Goal: Task Accomplishment & Management: Use online tool/utility

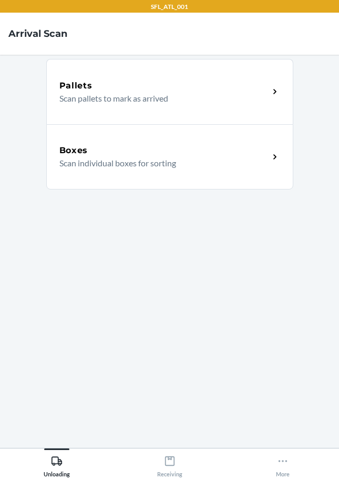
click at [166, 165] on p "Scan individual boxes for sorting" at bounding box center [160, 163] width 202 height 13
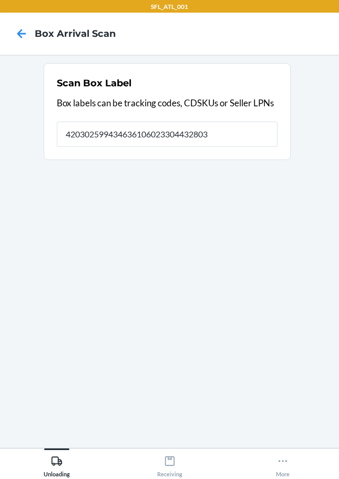
type input "420302599434636106023304432803"
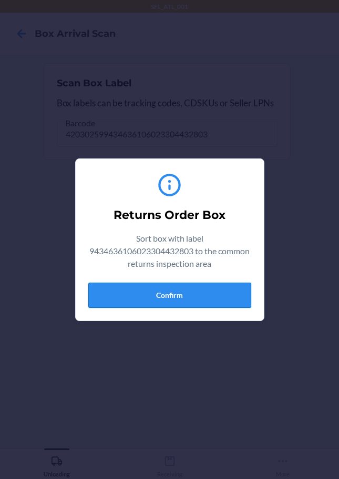
click at [178, 297] on button "Confirm" at bounding box center [169, 295] width 163 height 25
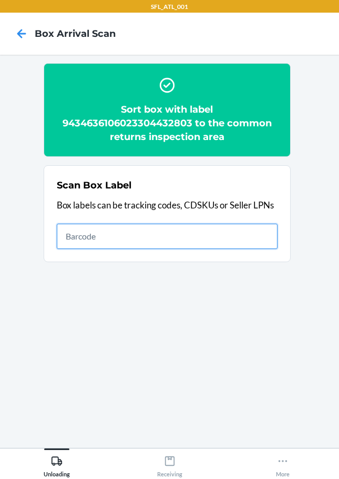
drag, startPoint x: 237, startPoint y: 239, endPoint x: 243, endPoint y: 238, distance: 5.8
click at [243, 238] on input "text" at bounding box center [167, 236] width 221 height 25
click at [249, 236] on input "text" at bounding box center [167, 236] width 221 height 25
type input "420302599434636106023304453716"
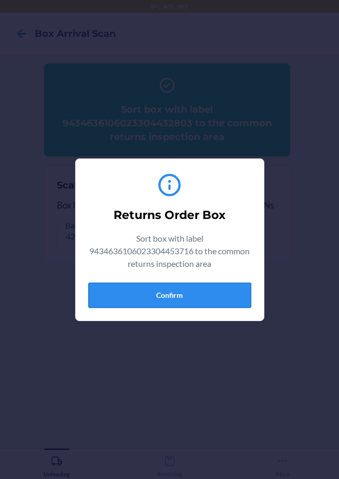
click at [164, 303] on button "Confirm" at bounding box center [169, 295] width 163 height 25
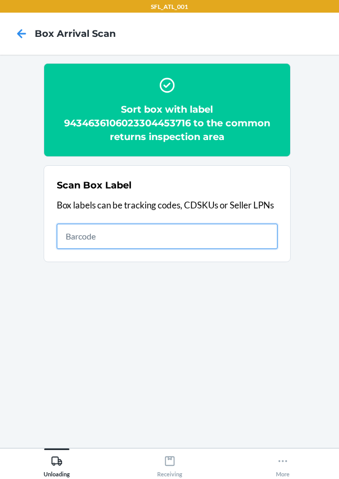
click at [258, 233] on input "text" at bounding box center [167, 236] width 221 height 25
type input "420302599434636106023304386809"
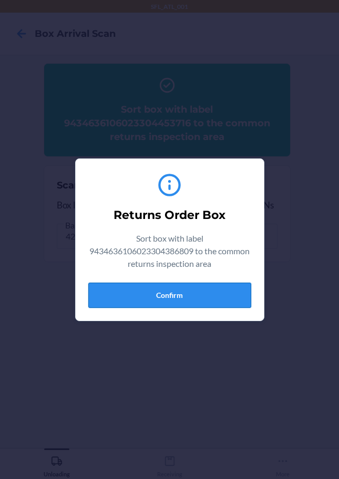
click at [177, 290] on button "Confirm" at bounding box center [169, 295] width 163 height 25
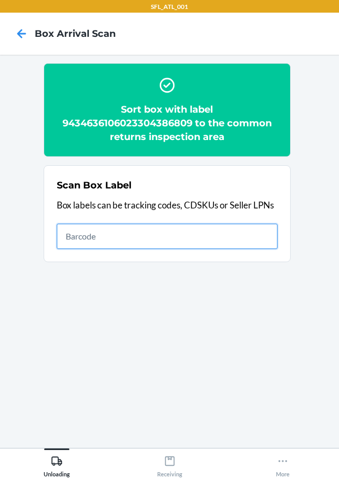
click at [241, 232] on input "text" at bounding box center [167, 236] width 221 height 25
type input "420302599434636106023304299062"
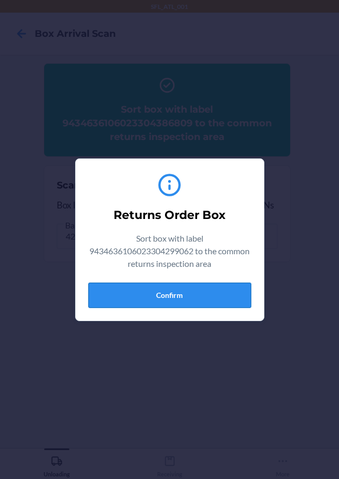
click at [174, 297] on button "Confirm" at bounding box center [169, 295] width 163 height 25
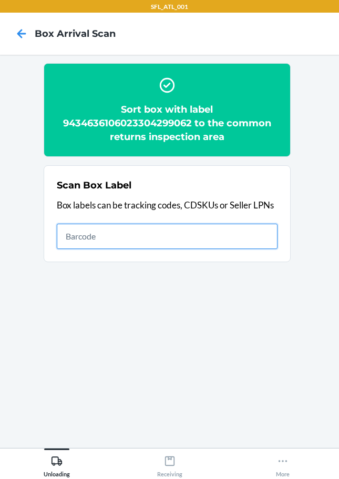
drag, startPoint x: 246, startPoint y: 236, endPoint x: 255, endPoint y: 239, distance: 9.7
click at [253, 239] on input "text" at bounding box center [167, 236] width 221 height 25
type input "420302599434636106023303329838"
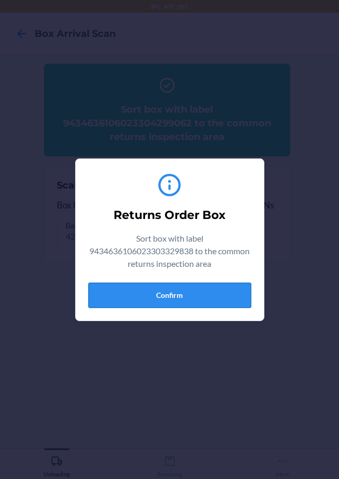
click at [209, 299] on button "Confirm" at bounding box center [169, 295] width 163 height 25
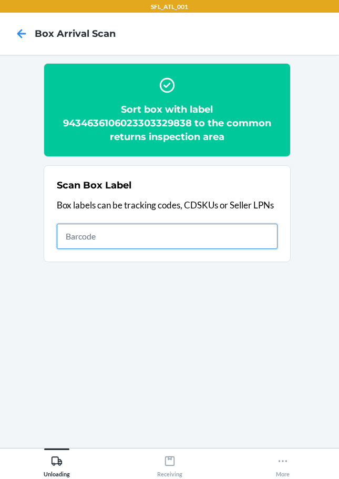
click at [160, 240] on input "text" at bounding box center [167, 236] width 221 height 25
type input "420302599434636106023304490582"
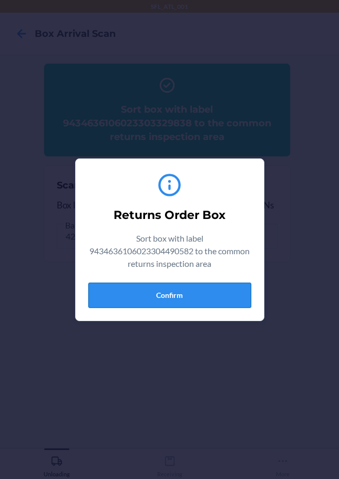
click at [168, 295] on button "Confirm" at bounding box center [169, 295] width 163 height 25
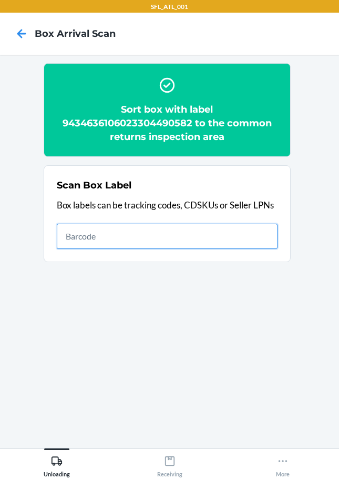
click at [213, 237] on input "text" at bounding box center [167, 236] width 221 height 25
type input "420302599434636106023304385376"
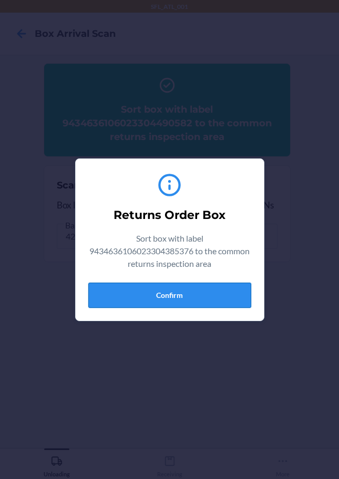
click at [162, 296] on button "Confirm" at bounding box center [169, 295] width 163 height 25
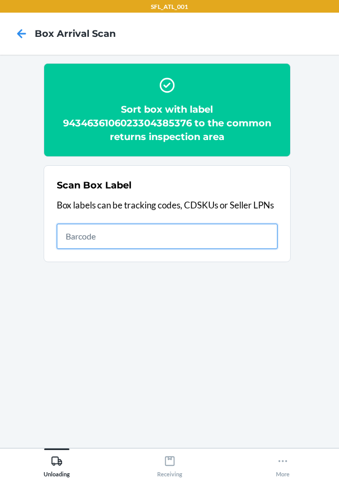
click at [226, 237] on input "text" at bounding box center [167, 236] width 221 height 25
type input "420302599434636106023304406323"
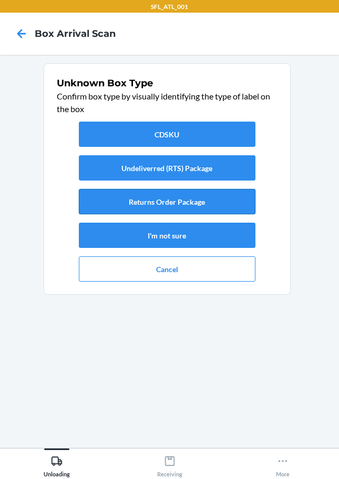
click at [214, 210] on button "Returns Order Package" at bounding box center [167, 201] width 177 height 25
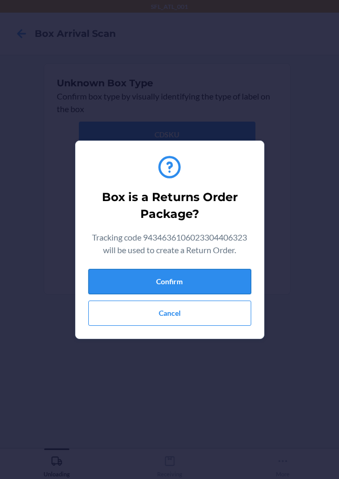
click at [207, 280] on button "Confirm" at bounding box center [169, 281] width 163 height 25
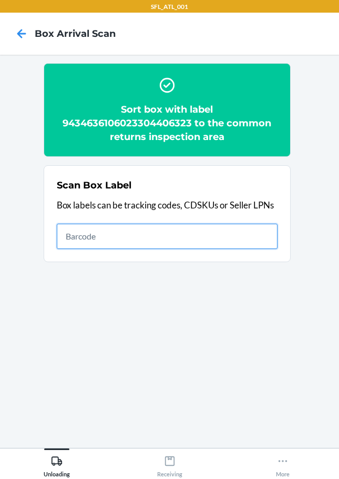
click at [232, 236] on input "text" at bounding box center [167, 236] width 221 height 25
type input "420302599434636106023304038517"
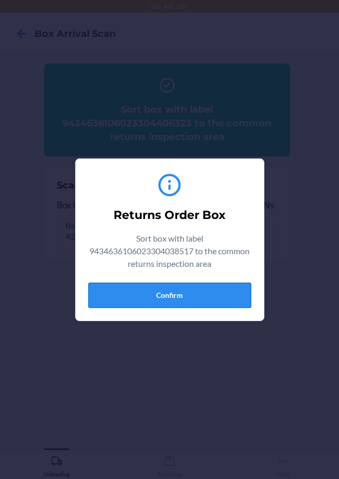
click at [207, 293] on button "Confirm" at bounding box center [169, 295] width 163 height 25
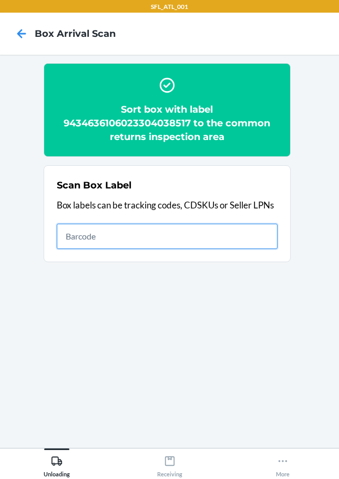
click at [264, 239] on input "text" at bounding box center [167, 236] width 221 height 25
type input "420302599434636106023304449467"
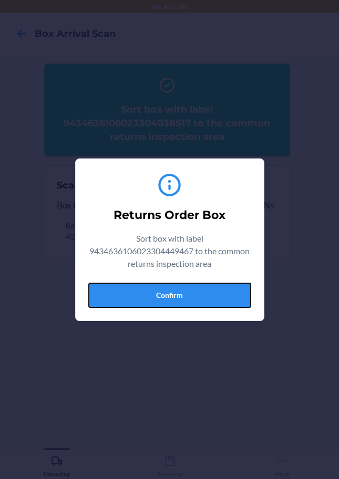
click at [184, 300] on button "Confirm" at bounding box center [169, 295] width 163 height 25
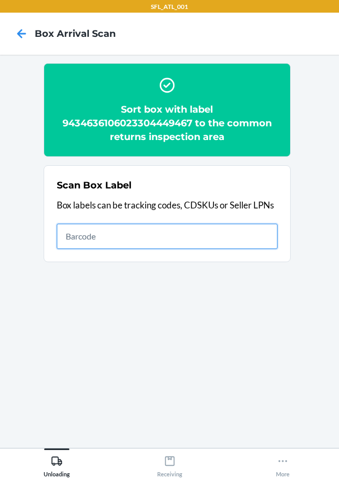
click at [177, 241] on input "text" at bounding box center [167, 236] width 221 height 25
type input "420302599434636106023303302084"
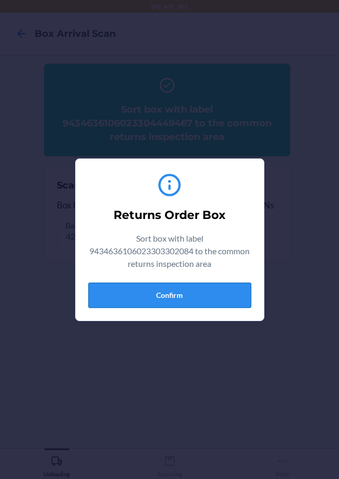
click at [178, 299] on button "Confirm" at bounding box center [169, 295] width 163 height 25
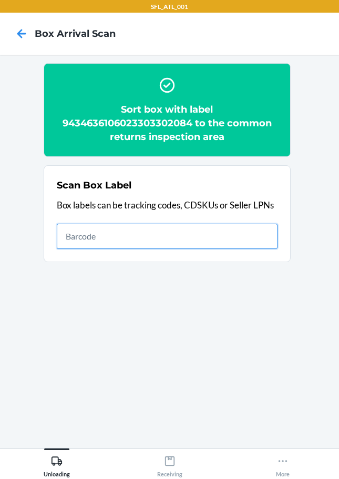
drag, startPoint x: 157, startPoint y: 239, endPoint x: 162, endPoint y: 230, distance: 9.9
click at [158, 239] on input "text" at bounding box center [167, 236] width 221 height 25
type input "420302599434636106023304350428"
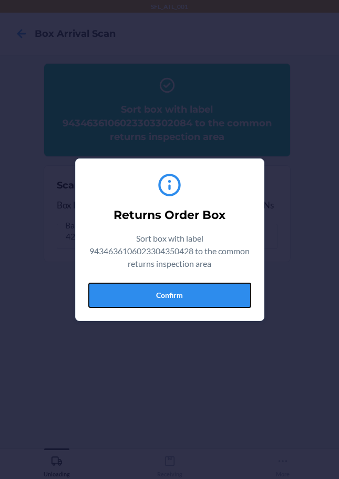
drag, startPoint x: 195, startPoint y: 293, endPoint x: 207, endPoint y: 295, distance: 12.3
click at [197, 293] on button "Confirm" at bounding box center [169, 295] width 163 height 25
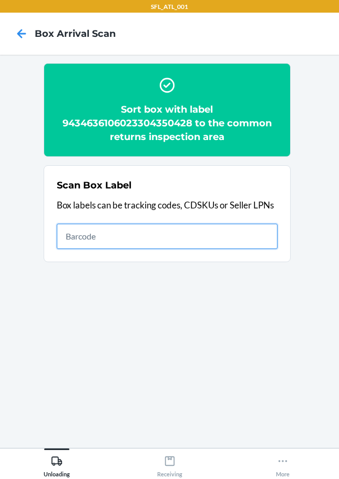
drag, startPoint x: 257, startPoint y: 231, endPoint x: 267, endPoint y: 225, distance: 11.8
click at [260, 232] on input "text" at bounding box center [167, 236] width 221 height 25
type input "420302599434636106023304395801"
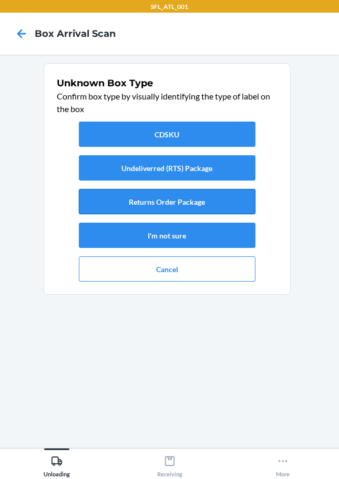
click at [153, 208] on button "Returns Order Package" at bounding box center [167, 201] width 177 height 25
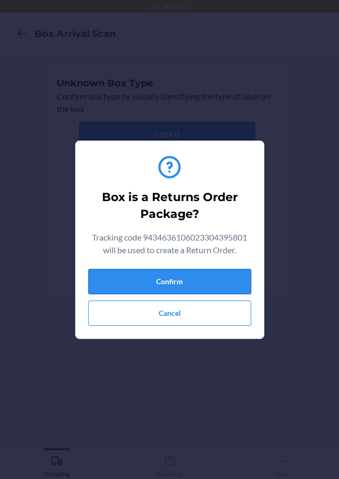
click at [198, 289] on button "Confirm" at bounding box center [169, 281] width 163 height 25
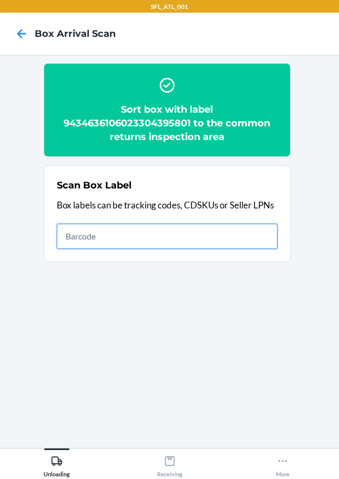
click at [216, 239] on input "text" at bounding box center [167, 236] width 221 height 25
type input "420302599434636106023304240927"
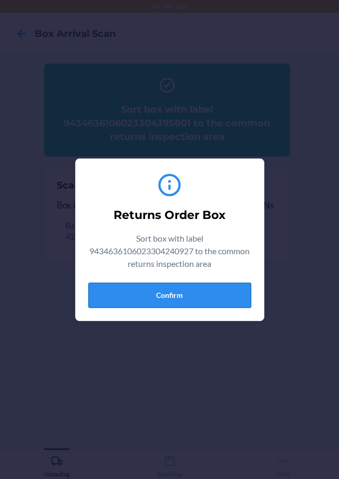
click at [180, 296] on button "Confirm" at bounding box center [169, 295] width 163 height 25
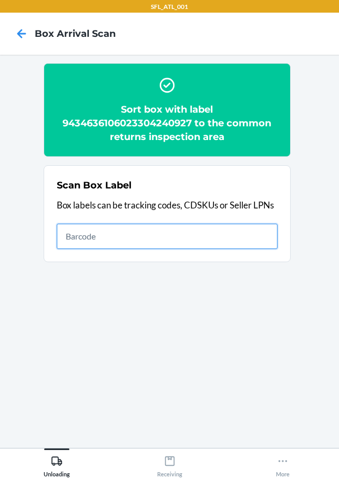
click at [196, 243] on input "text" at bounding box center [167, 236] width 221 height 25
type input "420302599434636106023304383310"
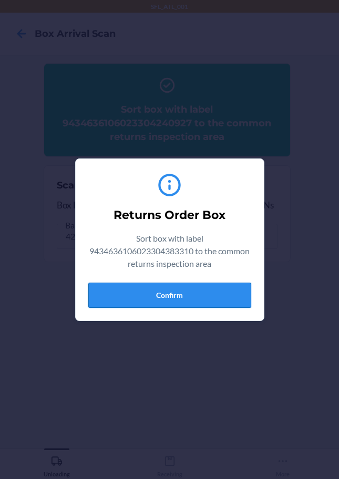
click at [190, 292] on button "Confirm" at bounding box center [169, 295] width 163 height 25
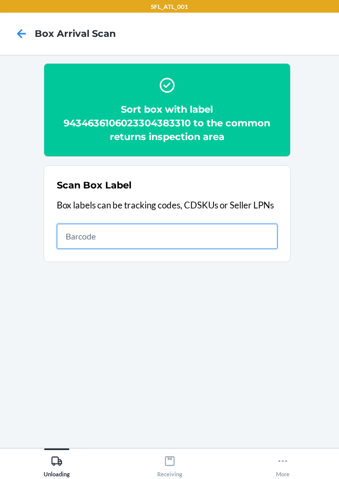
click at [256, 237] on input "text" at bounding box center [167, 236] width 221 height 25
type input "420302599434636106023303754333"
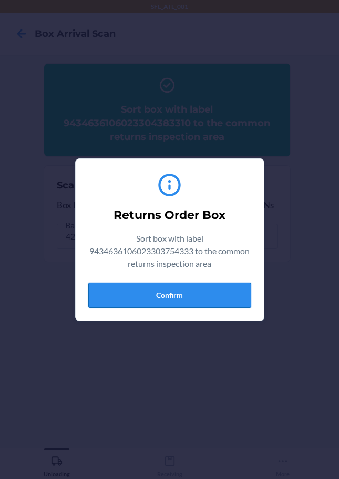
click at [198, 295] on button "Confirm" at bounding box center [169, 295] width 163 height 25
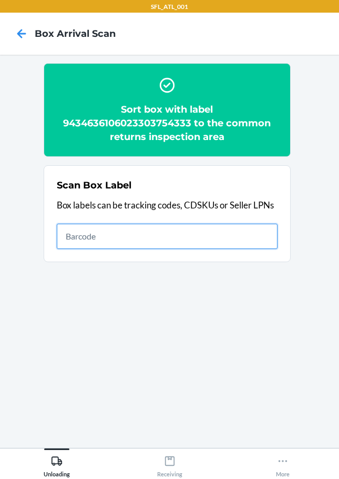
click at [218, 236] on input "text" at bounding box center [167, 236] width 221 height 25
type input "420302599434636106023304255907"
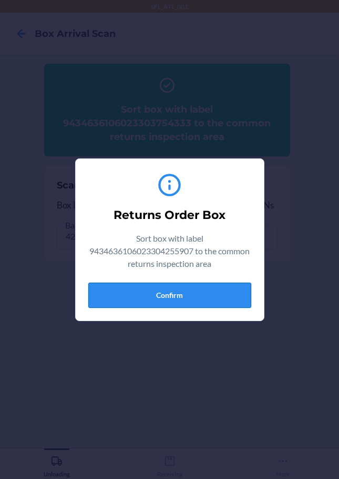
click at [190, 293] on button "Confirm" at bounding box center [169, 295] width 163 height 25
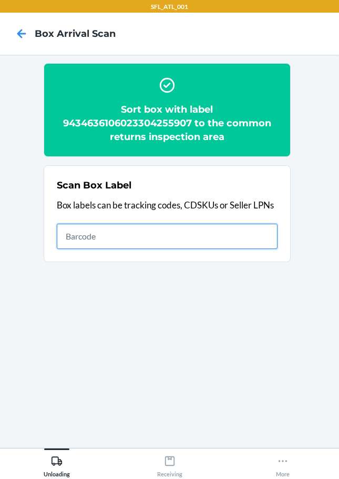
click at [259, 236] on input "text" at bounding box center [167, 236] width 221 height 25
type input "420302599434636106023303752698"
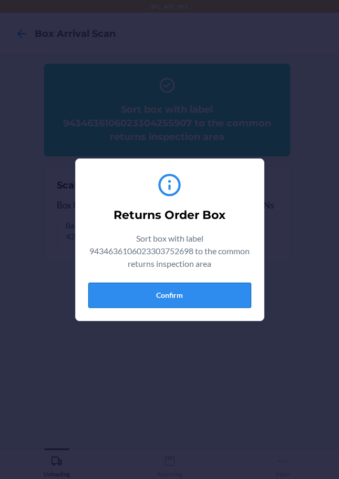
click at [229, 289] on button "Confirm" at bounding box center [169, 295] width 163 height 25
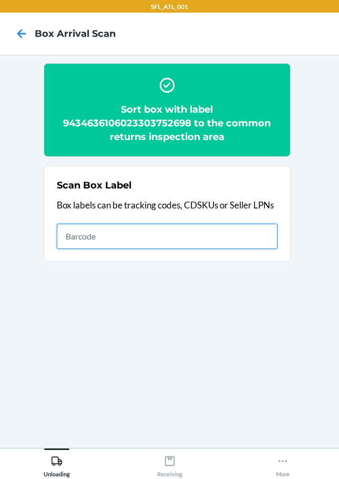
click at [101, 237] on input "text" at bounding box center [167, 236] width 221 height 25
type input "420302599434636106023304687531"
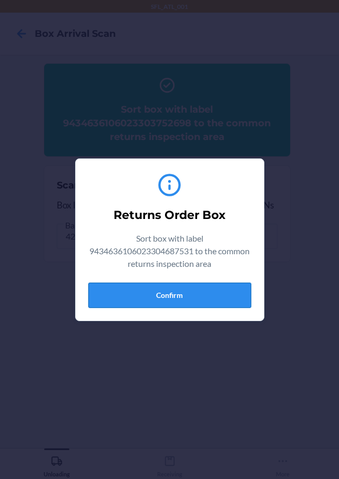
click at [183, 296] on button "Confirm" at bounding box center [169, 295] width 163 height 25
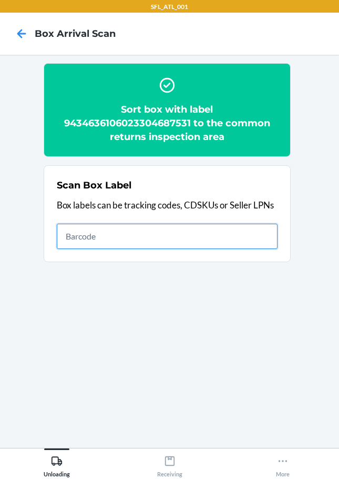
click at [157, 235] on input "text" at bounding box center [167, 236] width 221 height 25
type input "420302599434636106023304593146"
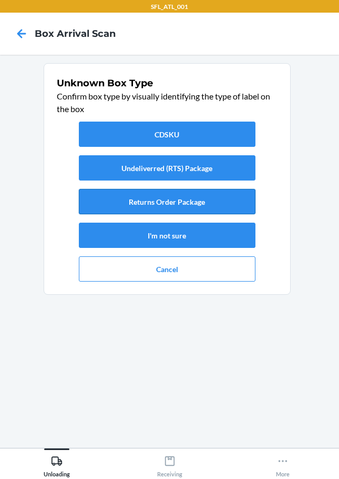
click at [182, 194] on button "Returns Order Package" at bounding box center [167, 201] width 177 height 25
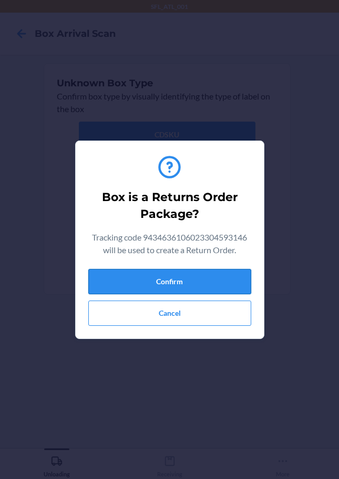
click at [196, 288] on button "Confirm" at bounding box center [169, 281] width 163 height 25
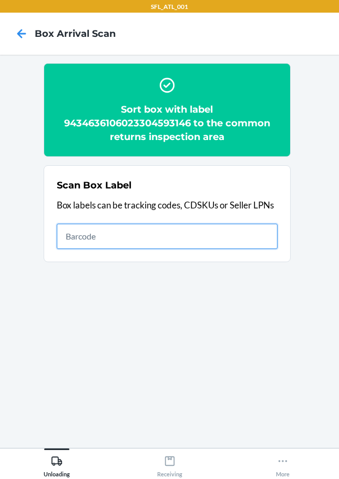
click at [190, 235] on input "text" at bounding box center [167, 236] width 221 height 25
type input "420302599434636106023303184857"
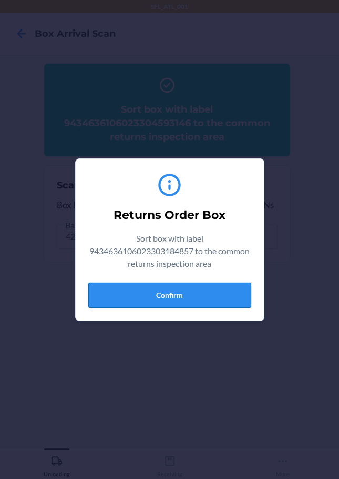
click at [182, 298] on button "Confirm" at bounding box center [169, 295] width 163 height 25
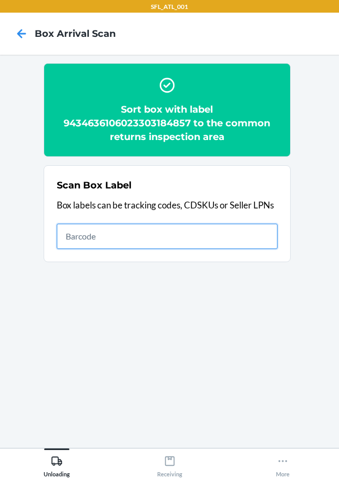
click at [262, 238] on input "text" at bounding box center [167, 236] width 221 height 25
type input "420302599434636106023304169501"
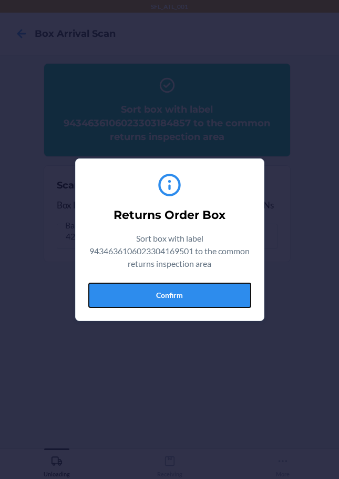
click at [187, 293] on button "Confirm" at bounding box center [169, 295] width 163 height 25
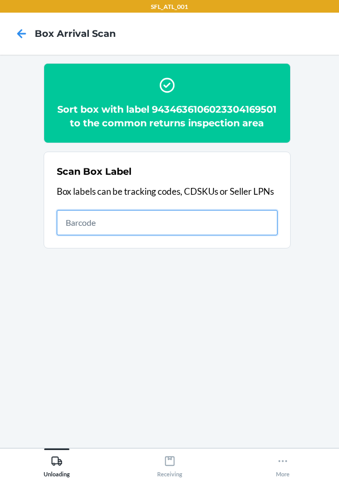
click at [170, 233] on input "text" at bounding box center [167, 222] width 221 height 25
type input "420302599434636106023303473555"
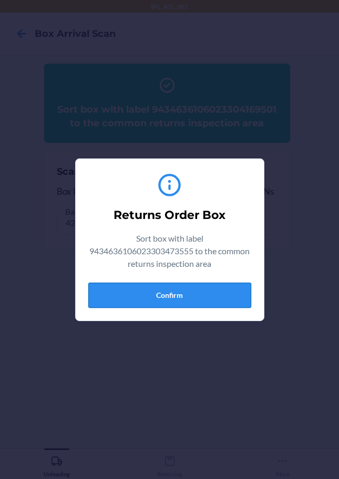
click at [147, 296] on button "Confirm" at bounding box center [169, 295] width 163 height 25
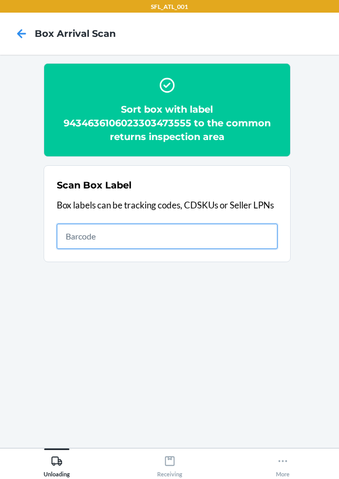
click at [165, 227] on input "text" at bounding box center [167, 236] width 221 height 25
type input "420302599434636106023302947644"
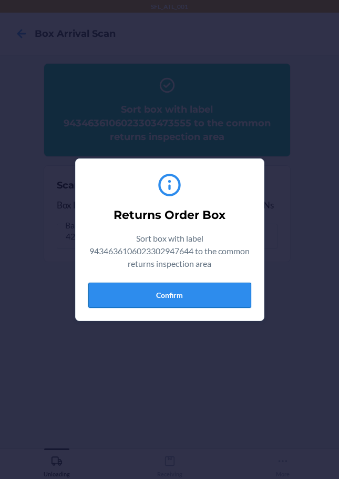
click at [168, 304] on button "Confirm" at bounding box center [169, 295] width 163 height 25
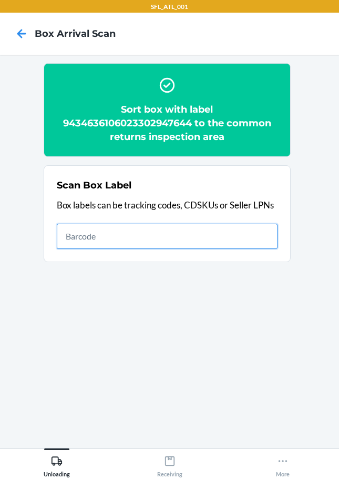
click at [206, 235] on input "text" at bounding box center [167, 236] width 221 height 25
type input "420302599434636106023303563003"
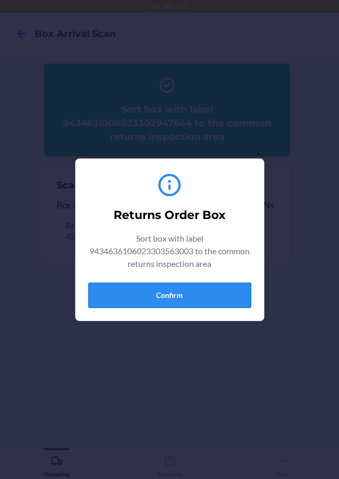
click at [190, 301] on button "Confirm" at bounding box center [169, 295] width 163 height 25
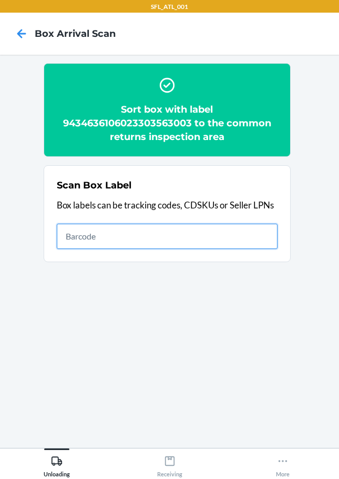
click at [247, 230] on input "text" at bounding box center [167, 236] width 221 height 25
type input "420302599434636106023303718243"
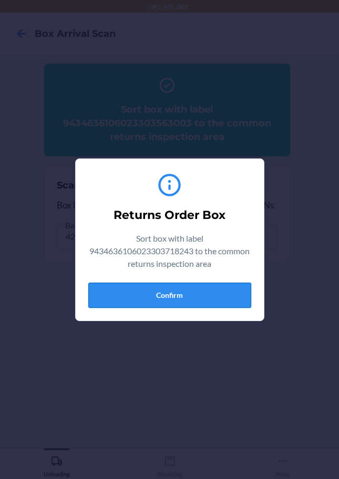
click at [188, 302] on button "Confirm" at bounding box center [169, 295] width 163 height 25
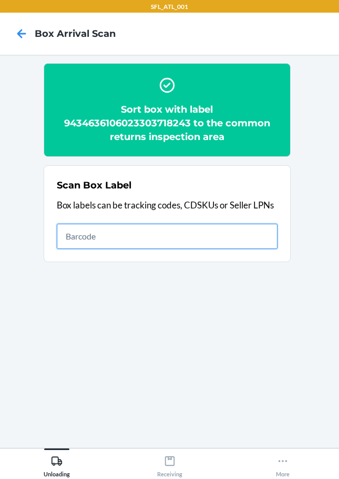
click at [259, 237] on input "text" at bounding box center [167, 236] width 221 height 25
type input "420302599434636106023303110252"
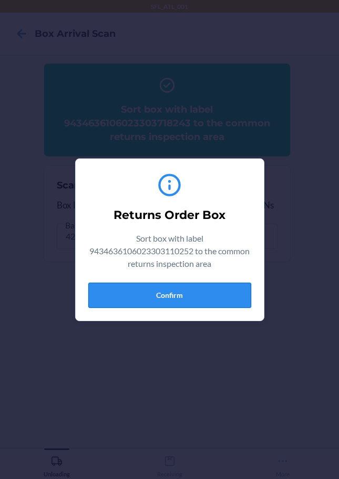
click at [194, 298] on button "Confirm" at bounding box center [169, 295] width 163 height 25
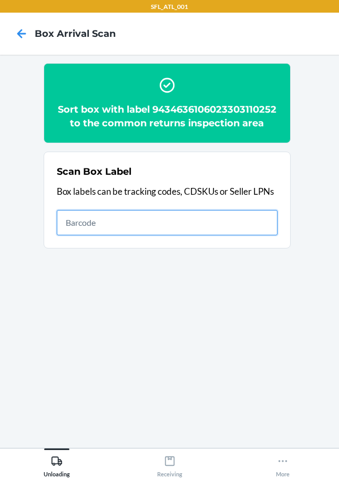
click at [176, 230] on input "text" at bounding box center [167, 222] width 221 height 25
type input "420302599434636106023304534286"
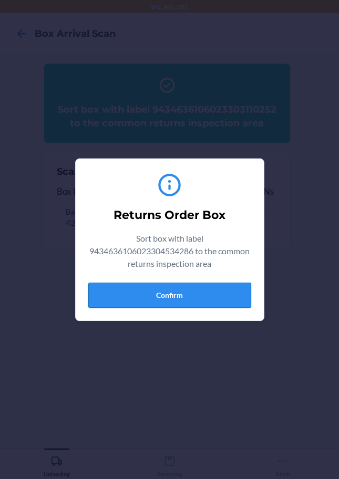
click at [178, 297] on button "Confirm" at bounding box center [169, 295] width 163 height 25
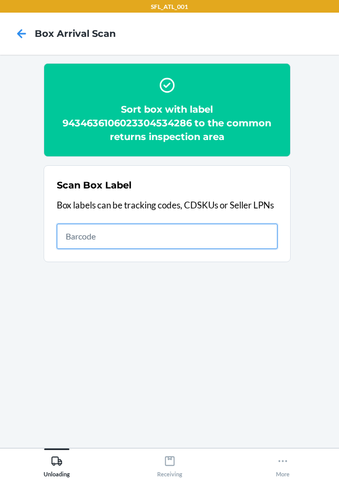
click at [267, 239] on input "text" at bounding box center [167, 236] width 221 height 25
type input "420302599434636106023304256935"
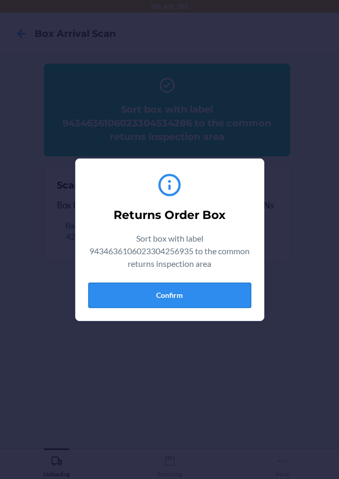
click at [200, 302] on button "Confirm" at bounding box center [169, 295] width 163 height 25
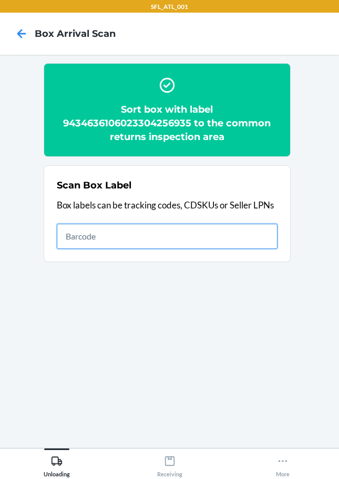
click at [246, 237] on input "text" at bounding box center [167, 236] width 221 height 25
type input "420302599434636106023302258894"
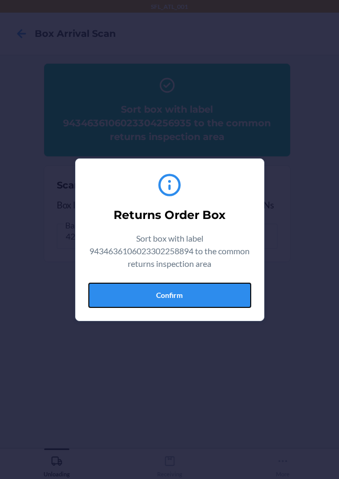
drag, startPoint x: 184, startPoint y: 293, endPoint x: 185, endPoint y: 282, distance: 11.7
click at [184, 292] on button "Confirm" at bounding box center [169, 295] width 163 height 25
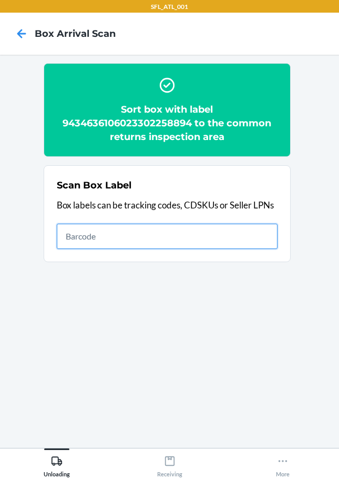
click at [198, 232] on input "text" at bounding box center [167, 236] width 221 height 25
type input "420302599434636106023303380914"
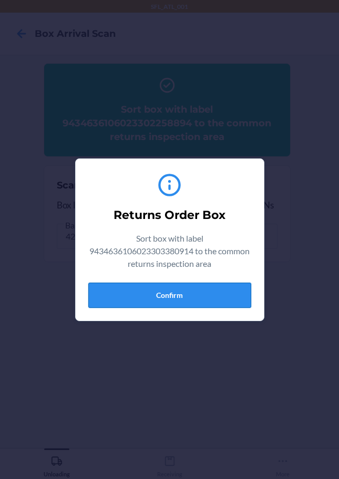
click at [183, 293] on button "Confirm" at bounding box center [169, 295] width 163 height 25
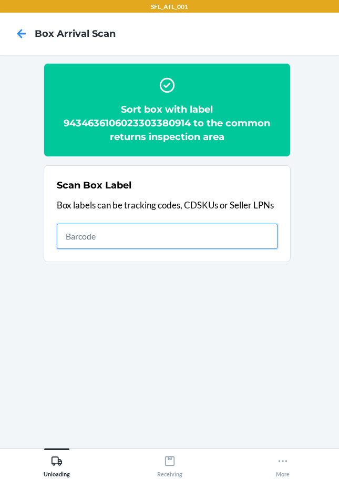
click at [113, 244] on input "text" at bounding box center [167, 236] width 221 height 25
type input "420302599434636106023304543448"
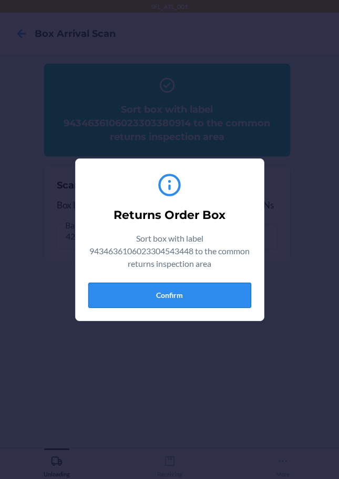
click at [181, 294] on button "Confirm" at bounding box center [169, 295] width 163 height 25
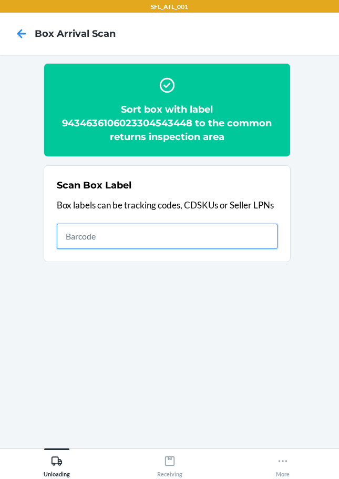
click at [216, 235] on input "text" at bounding box center [167, 236] width 221 height 25
type input "420302599434636106023304010865"
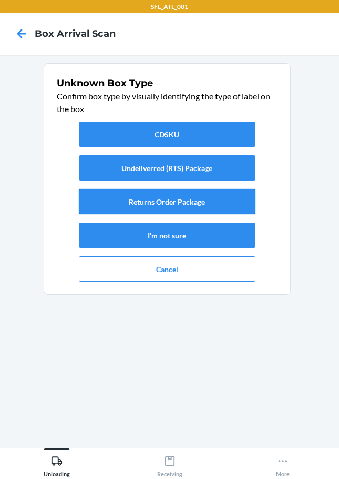
click at [192, 203] on button "Returns Order Package" at bounding box center [167, 201] width 177 height 25
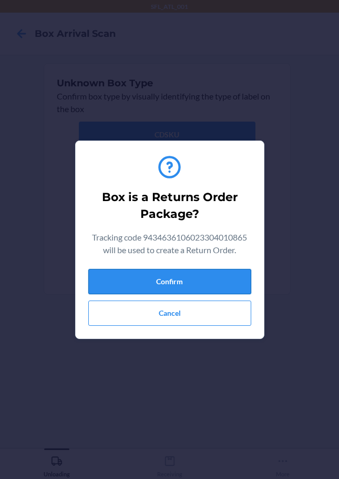
drag, startPoint x: 199, startPoint y: 283, endPoint x: 228, endPoint y: 282, distance: 29.5
click at [200, 283] on button "Confirm" at bounding box center [169, 281] width 163 height 25
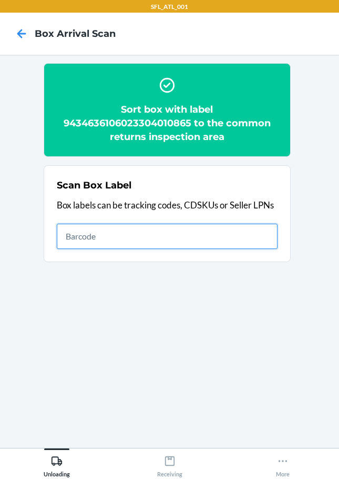
click at [232, 240] on input "text" at bounding box center [167, 236] width 221 height 25
type input "420302599434636106023303659171"
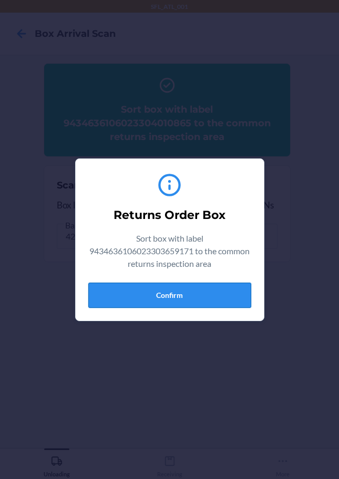
click at [189, 298] on button "Confirm" at bounding box center [169, 295] width 163 height 25
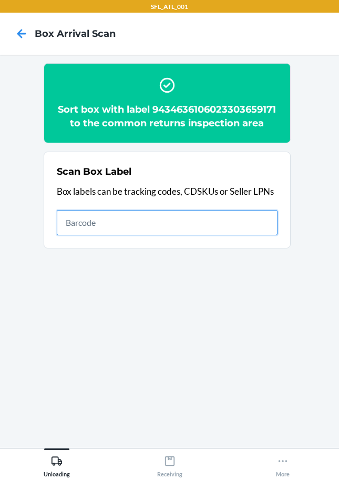
click at [69, 226] on input "text" at bounding box center [167, 222] width 221 height 25
type input "420302599434636106023304454140"
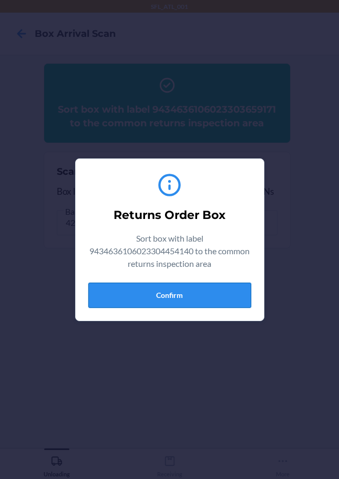
click at [174, 298] on button "Confirm" at bounding box center [169, 295] width 163 height 25
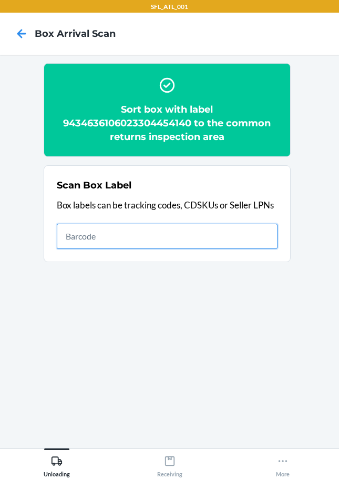
click at [219, 232] on input "text" at bounding box center [167, 236] width 221 height 25
type input "420302599434636106023304581297"
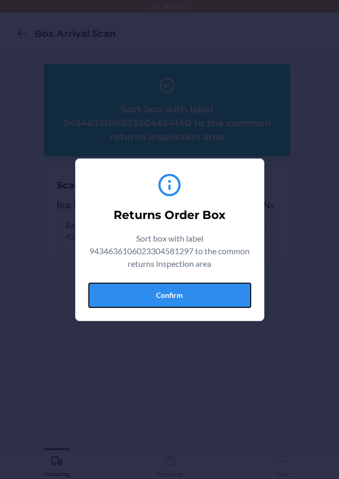
click at [220, 297] on button "Confirm" at bounding box center [169, 295] width 163 height 25
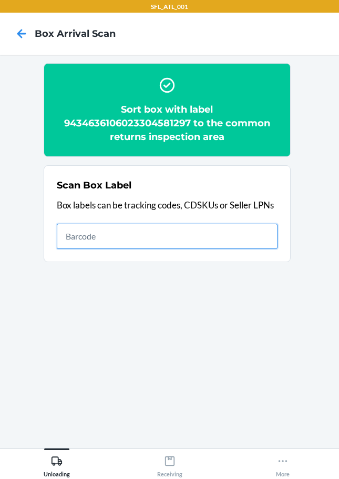
click at [105, 233] on input "text" at bounding box center [167, 236] width 221 height 25
type input "420302599434636106023304626356"
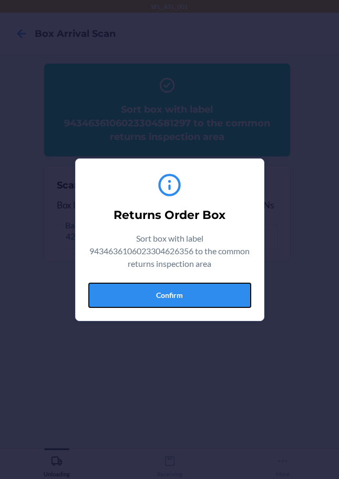
click at [179, 291] on button "Confirm" at bounding box center [169, 295] width 163 height 25
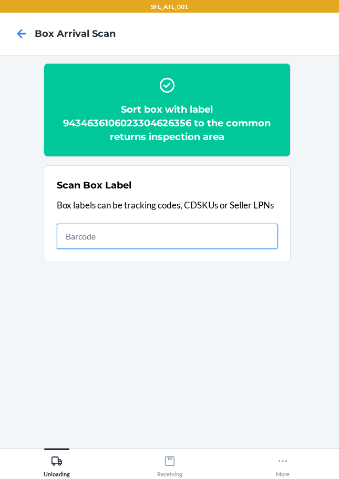
drag, startPoint x: 220, startPoint y: 236, endPoint x: 227, endPoint y: 238, distance: 6.5
click at [226, 237] on input "text" at bounding box center [167, 236] width 221 height 25
type input "420302599400136106023299293890"
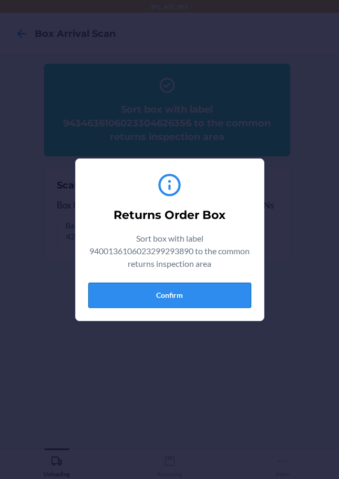
click at [196, 299] on button "Confirm" at bounding box center [169, 295] width 163 height 25
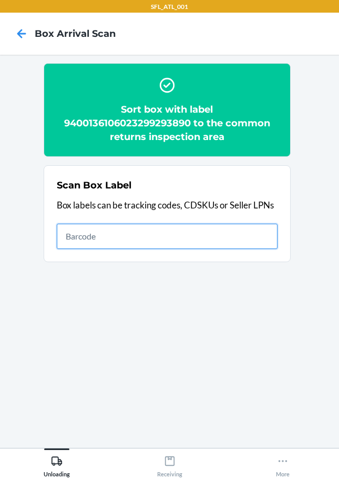
click at [265, 233] on input "text" at bounding box center [167, 236] width 221 height 25
type input "420302599434636106023304562982"
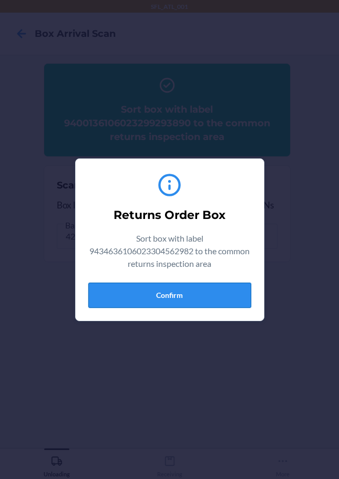
click at [157, 293] on button "Confirm" at bounding box center [169, 295] width 163 height 25
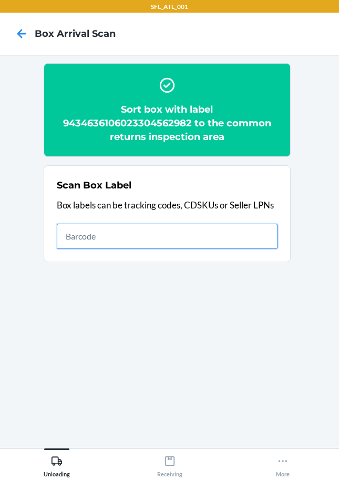
click at [215, 244] on input "text" at bounding box center [167, 236] width 221 height 25
type input "420302599434636106023304633422"
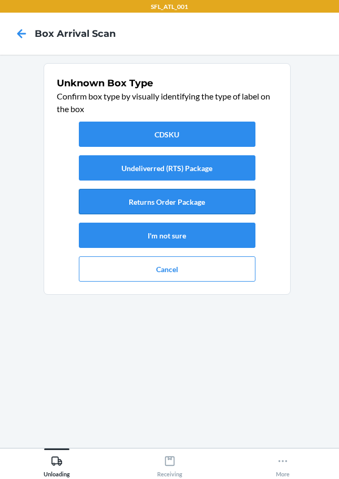
click at [203, 211] on button "Returns Order Package" at bounding box center [167, 201] width 177 height 25
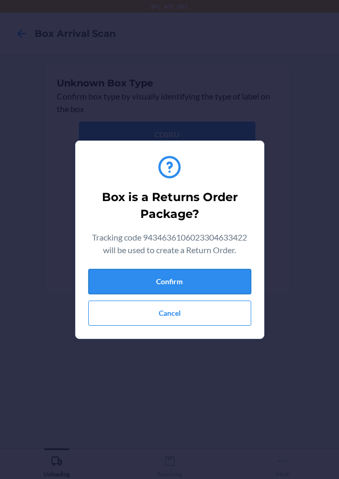
click at [209, 283] on button "Confirm" at bounding box center [169, 281] width 163 height 25
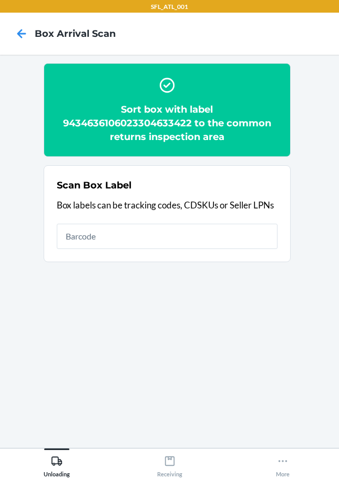
click at [63, 122] on h2 "Sort box with label 9434636106023304633422 to the common returns inspection area" at bounding box center [167, 123] width 221 height 41
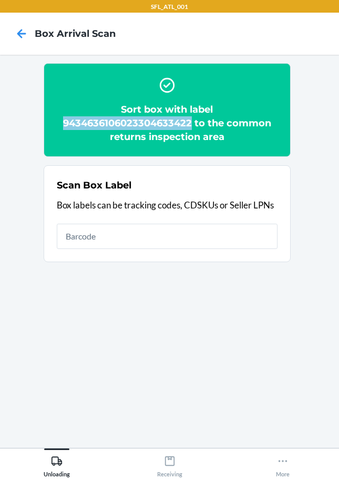
drag, startPoint x: 60, startPoint y: 121, endPoint x: 192, endPoint y: 121, distance: 132.1
click at [192, 121] on h2 "Sort box with label 9434636106023304633422 to the common returns inspection area" at bounding box center [167, 123] width 221 height 41
copy h2 "9434636106023304633422"
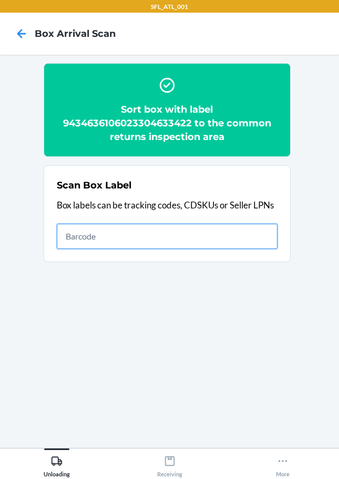
click at [125, 236] on input "text" at bounding box center [167, 236] width 221 height 25
type input "420302599434636106023304443601"
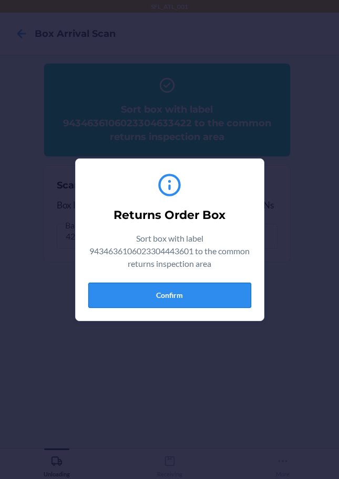
click at [204, 300] on button "Confirm" at bounding box center [169, 295] width 163 height 25
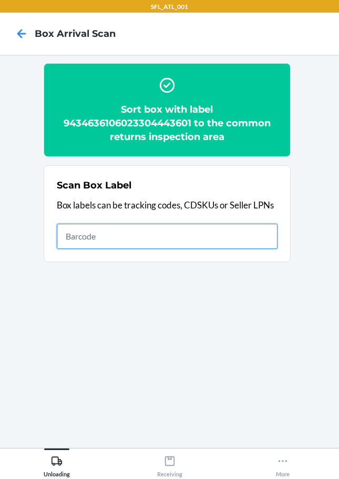
click at [214, 232] on input "text" at bounding box center [167, 236] width 221 height 25
type input "420302599434636106023304479976"
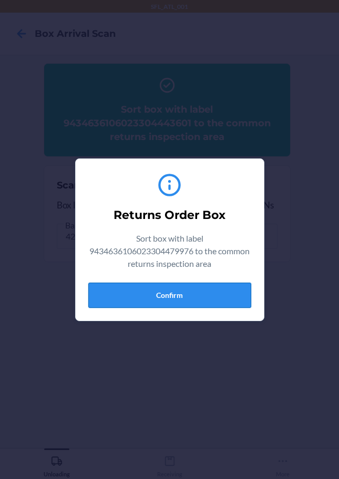
click at [163, 301] on button "Confirm" at bounding box center [169, 295] width 163 height 25
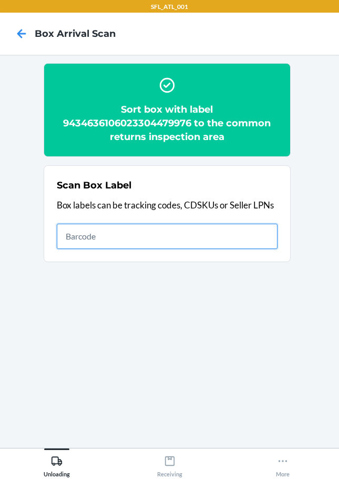
click at [255, 234] on input "text" at bounding box center [167, 236] width 221 height 25
type input "420302599434636106023304517197"
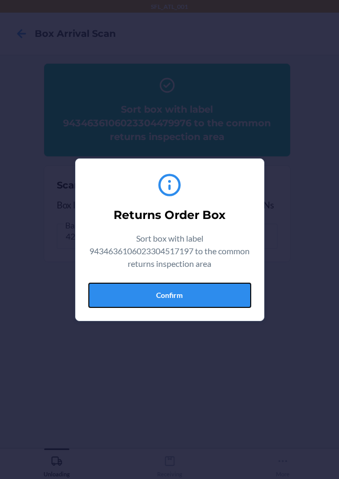
click at [220, 295] on button "Confirm" at bounding box center [169, 295] width 163 height 25
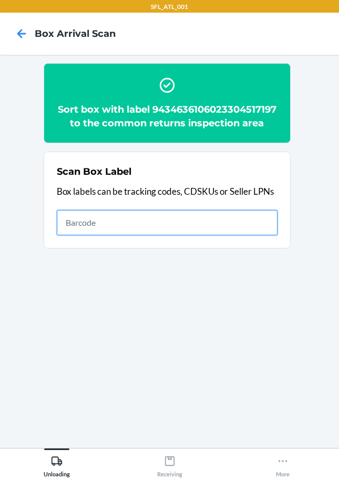
click at [150, 235] on input "text" at bounding box center [167, 222] width 221 height 25
type input "420302599434636106023304438690"
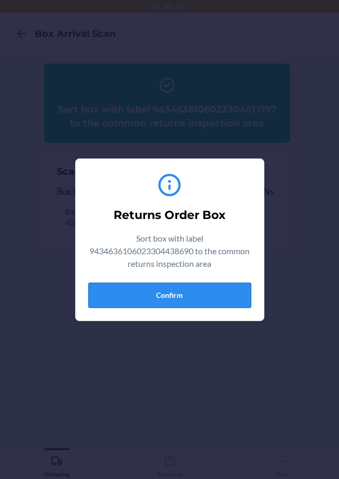
click at [161, 292] on button "Confirm" at bounding box center [169, 295] width 163 height 25
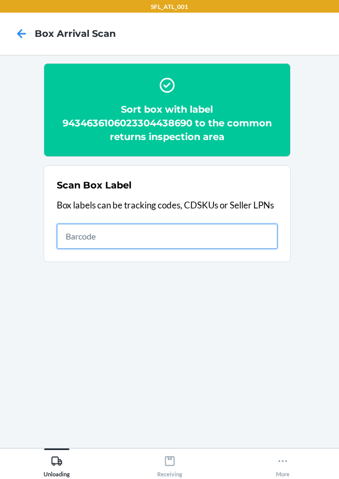
click at [215, 239] on input "text" at bounding box center [167, 236] width 221 height 25
type input "420302599434636106023304451095"
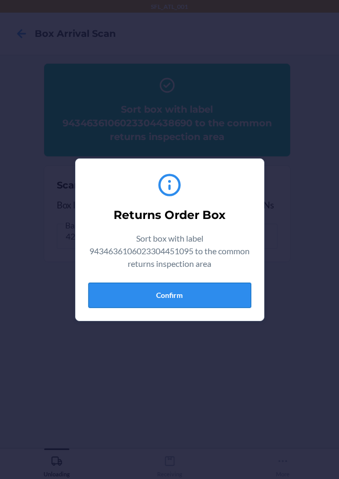
click at [217, 289] on button "Confirm" at bounding box center [169, 295] width 163 height 25
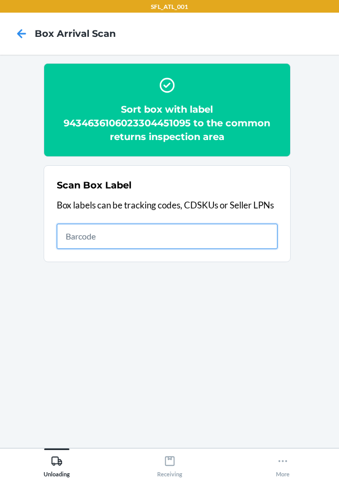
click at [155, 236] on input "text" at bounding box center [167, 236] width 221 height 25
type input "420302599434636106023304518729"
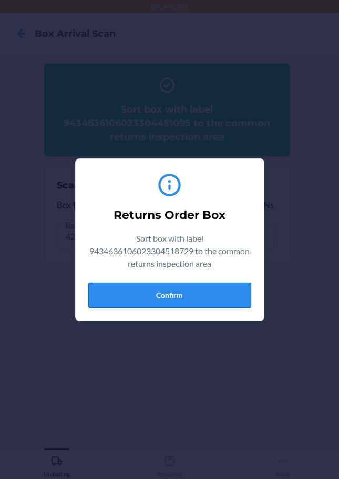
click at [247, 294] on button "Confirm" at bounding box center [169, 295] width 163 height 25
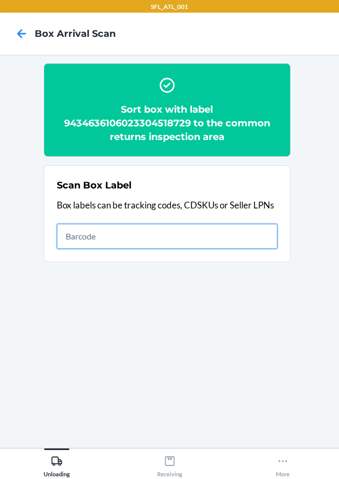
drag, startPoint x: 202, startPoint y: 238, endPoint x: 212, endPoint y: 230, distance: 12.7
click at [202, 238] on input "text" at bounding box center [167, 236] width 221 height 25
type input "420302599434636106023304214959"
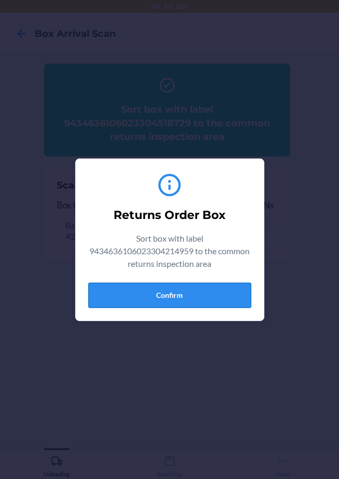
click at [208, 300] on button "Confirm" at bounding box center [169, 295] width 163 height 25
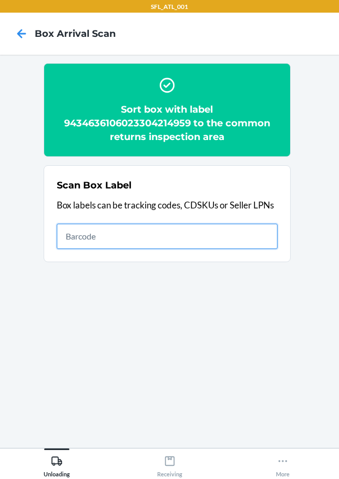
click at [132, 232] on input "text" at bounding box center [167, 236] width 221 height 25
type input "420302599434636106023304595485"
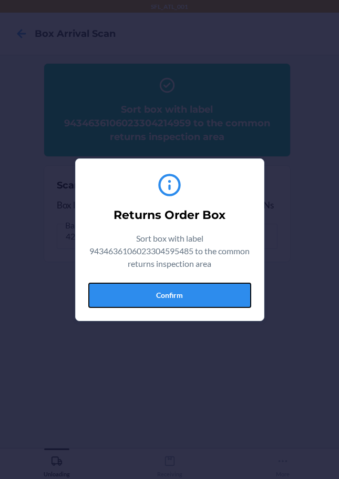
drag, startPoint x: 212, startPoint y: 289, endPoint x: 239, endPoint y: 282, distance: 27.8
click at [212, 289] on button "Confirm" at bounding box center [169, 295] width 163 height 25
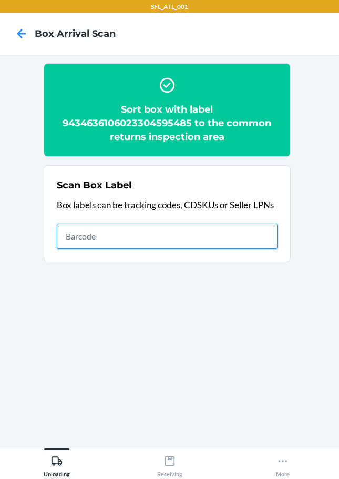
click at [246, 239] on input "text" at bounding box center [167, 236] width 221 height 25
type input "420302599434636106023302086398"
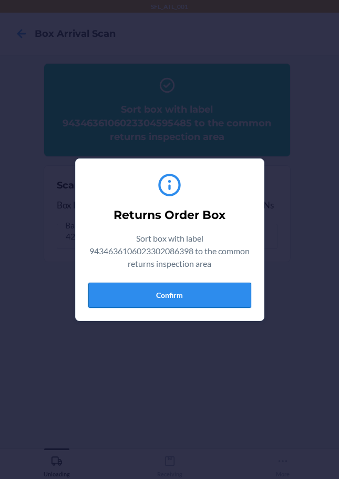
click at [165, 296] on button "Confirm" at bounding box center [169, 295] width 163 height 25
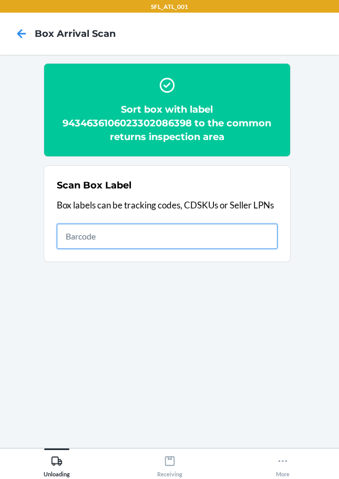
drag, startPoint x: 84, startPoint y: 229, endPoint x: 84, endPoint y: 237, distance: 7.9
click at [84, 233] on input "text" at bounding box center [167, 236] width 221 height 25
type input "420302599434636106023304567932"
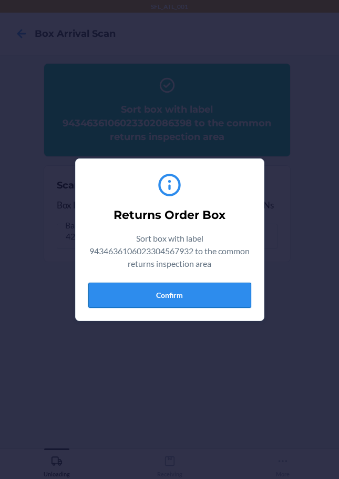
click at [208, 295] on button "Confirm" at bounding box center [169, 295] width 163 height 25
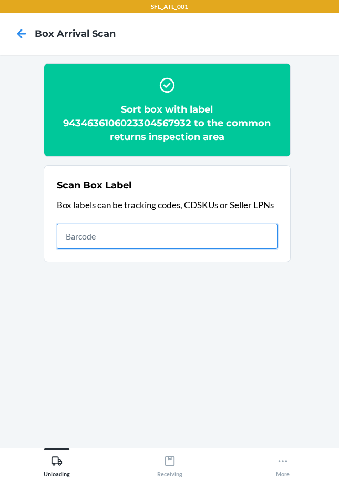
click at [186, 232] on input "text" at bounding box center [167, 236] width 221 height 25
type input "420302599434636106023304588159"
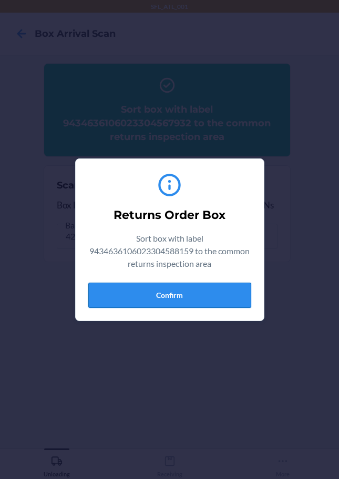
click at [182, 300] on button "Confirm" at bounding box center [169, 295] width 163 height 25
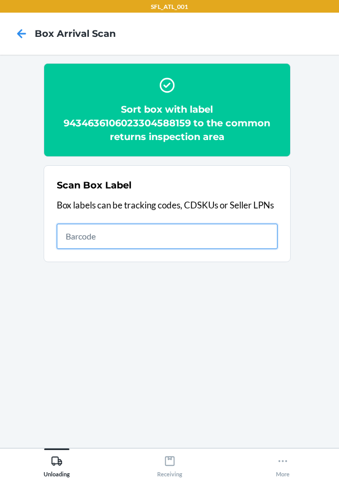
click at [233, 240] on input "text" at bounding box center [167, 236] width 221 height 25
type input "420302599434636106023304661241"
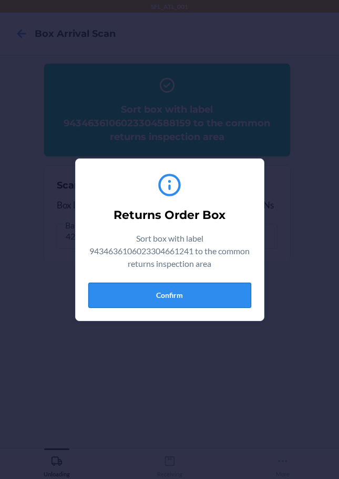
click at [249, 298] on button "Confirm" at bounding box center [169, 295] width 163 height 25
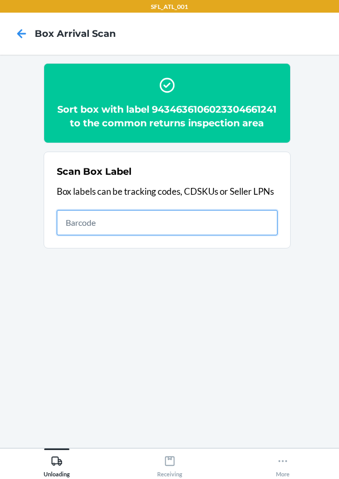
click at [166, 235] on input "text" at bounding box center [167, 222] width 221 height 25
type input "420302599434636106023304382368"
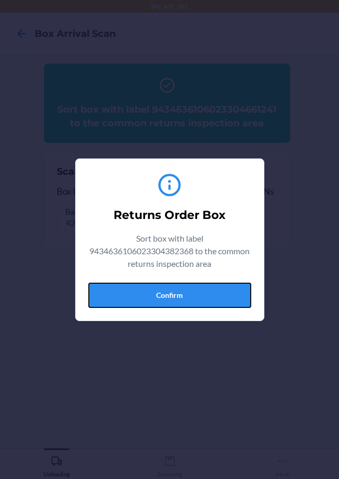
click at [196, 296] on button "Confirm" at bounding box center [169, 295] width 163 height 25
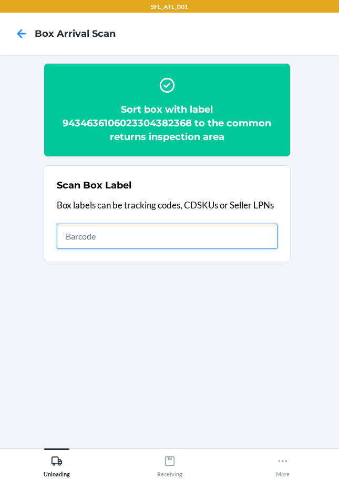
click at [259, 236] on input "text" at bounding box center [167, 236] width 221 height 25
type input "420302599434636106023303852886"
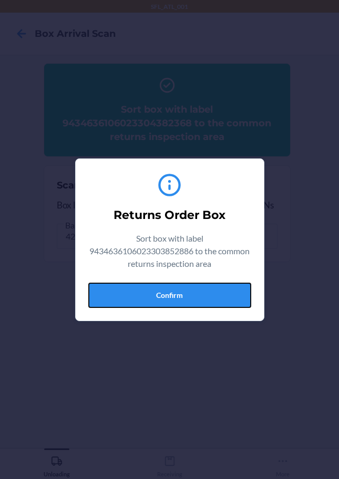
click at [219, 286] on button "Confirm" at bounding box center [169, 295] width 163 height 25
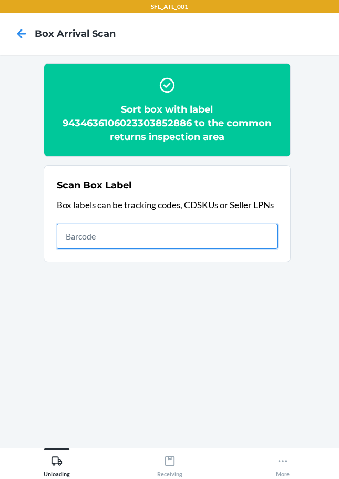
click at [232, 236] on input "text" at bounding box center [167, 236] width 221 height 25
type input "420302599434636106023302549893"
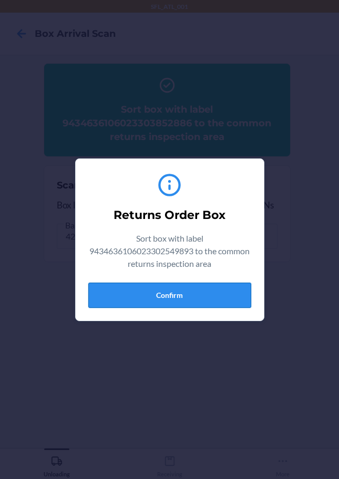
click at [158, 303] on button "Confirm" at bounding box center [169, 295] width 163 height 25
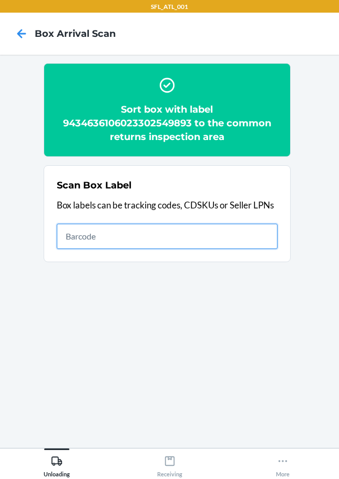
click at [266, 242] on input "text" at bounding box center [167, 236] width 221 height 25
type input "420302599434636106023304579560"
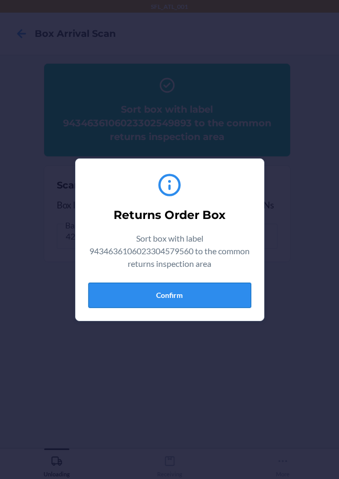
click at [187, 303] on button "Confirm" at bounding box center [169, 295] width 163 height 25
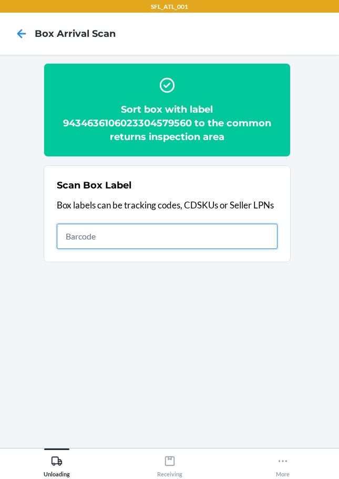
click at [241, 232] on input "text" at bounding box center [167, 236] width 221 height 25
type input "420302599434636106023303717956"
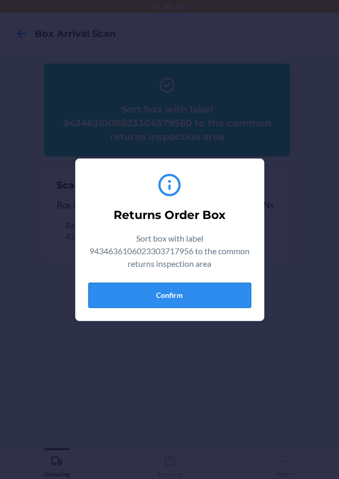
click at [185, 296] on button "Confirm" at bounding box center [169, 295] width 163 height 25
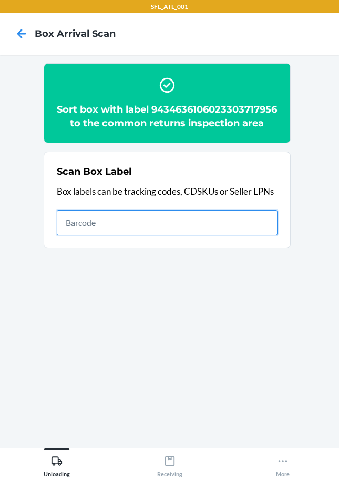
click at [261, 235] on input "text" at bounding box center [167, 222] width 221 height 25
type input "420302599434636106023304399250"
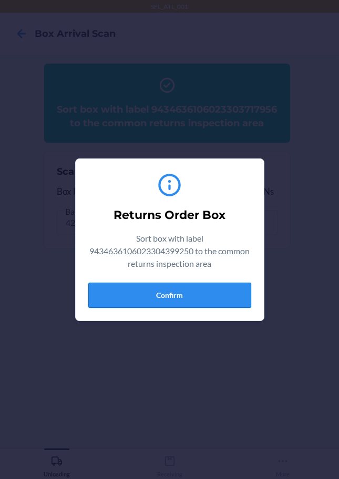
click at [220, 296] on button "Confirm" at bounding box center [169, 295] width 163 height 25
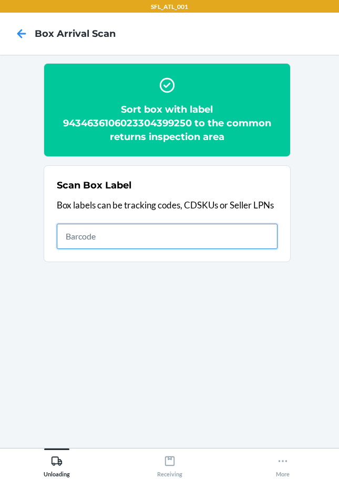
click at [260, 236] on input "text" at bounding box center [167, 236] width 221 height 25
type input "420302599434636106023304455543"
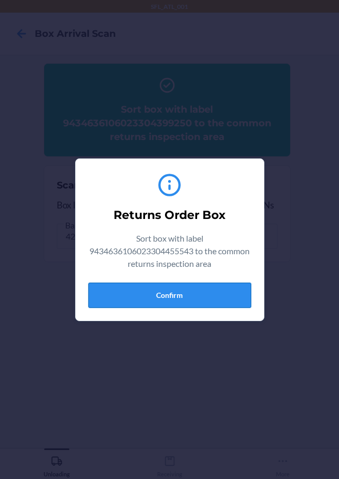
click at [188, 296] on button "Confirm" at bounding box center [169, 295] width 163 height 25
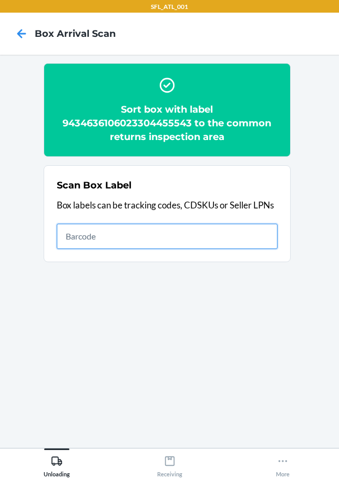
click at [229, 234] on input "text" at bounding box center [167, 236] width 221 height 25
type input "420302599434636106023304210890"
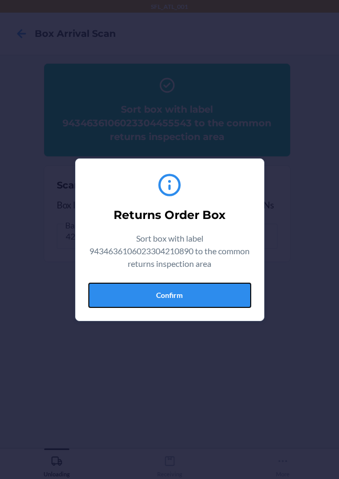
click at [226, 290] on button "Confirm" at bounding box center [169, 295] width 163 height 25
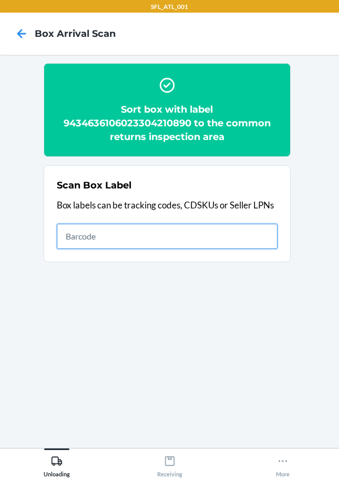
click at [150, 241] on input "text" at bounding box center [167, 236] width 221 height 25
type input "420302599434636106023304510396"
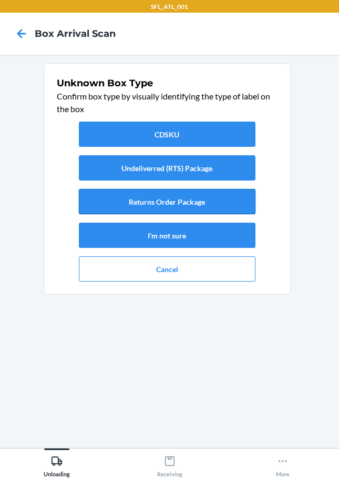
click at [141, 205] on button "Returns Order Package" at bounding box center [167, 201] width 177 height 25
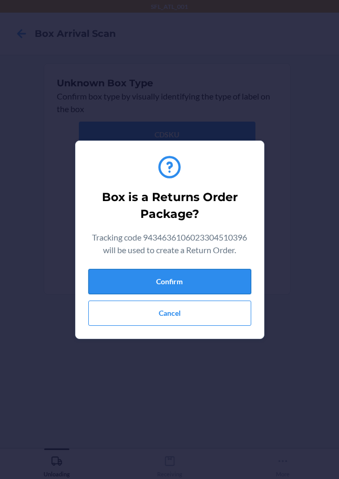
click at [170, 274] on button "Confirm" at bounding box center [169, 281] width 163 height 25
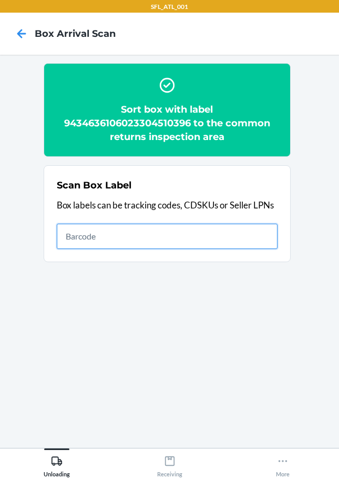
click at [238, 243] on input "text" at bounding box center [167, 236] width 221 height 25
type input "420302599434636106023304568366"
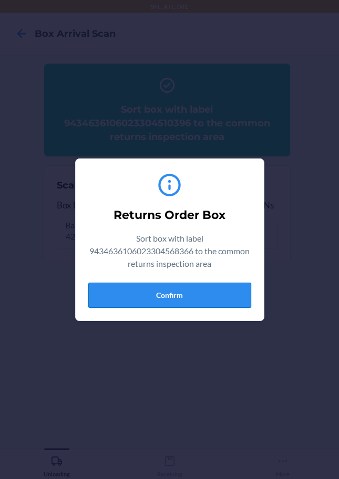
drag, startPoint x: 125, startPoint y: 308, endPoint x: 128, endPoint y: 303, distance: 6.1
click at [125, 308] on div "Returns Order Box Sort box with label 9434636106023304568366 to the common retu…" at bounding box center [169, 239] width 163 height 145
click at [134, 300] on button "Confirm" at bounding box center [169, 295] width 163 height 25
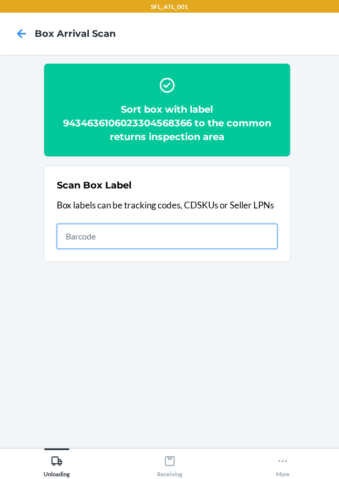
click at [113, 227] on input "text" at bounding box center [167, 236] width 221 height 25
type input "420302599434636106023304513663"
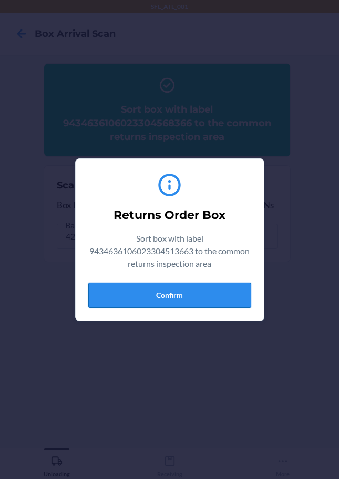
click at [128, 297] on button "Confirm" at bounding box center [169, 295] width 163 height 25
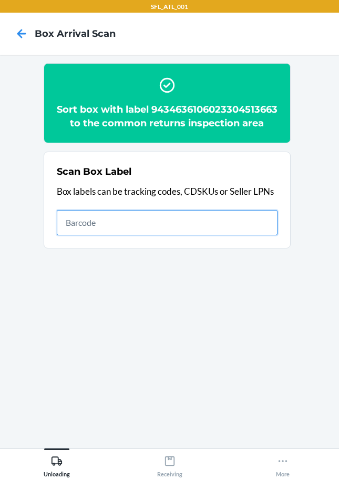
click at [200, 234] on input "text" at bounding box center [167, 222] width 221 height 25
type input "420302599434636106023304559968"
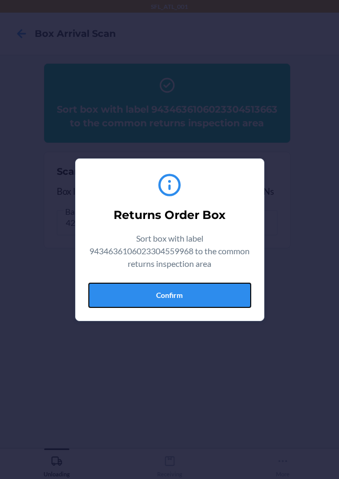
drag, startPoint x: 207, startPoint y: 298, endPoint x: 219, endPoint y: 288, distance: 16.1
click at [207, 298] on button "Confirm" at bounding box center [169, 295] width 163 height 25
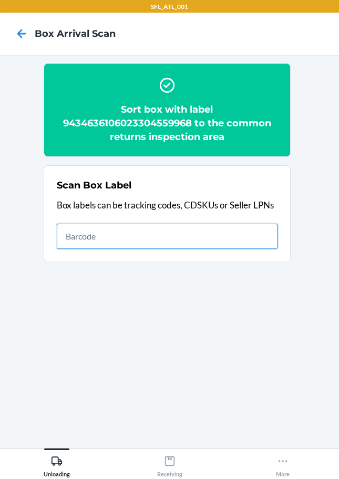
drag, startPoint x: 212, startPoint y: 232, endPoint x: 225, endPoint y: 236, distance: 14.3
click at [222, 234] on input "text" at bounding box center [167, 236] width 221 height 25
type input "420302599434636106023303226236"
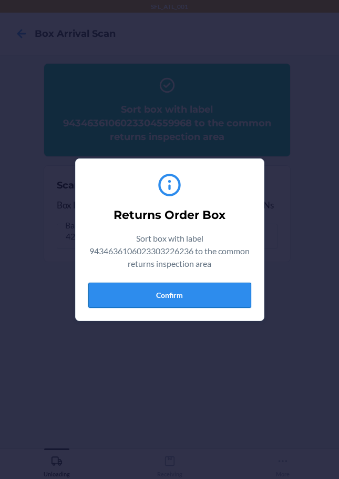
click at [195, 295] on button "Confirm" at bounding box center [169, 295] width 163 height 25
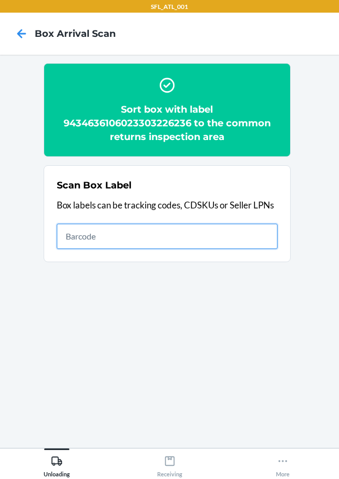
click at [177, 246] on input "text" at bounding box center [167, 236] width 221 height 25
type input "420302599434636106023303967887"
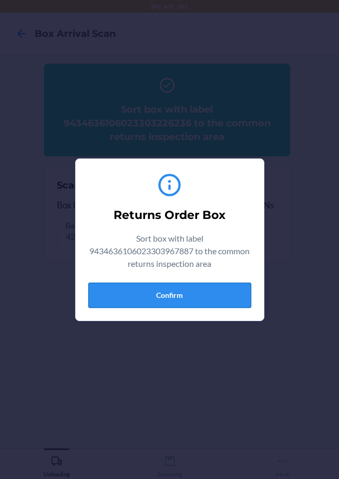
click at [227, 295] on button "Confirm" at bounding box center [169, 295] width 163 height 25
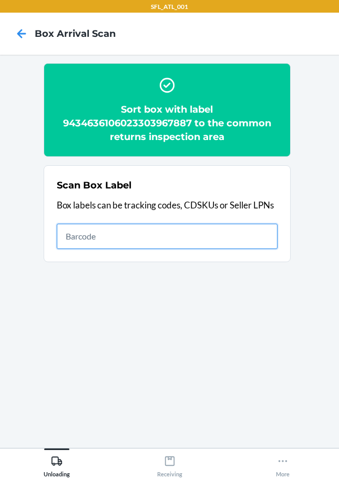
click at [189, 235] on input "text" at bounding box center [167, 236] width 221 height 25
type input "420302599434636106023304545374"
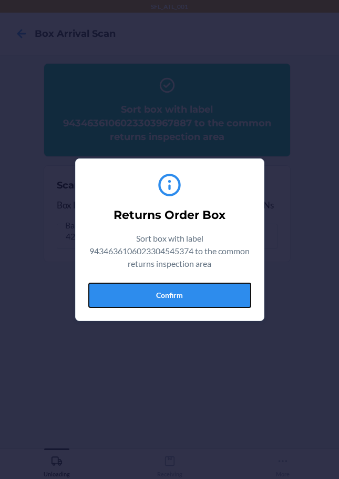
drag, startPoint x: 172, startPoint y: 298, endPoint x: 184, endPoint y: 292, distance: 13.7
click at [172, 298] on button "Confirm" at bounding box center [169, 295] width 163 height 25
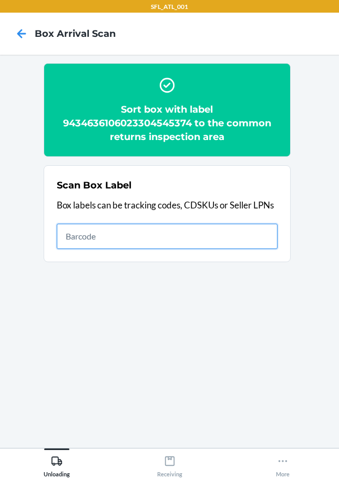
click at [226, 234] on input "text" at bounding box center [167, 236] width 221 height 25
type input "420302599434636106023303774713"
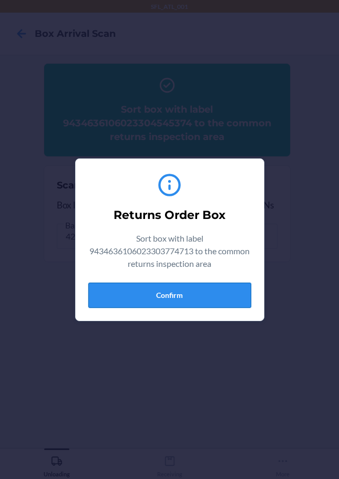
click at [203, 304] on button "Confirm" at bounding box center [169, 295] width 163 height 25
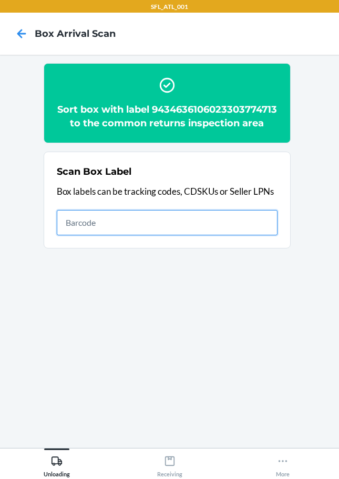
click at [191, 230] on input "text" at bounding box center [167, 222] width 221 height 25
type input "420302599434636106023302990985"
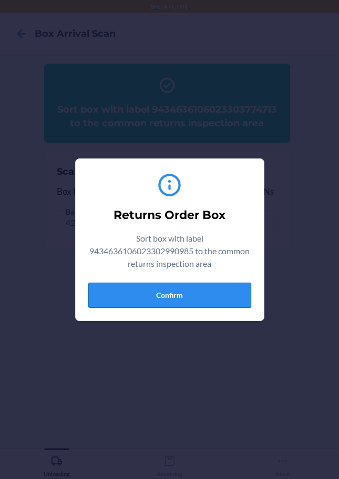
click at [198, 292] on button "Confirm" at bounding box center [169, 295] width 163 height 25
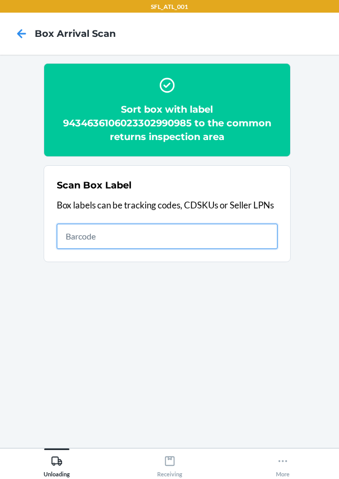
click at [155, 234] on input "text" at bounding box center [167, 236] width 221 height 25
type input "420302599434636106023304588869"
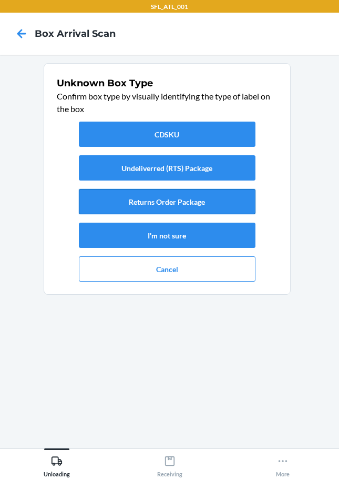
click at [180, 208] on button "Returns Order Package" at bounding box center [167, 201] width 177 height 25
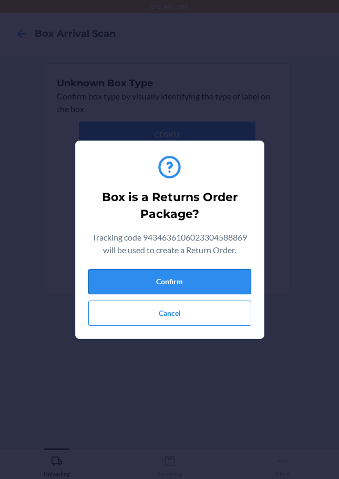
click at [216, 288] on button "Confirm" at bounding box center [169, 281] width 163 height 25
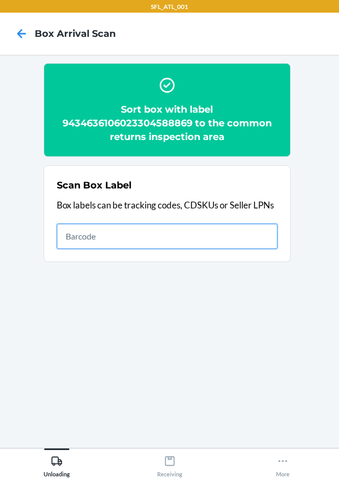
click at [136, 234] on input "text" at bounding box center [167, 236] width 221 height 25
type input "420302599434636106023304306111"
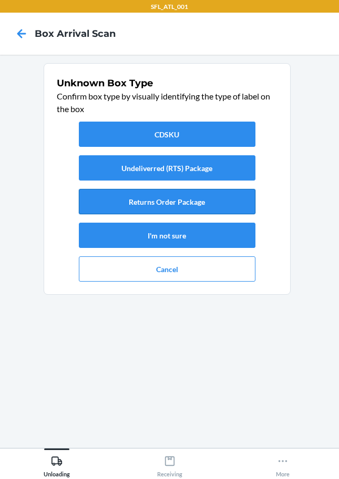
click at [176, 213] on button "Returns Order Package" at bounding box center [167, 201] width 177 height 25
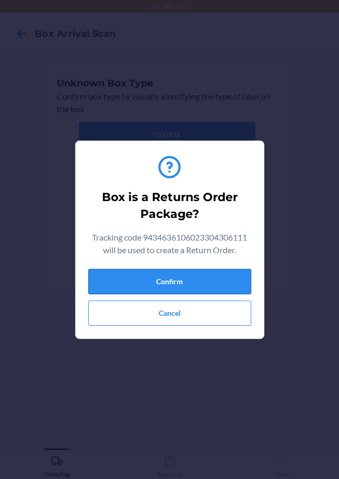
click at [213, 274] on button "Confirm" at bounding box center [169, 281] width 163 height 25
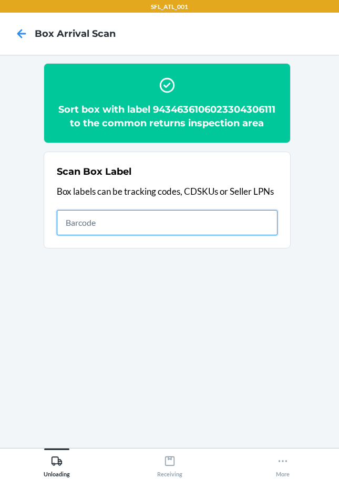
click at [192, 223] on input "text" at bounding box center [167, 222] width 221 height 25
type input "420302599434636106023303734489"
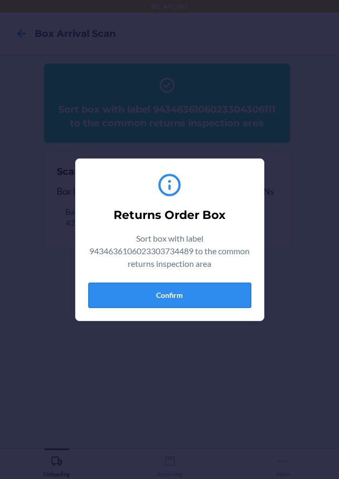
click at [212, 289] on button "Confirm" at bounding box center [169, 295] width 163 height 25
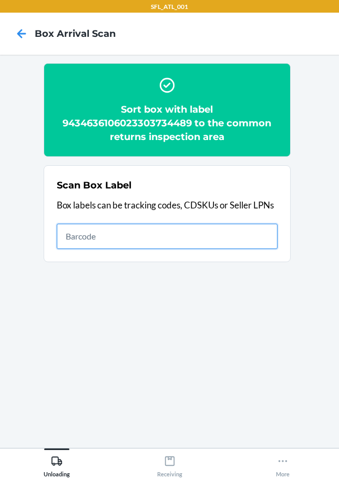
click at [246, 238] on input "text" at bounding box center [167, 236] width 221 height 25
type input "420302599434636106023302003852"
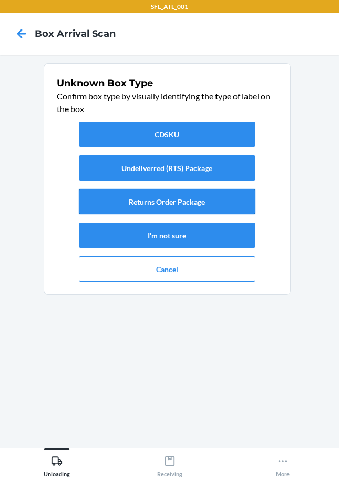
click at [207, 206] on button "Returns Order Package" at bounding box center [167, 201] width 177 height 25
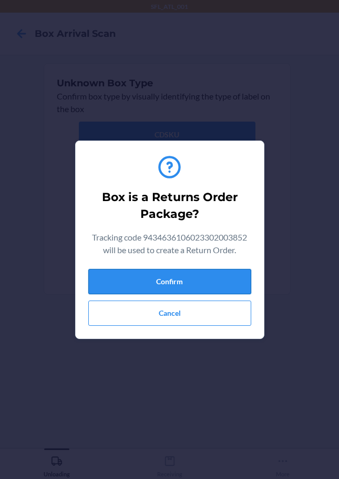
click at [216, 287] on button "Confirm" at bounding box center [169, 281] width 163 height 25
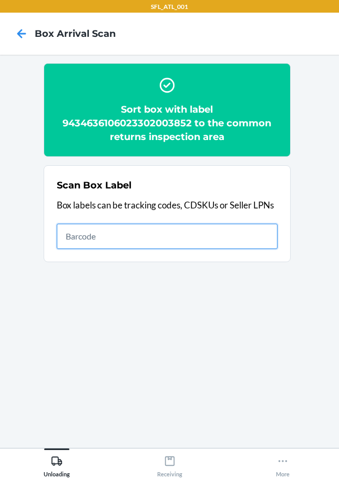
click at [246, 241] on input "text" at bounding box center [167, 236] width 221 height 25
type input "420302599434636106023303962080"
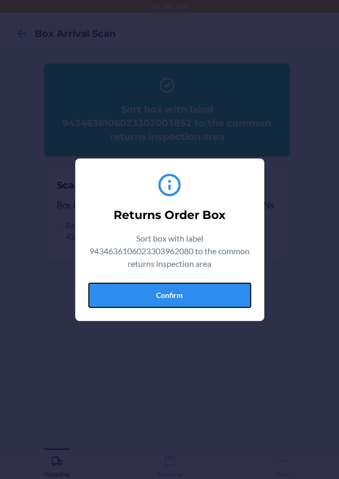
drag, startPoint x: 164, startPoint y: 299, endPoint x: 339, endPoint y: 253, distance: 181.3
click at [164, 299] on button "Confirm" at bounding box center [169, 295] width 163 height 25
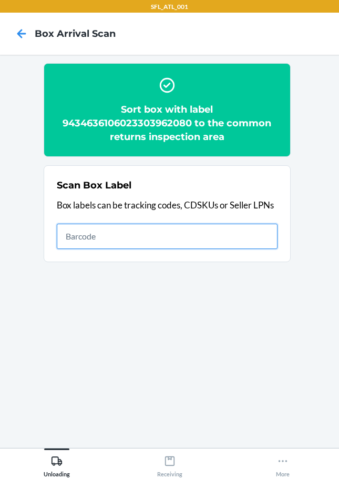
click at [208, 240] on input "text" at bounding box center [167, 236] width 221 height 25
type input "420302599434636106023304146397"
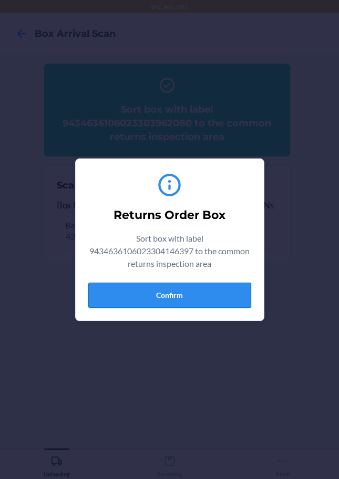
click at [185, 296] on button "Confirm" at bounding box center [169, 295] width 163 height 25
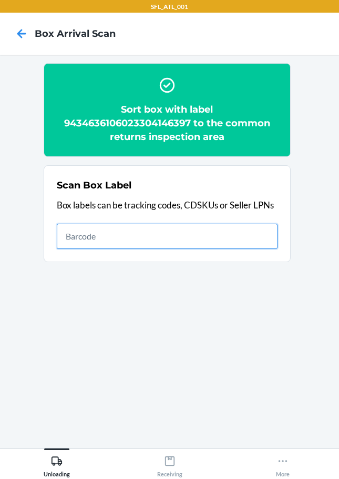
click at [235, 241] on input "text" at bounding box center [167, 236] width 221 height 25
type input "420302599434636106023304528551"
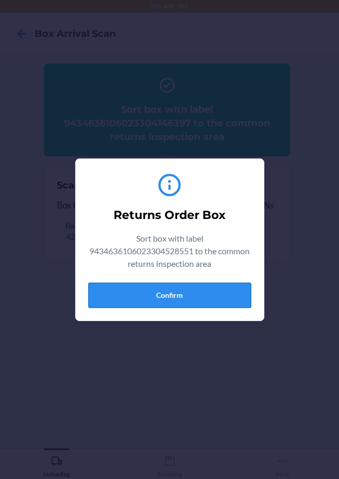
click at [167, 304] on button "Confirm" at bounding box center [169, 295] width 163 height 25
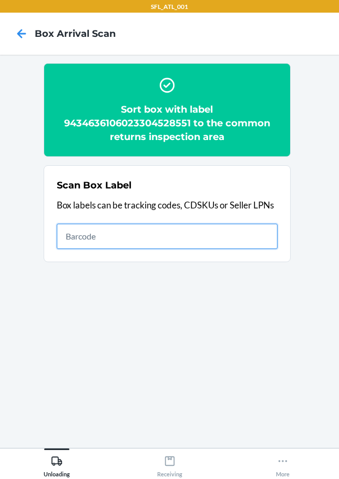
drag, startPoint x: 230, startPoint y: 240, endPoint x: 235, endPoint y: 236, distance: 5.6
click at [235, 240] on input "text" at bounding box center [167, 236] width 221 height 25
click at [262, 238] on input "text" at bounding box center [167, 236] width 221 height 25
type input "420302599434636106023304439284"
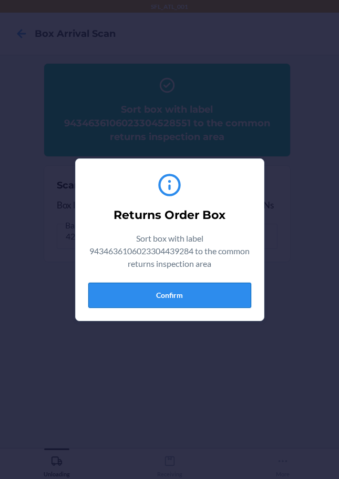
click at [182, 293] on button "Confirm" at bounding box center [169, 295] width 163 height 25
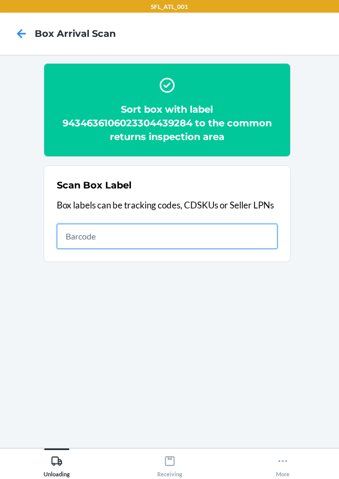
click at [161, 240] on input "text" at bounding box center [167, 236] width 221 height 25
type input "420302599434636106023304213389"
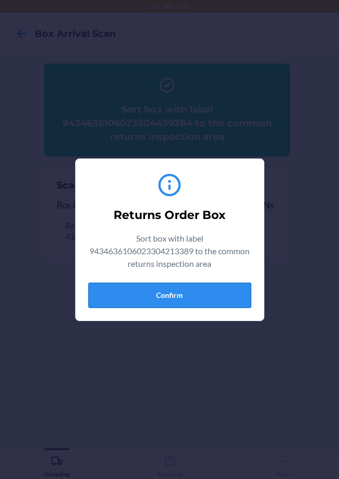
click at [187, 291] on button "Confirm" at bounding box center [169, 295] width 163 height 25
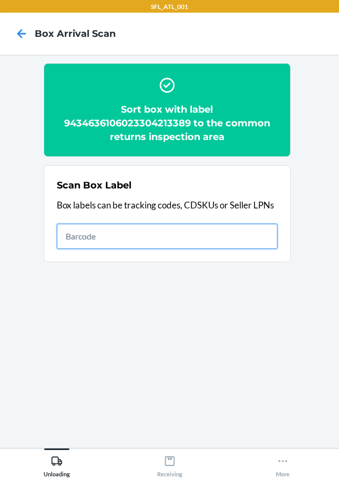
click at [254, 236] on input "text" at bounding box center [167, 236] width 221 height 25
type input "4203025928699202290370692501008328"
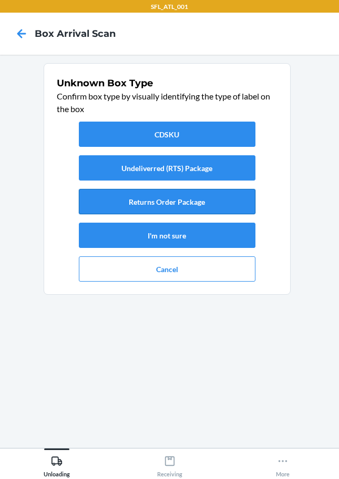
click at [197, 207] on button "Returns Order Package" at bounding box center [167, 201] width 177 height 25
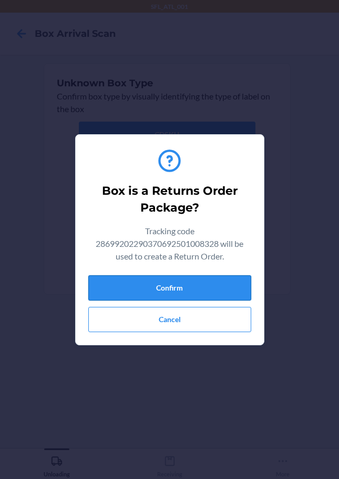
click at [180, 287] on button "Confirm" at bounding box center [169, 287] width 163 height 25
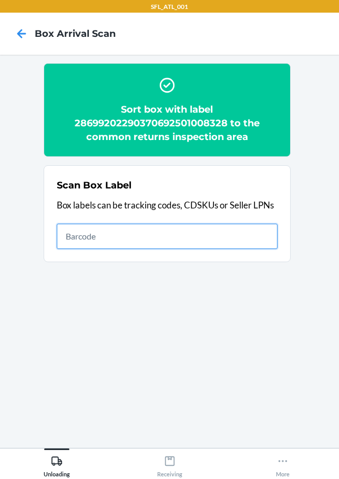
click at [247, 234] on input "text" at bounding box center [167, 236] width 221 height 25
type input "420302599434636106023303442728"
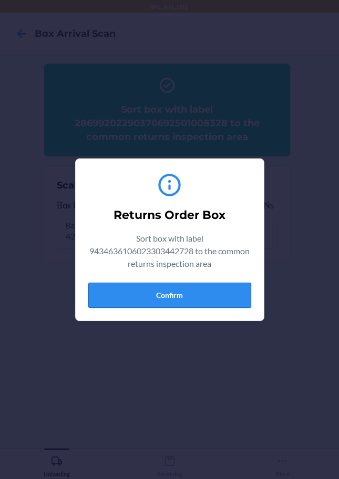
click at [184, 295] on button "Confirm" at bounding box center [169, 295] width 163 height 25
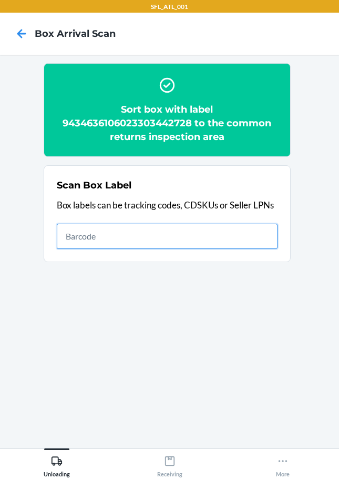
click at [202, 238] on input "text" at bounding box center [167, 236] width 221 height 25
type input "420302599434636106023302705565"
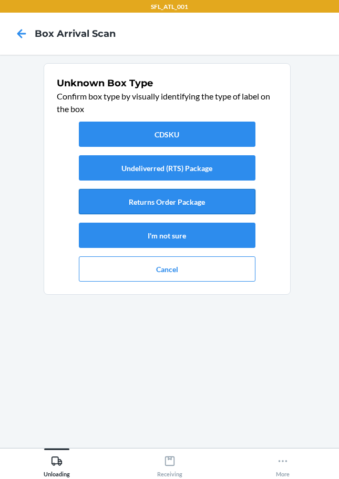
click at [192, 207] on button "Returns Order Package" at bounding box center [167, 201] width 177 height 25
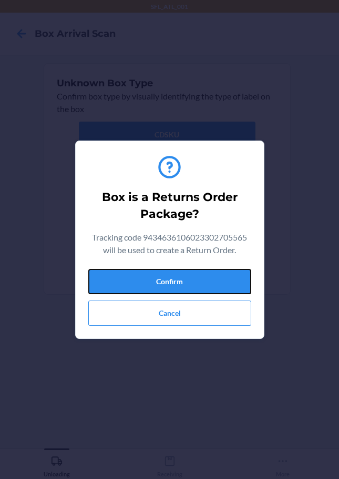
drag, startPoint x: 193, startPoint y: 279, endPoint x: 265, endPoint y: 283, distance: 72.7
click at [193, 280] on button "Confirm" at bounding box center [169, 281] width 163 height 25
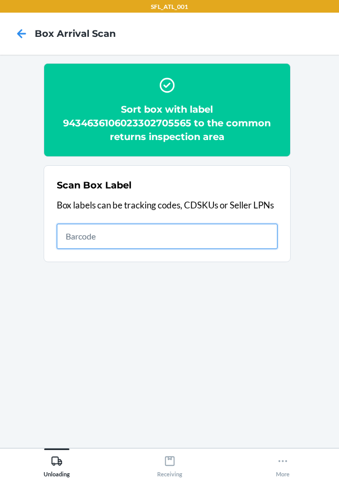
click at [223, 239] on input "text" at bounding box center [167, 236] width 221 height 25
type input "420302599434636106023304314482"
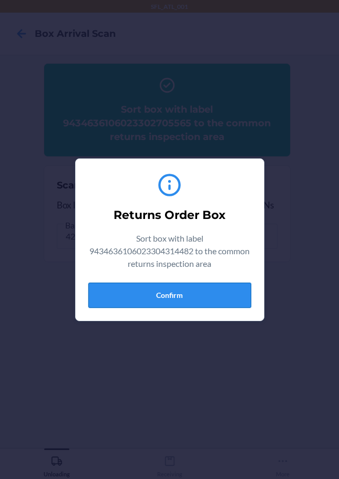
click at [222, 293] on button "Confirm" at bounding box center [169, 295] width 163 height 25
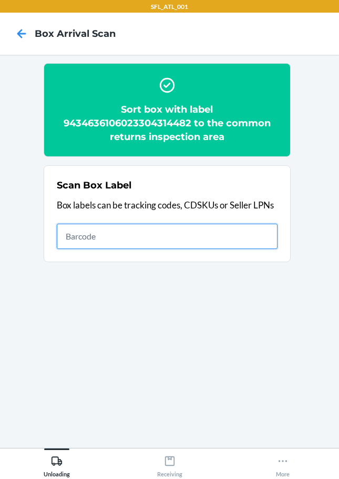
click at [117, 238] on input "text" at bounding box center [167, 236] width 221 height 25
type input "420302599434636106023303133619"
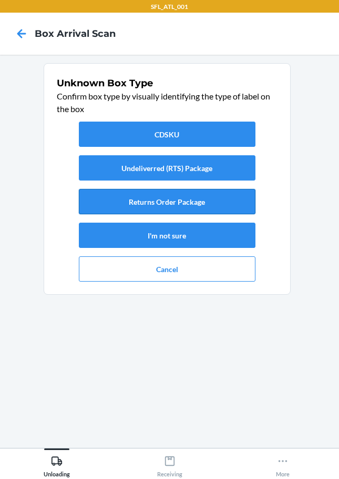
click at [195, 206] on button "Returns Order Package" at bounding box center [167, 201] width 177 height 25
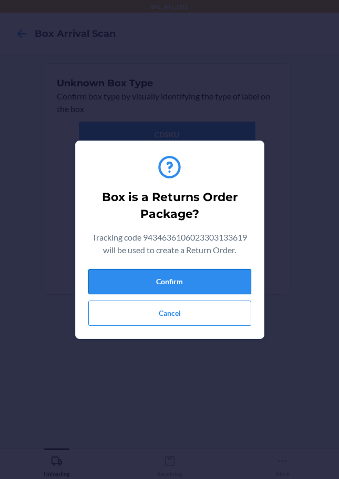
click at [202, 281] on button "Confirm" at bounding box center [169, 281] width 163 height 25
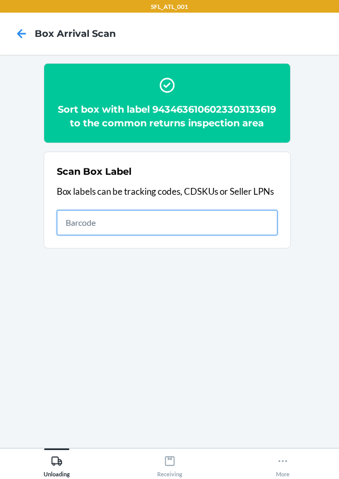
click at [240, 220] on input "text" at bounding box center [167, 222] width 221 height 25
type input "420302599434636106023304135063"
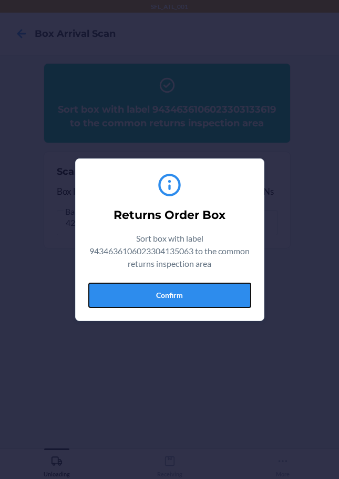
drag, startPoint x: 141, startPoint y: 286, endPoint x: 155, endPoint y: 282, distance: 14.8
click at [142, 286] on button "Confirm" at bounding box center [169, 295] width 163 height 25
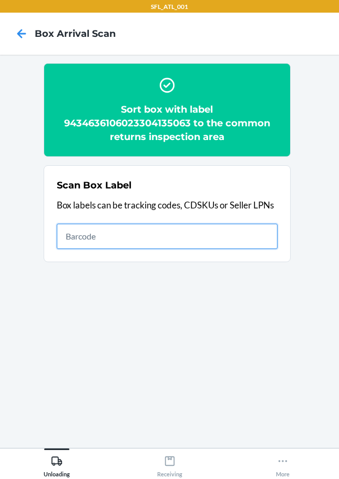
click at [239, 243] on input "text" at bounding box center [167, 236] width 221 height 25
type input "420302599434636106023304297822"
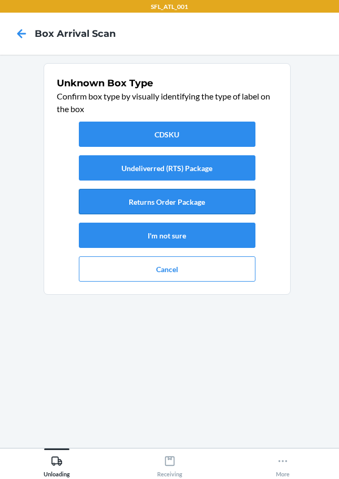
click at [193, 210] on button "Returns Order Package" at bounding box center [167, 201] width 177 height 25
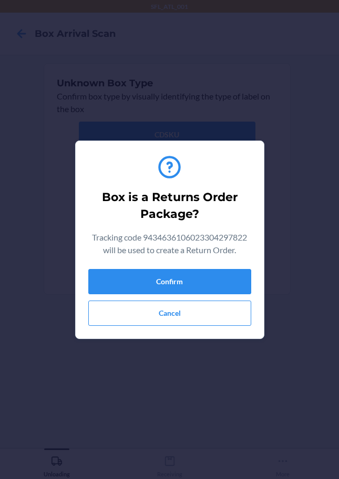
click at [180, 295] on div "Confirm Cancel" at bounding box center [169, 297] width 163 height 57
drag, startPoint x: 212, startPoint y: 288, endPoint x: 242, endPoint y: 274, distance: 33.2
click at [212, 288] on button "Confirm" at bounding box center [169, 281] width 163 height 25
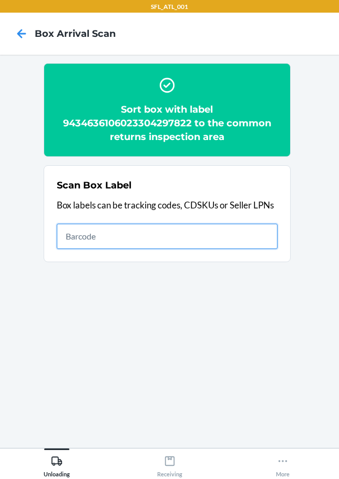
click at [136, 243] on input "text" at bounding box center [167, 236] width 221 height 25
type input "420302599434636106023303731440"
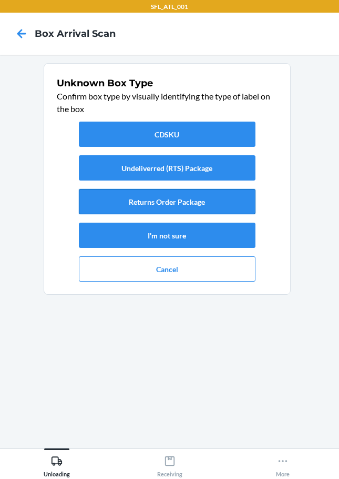
click at [214, 213] on button "Returns Order Package" at bounding box center [167, 201] width 177 height 25
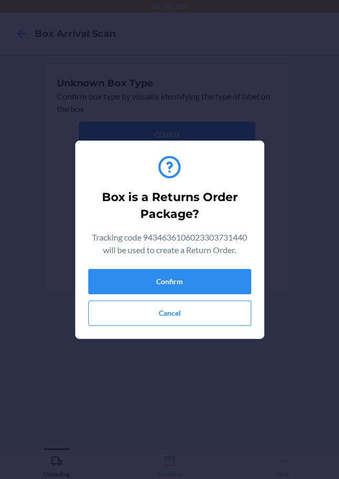
click at [253, 285] on section "Box is a Returns Order Package? Tracking code 9434636106023303731440 will be us…" at bounding box center [169, 240] width 189 height 198
click at [244, 286] on button "Confirm" at bounding box center [169, 281] width 163 height 25
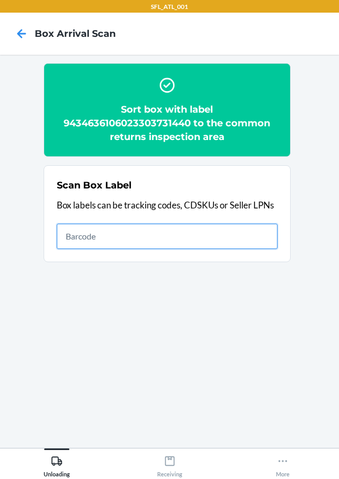
click at [235, 240] on input "text" at bounding box center [167, 236] width 221 height 25
type input "420302599434636106023303734267"
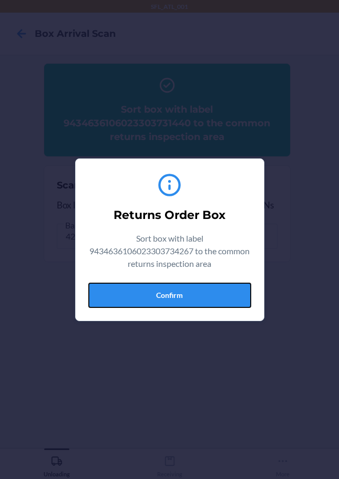
click at [207, 286] on button "Confirm" at bounding box center [169, 295] width 163 height 25
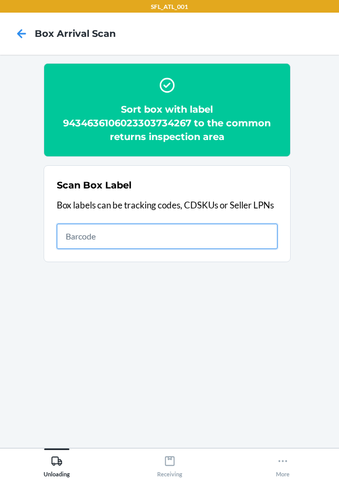
drag, startPoint x: 255, startPoint y: 241, endPoint x: 248, endPoint y: 244, distance: 7.5
click at [252, 241] on input "text" at bounding box center [167, 236] width 221 height 25
type input "420302599434636106023303907326"
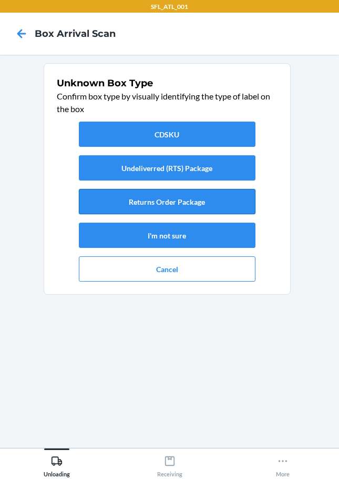
click at [203, 212] on button "Returns Order Package" at bounding box center [167, 201] width 177 height 25
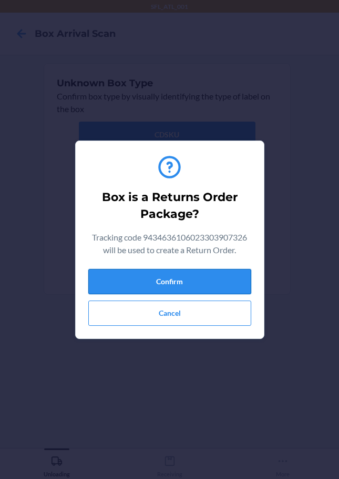
click at [207, 276] on button "Confirm" at bounding box center [169, 281] width 163 height 25
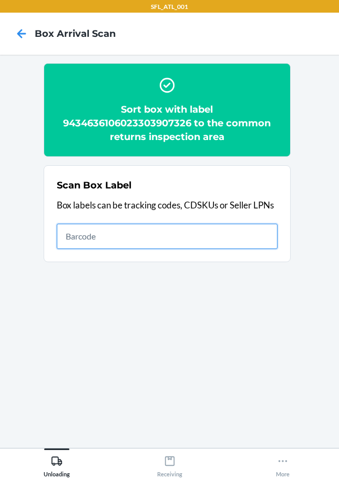
click at [174, 233] on input "text" at bounding box center [167, 236] width 221 height 25
type input "420302599434636106023304306180"
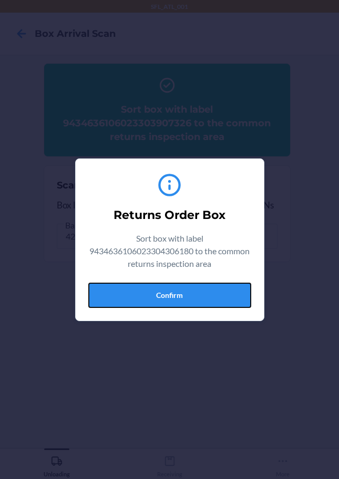
click at [170, 297] on button "Confirm" at bounding box center [169, 295] width 163 height 25
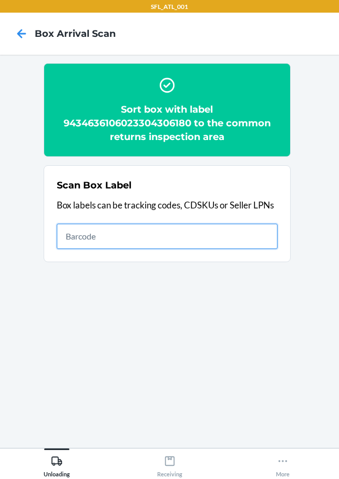
click at [248, 239] on input "text" at bounding box center [167, 236] width 221 height 25
type input "420302599434636106023303848308"
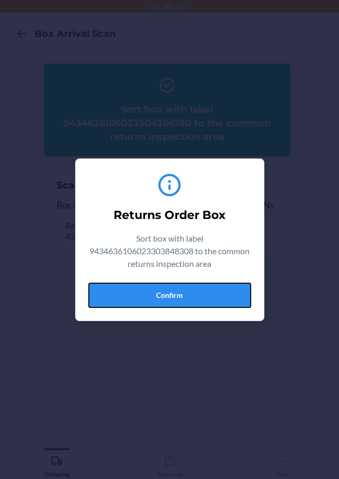
click at [182, 298] on button "Confirm" at bounding box center [169, 295] width 163 height 25
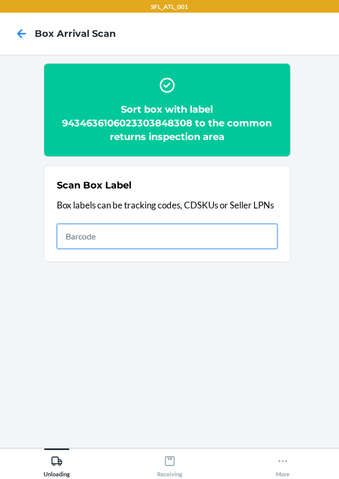
click at [170, 239] on input "text" at bounding box center [167, 236] width 221 height 25
type input "9434636106023300658559"
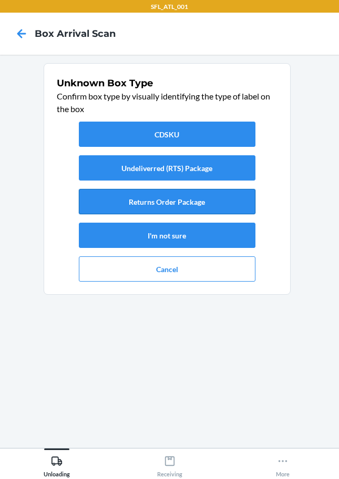
click at [222, 208] on button "Returns Order Package" at bounding box center [167, 201] width 177 height 25
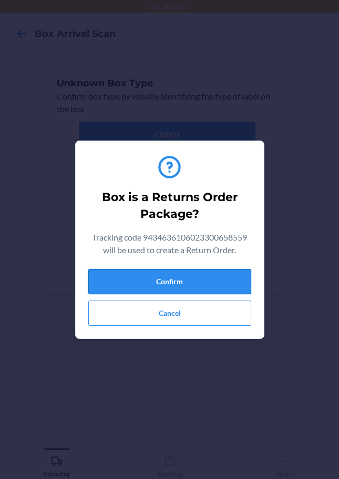
drag, startPoint x: 167, startPoint y: 287, endPoint x: 174, endPoint y: 287, distance: 6.3
click at [173, 287] on button "Confirm" at bounding box center [169, 281] width 163 height 25
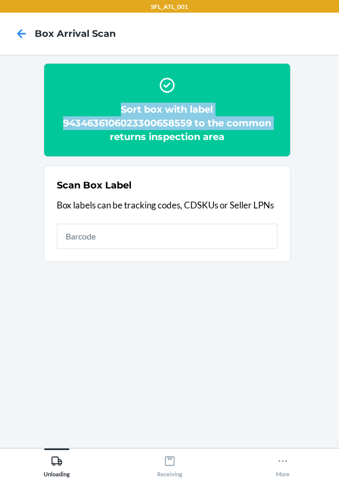
drag, startPoint x: 57, startPoint y: 116, endPoint x: 65, endPoint y: 132, distance: 17.4
click at [65, 132] on h2 "Sort box with label 9434636106023300658559 to the common returns inspection area" at bounding box center [167, 123] width 221 height 41
click at [82, 106] on h2 "Sort box with label 9434636106023300658559 to the common returns inspection area" at bounding box center [167, 123] width 221 height 41
click at [96, 97] on div "Sort box with label 9434636106023300658559 to the common returns inspection area" at bounding box center [167, 110] width 221 height 76
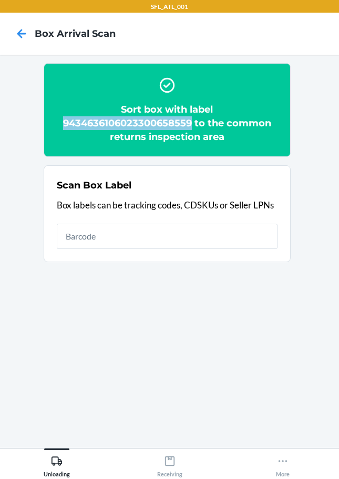
drag, startPoint x: 63, startPoint y: 122, endPoint x: 190, endPoint y: 121, distance: 126.8
click at [190, 121] on h2 "Sort box with label 9434636106023300658559 to the common returns inspection area" at bounding box center [167, 123] width 221 height 41
copy h2 "9434636106023300658559"
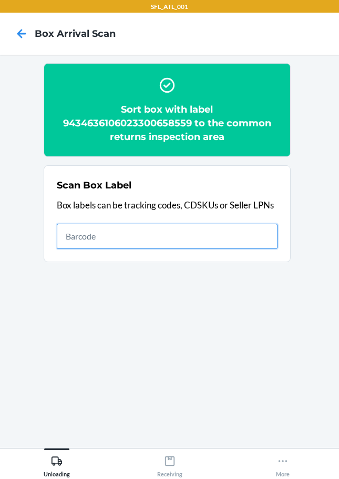
click at [260, 246] on input "text" at bounding box center [167, 236] width 221 height 25
type input "420302599434636106023303539893"
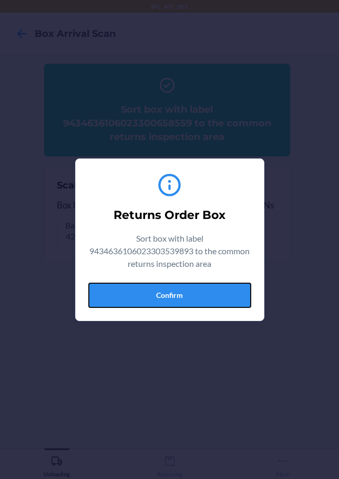
drag, startPoint x: 204, startPoint y: 302, endPoint x: 216, endPoint y: 298, distance: 12.3
click at [204, 302] on button "Confirm" at bounding box center [169, 295] width 163 height 25
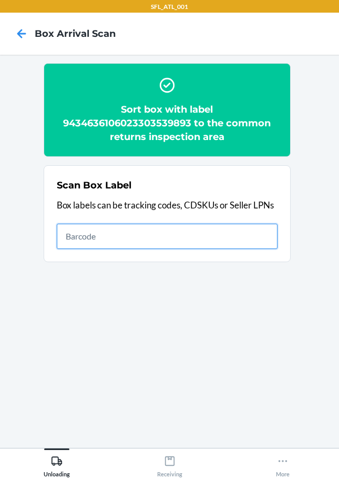
click at [267, 235] on input "text" at bounding box center [167, 236] width 221 height 25
type input "420302599434636106023301985364"
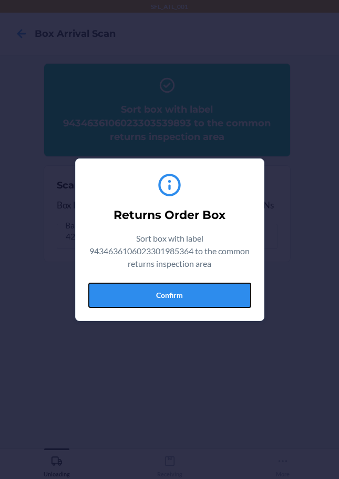
drag, startPoint x: 158, startPoint y: 294, endPoint x: 212, endPoint y: 260, distance: 63.1
click at [159, 292] on button "Confirm" at bounding box center [169, 295] width 163 height 25
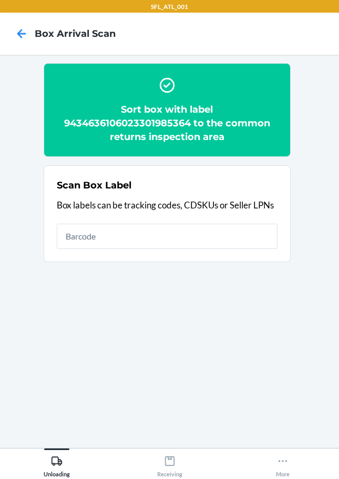
click at [162, 243] on section "Scan Box Label Box labels can be tracking codes, CDSKUs or Seller LPNs" at bounding box center [167, 213] width 247 height 97
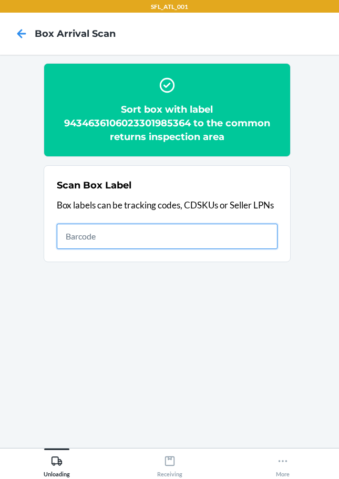
click at [156, 238] on input "text" at bounding box center [167, 236] width 221 height 25
click at [85, 239] on input "text" at bounding box center [167, 236] width 221 height 25
type input "420302599434636106023304415981"
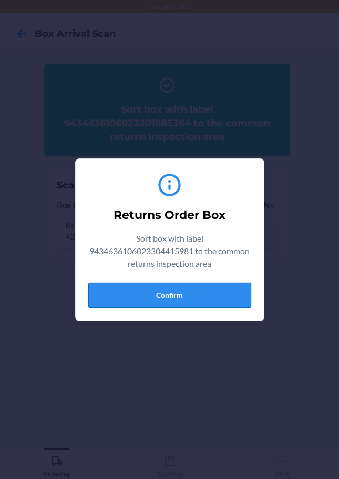
click at [187, 299] on button "Confirm" at bounding box center [169, 295] width 163 height 25
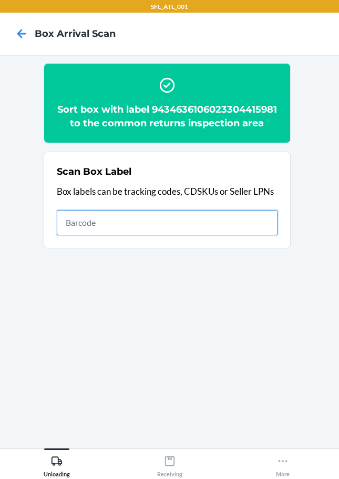
click at [270, 235] on input "text" at bounding box center [167, 222] width 221 height 25
type input "420302599434636106023304325877"
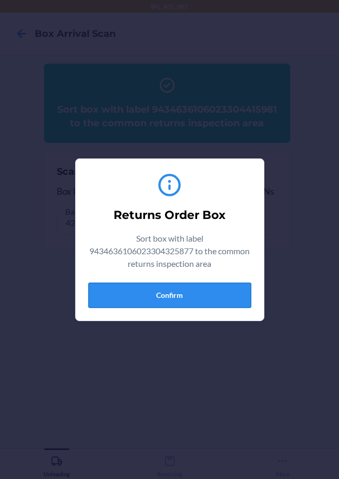
click at [198, 295] on button "Confirm" at bounding box center [169, 295] width 163 height 25
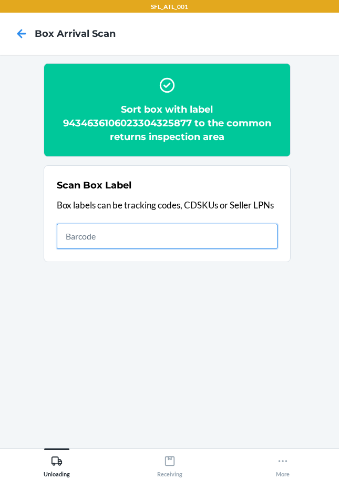
click at [188, 239] on input "text" at bounding box center [167, 236] width 221 height 25
type input "420302599434636106023304433299"
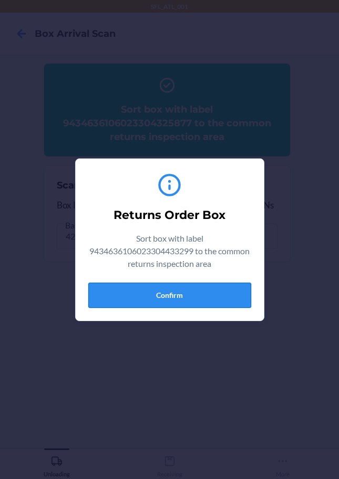
click at [148, 288] on button "Confirm" at bounding box center [169, 295] width 163 height 25
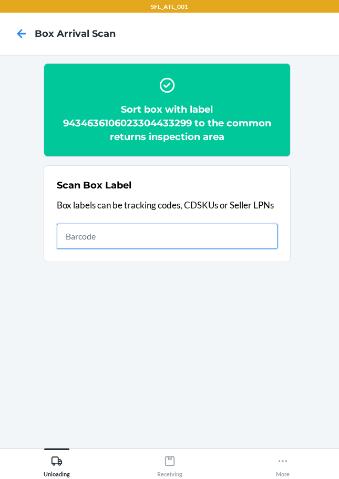
click at [173, 235] on input "text" at bounding box center [167, 236] width 221 height 25
type input "420302599434636106023304109781"
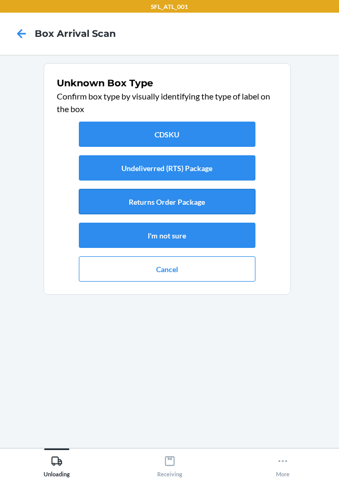
click at [225, 203] on button "Returns Order Package" at bounding box center [167, 201] width 177 height 25
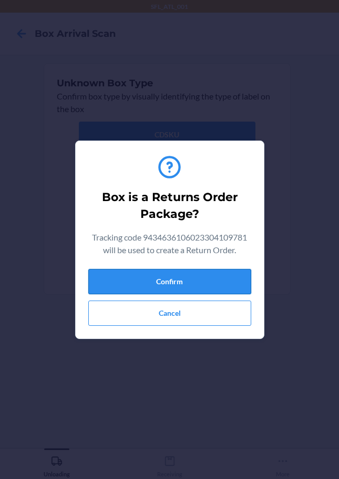
click at [226, 287] on button "Confirm" at bounding box center [169, 281] width 163 height 25
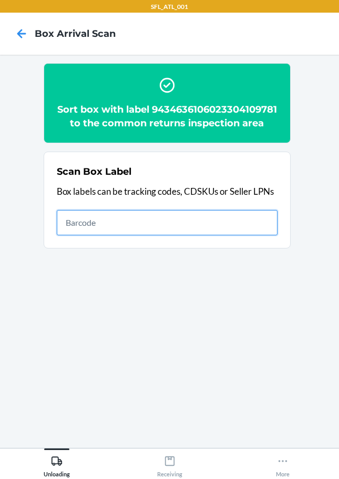
click at [263, 233] on input "text" at bounding box center [167, 222] width 221 height 25
type input "420302599434636106023304353108"
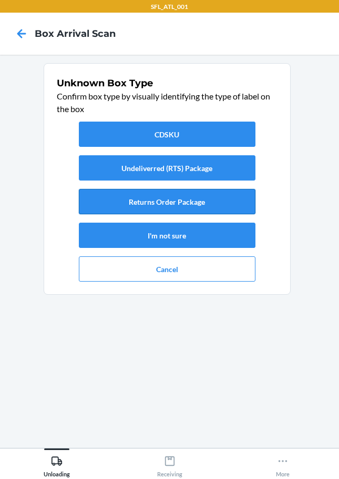
click at [203, 204] on button "Returns Order Package" at bounding box center [167, 201] width 177 height 25
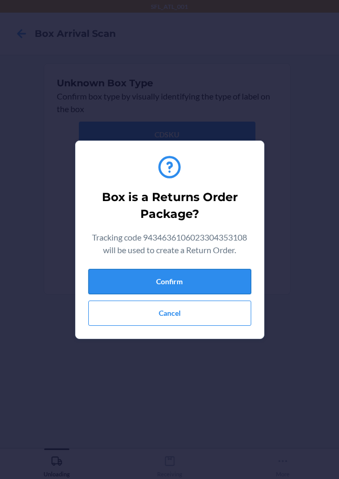
click at [214, 280] on button "Confirm" at bounding box center [169, 281] width 163 height 25
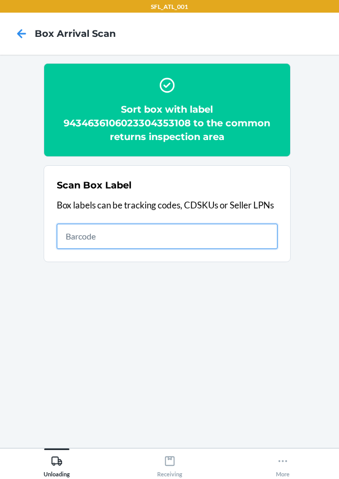
click at [265, 241] on input "text" at bounding box center [167, 236] width 221 height 25
type input "420302599434636106023304308757"
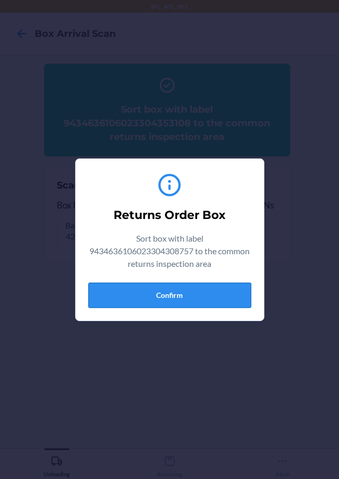
click at [177, 290] on button "Confirm" at bounding box center [169, 295] width 163 height 25
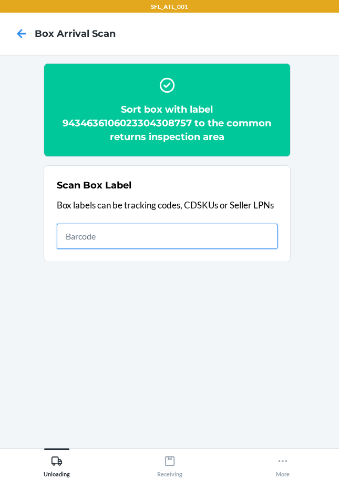
drag, startPoint x: 250, startPoint y: 240, endPoint x: 252, endPoint y: 246, distance: 5.4
click at [252, 246] on input "text" at bounding box center [167, 236] width 221 height 25
type input "9434636106023304178688"
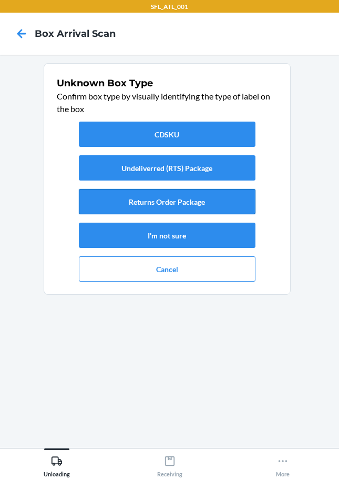
click at [204, 202] on button "Returns Order Package" at bounding box center [167, 201] width 177 height 25
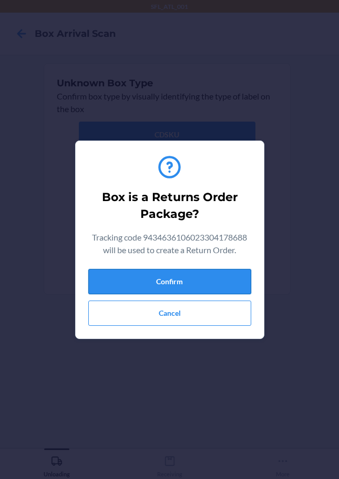
drag, startPoint x: 198, startPoint y: 283, endPoint x: 207, endPoint y: 275, distance: 11.6
click at [201, 283] on button "Confirm" at bounding box center [169, 281] width 163 height 25
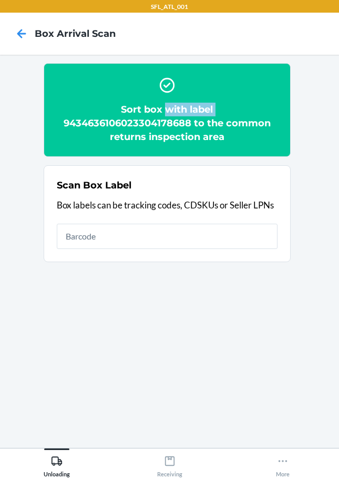
drag, startPoint x: 61, startPoint y: 123, endPoint x: 168, endPoint y: 113, distance: 107.3
click at [168, 113] on h2 "Sort box with label 9434636106023304178688 to the common returns inspection area" at bounding box center [167, 123] width 221 height 41
drag, startPoint x: 142, startPoint y: 112, endPoint x: 121, endPoint y: 112, distance: 21.0
click at [128, 114] on h2 "Sort box with label 9434636106023304178688 to the common returns inspection area" at bounding box center [167, 123] width 221 height 41
click at [75, 104] on h2 "Sort box with label 9434636106023304178688 to the common returns inspection area" at bounding box center [167, 123] width 221 height 41
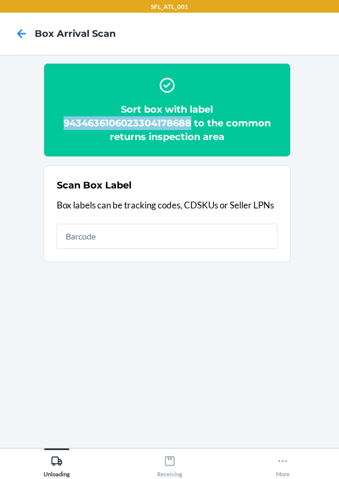
drag, startPoint x: 61, startPoint y: 122, endPoint x: 192, endPoint y: 123, distance: 131.0
click at [192, 123] on h2 "Sort box with label 9434636106023304178688 to the common returns inspection area" at bounding box center [167, 123] width 221 height 41
copy h2 "9434636106023304178688"
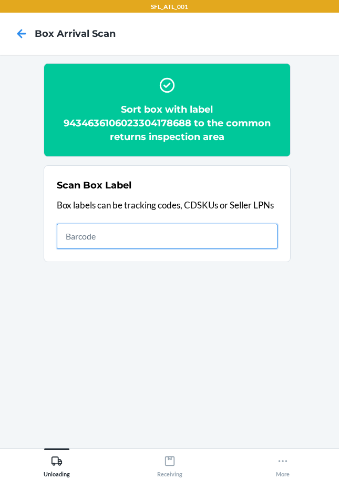
click at [240, 238] on input "text" at bounding box center [167, 236] width 221 height 25
type input "420302599434636106023304282552"
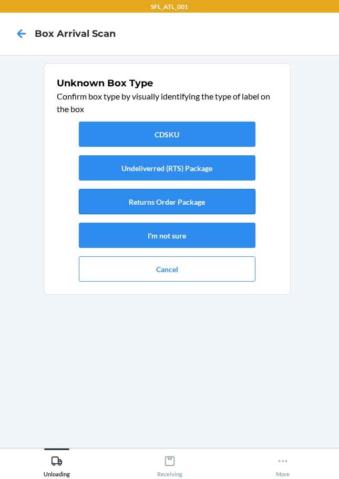
click at [226, 205] on button "Returns Order Package" at bounding box center [167, 201] width 177 height 25
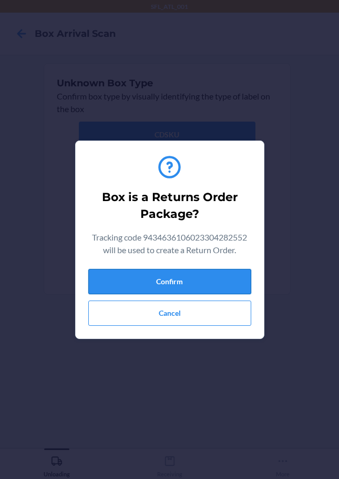
drag, startPoint x: 211, startPoint y: 288, endPoint x: 244, endPoint y: 272, distance: 36.9
click at [214, 287] on button "Confirm" at bounding box center [169, 281] width 163 height 25
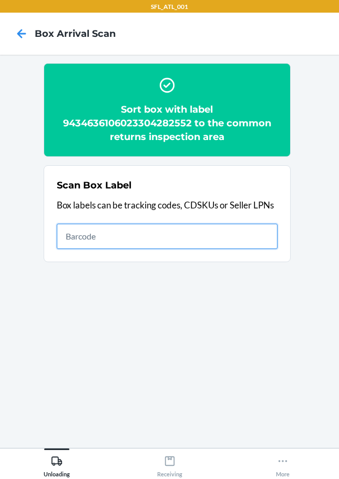
click at [252, 244] on input "text" at bounding box center [167, 236] width 221 height 25
type input "420302599434636106023304215178"
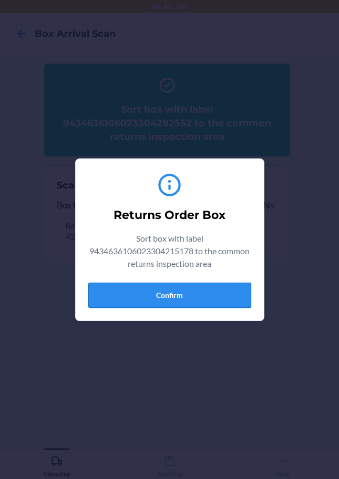
click at [193, 302] on button "Confirm" at bounding box center [169, 295] width 163 height 25
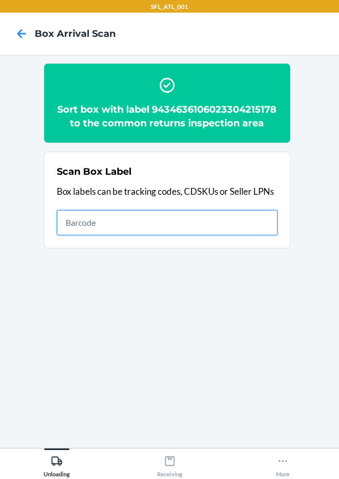
click at [266, 235] on input "text" at bounding box center [167, 222] width 221 height 25
type input "420302599434636106023303507328"
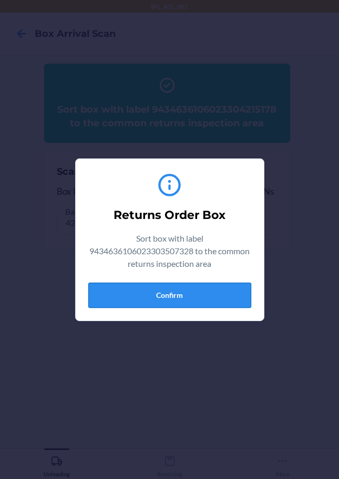
click at [174, 288] on button "Confirm" at bounding box center [169, 295] width 163 height 25
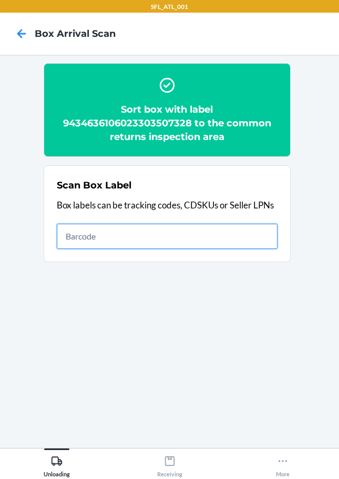
click at [263, 239] on input "text" at bounding box center [167, 236] width 221 height 25
type input "420302599434636106023302288884"
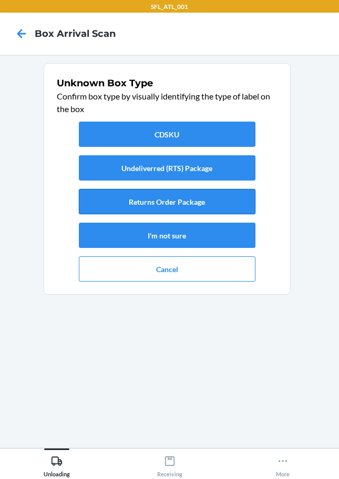
click at [195, 205] on button "Returns Order Package" at bounding box center [167, 201] width 177 height 25
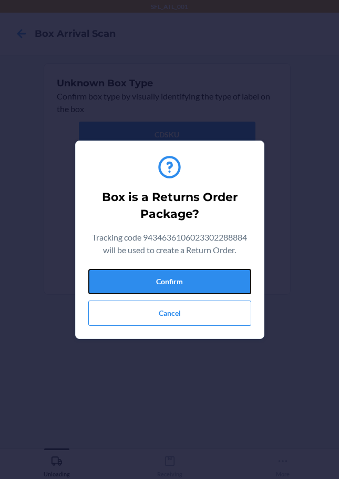
drag, startPoint x: 195, startPoint y: 281, endPoint x: 335, endPoint y: 224, distance: 151.3
click at [196, 281] on button "Confirm" at bounding box center [169, 281] width 163 height 25
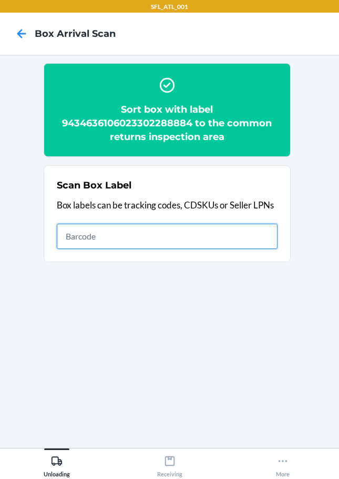
click at [239, 235] on input "text" at bounding box center [167, 236] width 221 height 25
type input "420302599434636106023303864063"
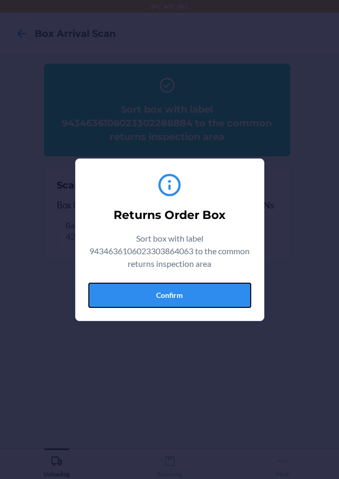
click at [182, 291] on button "Confirm" at bounding box center [169, 295] width 163 height 25
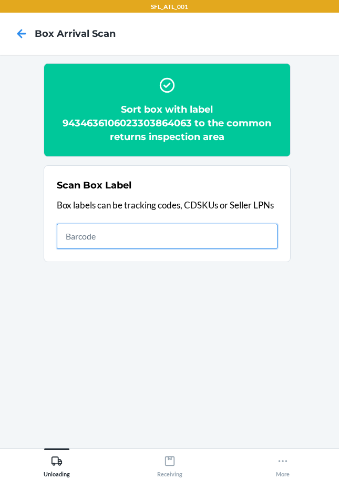
click at [232, 238] on input "text" at bounding box center [167, 236] width 221 height 25
type input "420302599434636106023304262707"
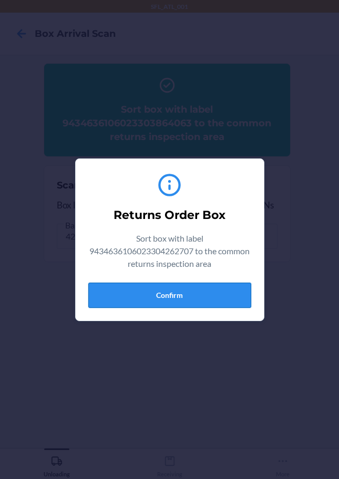
click at [221, 283] on button "Confirm" at bounding box center [169, 295] width 163 height 25
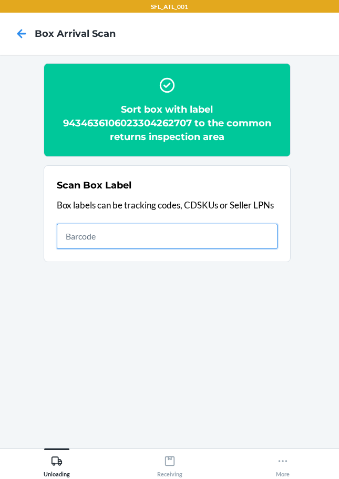
click at [95, 237] on input "text" at bounding box center [167, 236] width 221 height 25
type input "420302599434636106023303998744"
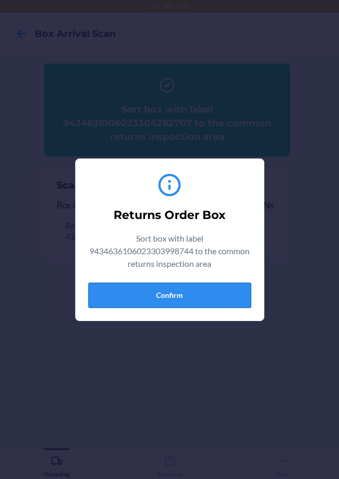
click at [196, 286] on button "Confirm" at bounding box center [169, 295] width 163 height 25
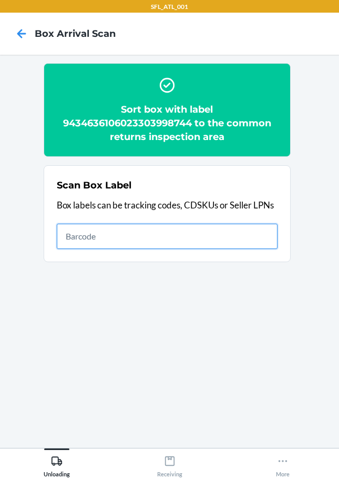
click at [259, 243] on input "text" at bounding box center [167, 236] width 221 height 25
type input "420302599434636106023304256638"
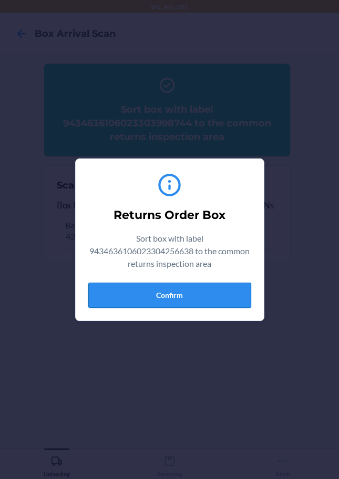
click at [195, 299] on button "Confirm" at bounding box center [169, 295] width 163 height 25
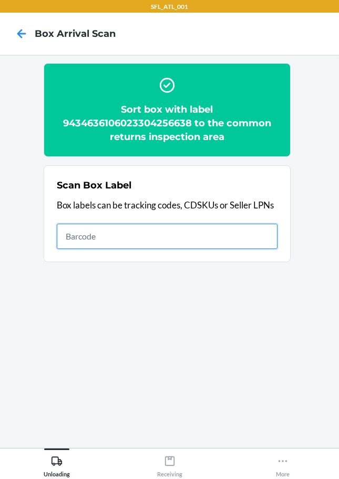
click at [212, 236] on input "text" at bounding box center [167, 236] width 221 height 25
type input "420302599434636106023304529763"
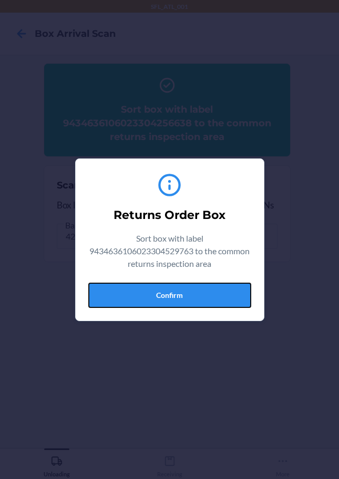
drag, startPoint x: 187, startPoint y: 292, endPoint x: 212, endPoint y: 290, distance: 25.3
click at [187, 291] on button "Confirm" at bounding box center [169, 295] width 163 height 25
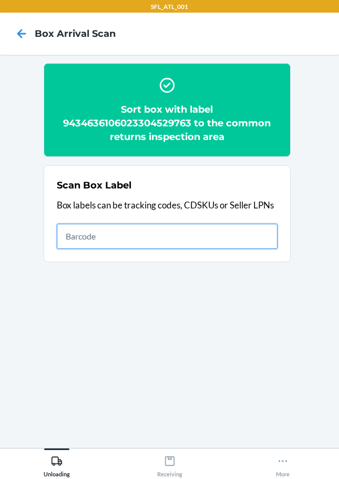
click at [255, 239] on input "text" at bounding box center [167, 236] width 221 height 25
type input "420302599434636106023304227966"
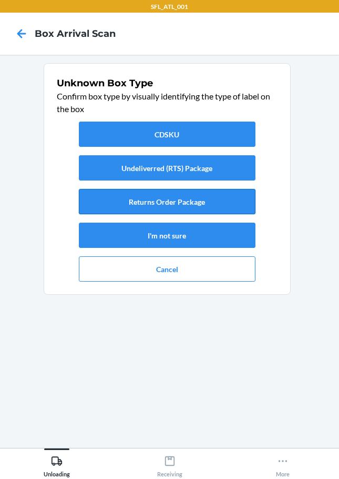
click at [175, 212] on button "Returns Order Package" at bounding box center [167, 201] width 177 height 25
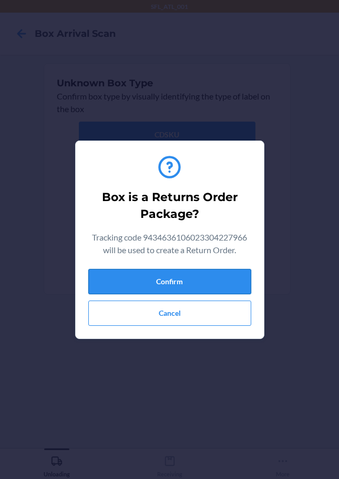
click at [180, 283] on button "Confirm" at bounding box center [169, 281] width 163 height 25
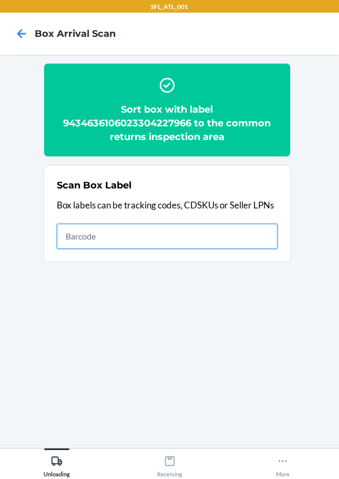
click at [198, 239] on input "text" at bounding box center [167, 236] width 221 height 25
type input "420302599434636106023304467195"
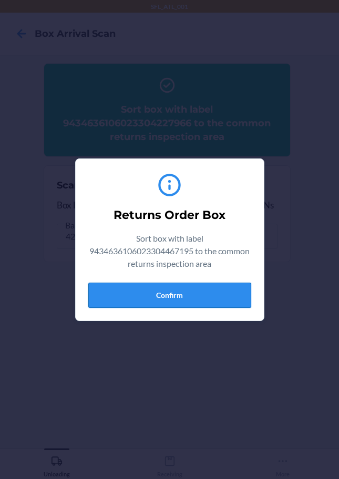
click at [163, 303] on button "Confirm" at bounding box center [169, 295] width 163 height 25
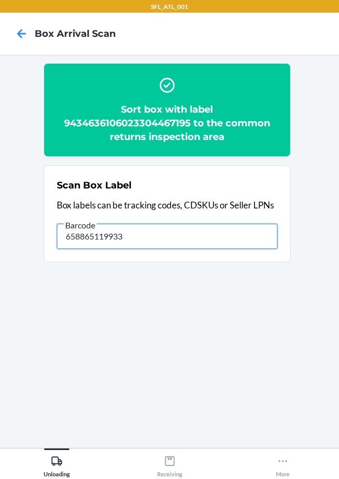
type input "658865119933"
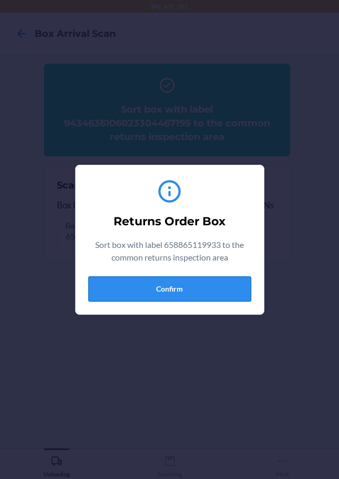
click at [200, 287] on button "Confirm" at bounding box center [169, 288] width 163 height 25
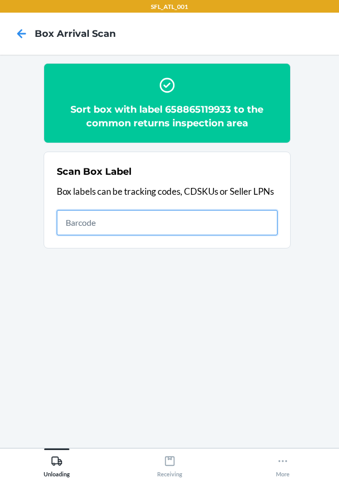
click at [189, 229] on input "text" at bounding box center [167, 222] width 221 height 25
type input "420302599434636106023304363695"
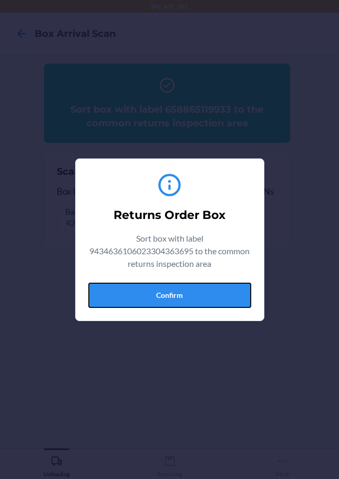
drag, startPoint x: 184, startPoint y: 293, endPoint x: 214, endPoint y: 299, distance: 31.2
click at [184, 293] on button "Confirm" at bounding box center [169, 295] width 163 height 25
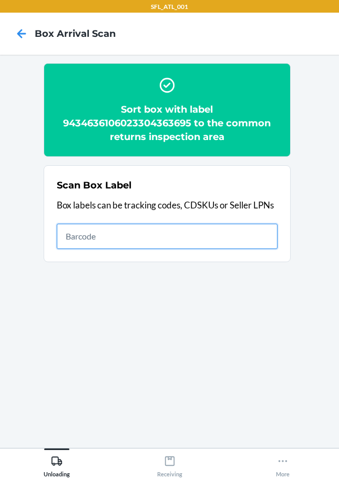
click at [179, 235] on input "text" at bounding box center [167, 236] width 221 height 25
click at [231, 238] on input "text" at bounding box center [167, 236] width 221 height 25
type input "420302599434636106023304647535"
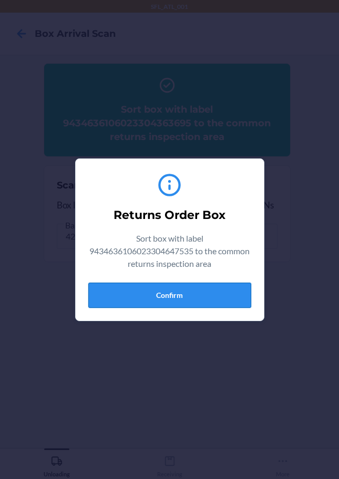
click at [242, 293] on button "Confirm" at bounding box center [169, 295] width 163 height 25
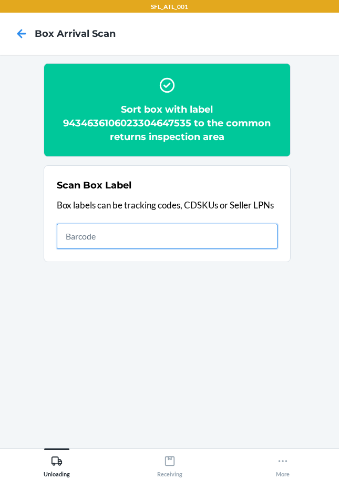
click at [220, 230] on input "text" at bounding box center [167, 236] width 221 height 25
type input "420302599434636106023304374011"
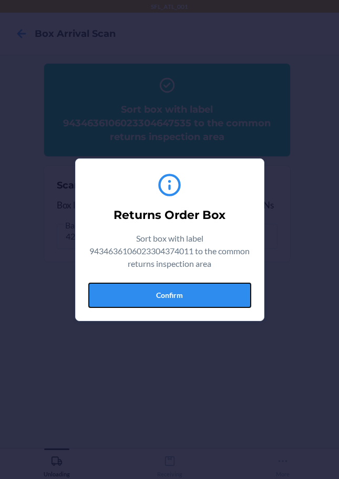
click at [137, 298] on button "Confirm" at bounding box center [169, 295] width 163 height 25
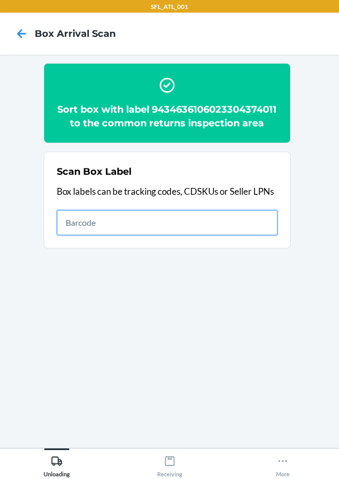
click at [264, 235] on input "text" at bounding box center [167, 222] width 221 height 25
type input "420302599434636106023303837562"
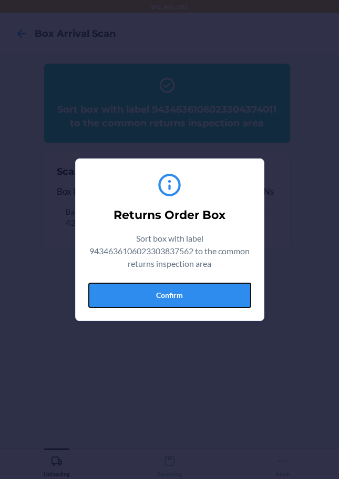
drag, startPoint x: 162, startPoint y: 297, endPoint x: 259, endPoint y: 245, distance: 110.0
click at [162, 296] on button "Confirm" at bounding box center [169, 295] width 163 height 25
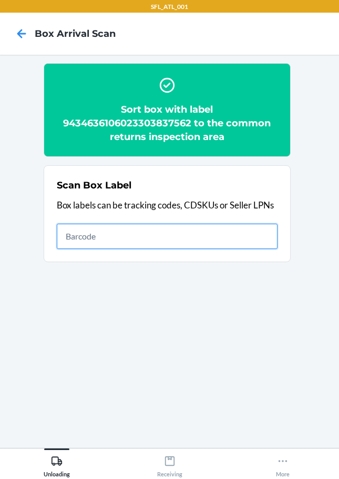
click at [92, 239] on input "text" at bounding box center [167, 236] width 221 height 25
type input "420302599434636106023304088277"
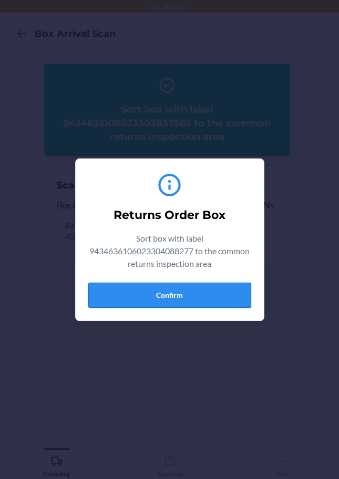
click at [151, 304] on button "Confirm" at bounding box center [169, 295] width 163 height 25
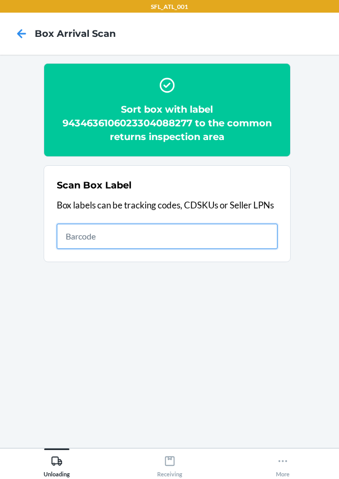
click at [203, 245] on input "text" at bounding box center [167, 236] width 221 height 25
click at [236, 236] on input "text" at bounding box center [167, 236] width 221 height 25
type input "420302599434636106023303837005"
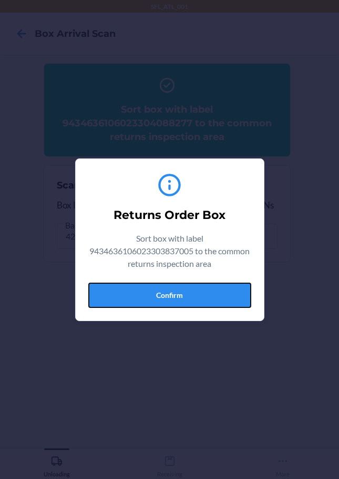
drag, startPoint x: 214, startPoint y: 293, endPoint x: 277, endPoint y: 274, distance: 65.8
click at [216, 293] on button "Confirm" at bounding box center [169, 295] width 163 height 25
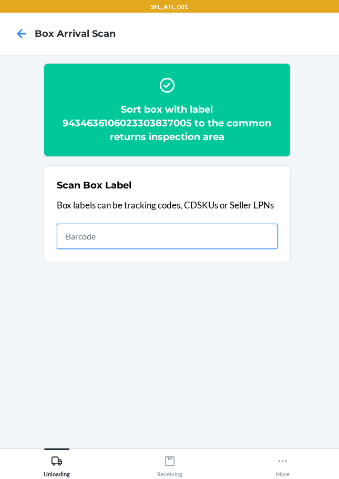
click at [257, 243] on input "text" at bounding box center [167, 236] width 221 height 25
type input "420302599434636106023304079329"
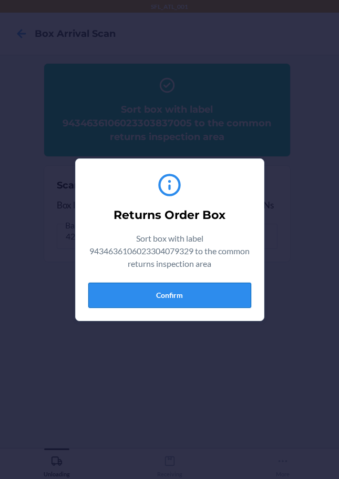
click at [193, 294] on button "Confirm" at bounding box center [169, 295] width 163 height 25
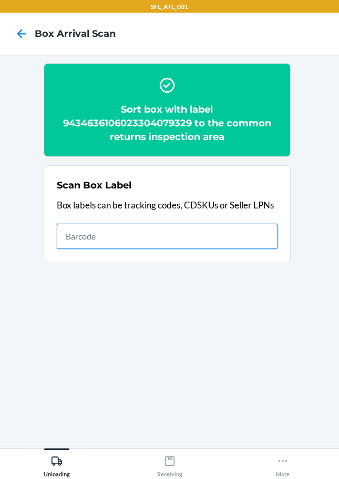
click at [243, 239] on input "text" at bounding box center [167, 236] width 221 height 25
type input "420302599434636106023304443519"
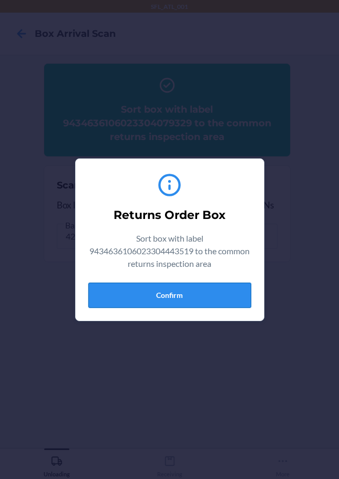
click at [196, 301] on button "Confirm" at bounding box center [169, 295] width 163 height 25
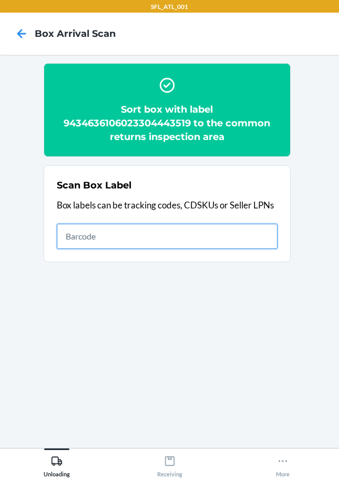
click at [226, 247] on input "text" at bounding box center [167, 236] width 221 height 25
type input "420302599434636106023304642547"
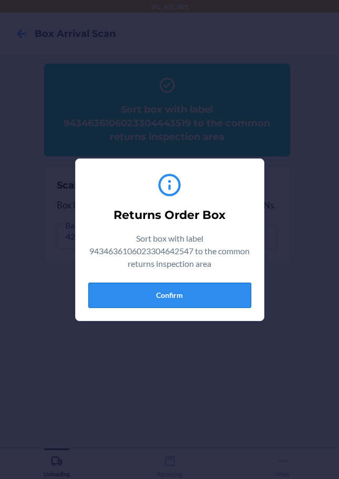
click at [207, 296] on button "Confirm" at bounding box center [169, 295] width 163 height 25
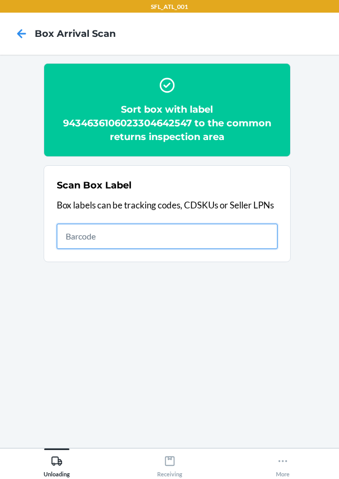
click at [261, 234] on input "text" at bounding box center [167, 236] width 221 height 25
type input "420302599434636106023304333605"
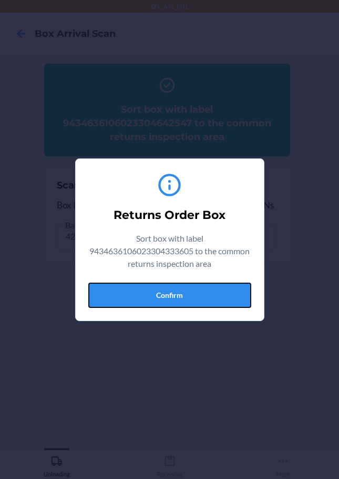
click at [243, 294] on button "Confirm" at bounding box center [169, 295] width 163 height 25
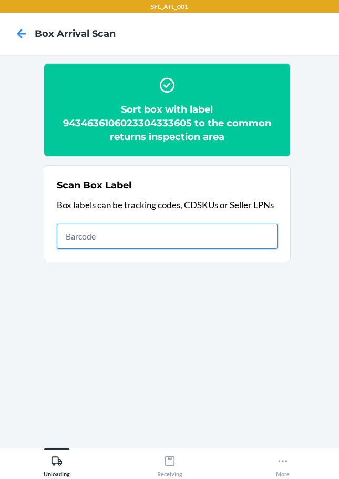
click at [243, 242] on input "text" at bounding box center [167, 236] width 221 height 25
type input "420302599505516198335251369532"
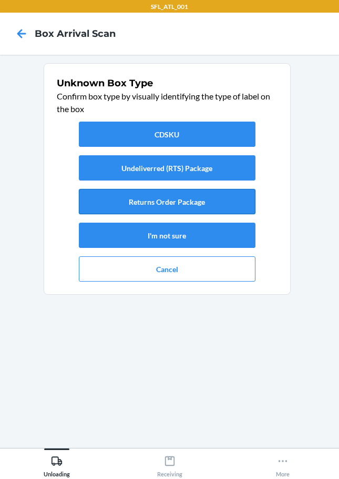
click at [201, 203] on button "Returns Order Package" at bounding box center [167, 201] width 177 height 25
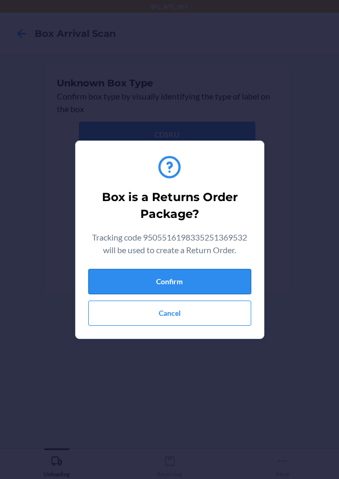
click at [218, 289] on button "Confirm" at bounding box center [169, 281] width 163 height 25
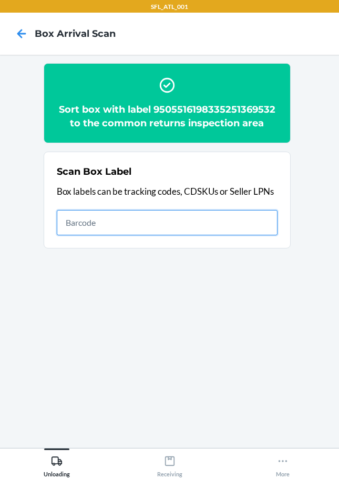
click at [234, 222] on input "text" at bounding box center [167, 222] width 221 height 25
type input "420302599434636106023304426000"
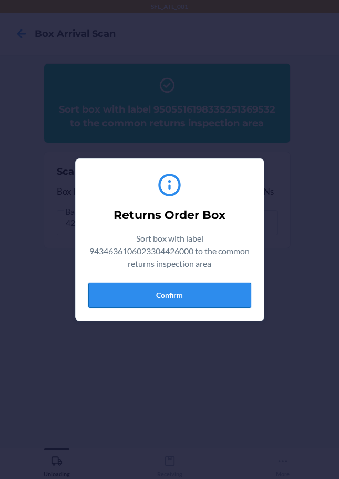
click at [169, 288] on button "Confirm" at bounding box center [169, 295] width 163 height 25
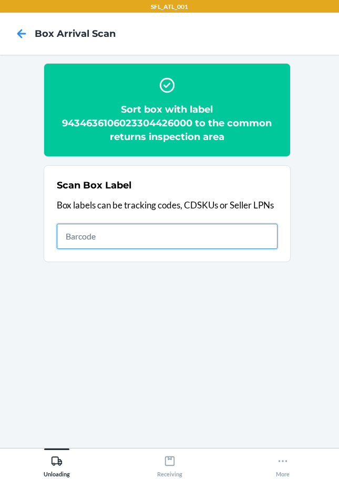
click at [252, 241] on input "text" at bounding box center [167, 236] width 221 height 25
type input "420302599434636106023303651687"
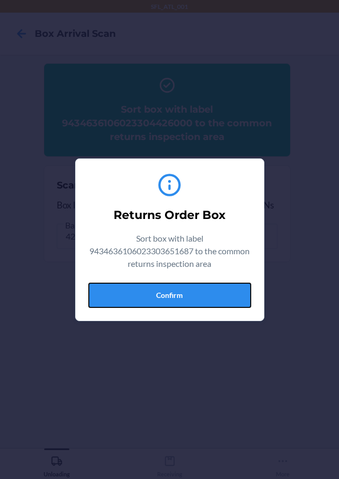
drag, startPoint x: 202, startPoint y: 293, endPoint x: 256, endPoint y: 287, distance: 54.5
click at [202, 293] on button "Confirm" at bounding box center [169, 295] width 163 height 25
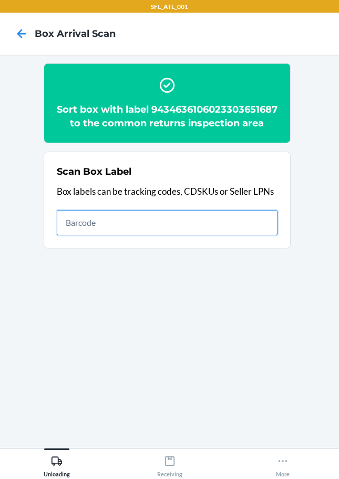
click at [258, 235] on input "text" at bounding box center [167, 222] width 221 height 25
type input "420302599434636106023304596338"
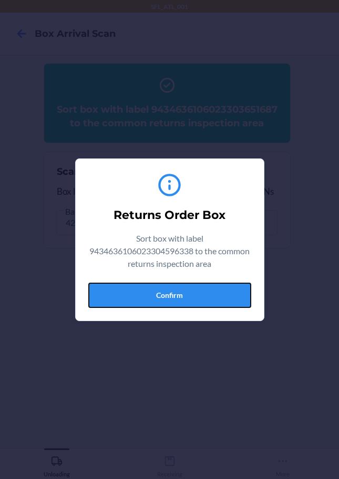
click at [207, 300] on button "Confirm" at bounding box center [169, 295] width 163 height 25
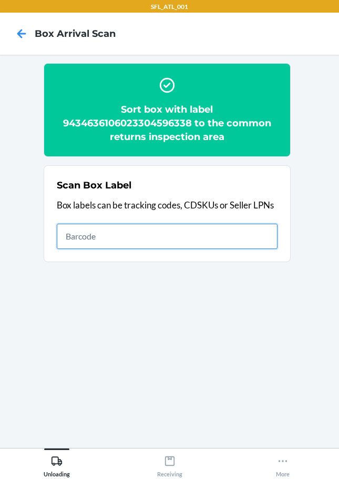
click at [89, 234] on input "text" at bounding box center [167, 236] width 221 height 25
type input "420302599434636106023304536099"
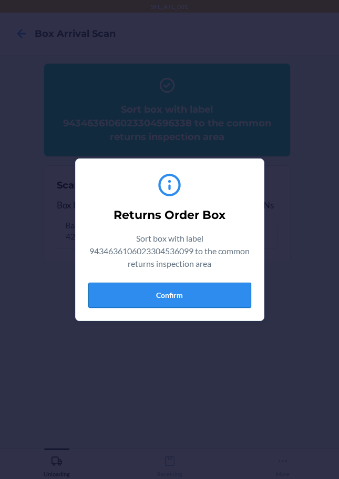
click at [217, 293] on button "Confirm" at bounding box center [169, 295] width 163 height 25
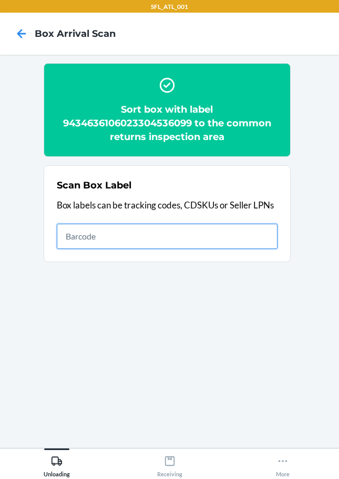
drag, startPoint x: 203, startPoint y: 241, endPoint x: 213, endPoint y: 240, distance: 10.0
click at [203, 240] on input "text" at bounding box center [167, 236] width 221 height 25
type input "420302599434636106023304334299"
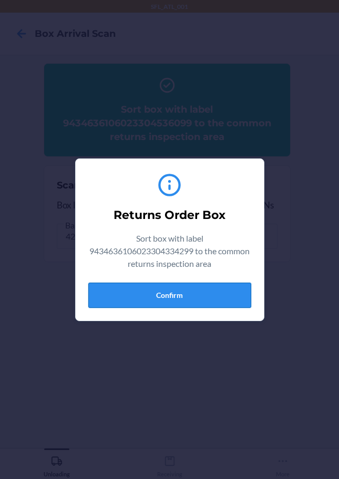
click at [206, 289] on button "Confirm" at bounding box center [169, 295] width 163 height 25
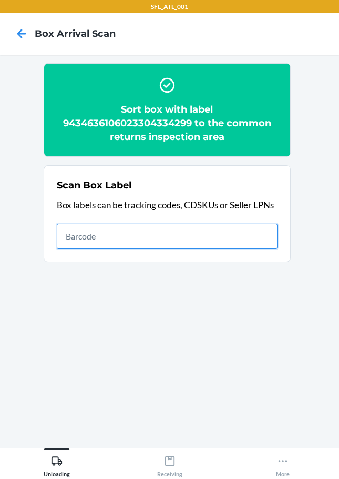
click at [242, 239] on input "text" at bounding box center [167, 236] width 221 height 25
type input "420302599434636106023302934132"
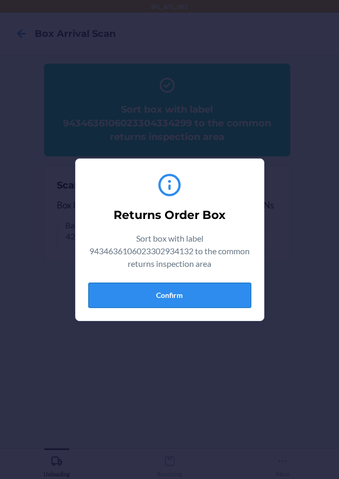
click at [141, 299] on button "Confirm" at bounding box center [169, 295] width 163 height 25
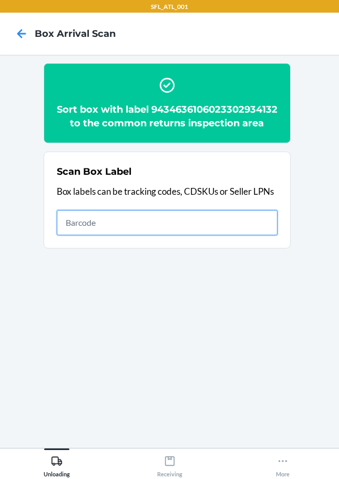
click at [190, 235] on input "text" at bounding box center [167, 222] width 221 height 25
type input "420394269261290316871747462193"
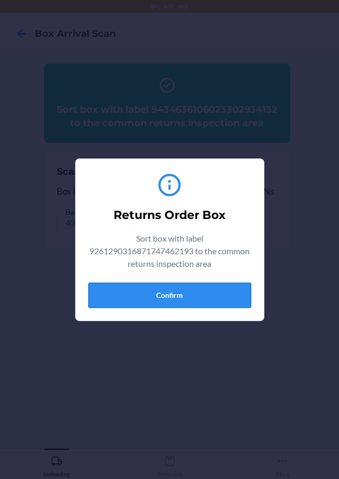
click at [204, 292] on button "Confirm" at bounding box center [169, 295] width 163 height 25
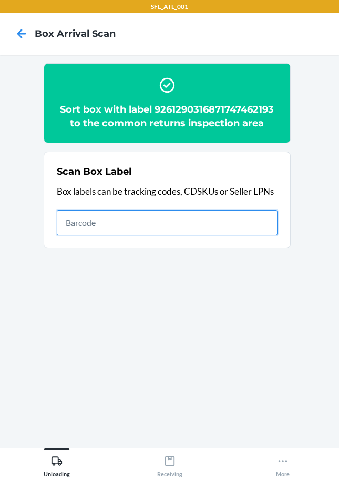
click at [256, 219] on input "text" at bounding box center [167, 222] width 221 height 25
type input "420302599434636106023303831805"
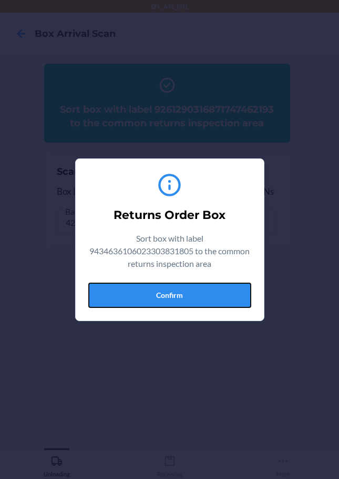
drag, startPoint x: 217, startPoint y: 287, endPoint x: 229, endPoint y: 279, distance: 14.0
click at [220, 287] on button "Confirm" at bounding box center [169, 295] width 163 height 25
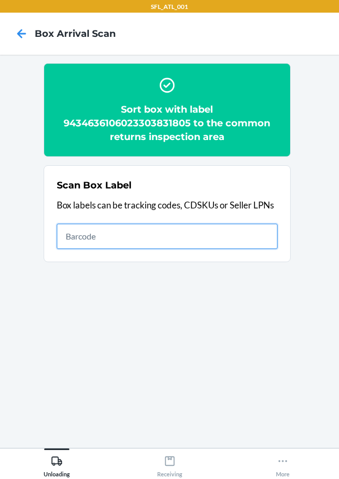
click at [243, 237] on input "text" at bounding box center [167, 236] width 221 height 25
type input "420302599434636106023304543097"
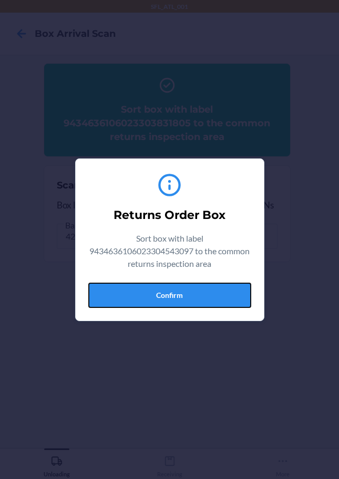
drag, startPoint x: 201, startPoint y: 295, endPoint x: 217, endPoint y: 287, distance: 17.9
click at [203, 295] on button "Confirm" at bounding box center [169, 295] width 163 height 25
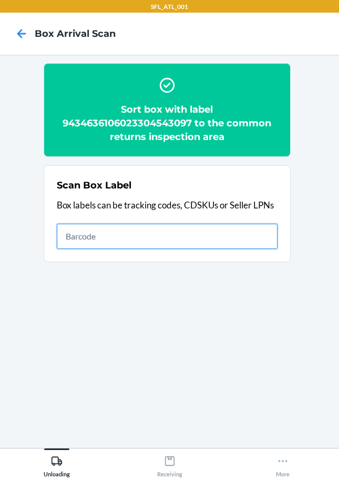
click at [248, 230] on input "text" at bounding box center [167, 236] width 221 height 25
click at [93, 239] on input "text" at bounding box center [167, 236] width 221 height 25
type input "9434636106023304173126"
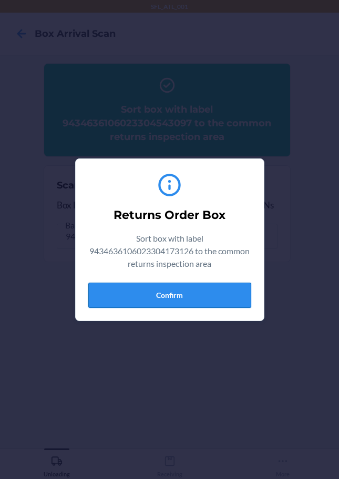
click at [211, 298] on button "Confirm" at bounding box center [169, 295] width 163 height 25
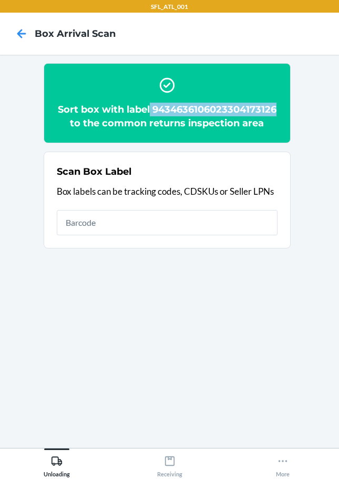
drag, startPoint x: 150, startPoint y: 109, endPoint x: 293, endPoint y: 104, distance: 142.7
click at [293, 104] on li "Sort box with label 9434636106023304173126 to the common returns inspection area" at bounding box center [170, 103] width 253 height 80
copy h2 "9434636106023304173126"
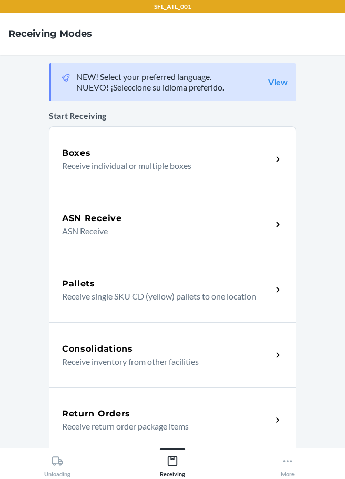
click at [194, 415] on div "Return Orders" at bounding box center [167, 413] width 210 height 13
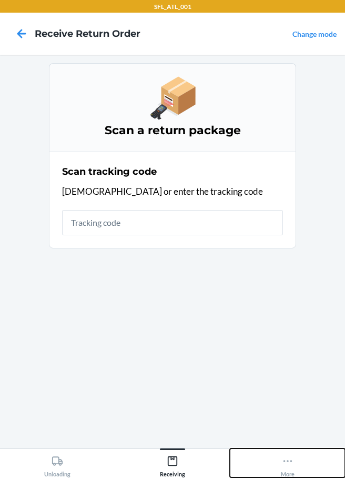
click at [285, 466] on icon at bounding box center [288, 461] width 12 height 12
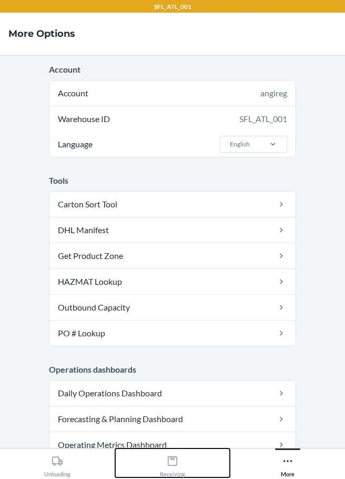
click at [185, 465] on div "Receiving" at bounding box center [172, 464] width 25 height 26
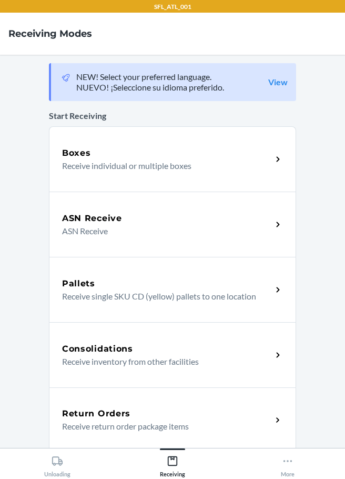
click at [184, 424] on p "Receive return order package items" at bounding box center [163, 426] width 202 height 13
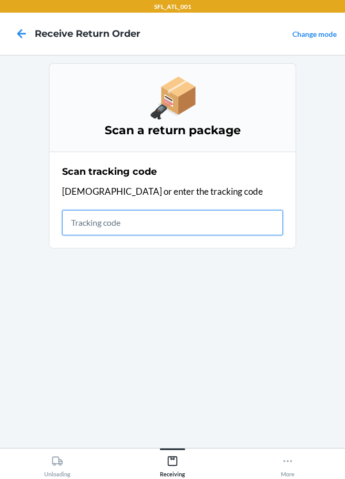
click at [122, 227] on input "text" at bounding box center [172, 222] width 221 height 25
click at [125, 222] on input "text" at bounding box center [172, 222] width 221 height 25
type input "64246101544"
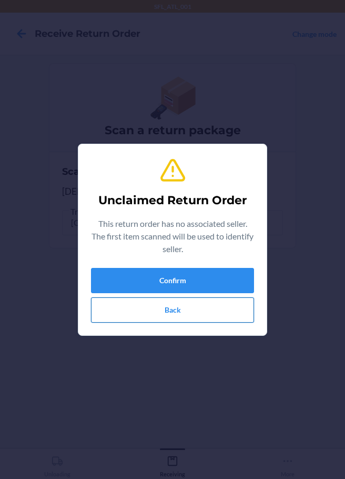
click at [138, 306] on button "Back" at bounding box center [172, 309] width 163 height 25
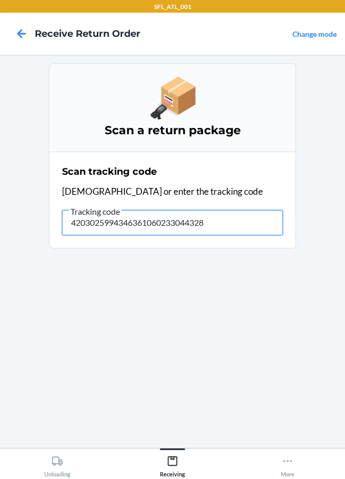
type input "42030259943463610602330443280"
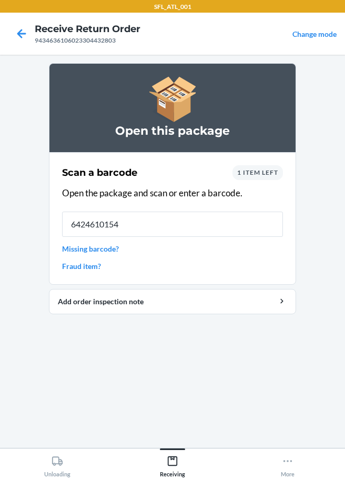
type input "64246101544"
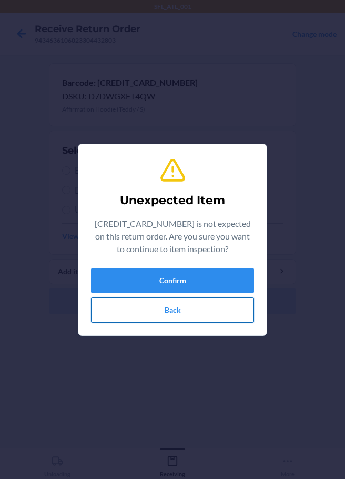
click at [166, 308] on button "Back" at bounding box center [172, 309] width 163 height 25
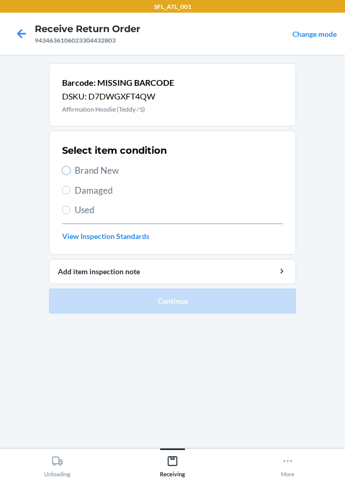
click at [68, 167] on input "Brand New" at bounding box center [66, 170] width 8 height 8
radio input "true"
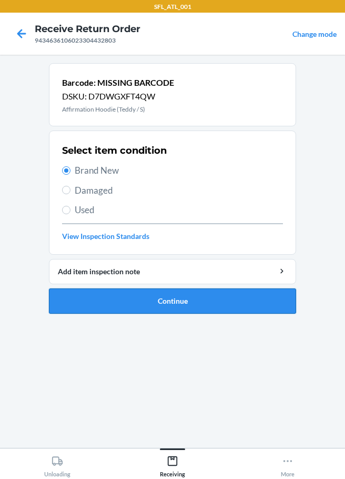
click at [176, 312] on button "Continue" at bounding box center [172, 300] width 247 height 25
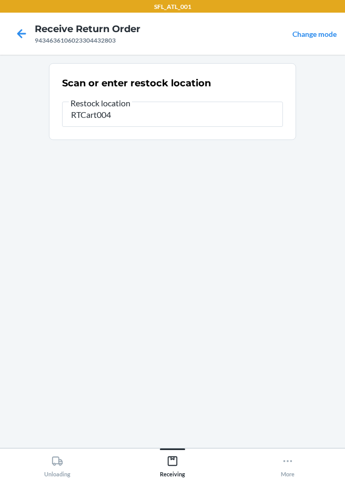
type input "RTCart004"
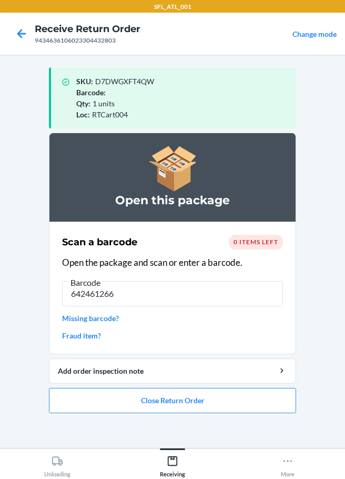
type input "6424612662"
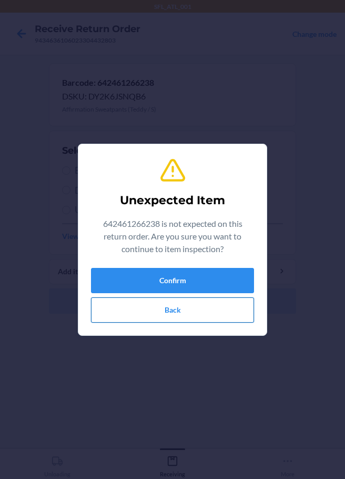
click at [192, 310] on button "Back" at bounding box center [172, 309] width 163 height 25
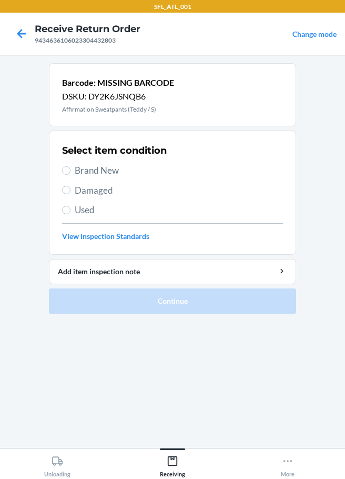
click at [77, 167] on span "Brand New" at bounding box center [179, 171] width 208 height 14
click at [71, 167] on input "Brand New" at bounding box center [66, 170] width 8 height 8
radio input "true"
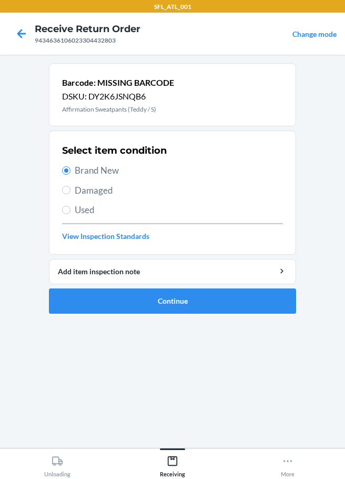
click at [160, 314] on ol "Barcode: MISSING BARCODE DSKU: DY2K6JSNQB6 Affirmation Sweatpants (Teddy / S) S…" at bounding box center [172, 192] width 247 height 259
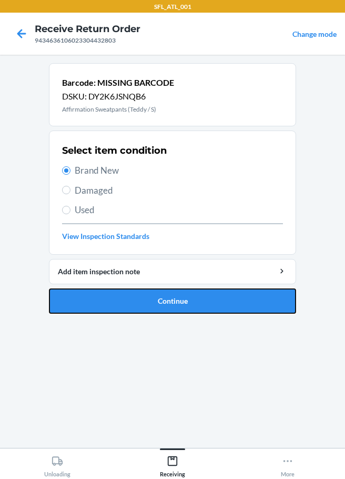
click at [184, 304] on button "Continue" at bounding box center [172, 300] width 247 height 25
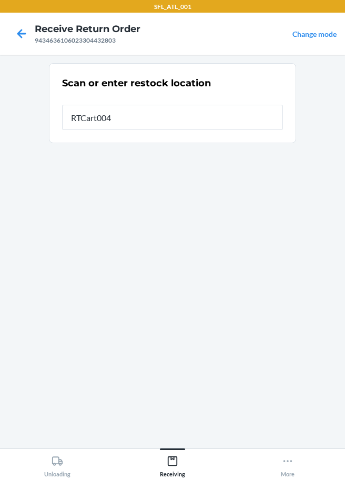
type input "RTCart004"
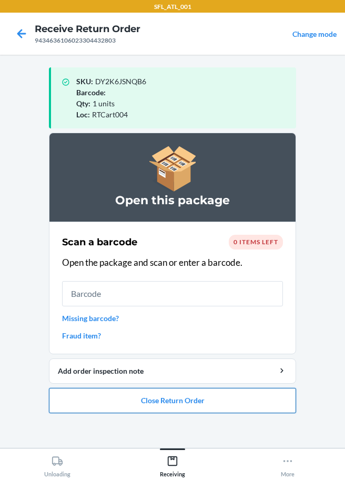
click at [170, 408] on button "Close Return Order" at bounding box center [172, 400] width 247 height 25
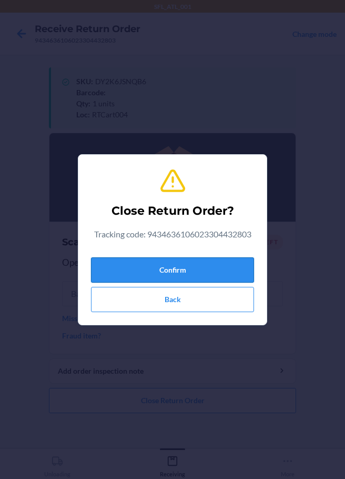
click at [210, 265] on button "Confirm" at bounding box center [172, 269] width 163 height 25
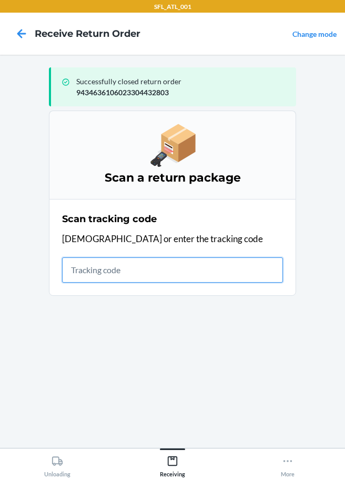
click at [88, 267] on input "text" at bounding box center [172, 269] width 221 height 25
type input "4203025994346361060233044"
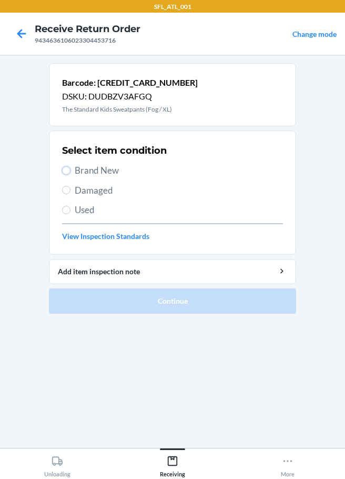
click at [64, 173] on input "Brand New" at bounding box center [66, 170] width 8 height 8
radio input "true"
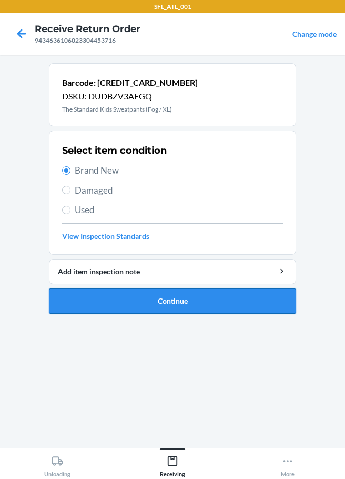
click at [109, 294] on button "Continue" at bounding box center [172, 300] width 247 height 25
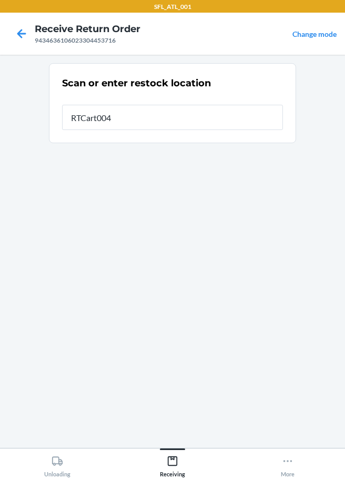
type input "RTCart004"
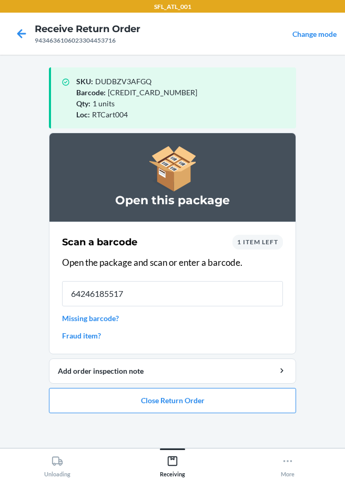
type input "642461855173"
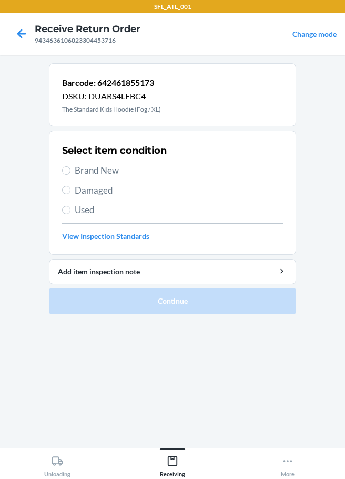
click at [72, 171] on label "Brand New" at bounding box center [172, 171] width 221 height 14
click at [71, 171] on input "Brand New" at bounding box center [66, 170] width 8 height 8
radio input "true"
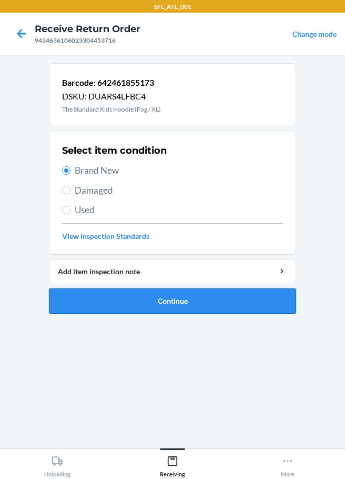
click at [146, 313] on button "Continue" at bounding box center [172, 300] width 247 height 25
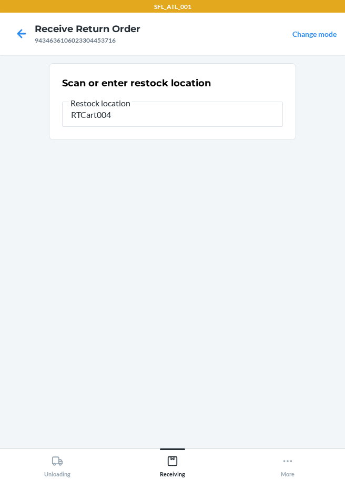
type input "RTCart004"
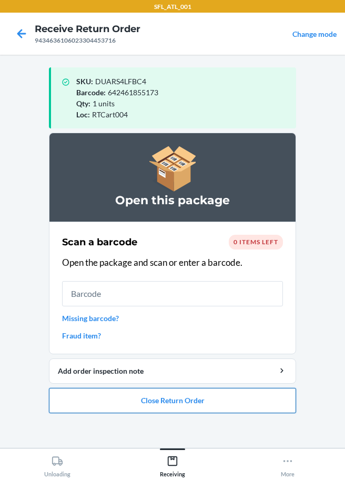
click at [193, 405] on button "Close Return Order" at bounding box center [172, 400] width 247 height 25
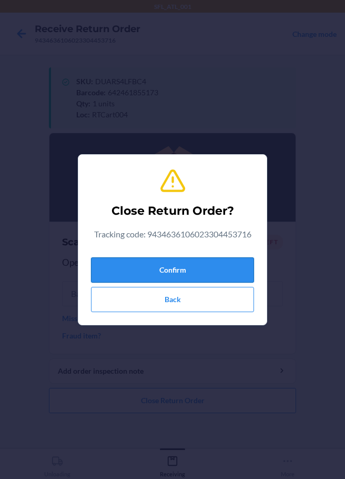
click at [193, 274] on button "Confirm" at bounding box center [172, 269] width 163 height 25
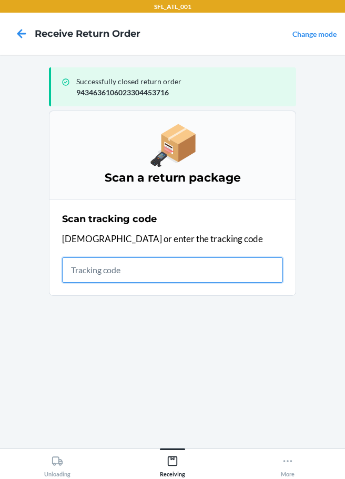
click at [79, 260] on input "text" at bounding box center [172, 269] width 221 height 25
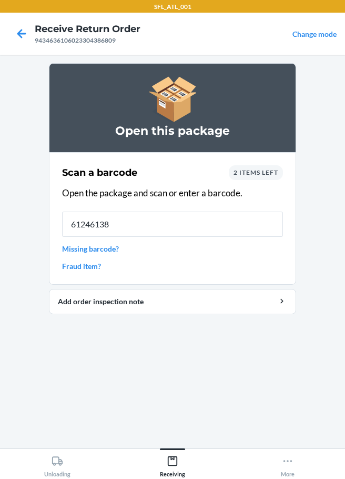
type input "612461386"
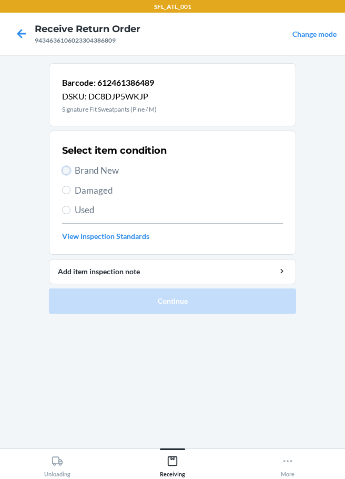
click at [70, 170] on input "Brand New" at bounding box center [66, 170] width 8 height 8
radio input "true"
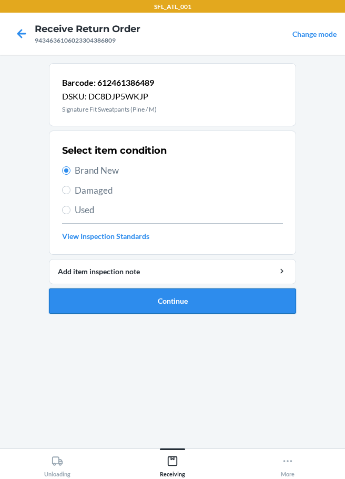
click at [147, 298] on button "Continue" at bounding box center [172, 300] width 247 height 25
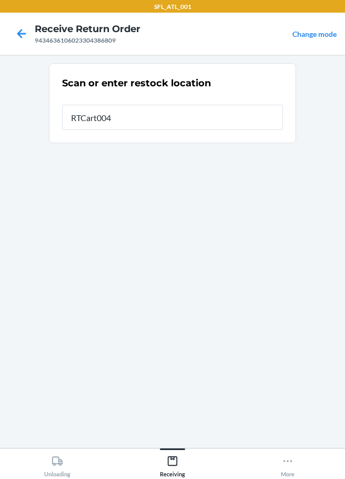
type input "RTCart004"
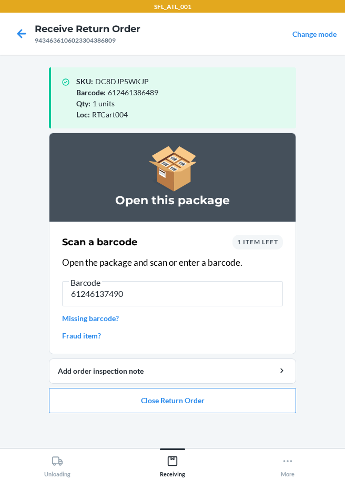
type input "612461374905"
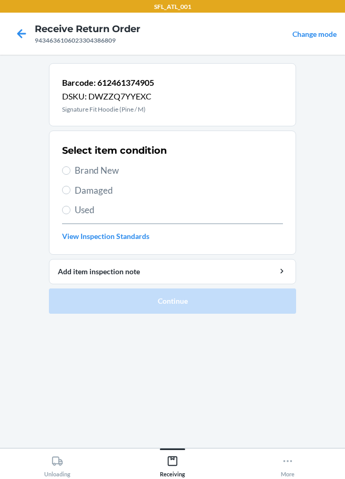
click at [78, 171] on span "Brand New" at bounding box center [179, 171] width 208 height 14
click at [71, 171] on input "Brand New" at bounding box center [66, 170] width 8 height 8
radio input "true"
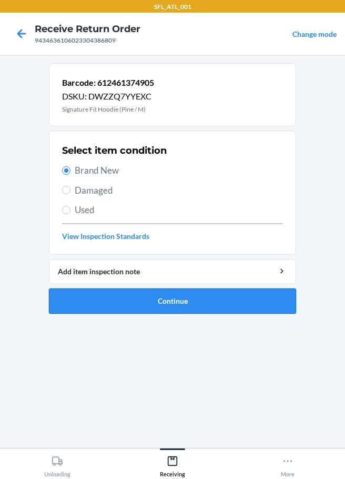
click at [161, 294] on button "Continue" at bounding box center [172, 300] width 247 height 25
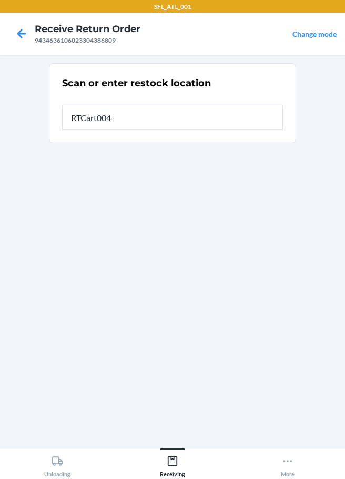
type input "RTCart004"
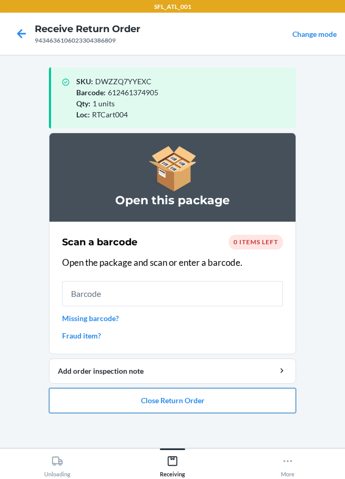
click at [185, 405] on button "Close Return Order" at bounding box center [172, 400] width 247 height 25
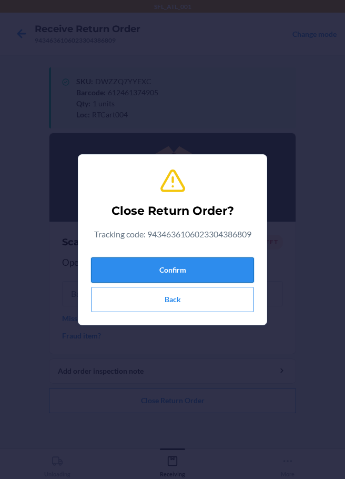
click at [197, 276] on button "Confirm" at bounding box center [172, 269] width 163 height 25
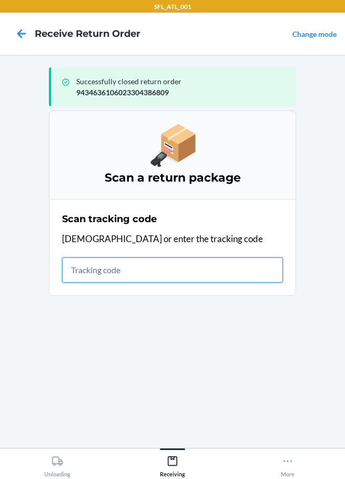
click at [74, 274] on input "text" at bounding box center [172, 269] width 221 height 25
type input "42030259943463610602330429"
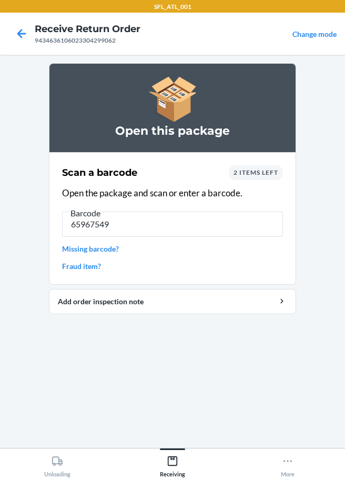
type input "659675494"
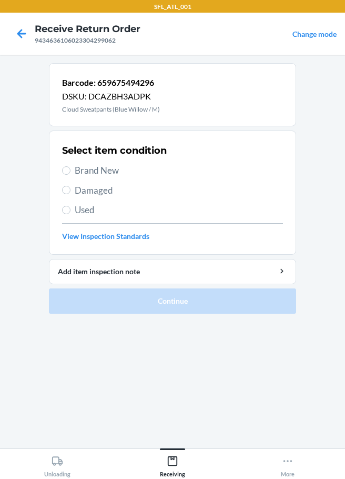
click at [71, 174] on label "Brand New" at bounding box center [172, 171] width 221 height 14
click at [71, 174] on input "Brand New" at bounding box center [66, 170] width 8 height 8
radio input "true"
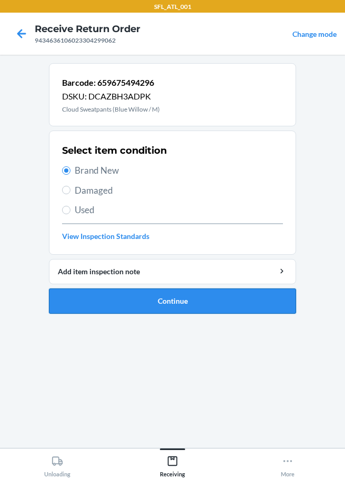
click at [149, 298] on button "Continue" at bounding box center [172, 300] width 247 height 25
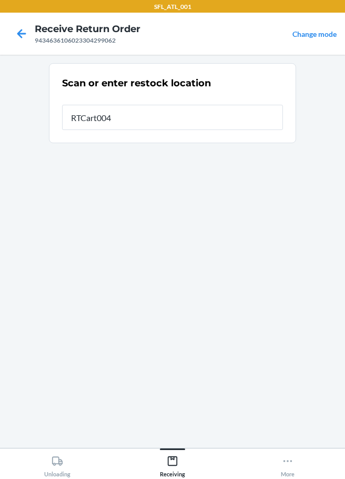
type input "RTCart004"
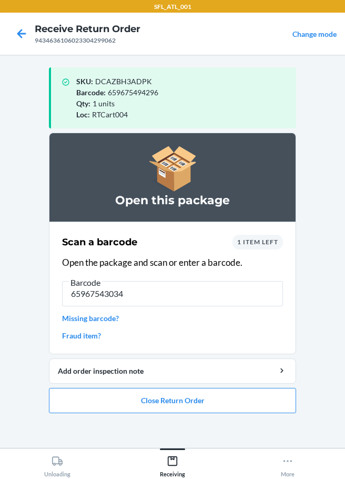
type input "659675430348"
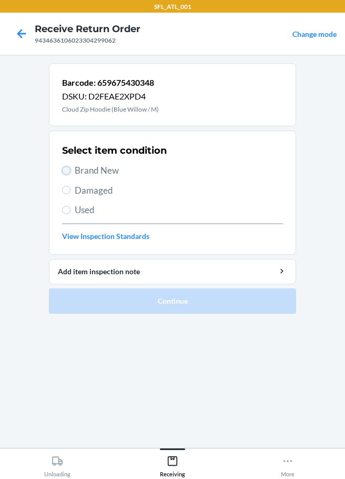
click at [68, 169] on input "Brand New" at bounding box center [66, 170] width 8 height 8
radio input "true"
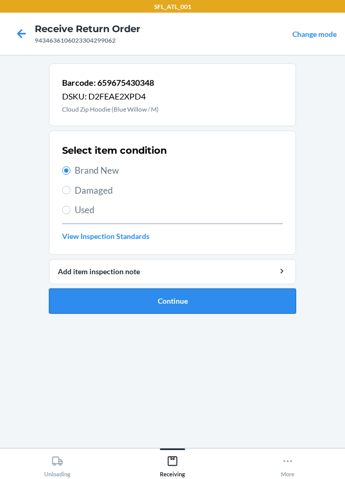
click at [163, 303] on button "Continue" at bounding box center [172, 300] width 247 height 25
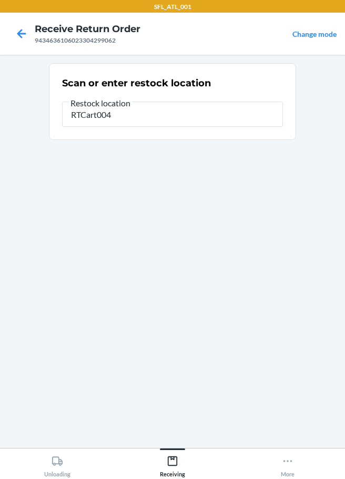
type input "RTCart004"
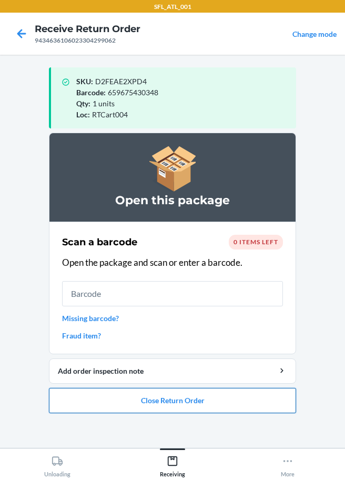
click at [184, 404] on button "Close Return Order" at bounding box center [172, 400] width 247 height 25
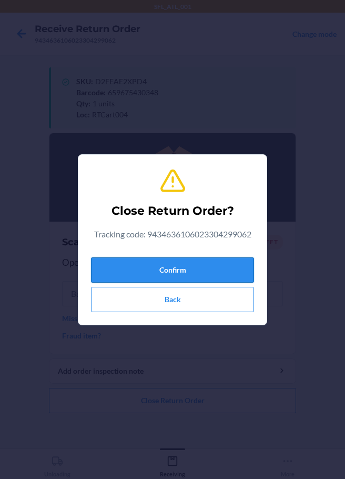
click at [168, 274] on button "Confirm" at bounding box center [172, 269] width 163 height 25
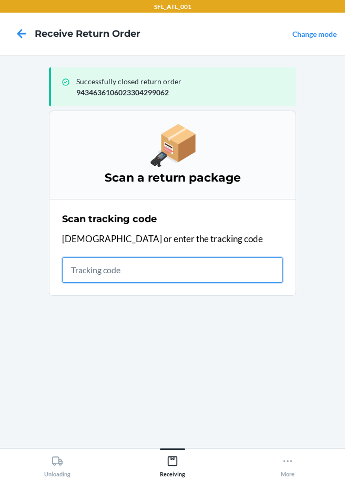
click at [94, 269] on input "text" at bounding box center [172, 269] width 221 height 25
type input "4203025994346361060233033"
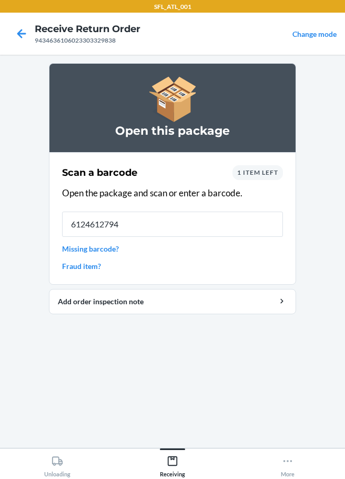
type input "61246127943"
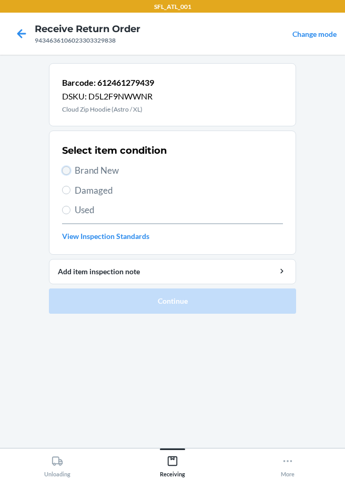
click at [65, 172] on input "Brand New" at bounding box center [66, 170] width 8 height 8
radio input "true"
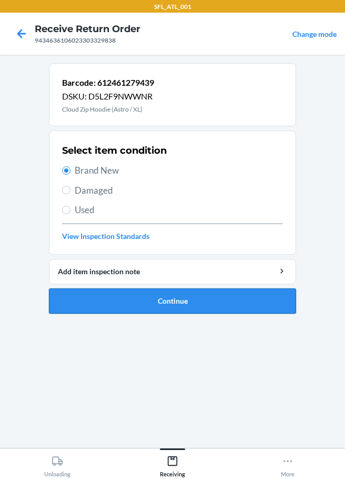
click at [145, 298] on button "Continue" at bounding box center [172, 300] width 247 height 25
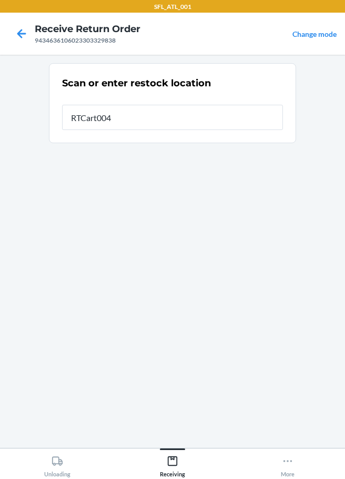
type input "RTCart004"
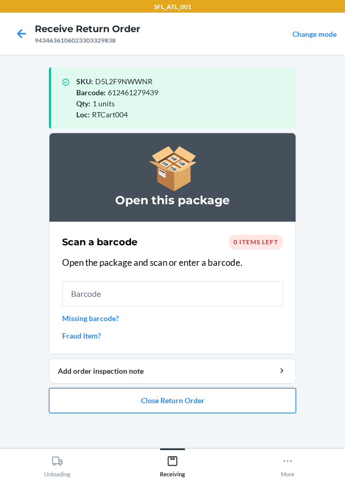
click at [222, 399] on button "Close Return Order" at bounding box center [172, 400] width 247 height 25
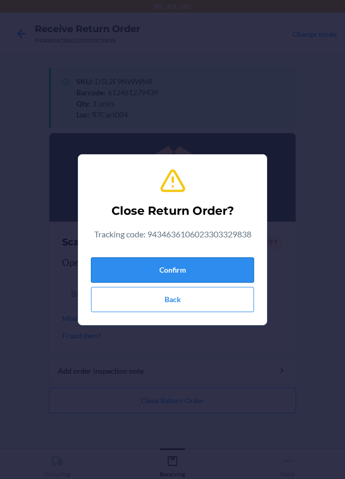
click at [205, 277] on button "Confirm" at bounding box center [172, 269] width 163 height 25
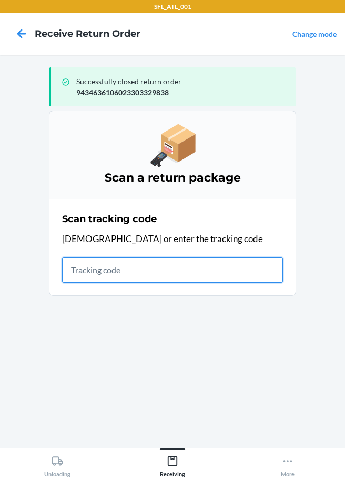
click at [99, 272] on input "text" at bounding box center [172, 269] width 221 height 25
type input "4203025994346361060233044905"
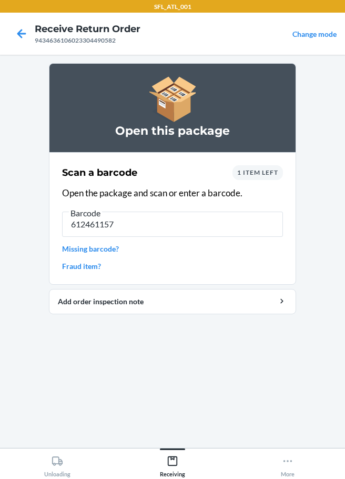
type input "6124611578"
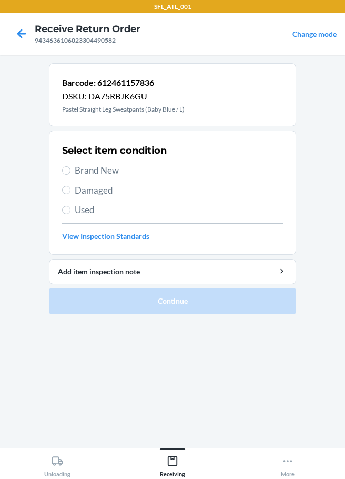
click at [74, 170] on label "Brand New" at bounding box center [172, 171] width 221 height 14
click at [71, 170] on input "Brand New" at bounding box center [66, 170] width 8 height 8
radio input "true"
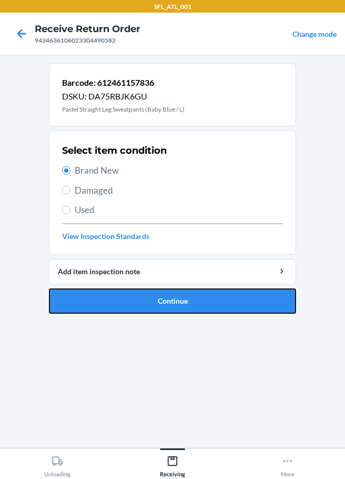
drag, startPoint x: 157, startPoint y: 307, endPoint x: 159, endPoint y: 298, distance: 8.8
click at [157, 307] on button "Continue" at bounding box center [172, 300] width 247 height 25
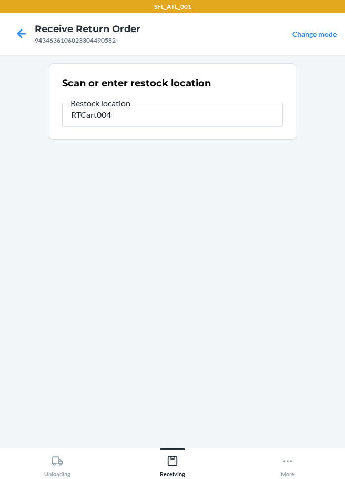
type input "RTCart004"
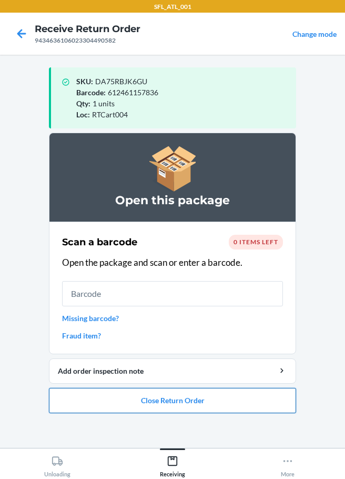
click at [178, 403] on button "Close Return Order" at bounding box center [172, 400] width 247 height 25
click at [182, 395] on div "SFL_ATL_001 Receive Return Order 9434636106023304490582 Change mode SKU : DA75R…" at bounding box center [172, 239] width 345 height 479
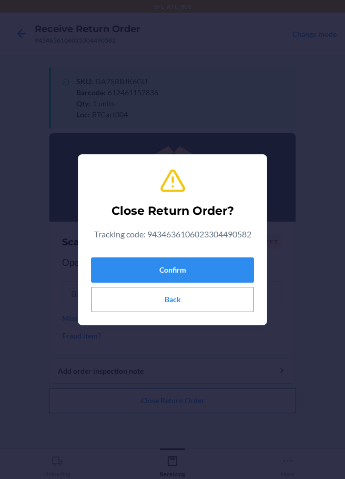
click at [175, 406] on div "Close Return Order? Tracking code: 9434636106023304490582 Confirm Back" at bounding box center [172, 239] width 345 height 479
click at [160, 269] on button "Confirm" at bounding box center [172, 269] width 163 height 25
click at [117, 263] on button "Confirm" at bounding box center [172, 269] width 163 height 25
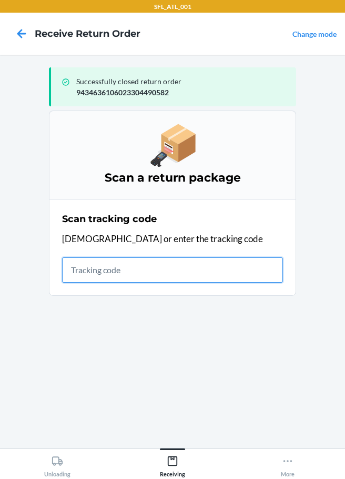
click at [89, 274] on input "text" at bounding box center [172, 269] width 221 height 25
type input "4203025994346361060233043853"
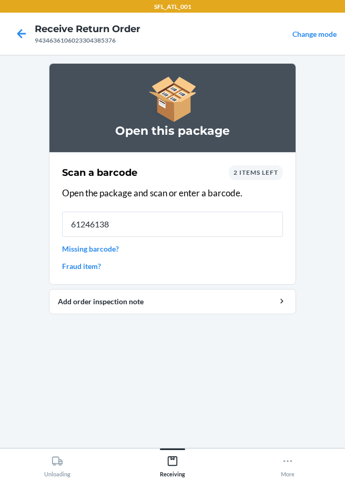
type input "612461388"
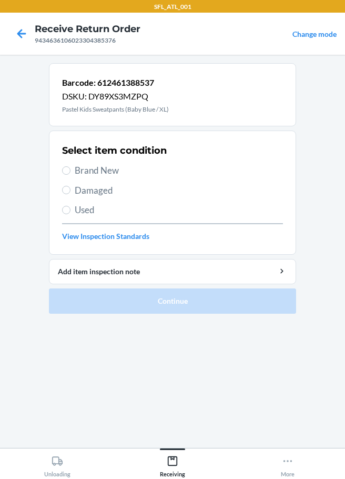
click at [69, 174] on label "Brand New" at bounding box center [172, 171] width 221 height 14
click at [69, 174] on input "Brand New" at bounding box center [66, 170] width 8 height 8
radio input "true"
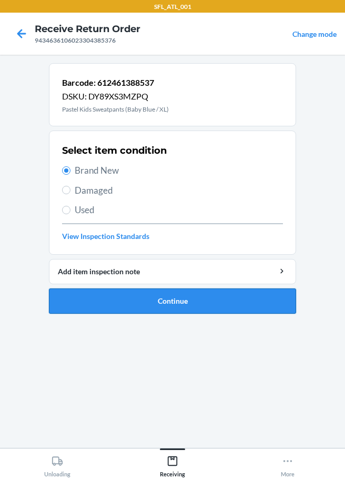
click at [216, 303] on button "Continue" at bounding box center [172, 300] width 247 height 25
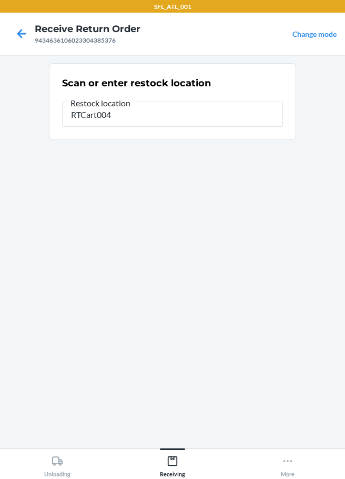
type input "RTCart004"
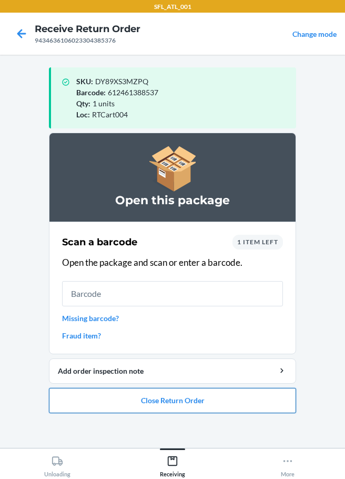
click at [196, 399] on button "Close Return Order" at bounding box center [172, 400] width 247 height 25
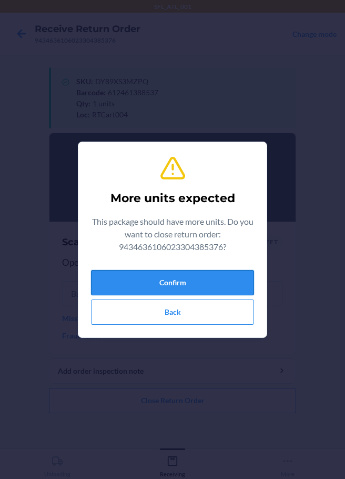
click at [188, 283] on button "Confirm" at bounding box center [172, 282] width 163 height 25
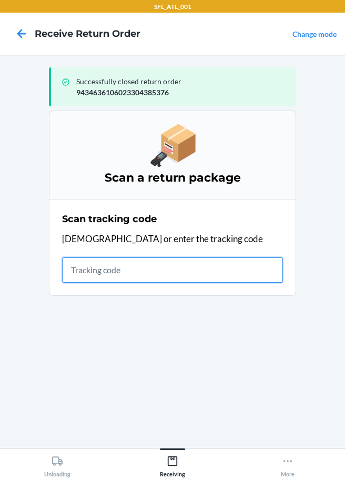
click at [77, 269] on input "text" at bounding box center [172, 269] width 221 height 25
type input "42030259943463610602330440"
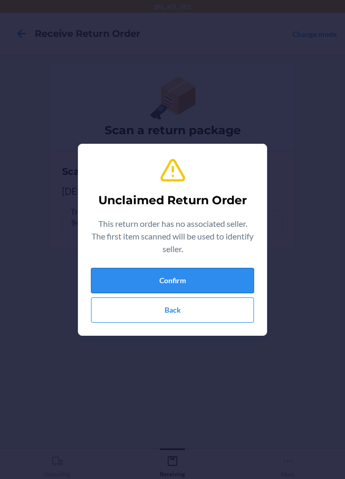
click at [125, 279] on button "Confirm" at bounding box center [172, 280] width 163 height 25
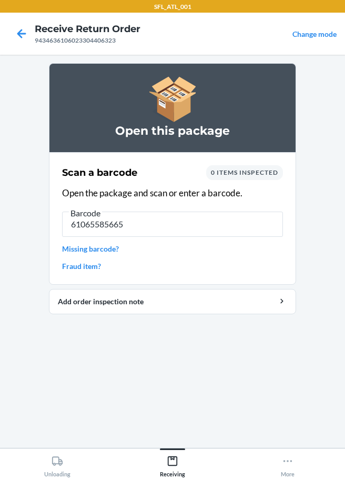
type input "610655856657"
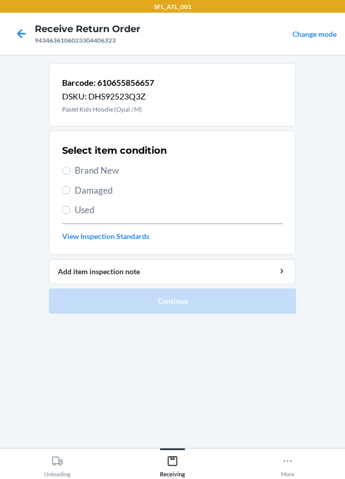
click at [71, 170] on label "Brand New" at bounding box center [172, 171] width 221 height 14
click at [71, 170] on input "Brand New" at bounding box center [66, 170] width 8 height 8
radio input "true"
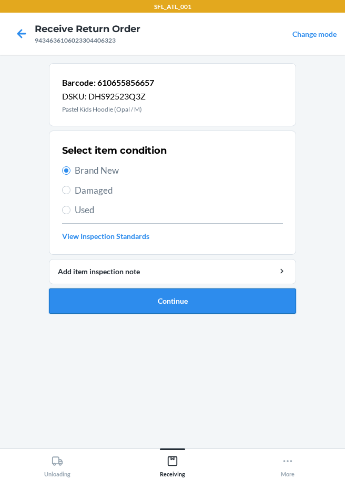
click at [129, 300] on button "Continue" at bounding box center [172, 300] width 247 height 25
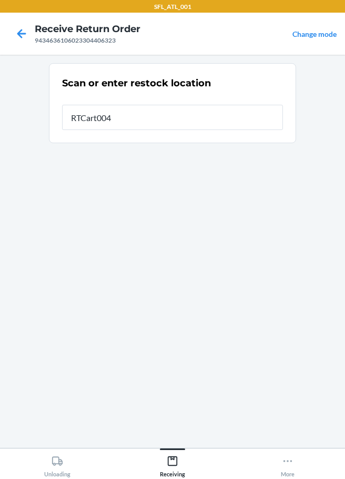
type input "RTCart004"
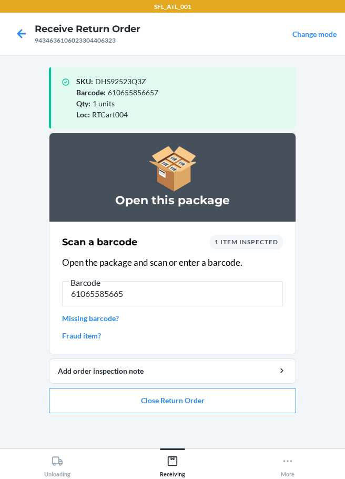
type input "610655856657"
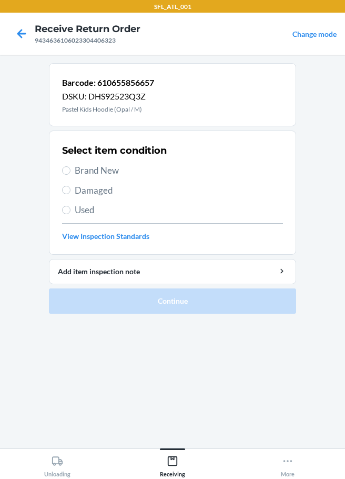
click at [74, 172] on label "Brand New" at bounding box center [172, 171] width 221 height 14
click at [71, 172] on input "Brand New" at bounding box center [66, 170] width 8 height 8
radio input "true"
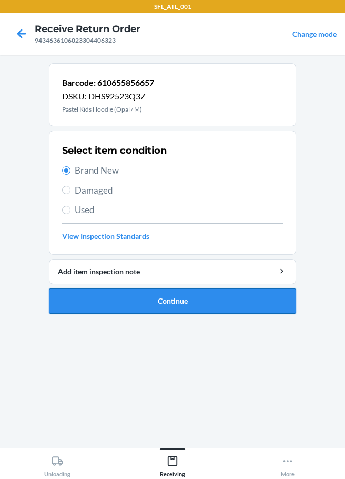
click at [159, 302] on button "Continue" at bounding box center [172, 300] width 247 height 25
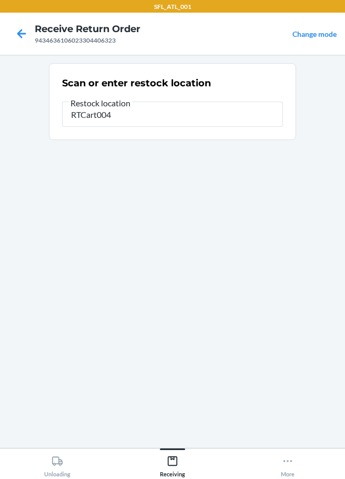
type input "RTCart004"
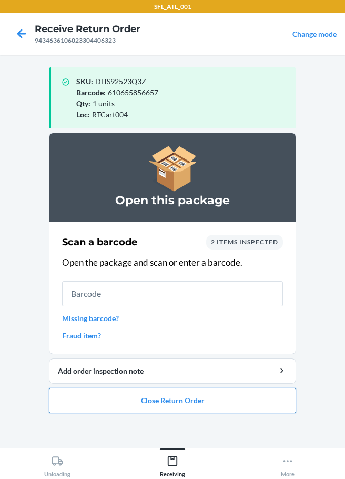
click at [155, 402] on button "Close Return Order" at bounding box center [172, 400] width 247 height 25
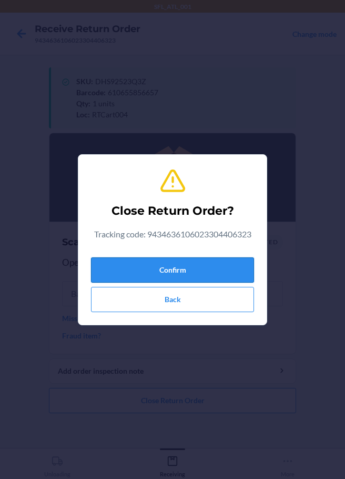
click at [166, 269] on button "Confirm" at bounding box center [172, 269] width 163 height 25
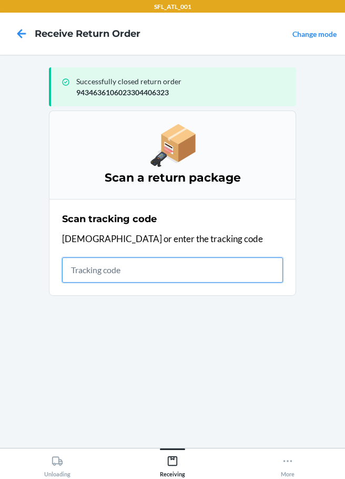
click at [74, 266] on input "text" at bounding box center [172, 269] width 221 height 25
type input "42030259943463610602330403851"
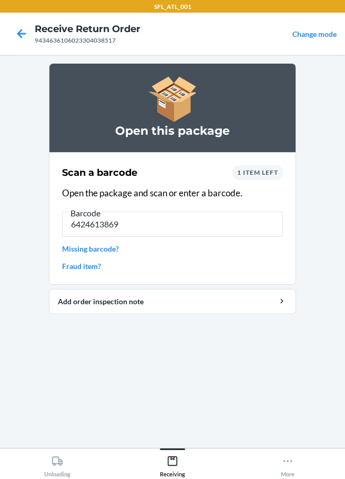
type input "64246138693"
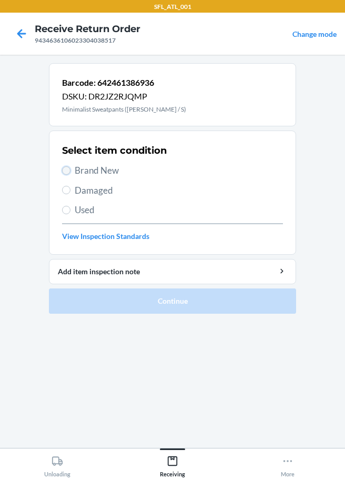
click at [69, 169] on input "Brand New" at bounding box center [66, 170] width 8 height 8
radio input "true"
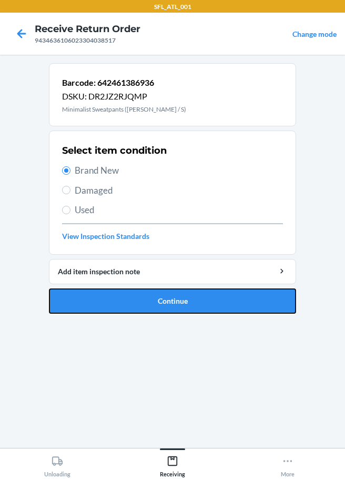
drag, startPoint x: 124, startPoint y: 300, endPoint x: 135, endPoint y: 292, distance: 13.6
click at [125, 300] on button "Continue" at bounding box center [172, 300] width 247 height 25
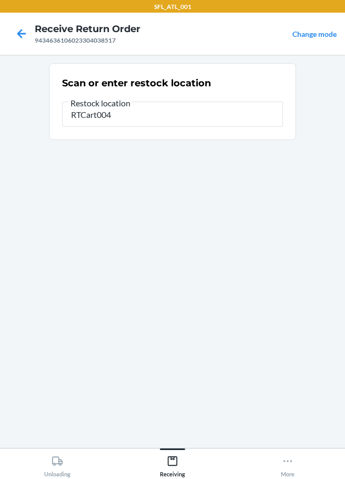
type input "RTCart004"
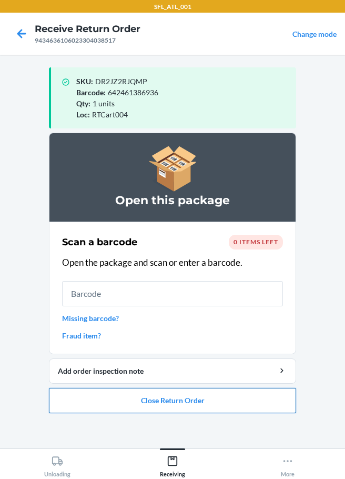
click at [178, 403] on button "Close Return Order" at bounding box center [172, 400] width 247 height 25
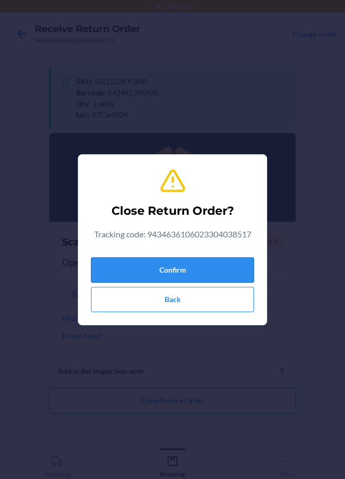
click at [189, 265] on button "Confirm" at bounding box center [172, 269] width 163 height 25
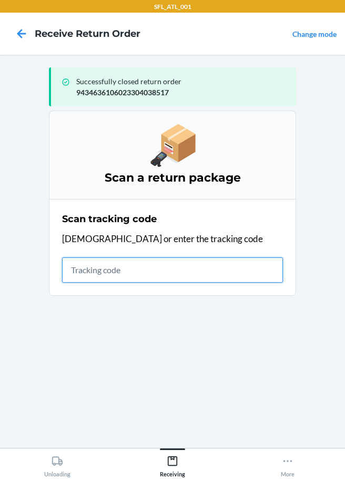
click at [79, 270] on input "text" at bounding box center [172, 269] width 221 height 25
type input "42030259943463610602330444946"
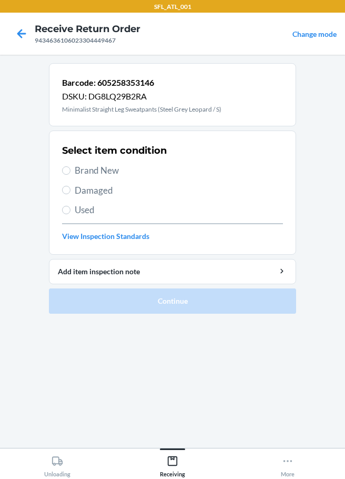
click at [69, 166] on label "Brand New" at bounding box center [172, 171] width 221 height 14
click at [69, 166] on input "Brand New" at bounding box center [66, 170] width 8 height 8
radio input "true"
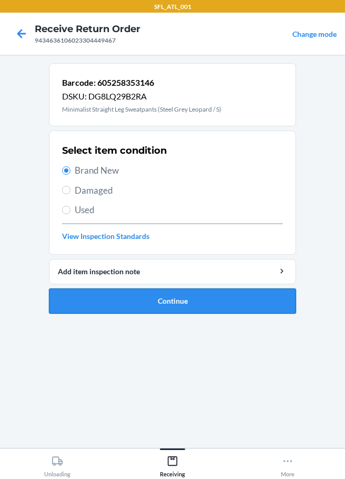
click at [154, 298] on button "Continue" at bounding box center [172, 300] width 247 height 25
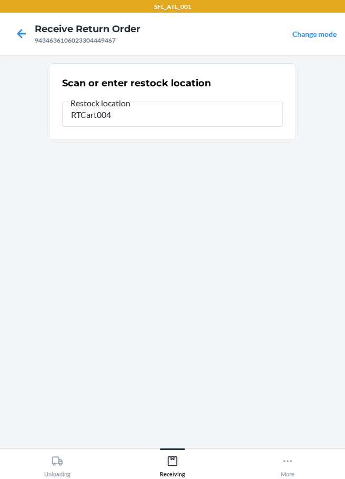
type input "RTCart004"
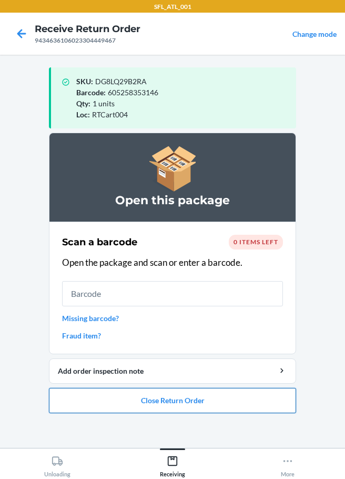
click at [205, 407] on button "Close Return Order" at bounding box center [172, 400] width 247 height 25
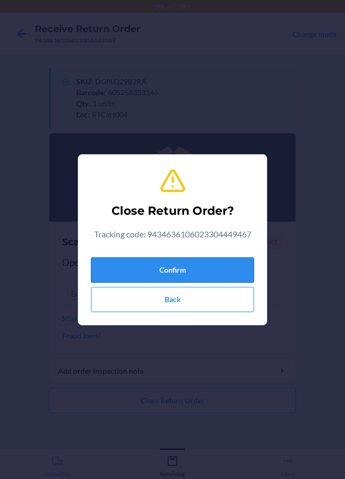
click at [168, 267] on button "Confirm" at bounding box center [172, 269] width 163 height 25
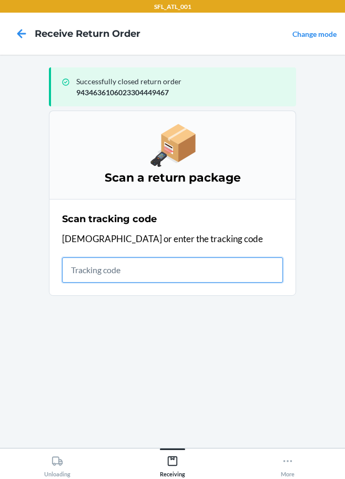
drag, startPoint x: 83, startPoint y: 268, endPoint x: 86, endPoint y: 254, distance: 14.6
click at [84, 268] on input "text" at bounding box center [172, 269] width 221 height 25
type input "420302599434636106023303302084"
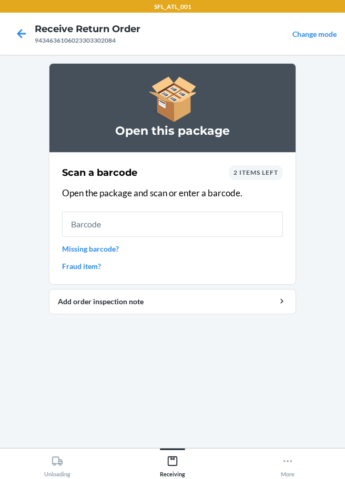
click at [99, 244] on link "Missing barcode?" at bounding box center [172, 248] width 221 height 11
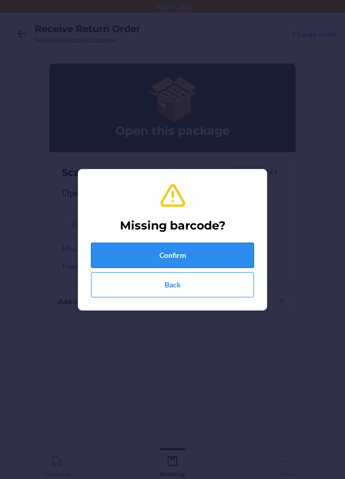
click at [153, 250] on button "Confirm" at bounding box center [172, 255] width 163 height 25
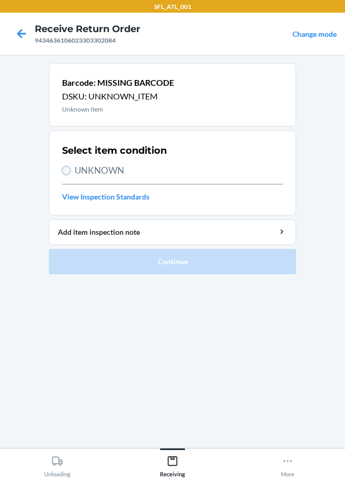
click at [67, 167] on input "UNKNOWN" at bounding box center [66, 170] width 8 height 8
radio input "true"
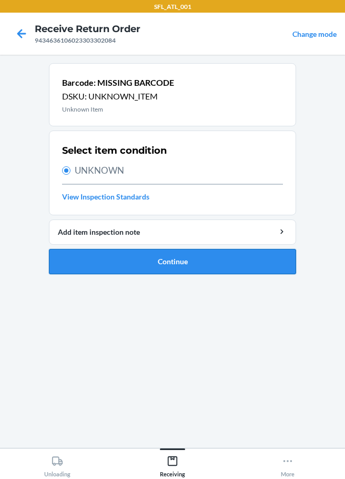
click at [171, 253] on button "Continue" at bounding box center [172, 261] width 247 height 25
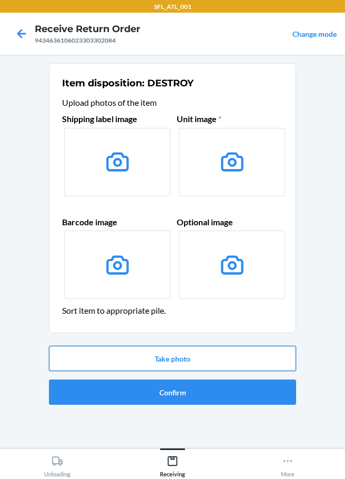
click at [195, 363] on button "Take photo" at bounding box center [172, 358] width 247 height 25
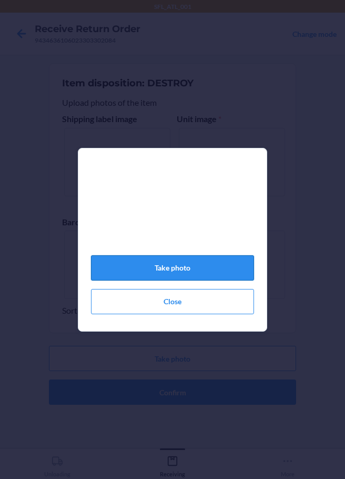
click at [195, 275] on button "Take photo" at bounding box center [172, 267] width 163 height 25
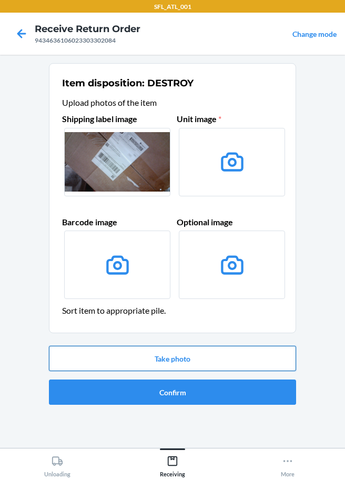
click at [166, 348] on button "Take photo" at bounding box center [172, 358] width 247 height 25
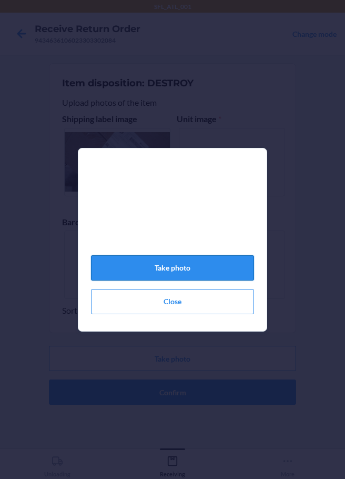
click at [239, 277] on button "Take photo" at bounding box center [172, 267] width 163 height 25
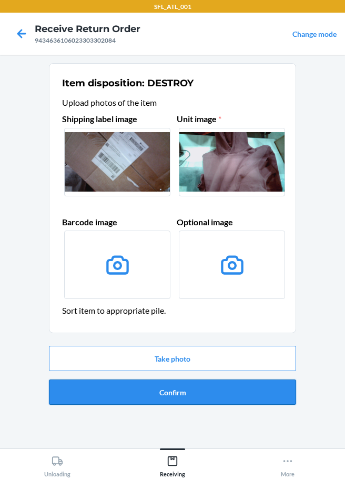
click at [215, 402] on button "Confirm" at bounding box center [172, 391] width 247 height 25
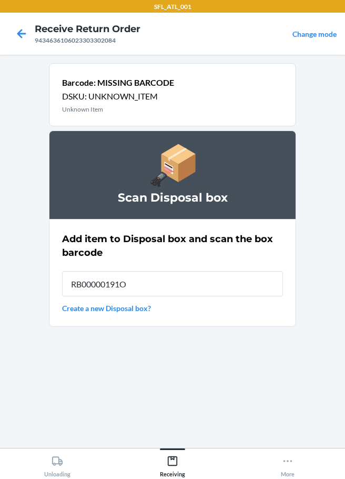
type input "RB00000191O"
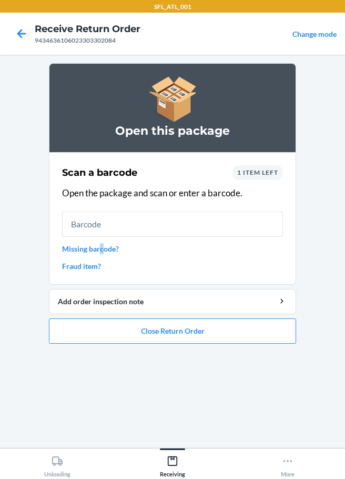
click at [102, 248] on link "Missing barcode?" at bounding box center [172, 248] width 221 height 11
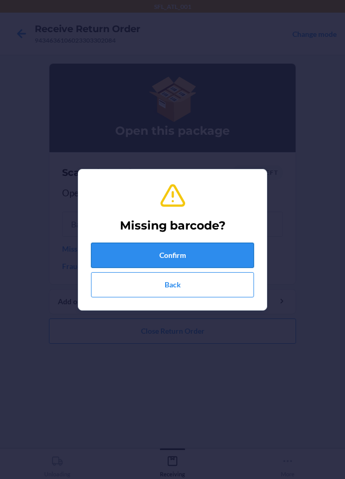
click at [159, 259] on button "Confirm" at bounding box center [172, 255] width 163 height 25
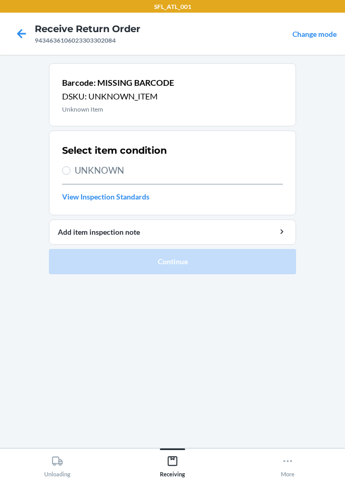
click at [81, 175] on span "UNKNOWN" at bounding box center [179, 171] width 208 height 14
click at [71, 175] on input "UNKNOWN" at bounding box center [66, 170] width 8 height 8
radio input "true"
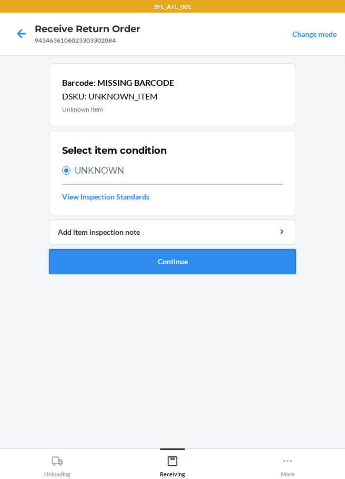
click at [169, 268] on button "Continue" at bounding box center [172, 261] width 247 height 25
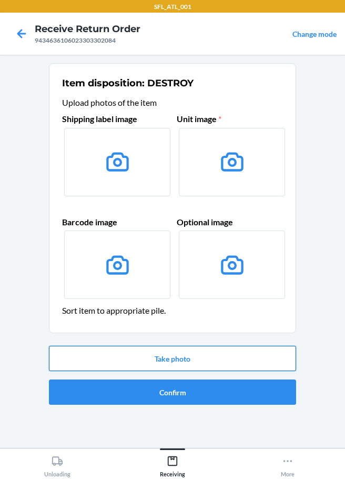
click at [192, 365] on button "Take photo" at bounding box center [172, 358] width 247 height 25
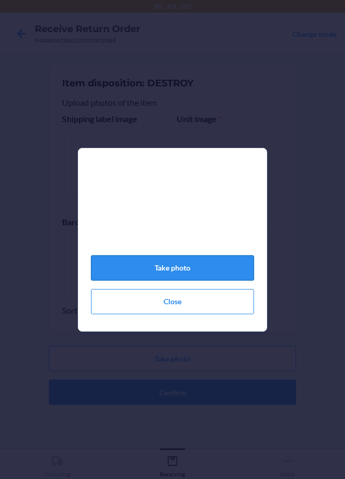
click at [134, 277] on button "Take photo" at bounding box center [172, 267] width 163 height 25
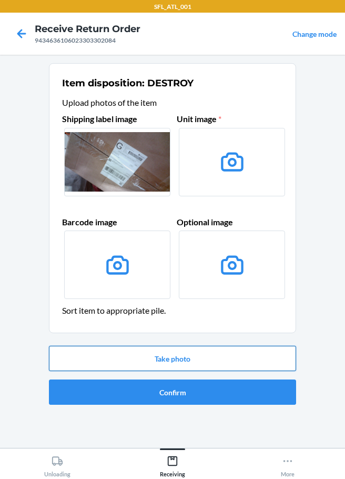
click at [196, 358] on button "Take photo" at bounding box center [172, 358] width 247 height 25
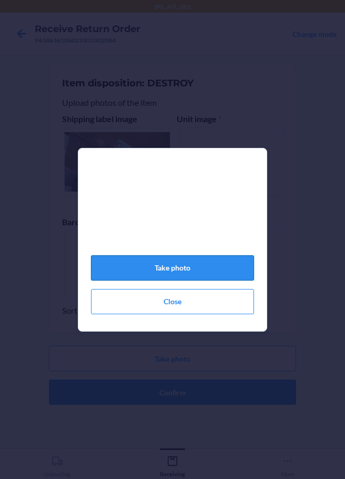
click at [221, 272] on button "Take photo" at bounding box center [172, 267] width 163 height 25
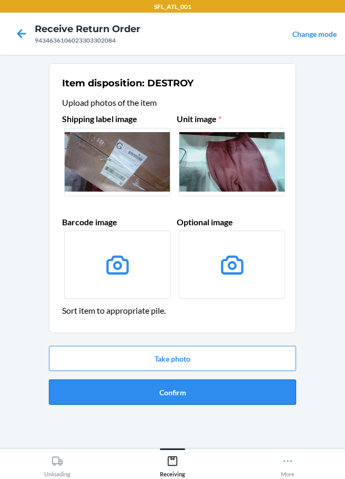
click at [219, 386] on button "Confirm" at bounding box center [172, 391] width 247 height 25
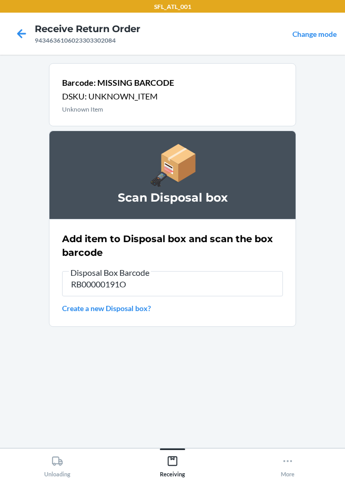
type input "RB00000191O"
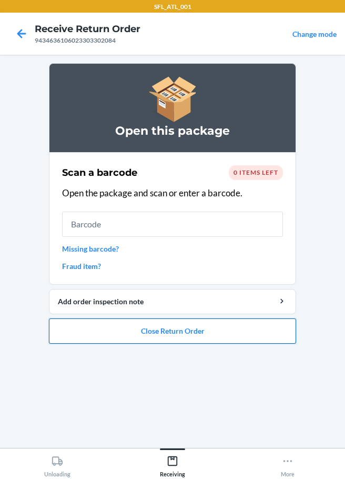
click at [148, 338] on button "Close Return Order" at bounding box center [172, 330] width 247 height 25
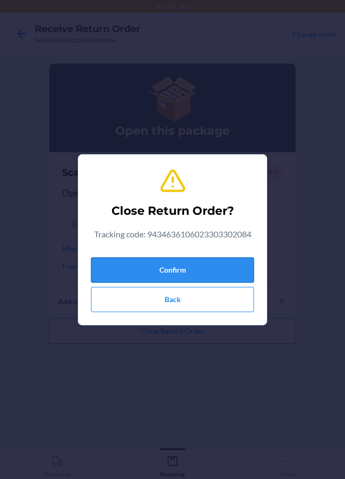
click at [151, 275] on button "Confirm" at bounding box center [172, 269] width 163 height 25
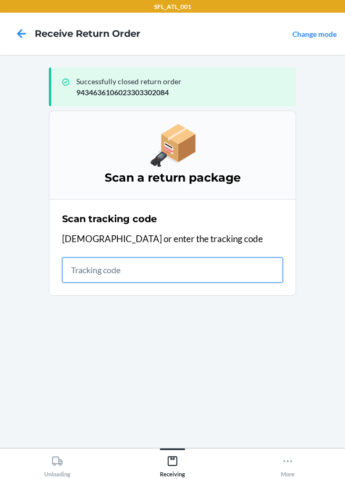
click at [122, 270] on input "text" at bounding box center [172, 269] width 221 height 25
type input "4203025994346361060233043504"
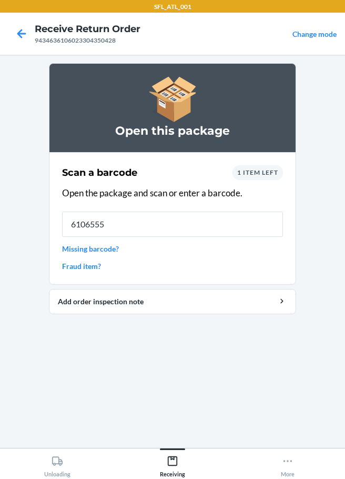
type input "61065551"
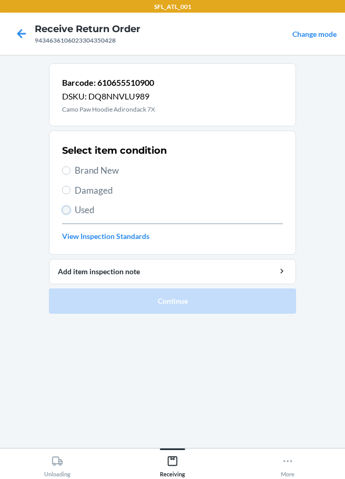
click at [64, 208] on input "Used" at bounding box center [66, 210] width 8 height 8
radio input "true"
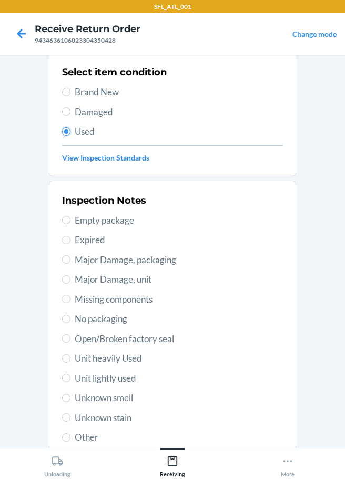
scroll to position [155, 0]
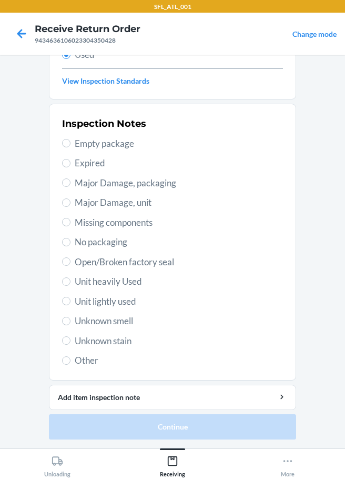
click at [76, 280] on span "Unit heavily Used" at bounding box center [179, 282] width 208 height 14
click at [71, 280] on input "Unit heavily Used" at bounding box center [66, 281] width 8 height 8
radio input "true"
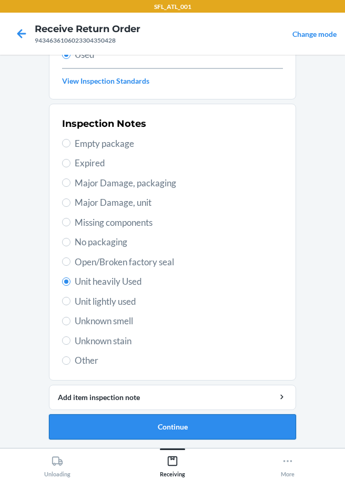
click at [172, 431] on button "Continue" at bounding box center [172, 426] width 247 height 25
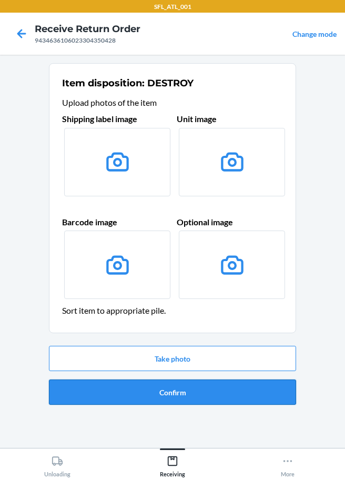
click at [161, 386] on button "Confirm" at bounding box center [172, 391] width 247 height 25
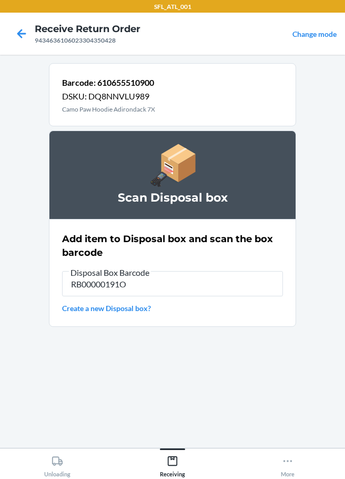
type input "RB00000191O"
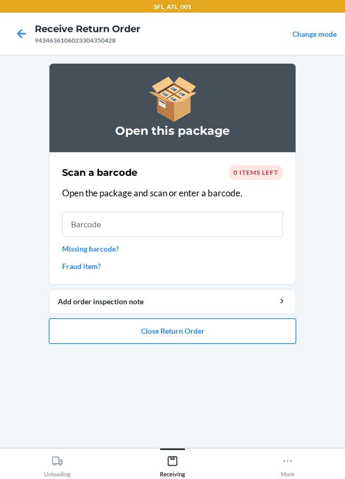
click at [133, 333] on button "Close Return Order" at bounding box center [172, 330] width 247 height 25
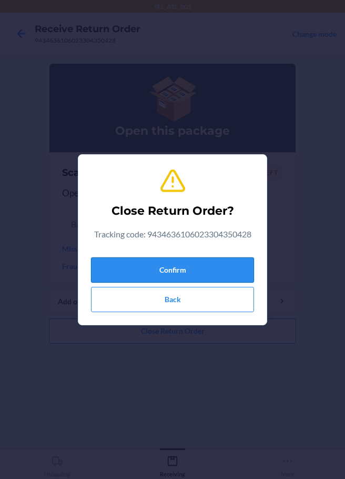
click at [180, 272] on button "Confirm" at bounding box center [172, 269] width 163 height 25
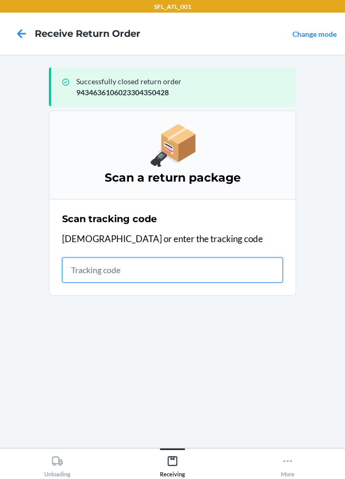
click at [67, 269] on input "text" at bounding box center [172, 269] width 221 height 25
type input "420302599434636106023304395801"
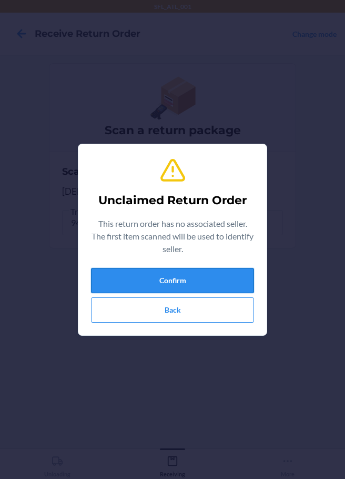
drag, startPoint x: 165, startPoint y: 278, endPoint x: 161, endPoint y: 269, distance: 9.9
click at [161, 269] on button "Confirm" at bounding box center [172, 280] width 163 height 25
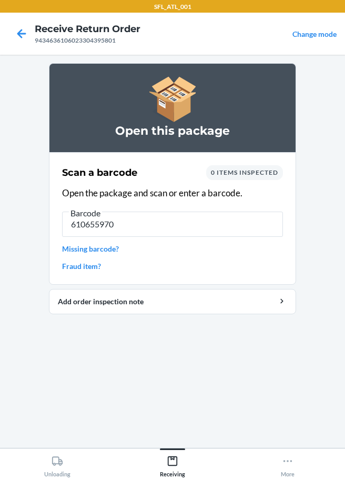
type input "6106559703"
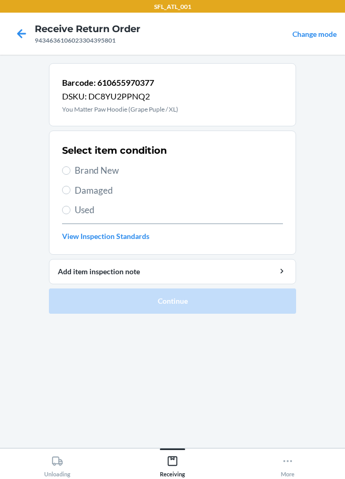
drag, startPoint x: 76, startPoint y: 174, endPoint x: 88, endPoint y: 200, distance: 28.7
click at [76, 174] on span "Brand New" at bounding box center [179, 171] width 208 height 14
click at [71, 174] on input "Brand New" at bounding box center [66, 170] width 8 height 8
radio input "true"
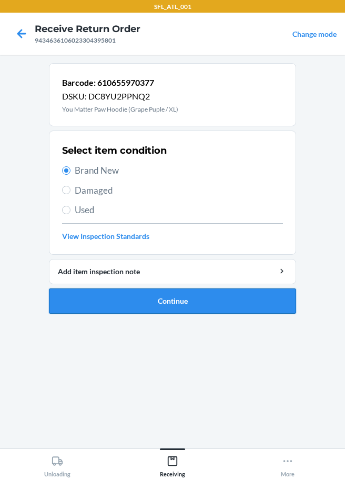
click at [119, 297] on button "Continue" at bounding box center [172, 300] width 247 height 25
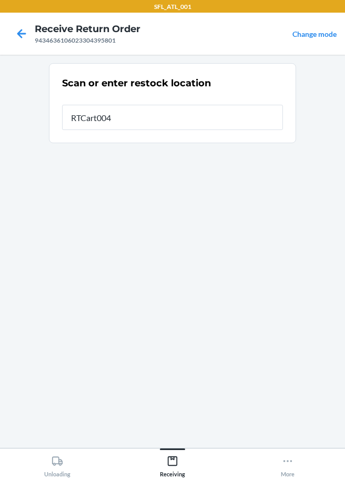
type input "RTCart004"
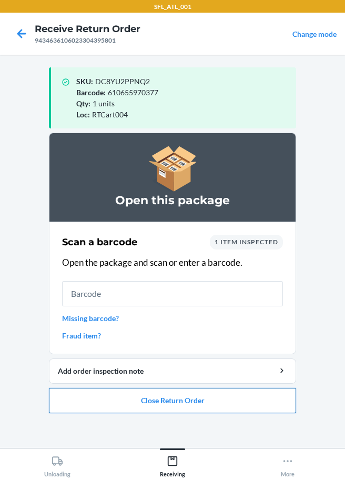
click at [199, 390] on button "Close Return Order" at bounding box center [172, 400] width 247 height 25
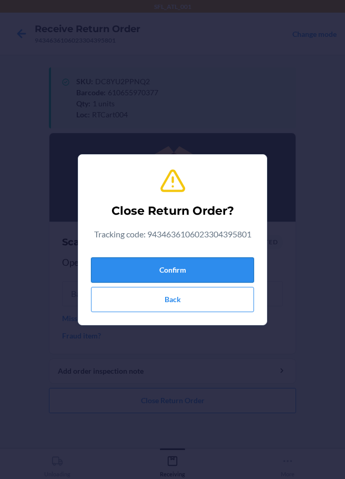
click at [213, 270] on button "Confirm" at bounding box center [172, 269] width 163 height 25
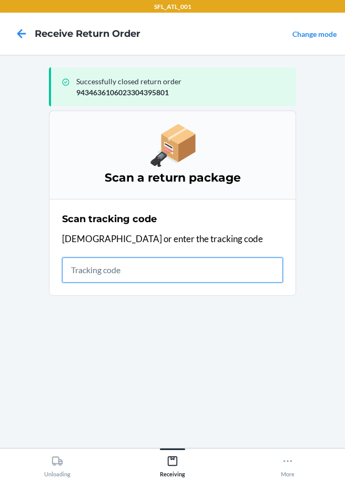
click at [67, 269] on input "text" at bounding box center [172, 269] width 221 height 25
type input "42030259943463610602330424092"
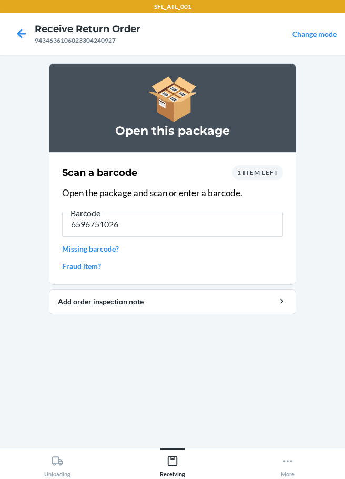
type input "65967510268"
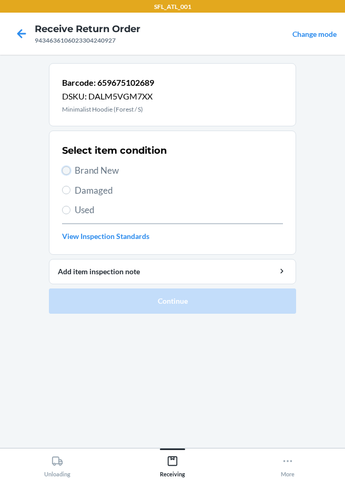
drag, startPoint x: 67, startPoint y: 167, endPoint x: 68, endPoint y: 176, distance: 8.4
click at [68, 168] on input "Brand New" at bounding box center [66, 170] width 8 height 8
radio input "true"
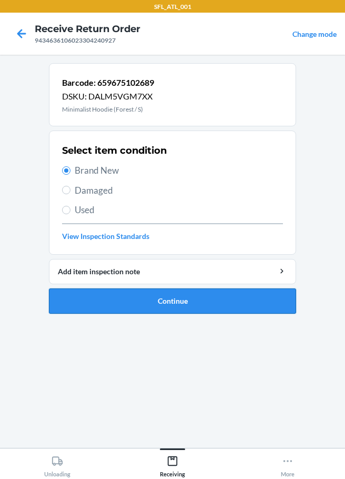
click at [163, 302] on button "Continue" at bounding box center [172, 300] width 247 height 25
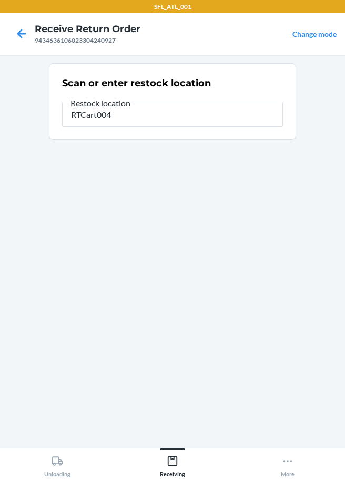
type input "RTCart004"
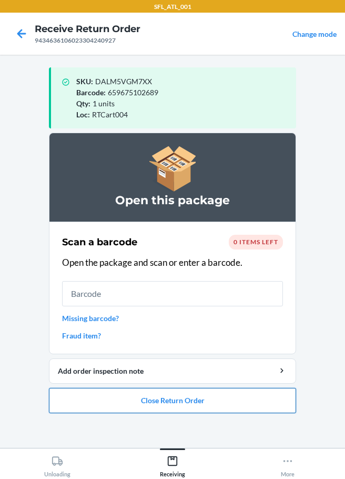
click at [157, 403] on button "Close Return Order" at bounding box center [172, 400] width 247 height 25
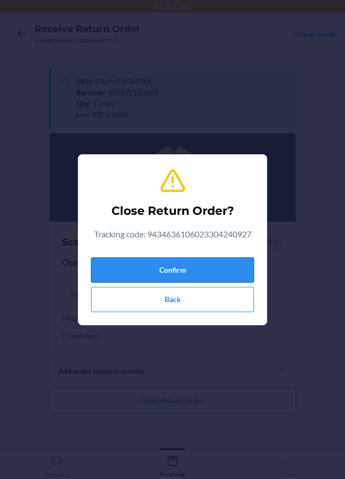
click at [183, 270] on button "Confirm" at bounding box center [172, 269] width 163 height 25
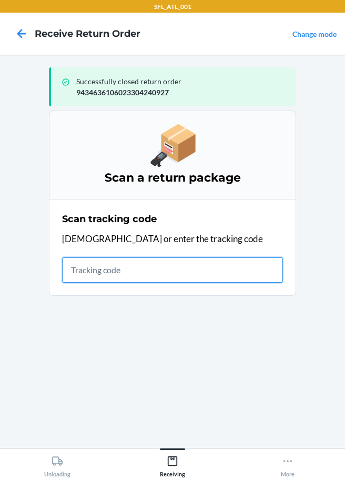
click at [76, 263] on input "text" at bounding box center [172, 269] width 221 height 25
type input "42030259943463610602330438"
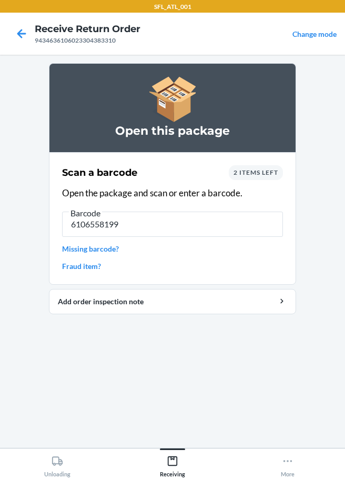
type input "61065581997"
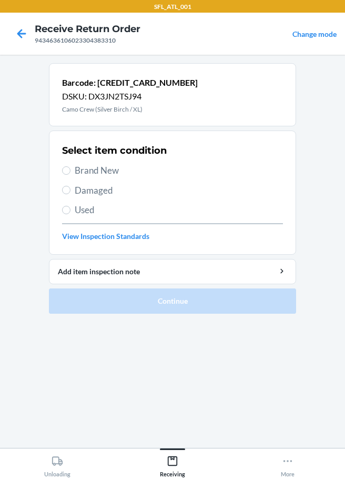
click at [80, 173] on span "Brand New" at bounding box center [179, 171] width 208 height 14
click at [71, 173] on input "Brand New" at bounding box center [66, 170] width 8 height 8
radio input "true"
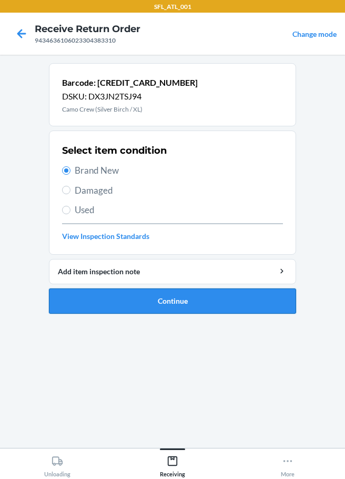
click at [143, 299] on button "Continue" at bounding box center [172, 300] width 247 height 25
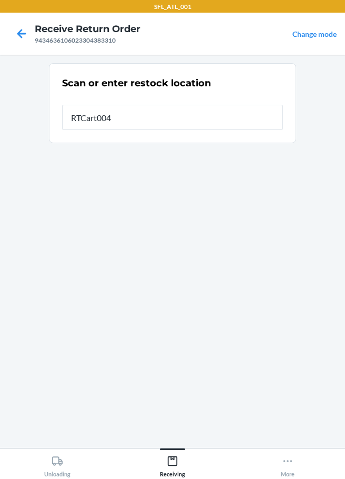
type input "RTCart004"
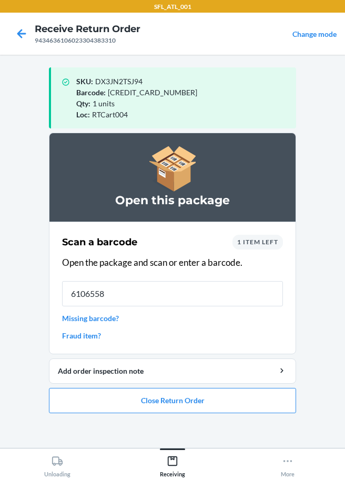
type input "61065589"
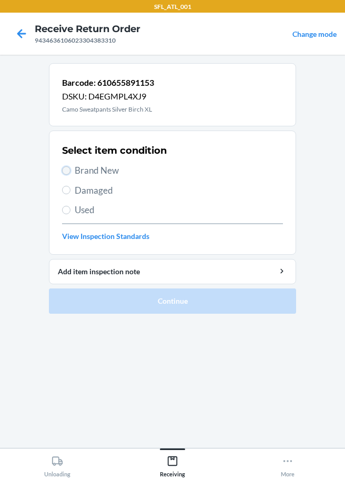
click at [68, 170] on input "Brand New" at bounding box center [66, 170] width 8 height 8
radio input "true"
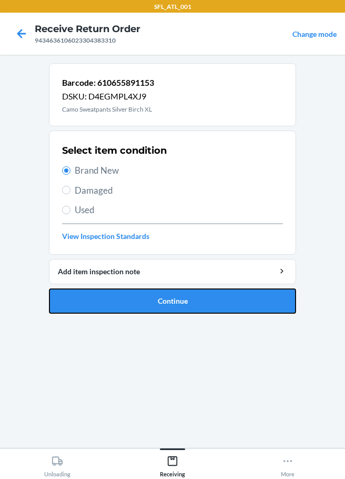
drag, startPoint x: 144, startPoint y: 310, endPoint x: 140, endPoint y: 305, distance: 6.0
click at [145, 310] on button "Continue" at bounding box center [172, 300] width 247 height 25
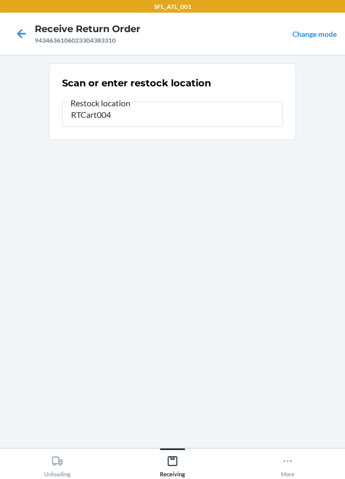
type input "RTCart004"
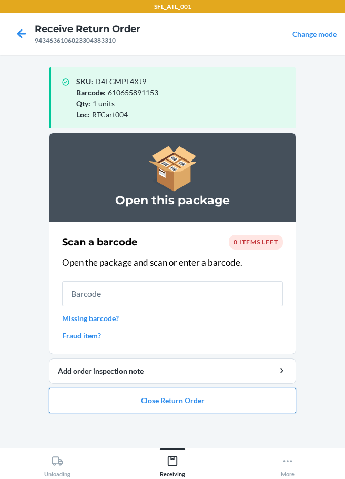
click at [270, 402] on button "Close Return Order" at bounding box center [172, 400] width 247 height 25
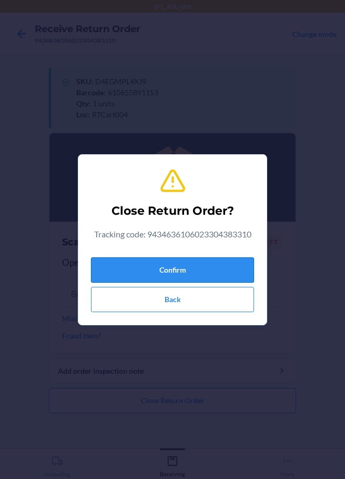
click at [167, 273] on button "Confirm" at bounding box center [172, 269] width 163 height 25
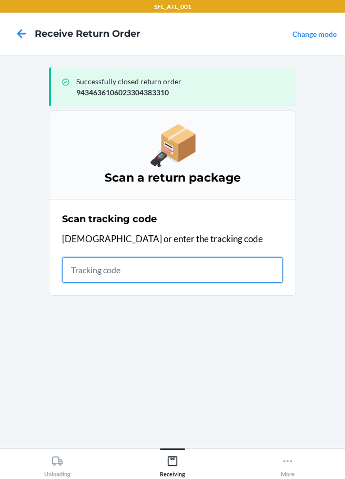
click at [88, 269] on input "text" at bounding box center [172, 269] width 221 height 25
type input "42030259943463610602330375433"
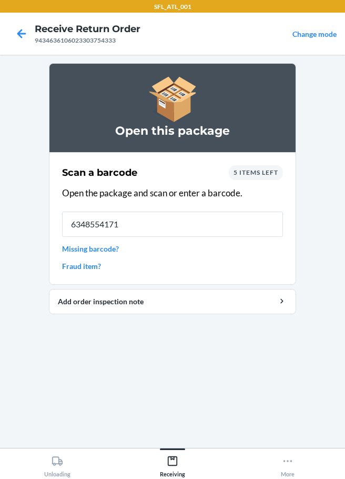
type input "63485541717"
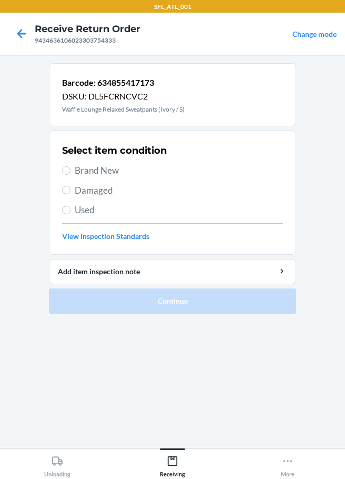
click at [78, 167] on span "Brand New" at bounding box center [179, 171] width 208 height 14
click at [71, 167] on input "Brand New" at bounding box center [66, 170] width 8 height 8
radio input "true"
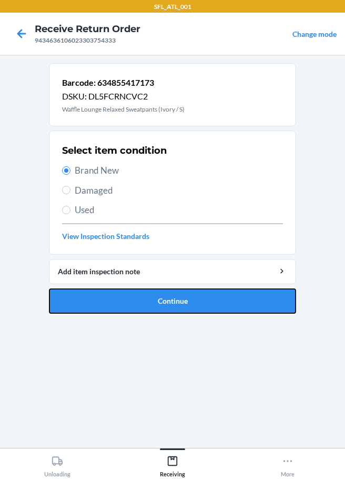
drag, startPoint x: 148, startPoint y: 301, endPoint x: 155, endPoint y: 301, distance: 6.8
click at [151, 301] on button "Continue" at bounding box center [172, 300] width 247 height 25
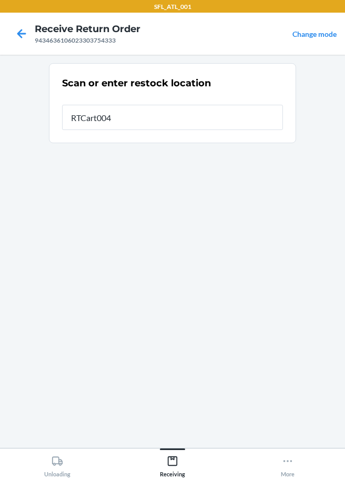
type input "RTCart004"
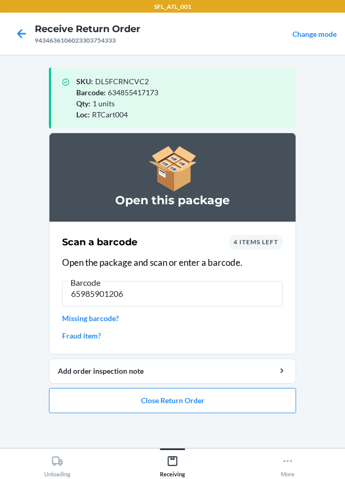
type input "659859012063"
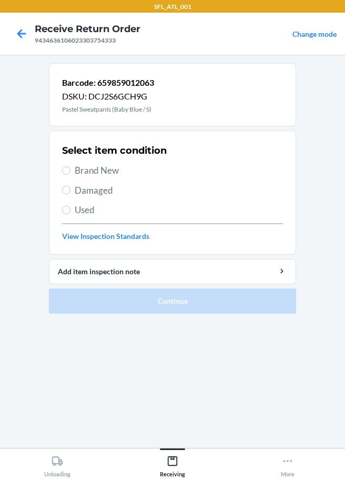
click at [78, 170] on span "Brand New" at bounding box center [179, 171] width 208 height 14
click at [71, 170] on input "Brand New" at bounding box center [66, 170] width 8 height 8
radio input "true"
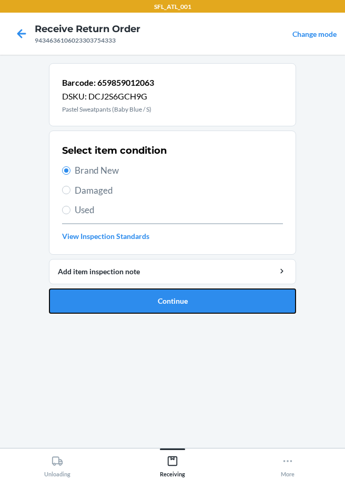
click at [154, 304] on button "Continue" at bounding box center [172, 300] width 247 height 25
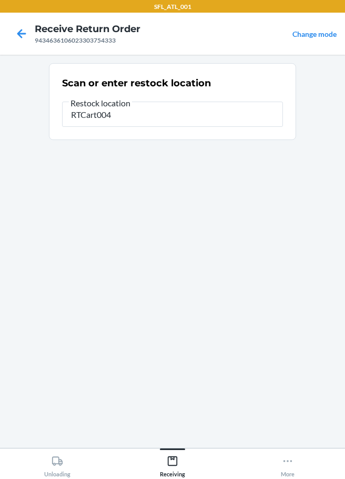
type input "RTCart004"
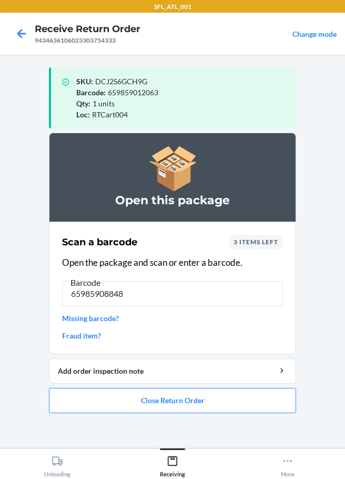
type input "659859088488"
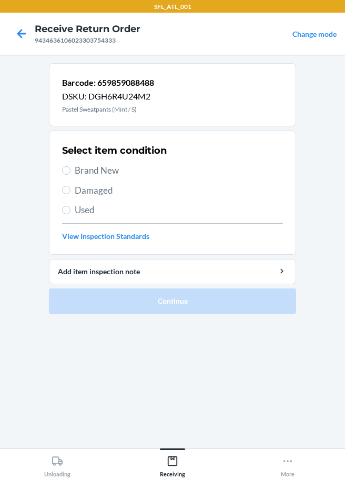
click at [77, 169] on span "Brand New" at bounding box center [179, 171] width 208 height 14
click at [71, 169] on input "Brand New" at bounding box center [66, 170] width 8 height 8
radio input "true"
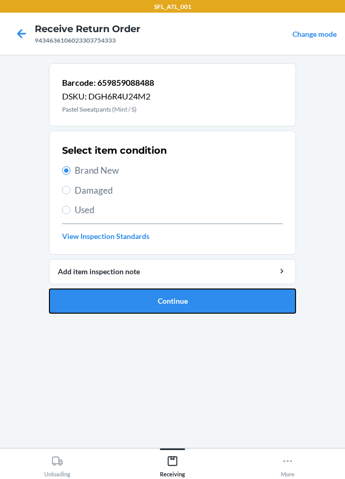
click at [135, 299] on button "Continue" at bounding box center [172, 300] width 247 height 25
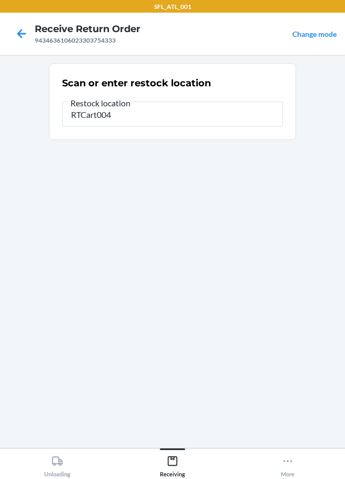
type input "RTCart004"
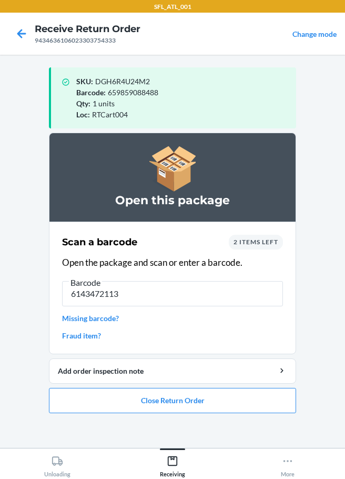
type input "61434721131"
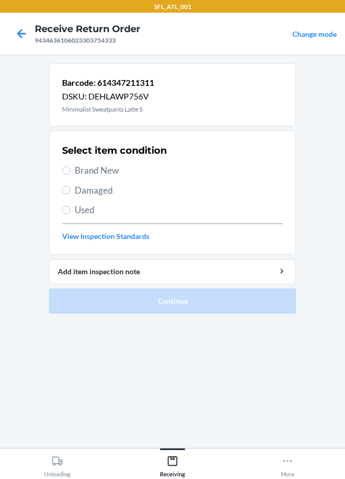
click at [72, 170] on label "Brand New" at bounding box center [172, 171] width 221 height 14
click at [71, 170] on input "Brand New" at bounding box center [66, 170] width 8 height 8
radio input "true"
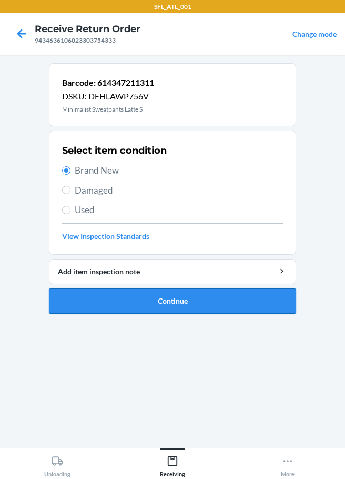
click at [192, 307] on button "Continue" at bounding box center [172, 300] width 247 height 25
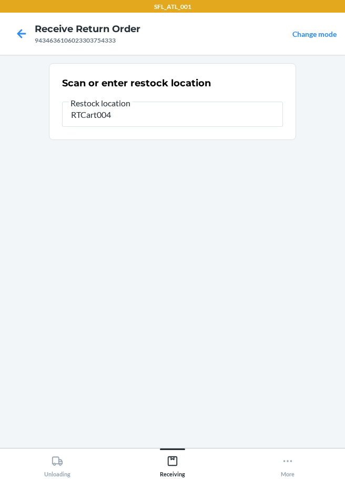
type input "RTCart004"
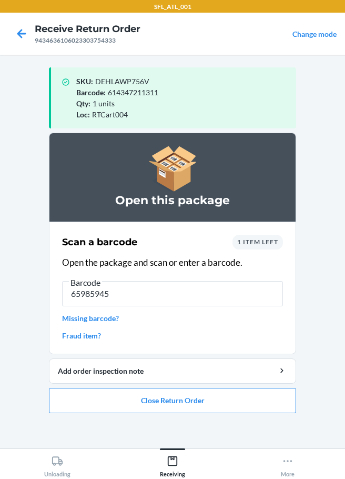
type input "659859456"
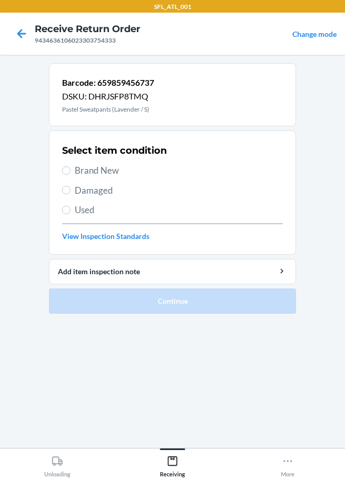
click at [69, 176] on label "Brand New" at bounding box center [172, 171] width 221 height 14
click at [69, 175] on input "Brand New" at bounding box center [66, 170] width 8 height 8
radio input "true"
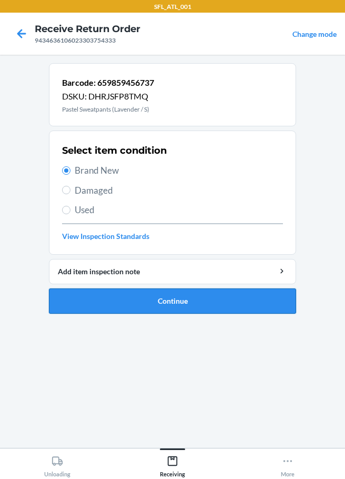
click at [139, 308] on button "Continue" at bounding box center [172, 300] width 247 height 25
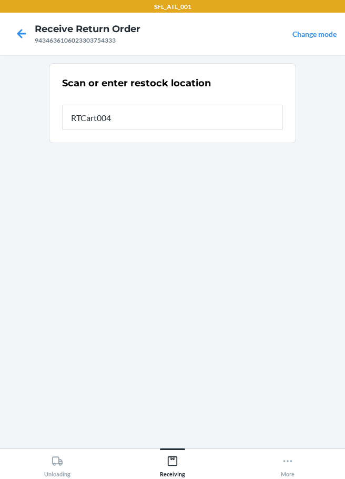
type input "RTCart004"
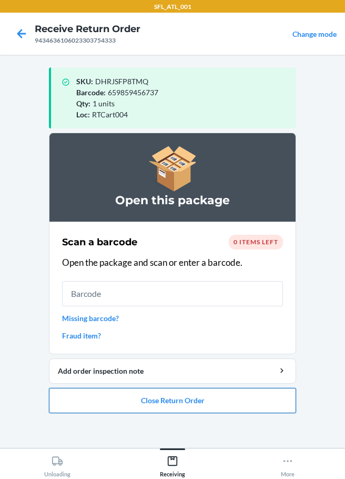
click at [166, 400] on button "Close Return Order" at bounding box center [172, 400] width 247 height 25
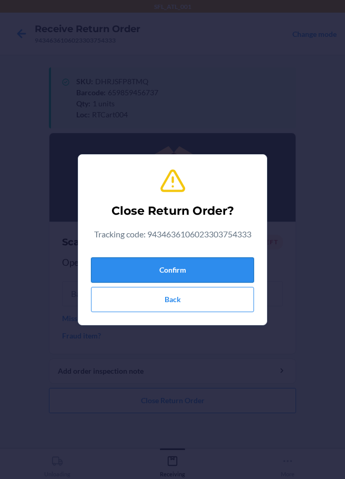
click at [154, 271] on button "Confirm" at bounding box center [172, 269] width 163 height 25
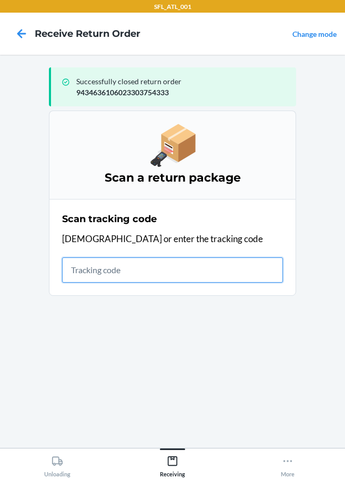
click at [85, 264] on input "text" at bounding box center [172, 269] width 221 height 25
type input "42030259943463610602330425590"
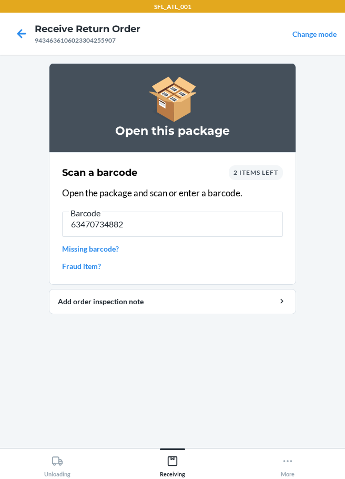
type input "634707348822"
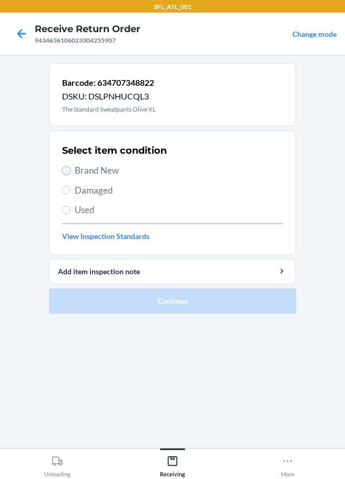
click at [65, 169] on input "Brand New" at bounding box center [66, 170] width 8 height 8
radio input "true"
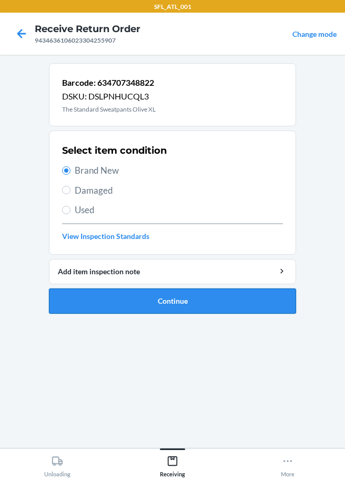
click at [154, 303] on button "Continue" at bounding box center [172, 300] width 247 height 25
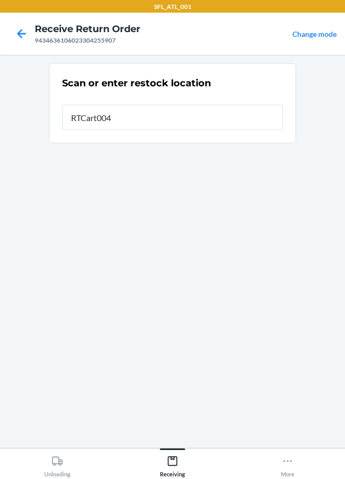
type input "RTCart004"
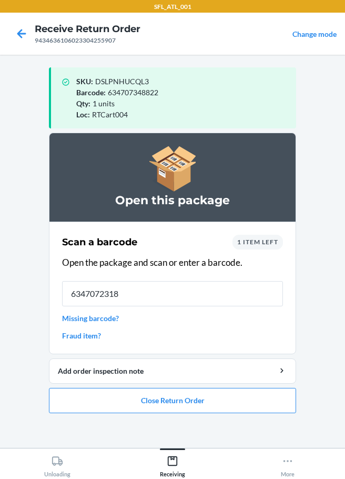
type input "63470723181"
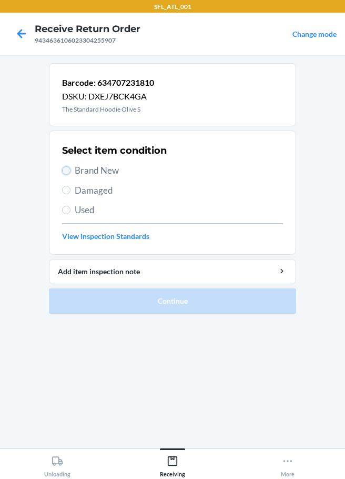
click at [69, 173] on input "Brand New" at bounding box center [66, 170] width 8 height 8
radio input "true"
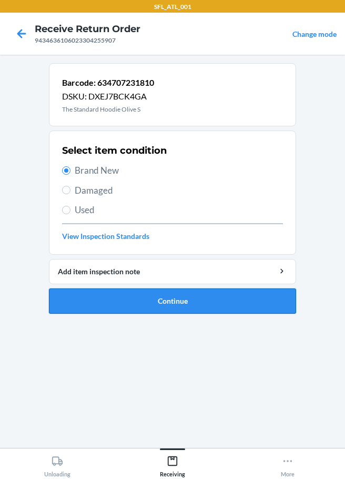
click at [151, 304] on button "Continue" at bounding box center [172, 300] width 247 height 25
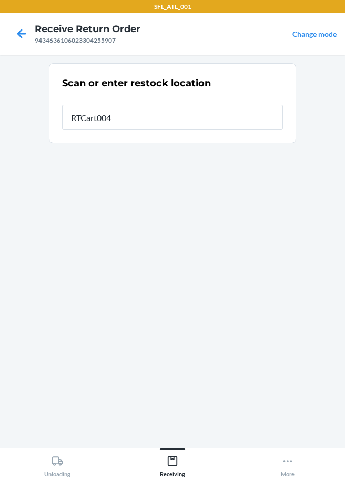
type input "RTCart004"
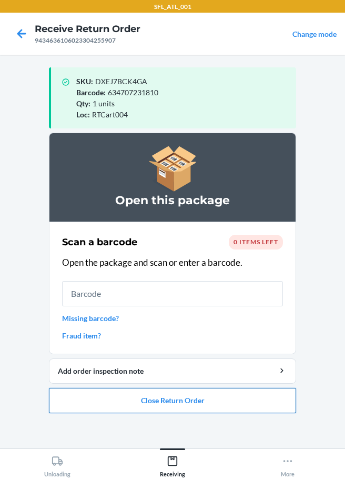
click at [162, 405] on button "Close Return Order" at bounding box center [172, 400] width 247 height 25
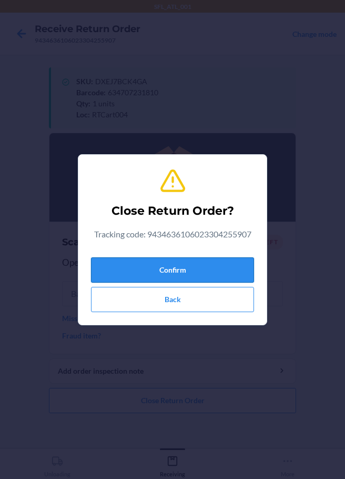
click at [168, 275] on button "Confirm" at bounding box center [172, 269] width 163 height 25
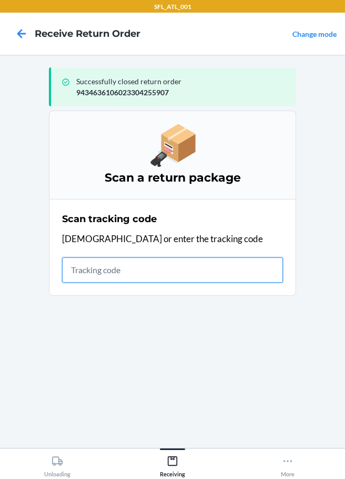
click at [88, 275] on input "text" at bounding box center [172, 269] width 221 height 25
type input "42030259943463610602330375269"
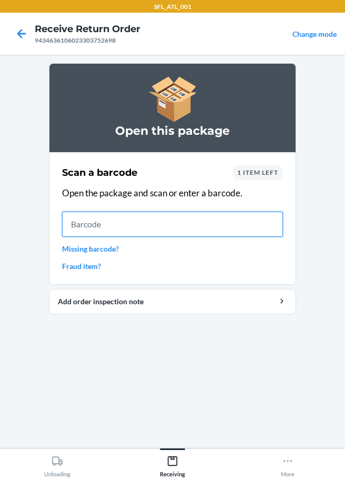
click at [73, 223] on input "text" at bounding box center [172, 224] width 221 height 25
type input "6424612883"
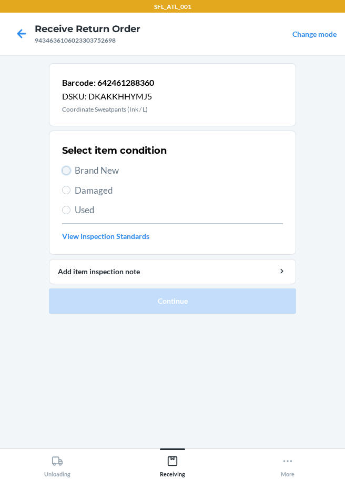
click at [69, 172] on input "Brand New" at bounding box center [66, 170] width 8 height 8
radio input "true"
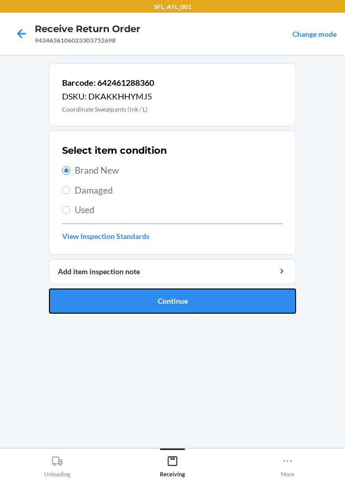
click at [135, 311] on button "Continue" at bounding box center [172, 300] width 247 height 25
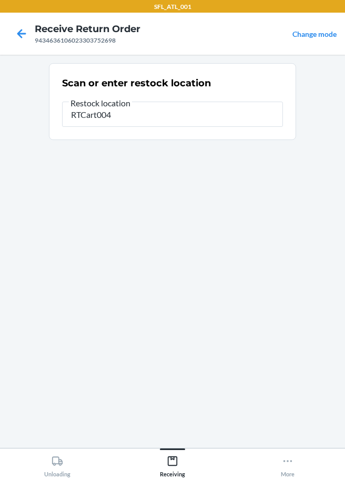
type input "RTCart004"
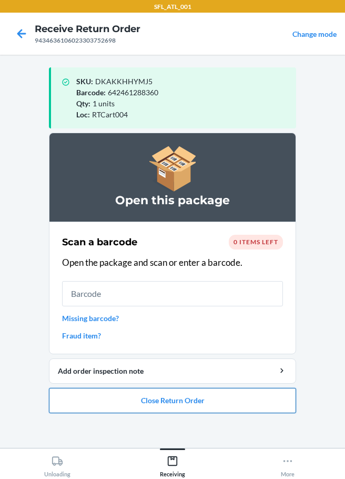
click at [117, 397] on button "Close Return Order" at bounding box center [172, 400] width 247 height 25
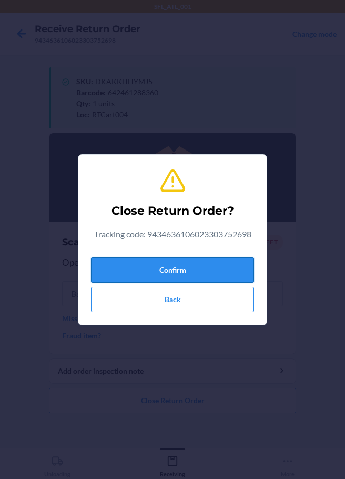
drag, startPoint x: 145, startPoint y: 272, endPoint x: 126, endPoint y: 278, distance: 20.5
click at [144, 273] on button "Confirm" at bounding box center [172, 269] width 163 height 25
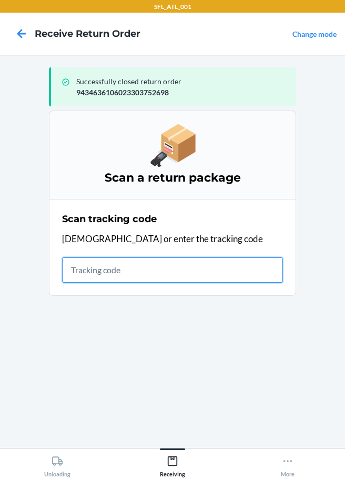
click at [84, 270] on input "text" at bounding box center [172, 269] width 221 height 25
type input "420302599434636106023304687531"
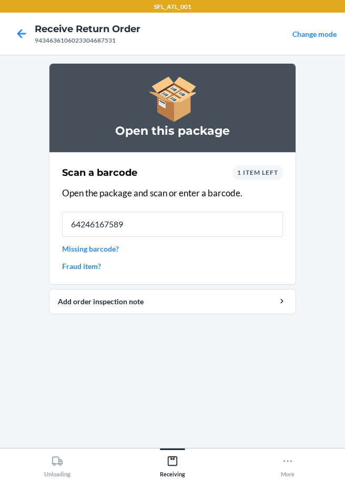
type input "642461675894"
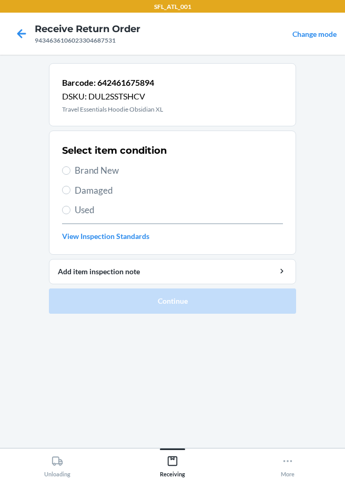
click at [79, 163] on div "Select item condition Brand New Damaged Used View Inspection Standards" at bounding box center [172, 193] width 221 height 104
click at [80, 168] on span "Brand New" at bounding box center [179, 171] width 208 height 14
click at [71, 168] on input "Brand New" at bounding box center [66, 170] width 8 height 8
radio input "true"
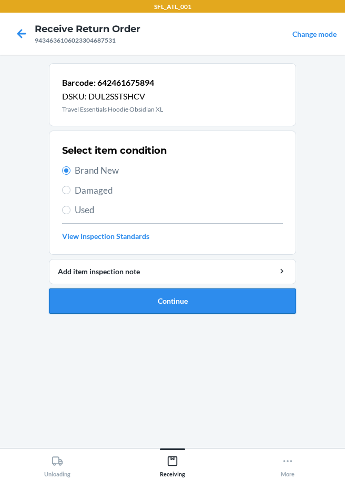
click at [174, 288] on button "Continue" at bounding box center [172, 300] width 247 height 25
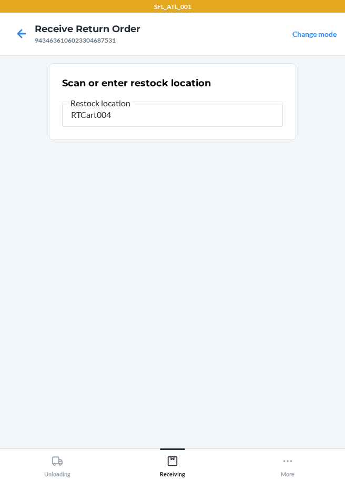
type input "RTCart004"
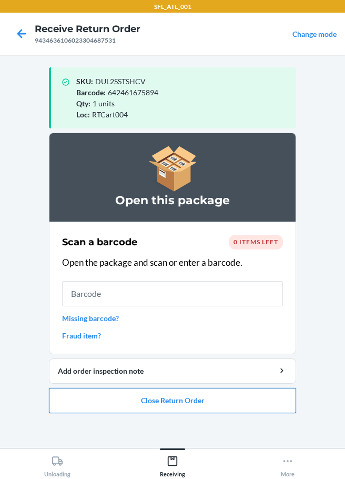
click at [198, 399] on button "Close Return Order" at bounding box center [172, 400] width 247 height 25
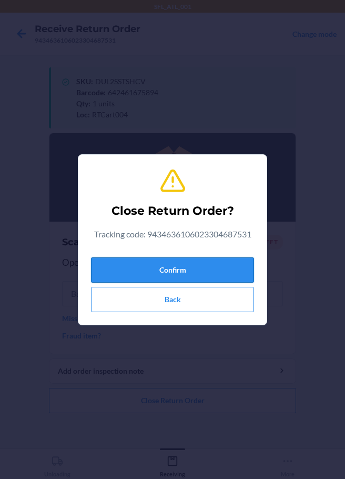
click at [176, 279] on button "Confirm" at bounding box center [172, 269] width 163 height 25
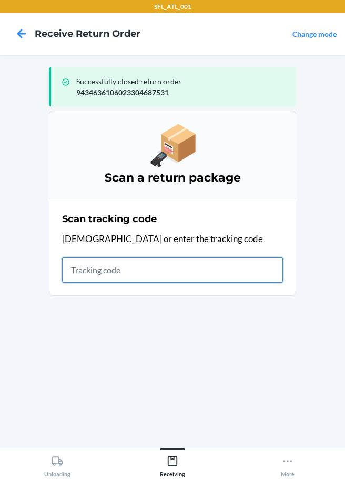
click at [102, 275] on input "text" at bounding box center [172, 269] width 221 height 25
type input "4203025994346361060233045931"
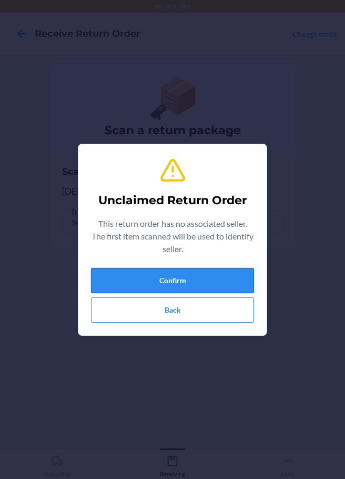
click at [142, 278] on button "Confirm" at bounding box center [172, 280] width 163 height 25
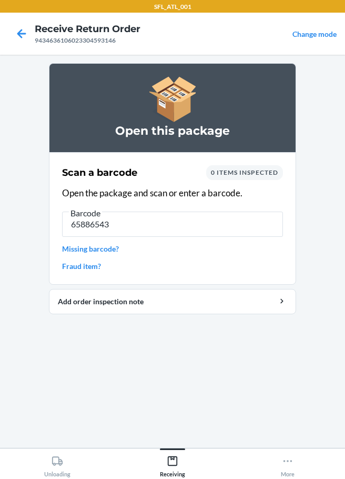
type input "658865434"
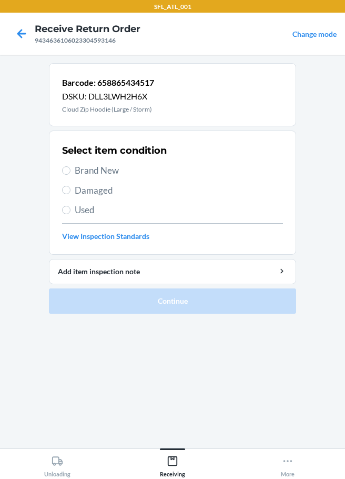
click at [75, 173] on span "Brand New" at bounding box center [179, 171] width 208 height 14
click at [71, 173] on input "Brand New" at bounding box center [66, 170] width 8 height 8
radio input "true"
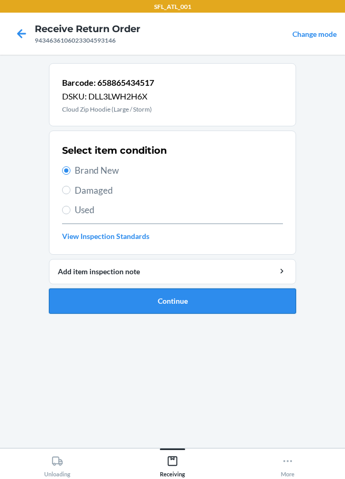
click at [177, 299] on button "Continue" at bounding box center [172, 300] width 247 height 25
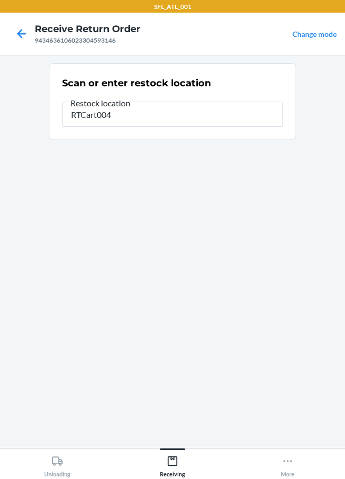
type input "RTCart004"
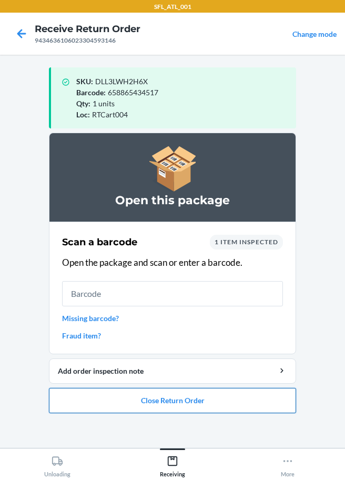
click at [163, 405] on button "Close Return Order" at bounding box center [172, 400] width 247 height 25
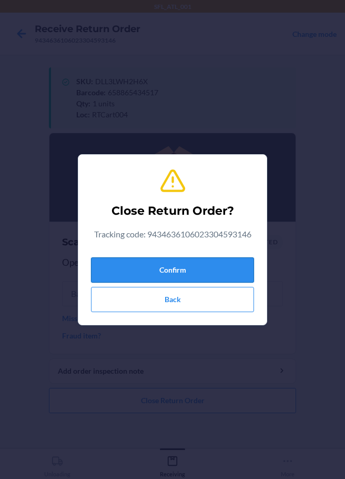
click at [225, 265] on button "Confirm" at bounding box center [172, 269] width 163 height 25
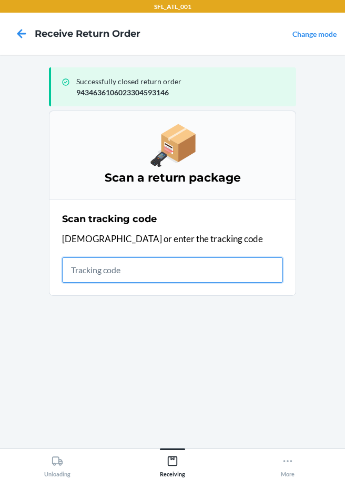
click at [79, 269] on input "text" at bounding box center [172, 269] width 221 height 25
type input "4203025994346361060233031848"
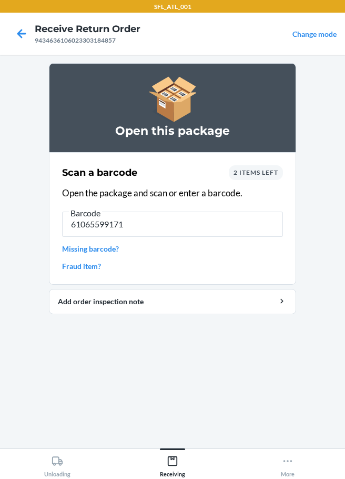
type input "610655991716"
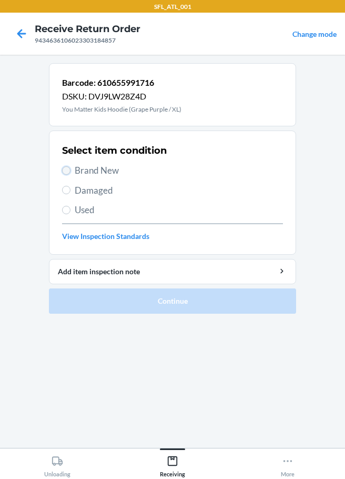
click at [68, 168] on input "Brand New" at bounding box center [66, 170] width 8 height 8
radio input "true"
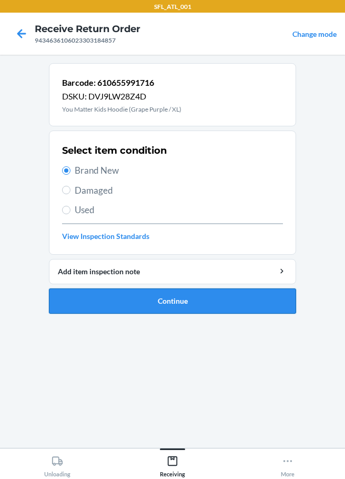
click at [155, 296] on button "Continue" at bounding box center [172, 300] width 247 height 25
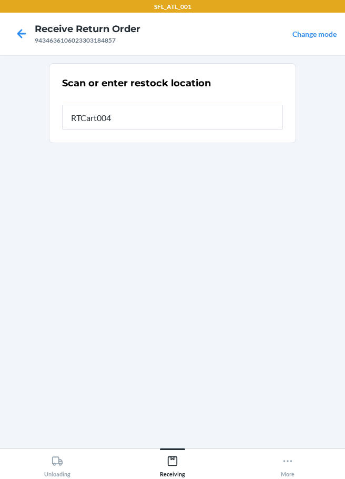
type input "RTCart004"
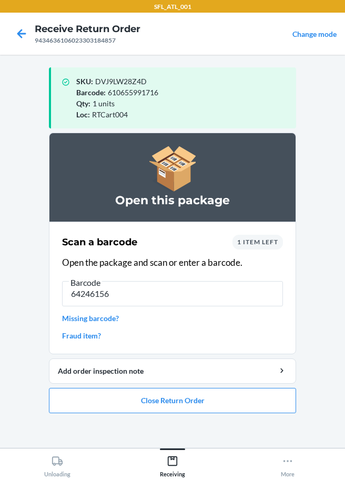
type input "642461566"
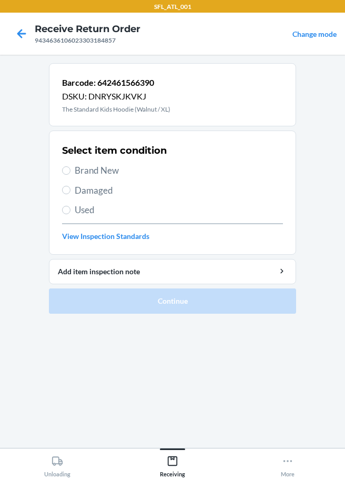
click at [73, 175] on label "Brand New" at bounding box center [172, 171] width 221 height 14
click at [71, 175] on input "Brand New" at bounding box center [66, 170] width 8 height 8
radio input "true"
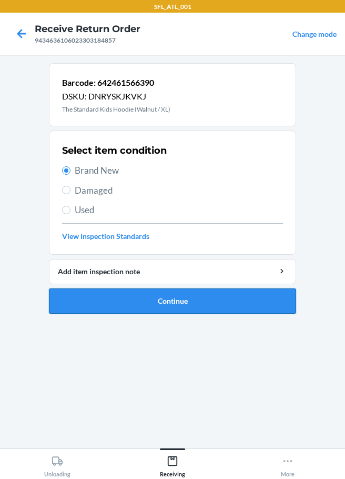
click at [157, 305] on button "Continue" at bounding box center [172, 300] width 247 height 25
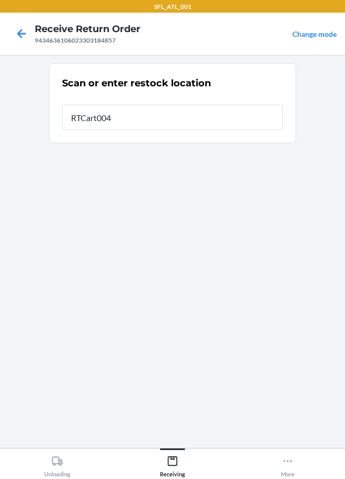
type input "RTCart004"
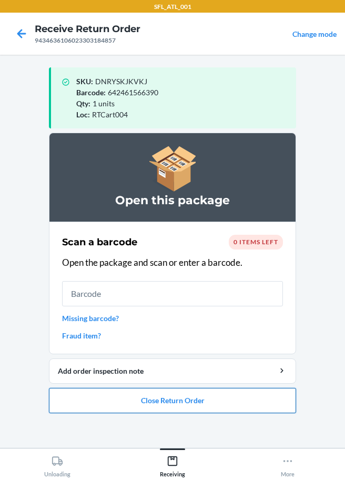
click at [194, 408] on button "Close Return Order" at bounding box center [172, 400] width 247 height 25
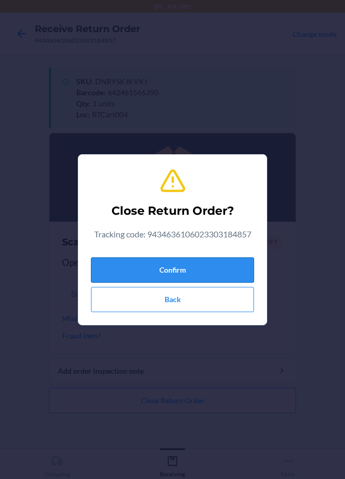
click at [199, 270] on button "Confirm" at bounding box center [172, 269] width 163 height 25
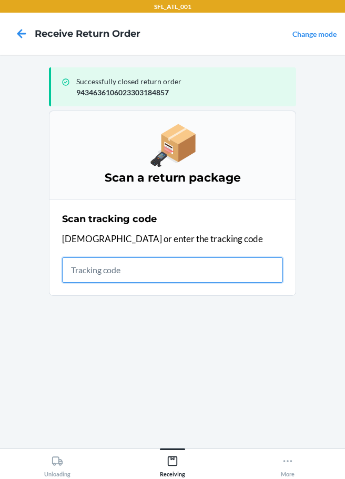
click at [112, 271] on input "text" at bounding box center [172, 269] width 221 height 25
type input "4203025994346361060233041695"
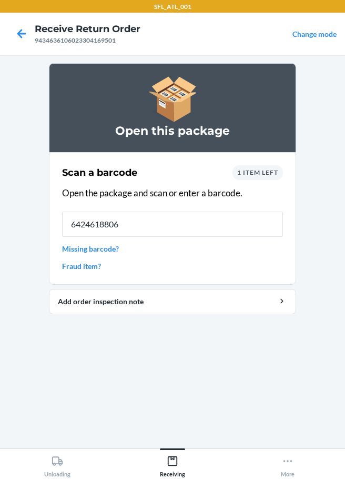
type input "64246188069"
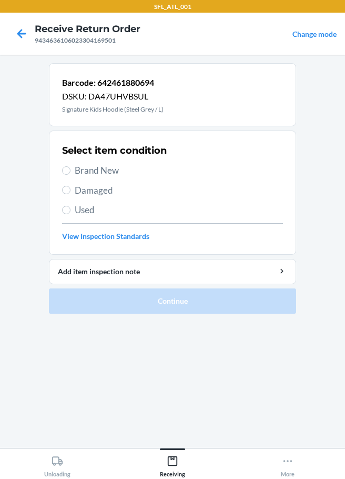
click at [75, 174] on span "Brand New" at bounding box center [179, 171] width 208 height 14
click at [71, 174] on input "Brand New" at bounding box center [66, 170] width 8 height 8
radio input "true"
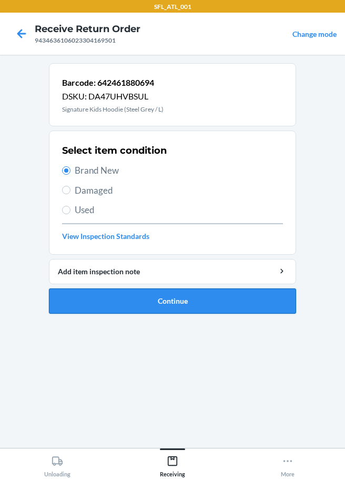
click at [184, 301] on button "Continue" at bounding box center [172, 300] width 247 height 25
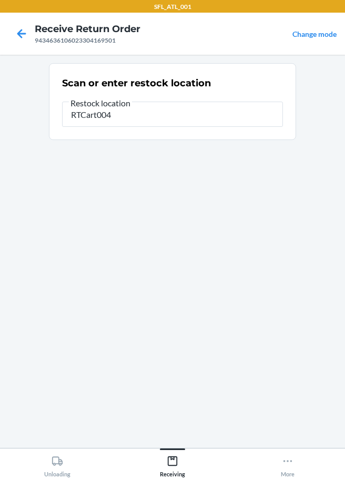
type input "RTCart004"
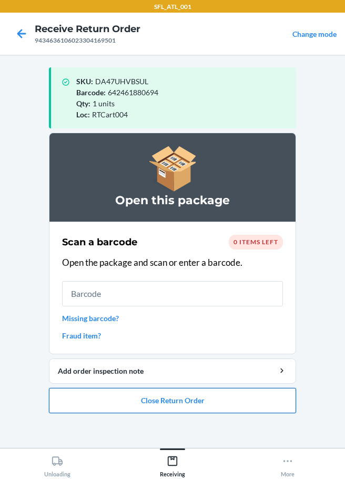
click at [104, 402] on button "Close Return Order" at bounding box center [172, 400] width 247 height 25
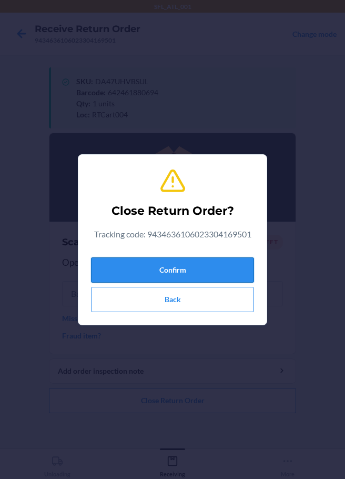
click at [115, 272] on button "Confirm" at bounding box center [172, 269] width 163 height 25
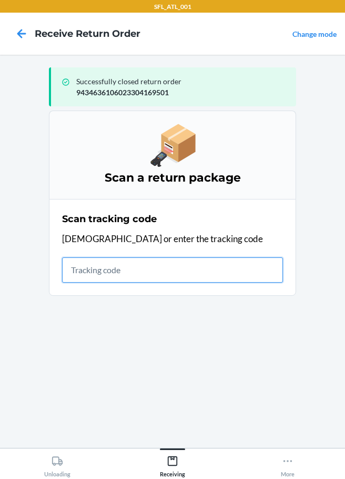
click at [77, 267] on input "text" at bounding box center [172, 269] width 221 height 25
type input "420302599434636106023303473555"
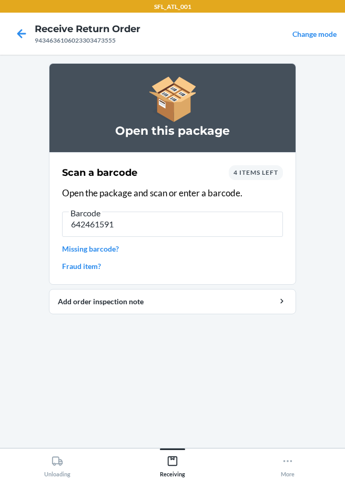
type input "6424615914"
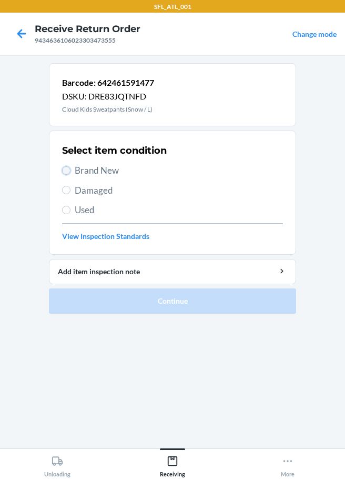
click at [67, 167] on input "Brand New" at bounding box center [66, 170] width 8 height 8
radio input "true"
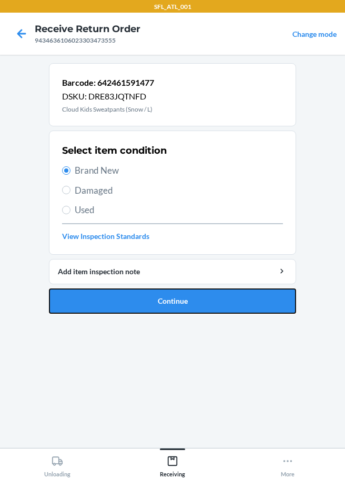
click at [145, 297] on button "Continue" at bounding box center [172, 300] width 247 height 25
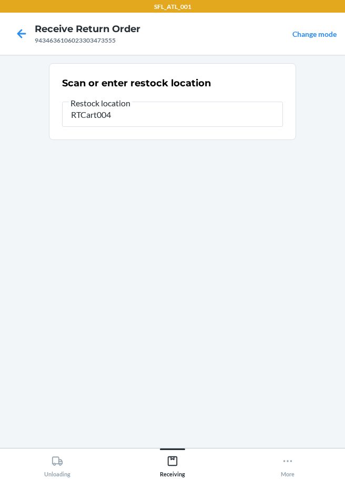
type input "RTCart004"
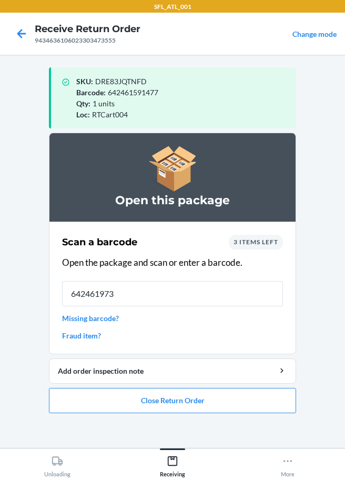
type input "6424619736"
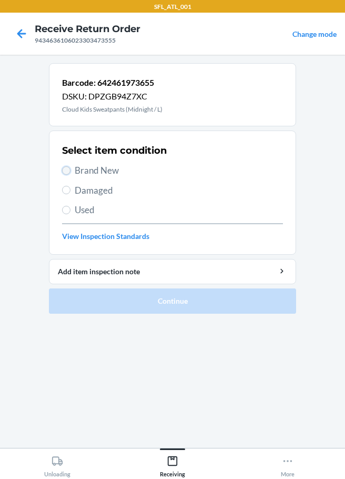
click at [67, 169] on input "Brand New" at bounding box center [66, 170] width 8 height 8
radio input "true"
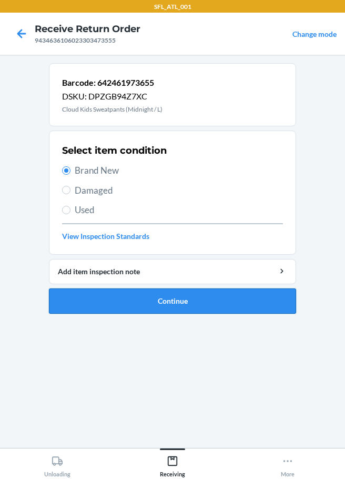
click at [165, 304] on button "Continue" at bounding box center [172, 300] width 247 height 25
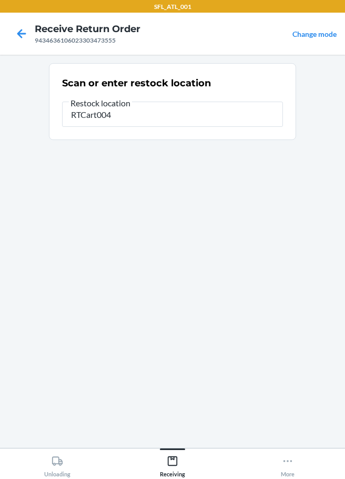
type input "RTCart004"
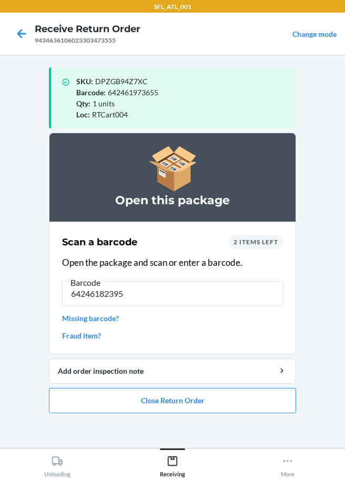
type input "642461823950"
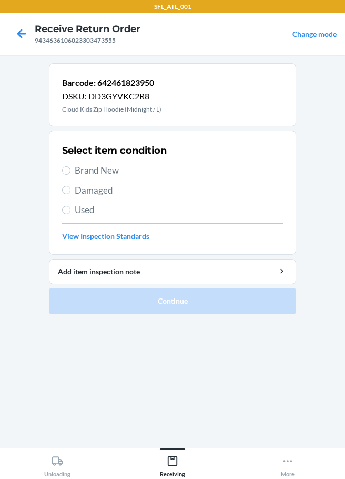
drag, startPoint x: 74, startPoint y: 172, endPoint x: 113, endPoint y: 188, distance: 42.5
click at [73, 172] on label "Brand New" at bounding box center [172, 171] width 221 height 14
click at [71, 172] on input "Brand New" at bounding box center [66, 170] width 8 height 8
radio input "true"
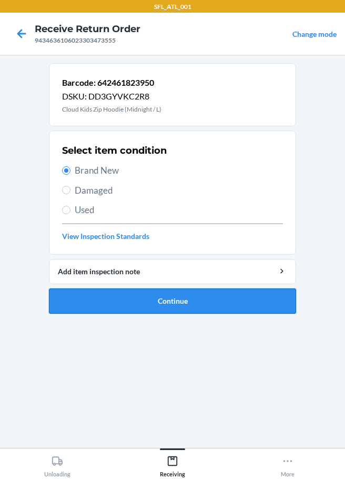
click at [163, 298] on button "Continue" at bounding box center [172, 300] width 247 height 25
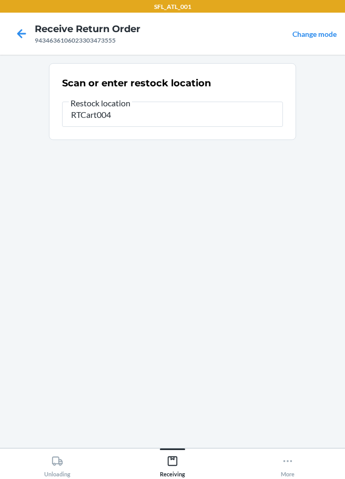
type input "RTCart004"
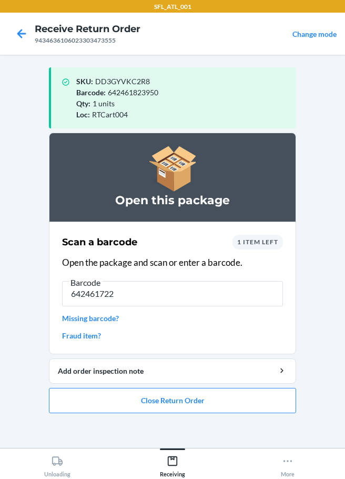
type input "6424617224"
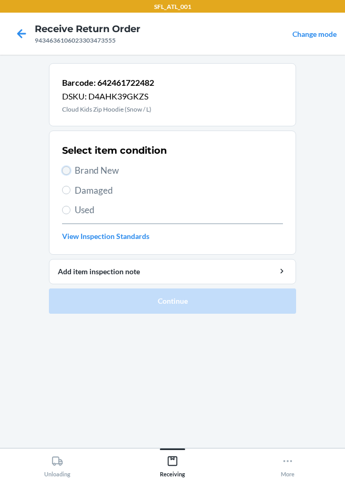
click at [69, 170] on input "Brand New" at bounding box center [66, 170] width 8 height 8
radio input "true"
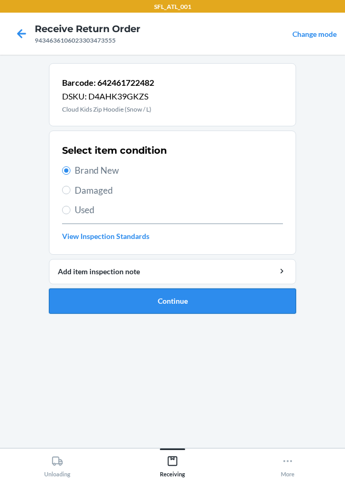
click at [144, 293] on button "Continue" at bounding box center [172, 300] width 247 height 25
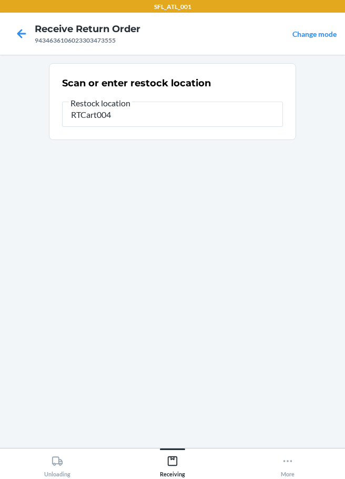
type input "RTCart004"
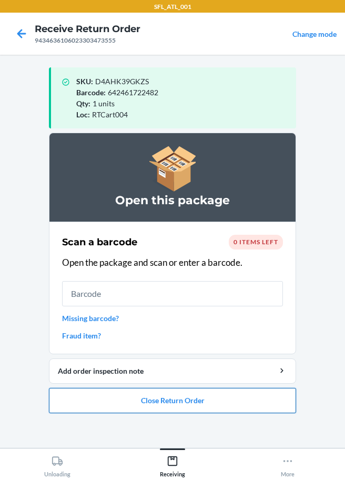
click at [169, 393] on button "Close Return Order" at bounding box center [172, 400] width 247 height 25
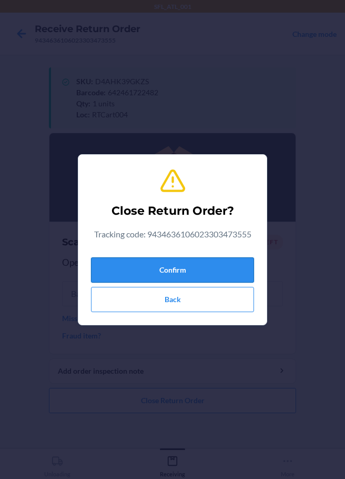
click at [163, 277] on button "Confirm" at bounding box center [172, 269] width 163 height 25
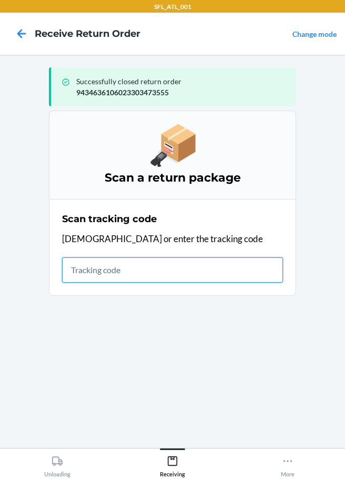
click at [119, 279] on input "text" at bounding box center [172, 269] width 221 height 25
type input "420302599434636106023302947"
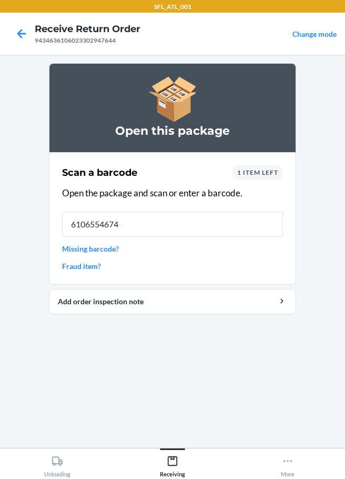
type input "61065546742"
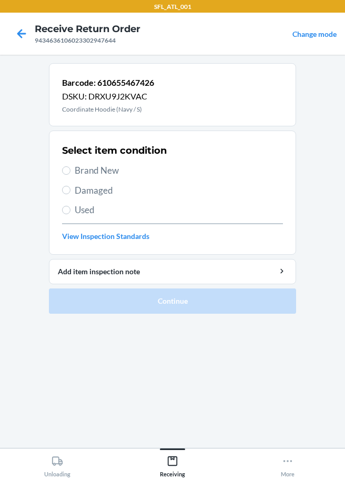
click at [76, 170] on span "Brand New" at bounding box center [179, 171] width 208 height 14
click at [71, 170] on input "Brand New" at bounding box center [66, 170] width 8 height 8
radio input "true"
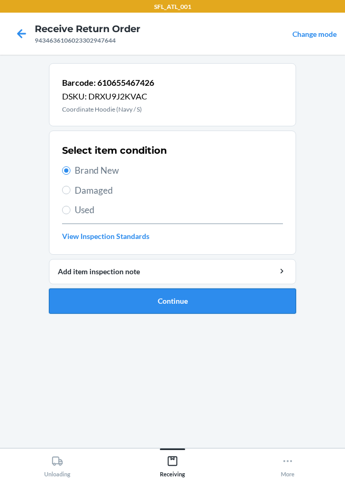
click at [149, 303] on button "Continue" at bounding box center [172, 300] width 247 height 25
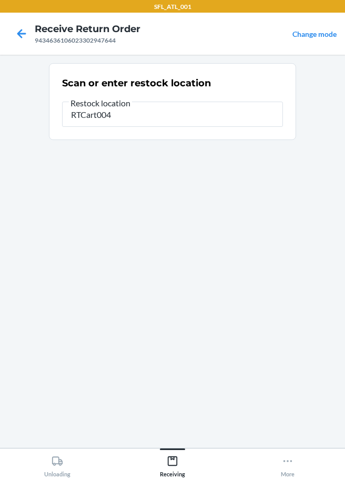
type input "RTCart004"
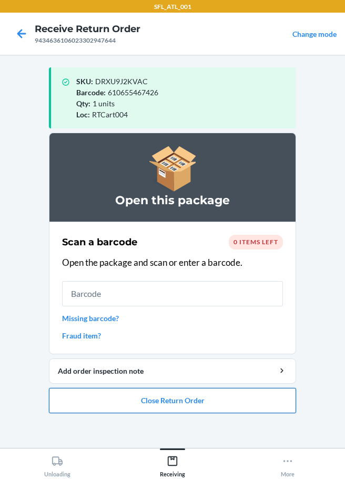
click at [189, 408] on button "Close Return Order" at bounding box center [172, 400] width 247 height 25
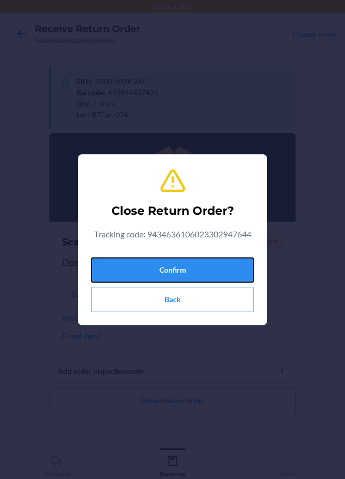
drag, startPoint x: 153, startPoint y: 280, endPoint x: 28, endPoint y: 236, distance: 131.8
click at [153, 280] on button "Confirm" at bounding box center [172, 269] width 163 height 25
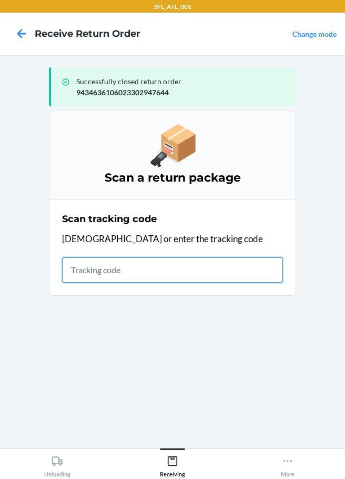
click at [139, 273] on input "text" at bounding box center [172, 269] width 221 height 25
type input "420302599434636106023303563"
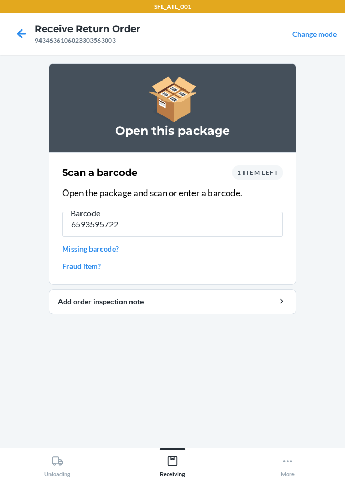
type input "65935957222"
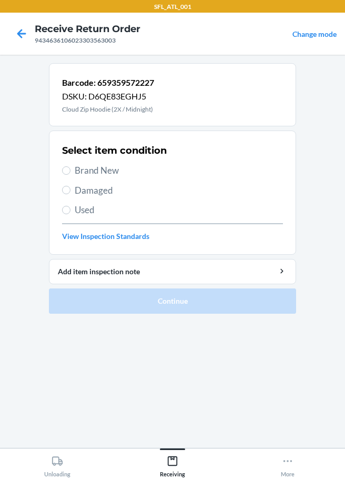
click at [84, 175] on span "Brand New" at bounding box center [179, 171] width 208 height 14
click at [71, 175] on input "Brand New" at bounding box center [66, 170] width 8 height 8
radio input "true"
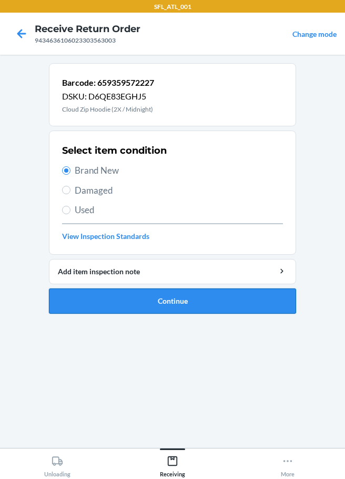
click at [165, 299] on button "Continue" at bounding box center [172, 300] width 247 height 25
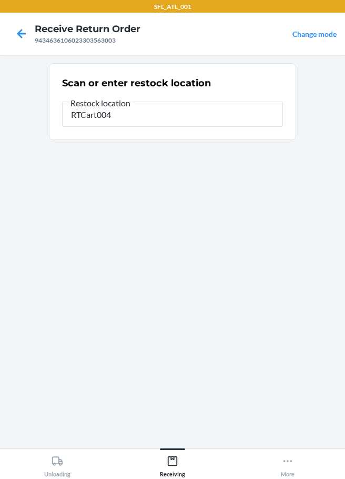
type input "RTCart004"
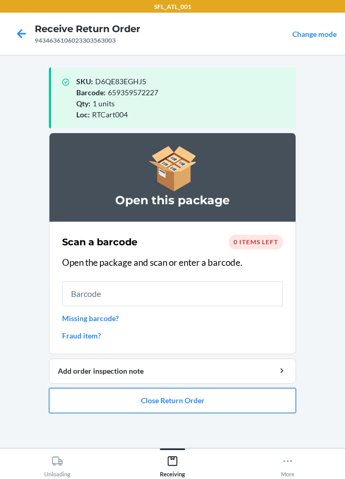
click at [157, 403] on button "Close Return Order" at bounding box center [172, 400] width 247 height 25
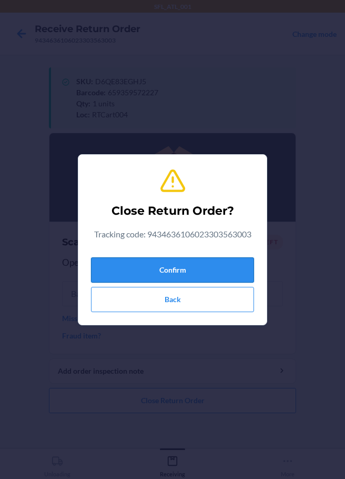
click at [178, 274] on button "Confirm" at bounding box center [172, 269] width 163 height 25
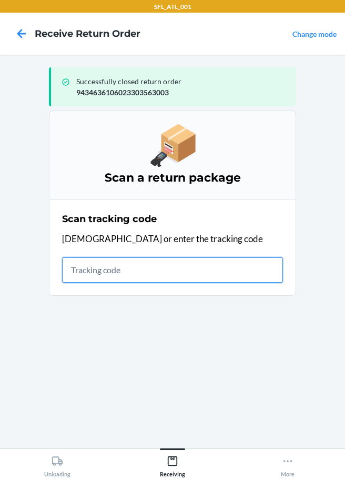
click at [111, 277] on input "text" at bounding box center [172, 269] width 221 height 25
type input "420302599434636106023303"
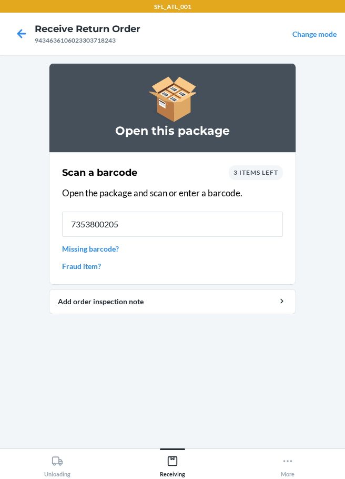
type input "73538002050"
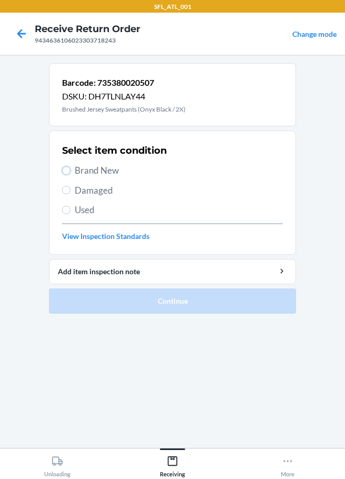
drag, startPoint x: 70, startPoint y: 169, endPoint x: 179, endPoint y: 285, distance: 159.7
click at [70, 170] on input "Brand New" at bounding box center [66, 170] width 8 height 8
radio input "true"
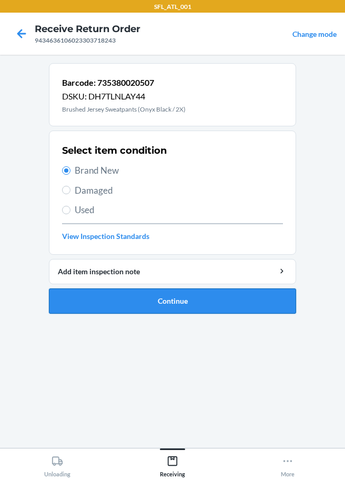
click at [215, 305] on button "Continue" at bounding box center [172, 300] width 247 height 25
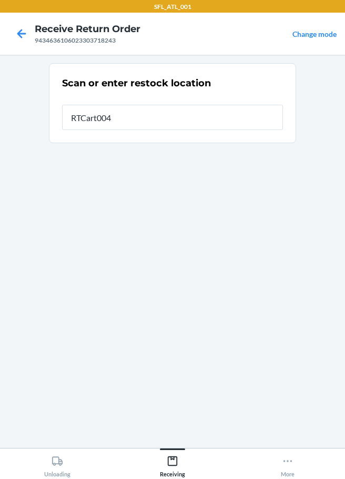
type input "RTCart004"
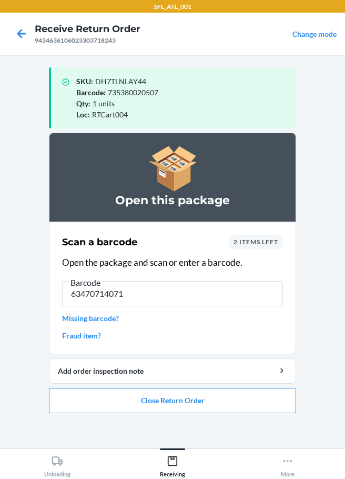
type input "634707140716"
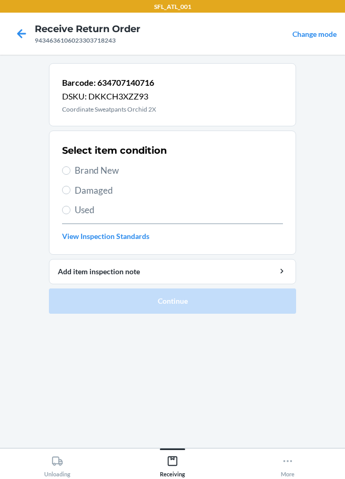
drag, startPoint x: 72, startPoint y: 173, endPoint x: 84, endPoint y: 192, distance: 22.2
click at [73, 173] on label "Brand New" at bounding box center [172, 171] width 221 height 14
click at [67, 168] on input "Brand New" at bounding box center [66, 170] width 8 height 8
radio input "true"
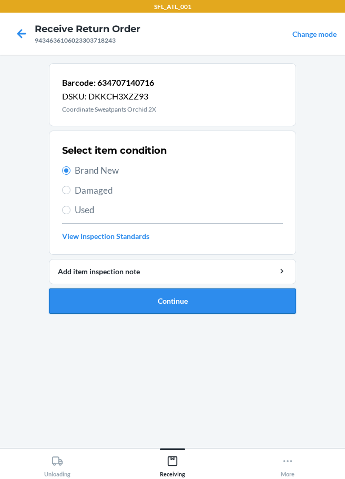
click at [131, 302] on button "Continue" at bounding box center [172, 300] width 247 height 25
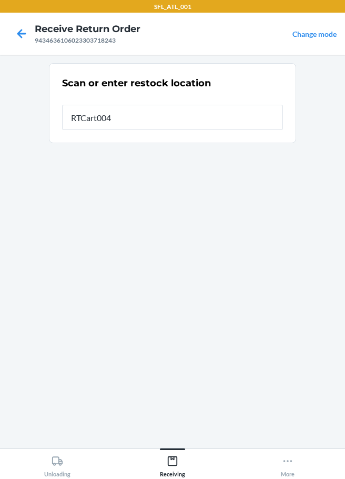
type input "RTCart004"
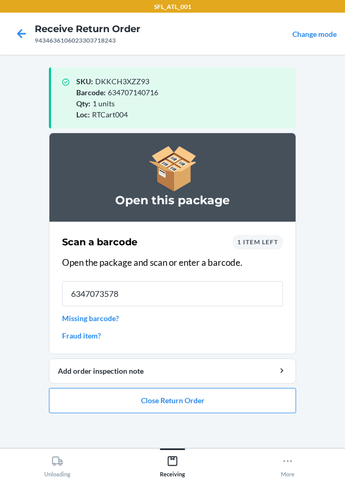
type input "63470735783"
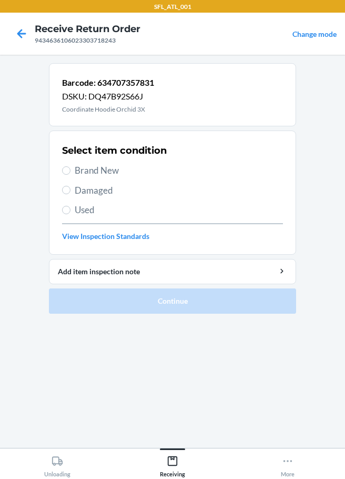
click at [77, 170] on span "Brand New" at bounding box center [179, 171] width 208 height 14
click at [71, 170] on input "Brand New" at bounding box center [66, 170] width 8 height 8
radio input "true"
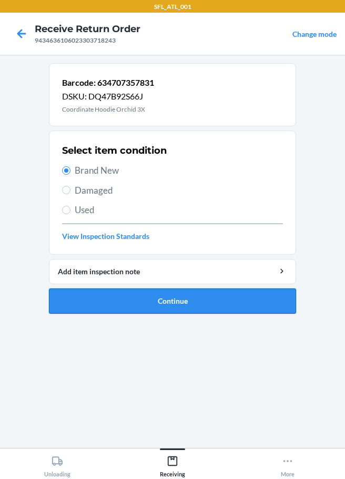
click at [186, 307] on button "Continue" at bounding box center [172, 300] width 247 height 25
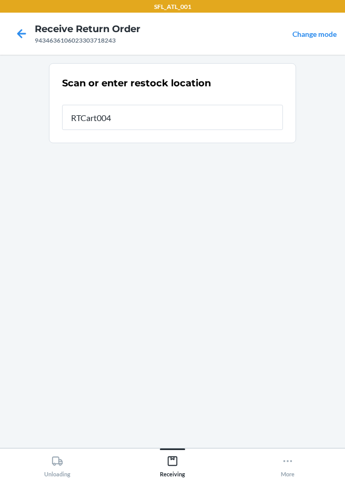
type input "RTCart004"
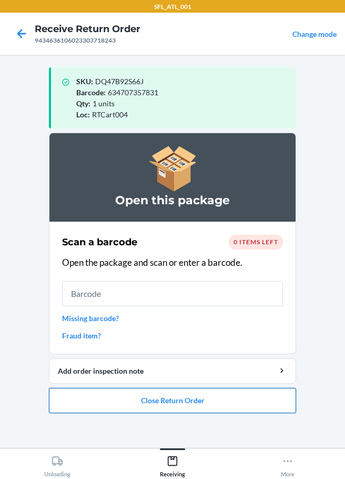
click at [207, 395] on button "Close Return Order" at bounding box center [172, 400] width 247 height 25
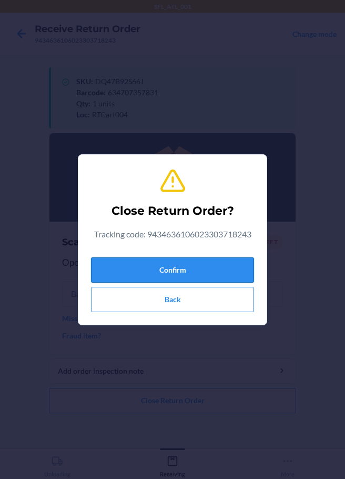
click at [226, 267] on button "Confirm" at bounding box center [172, 269] width 163 height 25
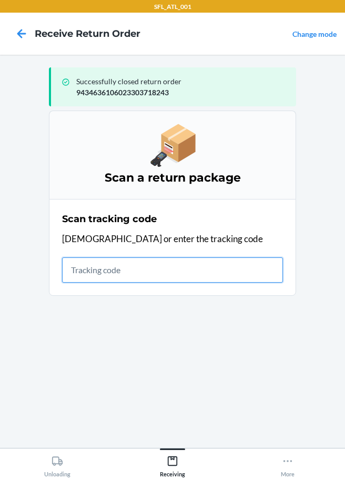
click at [125, 271] on input "text" at bounding box center [172, 269] width 221 height 25
type input "42030259943463610602330311025"
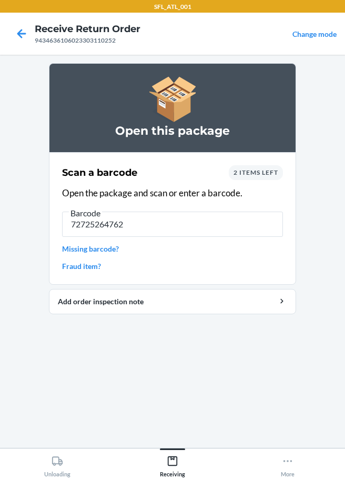
type input "727252647622"
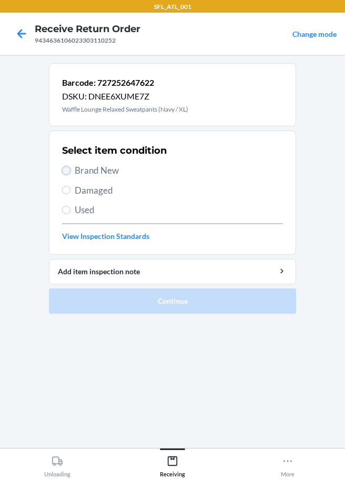
drag, startPoint x: 65, startPoint y: 172, endPoint x: 76, endPoint y: 184, distance: 16.7
click at [66, 172] on input "Brand New" at bounding box center [66, 170] width 8 height 8
radio input "true"
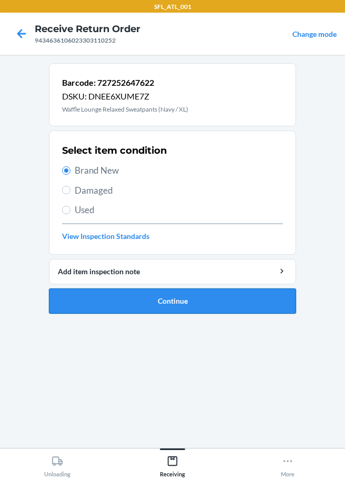
click at [147, 302] on button "Continue" at bounding box center [172, 300] width 247 height 25
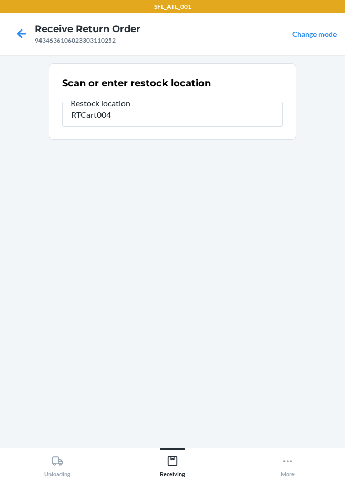
type input "RTCart004"
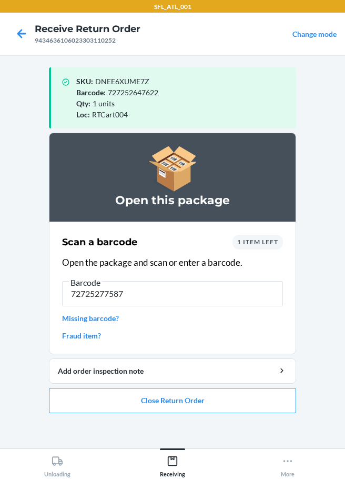
type input "727252775875"
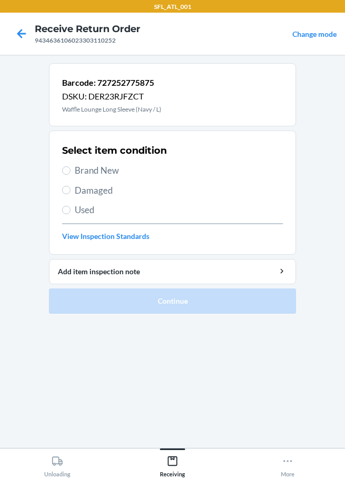
click at [77, 166] on span "Brand New" at bounding box center [179, 171] width 208 height 14
click at [71, 166] on input "Brand New" at bounding box center [66, 170] width 8 height 8
radio input "true"
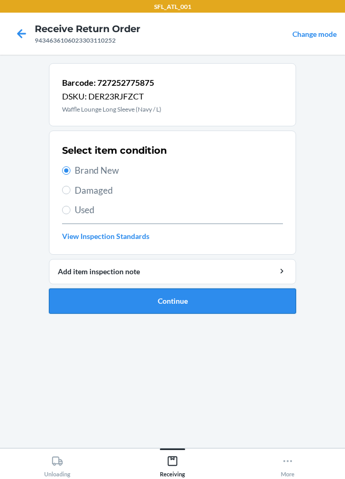
click at [148, 298] on button "Continue" at bounding box center [172, 300] width 247 height 25
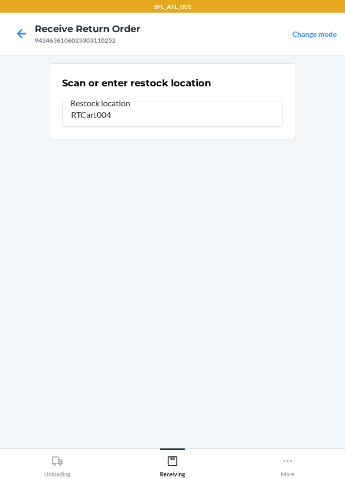
type input "RTCart004"
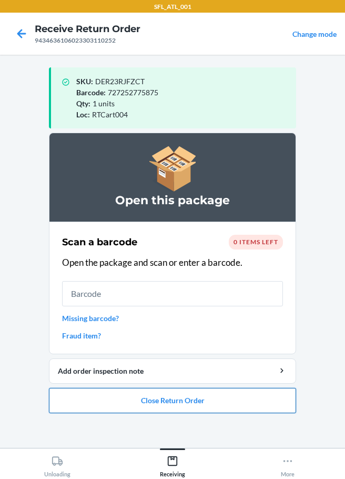
click at [164, 406] on button "Close Return Order" at bounding box center [172, 400] width 247 height 25
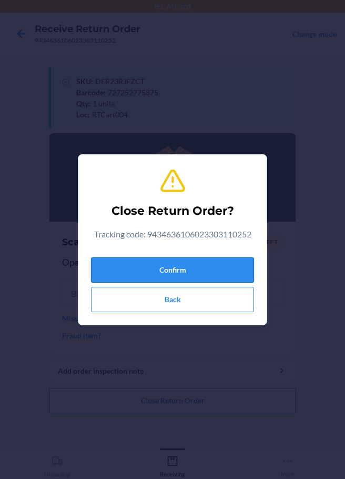
click at [178, 261] on button "Confirm" at bounding box center [172, 269] width 163 height 25
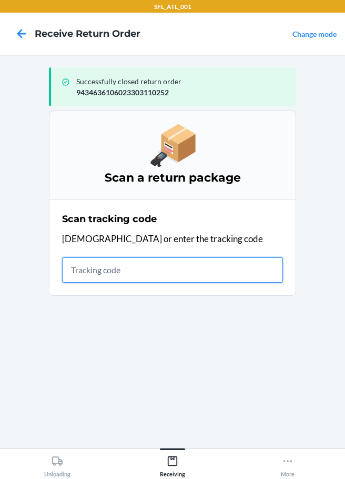
click at [100, 266] on input "text" at bounding box center [172, 269] width 221 height 25
type input "4203025994346361060233045342"
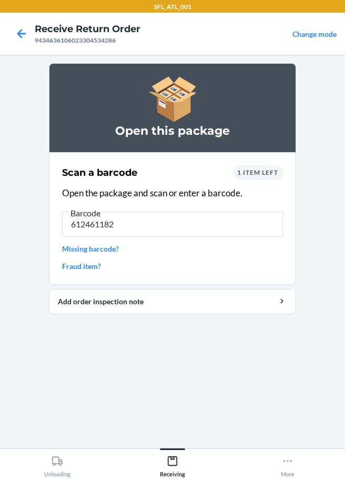
type input "6124611826"
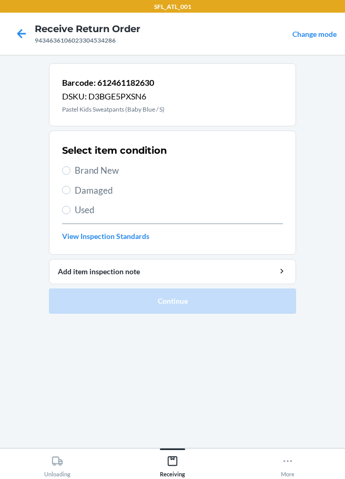
click at [74, 164] on label "Brand New" at bounding box center [172, 171] width 221 height 14
click at [71, 166] on input "Brand New" at bounding box center [66, 170] width 8 height 8
radio input "true"
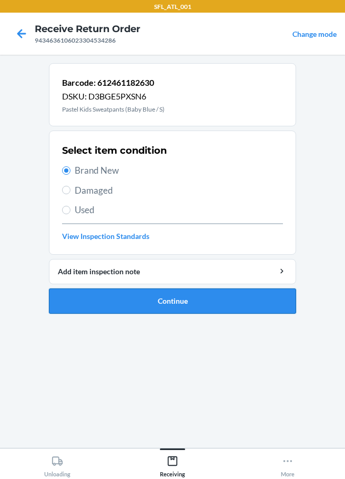
click at [166, 303] on button "Continue" at bounding box center [172, 300] width 247 height 25
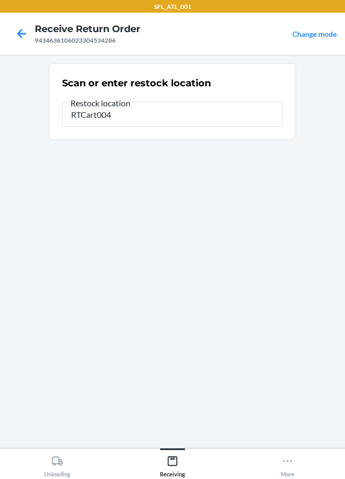
type input "RTCart004"
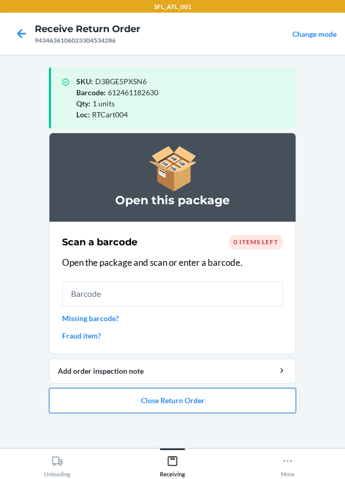
click at [166, 396] on button "Close Return Order" at bounding box center [172, 400] width 247 height 25
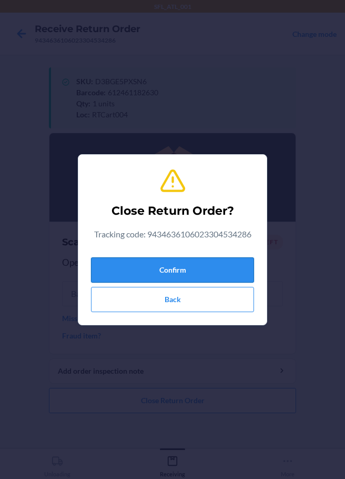
click at [203, 271] on button "Confirm" at bounding box center [172, 269] width 163 height 25
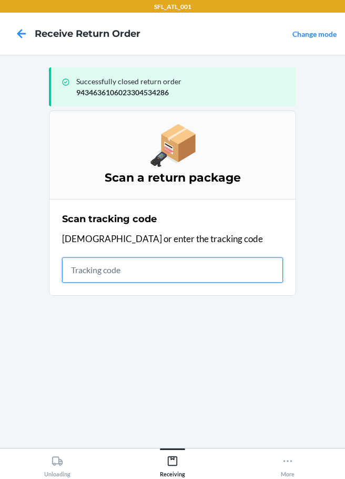
click at [128, 272] on input "text" at bounding box center [172, 269] width 221 height 25
type input "42030259943463610602330425693"
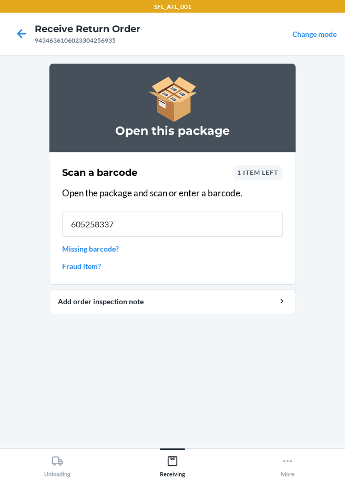
type input "6052583373"
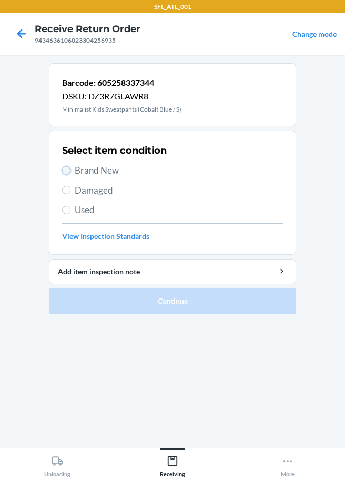
click at [69, 170] on input "Brand New" at bounding box center [66, 170] width 8 height 8
radio input "true"
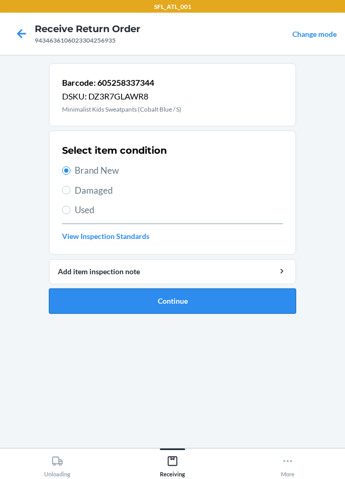
click at [179, 298] on button "Continue" at bounding box center [172, 300] width 247 height 25
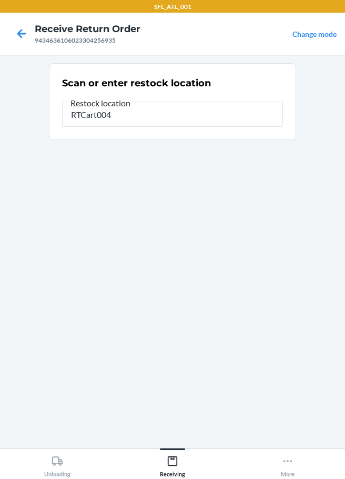
type input "RTCart004"
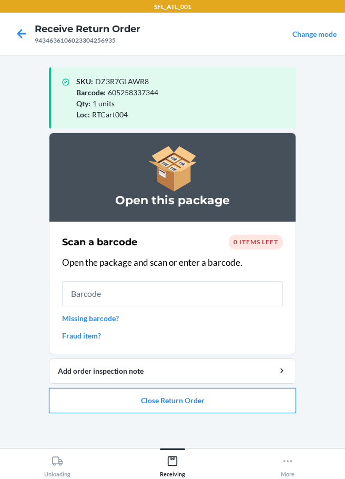
click at [176, 403] on button "Close Return Order" at bounding box center [172, 400] width 247 height 25
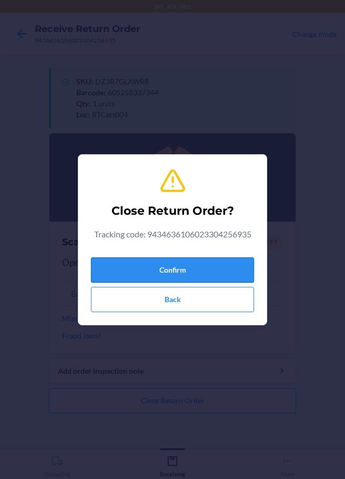
click at [190, 270] on button "Confirm" at bounding box center [172, 269] width 163 height 25
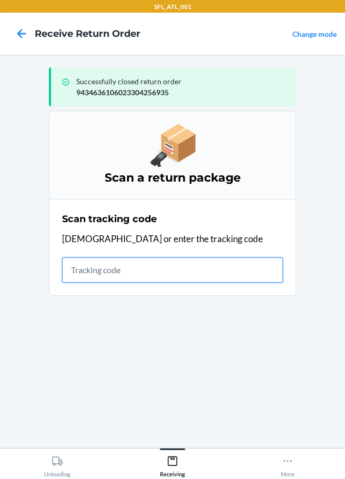
click at [78, 266] on input "text" at bounding box center [172, 269] width 221 height 25
type input "4203025994346361060233022588"
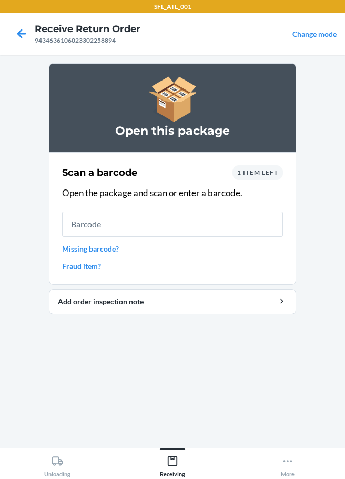
click at [97, 251] on link "Missing barcode?" at bounding box center [172, 248] width 221 height 11
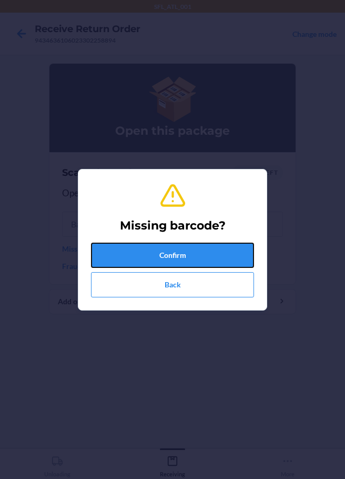
drag, startPoint x: 130, startPoint y: 261, endPoint x: 134, endPoint y: 250, distance: 11.6
click at [131, 261] on button "Confirm" at bounding box center [172, 255] width 163 height 25
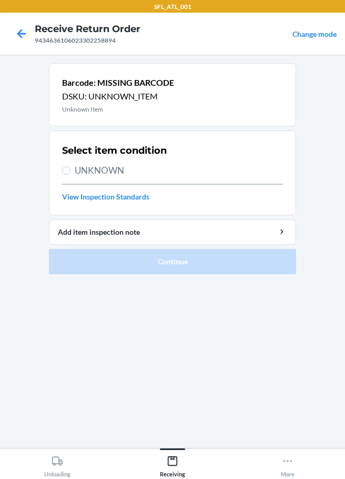
click at [73, 173] on label "UNKNOWN" at bounding box center [172, 171] width 221 height 14
click at [71, 173] on input "UNKNOWN" at bounding box center [66, 170] width 8 height 8
radio input "true"
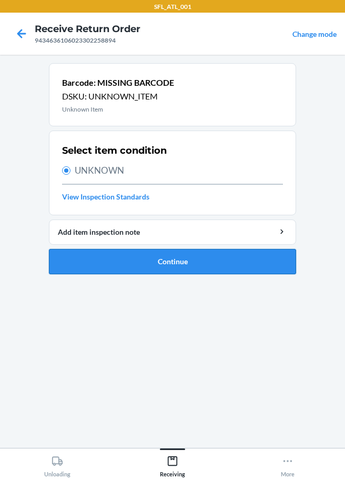
click at [98, 262] on button "Continue" at bounding box center [172, 261] width 247 height 25
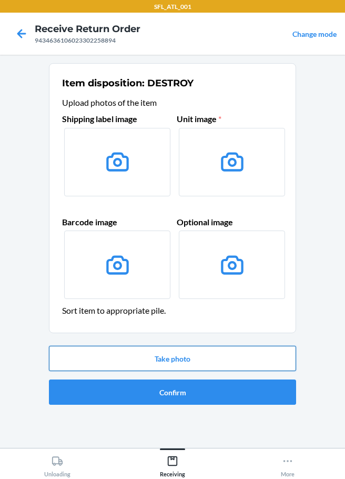
click at [155, 361] on button "Take photo" at bounding box center [172, 358] width 247 height 25
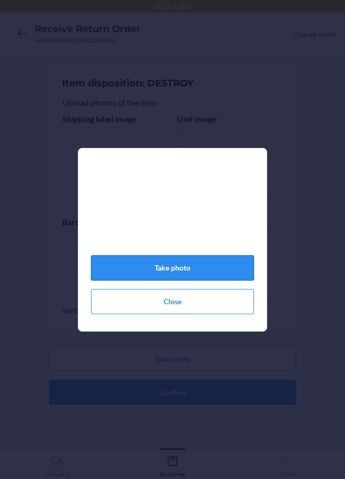
click at [202, 274] on button "Take photo" at bounding box center [172, 267] width 163 height 25
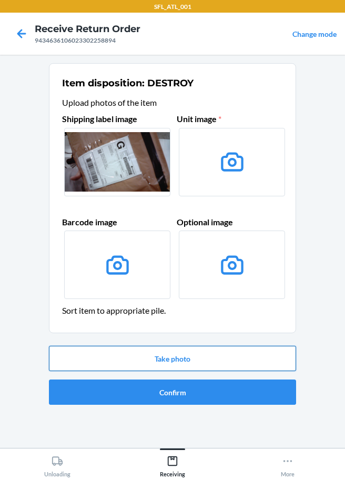
click at [182, 363] on button "Take photo" at bounding box center [172, 358] width 247 height 25
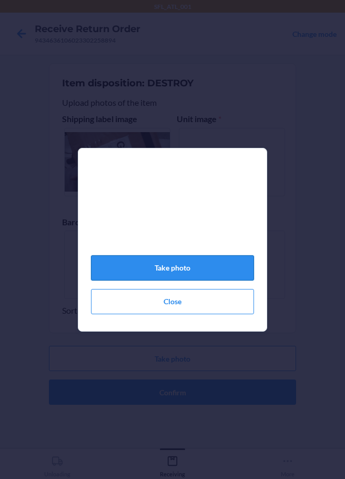
click at [204, 278] on button "Take photo" at bounding box center [172, 267] width 163 height 25
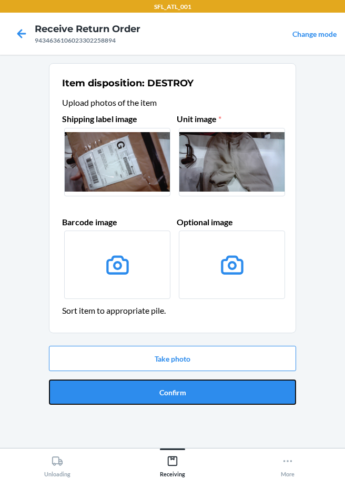
click at [194, 387] on button "Confirm" at bounding box center [172, 391] width 247 height 25
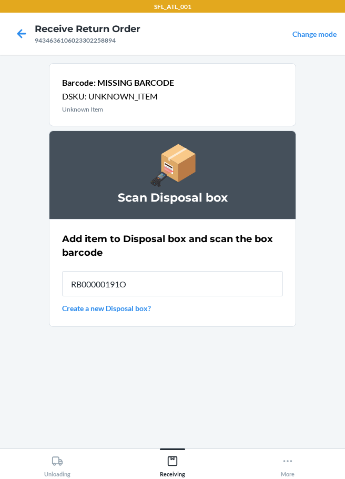
type input "RB00000191O"
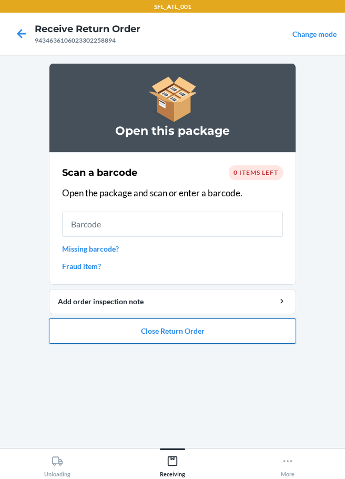
click at [165, 339] on button "Close Return Order" at bounding box center [172, 330] width 247 height 25
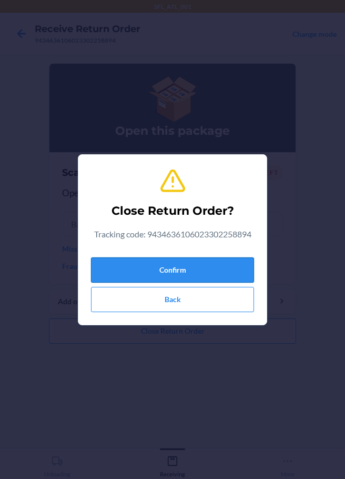
click at [174, 273] on button "Confirm" at bounding box center [172, 269] width 163 height 25
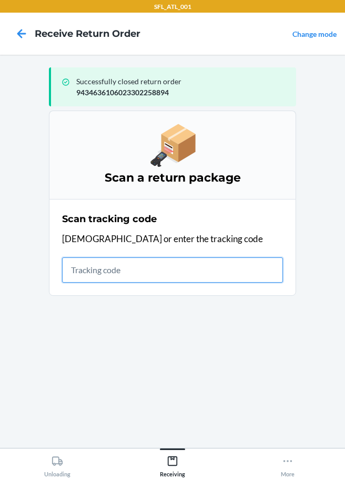
click at [88, 276] on input "text" at bounding box center [172, 269] width 221 height 25
type input "420302599434636106023303380914"
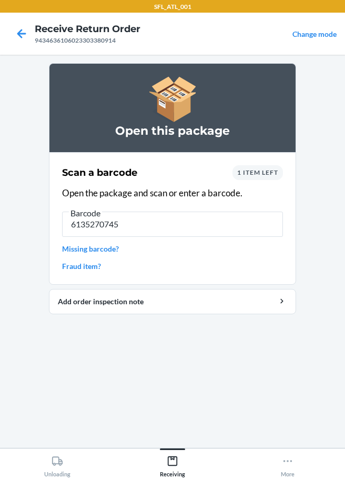
type input "61352707455"
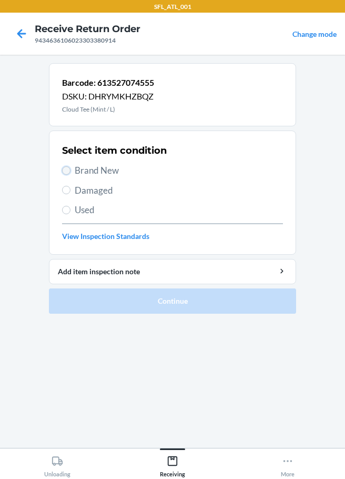
click at [64, 169] on input "Brand New" at bounding box center [66, 170] width 8 height 8
radio input "true"
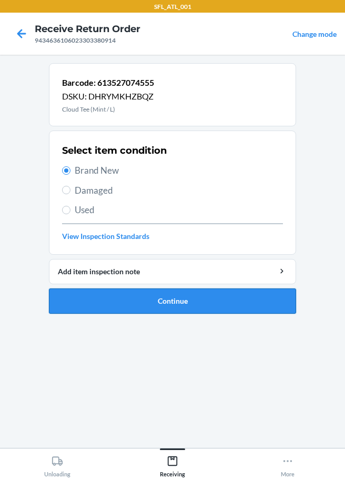
click at [132, 292] on button "Continue" at bounding box center [172, 300] width 247 height 25
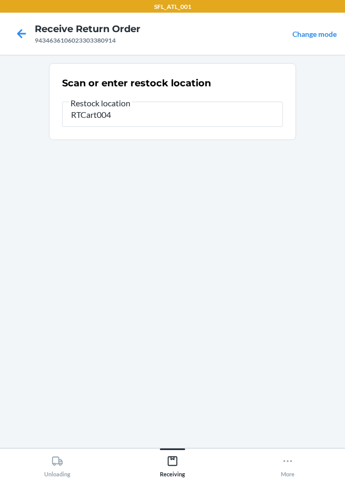
type input "RTCart004"
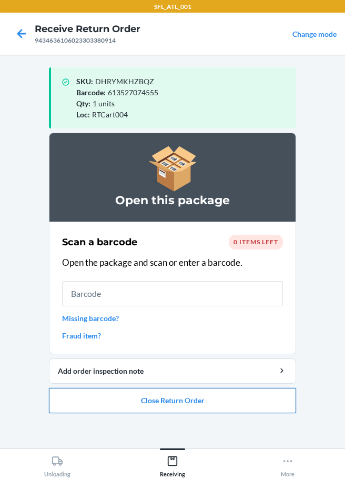
click at [208, 398] on button "Close Return Order" at bounding box center [172, 400] width 247 height 25
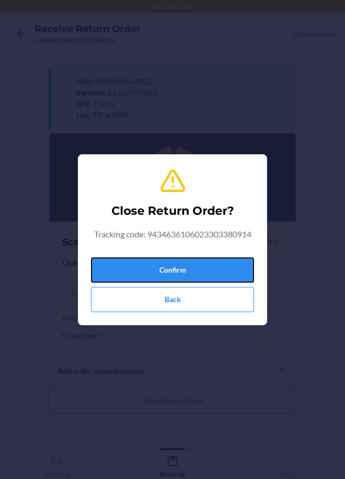
click at [209, 269] on button "Confirm" at bounding box center [172, 269] width 163 height 25
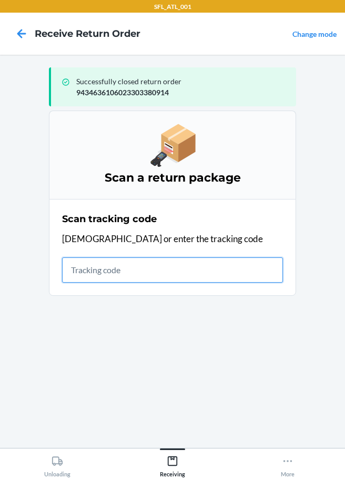
click at [97, 269] on input "text" at bounding box center [172, 269] width 221 height 25
type input "4203025994346361060233045434"
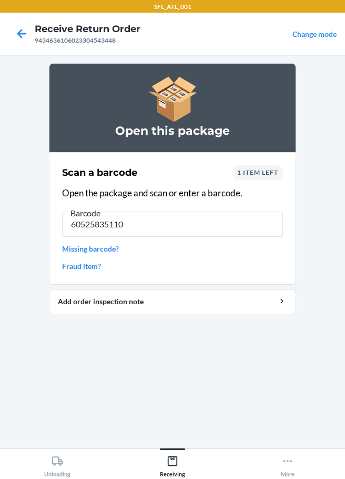
type input "605258351104"
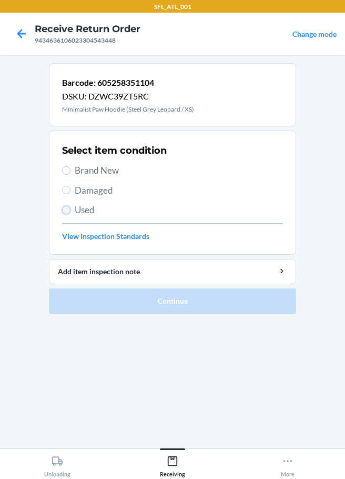
click at [65, 208] on input "Used" at bounding box center [66, 210] width 8 height 8
radio input "true"
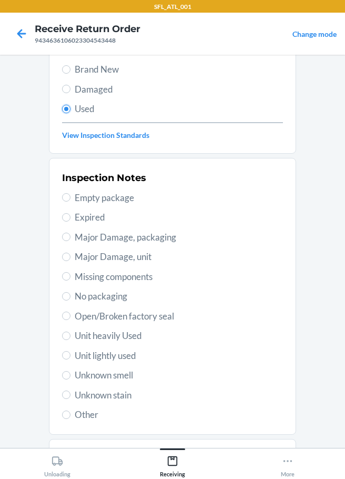
scroll to position [155, 0]
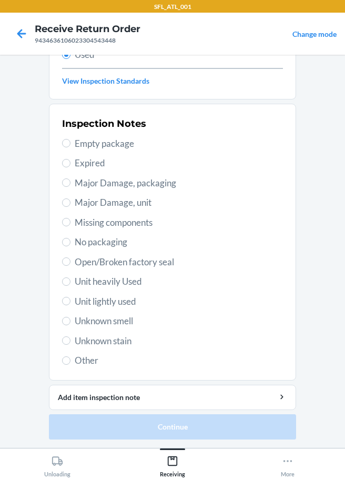
click at [78, 287] on span "Unit heavily Used" at bounding box center [179, 282] width 208 height 14
click at [71, 286] on input "Unit heavily Used" at bounding box center [66, 281] width 8 height 8
radio input "true"
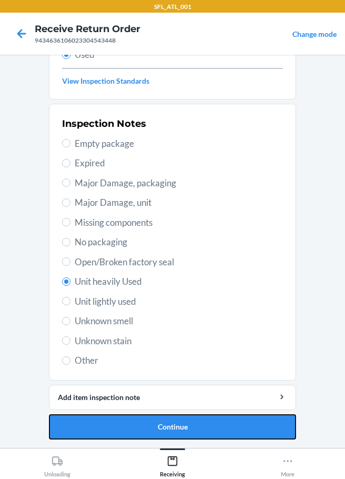
drag, startPoint x: 183, startPoint y: 427, endPoint x: 189, endPoint y: 424, distance: 7.1
click at [183, 427] on button "Continue" at bounding box center [172, 426] width 247 height 25
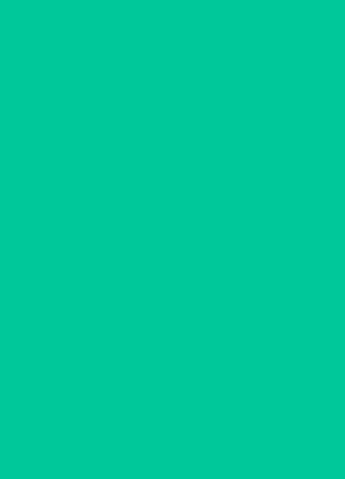
scroll to position [0, 0]
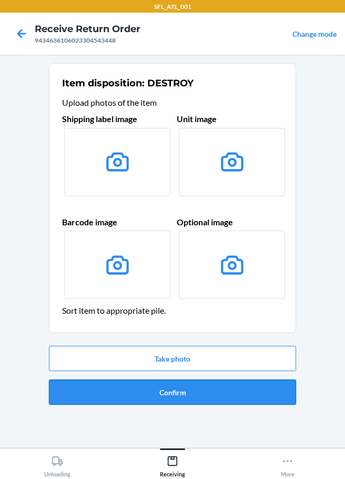
click at [173, 397] on button "Confirm" at bounding box center [172, 391] width 247 height 25
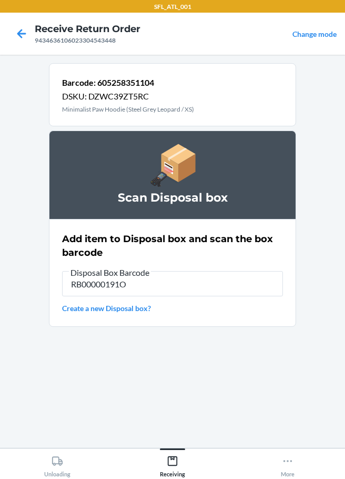
type input "RB00000191O"
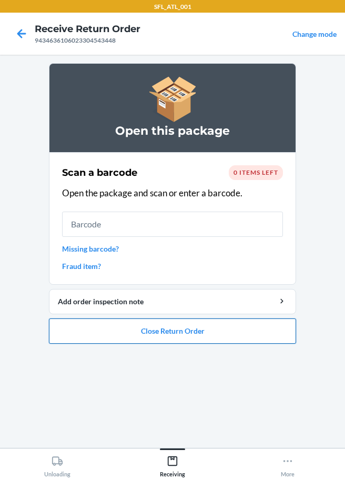
click at [182, 335] on button "Close Return Order" at bounding box center [172, 330] width 247 height 25
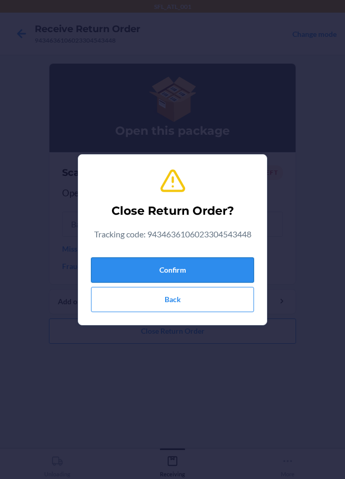
click at [206, 263] on button "Confirm" at bounding box center [172, 269] width 163 height 25
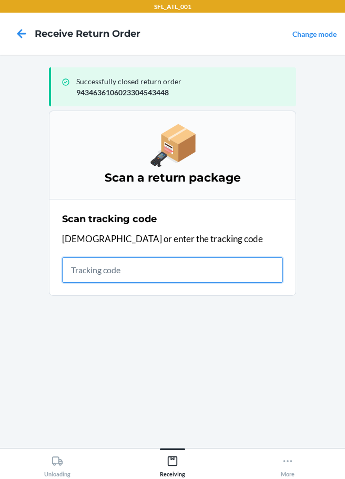
click at [105, 282] on input "text" at bounding box center [172, 269] width 221 height 25
type input "420302599434636106023304010865"
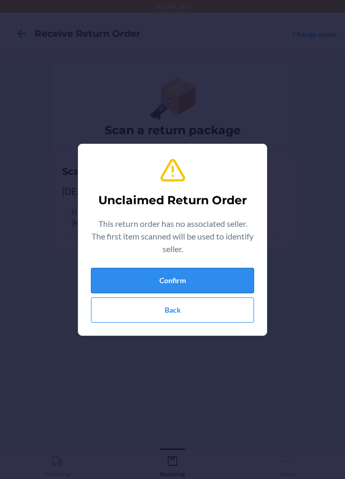
click at [110, 284] on button "Confirm" at bounding box center [172, 280] width 163 height 25
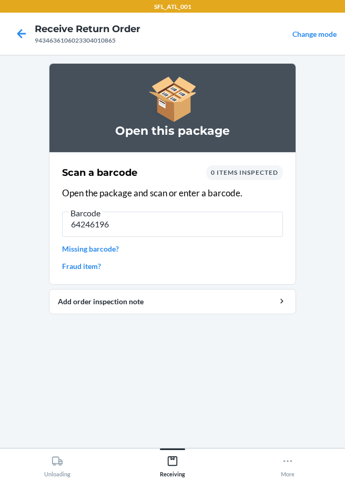
type input "642461968"
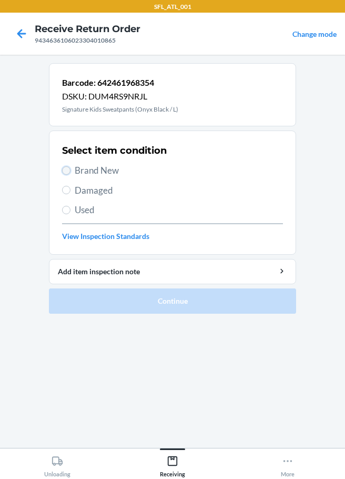
click at [68, 170] on input "Brand New" at bounding box center [66, 170] width 8 height 8
radio input "true"
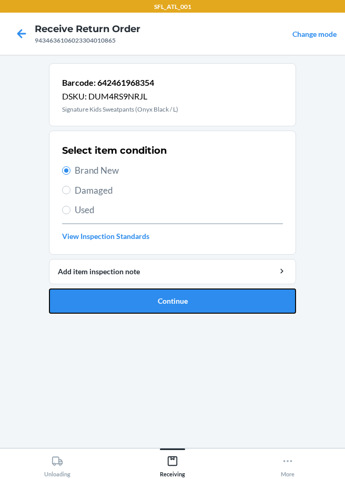
drag, startPoint x: 168, startPoint y: 303, endPoint x: 176, endPoint y: 287, distance: 17.4
click at [169, 303] on button "Continue" at bounding box center [172, 300] width 247 height 25
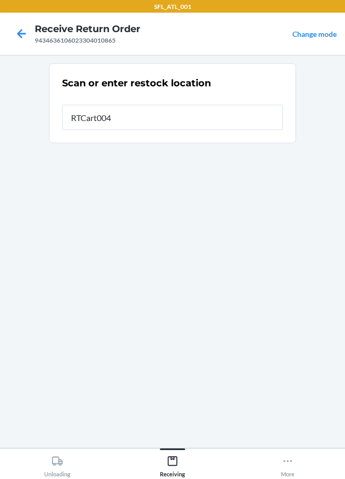
type input "RTCart004"
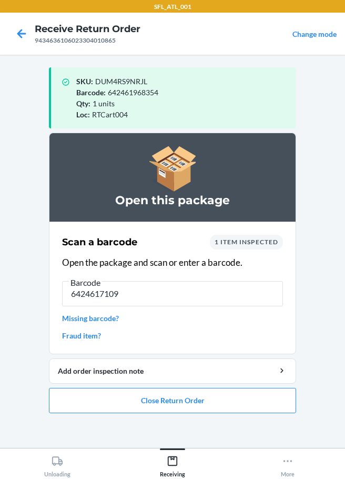
type input "64246171095"
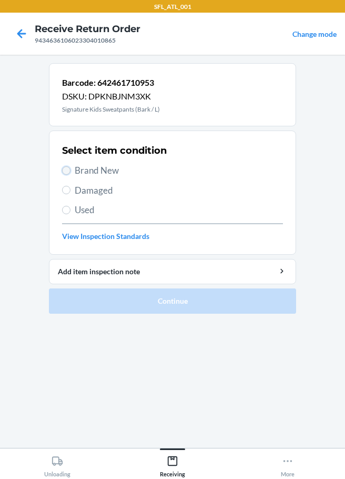
click at [68, 170] on input "Brand New" at bounding box center [66, 170] width 8 height 8
radio input "true"
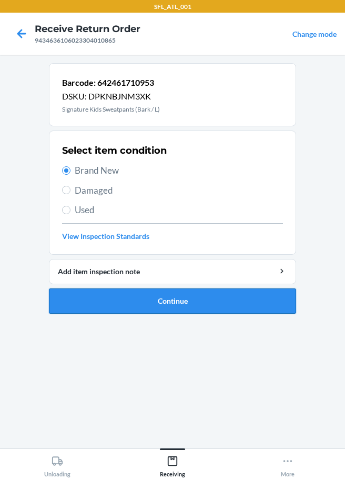
click at [141, 306] on button "Continue" at bounding box center [172, 300] width 247 height 25
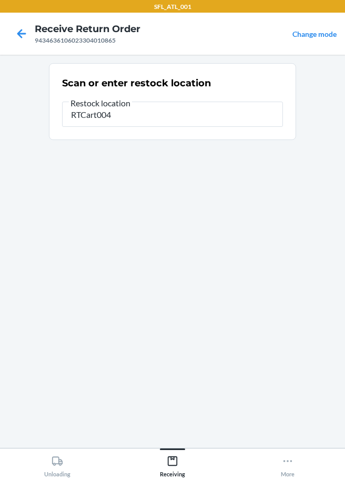
type input "RTCart004"
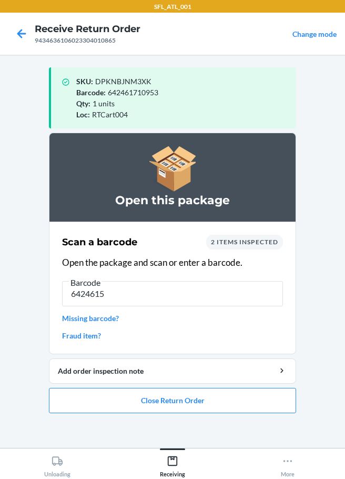
type input "64246156"
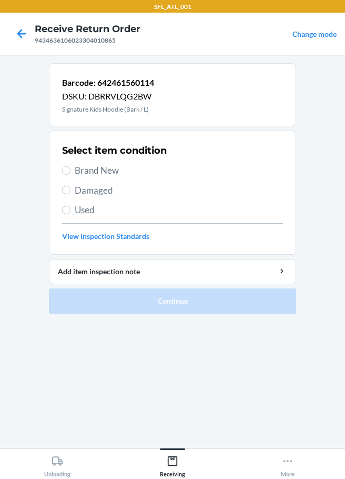
drag, startPoint x: 72, startPoint y: 167, endPoint x: 72, endPoint y: 189, distance: 22.1
click at [73, 167] on label "Brand New" at bounding box center [172, 171] width 221 height 14
click at [73, 173] on label "Brand New" at bounding box center [172, 171] width 221 height 14
click at [71, 173] on input "Brand New" at bounding box center [66, 170] width 8 height 8
radio input "true"
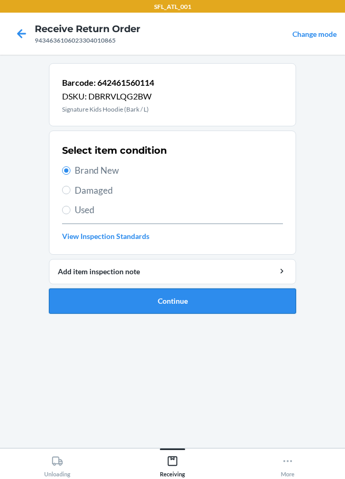
click at [156, 302] on button "Continue" at bounding box center [172, 300] width 247 height 25
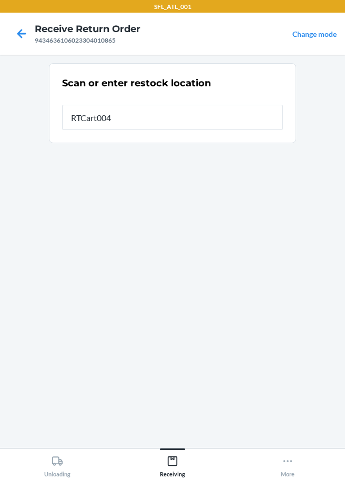
type input "RTCart004"
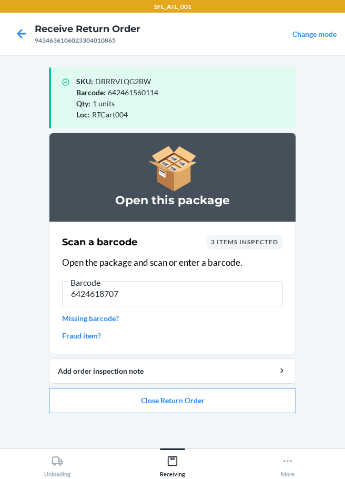
type input "64246187073"
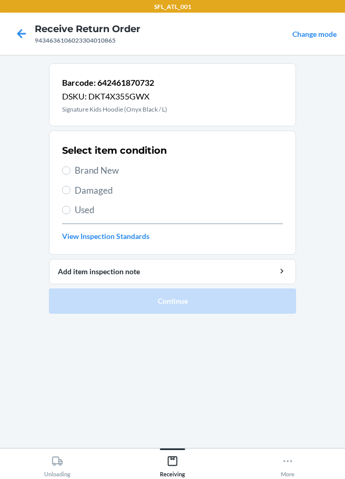
click at [73, 169] on label "Brand New" at bounding box center [172, 171] width 221 height 14
click at [71, 169] on input "Brand New" at bounding box center [66, 170] width 8 height 8
radio input "true"
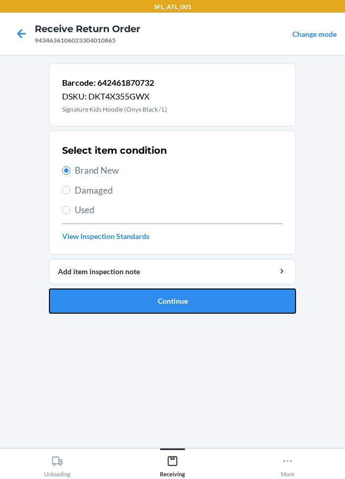
click at [145, 300] on button "Continue" at bounding box center [172, 300] width 247 height 25
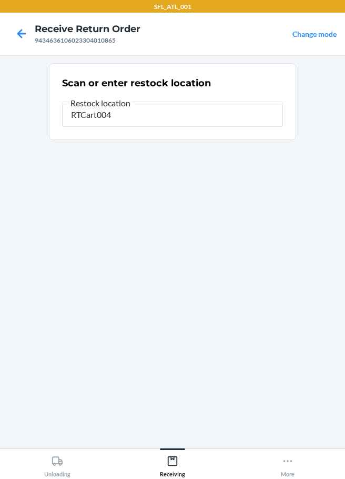
type input "RTCart004"
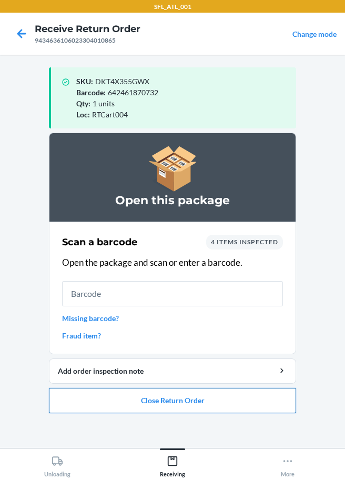
click at [141, 403] on button "Close Return Order" at bounding box center [172, 400] width 247 height 25
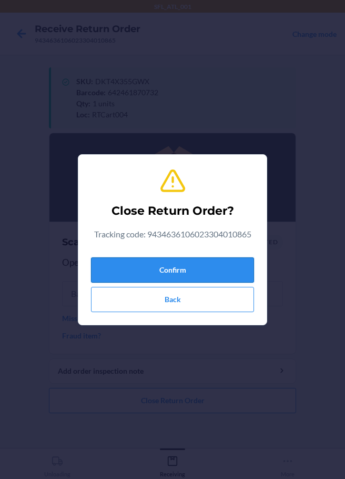
click at [202, 277] on button "Confirm" at bounding box center [172, 269] width 163 height 25
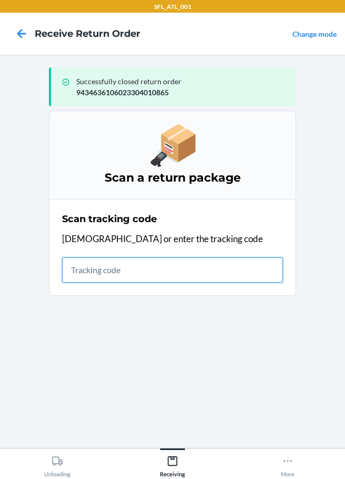
click at [122, 278] on input "text" at bounding box center [172, 269] width 221 height 25
type input "4203025994346361060233036"
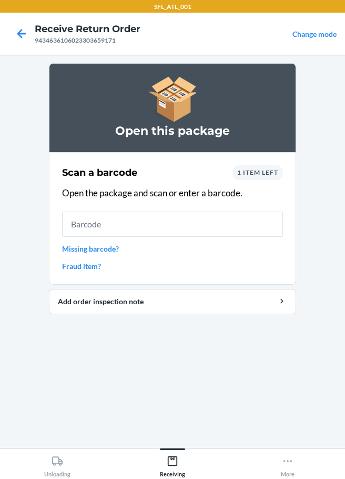
click at [106, 249] on link "Missing barcode?" at bounding box center [172, 248] width 221 height 11
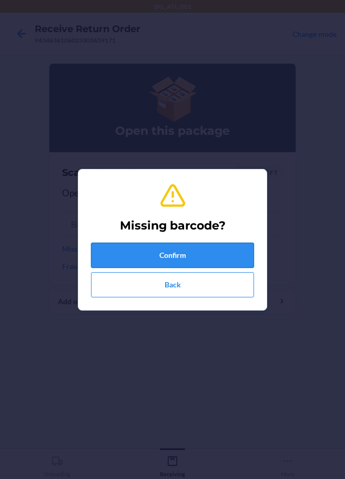
click at [113, 250] on button "Confirm" at bounding box center [172, 255] width 163 height 25
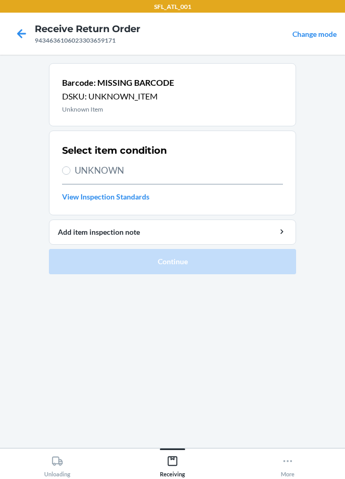
click at [71, 178] on div "Select item condition UNKNOWN View Inspection Standards" at bounding box center [172, 173] width 221 height 65
click at [70, 172] on input "UNKNOWN" at bounding box center [66, 170] width 8 height 8
radio input "true"
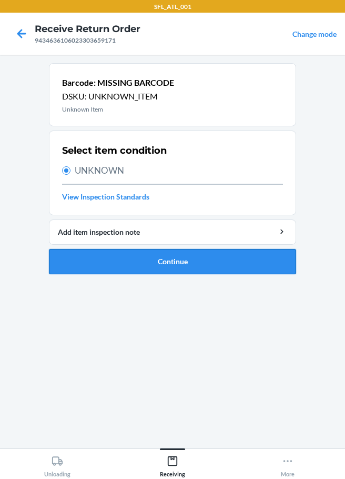
click at [158, 259] on button "Continue" at bounding box center [172, 261] width 247 height 25
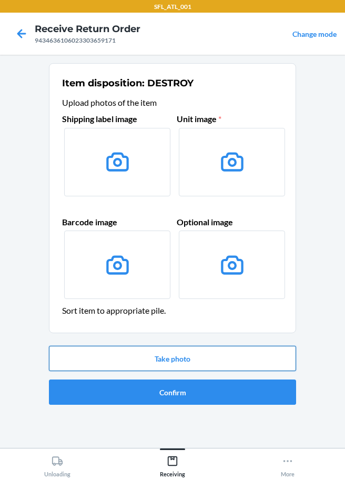
click at [205, 355] on button "Take photo" at bounding box center [172, 358] width 247 height 25
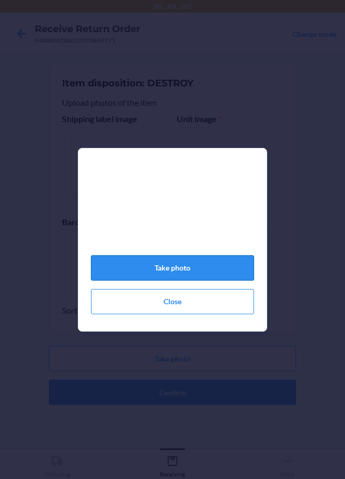
click at [177, 279] on button "Take photo" at bounding box center [172, 267] width 163 height 25
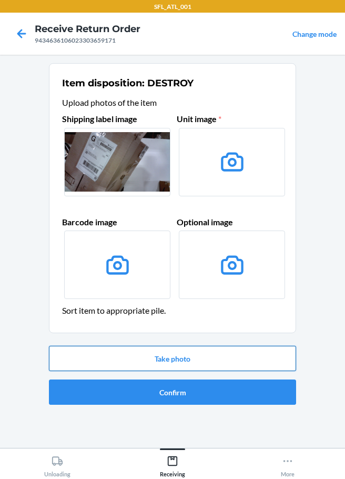
click at [202, 361] on button "Take photo" at bounding box center [172, 358] width 247 height 25
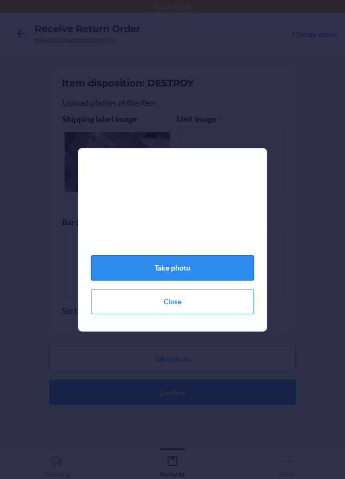
click at [174, 270] on button "Take photo" at bounding box center [172, 267] width 163 height 25
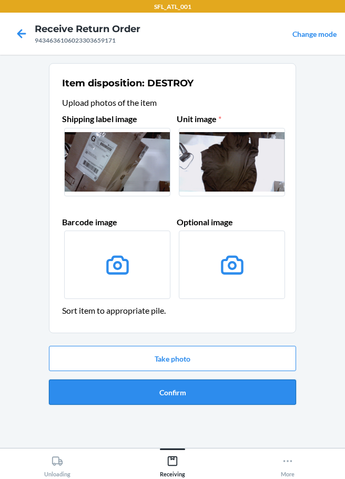
click at [189, 391] on button "Confirm" at bounding box center [172, 391] width 247 height 25
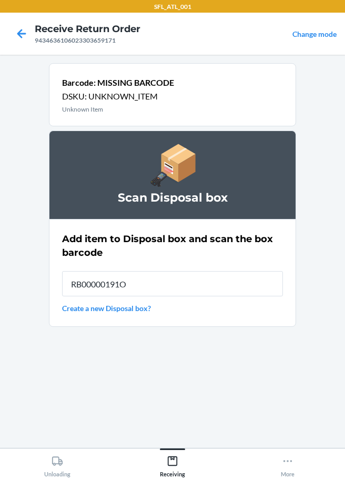
type input "RB00000191O"
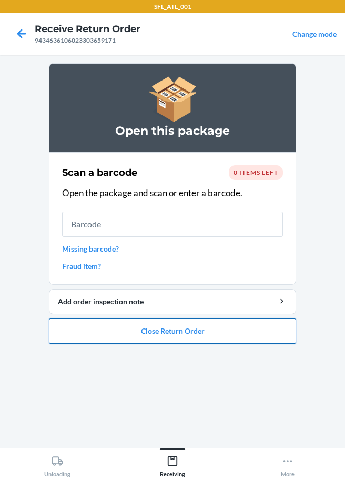
click at [190, 332] on button "Close Return Order" at bounding box center [172, 330] width 247 height 25
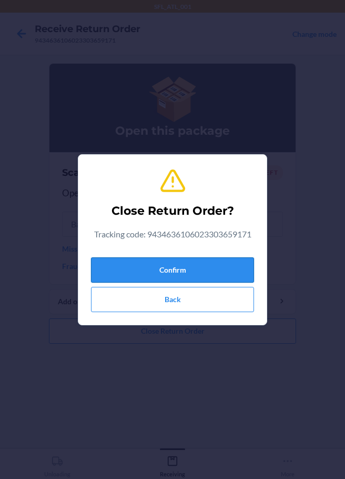
click at [185, 268] on button "Confirm" at bounding box center [172, 269] width 163 height 25
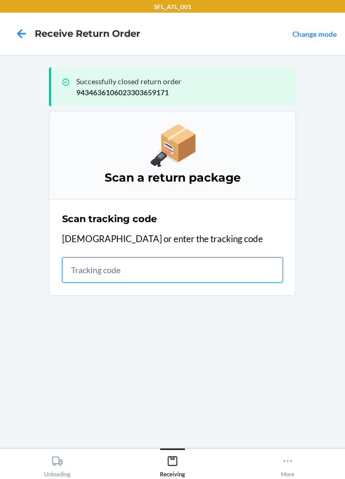
drag, startPoint x: 94, startPoint y: 272, endPoint x: 101, endPoint y: 276, distance: 7.6
click at [94, 272] on input "text" at bounding box center [172, 269] width 221 height 25
type input "420302599434636106023304454140"
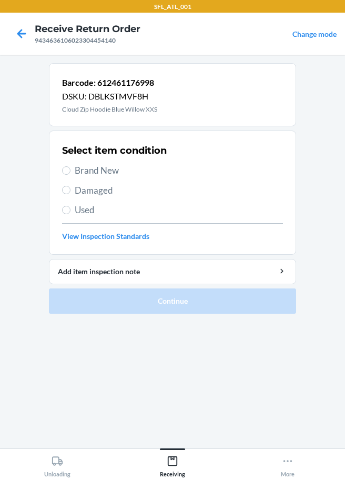
click at [69, 175] on label "Brand New" at bounding box center [172, 171] width 221 height 14
click at [69, 175] on input "Brand New" at bounding box center [66, 170] width 8 height 8
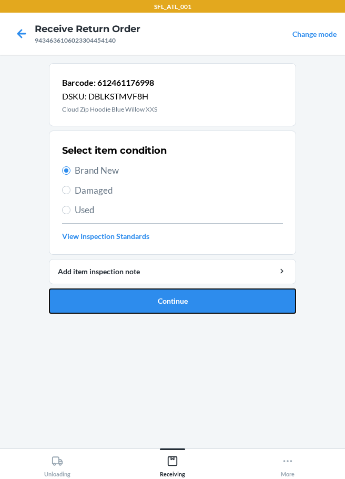
click at [132, 305] on button "Continue" at bounding box center [172, 300] width 247 height 25
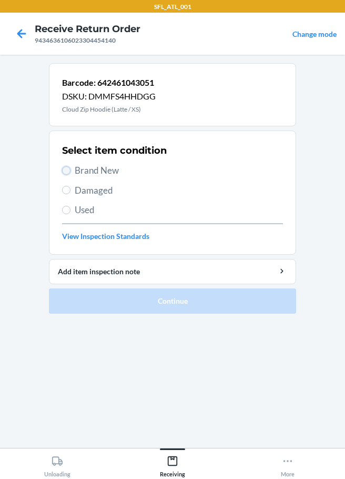
click at [66, 174] on input "Brand New" at bounding box center [66, 170] width 8 height 8
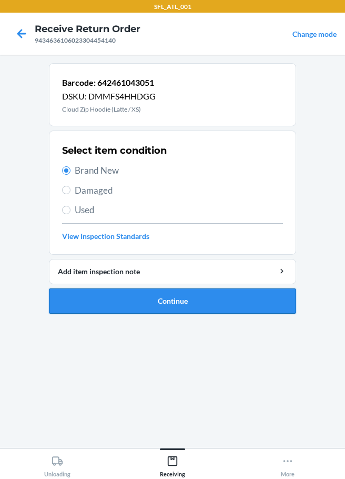
drag, startPoint x: 184, startPoint y: 308, endPoint x: 184, endPoint y: 292, distance: 16.3
click at [184, 292] on button "Continue" at bounding box center [172, 300] width 247 height 25
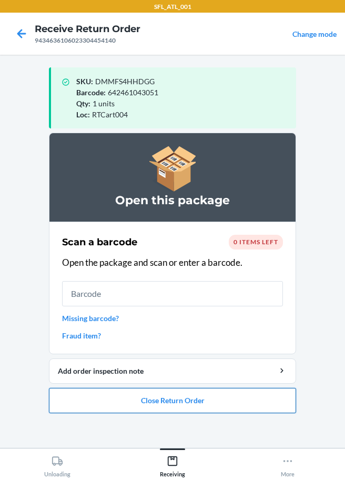
click at [111, 398] on button "Close Return Order" at bounding box center [172, 400] width 247 height 25
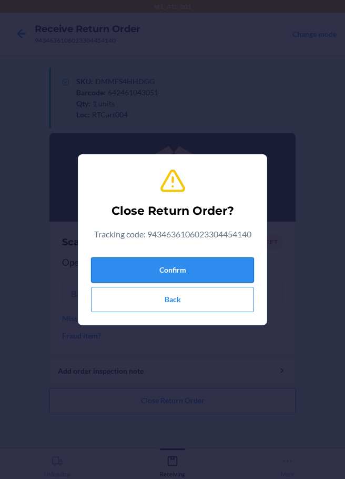
click at [189, 267] on button "Confirm" at bounding box center [172, 269] width 163 height 25
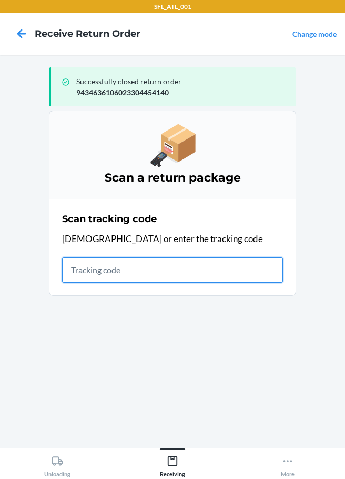
drag, startPoint x: 74, startPoint y: 270, endPoint x: 68, endPoint y: 268, distance: 6.8
click at [75, 270] on input "text" at bounding box center [172, 269] width 221 height 25
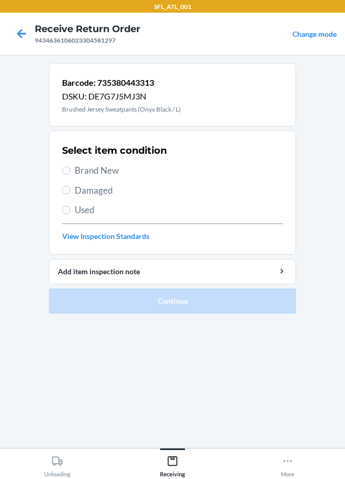
click at [77, 167] on span "Brand New" at bounding box center [179, 171] width 208 height 14
click at [71, 167] on input "Brand New" at bounding box center [66, 170] width 8 height 8
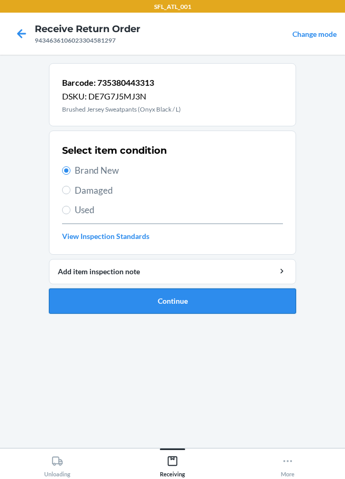
click at [163, 304] on button "Continue" at bounding box center [172, 300] width 247 height 25
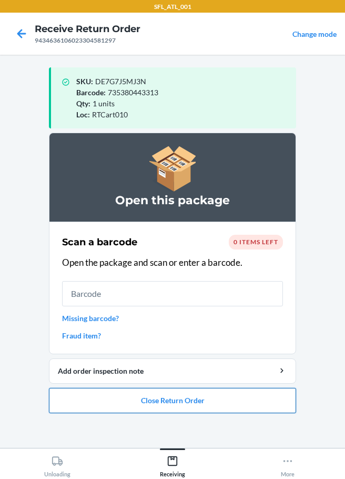
click at [230, 406] on button "Close Return Order" at bounding box center [172, 400] width 247 height 25
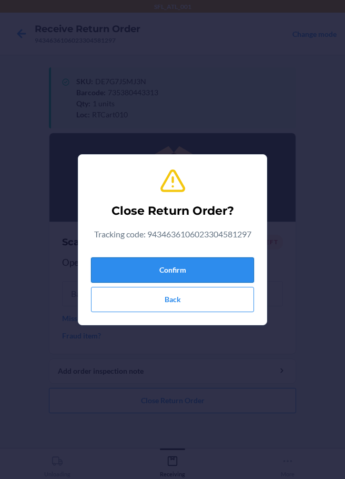
click at [222, 264] on button "Confirm" at bounding box center [172, 269] width 163 height 25
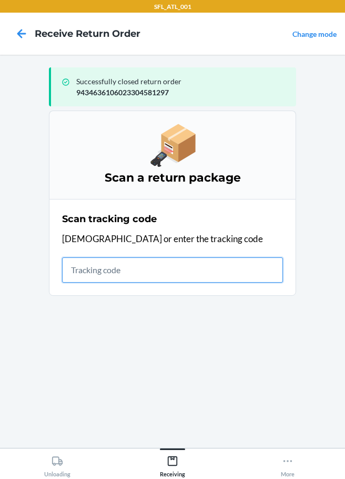
click at [80, 269] on input "text" at bounding box center [172, 269] width 221 height 25
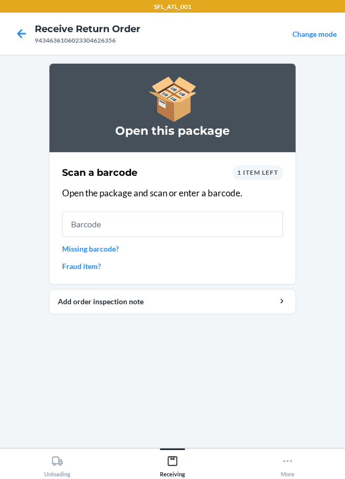
click at [88, 249] on link "Missing barcode?" at bounding box center [172, 248] width 221 height 11
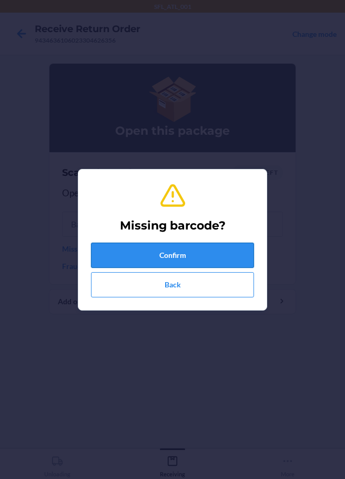
click at [182, 253] on button "Confirm" at bounding box center [172, 255] width 163 height 25
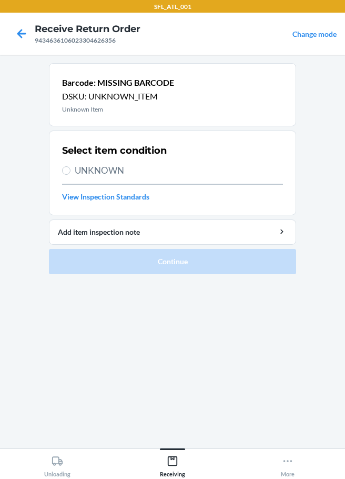
drag, startPoint x: 102, startPoint y: 170, endPoint x: 118, endPoint y: 176, distance: 17.0
click at [103, 170] on span "UNKNOWN" at bounding box center [179, 171] width 208 height 14
click at [71, 170] on input "UNKNOWN" at bounding box center [66, 170] width 8 height 8
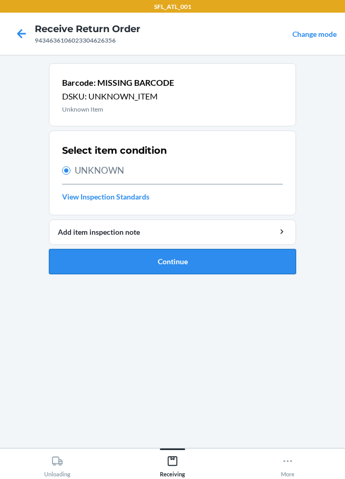
click at [167, 264] on button "Continue" at bounding box center [172, 261] width 247 height 25
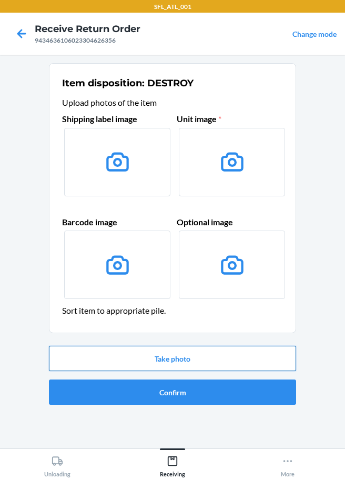
click at [196, 354] on button "Take photo" at bounding box center [172, 358] width 247 height 25
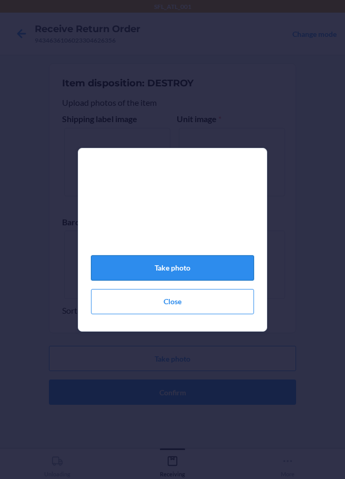
click at [179, 268] on button "Take photo" at bounding box center [172, 267] width 163 height 25
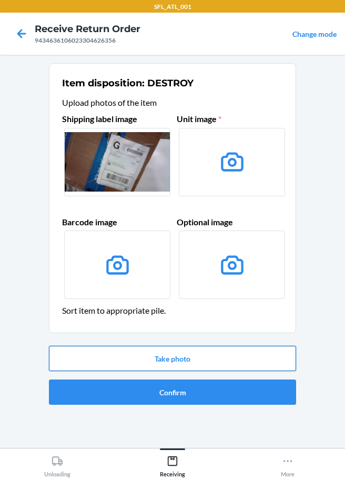
click at [182, 353] on button "Take photo" at bounding box center [172, 358] width 247 height 25
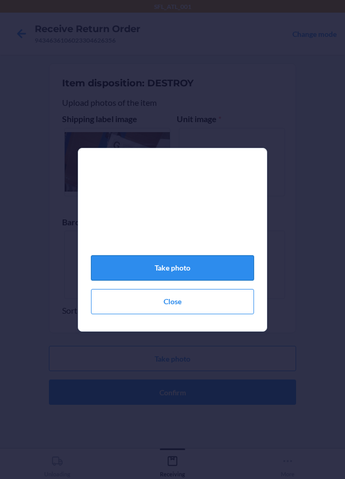
drag, startPoint x: 177, startPoint y: 272, endPoint x: 177, endPoint y: 282, distance: 10.0
click at [177, 280] on button "Take photo" at bounding box center [172, 267] width 163 height 25
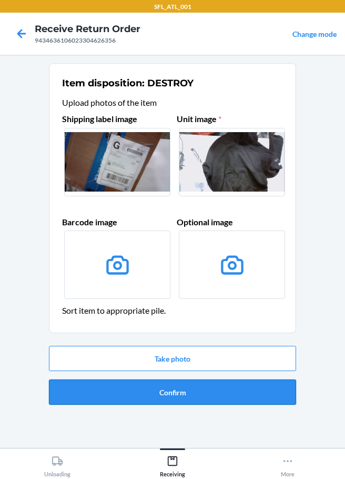
click at [194, 396] on button "Confirm" at bounding box center [172, 391] width 247 height 25
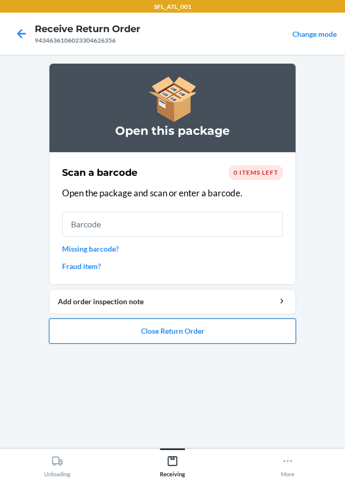
click at [161, 337] on button "Close Return Order" at bounding box center [172, 330] width 247 height 25
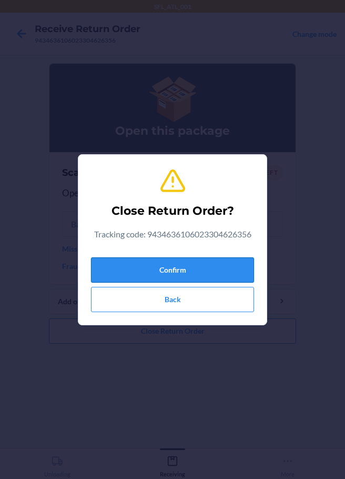
click at [164, 276] on button "Confirm" at bounding box center [172, 269] width 163 height 25
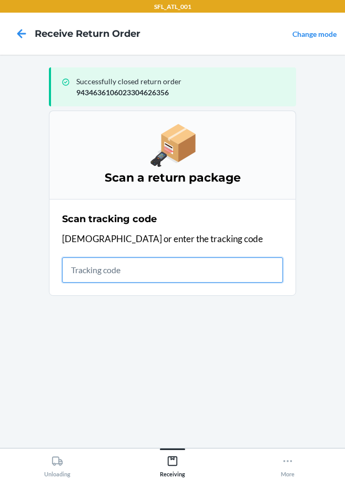
click at [75, 271] on input "text" at bounding box center [172, 269] width 221 height 25
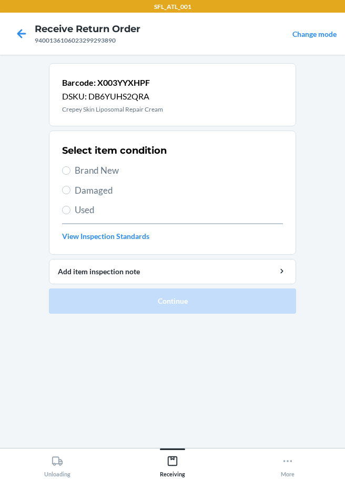
click at [81, 172] on span "Brand New" at bounding box center [179, 171] width 208 height 14
click at [71, 172] on input "Brand New" at bounding box center [66, 170] width 8 height 8
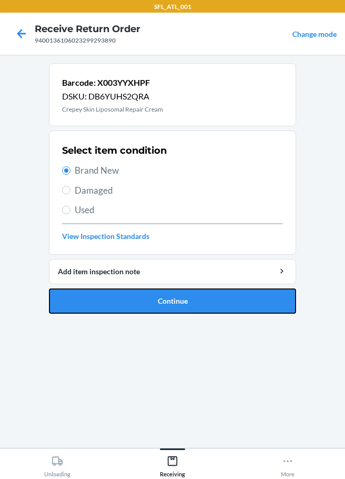
click at [162, 298] on button "Continue" at bounding box center [172, 300] width 247 height 25
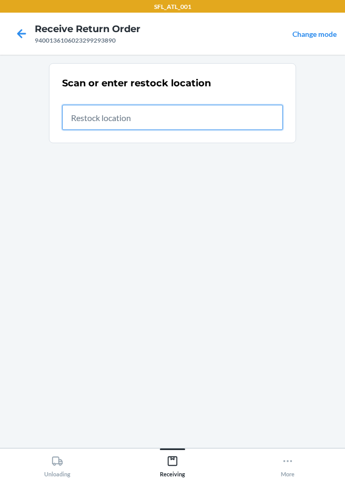
click at [225, 118] on input "text" at bounding box center [172, 117] width 221 height 25
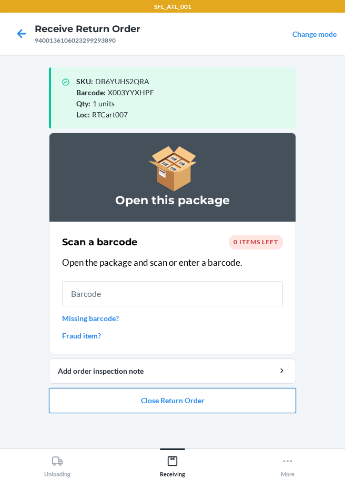
click at [176, 403] on button "Close Return Order" at bounding box center [172, 400] width 247 height 25
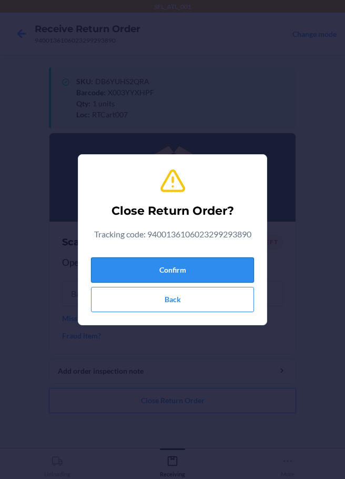
click at [189, 271] on button "Confirm" at bounding box center [172, 269] width 163 height 25
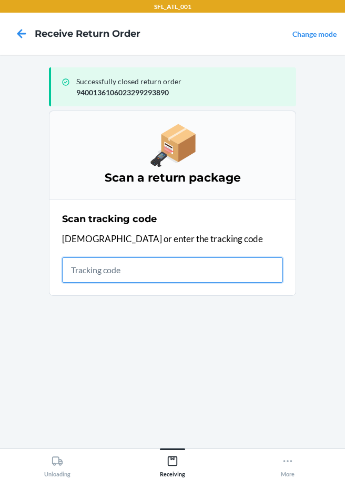
click at [85, 267] on input "text" at bounding box center [172, 269] width 221 height 25
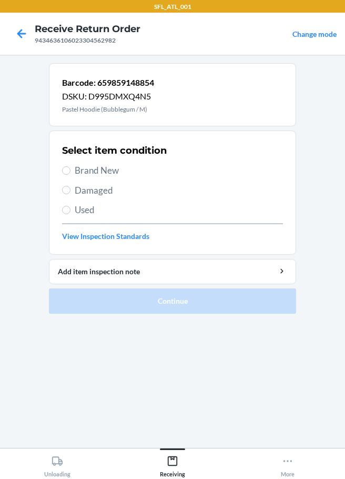
click at [68, 177] on div "Select item condition Brand New Damaged Used View Inspection Standards" at bounding box center [172, 193] width 221 height 104
click at [67, 170] on input "Brand New" at bounding box center [66, 170] width 8 height 8
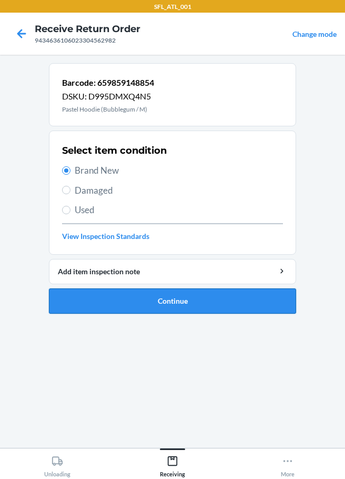
click at [144, 297] on button "Continue" at bounding box center [172, 300] width 247 height 25
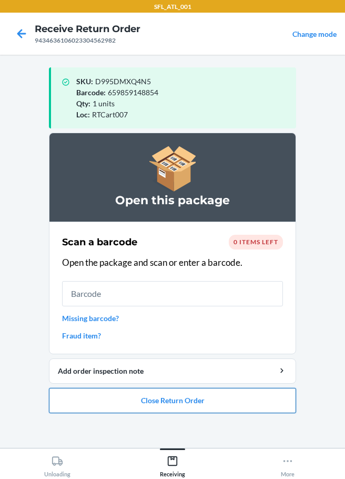
click at [167, 399] on button "Close Return Order" at bounding box center [172, 400] width 247 height 25
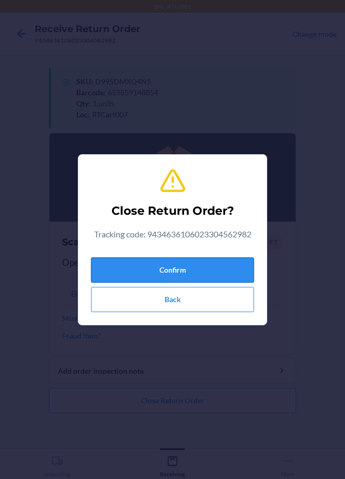
click at [134, 267] on button "Confirm" at bounding box center [172, 269] width 163 height 25
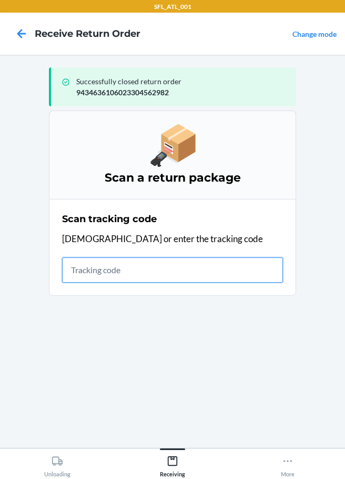
click at [66, 267] on input "text" at bounding box center [172, 269] width 221 height 25
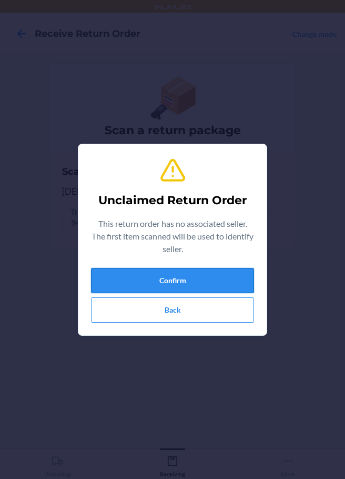
click at [129, 278] on button "Confirm" at bounding box center [172, 280] width 163 height 25
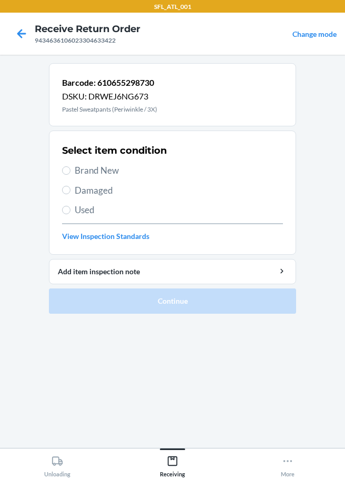
click at [70, 206] on label "Used" at bounding box center [172, 210] width 221 height 14
click at [70, 206] on input "Used" at bounding box center [66, 210] width 8 height 8
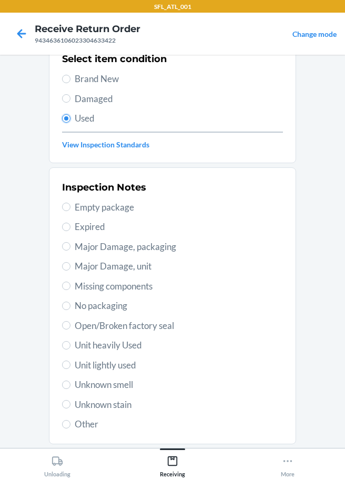
scroll to position [155, 0]
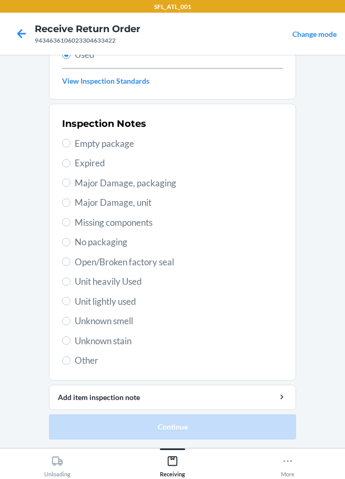
click at [75, 283] on span "Unit heavily Used" at bounding box center [179, 282] width 208 height 14
click at [71, 283] on input "Unit heavily Used" at bounding box center [66, 281] width 8 height 8
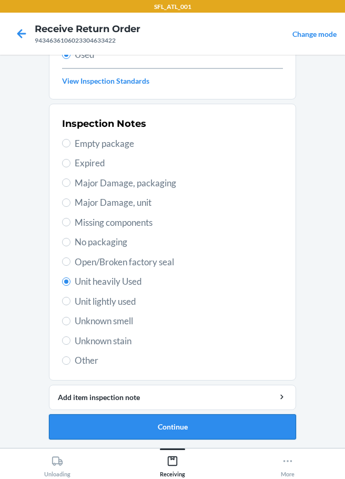
click at [105, 426] on button "Continue" at bounding box center [172, 426] width 247 height 25
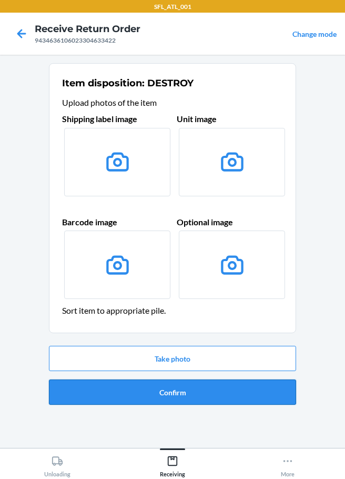
click at [171, 399] on button "Confirm" at bounding box center [172, 391] width 247 height 25
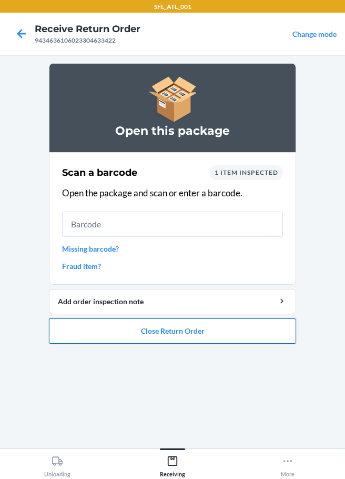
click at [136, 332] on button "Close Return Order" at bounding box center [172, 330] width 247 height 25
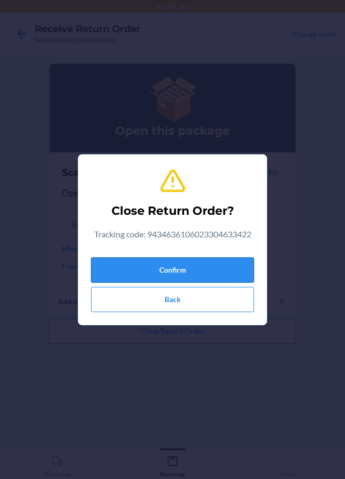
click at [142, 274] on button "Confirm" at bounding box center [172, 269] width 163 height 25
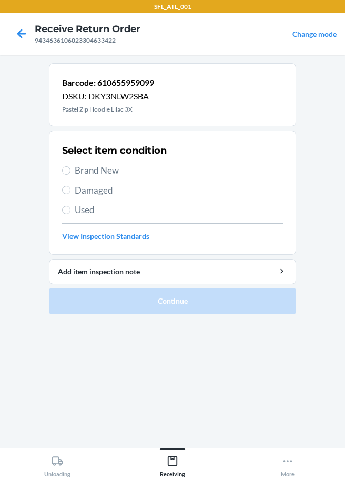
click at [63, 175] on label "Brand New" at bounding box center [172, 171] width 221 height 14
click at [63, 175] on input "Brand New" at bounding box center [66, 170] width 8 height 8
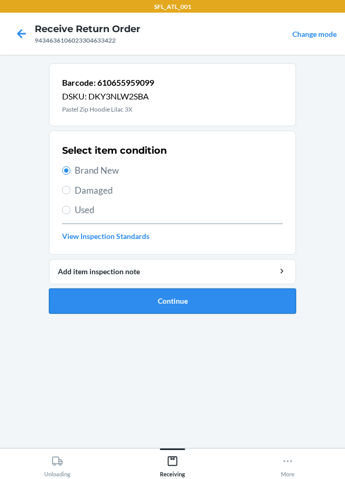
click at [163, 307] on button "Continue" at bounding box center [172, 300] width 247 height 25
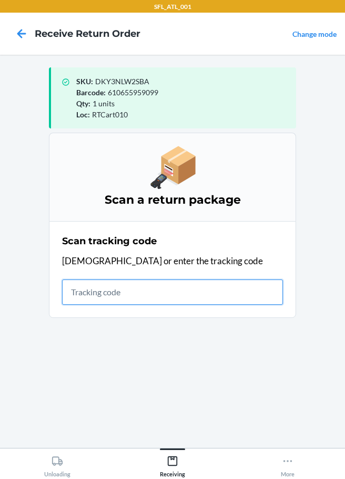
drag, startPoint x: 72, startPoint y: 296, endPoint x: 79, endPoint y: 294, distance: 8.2
click at [76, 296] on input "text" at bounding box center [172, 291] width 221 height 25
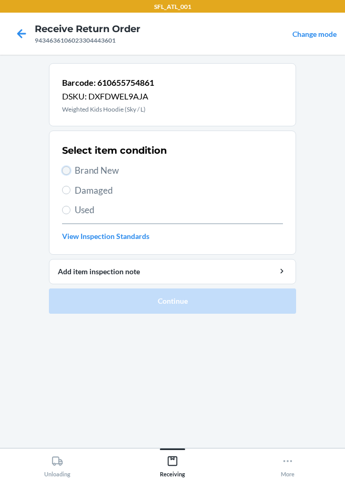
click at [69, 169] on input "Brand New" at bounding box center [66, 170] width 8 height 8
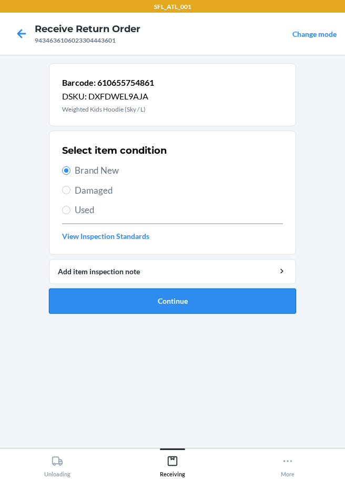
click at [175, 306] on button "Continue" at bounding box center [172, 300] width 247 height 25
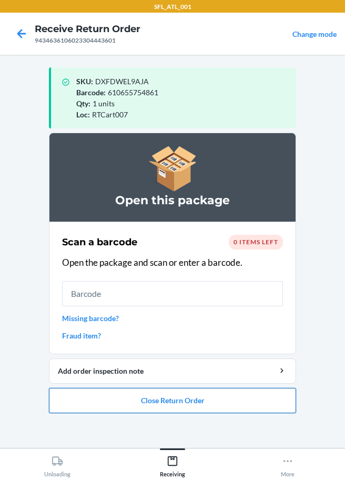
click at [151, 403] on button "Close Return Order" at bounding box center [172, 400] width 247 height 25
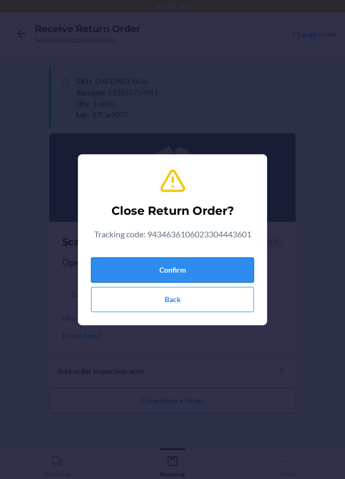
click at [187, 269] on button "Confirm" at bounding box center [172, 269] width 163 height 25
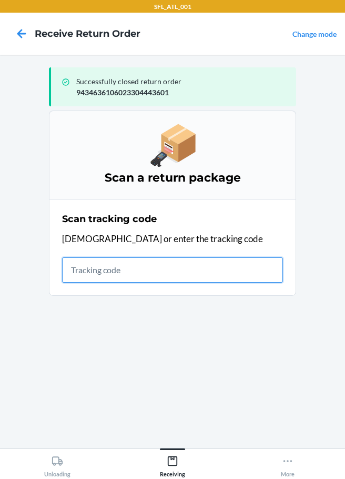
click at [74, 279] on input "text" at bounding box center [172, 269] width 221 height 25
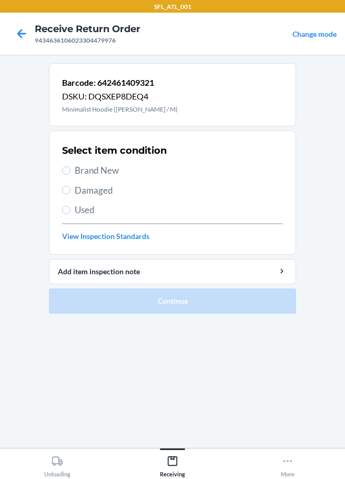
click at [96, 170] on span "Brand New" at bounding box center [179, 171] width 208 height 14
click at [71, 170] on input "Brand New" at bounding box center [66, 170] width 8 height 8
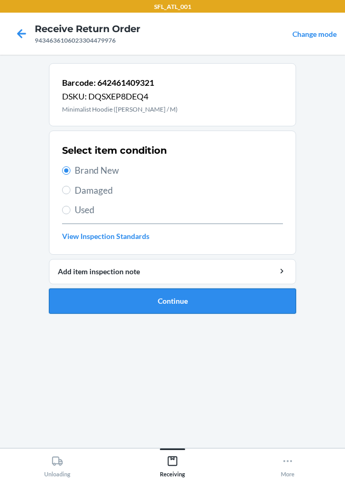
click at [185, 306] on button "Continue" at bounding box center [172, 300] width 247 height 25
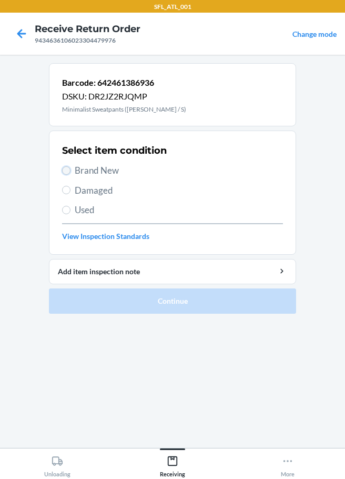
click at [63, 169] on input "Brand New" at bounding box center [66, 170] width 8 height 8
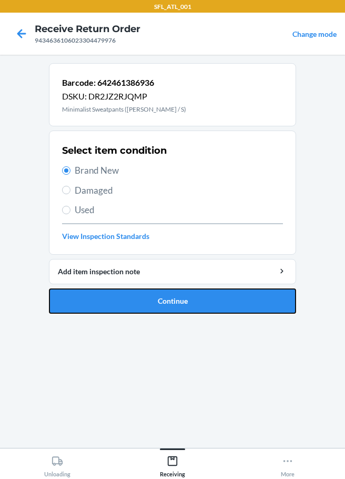
click at [154, 302] on button "Continue" at bounding box center [172, 300] width 247 height 25
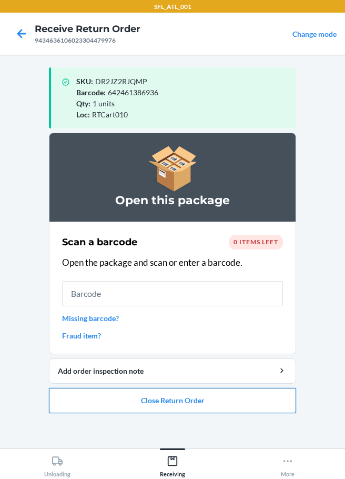
click at [138, 409] on button "Close Return Order" at bounding box center [172, 400] width 247 height 25
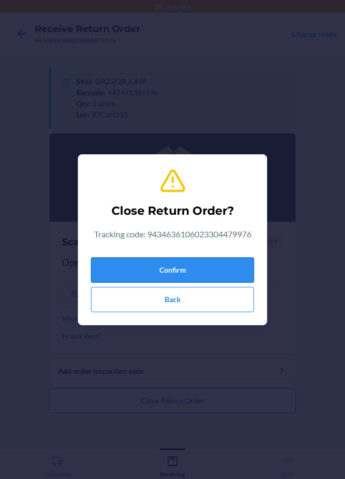
click at [175, 274] on button "Confirm" at bounding box center [172, 269] width 163 height 25
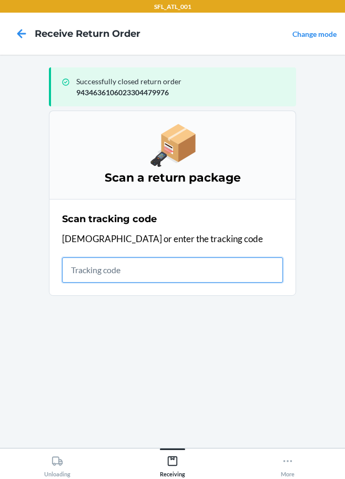
click at [104, 271] on input "text" at bounding box center [172, 269] width 221 height 25
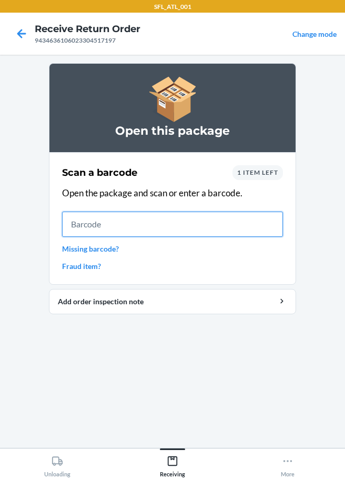
click at [103, 230] on input "text" at bounding box center [172, 224] width 221 height 25
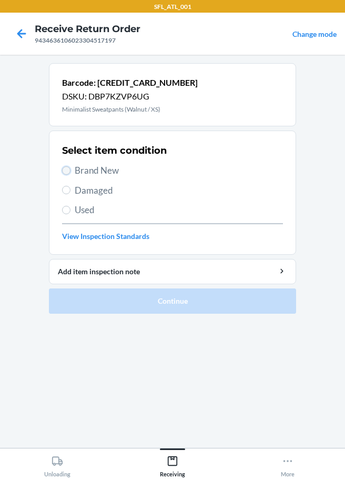
click at [67, 169] on input "Brand New" at bounding box center [66, 170] width 8 height 8
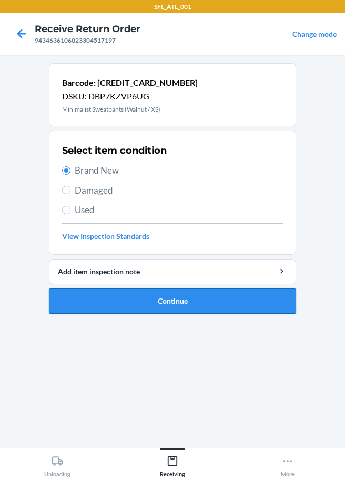
click at [166, 304] on button "Continue" at bounding box center [172, 300] width 247 height 25
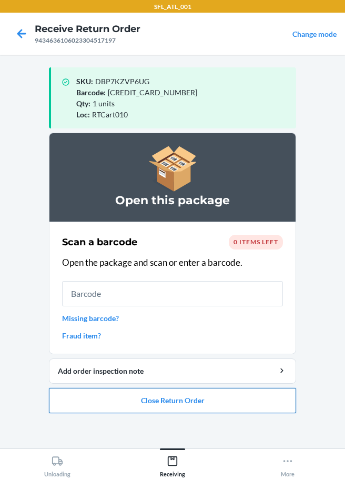
click at [234, 400] on button "Close Return Order" at bounding box center [172, 400] width 247 height 25
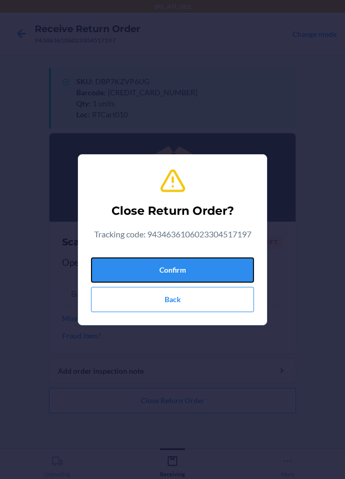
drag, startPoint x: 191, startPoint y: 276, endPoint x: 57, endPoint y: 260, distance: 134.7
click at [192, 276] on button "Confirm" at bounding box center [172, 269] width 163 height 25
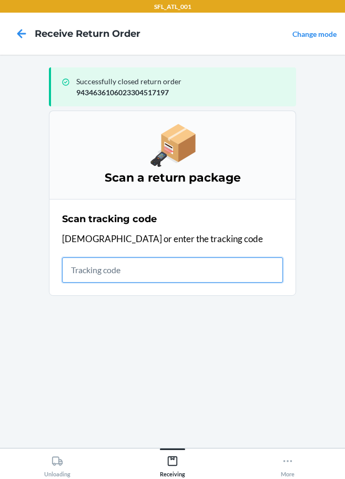
click at [128, 275] on input "text" at bounding box center [172, 269] width 221 height 25
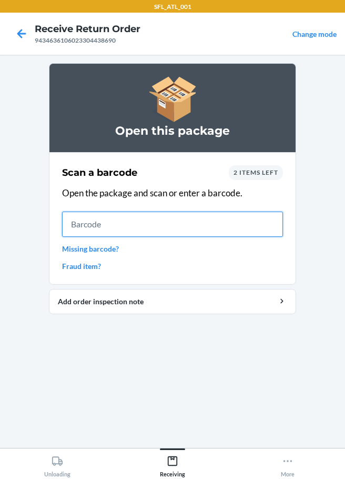
click at [79, 222] on input "text" at bounding box center [172, 224] width 221 height 25
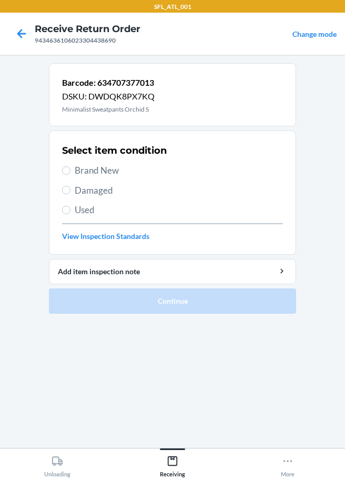
click at [75, 174] on span "Brand New" at bounding box center [179, 171] width 208 height 14
click at [71, 174] on input "Brand New" at bounding box center [66, 170] width 8 height 8
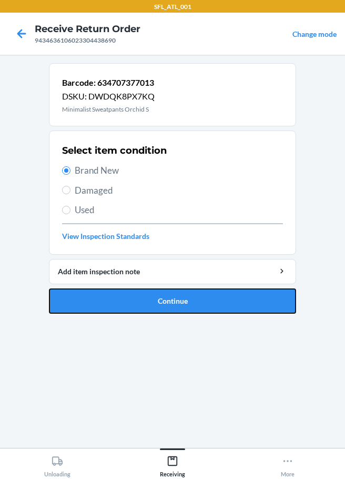
drag, startPoint x: 119, startPoint y: 304, endPoint x: 127, endPoint y: 280, distance: 25.0
click at [121, 303] on button "Continue" at bounding box center [172, 300] width 247 height 25
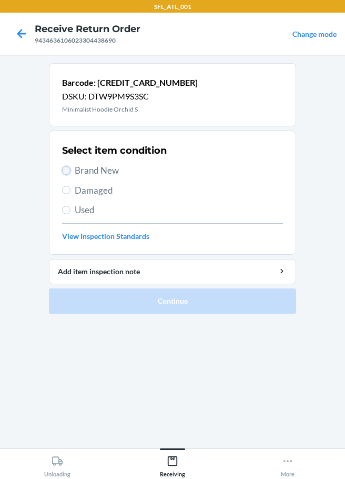
click at [65, 167] on input "Brand New" at bounding box center [66, 170] width 8 height 8
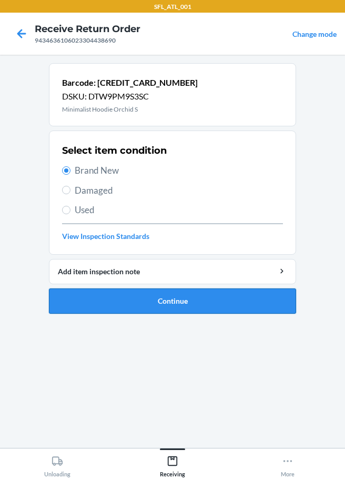
click at [167, 303] on button "Continue" at bounding box center [172, 300] width 247 height 25
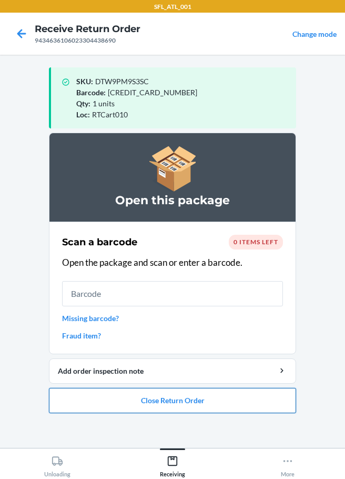
click at [175, 394] on button "Close Return Order" at bounding box center [172, 400] width 247 height 25
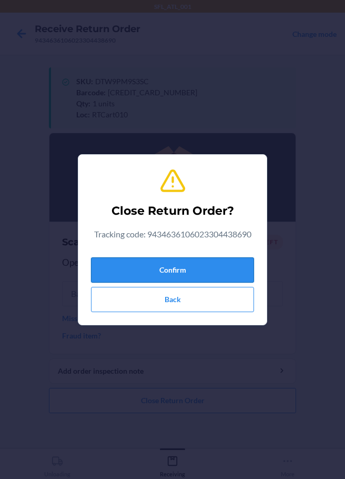
click at [204, 262] on button "Confirm" at bounding box center [172, 269] width 163 height 25
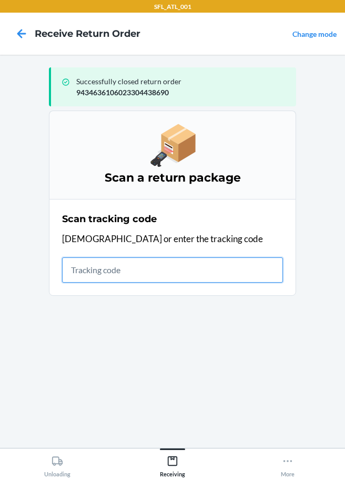
click at [104, 267] on input "text" at bounding box center [172, 269] width 221 height 25
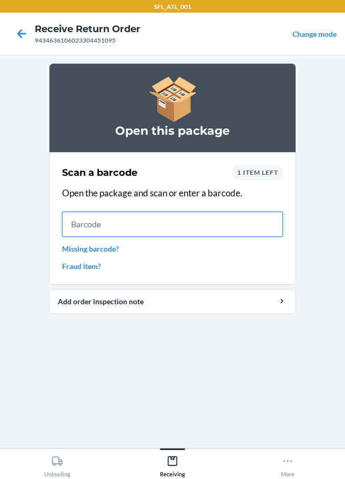
click at [78, 222] on input "text" at bounding box center [172, 224] width 221 height 25
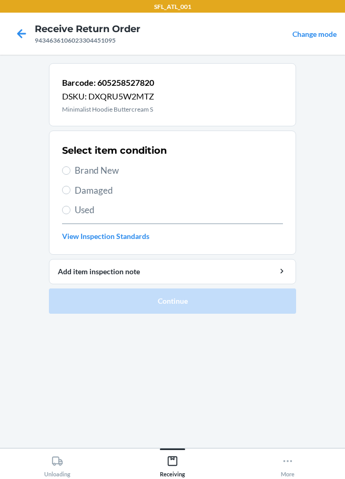
click at [86, 175] on span "Brand New" at bounding box center [179, 171] width 208 height 14
click at [71, 175] on input "Brand New" at bounding box center [66, 170] width 8 height 8
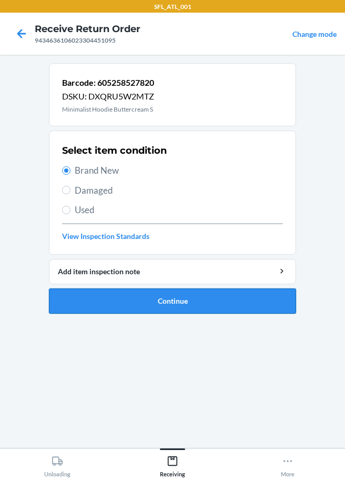
click at [118, 293] on button "Continue" at bounding box center [172, 300] width 247 height 25
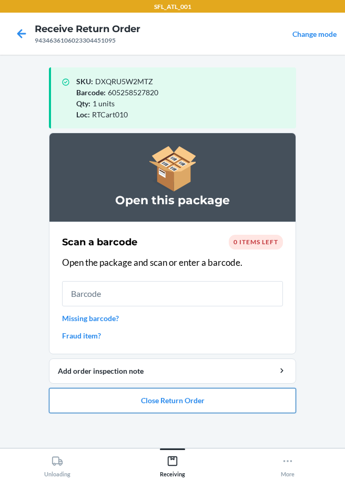
click at [195, 406] on button "Close Return Order" at bounding box center [172, 400] width 247 height 25
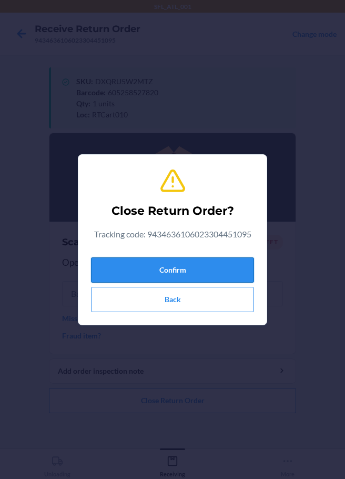
click at [165, 273] on button "Confirm" at bounding box center [172, 269] width 163 height 25
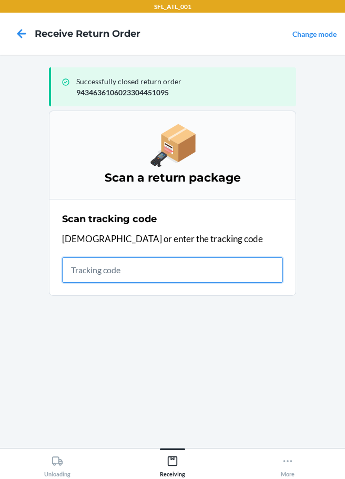
click at [82, 270] on input "text" at bounding box center [172, 269] width 221 height 25
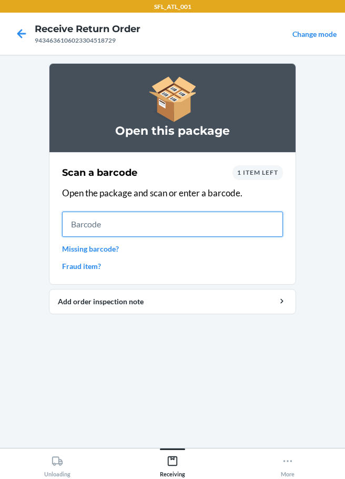
click at [73, 224] on input "text" at bounding box center [172, 224] width 221 height 25
click at [67, 247] on link "Missing barcode?" at bounding box center [172, 248] width 221 height 11
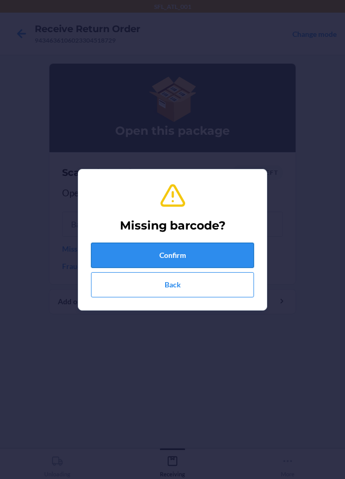
click at [129, 259] on button "Confirm" at bounding box center [172, 255] width 163 height 25
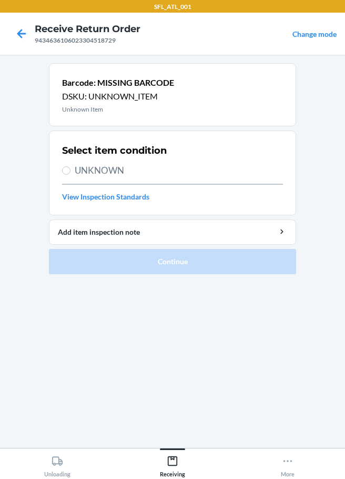
click at [73, 170] on label "UNKNOWN" at bounding box center [172, 171] width 221 height 14
click at [71, 170] on input "UNKNOWN" at bounding box center [66, 170] width 8 height 8
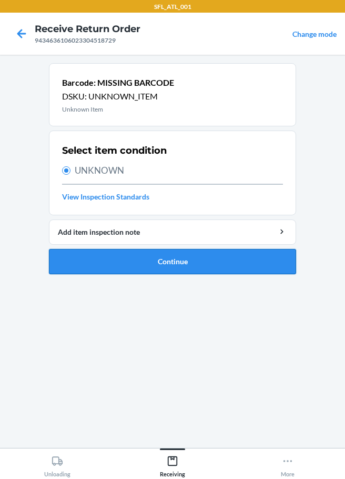
click at [140, 254] on button "Continue" at bounding box center [172, 261] width 247 height 25
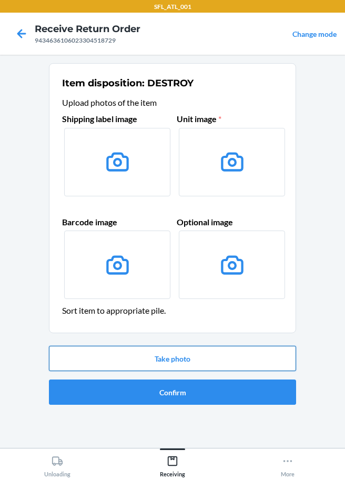
click at [157, 359] on button "Take photo" at bounding box center [172, 358] width 247 height 25
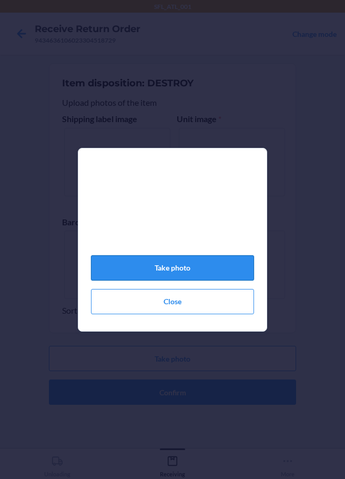
click at [167, 279] on button "Take photo" at bounding box center [172, 267] width 163 height 25
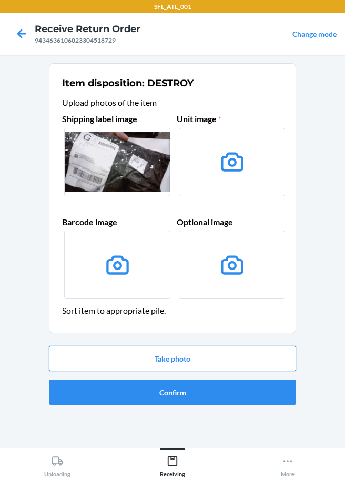
click at [157, 354] on button "Take photo" at bounding box center [172, 358] width 247 height 25
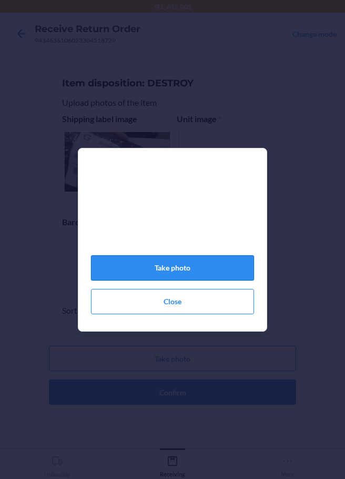
click at [172, 276] on button "Take photo" at bounding box center [172, 267] width 163 height 25
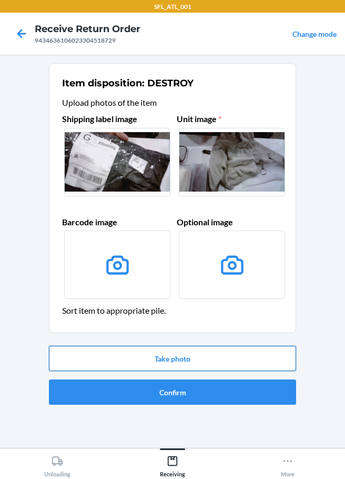
click at [169, 355] on button "Take photo" at bounding box center [172, 358] width 247 height 25
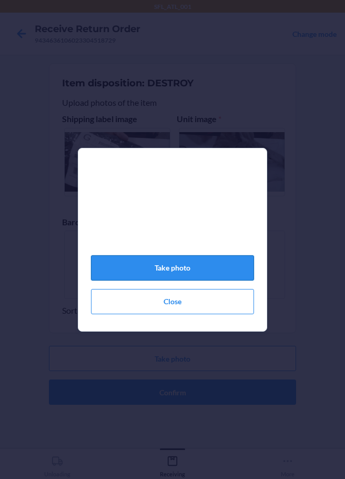
click at [139, 268] on button "Take photo" at bounding box center [172, 267] width 163 height 25
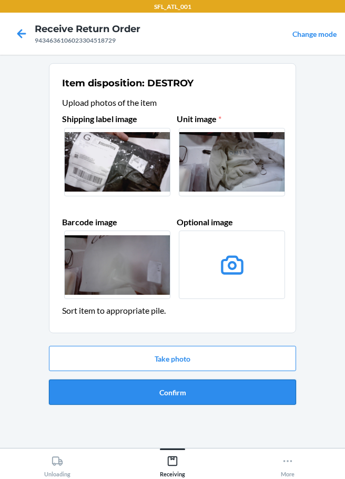
click at [188, 402] on button "Confirm" at bounding box center [172, 391] width 247 height 25
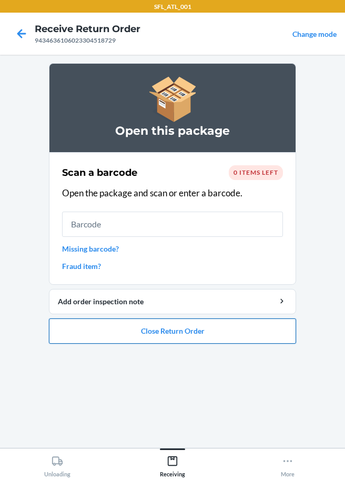
click at [165, 336] on button "Close Return Order" at bounding box center [172, 330] width 247 height 25
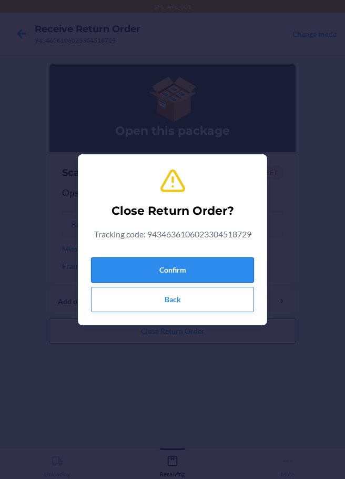
click at [158, 258] on button "Confirm" at bounding box center [172, 269] width 163 height 25
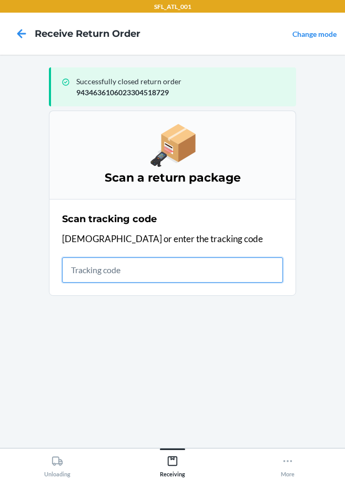
click at [65, 269] on input "text" at bounding box center [172, 269] width 221 height 25
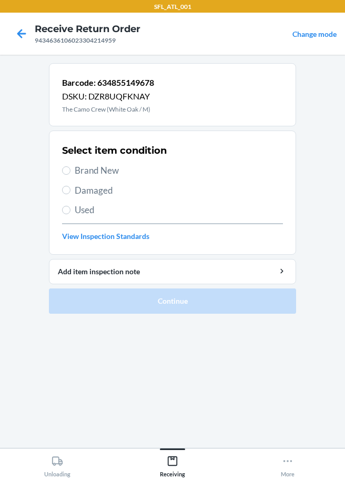
drag, startPoint x: 74, startPoint y: 166, endPoint x: 106, endPoint y: 233, distance: 74.1
click at [74, 166] on label "Brand New" at bounding box center [172, 171] width 221 height 14
click at [71, 166] on input "Brand New" at bounding box center [66, 170] width 8 height 8
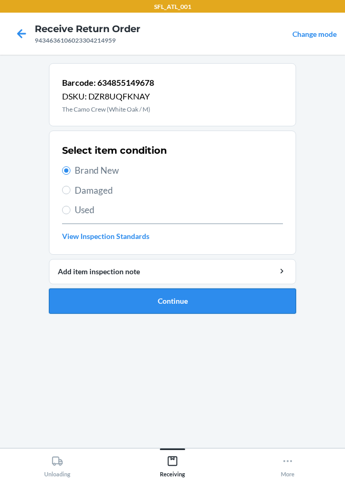
click at [148, 295] on button "Continue" at bounding box center [172, 300] width 247 height 25
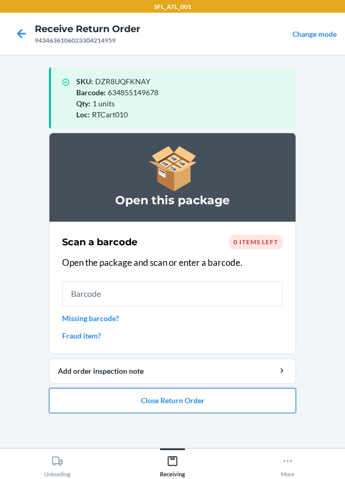
click at [149, 398] on button "Close Return Order" at bounding box center [172, 400] width 247 height 25
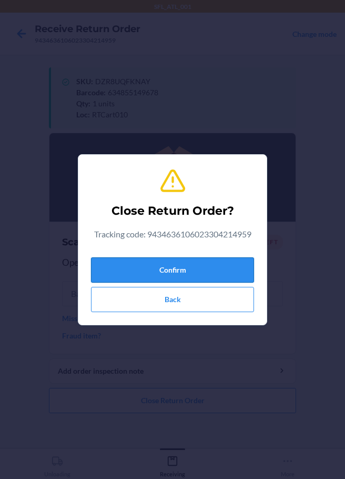
click at [155, 274] on button "Confirm" at bounding box center [172, 269] width 163 height 25
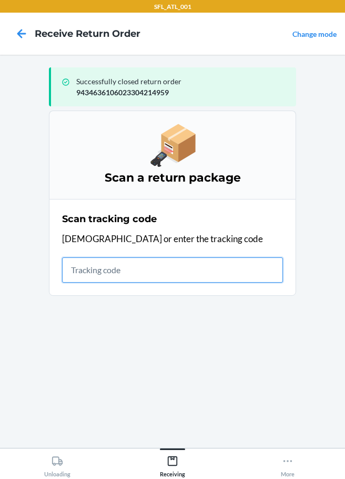
click at [100, 272] on input "text" at bounding box center [172, 269] width 221 height 25
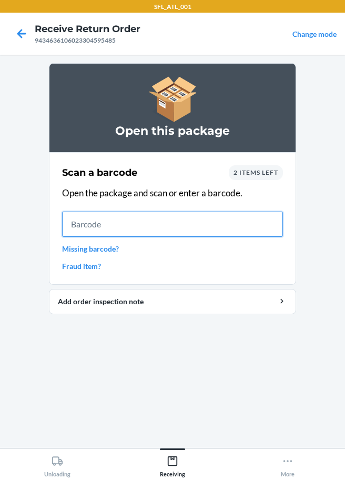
click at [125, 227] on input "text" at bounding box center [172, 224] width 221 height 25
click at [95, 252] on link "Missing barcode?" at bounding box center [172, 248] width 221 height 11
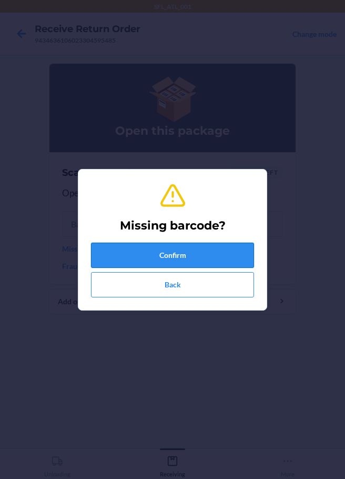
click at [131, 263] on button "Confirm" at bounding box center [172, 255] width 163 height 25
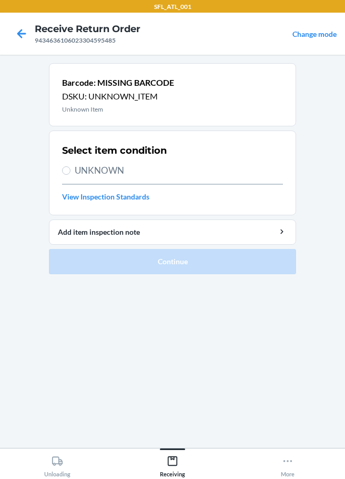
click at [80, 175] on span "UNKNOWN" at bounding box center [179, 171] width 208 height 14
click at [71, 175] on input "UNKNOWN" at bounding box center [66, 170] width 8 height 8
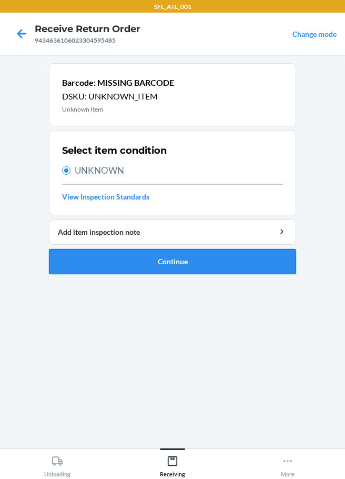
click at [135, 263] on button "Continue" at bounding box center [172, 261] width 247 height 25
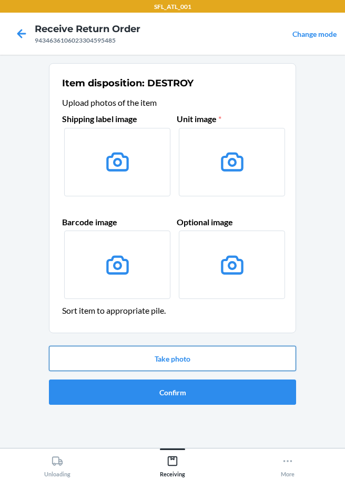
click at [154, 359] on button "Take photo" at bounding box center [172, 358] width 247 height 25
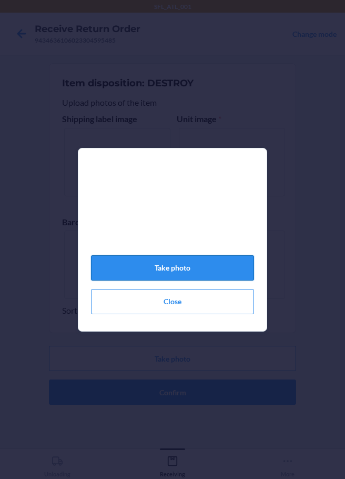
click at [189, 274] on button "Take photo" at bounding box center [172, 267] width 163 height 25
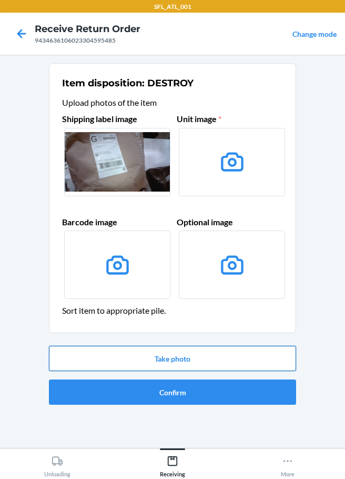
click at [163, 361] on button "Take photo" at bounding box center [172, 358] width 247 height 25
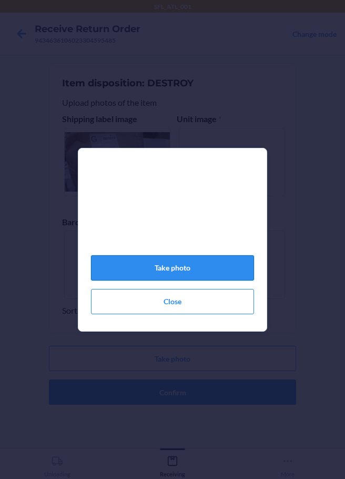
click at [183, 274] on button "Take photo" at bounding box center [172, 267] width 163 height 25
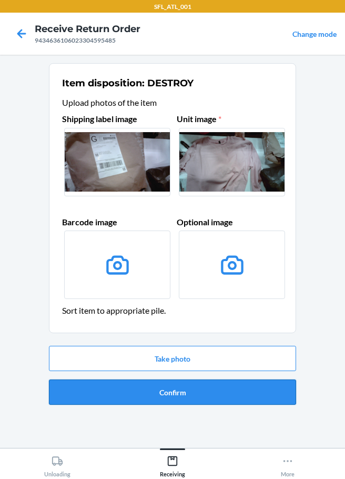
click at [163, 395] on button "Confirm" at bounding box center [172, 391] width 247 height 25
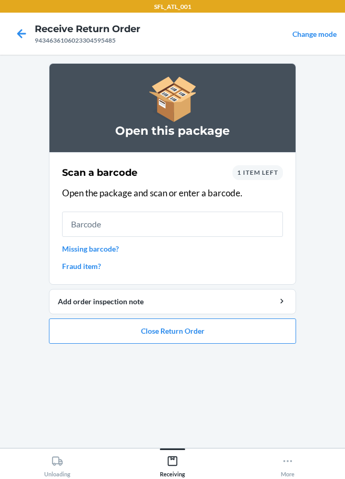
click at [95, 250] on link "Missing barcode?" at bounding box center [172, 248] width 221 height 11
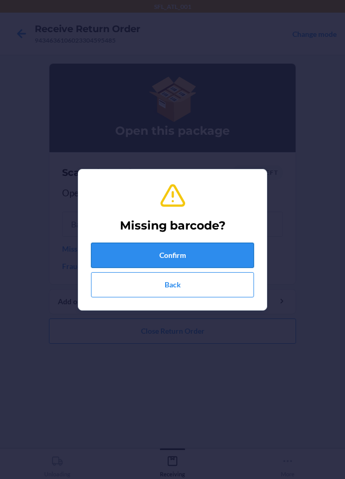
click at [108, 263] on button "Confirm" at bounding box center [172, 255] width 163 height 25
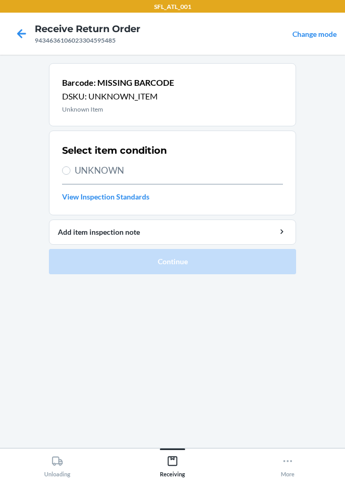
click at [77, 173] on label "UNKNOWN" at bounding box center [172, 171] width 221 height 14
click at [71, 173] on input "UNKNOWN" at bounding box center [66, 170] width 8 height 8
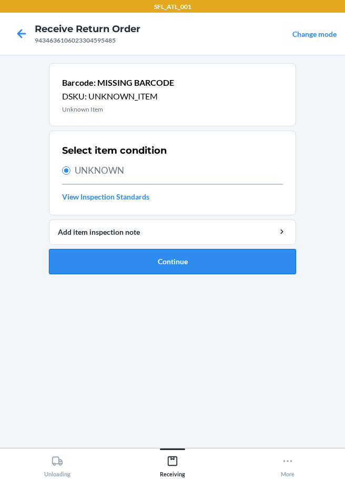
click at [174, 268] on button "Continue" at bounding box center [172, 261] width 247 height 25
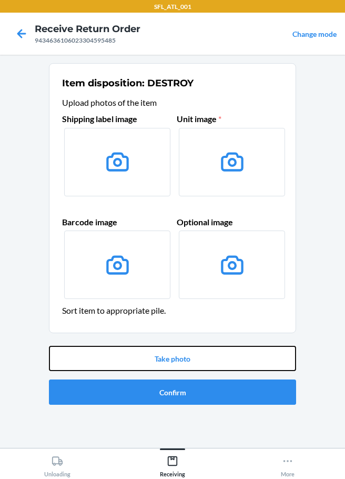
click at [159, 342] on div "Take photo Confirm" at bounding box center [172, 375] width 247 height 67
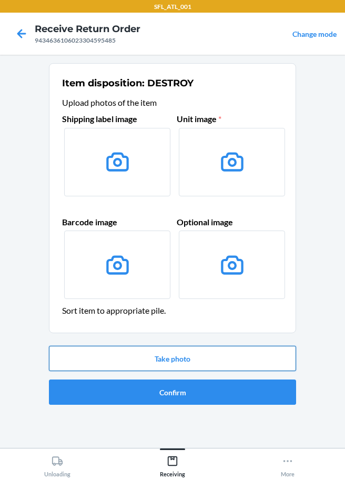
click at [157, 351] on button "Take photo" at bounding box center [172, 358] width 247 height 25
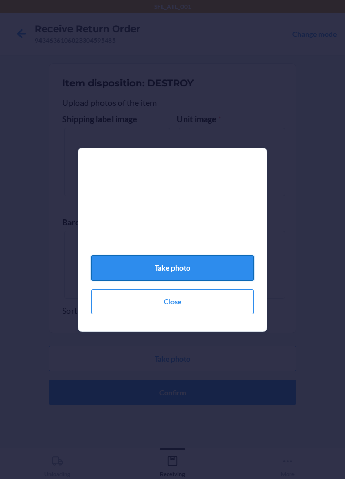
click at [172, 275] on button "Take photo" at bounding box center [172, 267] width 163 height 25
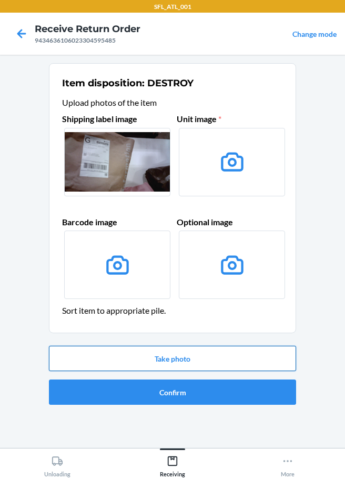
click at [179, 358] on button "Take photo" at bounding box center [172, 358] width 247 height 25
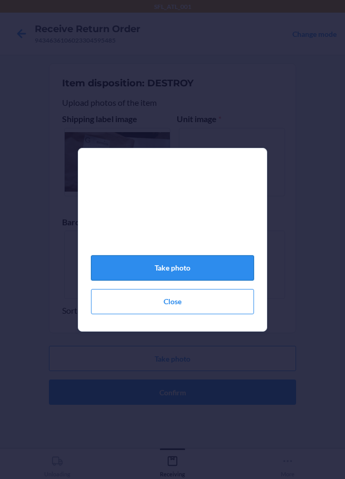
click at [182, 271] on button "Take photo" at bounding box center [172, 267] width 163 height 25
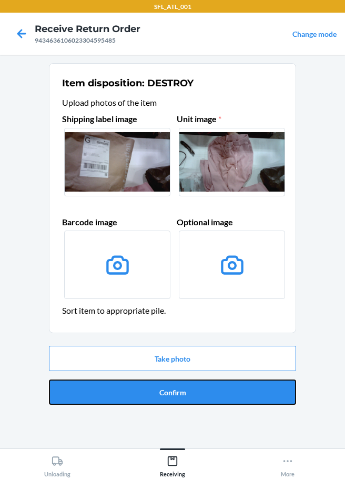
click at [172, 392] on button "Confirm" at bounding box center [172, 391] width 247 height 25
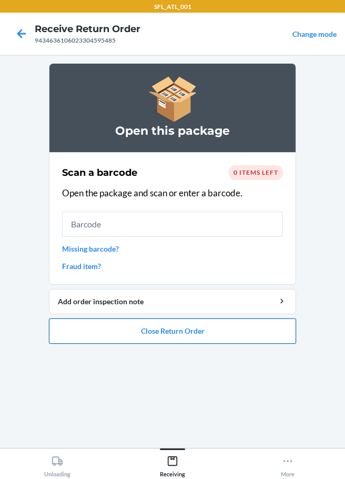
click at [127, 334] on button "Close Return Order" at bounding box center [172, 330] width 247 height 25
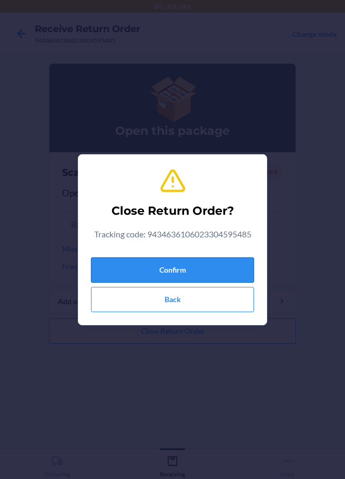
click at [152, 273] on button "Confirm" at bounding box center [172, 269] width 163 height 25
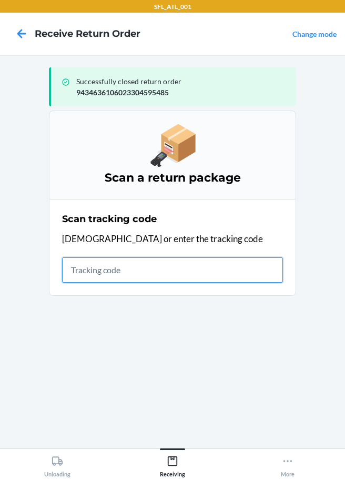
click at [78, 268] on input "text" at bounding box center [172, 269] width 221 height 25
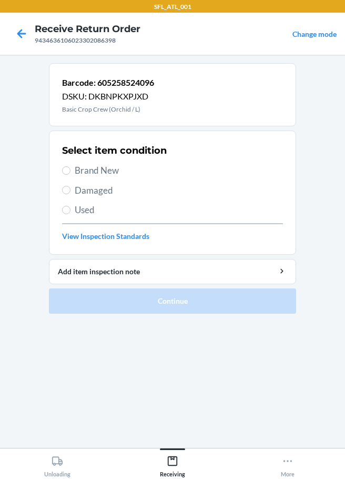
click at [75, 172] on span "Brand New" at bounding box center [179, 171] width 208 height 14
click at [71, 172] on input "Brand New" at bounding box center [66, 170] width 8 height 8
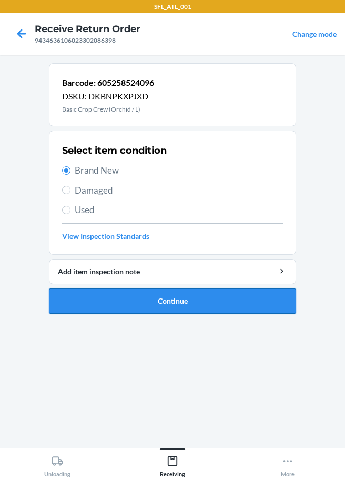
click at [168, 305] on button "Continue" at bounding box center [172, 300] width 247 height 25
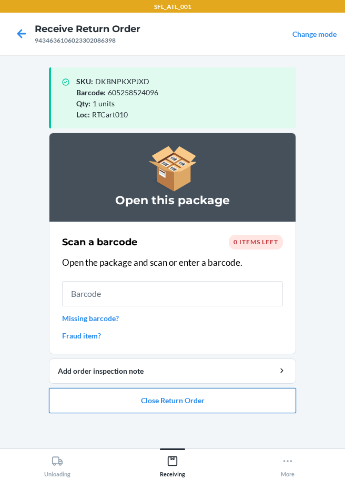
click at [159, 407] on button "Close Return Order" at bounding box center [172, 400] width 247 height 25
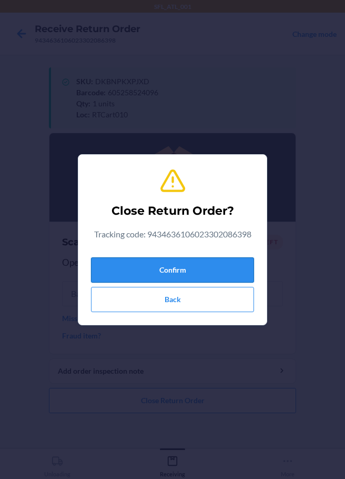
click at [173, 279] on button "Confirm" at bounding box center [172, 269] width 163 height 25
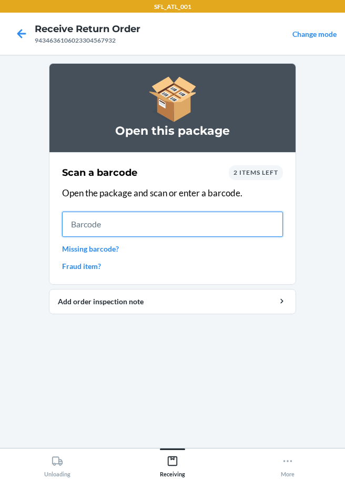
click at [77, 226] on input "text" at bounding box center [172, 224] width 221 height 25
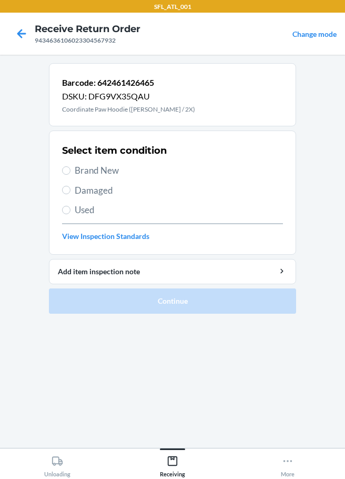
drag, startPoint x: 78, startPoint y: 210, endPoint x: 95, endPoint y: 224, distance: 22.4
click at [77, 210] on span "Used" at bounding box center [179, 210] width 208 height 14
click at [71, 210] on input "Used" at bounding box center [66, 210] width 8 height 8
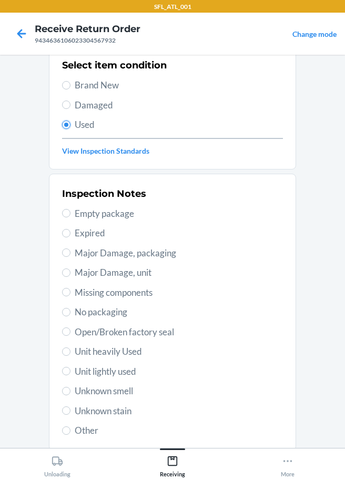
scroll to position [155, 0]
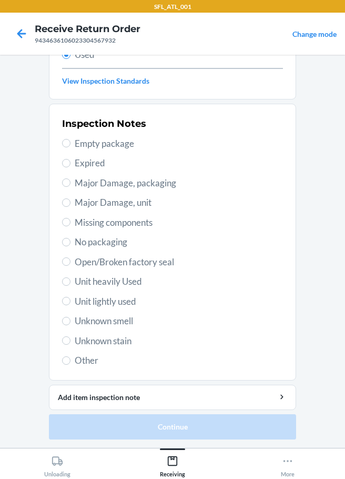
click at [88, 285] on span "Unit heavily Used" at bounding box center [179, 282] width 208 height 14
click at [71, 285] on input "Unit heavily Used" at bounding box center [66, 281] width 8 height 8
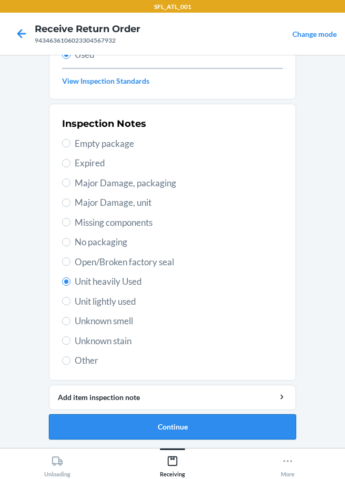
click at [180, 428] on button "Continue" at bounding box center [172, 426] width 247 height 25
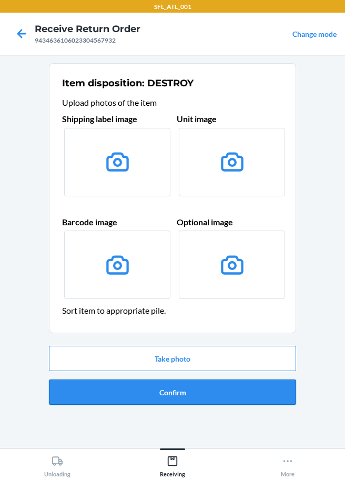
click at [170, 394] on button "Confirm" at bounding box center [172, 391] width 247 height 25
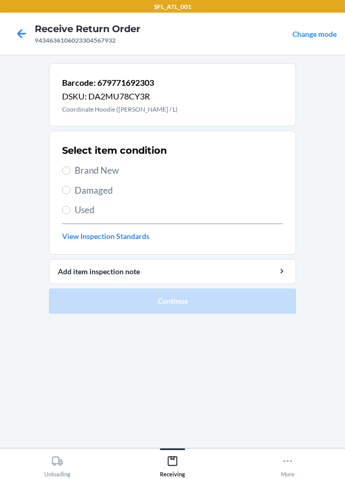
click at [74, 175] on label "Brand New" at bounding box center [172, 171] width 221 height 14
drag, startPoint x: 69, startPoint y: 167, endPoint x: 73, endPoint y: 177, distance: 10.2
click at [69, 167] on input "Brand New" at bounding box center [66, 170] width 8 height 8
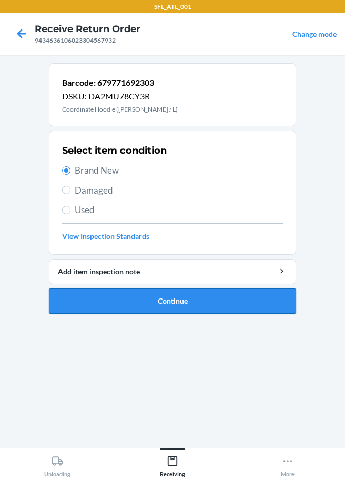
click at [146, 306] on button "Continue" at bounding box center [172, 300] width 247 height 25
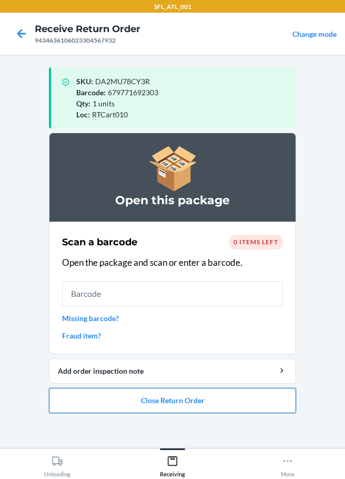
click at [137, 401] on button "Close Return Order" at bounding box center [172, 400] width 247 height 25
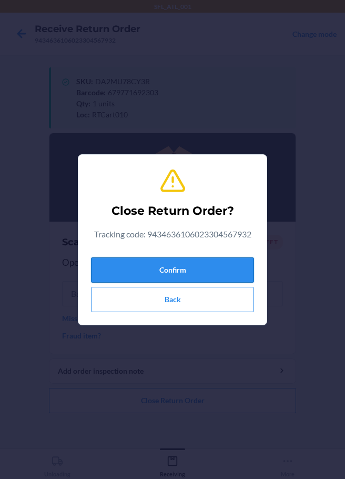
drag, startPoint x: 126, startPoint y: 273, endPoint x: 109, endPoint y: 275, distance: 17.5
click at [126, 273] on button "Confirm" at bounding box center [172, 269] width 163 height 25
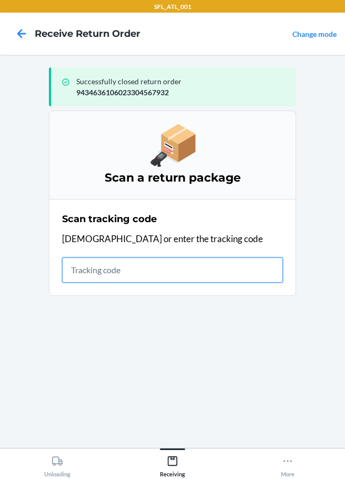
click at [87, 276] on input "text" at bounding box center [172, 269] width 221 height 25
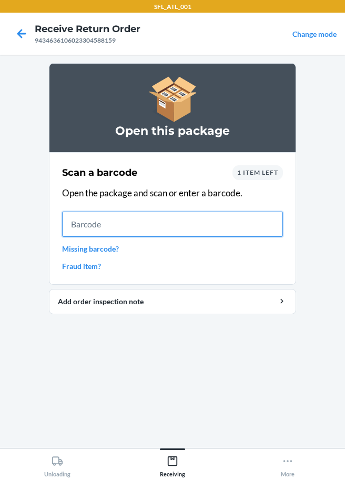
click at [76, 226] on input "text" at bounding box center [172, 224] width 221 height 25
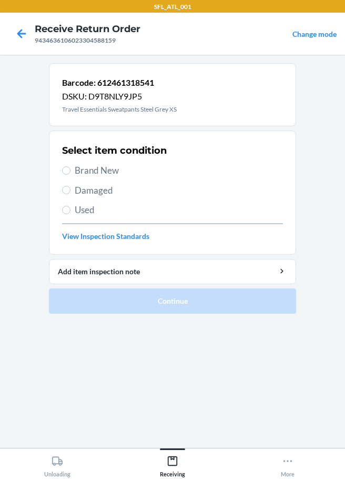
click at [72, 174] on label "Brand New" at bounding box center [172, 171] width 221 height 14
click at [71, 174] on input "Brand New" at bounding box center [66, 170] width 8 height 8
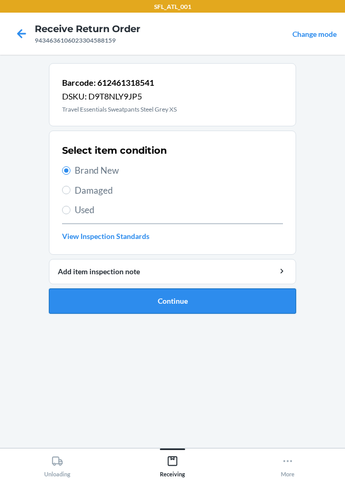
click at [126, 301] on button "Continue" at bounding box center [172, 300] width 247 height 25
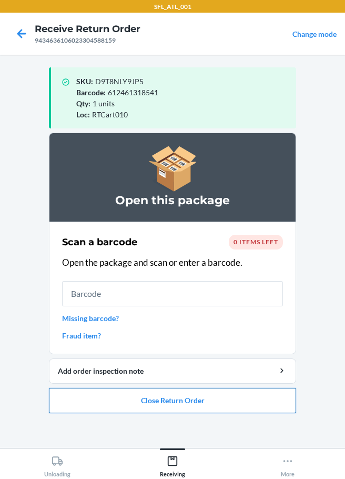
click at [218, 405] on button "Close Return Order" at bounding box center [172, 400] width 247 height 25
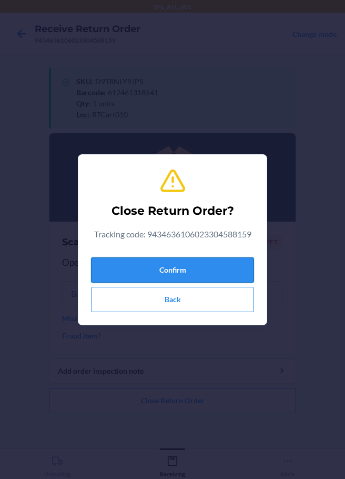
drag, startPoint x: 156, startPoint y: 274, endPoint x: 138, endPoint y: 258, distance: 23.9
click at [155, 274] on button "Confirm" at bounding box center [172, 269] width 163 height 25
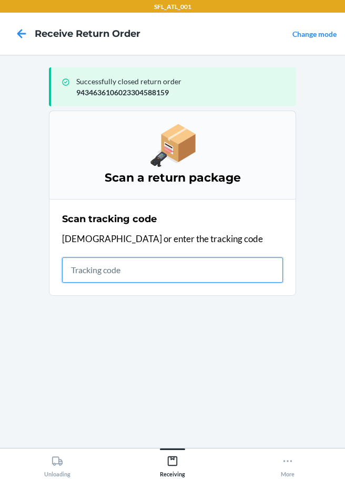
click at [141, 274] on input "text" at bounding box center [172, 269] width 221 height 25
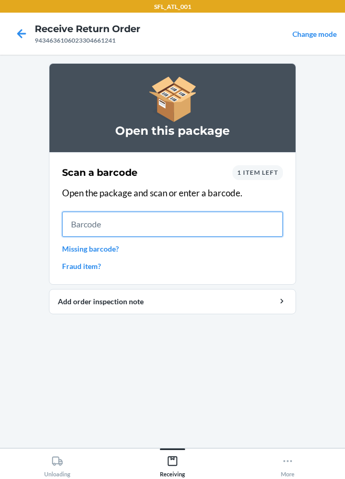
click at [101, 232] on input "text" at bounding box center [172, 224] width 221 height 25
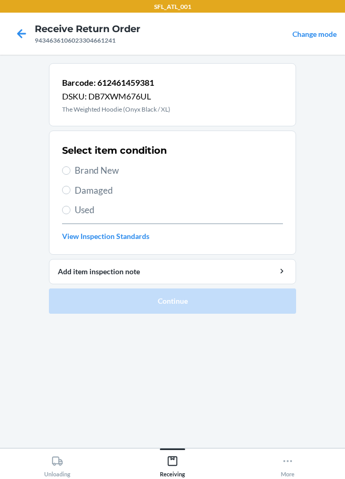
click at [86, 173] on span "Brand New" at bounding box center [179, 171] width 208 height 14
click at [71, 173] on input "Brand New" at bounding box center [66, 170] width 8 height 8
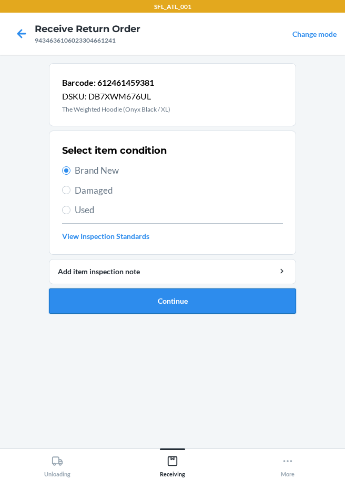
click at [137, 307] on button "Continue" at bounding box center [172, 300] width 247 height 25
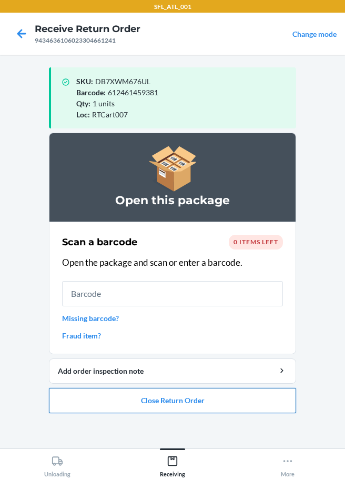
click at [134, 402] on button "Close Return Order" at bounding box center [172, 400] width 247 height 25
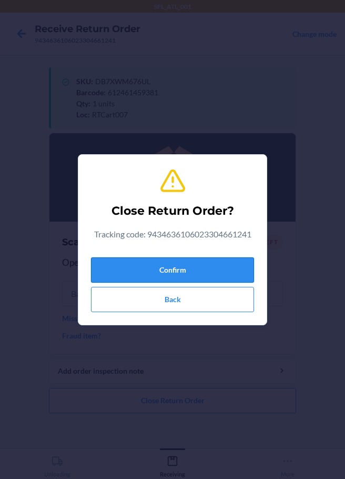
drag, startPoint x: 146, startPoint y: 269, endPoint x: 113, endPoint y: 274, distance: 33.0
click at [146, 266] on button "Confirm" at bounding box center [172, 269] width 163 height 25
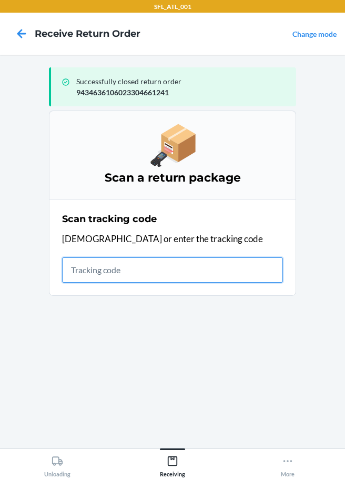
click at [82, 270] on input "text" at bounding box center [172, 269] width 221 height 25
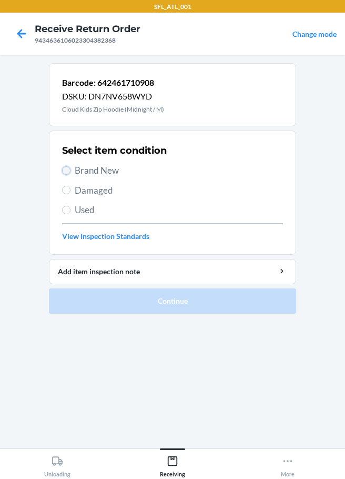
click at [68, 167] on input "Brand New" at bounding box center [66, 170] width 8 height 8
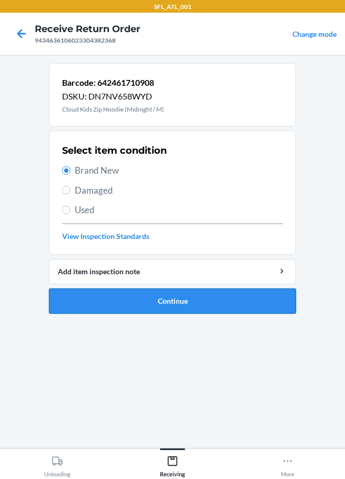
click at [134, 299] on button "Continue" at bounding box center [172, 300] width 247 height 25
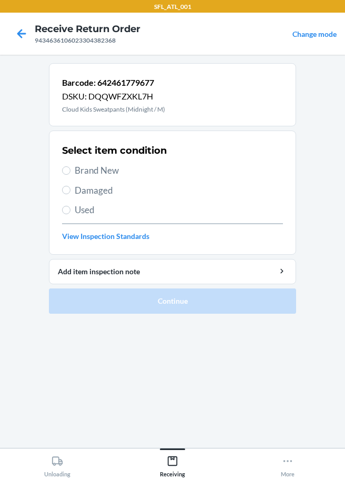
click at [73, 173] on label "Brand New" at bounding box center [172, 171] width 221 height 14
click at [66, 172] on input "Brand New" at bounding box center [66, 170] width 8 height 8
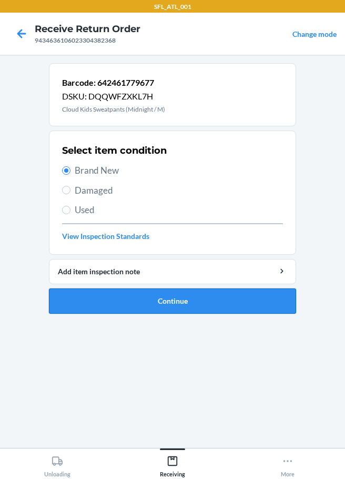
click at [157, 299] on button "Continue" at bounding box center [172, 300] width 247 height 25
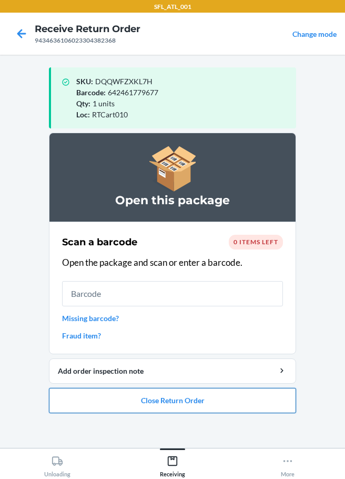
click at [147, 400] on button "Close Return Order" at bounding box center [172, 400] width 247 height 25
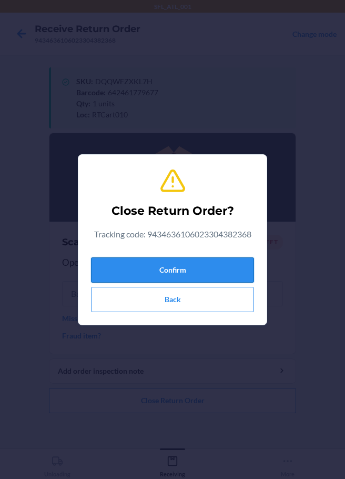
click at [190, 273] on button "Confirm" at bounding box center [172, 269] width 163 height 25
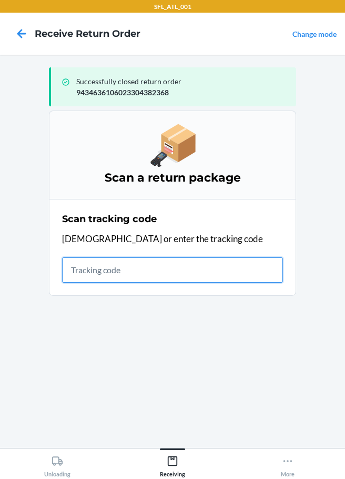
click at [106, 272] on input "text" at bounding box center [172, 269] width 221 height 25
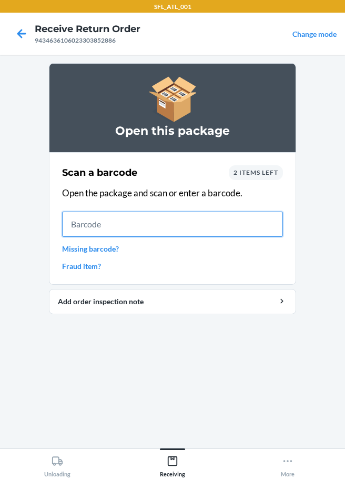
click at [80, 217] on input "text" at bounding box center [172, 224] width 221 height 25
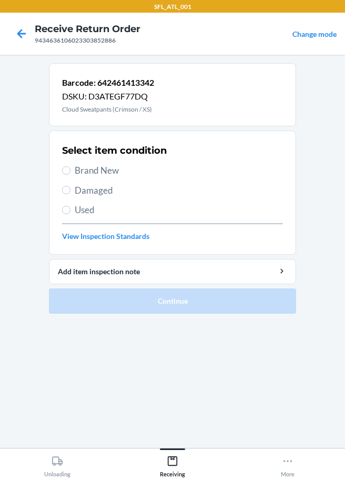
click at [81, 177] on span "Brand New" at bounding box center [179, 171] width 208 height 14
click at [71, 175] on input "Brand New" at bounding box center [66, 170] width 8 height 8
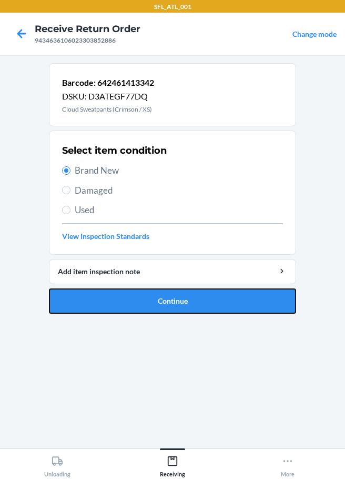
drag, startPoint x: 143, startPoint y: 304, endPoint x: 154, endPoint y: 294, distance: 14.2
click at [144, 304] on button "Continue" at bounding box center [172, 300] width 247 height 25
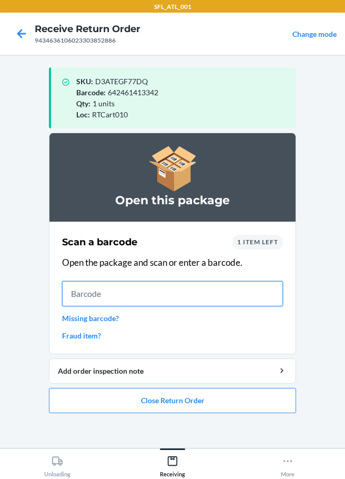
click at [203, 292] on input "text" at bounding box center [172, 293] width 221 height 25
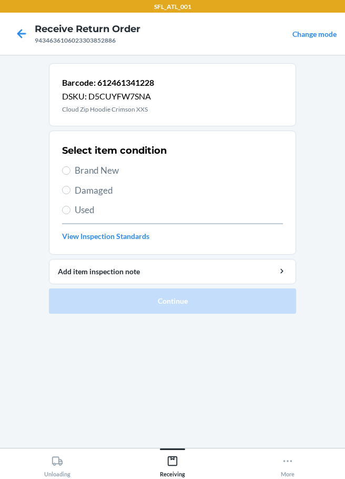
click at [75, 176] on span "Brand New" at bounding box center [179, 171] width 208 height 14
click at [71, 175] on input "Brand New" at bounding box center [66, 170] width 8 height 8
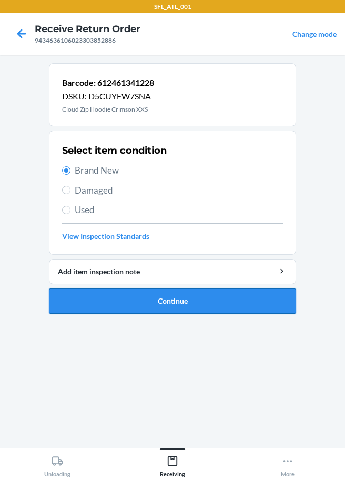
click at [146, 302] on button "Continue" at bounding box center [172, 300] width 247 height 25
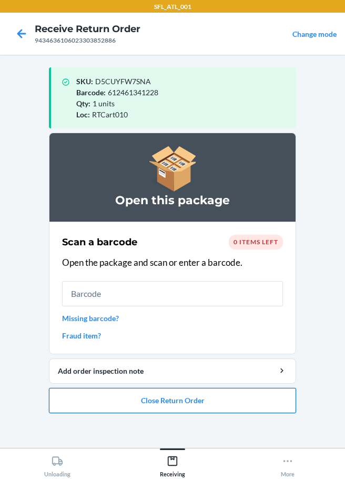
click at [179, 399] on button "Close Return Order" at bounding box center [172, 400] width 247 height 25
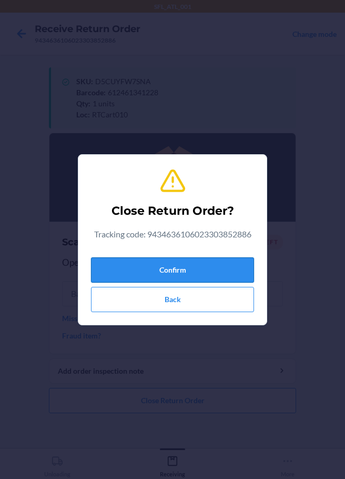
click at [187, 265] on button "Confirm" at bounding box center [172, 269] width 163 height 25
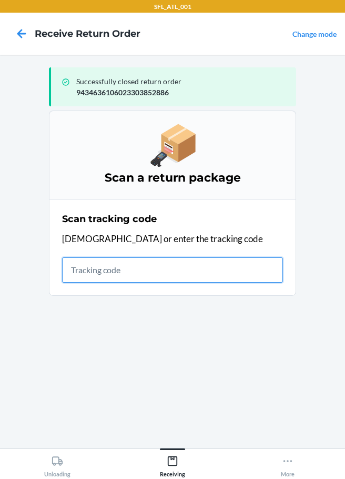
click at [112, 279] on input "text" at bounding box center [172, 269] width 221 height 25
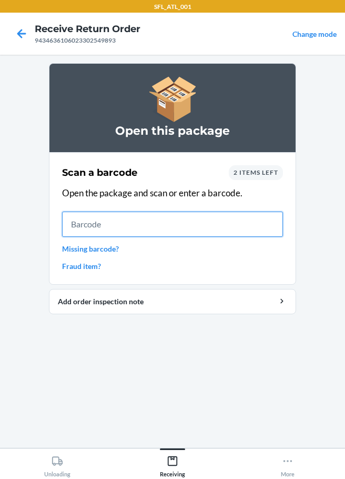
click at [113, 225] on input "text" at bounding box center [172, 224] width 221 height 25
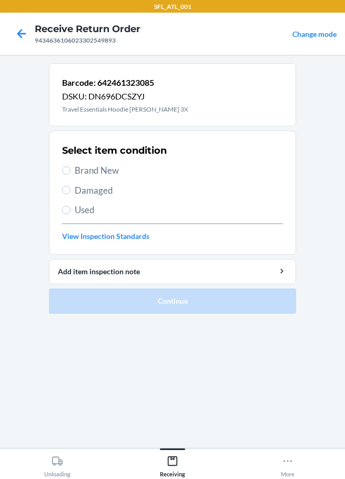
click at [84, 177] on span "Brand New" at bounding box center [179, 171] width 208 height 14
click at [71, 175] on input "Brand New" at bounding box center [66, 170] width 8 height 8
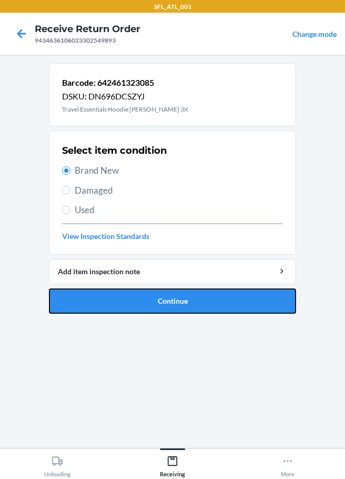
drag, startPoint x: 183, startPoint y: 309, endPoint x: 217, endPoint y: 282, distance: 43.4
click at [186, 309] on button "Continue" at bounding box center [172, 300] width 247 height 25
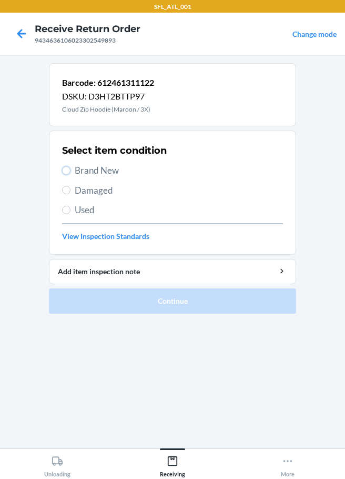
click at [68, 174] on label "Brand New" at bounding box center [172, 171] width 221 height 14
click at [68, 174] on input "Brand New" at bounding box center [66, 170] width 8 height 8
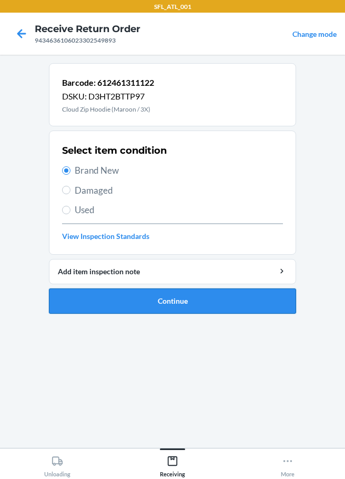
click at [190, 303] on button "Continue" at bounding box center [172, 300] width 247 height 25
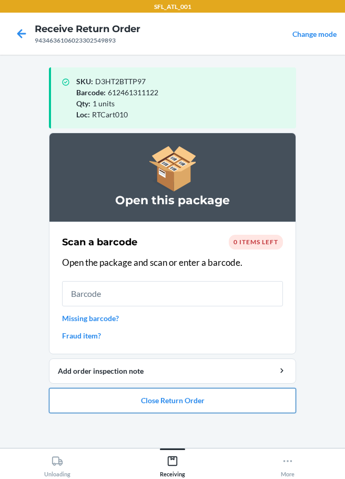
click at [95, 403] on button "Close Return Order" at bounding box center [172, 400] width 247 height 25
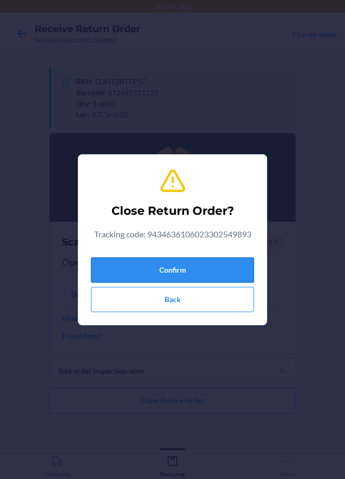
click at [201, 274] on button "Confirm" at bounding box center [172, 269] width 163 height 25
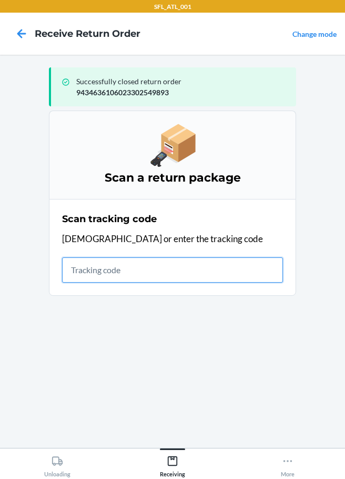
click at [75, 267] on input "text" at bounding box center [172, 269] width 221 height 25
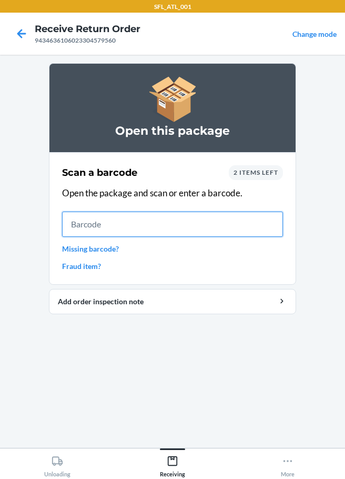
click at [107, 221] on input "text" at bounding box center [172, 224] width 221 height 25
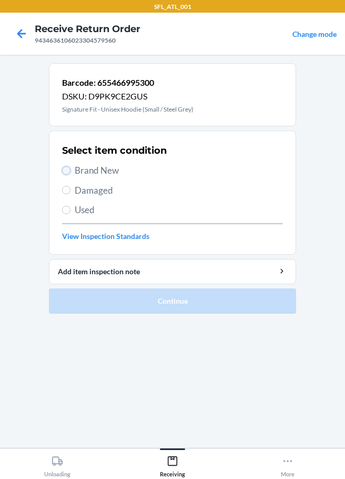
click at [70, 170] on input "Brand New" at bounding box center [66, 170] width 8 height 8
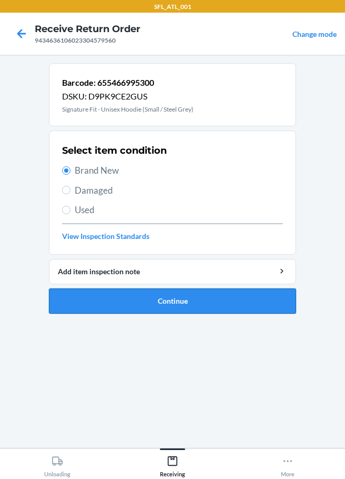
click at [151, 310] on button "Continue" at bounding box center [172, 300] width 247 height 25
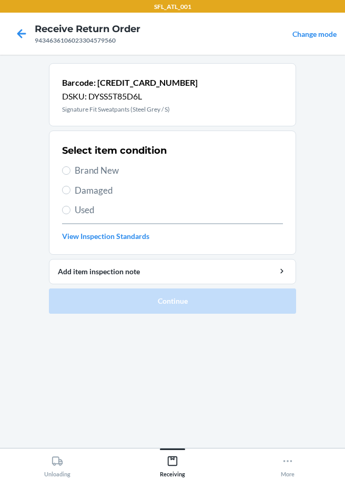
click at [79, 167] on span "Brand New" at bounding box center [179, 171] width 208 height 14
click at [71, 167] on input "Brand New" at bounding box center [66, 170] width 8 height 8
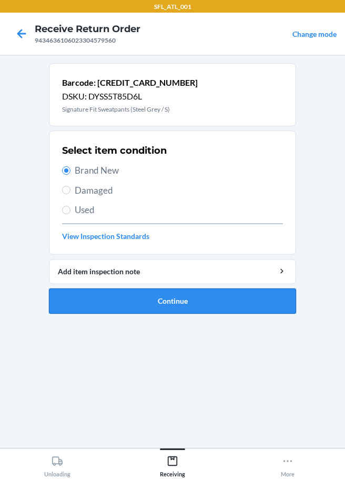
click at [174, 302] on button "Continue" at bounding box center [172, 300] width 247 height 25
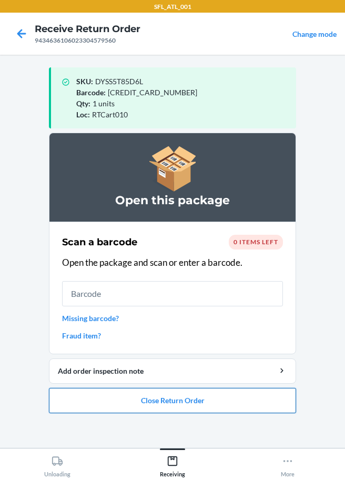
click at [152, 402] on button "Close Return Order" at bounding box center [172, 400] width 247 height 25
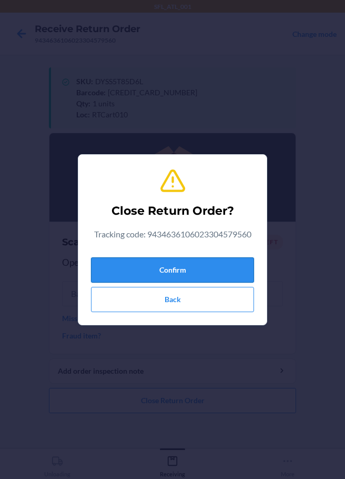
click at [185, 270] on button "Confirm" at bounding box center [172, 269] width 163 height 25
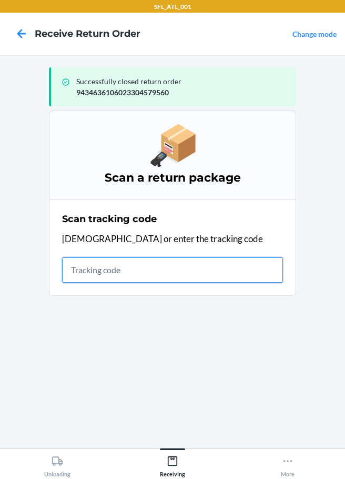
click at [106, 269] on input "text" at bounding box center [172, 269] width 221 height 25
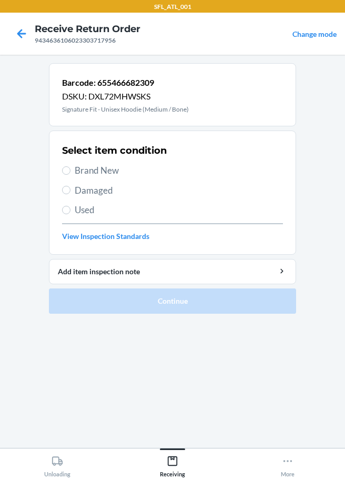
click at [73, 168] on label "Brand New" at bounding box center [172, 171] width 221 height 14
click at [71, 168] on input "Brand New" at bounding box center [66, 170] width 8 height 8
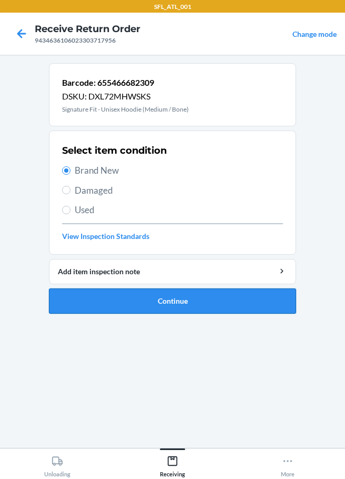
click at [144, 304] on button "Continue" at bounding box center [172, 300] width 247 height 25
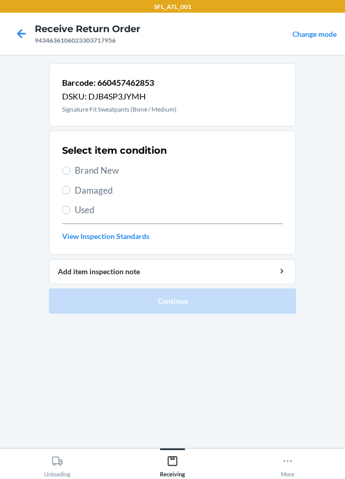
click at [90, 169] on span "Brand New" at bounding box center [179, 171] width 208 height 14
click at [71, 169] on input "Brand New" at bounding box center [66, 170] width 8 height 8
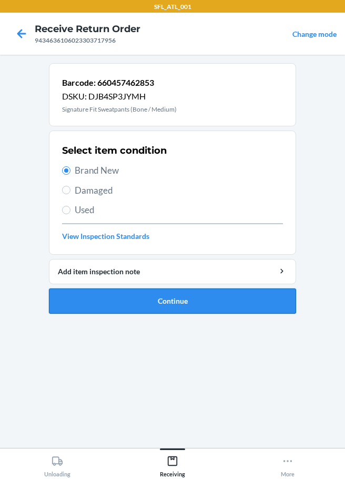
click at [186, 295] on button "Continue" at bounding box center [172, 300] width 247 height 25
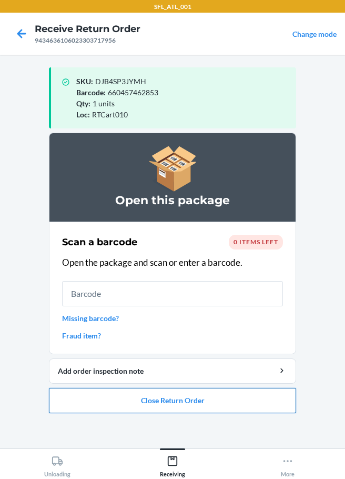
click at [144, 402] on button "Close Return Order" at bounding box center [172, 400] width 247 height 25
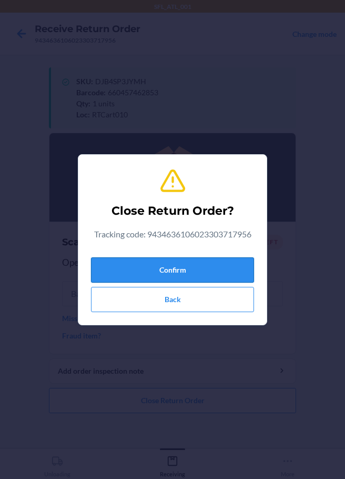
click at [144, 274] on button "Confirm" at bounding box center [172, 269] width 163 height 25
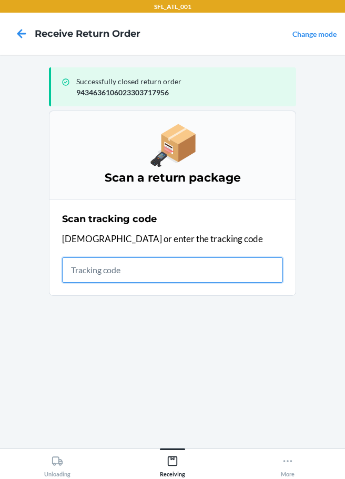
click at [75, 276] on input "text" at bounding box center [172, 269] width 221 height 25
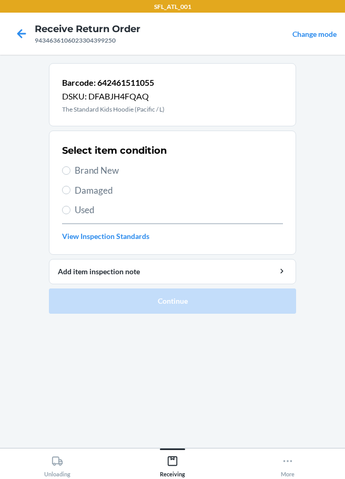
click at [79, 166] on span "Brand New" at bounding box center [179, 171] width 208 height 14
click at [71, 166] on input "Brand New" at bounding box center [66, 170] width 8 height 8
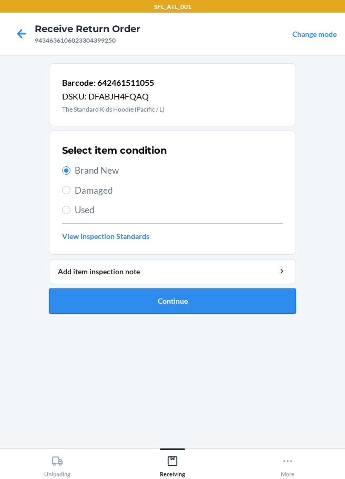
click at [188, 294] on button "Continue" at bounding box center [172, 300] width 247 height 25
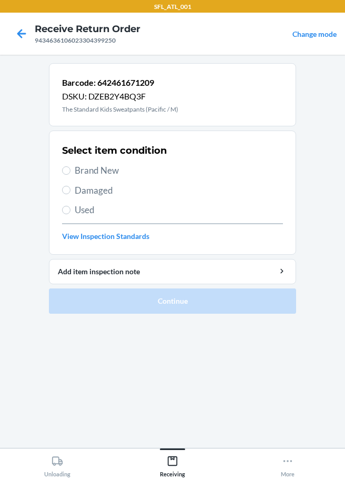
click at [77, 166] on span "Brand New" at bounding box center [179, 171] width 208 height 14
click at [71, 166] on input "Brand New" at bounding box center [66, 170] width 8 height 8
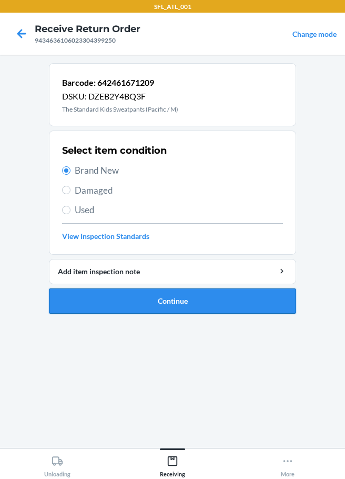
click at [185, 300] on button "Continue" at bounding box center [172, 300] width 247 height 25
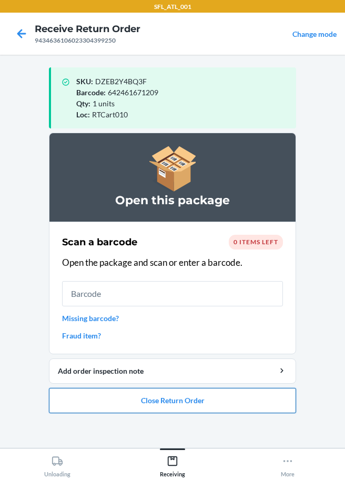
click at [162, 404] on button "Close Return Order" at bounding box center [172, 400] width 247 height 25
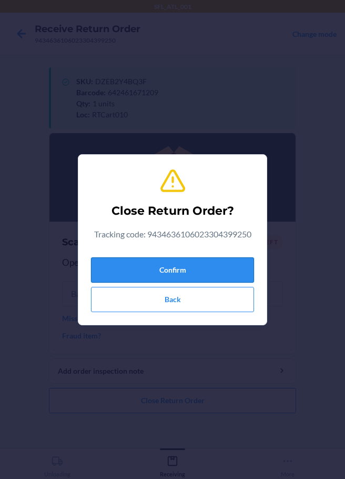
click at [127, 262] on button "Confirm" at bounding box center [172, 269] width 163 height 25
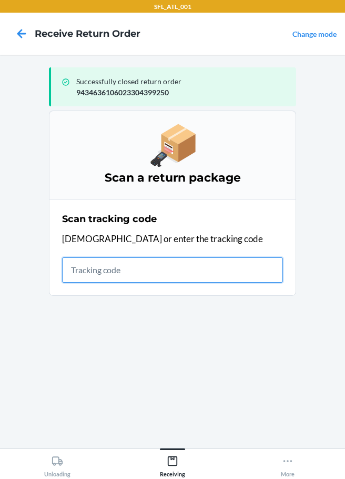
drag, startPoint x: 82, startPoint y: 274, endPoint x: 87, endPoint y: 272, distance: 5.5
click at [83, 274] on input "text" at bounding box center [172, 269] width 221 height 25
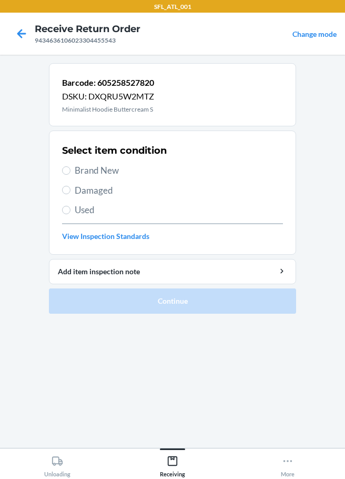
click at [82, 168] on span "Brand New" at bounding box center [179, 171] width 208 height 14
click at [71, 168] on input "Brand New" at bounding box center [66, 170] width 8 height 8
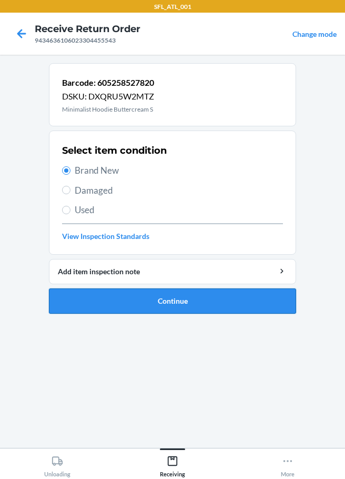
click at [213, 304] on button "Continue" at bounding box center [172, 300] width 247 height 25
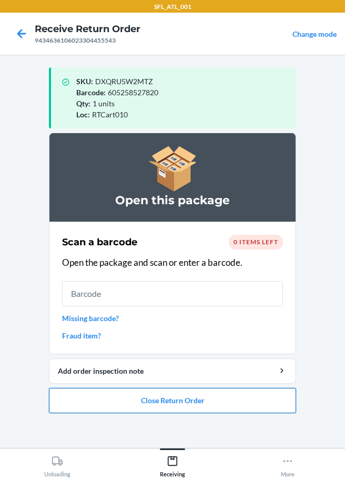
click at [196, 395] on button "Close Return Order" at bounding box center [172, 400] width 247 height 25
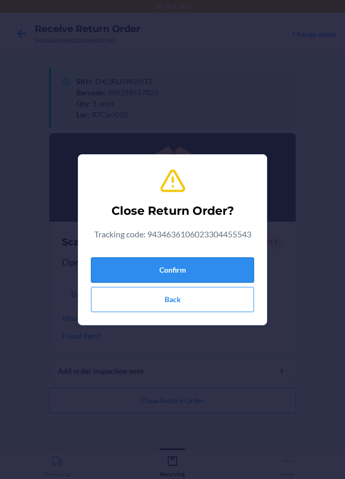
click at [183, 272] on button "Confirm" at bounding box center [172, 269] width 163 height 25
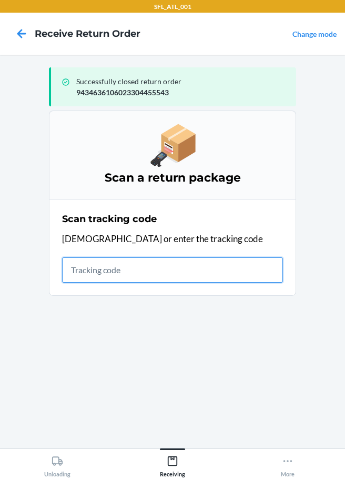
click at [92, 270] on input "text" at bounding box center [172, 269] width 221 height 25
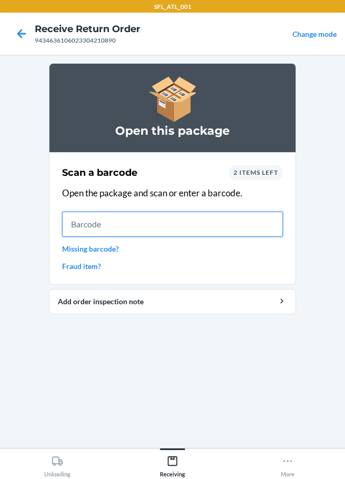
click at [126, 228] on input "text" at bounding box center [172, 224] width 221 height 25
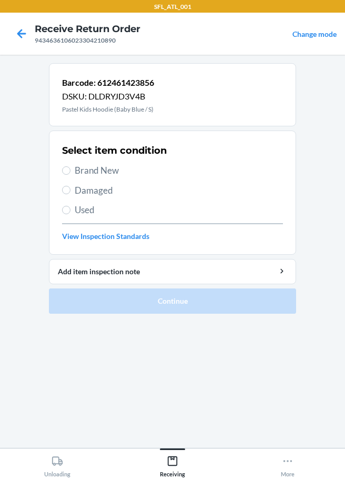
click at [88, 174] on span "Brand New" at bounding box center [179, 171] width 208 height 14
click at [71, 174] on input "Brand New" at bounding box center [66, 170] width 8 height 8
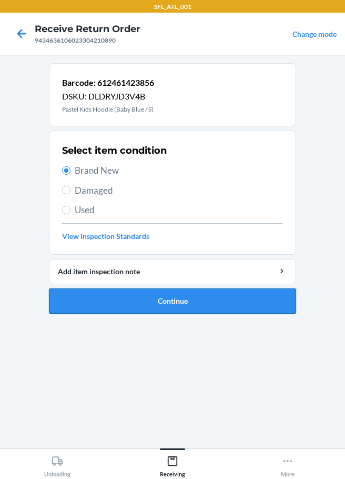
click at [166, 309] on button "Continue" at bounding box center [172, 300] width 247 height 25
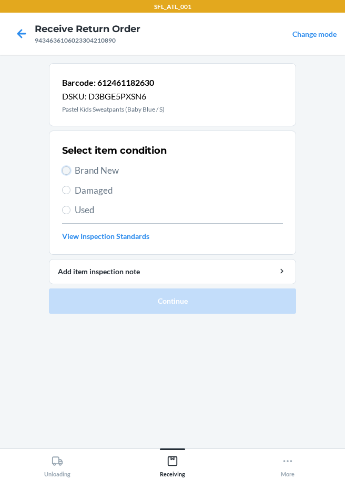
click at [67, 172] on input "Brand New" at bounding box center [66, 170] width 8 height 8
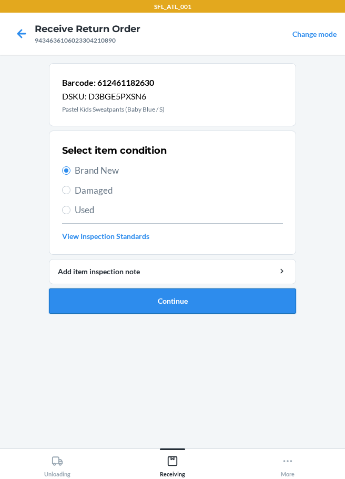
click at [156, 299] on button "Continue" at bounding box center [172, 300] width 247 height 25
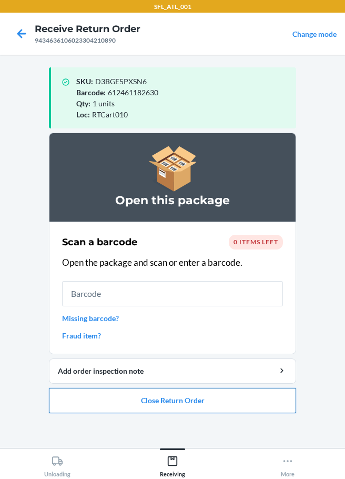
click at [129, 404] on button "Close Return Order" at bounding box center [172, 400] width 247 height 25
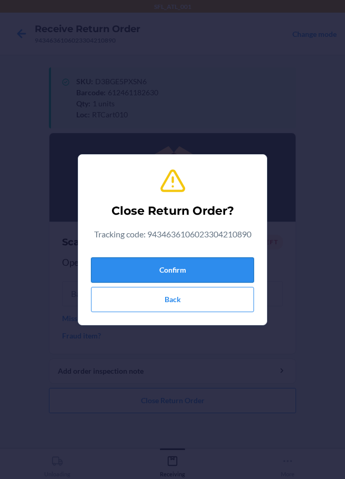
click at [177, 263] on button "Confirm" at bounding box center [172, 269] width 163 height 25
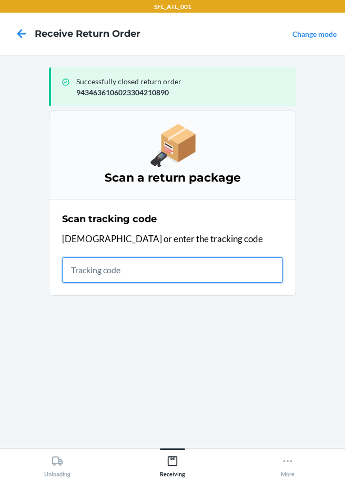
click at [103, 279] on input "text" at bounding box center [172, 269] width 221 height 25
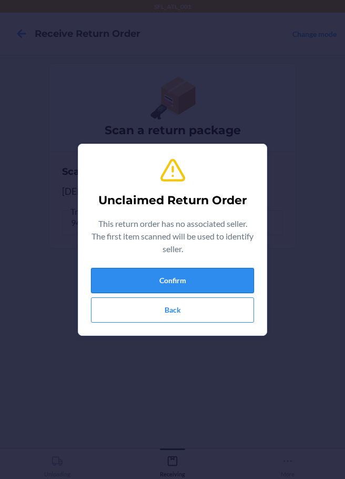
click at [132, 280] on button "Confirm" at bounding box center [172, 280] width 163 height 25
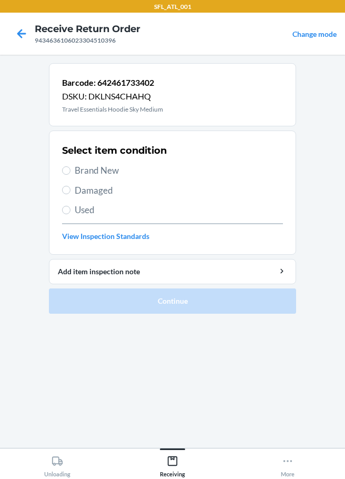
click at [87, 173] on span "Brand New" at bounding box center [179, 171] width 208 height 14
click at [71, 173] on input "Brand New" at bounding box center [66, 170] width 8 height 8
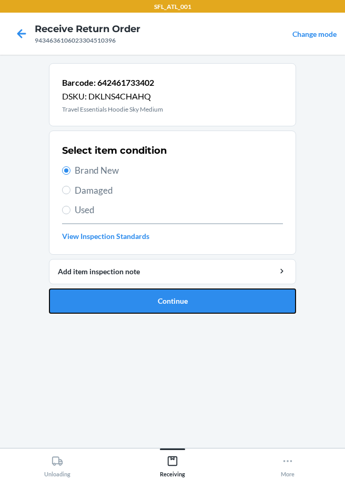
click at [143, 298] on button "Continue" at bounding box center [172, 300] width 247 height 25
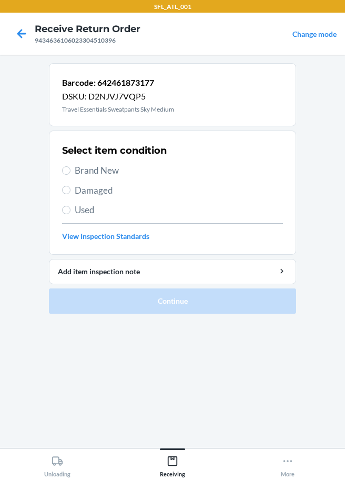
click at [118, 172] on span "Brand New" at bounding box center [179, 171] width 208 height 14
click at [71, 172] on input "Brand New" at bounding box center [66, 170] width 8 height 8
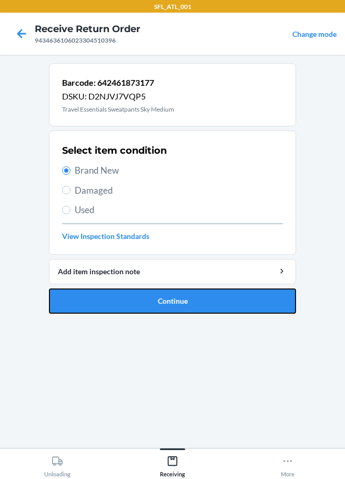
drag, startPoint x: 147, startPoint y: 302, endPoint x: 142, endPoint y: 290, distance: 12.7
click at [146, 302] on button "Continue" at bounding box center [172, 300] width 247 height 25
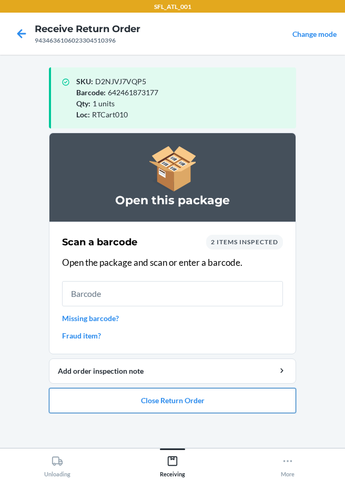
click at [161, 397] on button "Close Return Order" at bounding box center [172, 400] width 247 height 25
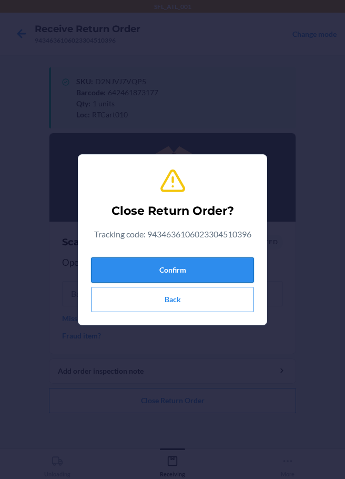
click at [145, 274] on button "Confirm" at bounding box center [172, 269] width 163 height 25
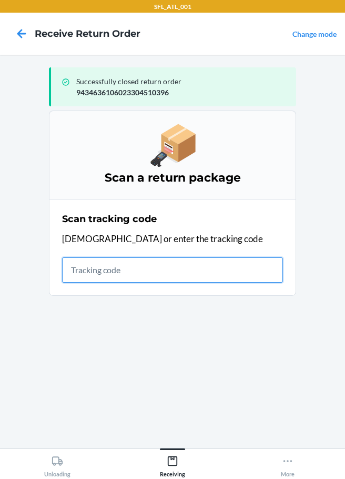
click at [109, 265] on input "text" at bounding box center [172, 269] width 221 height 25
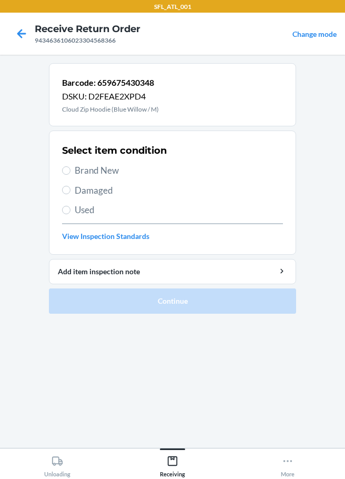
click at [86, 170] on span "Brand New" at bounding box center [179, 171] width 208 height 14
click at [71, 170] on input "Brand New" at bounding box center [66, 170] width 8 height 8
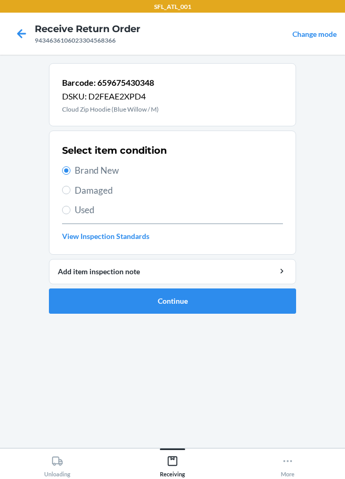
click at [106, 286] on li "Barcode: 659675430348 DSKU: D2FEAE2XPD4 Cloud Zip Hoodie (Blue Willow / M) Sele…" at bounding box center [172, 188] width 247 height 250
click at [109, 305] on button "Continue" at bounding box center [172, 300] width 247 height 25
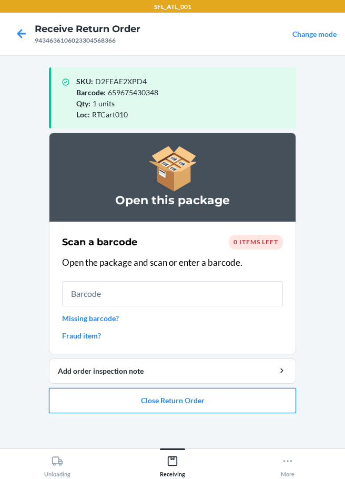
click at [206, 400] on button "Close Return Order" at bounding box center [172, 400] width 247 height 25
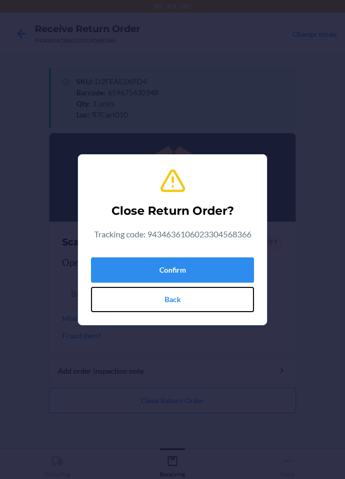
click at [193, 292] on button "Back" at bounding box center [172, 299] width 163 height 25
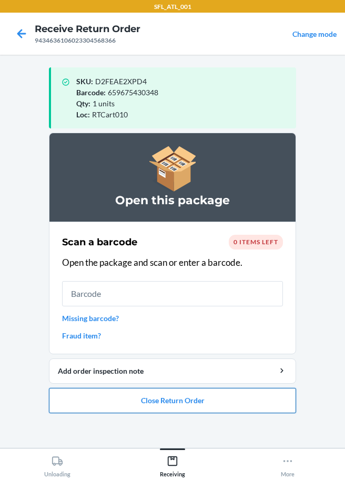
click at [184, 398] on button "Close Return Order" at bounding box center [172, 400] width 247 height 25
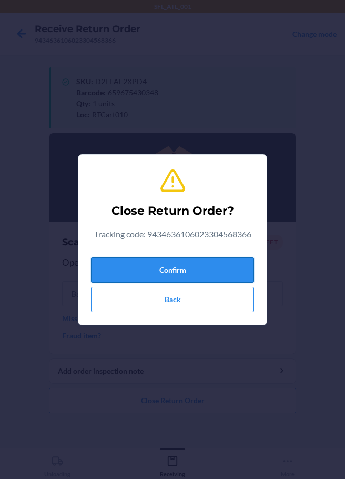
click at [186, 282] on button "Confirm" at bounding box center [172, 269] width 163 height 25
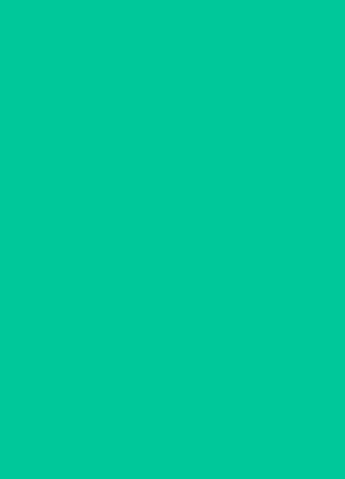
click at [187, 274] on input "text" at bounding box center [172, 269] width 221 height 25
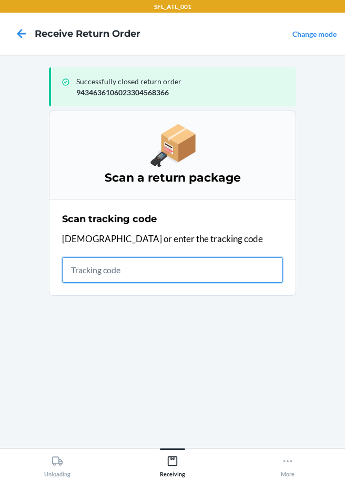
drag, startPoint x: 89, startPoint y: 277, endPoint x: 46, endPoint y: 286, distance: 44.0
click at [89, 277] on input "text" at bounding box center [172, 269] width 221 height 25
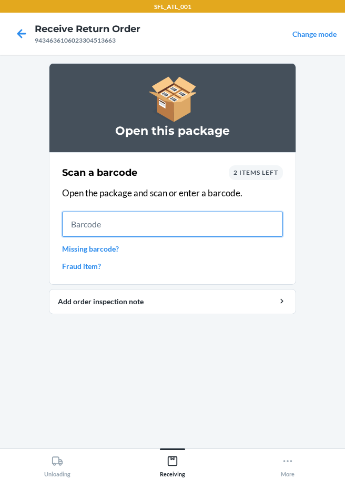
click at [113, 225] on input "text" at bounding box center [172, 224] width 221 height 25
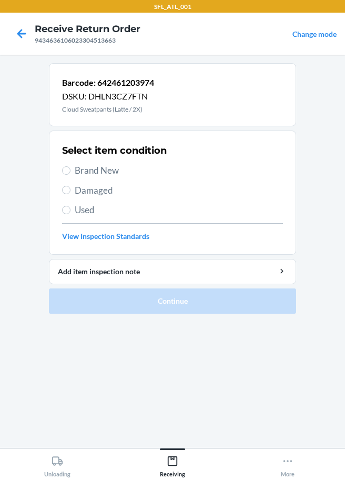
click at [87, 168] on span "Brand New" at bounding box center [179, 171] width 208 height 14
click at [71, 168] on input "Brand New" at bounding box center [66, 170] width 8 height 8
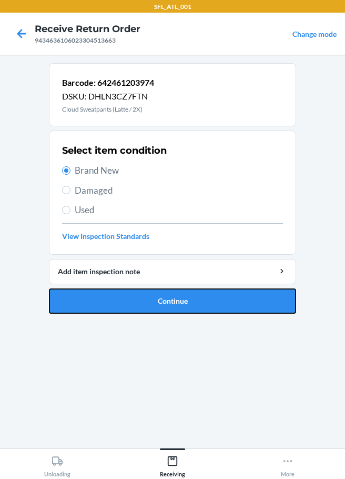
click at [179, 307] on button "Continue" at bounding box center [172, 300] width 247 height 25
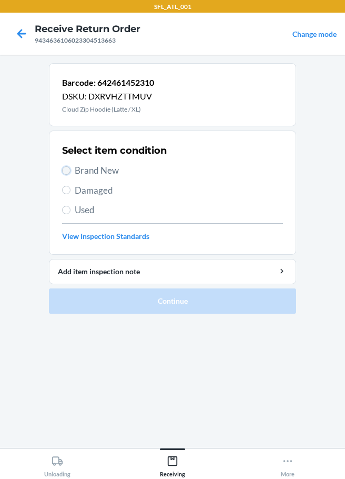
click at [67, 168] on input "Brand New" at bounding box center [66, 170] width 8 height 8
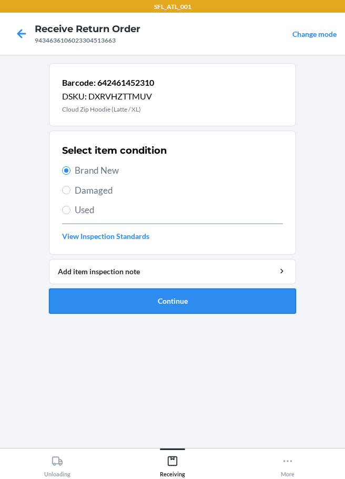
click at [176, 295] on button "Continue" at bounding box center [172, 300] width 247 height 25
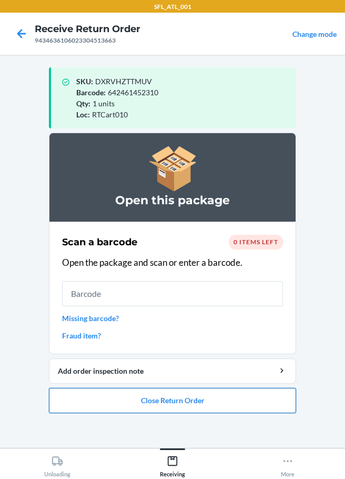
click at [167, 394] on button "Close Return Order" at bounding box center [172, 400] width 247 height 25
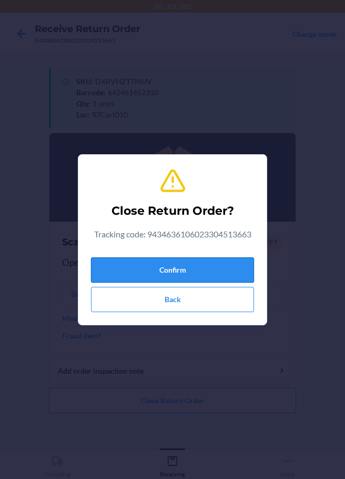
click at [165, 262] on button "Confirm" at bounding box center [172, 269] width 163 height 25
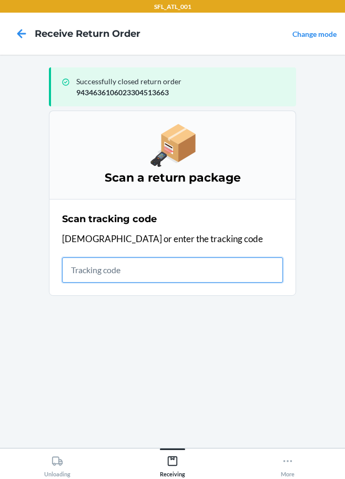
click at [123, 264] on input "text" at bounding box center [172, 269] width 221 height 25
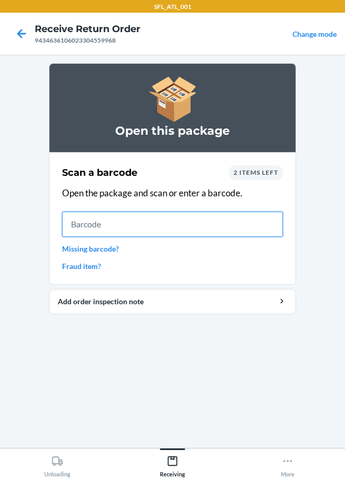
click at [97, 227] on input "text" at bounding box center [172, 224] width 221 height 25
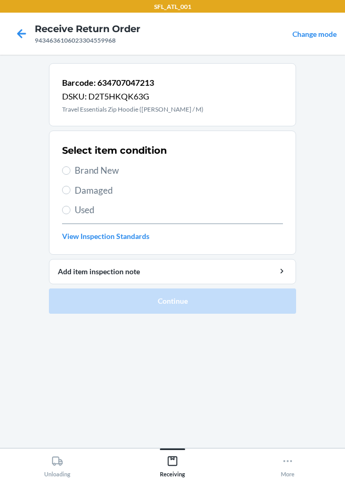
click at [70, 166] on label "Brand New" at bounding box center [172, 171] width 221 height 14
click at [70, 166] on input "Brand New" at bounding box center [66, 170] width 8 height 8
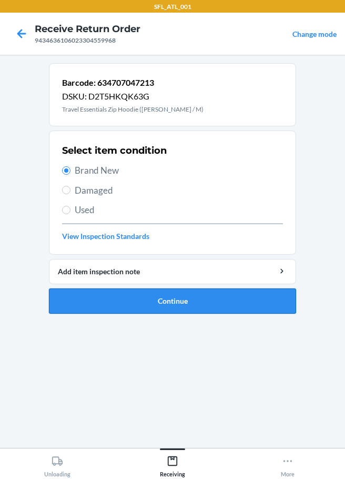
click at [143, 301] on button "Continue" at bounding box center [172, 300] width 247 height 25
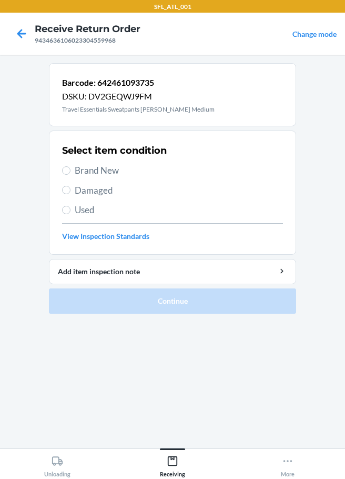
click at [79, 172] on span "Brand New" at bounding box center [179, 171] width 208 height 14
click at [71, 172] on input "Brand New" at bounding box center [66, 170] width 8 height 8
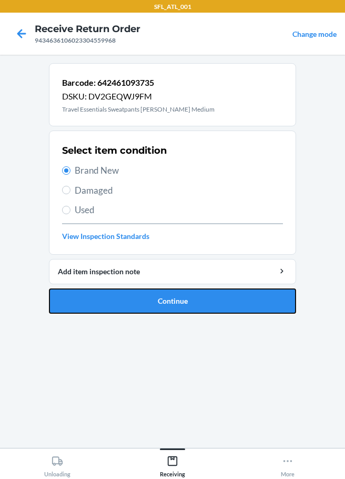
click at [165, 309] on button "Continue" at bounding box center [172, 300] width 247 height 25
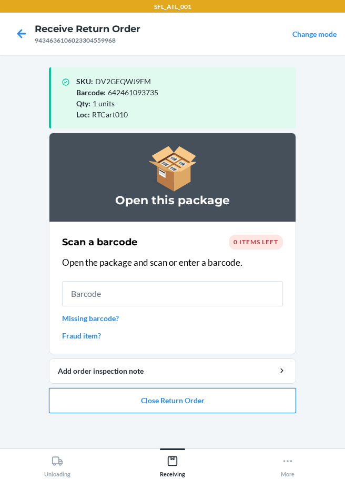
click at [100, 396] on button "Close Return Order" at bounding box center [172, 400] width 247 height 25
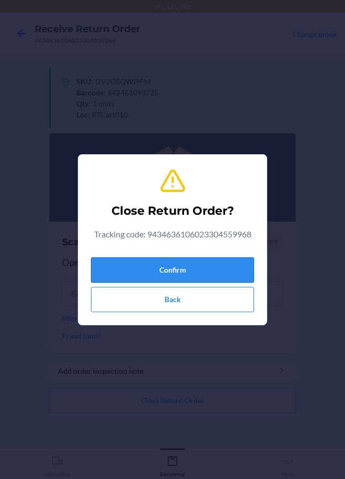
click at [123, 266] on button "Confirm" at bounding box center [172, 269] width 163 height 25
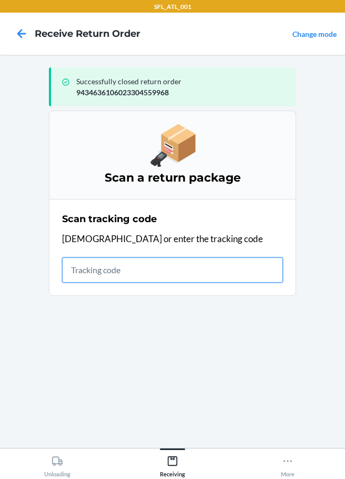
click at [122, 269] on input "text" at bounding box center [172, 269] width 221 height 25
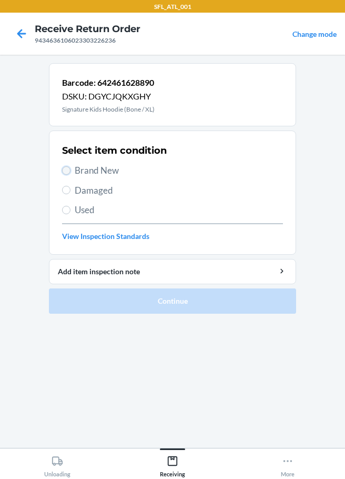
click at [69, 170] on input "Brand New" at bounding box center [66, 170] width 8 height 8
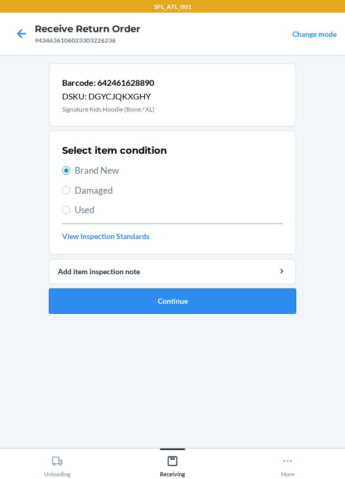
click at [173, 299] on button "Continue" at bounding box center [172, 300] width 247 height 25
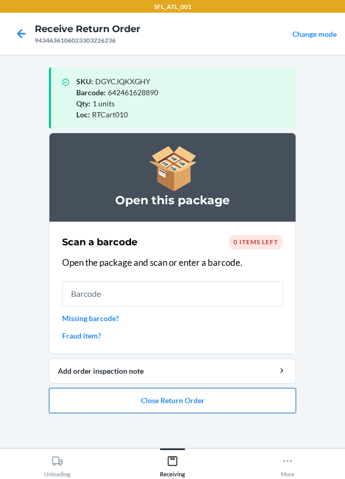
click at [232, 402] on button "Close Return Order" at bounding box center [172, 400] width 247 height 25
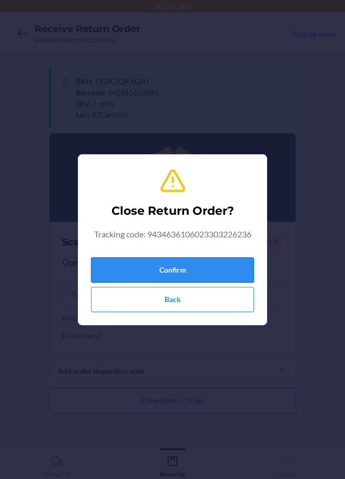
click at [196, 269] on button "Confirm" at bounding box center [172, 269] width 163 height 25
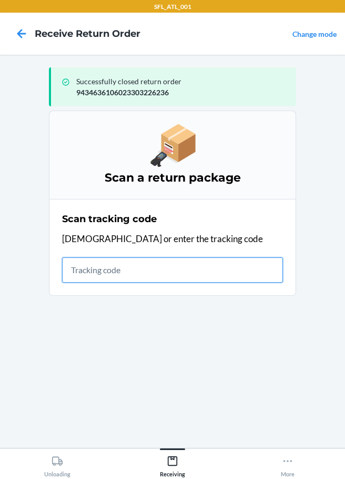
click at [115, 268] on input "text" at bounding box center [172, 269] width 221 height 25
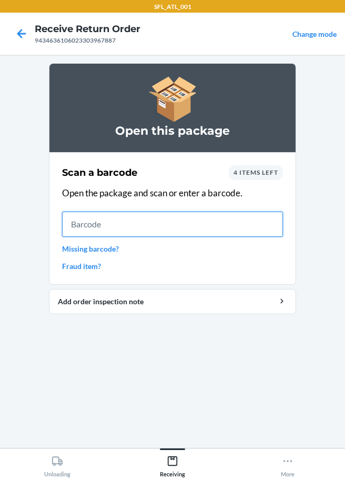
click at [118, 226] on input "text" at bounding box center [172, 224] width 221 height 25
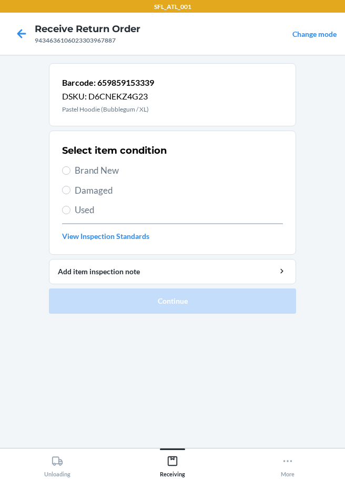
click at [86, 171] on span "Brand New" at bounding box center [179, 171] width 208 height 14
click at [71, 171] on input "Brand New" at bounding box center [66, 170] width 8 height 8
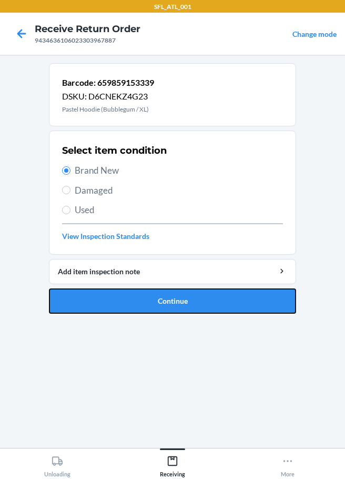
drag, startPoint x: 145, startPoint y: 303, endPoint x: 155, endPoint y: 264, distance: 40.3
click at [149, 298] on button "Continue" at bounding box center [172, 300] width 247 height 25
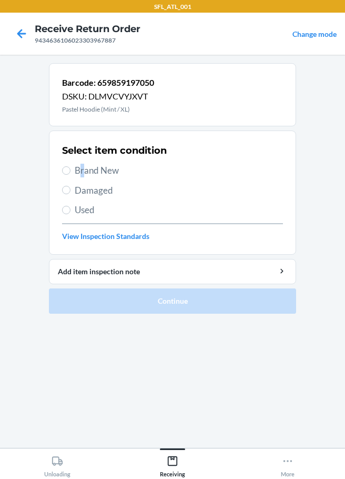
drag, startPoint x: 82, startPoint y: 165, endPoint x: 92, endPoint y: 184, distance: 21.0
click at [83, 166] on span "Brand New" at bounding box center [179, 171] width 208 height 14
click at [75, 171] on span "Brand New" at bounding box center [179, 171] width 208 height 14
click at [71, 171] on input "Brand New" at bounding box center [66, 170] width 8 height 8
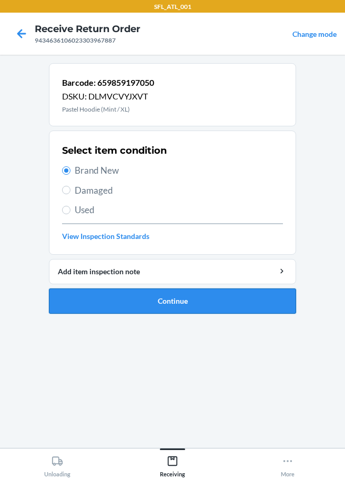
click at [157, 295] on button "Continue" at bounding box center [172, 300] width 247 height 25
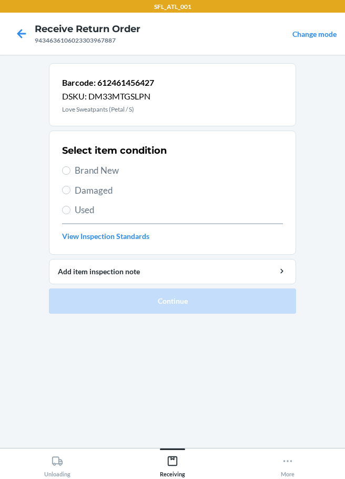
click at [82, 170] on span "Brand New" at bounding box center [179, 171] width 208 height 14
click at [71, 170] on input "Brand New" at bounding box center [66, 170] width 8 height 8
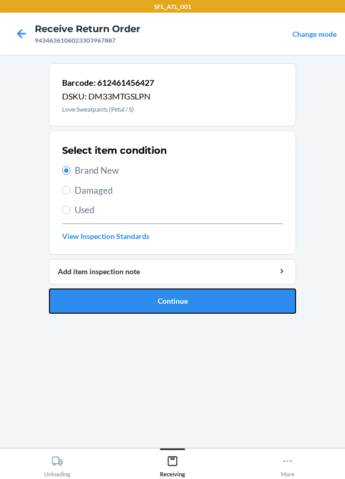
click at [178, 295] on button "Continue" at bounding box center [172, 300] width 247 height 25
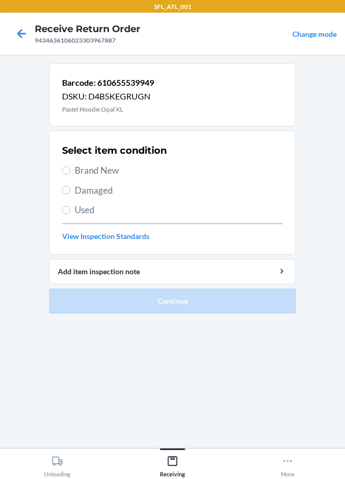
click at [73, 177] on div "Select item condition Brand New Damaged Used View Inspection Standards" at bounding box center [172, 193] width 221 height 104
click at [88, 174] on span "Brand New" at bounding box center [179, 171] width 208 height 14
click at [71, 174] on input "Brand New" at bounding box center [66, 170] width 8 height 8
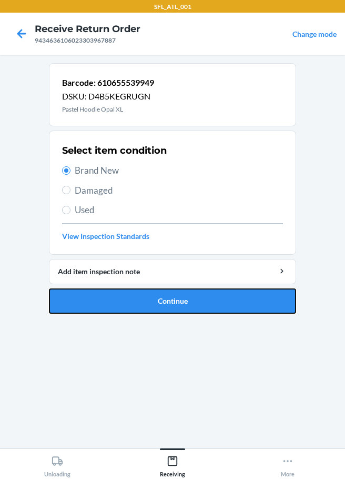
drag, startPoint x: 163, startPoint y: 294, endPoint x: 169, endPoint y: 289, distance: 7.5
click at [165, 294] on button "Continue" at bounding box center [172, 300] width 247 height 25
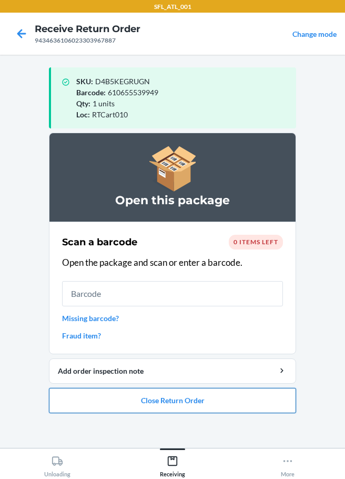
click at [173, 407] on button "Close Return Order" at bounding box center [172, 400] width 247 height 25
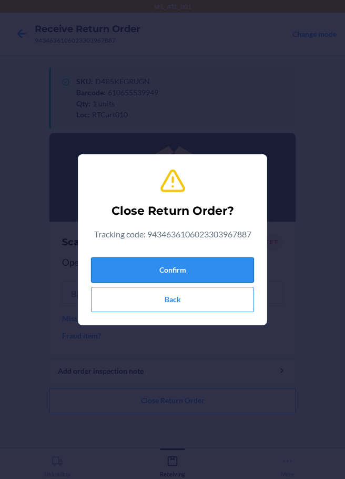
click at [202, 267] on button "Confirm" at bounding box center [172, 269] width 163 height 25
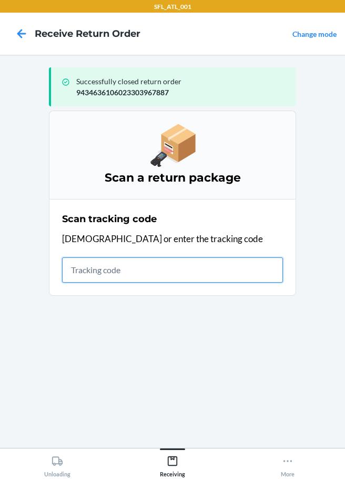
click at [117, 275] on input "text" at bounding box center [172, 269] width 221 height 25
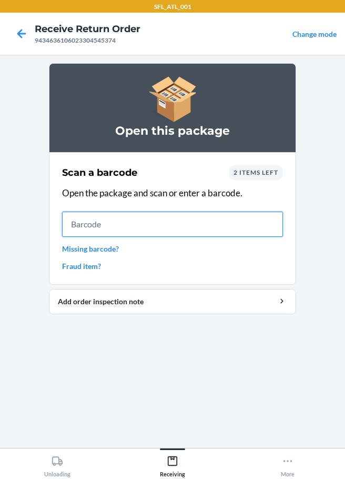
click at [109, 230] on input "text" at bounding box center [172, 224] width 221 height 25
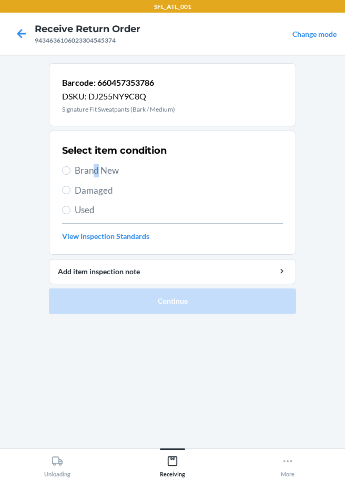
click at [98, 168] on span "Brand New" at bounding box center [179, 171] width 208 height 14
click at [64, 168] on input "Brand New" at bounding box center [66, 170] width 8 height 8
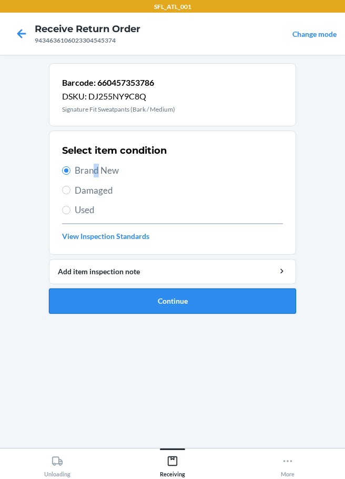
click at [144, 303] on button "Continue" at bounding box center [172, 300] width 247 height 25
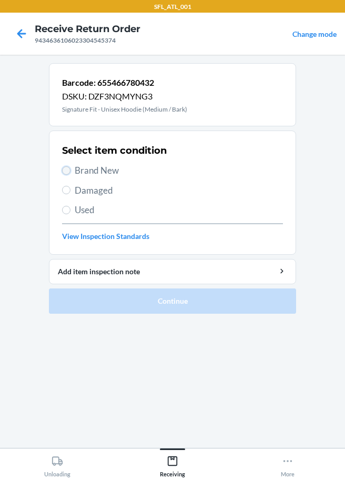
click at [66, 166] on input "Brand New" at bounding box center [66, 170] width 8 height 8
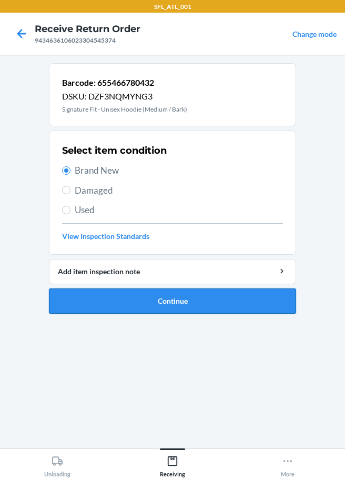
click at [168, 288] on button "Continue" at bounding box center [172, 300] width 247 height 25
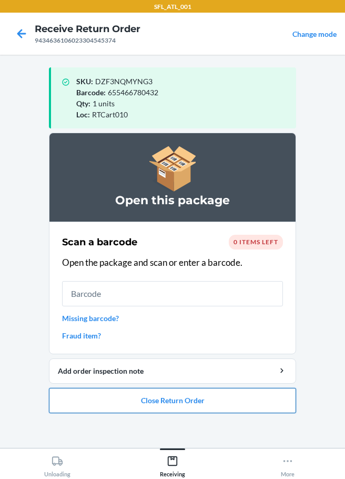
click at [198, 404] on button "Close Return Order" at bounding box center [172, 400] width 247 height 25
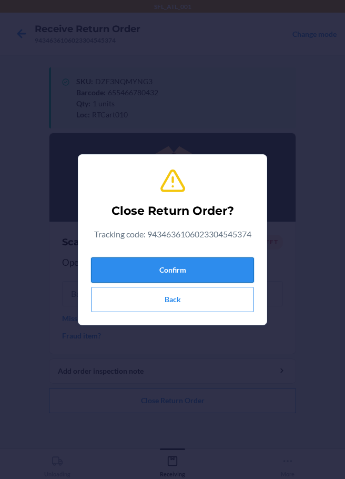
click at [179, 270] on button "Confirm" at bounding box center [172, 269] width 163 height 25
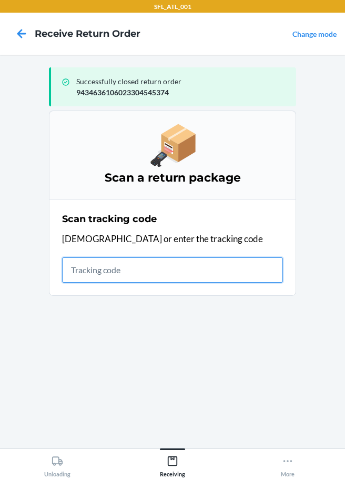
click at [111, 274] on input "text" at bounding box center [172, 269] width 221 height 25
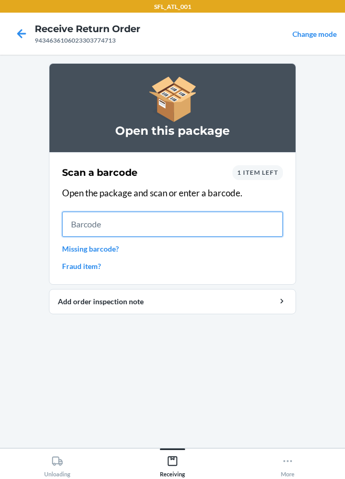
click at [78, 230] on input "text" at bounding box center [172, 224] width 221 height 25
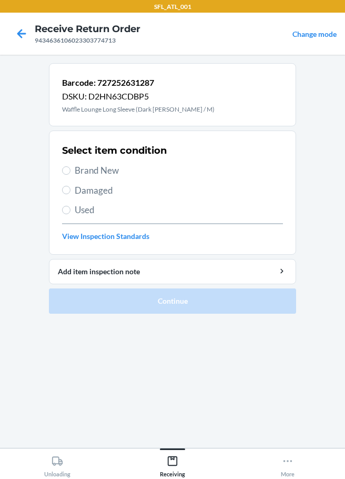
click at [81, 166] on span "Brand New" at bounding box center [179, 171] width 208 height 14
click at [71, 166] on input "Brand New" at bounding box center [66, 170] width 8 height 8
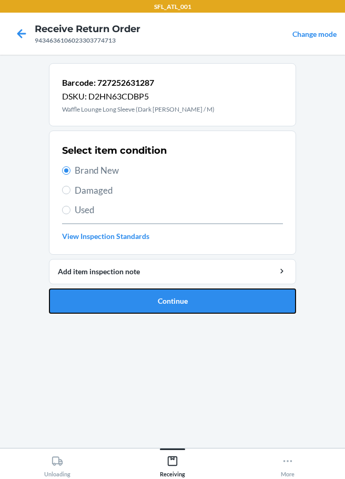
drag, startPoint x: 160, startPoint y: 303, endPoint x: 165, endPoint y: 295, distance: 9.5
click at [161, 303] on button "Continue" at bounding box center [172, 300] width 247 height 25
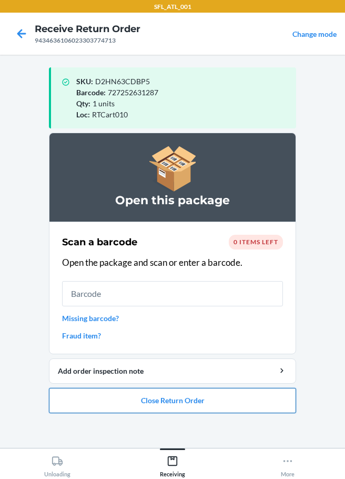
click at [137, 401] on button "Close Return Order" at bounding box center [172, 400] width 247 height 25
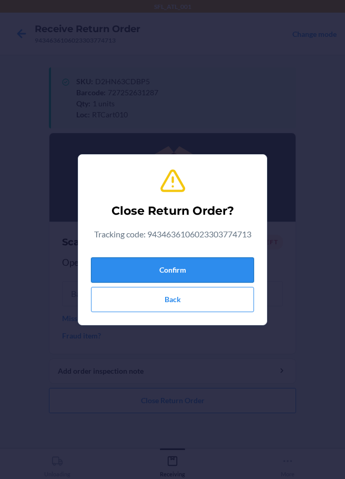
click at [128, 262] on button "Confirm" at bounding box center [172, 269] width 163 height 25
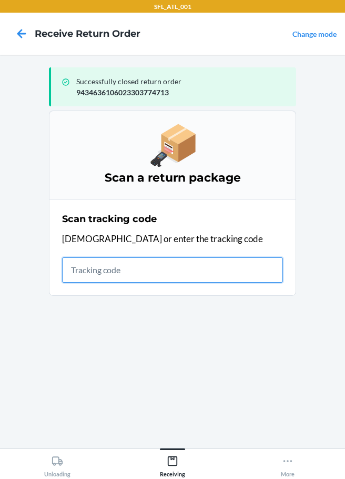
click at [83, 266] on input "text" at bounding box center [172, 269] width 221 height 25
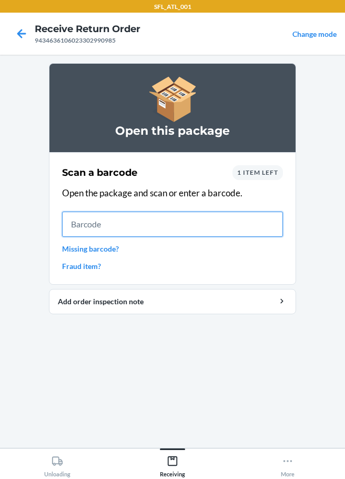
click at [73, 216] on input "text" at bounding box center [172, 224] width 221 height 25
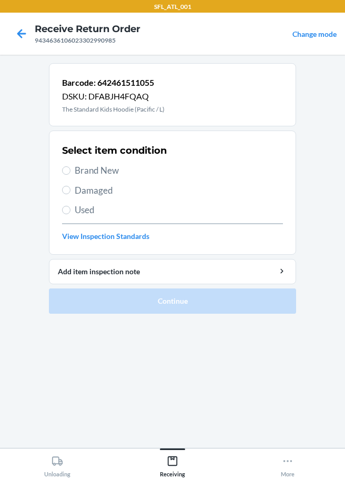
click at [71, 164] on label "Brand New" at bounding box center [172, 171] width 221 height 14
click at [71, 166] on input "Brand New" at bounding box center [66, 170] width 8 height 8
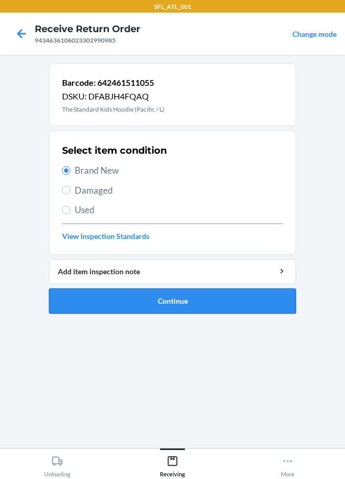
click at [177, 296] on button "Continue" at bounding box center [172, 300] width 247 height 25
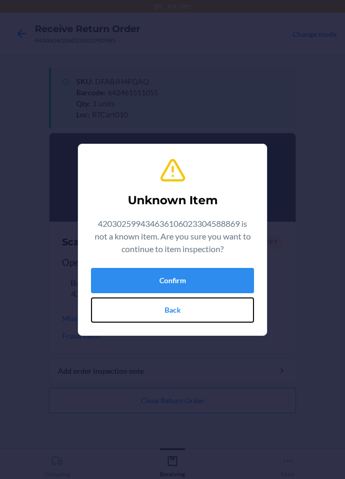
drag, startPoint x: 137, startPoint y: 305, endPoint x: 131, endPoint y: 299, distance: 8.6
click at [135, 305] on button "Back" at bounding box center [172, 309] width 163 height 25
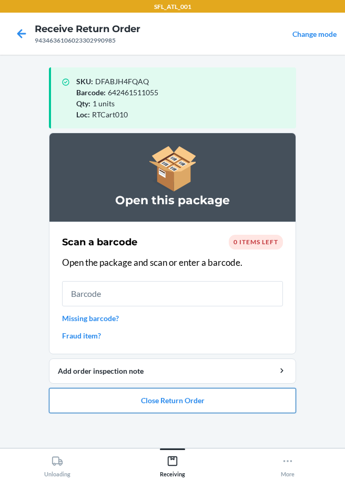
click at [156, 401] on button "Close Return Order" at bounding box center [172, 400] width 247 height 25
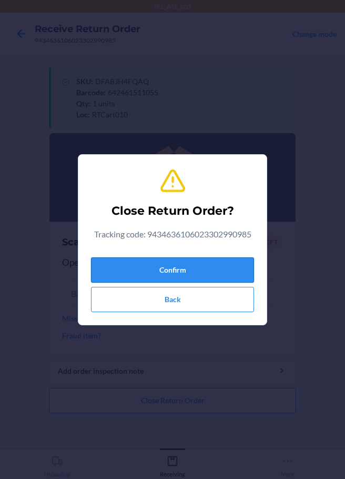
click at [118, 269] on button "Confirm" at bounding box center [172, 269] width 163 height 25
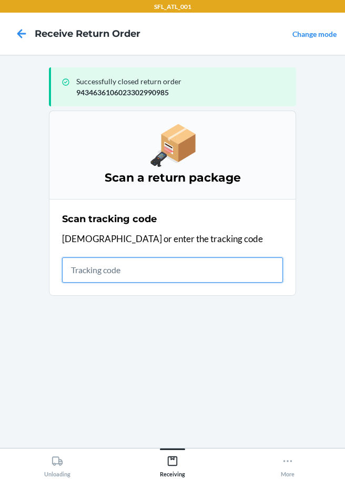
drag, startPoint x: 80, startPoint y: 273, endPoint x: 86, endPoint y: 273, distance: 5.8
click at [80, 273] on input "text" at bounding box center [172, 269] width 221 height 25
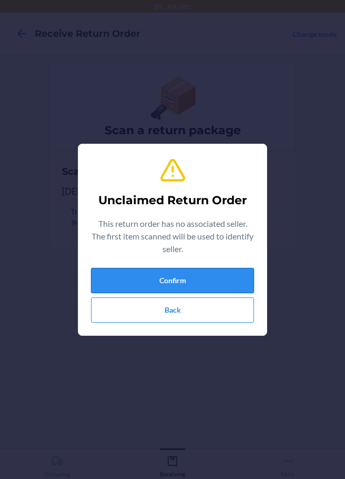
click at [175, 286] on button "Confirm" at bounding box center [172, 280] width 163 height 25
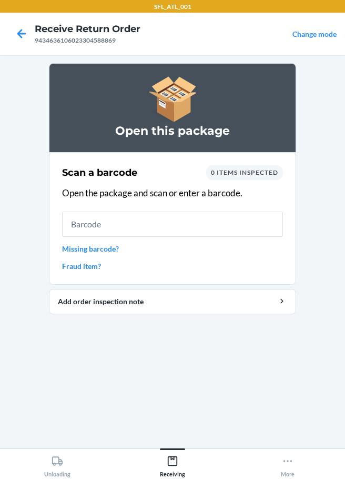
click at [105, 247] on link "Missing barcode?" at bounding box center [172, 248] width 221 height 11
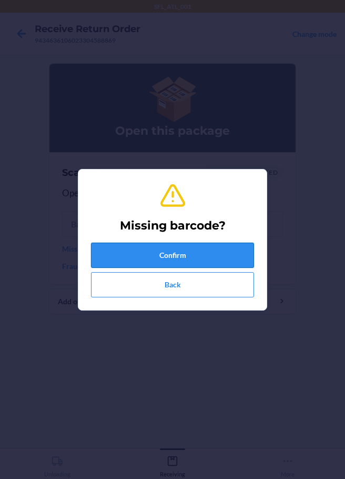
click at [118, 260] on button "Confirm" at bounding box center [172, 255] width 163 height 25
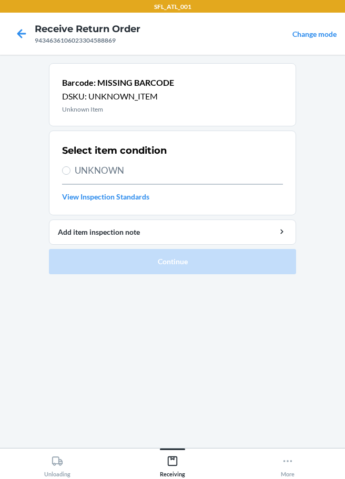
click at [91, 166] on span "UNKNOWN" at bounding box center [179, 171] width 208 height 14
click at [71, 166] on input "UNKNOWN" at bounding box center [66, 170] width 8 height 8
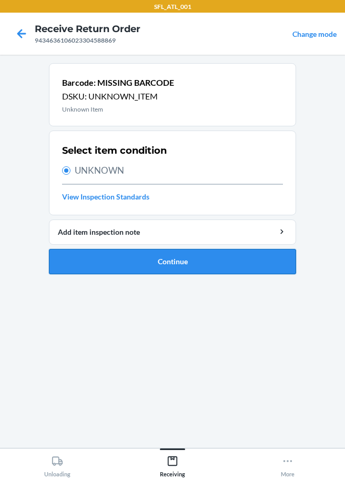
click at [131, 255] on button "Continue" at bounding box center [172, 261] width 247 height 25
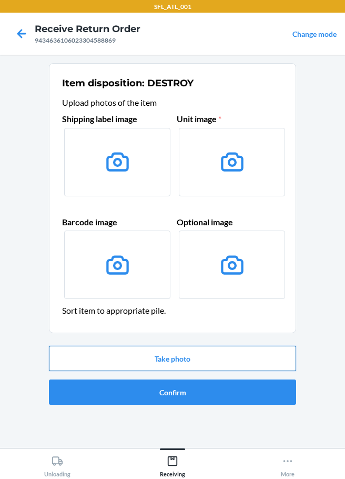
click at [197, 354] on button "Take photo" at bounding box center [172, 358] width 247 height 25
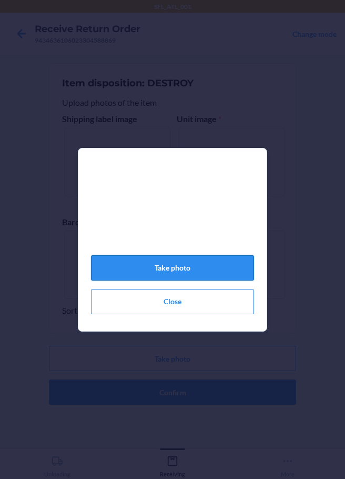
click at [174, 277] on button "Take photo" at bounding box center [172, 267] width 163 height 25
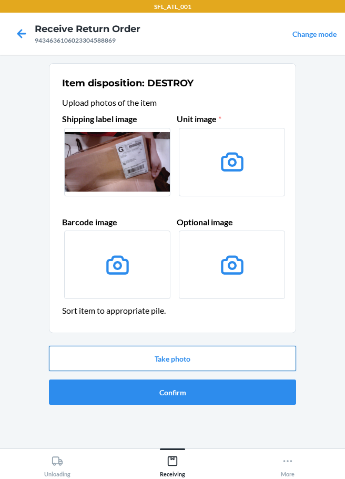
click at [172, 357] on button "Take photo" at bounding box center [172, 358] width 247 height 25
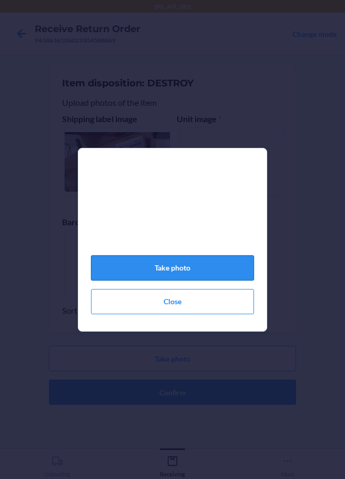
drag, startPoint x: 188, startPoint y: 266, endPoint x: 193, endPoint y: 280, distance: 14.5
click at [187, 266] on button "Take photo" at bounding box center [172, 267] width 163 height 25
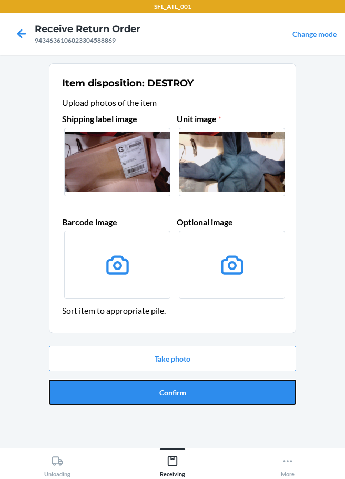
drag, startPoint x: 185, startPoint y: 394, endPoint x: 189, endPoint y: 389, distance: 5.6
click at [186, 394] on button "Confirm" at bounding box center [172, 391] width 247 height 25
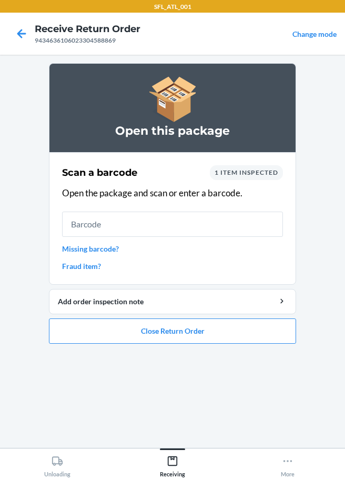
click at [112, 253] on link "Missing barcode?" at bounding box center [172, 248] width 221 height 11
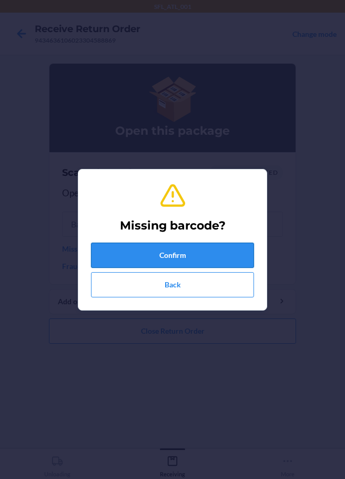
click at [152, 266] on button "Confirm" at bounding box center [172, 255] width 163 height 25
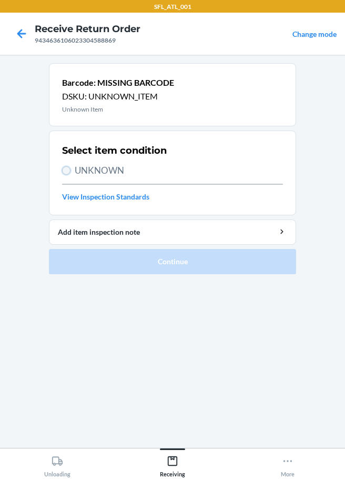
click at [65, 172] on input "UNKNOWN" at bounding box center [66, 170] width 8 height 8
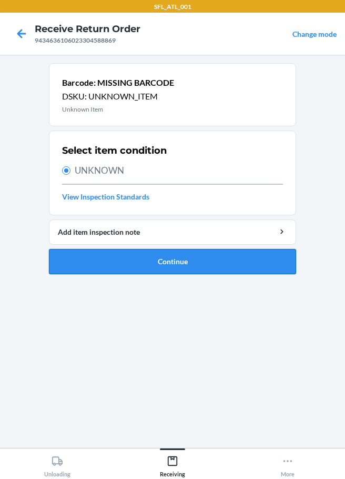
click at [183, 262] on button "Continue" at bounding box center [172, 261] width 247 height 25
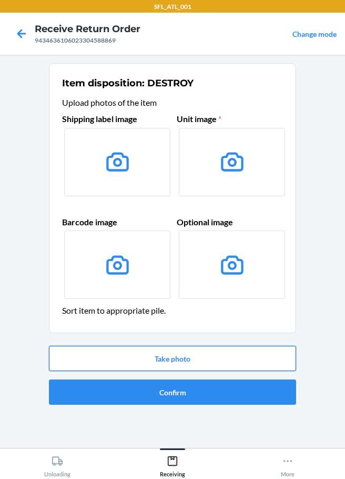
click at [213, 365] on button "Take photo" at bounding box center [172, 358] width 247 height 25
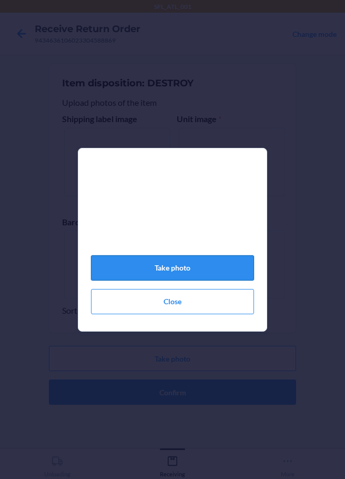
click at [200, 269] on button "Take photo" at bounding box center [172, 267] width 163 height 25
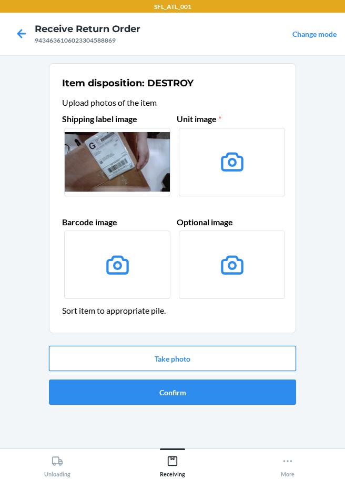
click at [216, 354] on button "Take photo" at bounding box center [172, 358] width 247 height 25
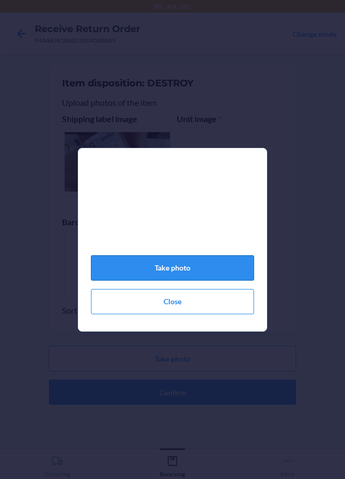
click at [209, 276] on button "Take photo" at bounding box center [172, 267] width 163 height 25
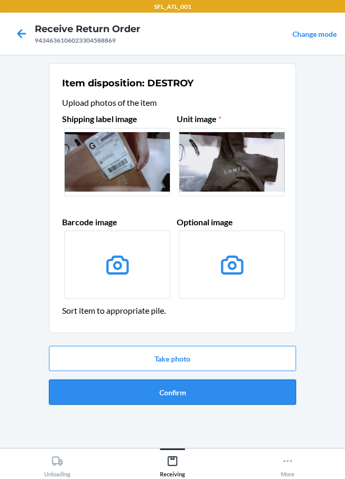
click at [181, 396] on button "Confirm" at bounding box center [172, 391] width 247 height 25
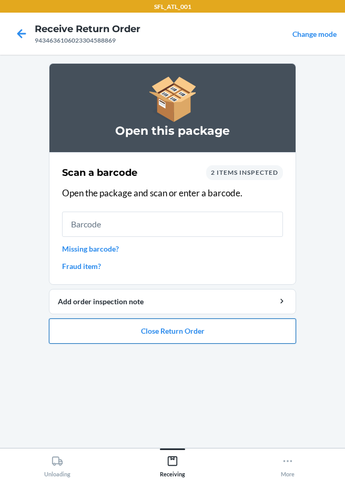
click at [269, 330] on button "Close Return Order" at bounding box center [172, 330] width 247 height 25
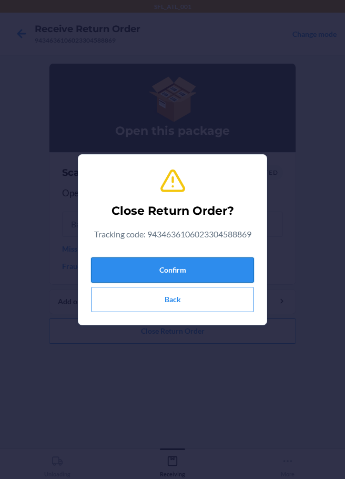
click at [176, 278] on button "Confirm" at bounding box center [172, 269] width 163 height 25
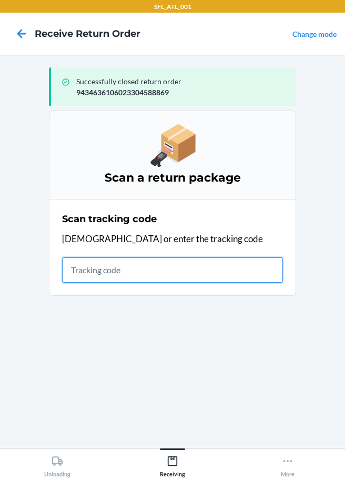
drag, startPoint x: 84, startPoint y: 269, endPoint x: 91, endPoint y: 273, distance: 8.2
click at [85, 273] on input "text" at bounding box center [172, 269] width 221 height 25
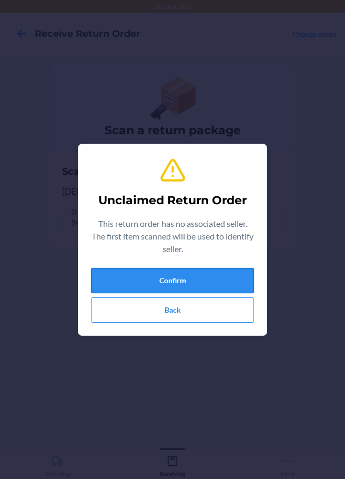
click at [147, 278] on button "Confirm" at bounding box center [172, 280] width 163 height 25
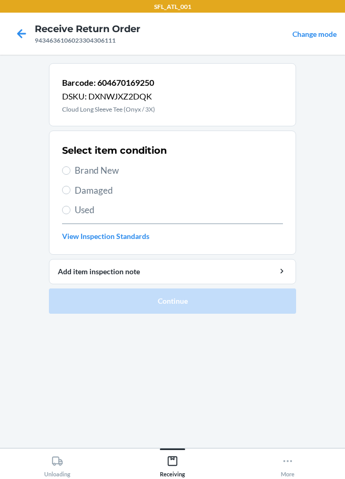
click at [78, 165] on span "Brand New" at bounding box center [179, 171] width 208 height 14
click at [71, 166] on input "Brand New" at bounding box center [66, 170] width 8 height 8
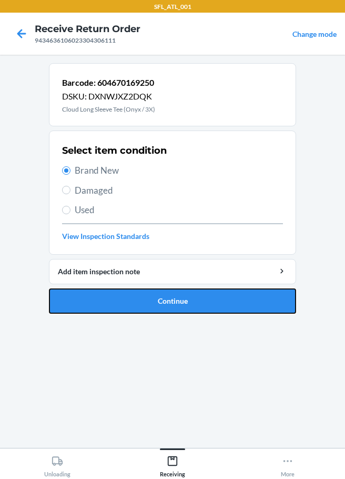
drag, startPoint x: 150, startPoint y: 306, endPoint x: 171, endPoint y: 238, distance: 71.1
click at [153, 304] on button "Continue" at bounding box center [172, 300] width 247 height 25
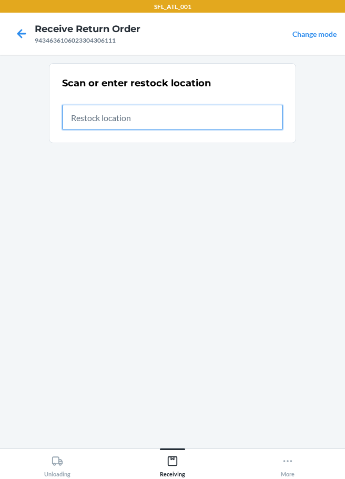
click at [101, 119] on input "text" at bounding box center [172, 117] width 221 height 25
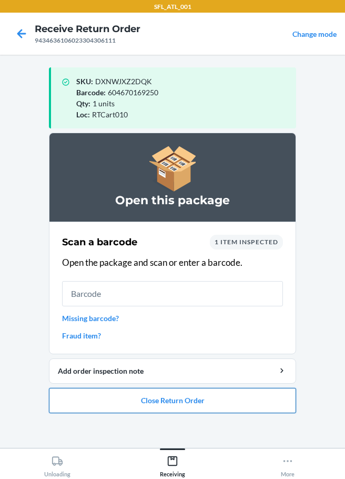
click at [160, 404] on button "Close Return Order" at bounding box center [172, 400] width 247 height 25
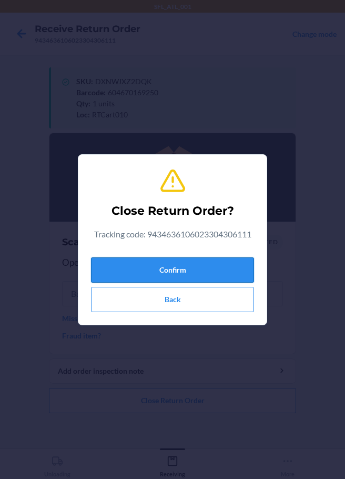
click at [172, 268] on button "Confirm" at bounding box center [172, 269] width 163 height 25
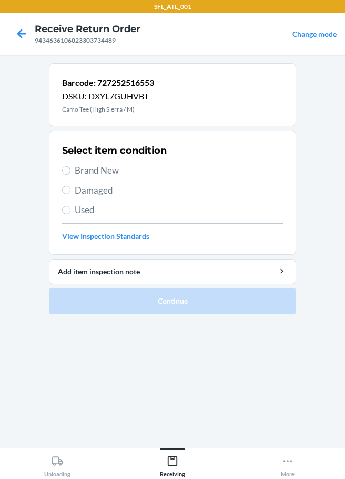
click at [73, 179] on div "Select item condition Brand New Damaged Used View Inspection Standards" at bounding box center [172, 193] width 221 height 104
click at [70, 169] on input "Brand New" at bounding box center [66, 170] width 8 height 8
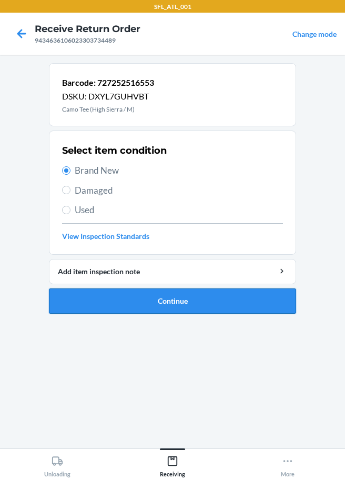
click at [126, 292] on button "Continue" at bounding box center [172, 300] width 247 height 25
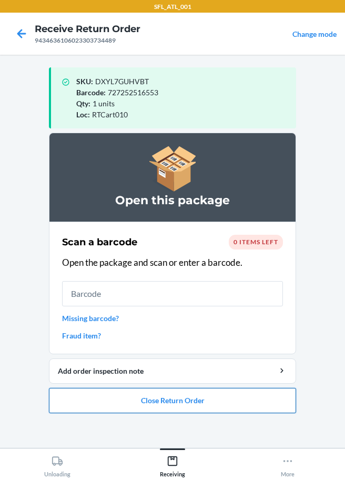
click at [180, 398] on button "Close Return Order" at bounding box center [172, 400] width 247 height 25
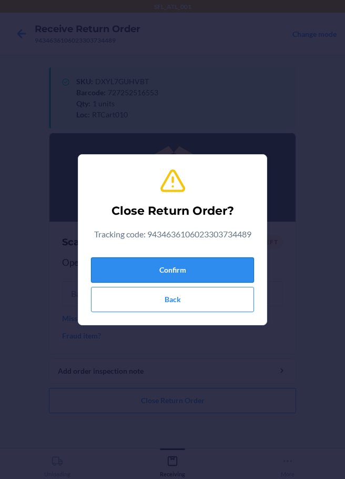
click at [156, 277] on button "Confirm" at bounding box center [172, 269] width 163 height 25
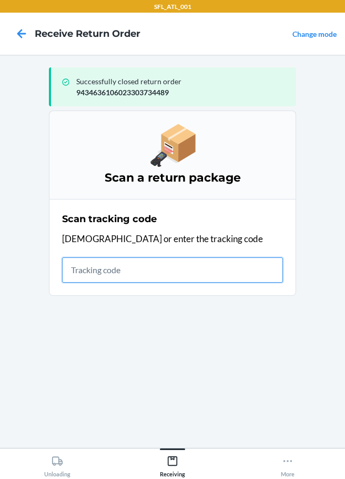
click at [72, 273] on input "text" at bounding box center [172, 269] width 221 height 25
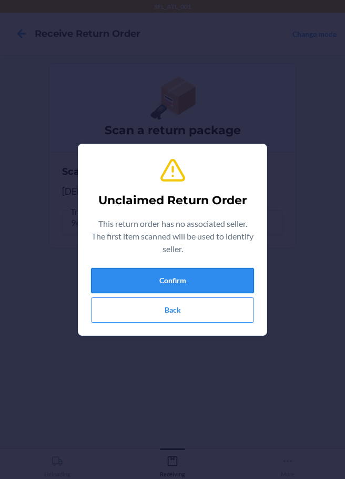
click at [151, 278] on button "Confirm" at bounding box center [172, 280] width 163 height 25
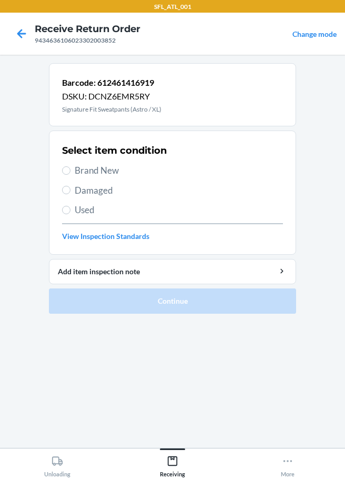
click at [78, 178] on div "Select item condition Brand New Damaged Used View Inspection Standards" at bounding box center [172, 193] width 221 height 104
click at [78, 173] on span "Brand New" at bounding box center [179, 171] width 208 height 14
click at [71, 173] on input "Brand New" at bounding box center [66, 170] width 8 height 8
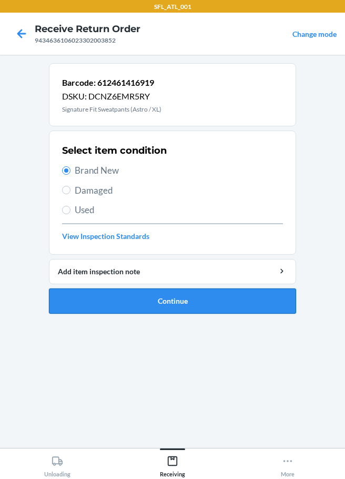
click at [174, 313] on button "Continue" at bounding box center [172, 300] width 247 height 25
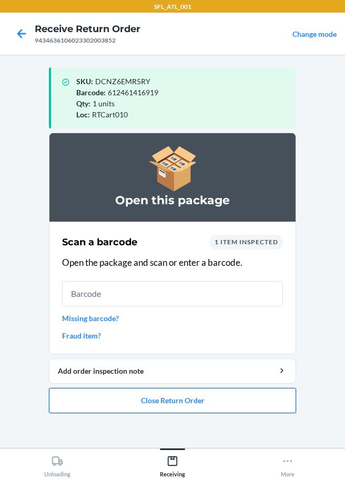
click at [132, 396] on button "Close Return Order" at bounding box center [172, 400] width 247 height 25
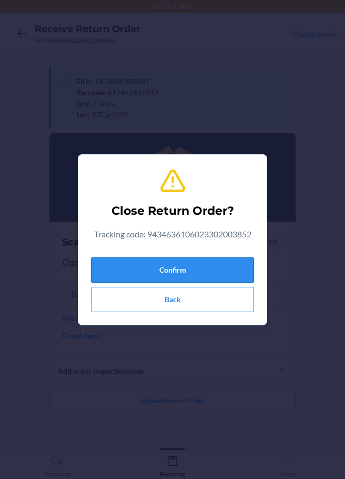
click at [130, 275] on button "Confirm" at bounding box center [172, 269] width 163 height 25
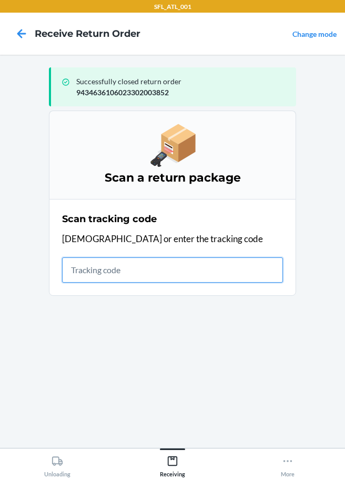
click at [78, 279] on input "text" at bounding box center [172, 269] width 221 height 25
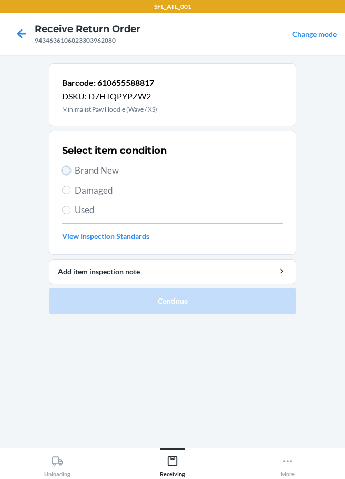
click at [68, 167] on input "Brand New" at bounding box center [66, 170] width 8 height 8
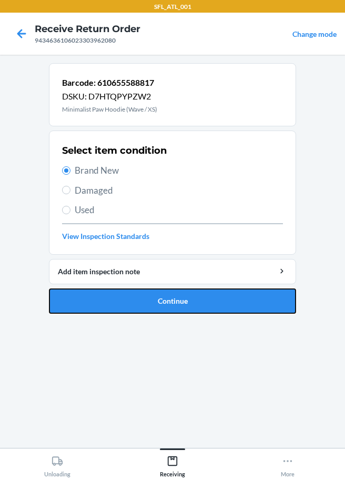
drag, startPoint x: 148, startPoint y: 303, endPoint x: 155, endPoint y: 280, distance: 24.3
click at [148, 303] on button "Continue" at bounding box center [172, 300] width 247 height 25
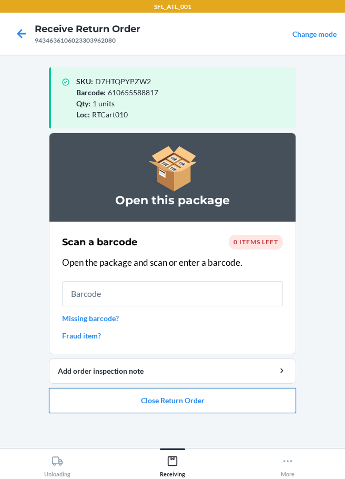
click at [194, 403] on button "Close Return Order" at bounding box center [172, 400] width 247 height 25
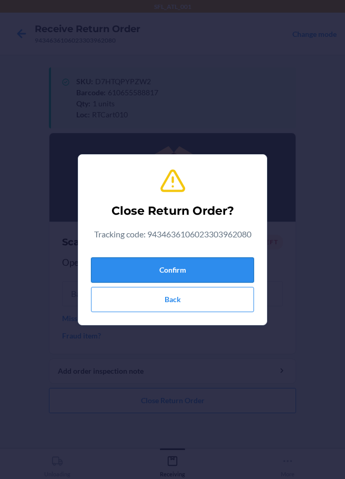
click at [179, 267] on button "Confirm" at bounding box center [172, 269] width 163 height 25
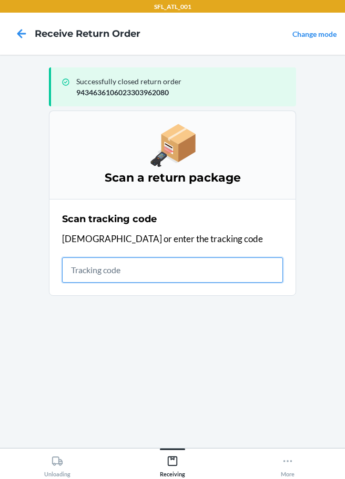
click at [163, 269] on input "text" at bounding box center [172, 269] width 221 height 25
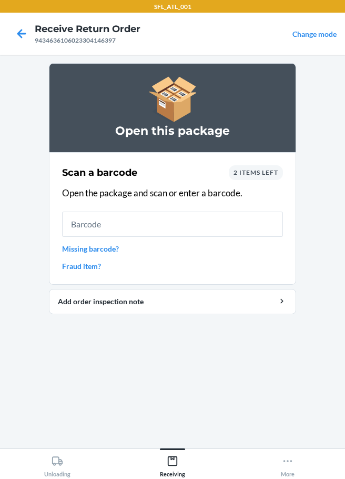
click at [109, 250] on link "Missing barcode?" at bounding box center [172, 248] width 221 height 11
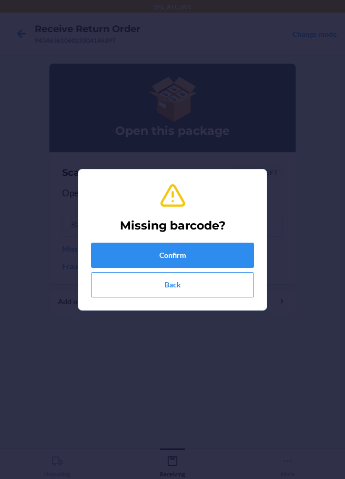
click at [134, 268] on div "Confirm Back" at bounding box center [172, 270] width 163 height 55
click at [126, 252] on button "Confirm" at bounding box center [172, 255] width 163 height 25
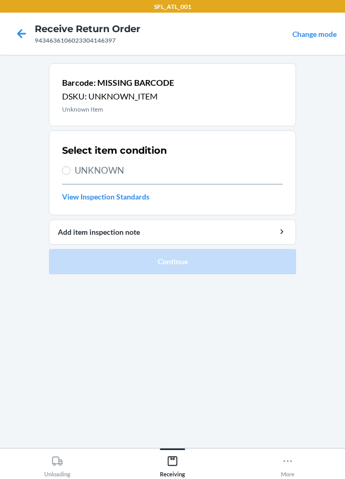
drag, startPoint x: 85, startPoint y: 173, endPoint x: 81, endPoint y: 186, distance: 14.5
click at [85, 173] on span "UNKNOWN" at bounding box center [179, 171] width 208 height 14
click at [71, 173] on input "UNKNOWN" at bounding box center [66, 170] width 8 height 8
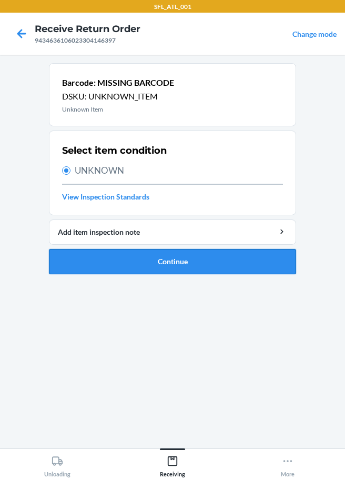
click at [147, 265] on button "Continue" at bounding box center [172, 261] width 247 height 25
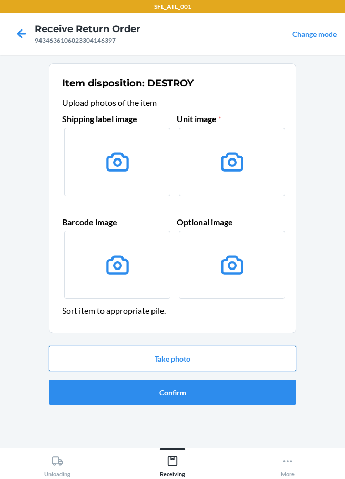
click at [158, 359] on button "Take photo" at bounding box center [172, 358] width 247 height 25
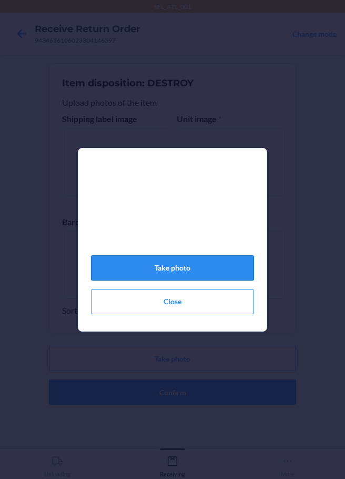
click at [161, 275] on button "Take photo" at bounding box center [172, 267] width 163 height 25
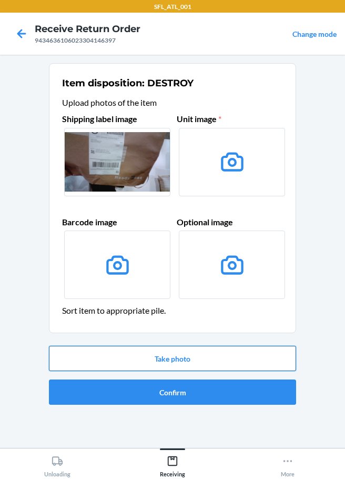
click at [170, 365] on button "Take photo" at bounding box center [172, 358] width 247 height 25
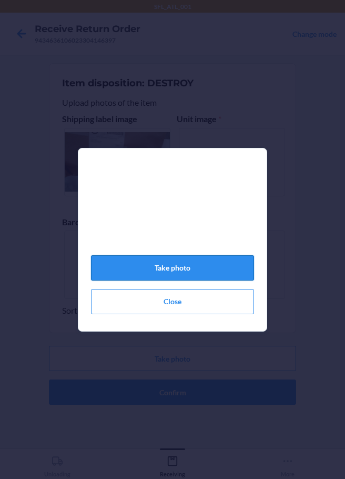
click at [194, 270] on button "Take photo" at bounding box center [172, 267] width 163 height 25
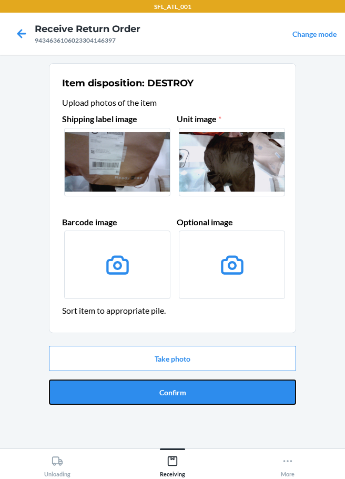
drag, startPoint x: 161, startPoint y: 397, endPoint x: 164, endPoint y: 376, distance: 20.8
click at [162, 397] on button "Confirm" at bounding box center [172, 391] width 247 height 25
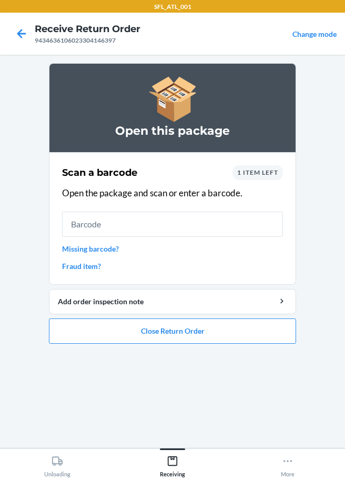
click at [105, 249] on link "Missing barcode?" at bounding box center [172, 248] width 221 height 11
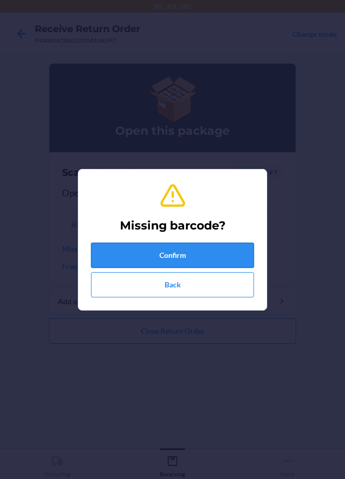
click at [141, 257] on button "Confirm" at bounding box center [172, 255] width 163 height 25
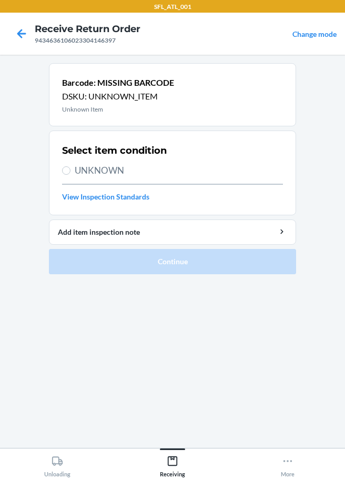
click at [72, 167] on label "UNKNOWN" at bounding box center [172, 171] width 221 height 14
click at [71, 167] on input "UNKNOWN" at bounding box center [66, 170] width 8 height 8
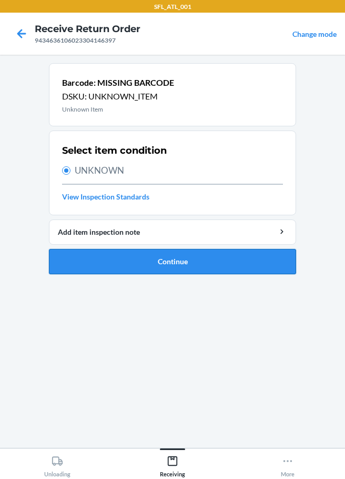
click at [119, 267] on button "Continue" at bounding box center [172, 261] width 247 height 25
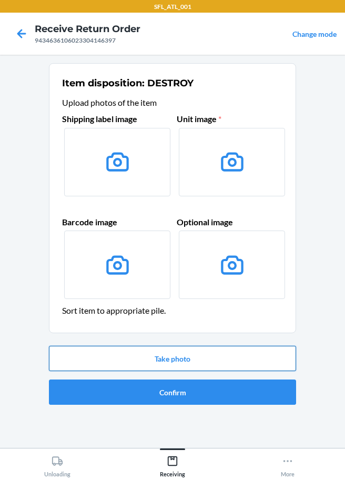
click at [149, 360] on button "Take photo" at bounding box center [172, 358] width 247 height 25
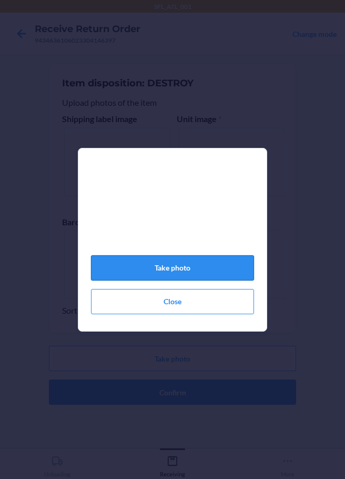
click at [183, 275] on button "Take photo" at bounding box center [172, 267] width 163 height 25
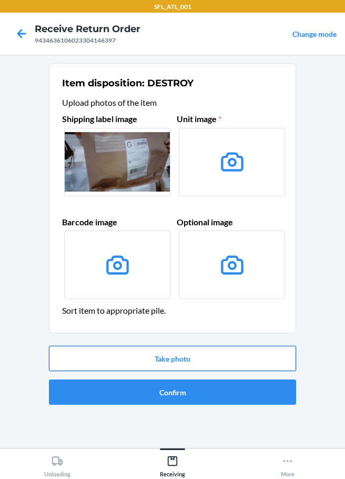
click at [195, 364] on button "Take photo" at bounding box center [172, 358] width 247 height 25
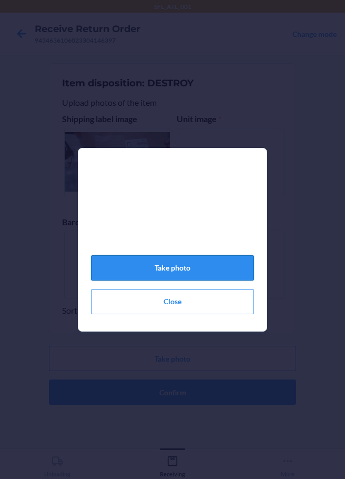
click at [190, 277] on button "Take photo" at bounding box center [172, 267] width 163 height 25
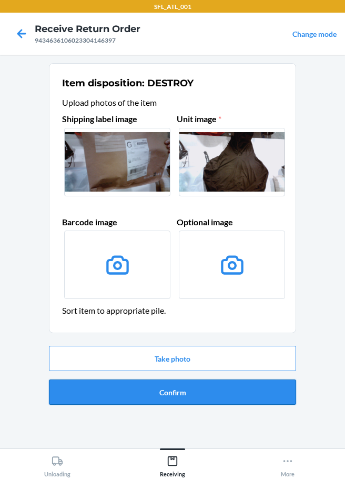
click at [193, 392] on button "Confirm" at bounding box center [172, 391] width 247 height 25
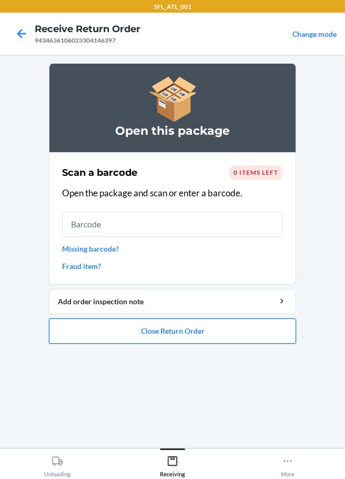
click at [162, 332] on button "Close Return Order" at bounding box center [172, 330] width 247 height 25
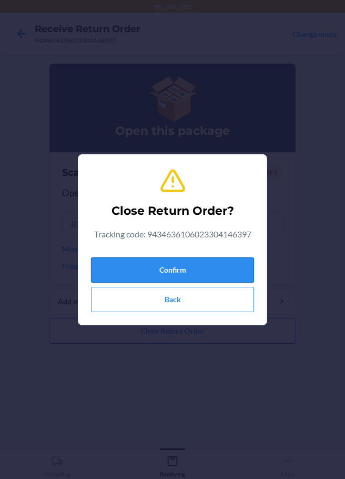
click at [183, 265] on button "Confirm" at bounding box center [172, 269] width 163 height 25
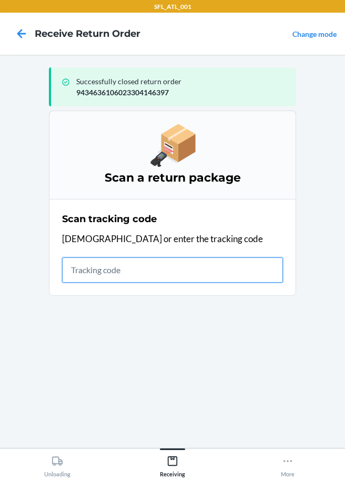
click at [79, 279] on input "text" at bounding box center [172, 269] width 221 height 25
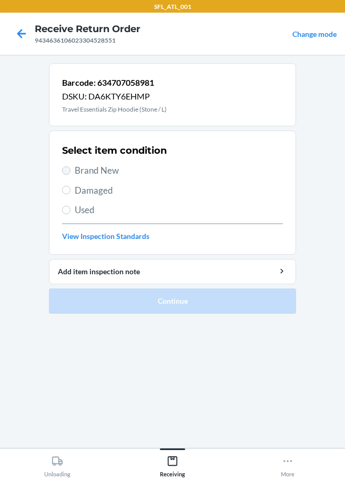
click at [65, 166] on label "Brand New" at bounding box center [172, 171] width 221 height 14
click at [65, 166] on input "Brand New" at bounding box center [66, 170] width 8 height 8
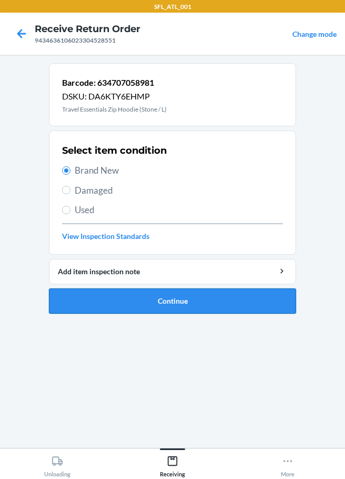
click at [168, 308] on button "Continue" at bounding box center [172, 300] width 247 height 25
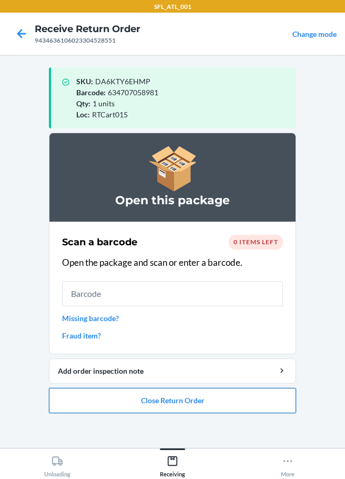
click at [146, 402] on button "Close Return Order" at bounding box center [172, 400] width 247 height 25
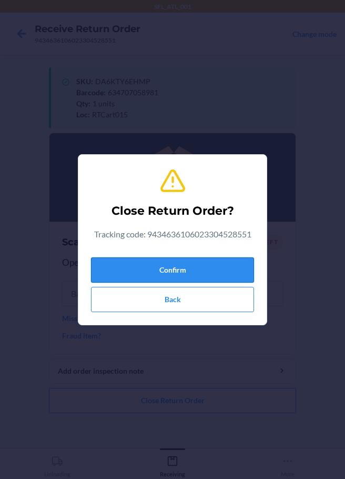
click at [209, 276] on button "Confirm" at bounding box center [172, 269] width 163 height 25
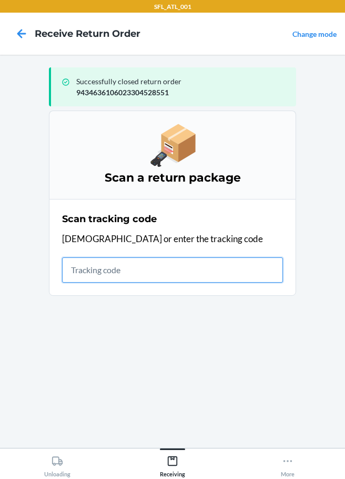
click at [73, 273] on input "text" at bounding box center [172, 269] width 221 height 25
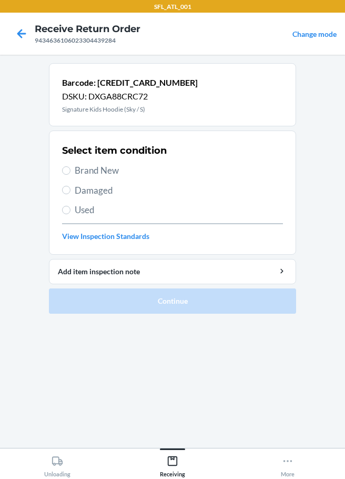
click at [84, 167] on span "Brand New" at bounding box center [179, 171] width 208 height 14
click at [71, 167] on input "Brand New" at bounding box center [66, 170] width 8 height 8
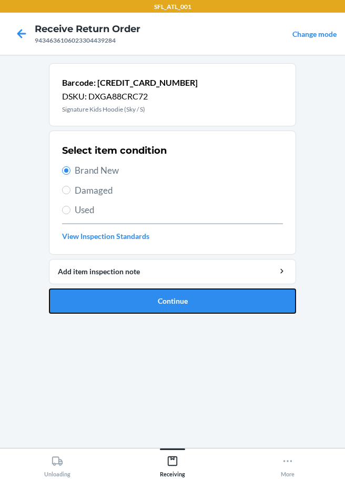
drag, startPoint x: 155, startPoint y: 310, endPoint x: 159, endPoint y: 307, distance: 5.6
click at [156, 310] on button "Continue" at bounding box center [172, 300] width 247 height 25
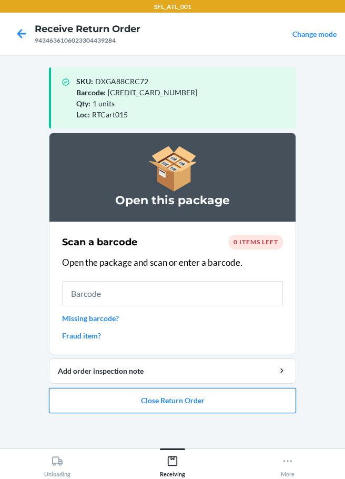
click at [124, 403] on button "Close Return Order" at bounding box center [172, 400] width 247 height 25
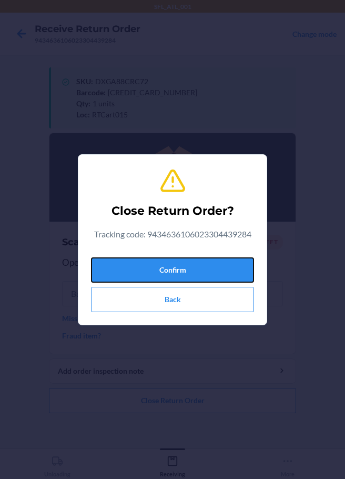
drag, startPoint x: 190, startPoint y: 276, endPoint x: 263, endPoint y: 166, distance: 132.1
click at [191, 275] on button "Confirm" at bounding box center [172, 269] width 163 height 25
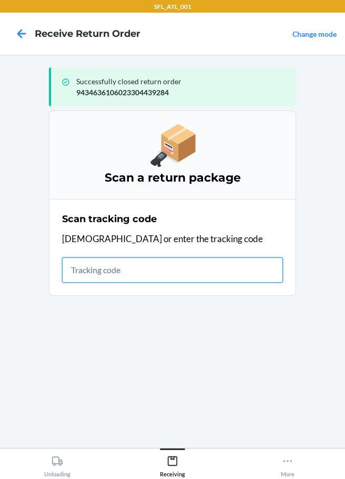
click at [90, 274] on input "text" at bounding box center [172, 269] width 221 height 25
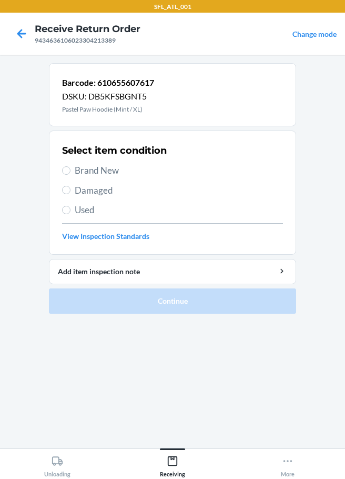
click at [82, 213] on span "Used" at bounding box center [179, 210] width 208 height 14
click at [71, 213] on input "Used" at bounding box center [66, 210] width 8 height 8
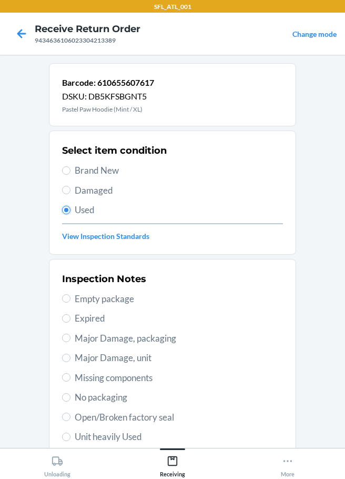
scroll to position [105, 0]
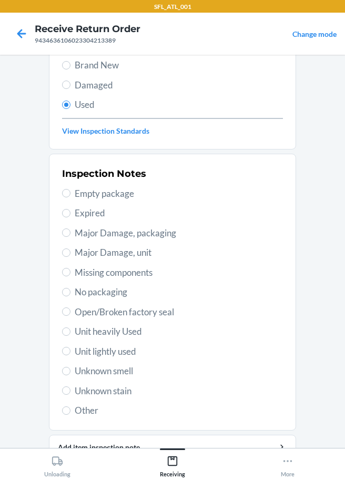
click at [88, 325] on span "Unit heavily Used" at bounding box center [179, 332] width 208 height 14
click at [71, 327] on input "Unit heavily Used" at bounding box center [66, 331] width 8 height 8
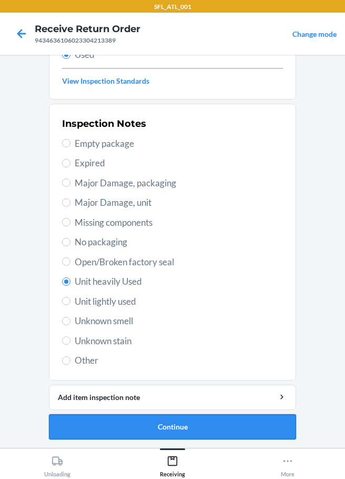
click at [177, 427] on button "Continue" at bounding box center [172, 426] width 247 height 25
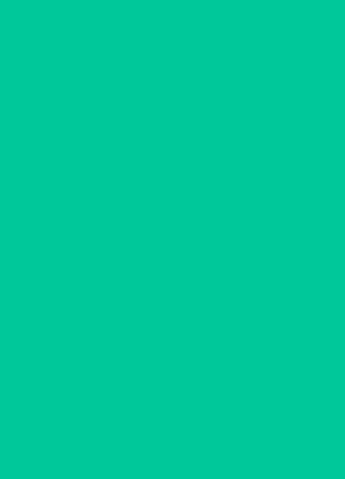
scroll to position [0, 0]
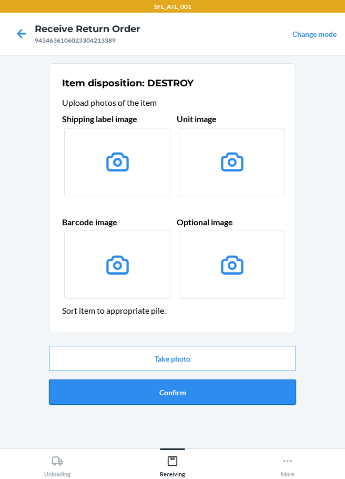
click at [197, 389] on button "Confirm" at bounding box center [172, 391] width 247 height 25
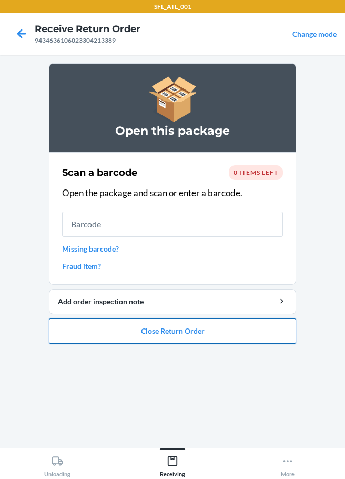
click at [150, 337] on button "Close Return Order" at bounding box center [172, 330] width 247 height 25
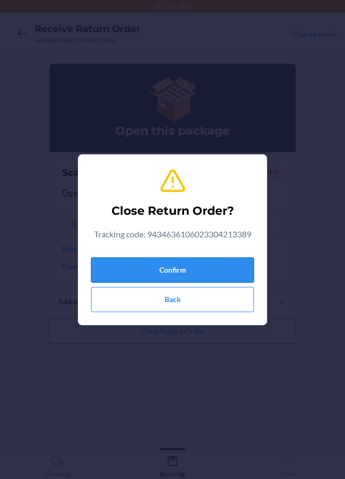
click at [158, 281] on button "Confirm" at bounding box center [172, 269] width 163 height 25
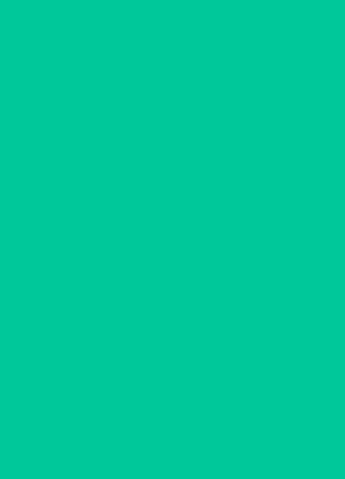
click at [134, 266] on input "text" at bounding box center [172, 269] width 221 height 25
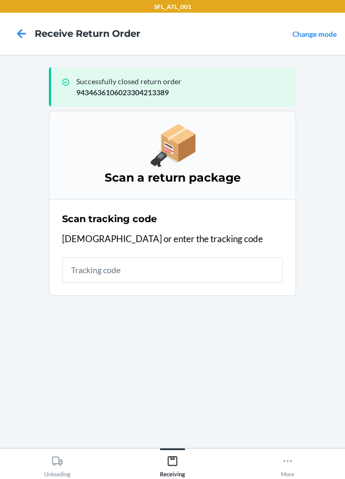
click at [103, 284] on div "Scan tracking code Scan or enter the tracking code" at bounding box center [172, 247] width 221 height 77
click at [111, 272] on input "text" at bounding box center [172, 269] width 221 height 25
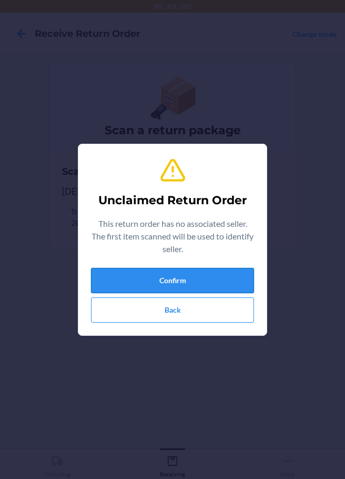
click at [157, 279] on button "Confirm" at bounding box center [172, 280] width 163 height 25
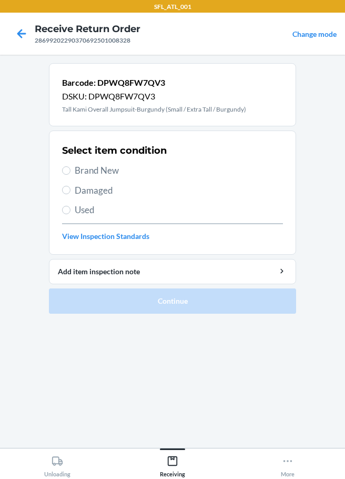
click at [74, 169] on label "Brand New" at bounding box center [172, 171] width 221 height 14
click at [71, 169] on input "Brand New" at bounding box center [66, 170] width 8 height 8
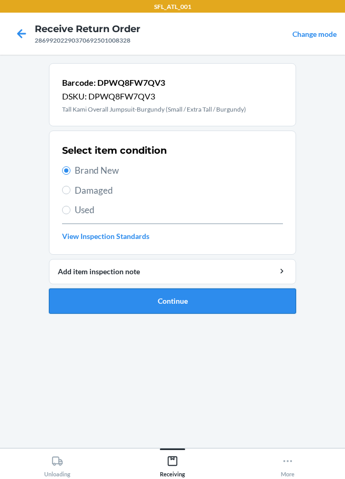
click at [243, 305] on button "Continue" at bounding box center [172, 300] width 247 height 25
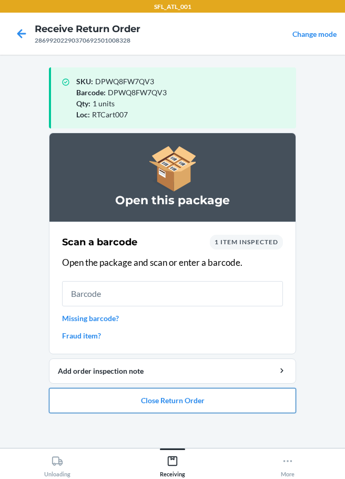
click at [137, 397] on button "Close Return Order" at bounding box center [172, 400] width 247 height 25
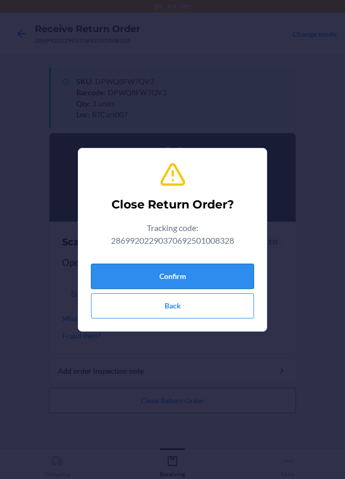
click at [153, 275] on button "Confirm" at bounding box center [172, 276] width 163 height 25
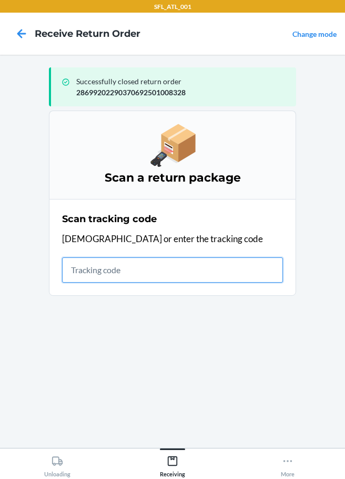
click at [93, 277] on input "text" at bounding box center [172, 269] width 221 height 25
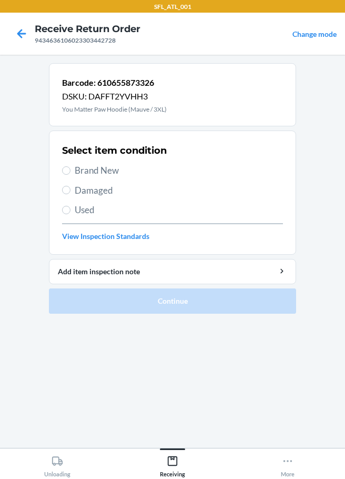
click at [72, 175] on label "Brand New" at bounding box center [172, 171] width 221 height 14
click at [71, 175] on input "Brand New" at bounding box center [66, 170] width 8 height 8
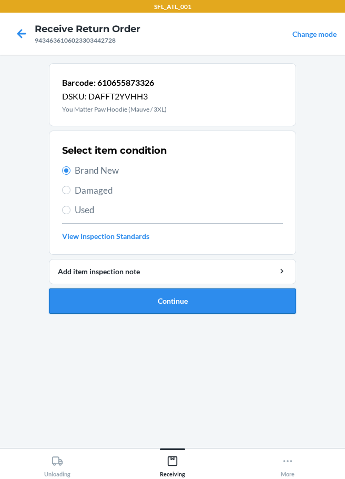
click at [192, 297] on button "Continue" at bounding box center [172, 300] width 247 height 25
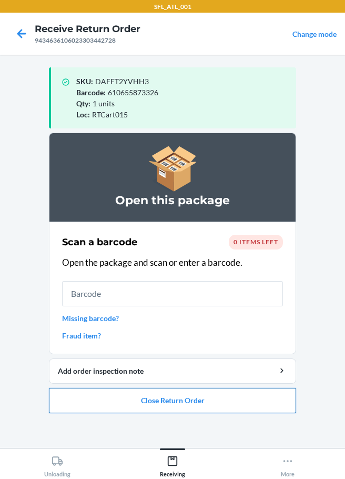
click at [176, 400] on button "Close Return Order" at bounding box center [172, 400] width 247 height 25
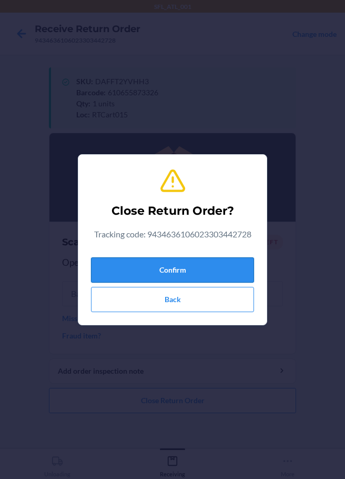
click at [169, 271] on button "Confirm" at bounding box center [172, 269] width 163 height 25
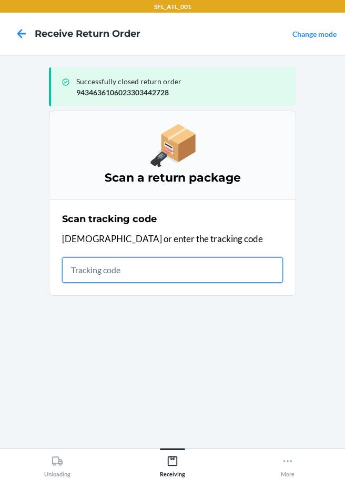
click at [105, 277] on input "text" at bounding box center [172, 269] width 221 height 25
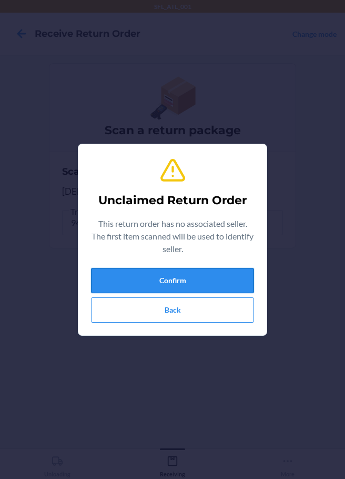
click at [158, 287] on button "Confirm" at bounding box center [172, 280] width 163 height 25
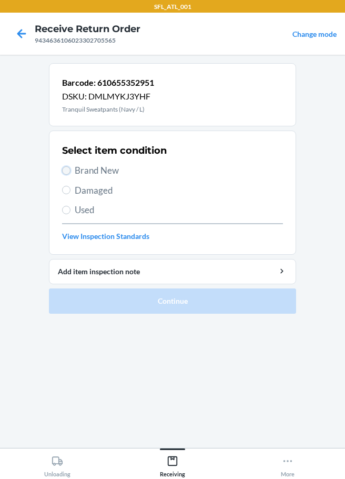
click at [64, 169] on input "Brand New" at bounding box center [66, 170] width 8 height 8
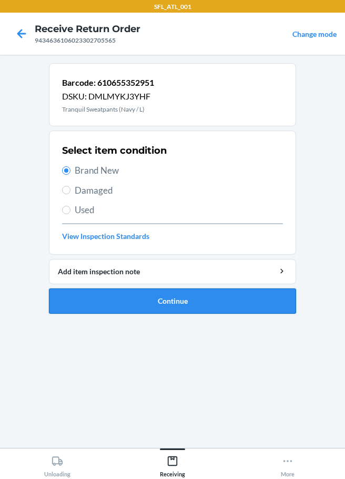
click at [159, 296] on button "Continue" at bounding box center [172, 300] width 247 height 25
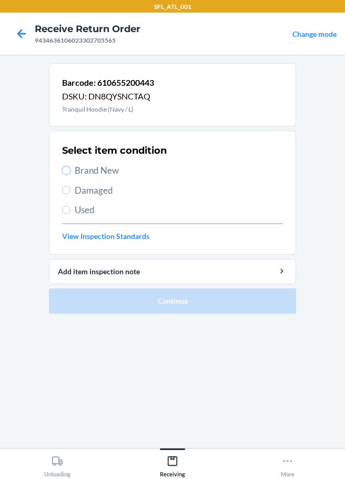
drag, startPoint x: 65, startPoint y: 169, endPoint x: 80, endPoint y: 179, distance: 17.8
click at [66, 169] on input "Brand New" at bounding box center [66, 170] width 8 height 8
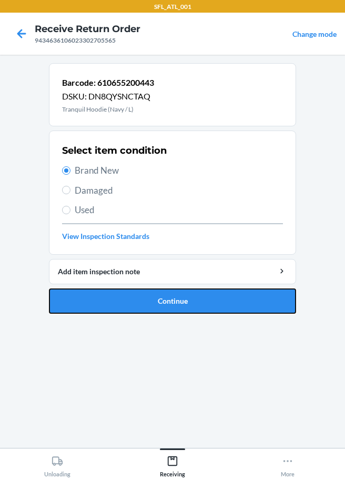
drag, startPoint x: 184, startPoint y: 299, endPoint x: 165, endPoint y: 260, distance: 43.1
click at [183, 300] on button "Continue" at bounding box center [172, 300] width 247 height 25
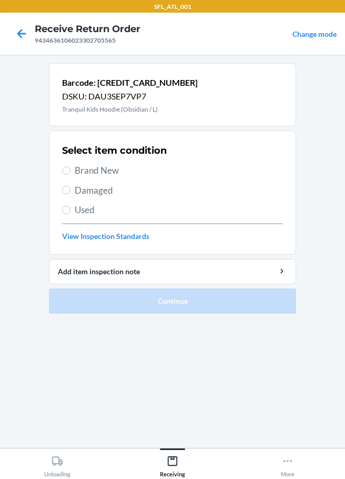
click at [77, 175] on span "Brand New" at bounding box center [179, 171] width 208 height 14
click at [71, 175] on input "Brand New" at bounding box center [66, 170] width 8 height 8
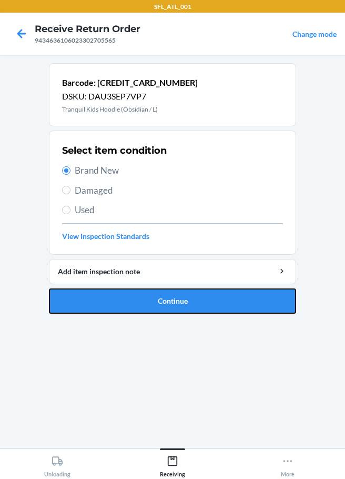
drag, startPoint x: 130, startPoint y: 303, endPoint x: 133, endPoint y: 288, distance: 15.1
click at [131, 303] on button "Continue" at bounding box center [172, 300] width 247 height 25
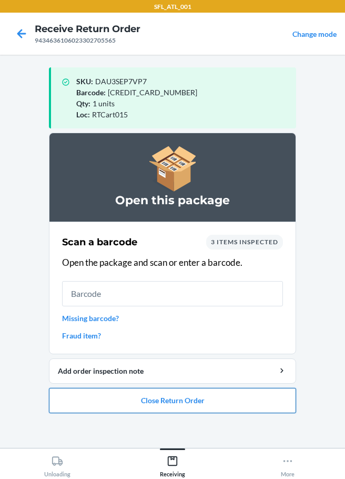
click at [175, 397] on button "Close Return Order" at bounding box center [172, 400] width 247 height 25
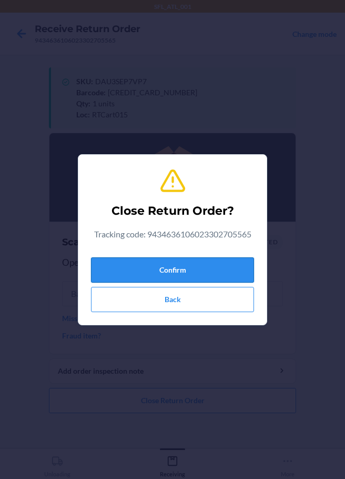
click at [179, 267] on button "Confirm" at bounding box center [172, 269] width 163 height 25
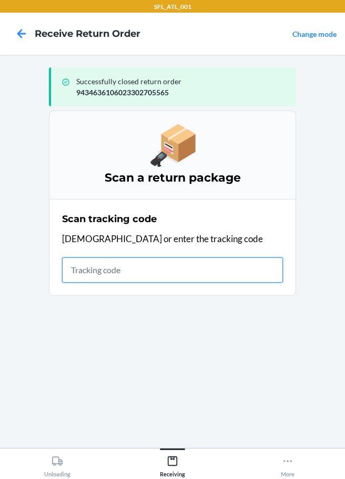
click at [138, 273] on input "text" at bounding box center [172, 269] width 221 height 25
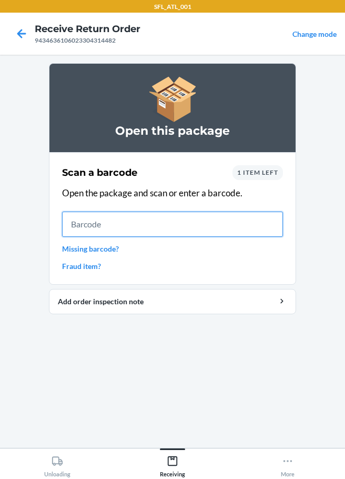
click at [83, 221] on input "text" at bounding box center [172, 224] width 221 height 25
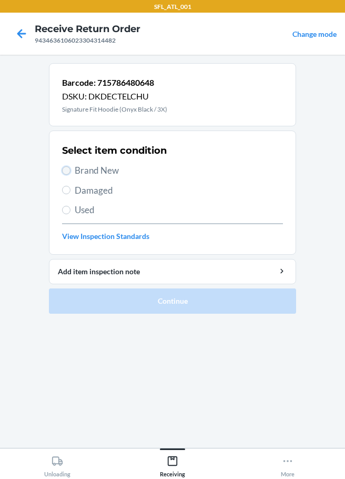
click at [66, 172] on input "Brand New" at bounding box center [66, 170] width 8 height 8
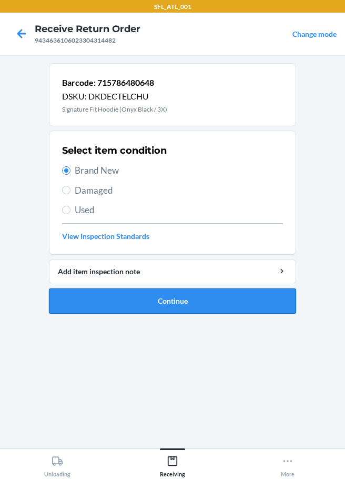
click at [159, 307] on button "Continue" at bounding box center [172, 300] width 247 height 25
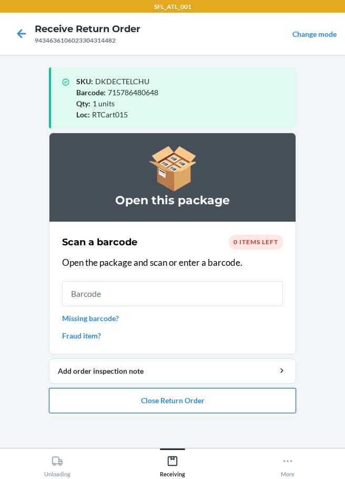
click at [197, 405] on button "Close Return Order" at bounding box center [172, 400] width 247 height 25
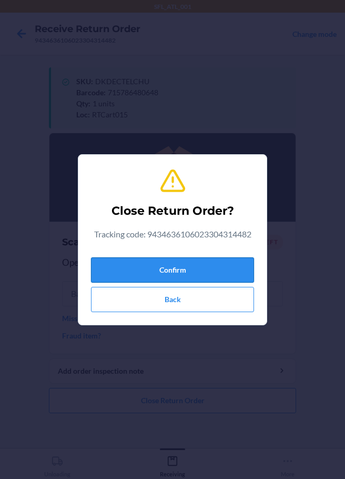
click at [205, 277] on button "Confirm" at bounding box center [172, 269] width 163 height 25
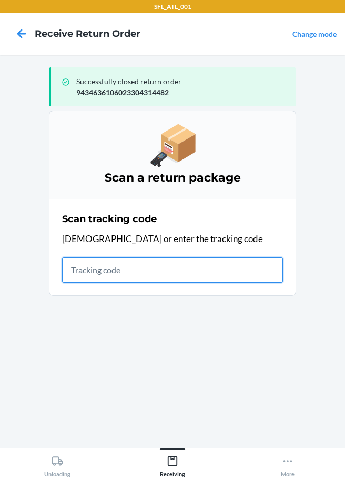
click at [78, 263] on input "text" at bounding box center [172, 269] width 221 height 25
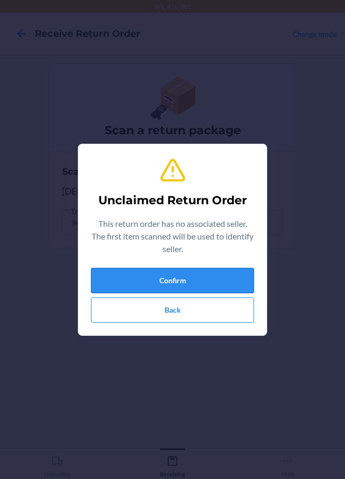
click at [148, 276] on button "Confirm" at bounding box center [172, 280] width 163 height 25
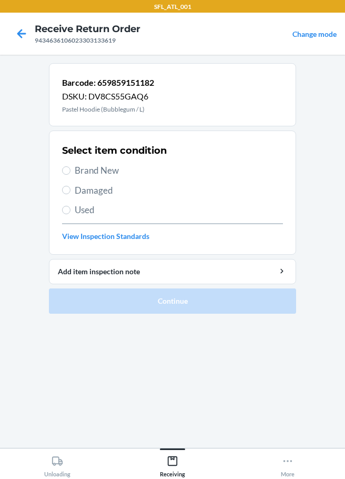
click at [81, 167] on span "Brand New" at bounding box center [179, 171] width 208 height 14
click at [71, 167] on input "Brand New" at bounding box center [66, 170] width 8 height 8
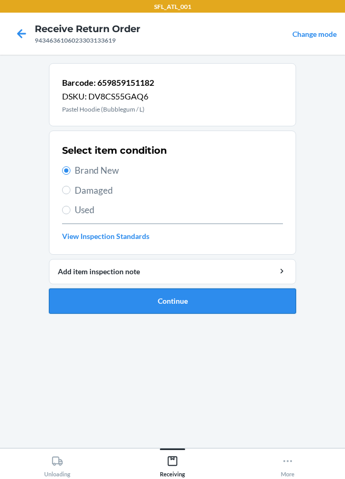
click at [108, 298] on button "Continue" at bounding box center [172, 300] width 247 height 25
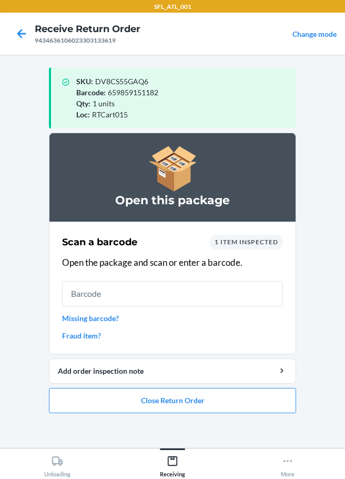
click at [119, 317] on link "Missing barcode?" at bounding box center [172, 318] width 221 height 11
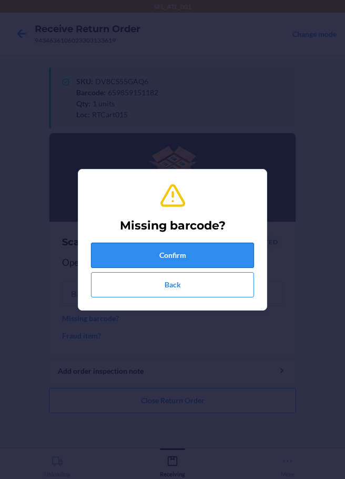
click at [104, 258] on button "Confirm" at bounding box center [172, 255] width 163 height 25
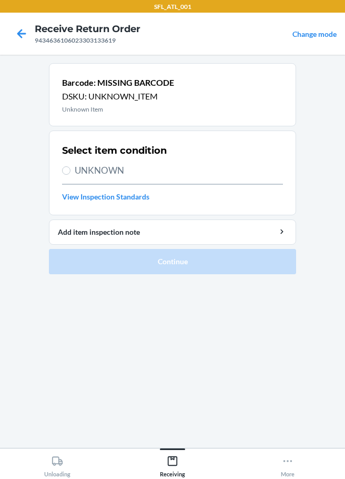
click at [72, 170] on label "UNKNOWN" at bounding box center [172, 171] width 221 height 14
click at [71, 170] on input "UNKNOWN" at bounding box center [66, 170] width 8 height 8
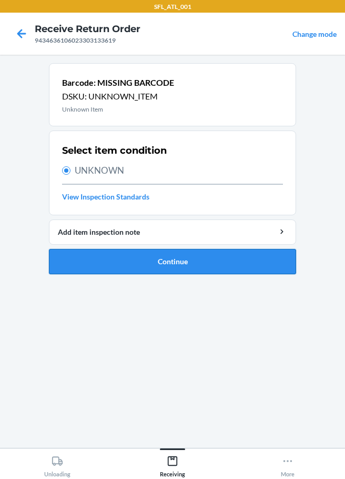
click at [155, 265] on button "Continue" at bounding box center [172, 261] width 247 height 25
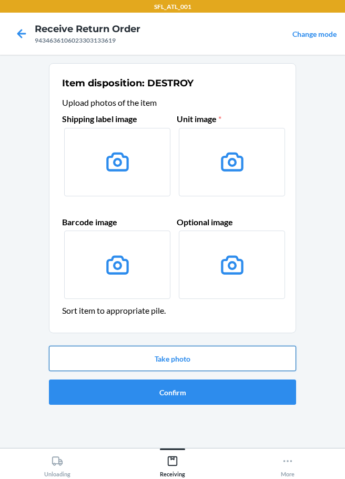
click at [166, 359] on button "Take photo" at bounding box center [172, 358] width 247 height 25
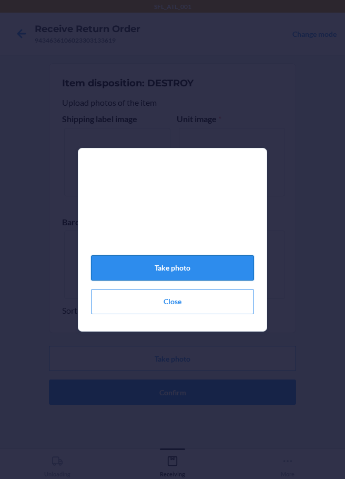
click at [182, 279] on button "Take photo" at bounding box center [172, 267] width 163 height 25
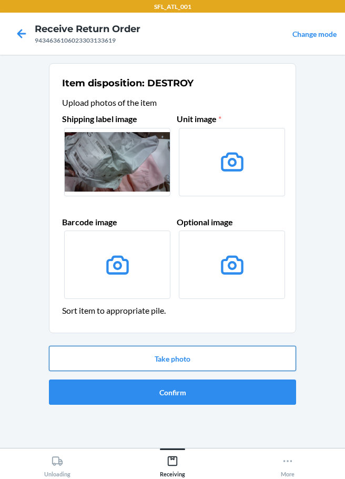
click at [174, 361] on button "Take photo" at bounding box center [172, 358] width 247 height 25
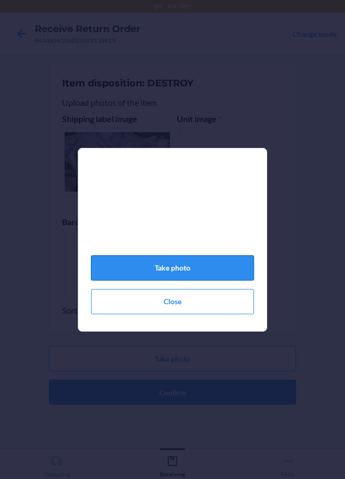
click at [219, 268] on button "Take photo" at bounding box center [172, 267] width 163 height 25
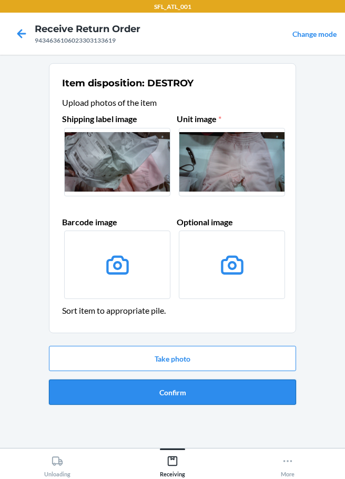
click at [186, 393] on button "Confirm" at bounding box center [172, 391] width 247 height 25
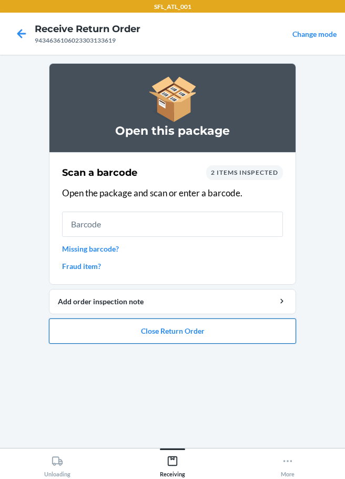
click at [227, 339] on button "Close Return Order" at bounding box center [172, 330] width 247 height 25
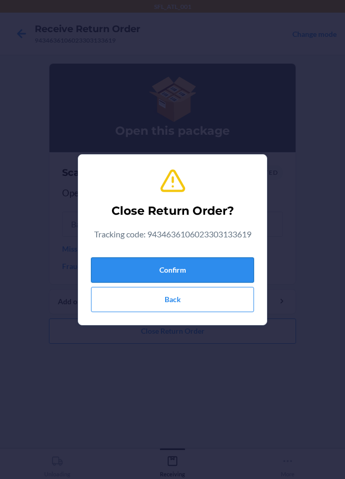
click at [202, 269] on button "Confirm" at bounding box center [172, 269] width 163 height 25
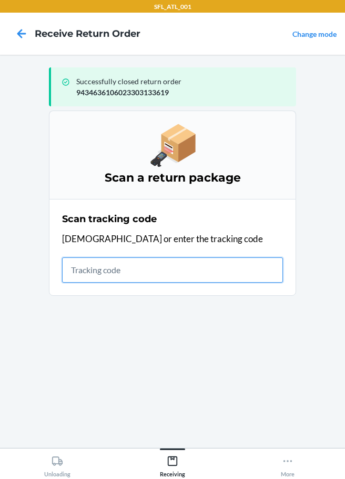
click at [112, 269] on input "text" at bounding box center [172, 269] width 221 height 25
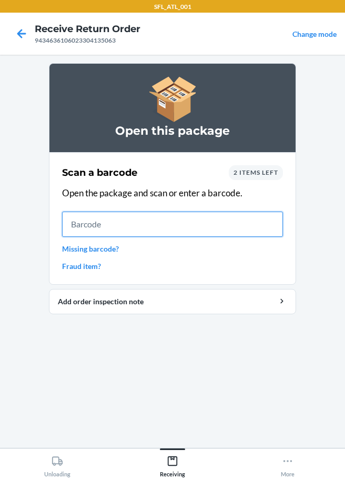
click at [97, 225] on input "text" at bounding box center [172, 224] width 221 height 25
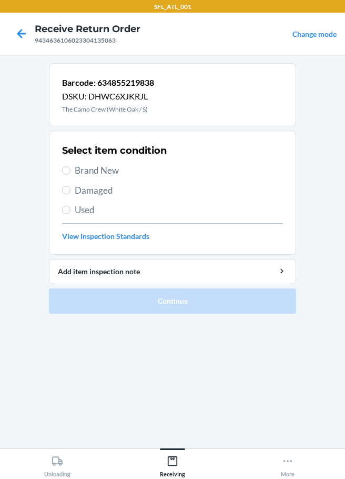
drag, startPoint x: 72, startPoint y: 171, endPoint x: 74, endPoint y: 190, distance: 19.1
click at [71, 171] on label "Brand New" at bounding box center [172, 171] width 221 height 14
click at [71, 171] on input "Brand New" at bounding box center [66, 170] width 8 height 8
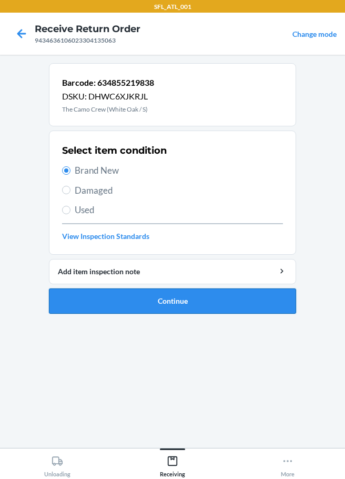
click at [181, 296] on button "Continue" at bounding box center [172, 300] width 247 height 25
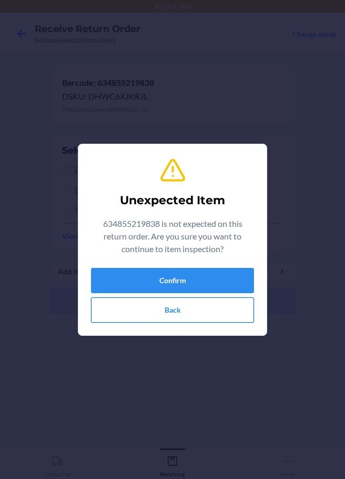
click at [176, 313] on button "Back" at bounding box center [172, 309] width 163 height 25
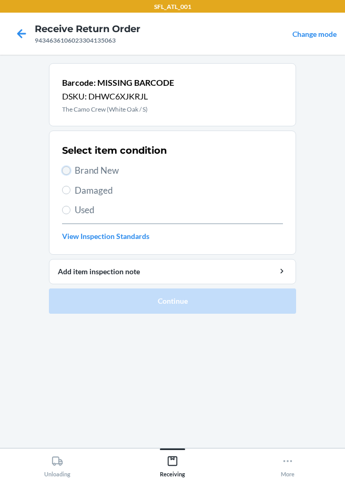
click at [65, 171] on input "Brand New" at bounding box center [66, 170] width 8 height 8
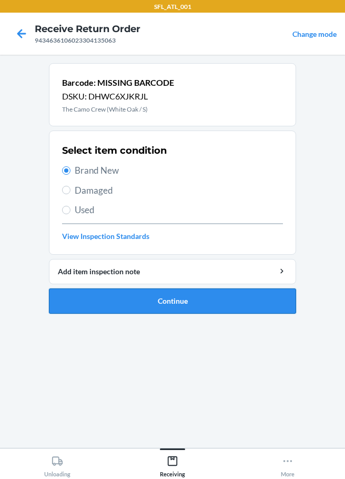
click at [139, 304] on button "Continue" at bounding box center [172, 300] width 247 height 25
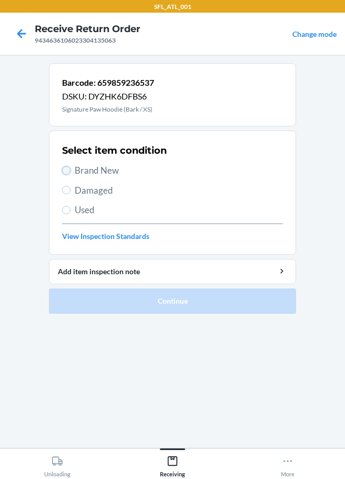
click at [67, 168] on input "Brand New" at bounding box center [66, 170] width 8 height 8
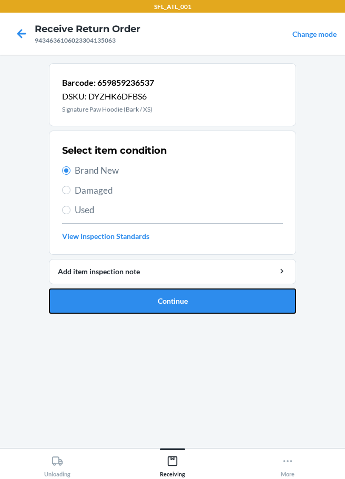
drag, startPoint x: 167, startPoint y: 299, endPoint x: 174, endPoint y: 287, distance: 13.9
click at [168, 300] on button "Continue" at bounding box center [172, 300] width 247 height 25
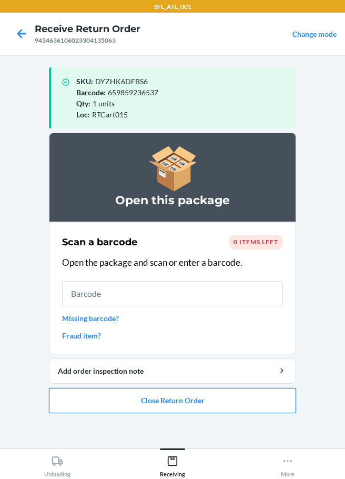
click at [130, 400] on button "Close Return Order" at bounding box center [172, 400] width 247 height 25
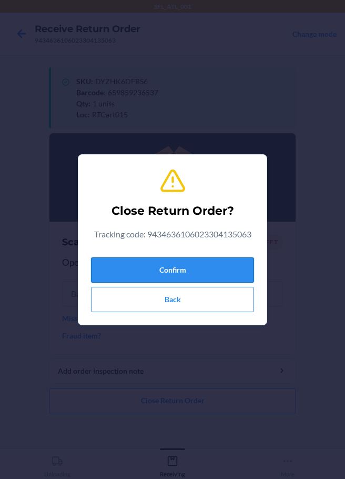
click at [170, 275] on button "Confirm" at bounding box center [172, 269] width 163 height 25
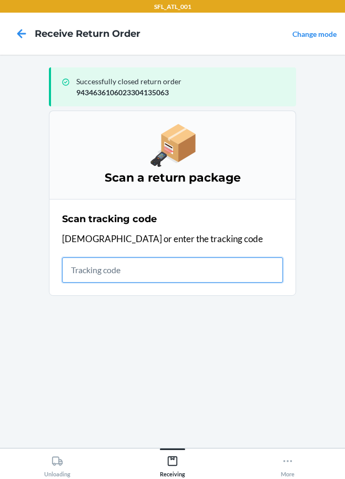
click at [102, 274] on input "text" at bounding box center [172, 269] width 221 height 25
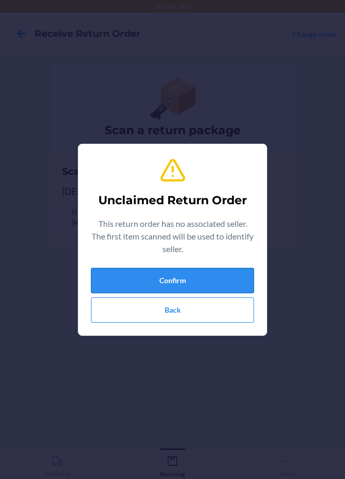
click at [147, 277] on button "Confirm" at bounding box center [172, 280] width 163 height 25
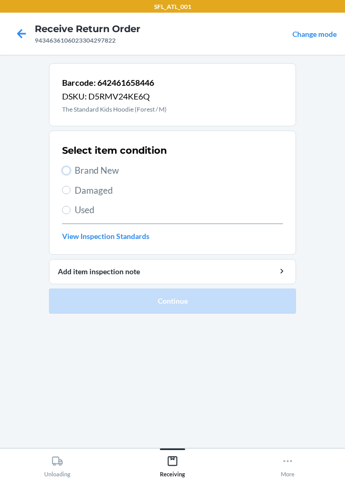
drag, startPoint x: 67, startPoint y: 170, endPoint x: 75, endPoint y: 178, distance: 10.8
click at [69, 170] on input "Brand New" at bounding box center [66, 170] width 8 height 8
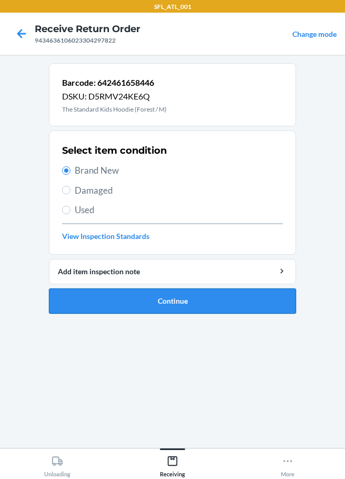
click at [143, 304] on button "Continue" at bounding box center [172, 300] width 247 height 25
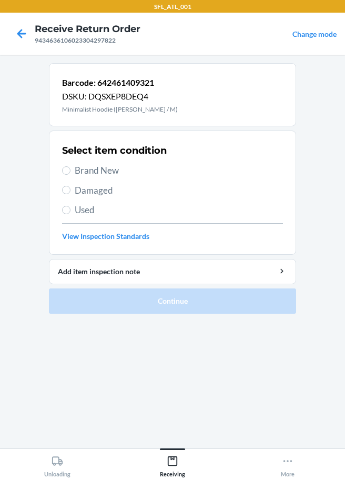
drag, startPoint x: 86, startPoint y: 172, endPoint x: 89, endPoint y: 180, distance: 9.0
click at [88, 175] on span "Brand New" at bounding box center [179, 171] width 208 height 14
click at [71, 175] on input "Brand New" at bounding box center [66, 170] width 8 height 8
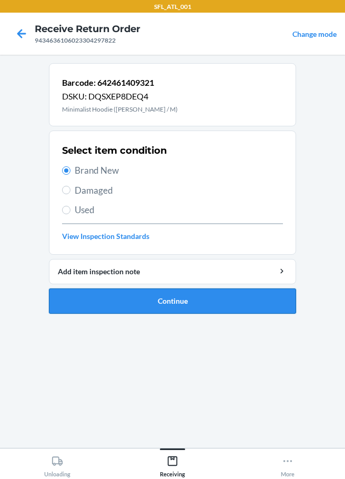
click at [135, 306] on button "Continue" at bounding box center [172, 300] width 247 height 25
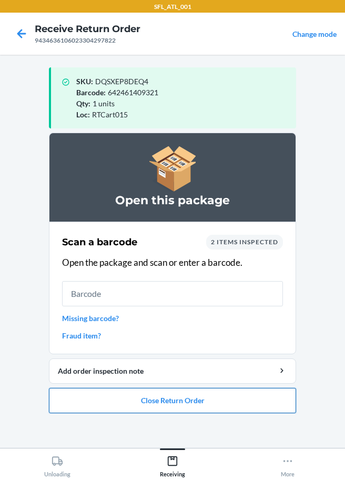
click at [158, 405] on button "Close Return Order" at bounding box center [172, 400] width 247 height 25
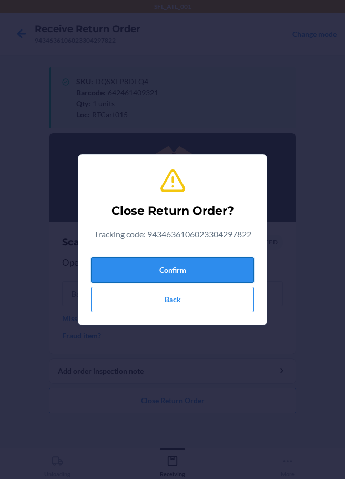
drag, startPoint x: 175, startPoint y: 268, endPoint x: 114, endPoint y: 270, distance: 61.6
click at [176, 268] on button "Confirm" at bounding box center [172, 269] width 163 height 25
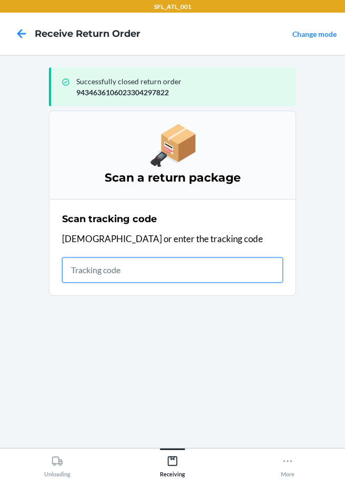
click at [82, 272] on input "text" at bounding box center [172, 269] width 221 height 25
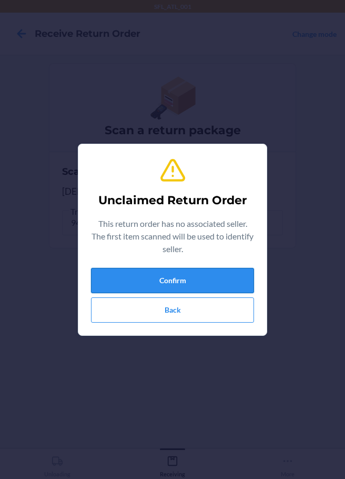
click at [141, 283] on button "Confirm" at bounding box center [172, 280] width 163 height 25
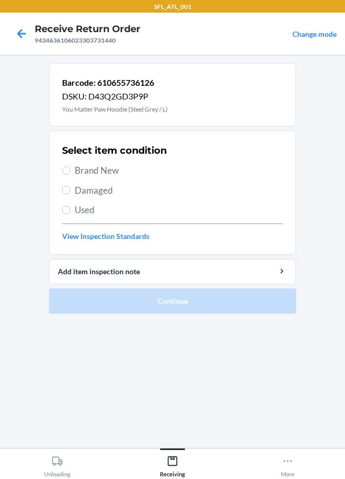
drag, startPoint x: 70, startPoint y: 203, endPoint x: 70, endPoint y: 214, distance: 11.6
click at [70, 205] on div "Select item condition Brand New Damaged Used View Inspection Standards" at bounding box center [172, 193] width 221 height 104
click at [73, 214] on label "Used" at bounding box center [172, 210] width 221 height 14
click at [71, 214] on input "Used" at bounding box center [66, 210] width 8 height 8
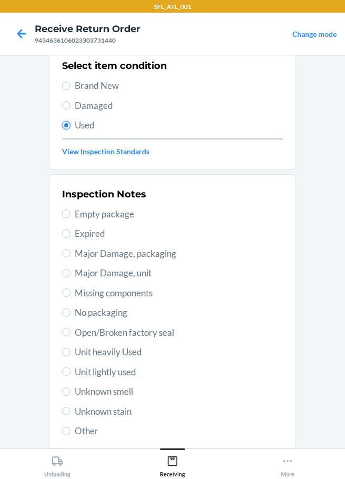
scroll to position [155, 0]
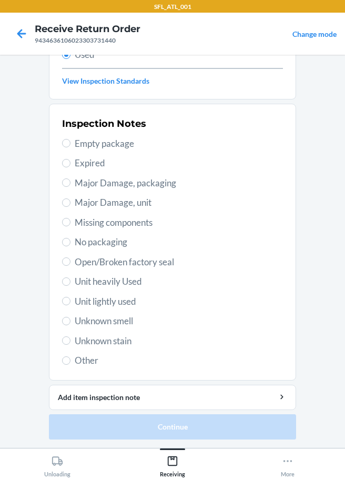
click at [65, 286] on label "Unit heavily Used" at bounding box center [172, 282] width 221 height 14
click at [65, 286] on input "Unit heavily Used" at bounding box center [66, 281] width 8 height 8
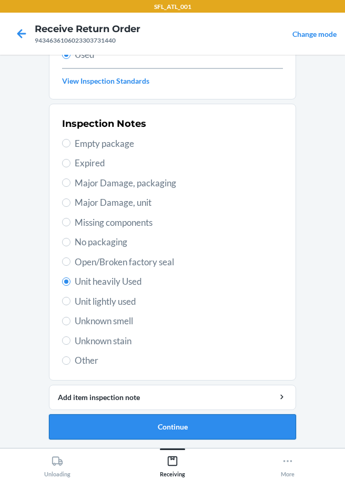
click at [145, 429] on button "Continue" at bounding box center [172, 426] width 247 height 25
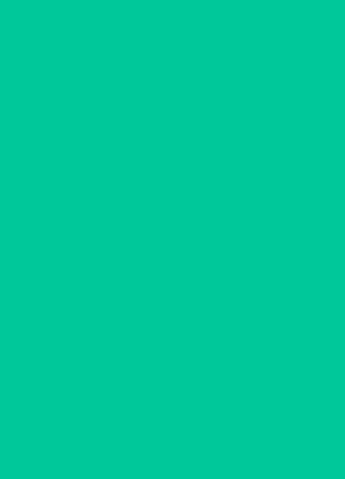
scroll to position [0, 0]
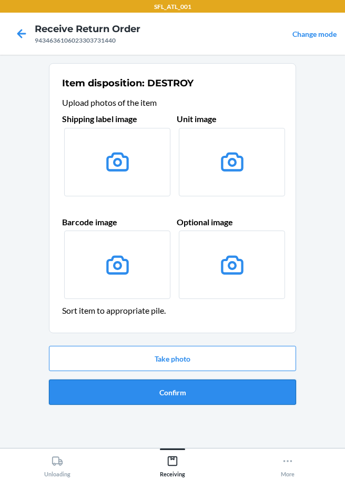
click at [149, 392] on button "Confirm" at bounding box center [172, 391] width 247 height 25
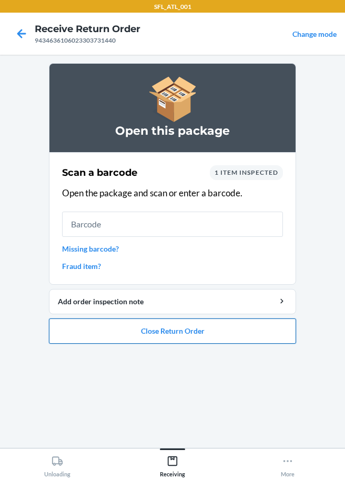
click at [149, 332] on button "Close Return Order" at bounding box center [172, 330] width 247 height 25
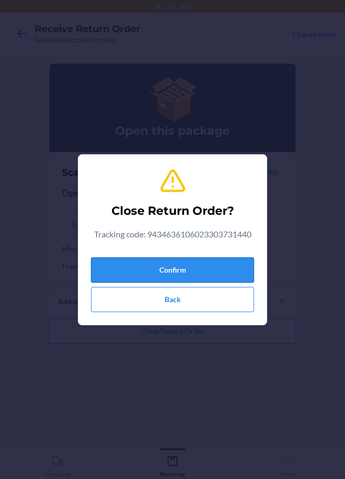
click at [170, 270] on button "Confirm" at bounding box center [172, 269] width 163 height 25
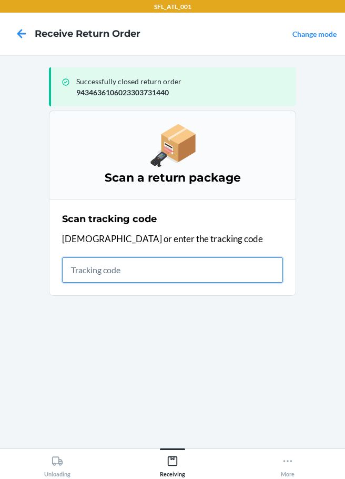
click at [72, 268] on input "text" at bounding box center [172, 269] width 221 height 25
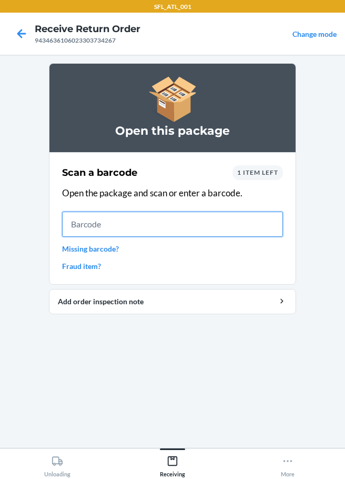
click at [83, 216] on input "text" at bounding box center [172, 224] width 221 height 25
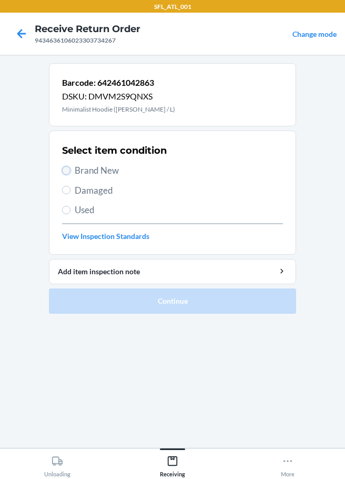
click at [68, 168] on input "Brand New" at bounding box center [66, 170] width 8 height 8
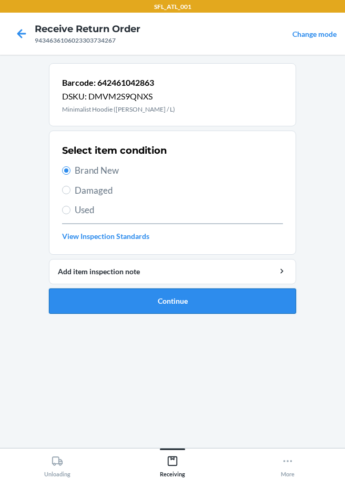
click at [143, 293] on button "Continue" at bounding box center [172, 300] width 247 height 25
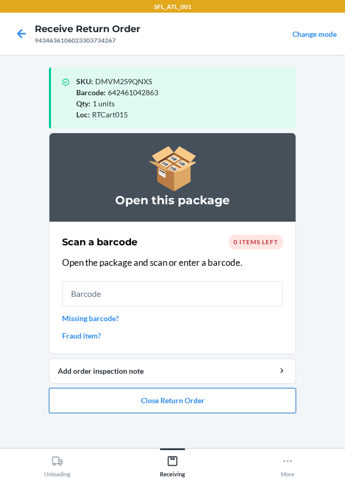
click at [136, 402] on button "Close Return Order" at bounding box center [172, 400] width 247 height 25
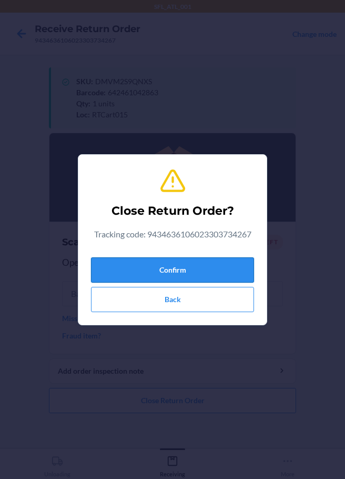
click at [159, 265] on button "Confirm" at bounding box center [172, 269] width 163 height 25
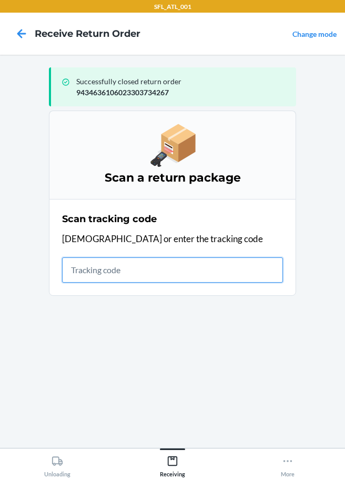
click at [76, 270] on input "text" at bounding box center [172, 269] width 221 height 25
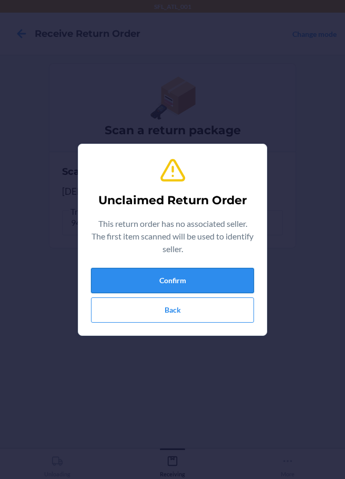
click at [129, 284] on button "Confirm" at bounding box center [172, 280] width 163 height 25
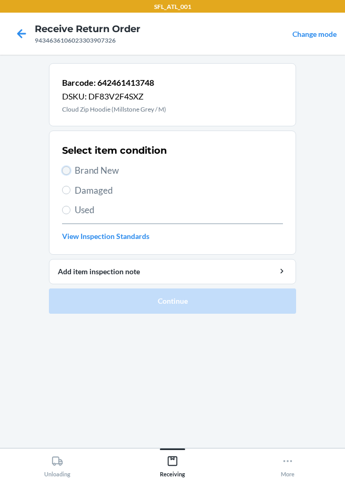
click at [64, 168] on input "Brand New" at bounding box center [66, 170] width 8 height 8
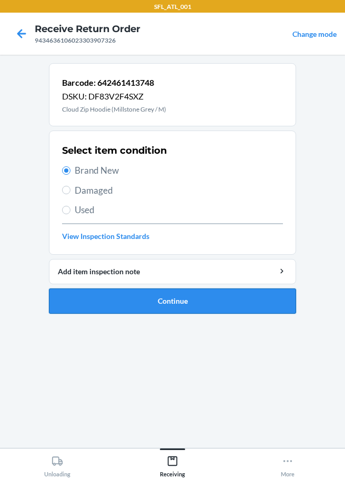
click at [129, 299] on button "Continue" at bounding box center [172, 300] width 247 height 25
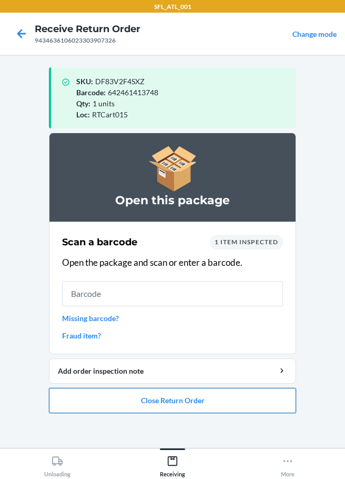
click at [190, 405] on button "Close Return Order" at bounding box center [172, 400] width 247 height 25
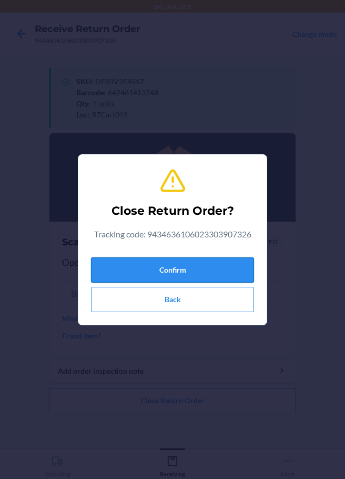
click at [188, 272] on button "Confirm" at bounding box center [172, 269] width 163 height 25
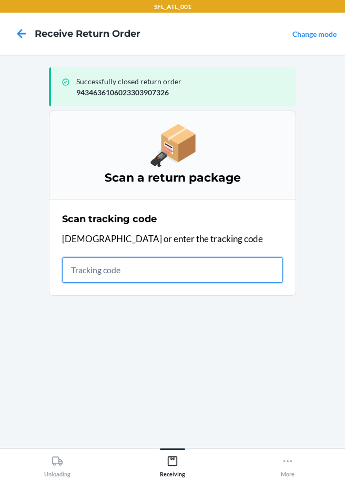
click at [73, 266] on input "text" at bounding box center [172, 269] width 221 height 25
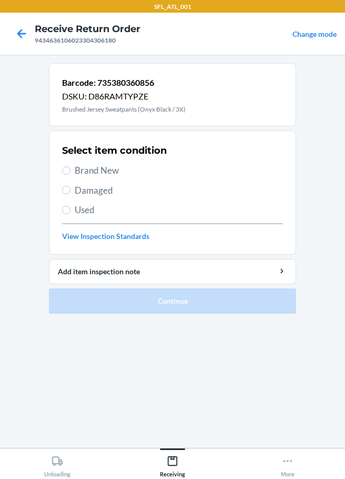
click at [71, 170] on label "Brand New" at bounding box center [172, 171] width 221 height 14
click at [71, 170] on input "Brand New" at bounding box center [66, 170] width 8 height 8
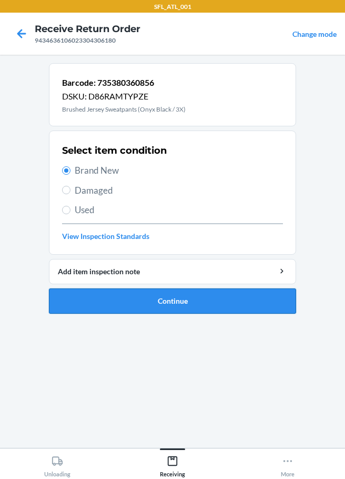
click at [171, 306] on button "Continue" at bounding box center [172, 300] width 247 height 25
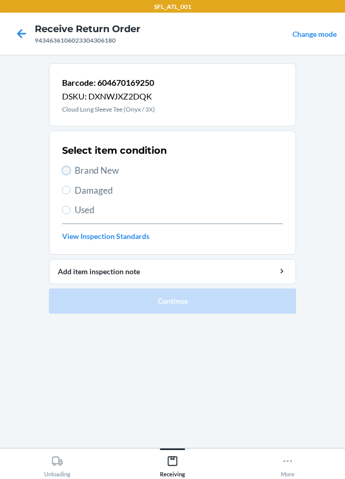
click at [69, 172] on input "Brand New" at bounding box center [66, 170] width 8 height 8
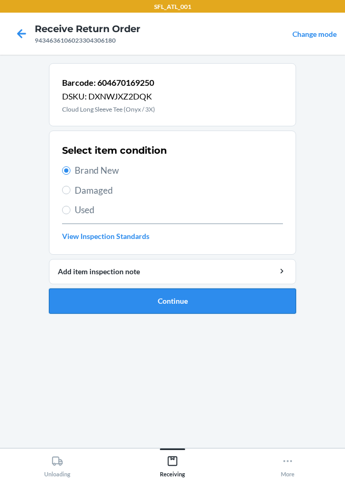
click at [98, 304] on button "Continue" at bounding box center [172, 300] width 247 height 25
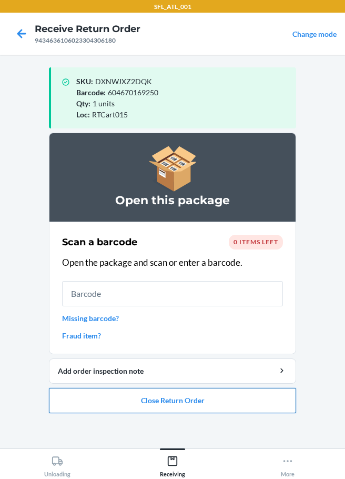
click at [150, 399] on button "Close Return Order" at bounding box center [172, 400] width 247 height 25
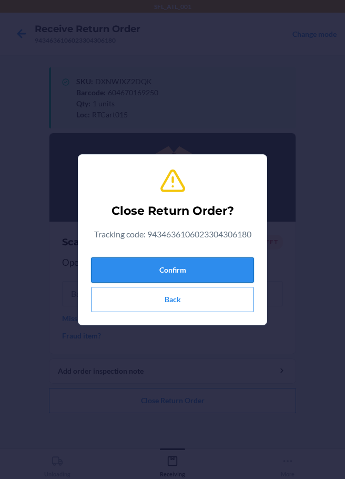
click at [180, 272] on button "Confirm" at bounding box center [172, 269] width 163 height 25
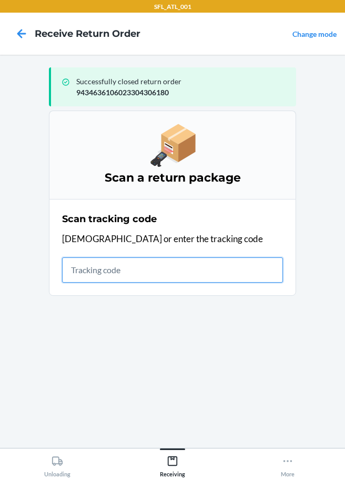
drag, startPoint x: 121, startPoint y: 273, endPoint x: 121, endPoint y: 265, distance: 7.4
click at [120, 273] on input "text" at bounding box center [172, 269] width 221 height 25
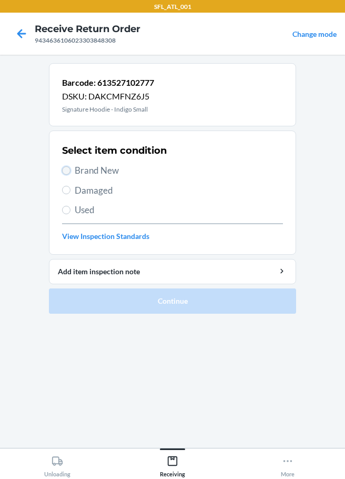
click at [67, 168] on input "Brand New" at bounding box center [66, 170] width 8 height 8
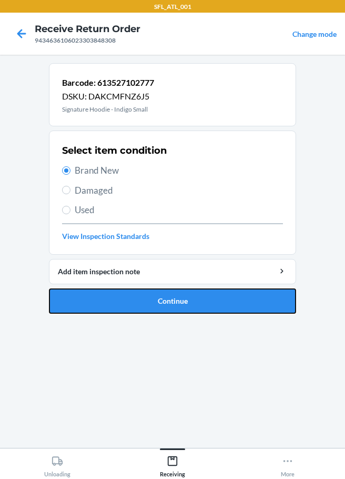
click at [167, 305] on button "Continue" at bounding box center [172, 300] width 247 height 25
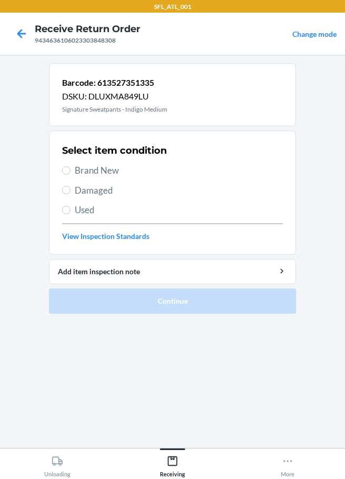
click at [74, 172] on label "Brand New" at bounding box center [172, 171] width 221 height 14
click at [71, 172] on input "Brand New" at bounding box center [66, 170] width 8 height 8
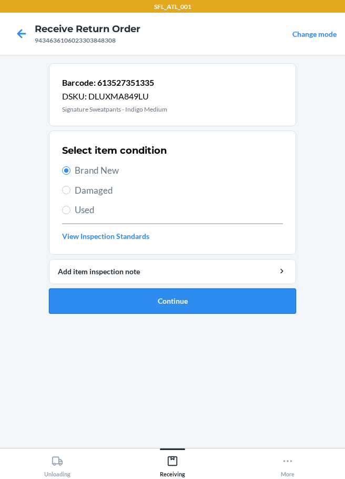
click at [161, 299] on button "Continue" at bounding box center [172, 300] width 247 height 25
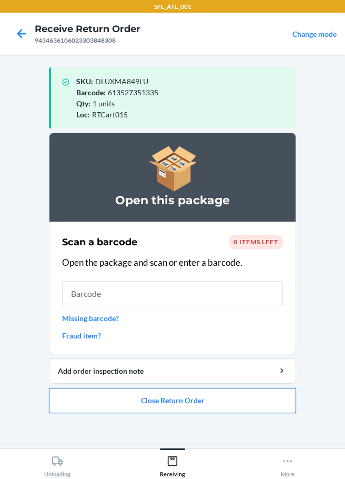
click at [202, 396] on button "Close Return Order" at bounding box center [172, 400] width 247 height 25
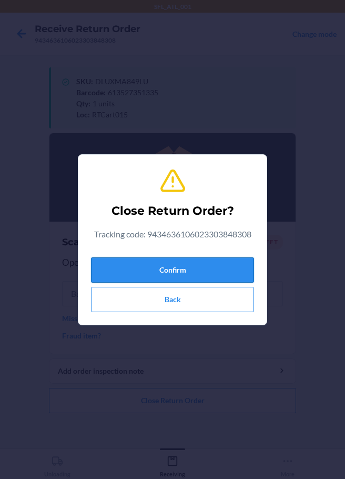
click at [191, 275] on button "Confirm" at bounding box center [172, 269] width 163 height 25
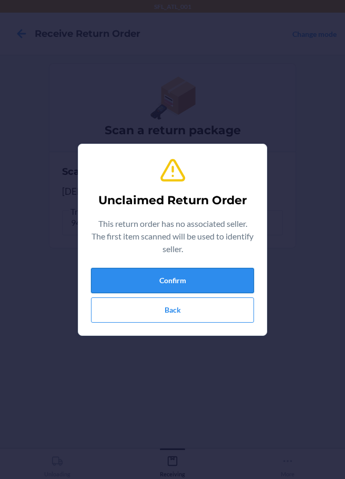
click at [157, 292] on button "Confirm" at bounding box center [172, 280] width 163 height 25
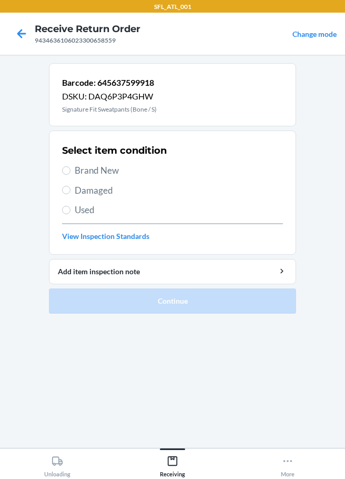
click at [74, 166] on label "Brand New" at bounding box center [172, 171] width 221 height 14
click at [71, 166] on input "Brand New" at bounding box center [66, 170] width 8 height 8
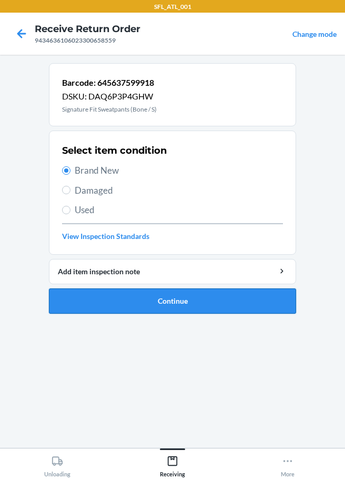
click at [174, 304] on button "Continue" at bounding box center [172, 300] width 247 height 25
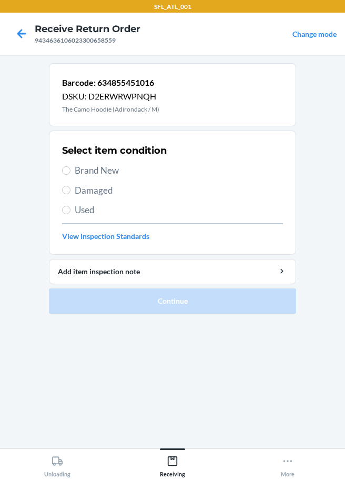
click at [72, 172] on label "Brand New" at bounding box center [172, 171] width 221 height 14
click at [71, 172] on input "Brand New" at bounding box center [66, 170] width 8 height 8
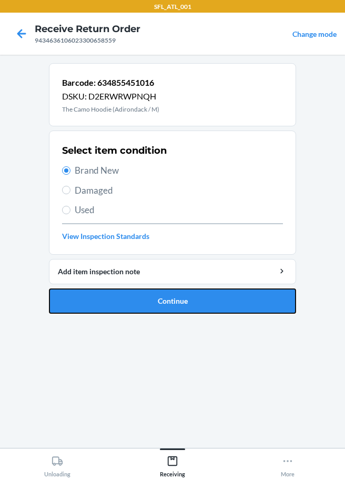
click at [159, 300] on button "Continue" at bounding box center [172, 300] width 247 height 25
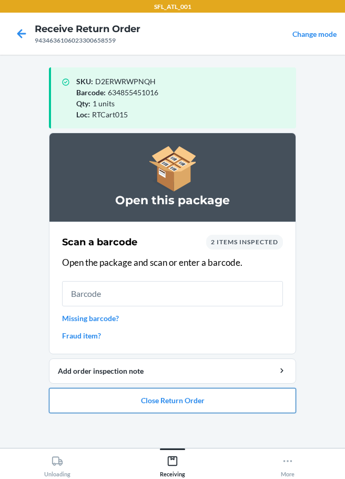
click at [182, 398] on button "Close Return Order" at bounding box center [172, 400] width 247 height 25
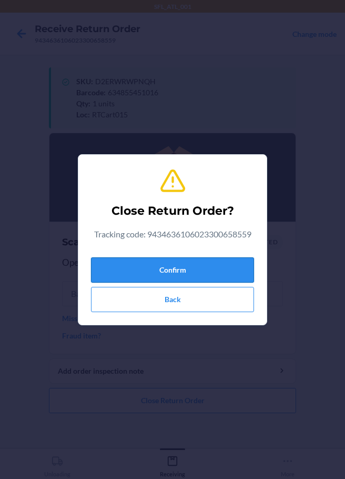
click at [205, 269] on button "Confirm" at bounding box center [172, 269] width 163 height 25
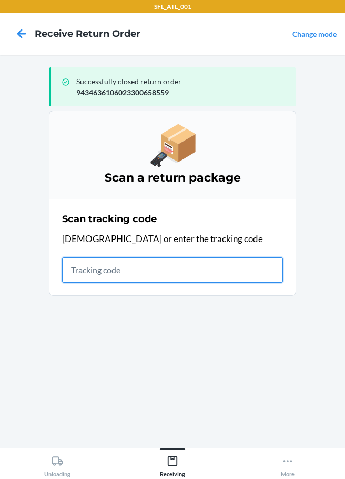
click at [96, 268] on input "text" at bounding box center [172, 269] width 221 height 25
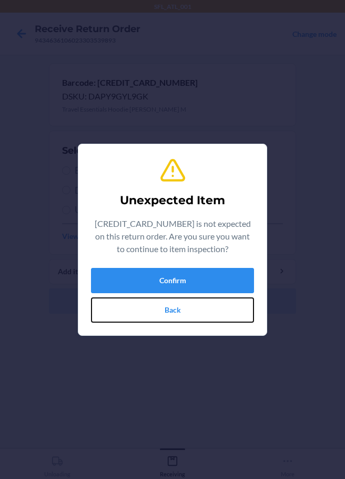
drag, startPoint x: 166, startPoint y: 306, endPoint x: 166, endPoint y: 293, distance: 12.6
click at [166, 307] on button "Back" at bounding box center [172, 309] width 163 height 25
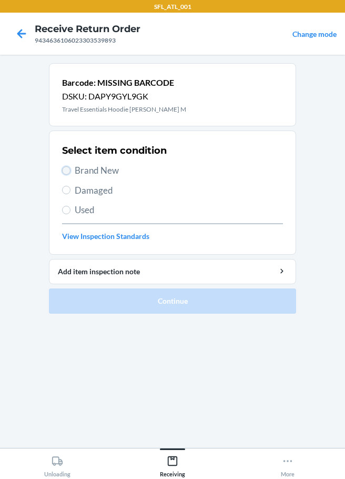
click at [69, 170] on input "Brand New" at bounding box center [66, 170] width 8 height 8
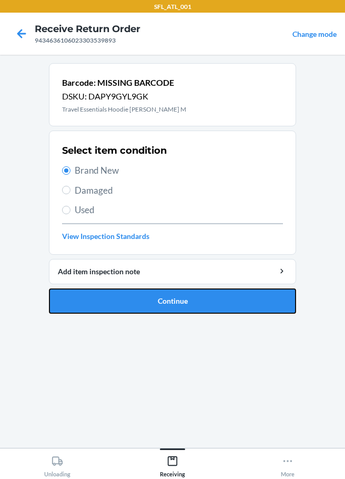
click at [185, 312] on button "Continue" at bounding box center [172, 300] width 247 height 25
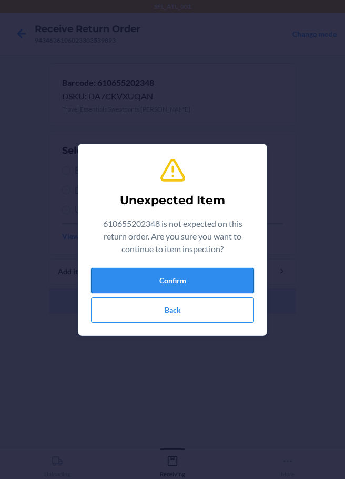
click at [166, 280] on button "Confirm" at bounding box center [172, 280] width 163 height 25
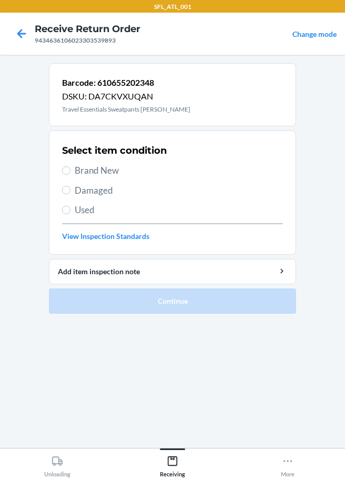
click at [88, 173] on span "Brand New" at bounding box center [179, 171] width 208 height 14
click at [71, 173] on input "Brand New" at bounding box center [66, 170] width 8 height 8
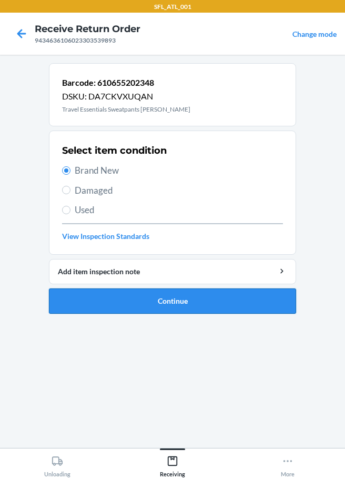
click at [168, 298] on button "Continue" at bounding box center [172, 300] width 247 height 25
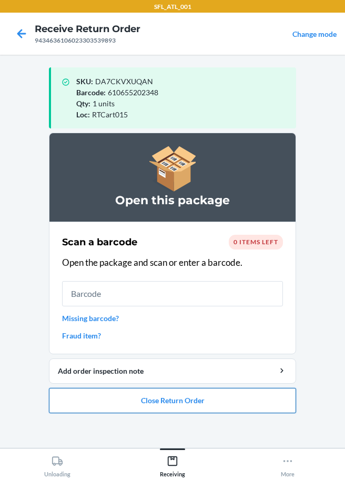
click at [163, 404] on button "Close Return Order" at bounding box center [172, 400] width 247 height 25
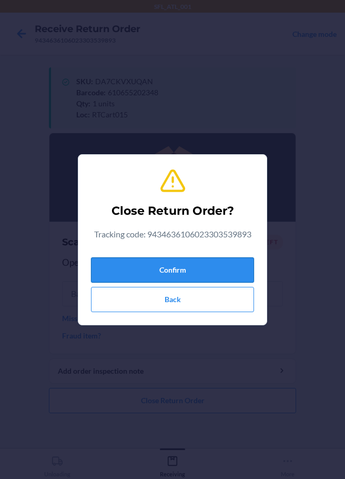
click at [157, 270] on button "Confirm" at bounding box center [172, 269] width 163 height 25
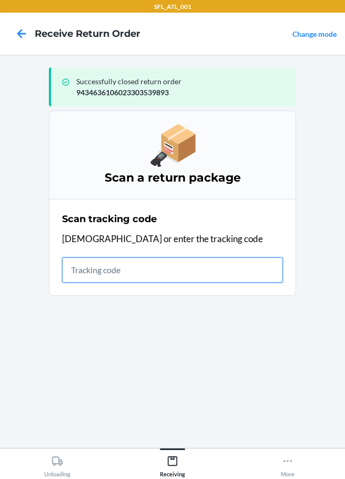
click at [139, 269] on input "text" at bounding box center [172, 269] width 221 height 25
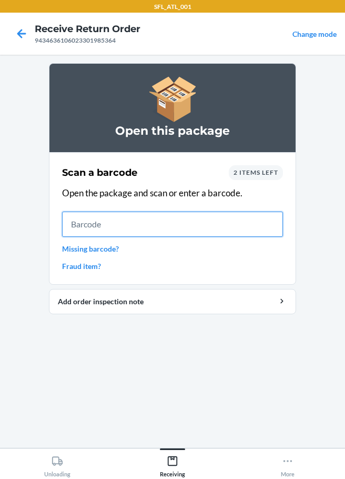
click at [92, 226] on input "text" at bounding box center [172, 224] width 221 height 25
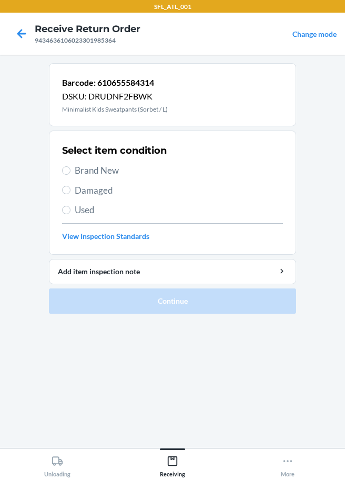
drag, startPoint x: 75, startPoint y: 170, endPoint x: 81, endPoint y: 177, distance: 9.0
click at [75, 170] on span "Brand New" at bounding box center [179, 171] width 208 height 14
click at [71, 170] on input "Brand New" at bounding box center [66, 170] width 8 height 8
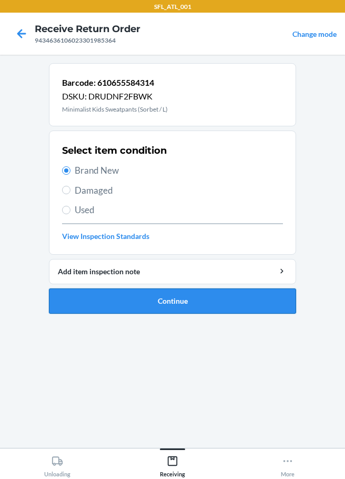
click at [138, 302] on button "Continue" at bounding box center [172, 300] width 247 height 25
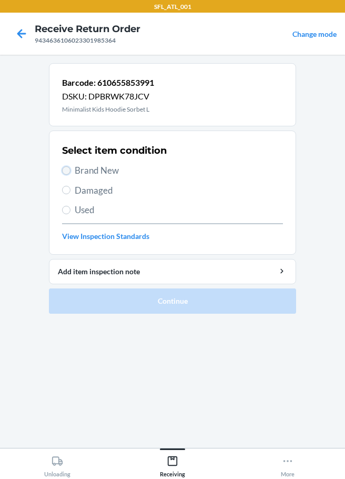
click at [66, 169] on input "Brand New" at bounding box center [66, 170] width 8 height 8
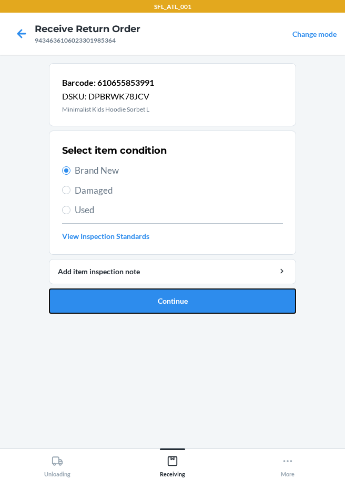
click at [115, 309] on button "Continue" at bounding box center [172, 300] width 247 height 25
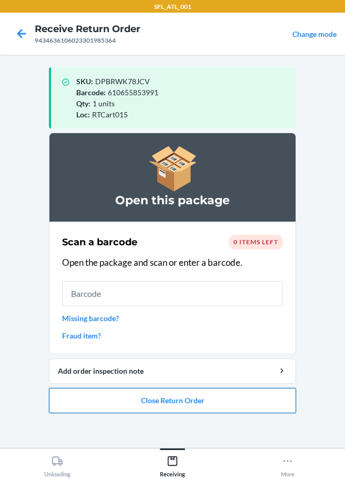
click at [208, 404] on button "Close Return Order" at bounding box center [172, 400] width 247 height 25
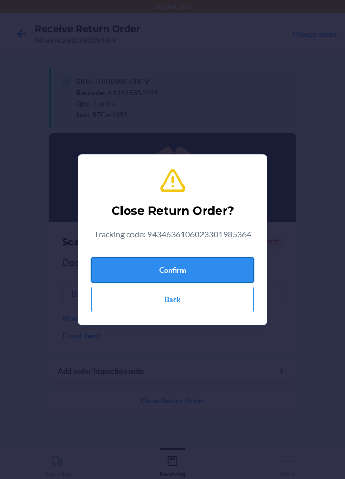
drag, startPoint x: 167, startPoint y: 286, endPoint x: 161, endPoint y: 276, distance: 11.7
click at [167, 284] on div "Confirm Back" at bounding box center [172, 282] width 163 height 59
click at [160, 274] on button "Confirm" at bounding box center [172, 269] width 163 height 25
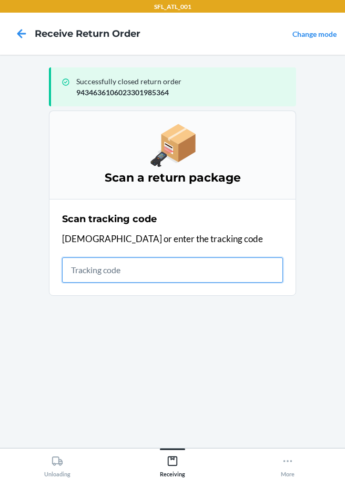
click at [134, 272] on input "text" at bounding box center [172, 269] width 221 height 25
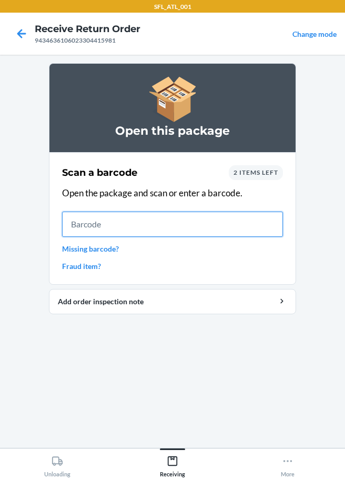
click at [106, 226] on input "text" at bounding box center [172, 224] width 221 height 25
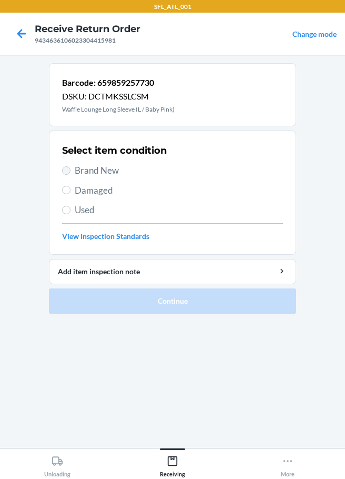
drag, startPoint x: 67, startPoint y: 166, endPoint x: 66, endPoint y: 176, distance: 10.5
click at [67, 167] on label "Brand New" at bounding box center [172, 171] width 221 height 14
click at [67, 167] on input "Brand New" at bounding box center [66, 170] width 8 height 8
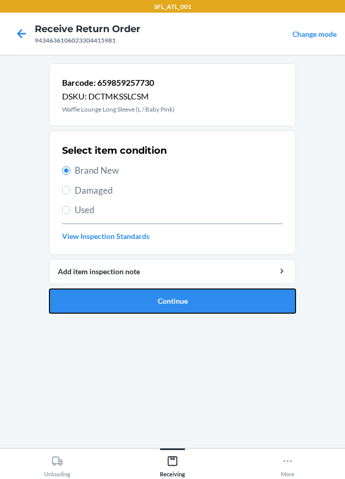
drag, startPoint x: 94, startPoint y: 304, endPoint x: 105, endPoint y: 294, distance: 14.9
click at [101, 304] on button "Continue" at bounding box center [172, 300] width 247 height 25
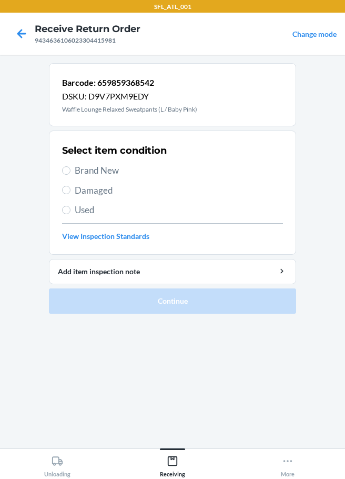
click at [72, 173] on label "Brand New" at bounding box center [172, 171] width 221 height 14
click at [71, 173] on input "Brand New" at bounding box center [66, 170] width 8 height 8
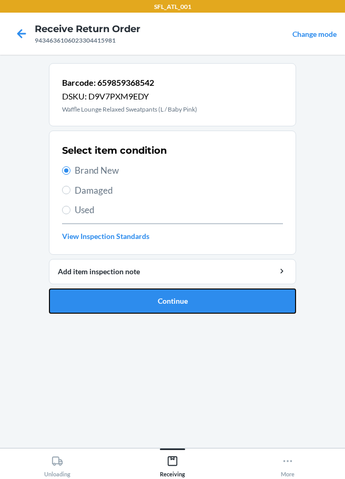
click at [157, 302] on button "Continue" at bounding box center [172, 300] width 247 height 25
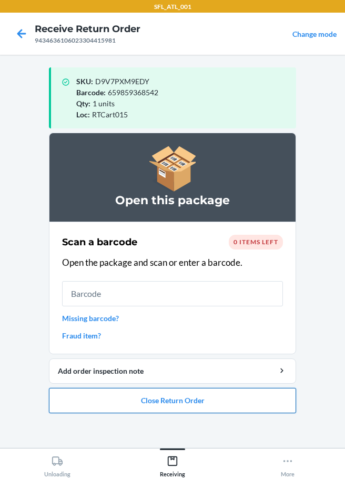
click at [159, 406] on button "Close Return Order" at bounding box center [172, 400] width 247 height 25
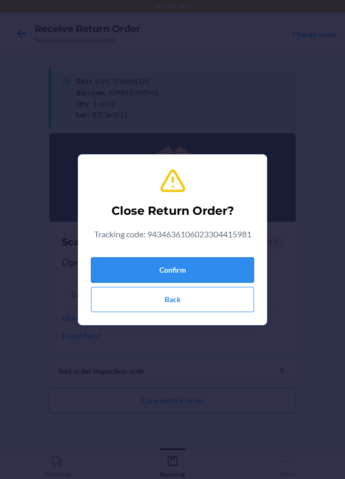
click at [155, 270] on button "Confirm" at bounding box center [172, 269] width 163 height 25
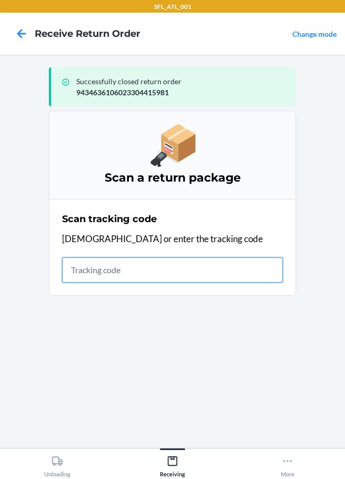
click at [107, 272] on input "text" at bounding box center [172, 269] width 221 height 25
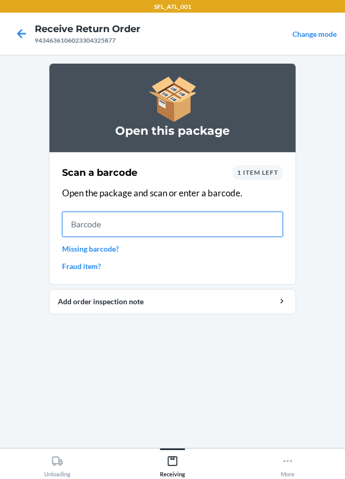
click at [101, 233] on input "text" at bounding box center [172, 224] width 221 height 25
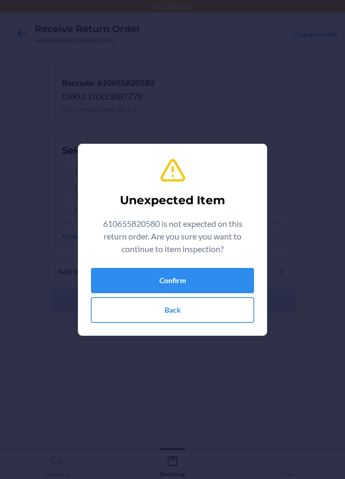
click at [186, 306] on button "Back" at bounding box center [172, 309] width 163 height 25
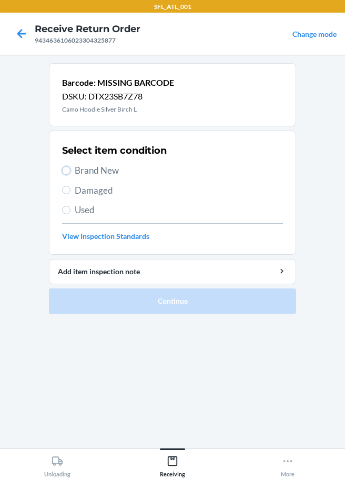
drag, startPoint x: 65, startPoint y: 173, endPoint x: 69, endPoint y: 177, distance: 6.0
click at [67, 172] on input "Brand New" at bounding box center [66, 170] width 8 height 8
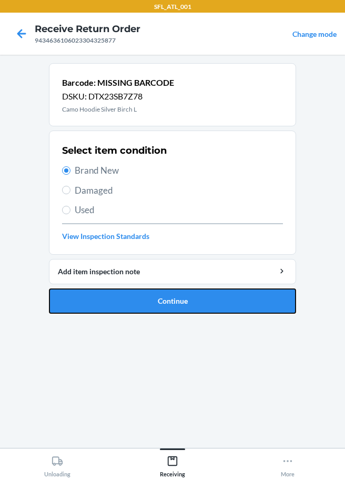
click at [116, 306] on button "Continue" at bounding box center [172, 300] width 247 height 25
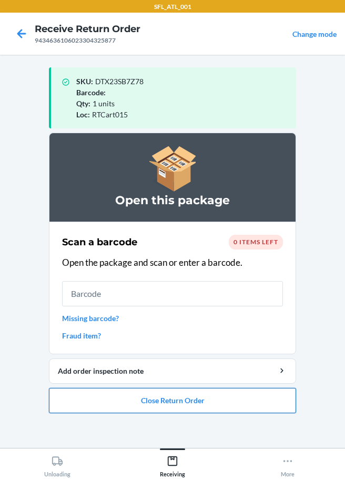
click at [142, 401] on button "Close Return Order" at bounding box center [172, 400] width 247 height 25
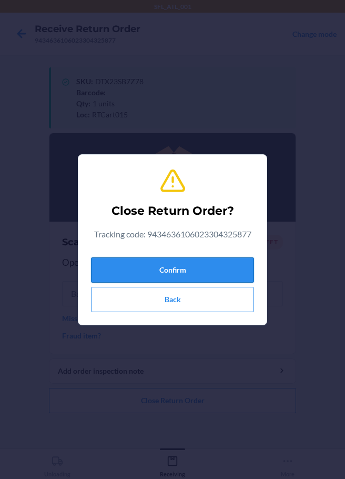
click at [168, 275] on button "Confirm" at bounding box center [172, 269] width 163 height 25
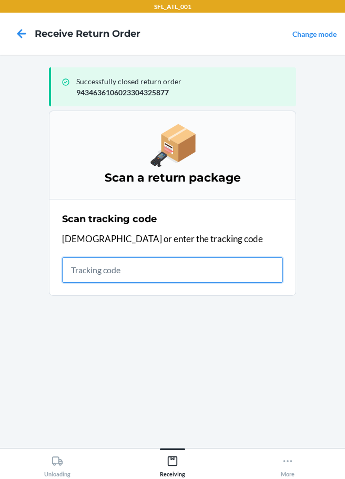
click at [75, 273] on input "text" at bounding box center [172, 269] width 221 height 25
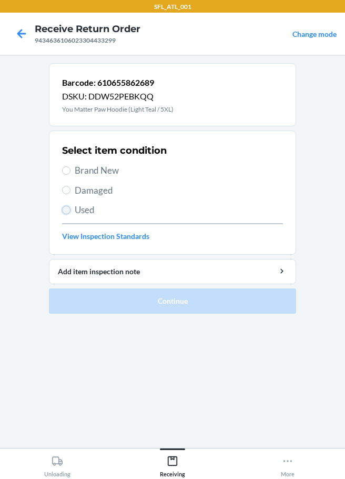
click at [68, 213] on input "Used" at bounding box center [66, 210] width 8 height 8
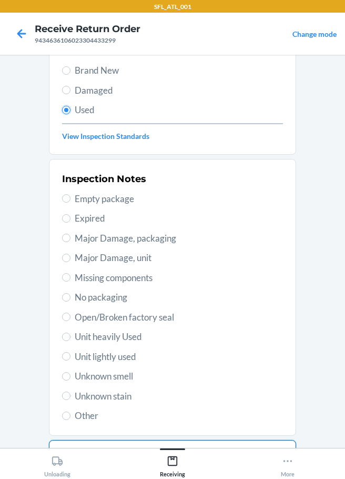
scroll to position [155, 0]
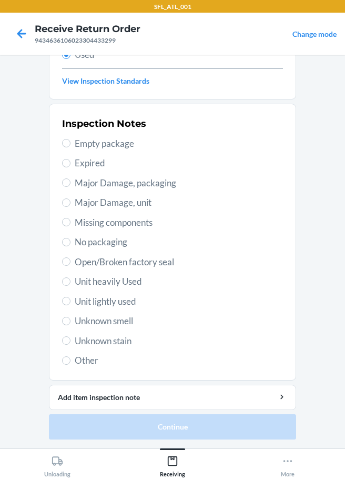
drag, startPoint x: 73, startPoint y: 278, endPoint x: 96, endPoint y: 321, distance: 49.0
click at [75, 278] on span "Unit heavily Used" at bounding box center [179, 282] width 208 height 14
click at [62, 282] on input "Unit heavily Used" at bounding box center [66, 281] width 8 height 8
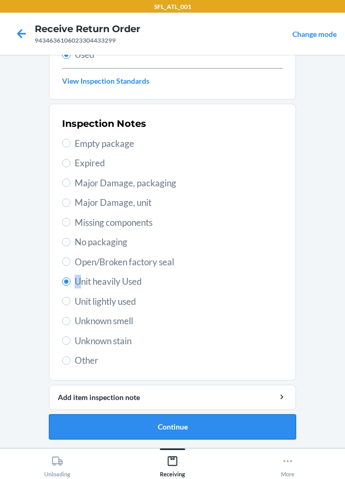
drag, startPoint x: 89, startPoint y: 426, endPoint x: 96, endPoint y: 422, distance: 8.5
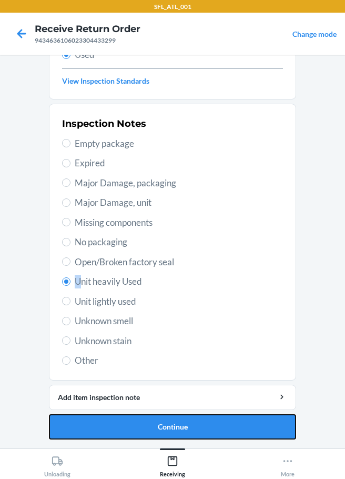
click at [91, 426] on button "Continue" at bounding box center [172, 426] width 247 height 25
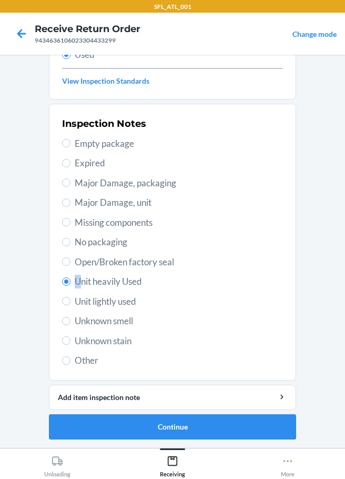
scroll to position [0, 0]
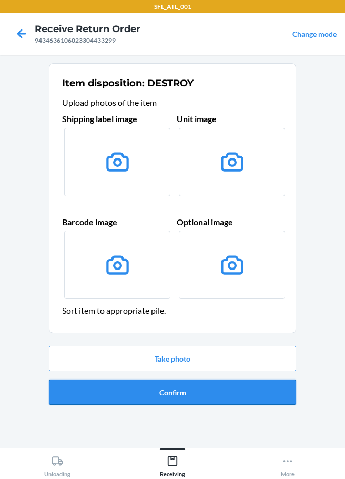
click at [136, 395] on button "Confirm" at bounding box center [172, 391] width 247 height 25
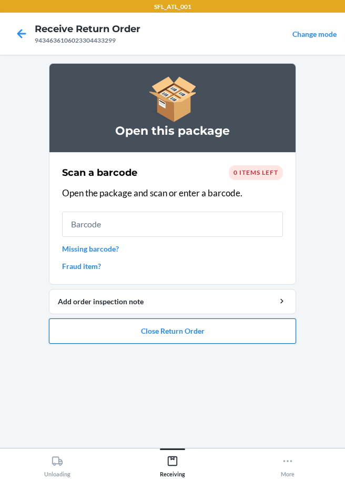
click at [139, 329] on button "Close Return Order" at bounding box center [172, 330] width 247 height 25
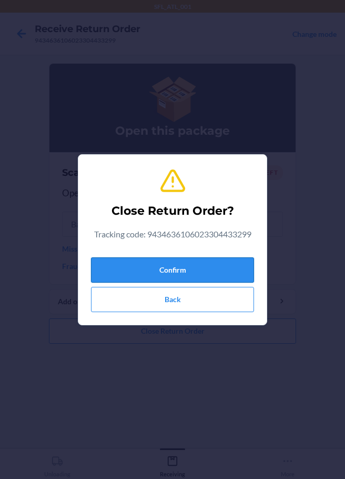
click at [190, 274] on button "Confirm" at bounding box center [172, 269] width 163 height 25
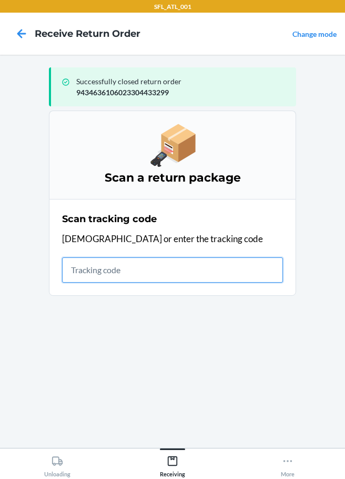
click at [106, 266] on input "text" at bounding box center [172, 269] width 221 height 25
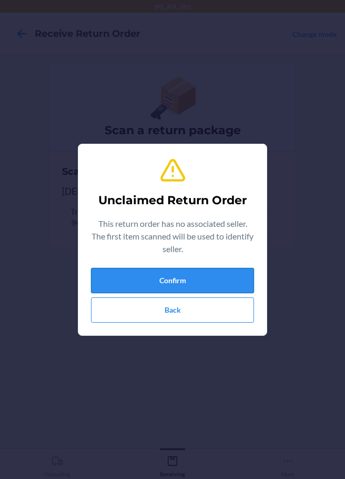
click at [174, 285] on button "Confirm" at bounding box center [172, 280] width 163 height 25
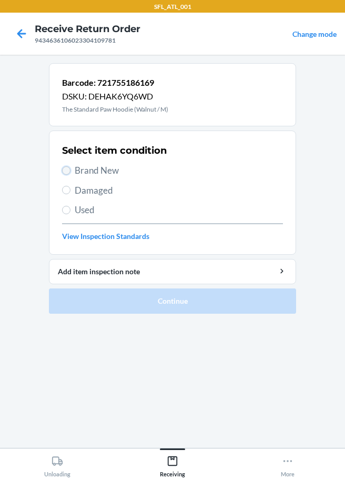
click at [65, 171] on input "Brand New" at bounding box center [66, 170] width 8 height 8
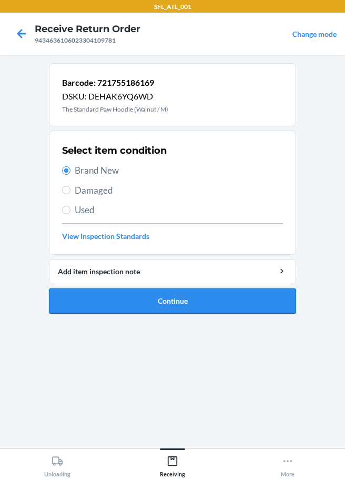
click at [164, 306] on button "Continue" at bounding box center [172, 300] width 247 height 25
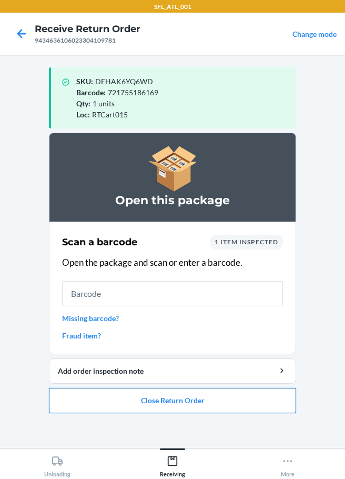
click at [138, 406] on button "Close Return Order" at bounding box center [172, 400] width 247 height 25
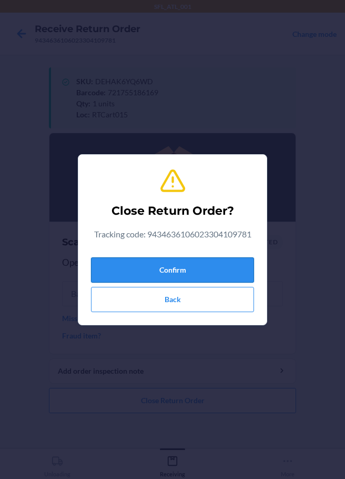
click at [176, 283] on div "Confirm Back" at bounding box center [172, 282] width 163 height 59
click at [174, 275] on button "Confirm" at bounding box center [172, 269] width 163 height 25
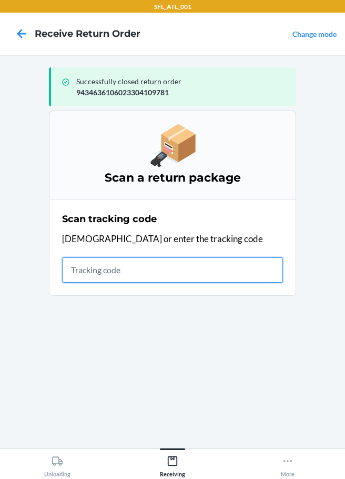
click at [112, 267] on input "text" at bounding box center [172, 269] width 221 height 25
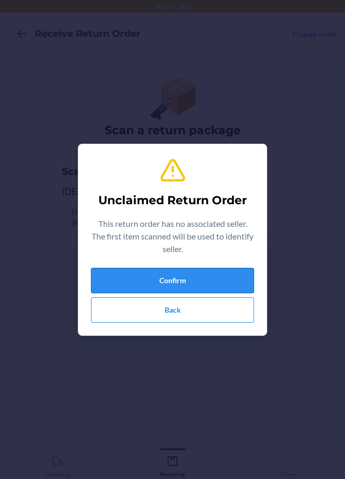
click at [128, 282] on button "Confirm" at bounding box center [172, 280] width 163 height 25
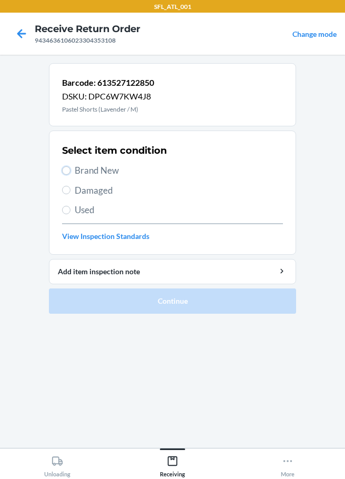
drag, startPoint x: 67, startPoint y: 171, endPoint x: 95, endPoint y: 196, distance: 37.3
click at [72, 172] on label "Brand New" at bounding box center [172, 171] width 221 height 14
click at [71, 172] on input "Brand New" at bounding box center [66, 170] width 8 height 8
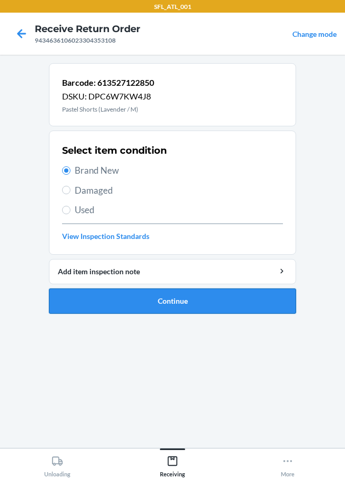
click at [178, 306] on button "Continue" at bounding box center [172, 300] width 247 height 25
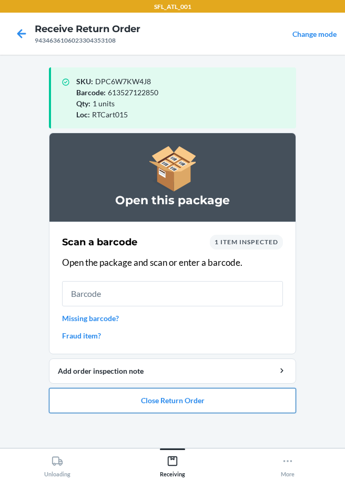
click at [153, 402] on button "Close Return Order" at bounding box center [172, 400] width 247 height 25
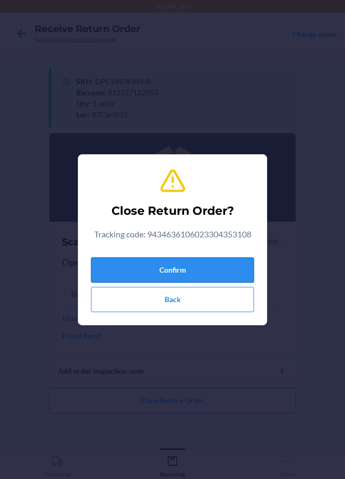
click at [133, 272] on button "Confirm" at bounding box center [172, 269] width 163 height 25
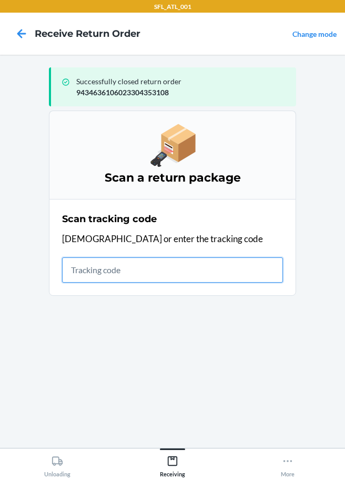
click at [86, 261] on input "text" at bounding box center [172, 269] width 221 height 25
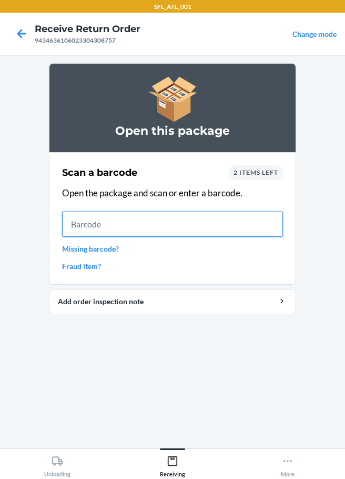
click at [95, 228] on input "text" at bounding box center [172, 224] width 221 height 25
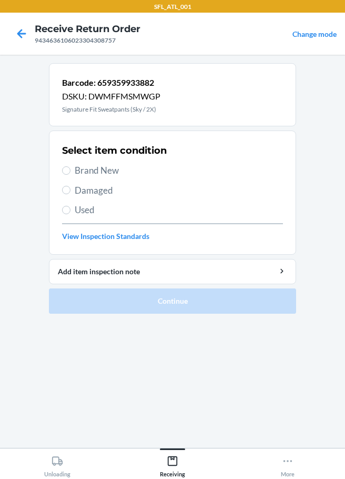
click at [71, 173] on label "Brand New" at bounding box center [172, 171] width 221 height 14
click at [71, 173] on input "Brand New" at bounding box center [66, 170] width 8 height 8
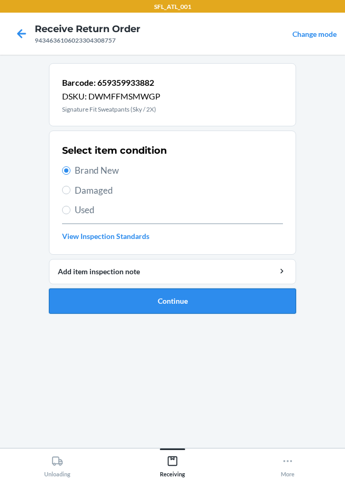
click at [203, 298] on button "Continue" at bounding box center [172, 300] width 247 height 25
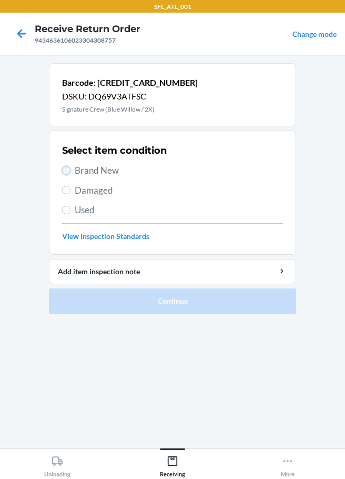
drag, startPoint x: 67, startPoint y: 169, endPoint x: 88, endPoint y: 220, distance: 55.7
click at [65, 170] on input "Brand New" at bounding box center [66, 170] width 8 height 8
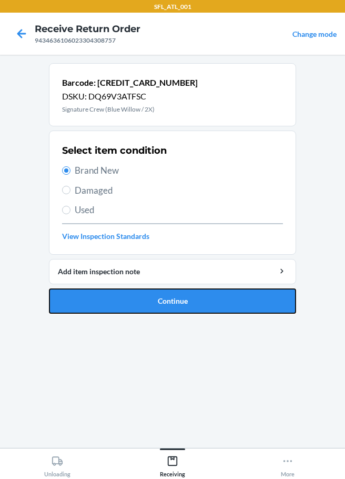
click at [111, 299] on button "Continue" at bounding box center [172, 300] width 247 height 25
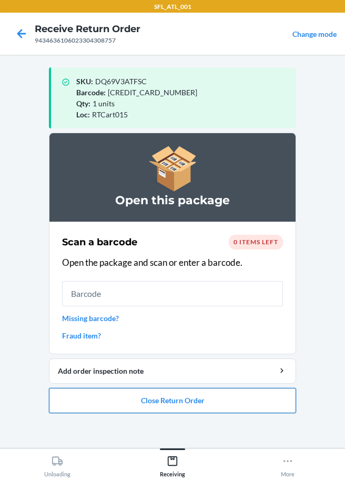
click at [147, 405] on button "Close Return Order" at bounding box center [172, 400] width 247 height 25
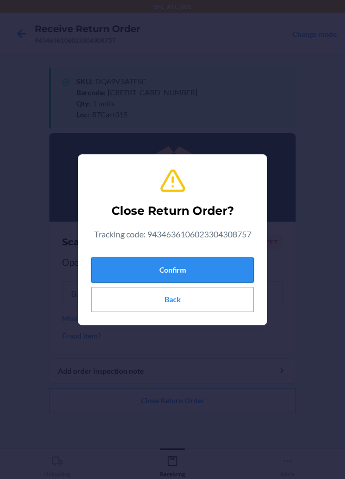
click at [184, 275] on button "Confirm" at bounding box center [172, 269] width 163 height 25
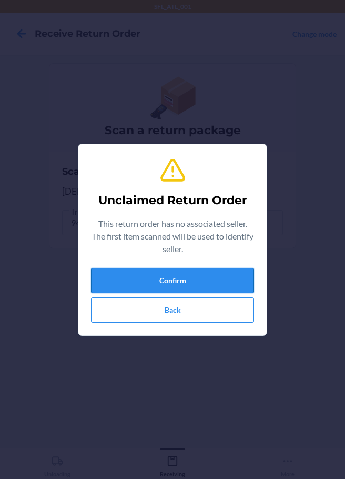
click at [168, 273] on button "Confirm" at bounding box center [172, 280] width 163 height 25
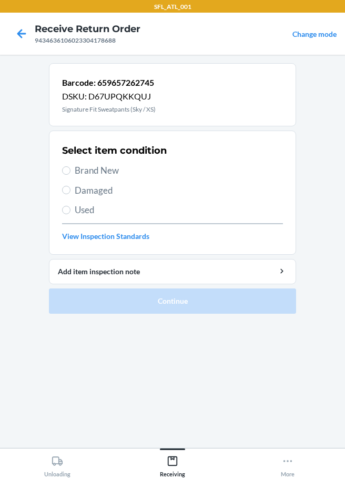
drag, startPoint x: 69, startPoint y: 166, endPoint x: 145, endPoint y: 251, distance: 113.7
click at [68, 169] on label "Brand New" at bounding box center [172, 171] width 221 height 14
click at [68, 169] on input "Brand New" at bounding box center [66, 170] width 8 height 8
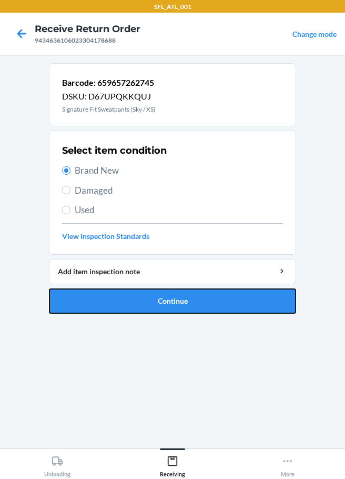
click at [161, 294] on button "Continue" at bounding box center [172, 300] width 247 height 25
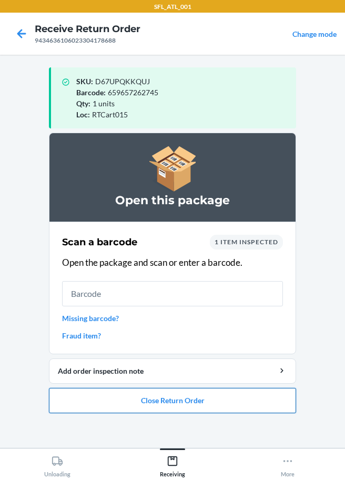
click at [163, 401] on button "Close Return Order" at bounding box center [172, 400] width 247 height 25
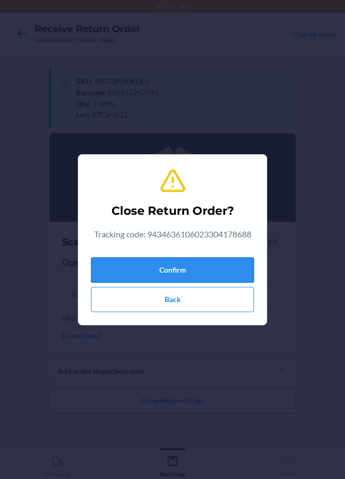
click at [170, 269] on button "Confirm" at bounding box center [172, 269] width 163 height 25
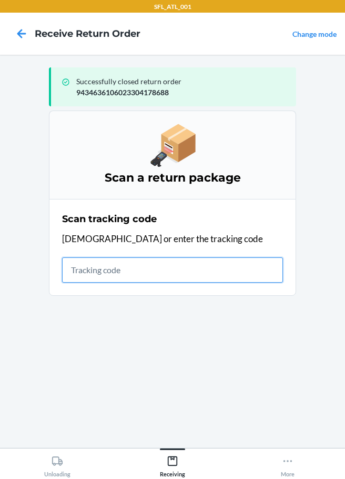
click at [94, 274] on input "text" at bounding box center [172, 269] width 221 height 25
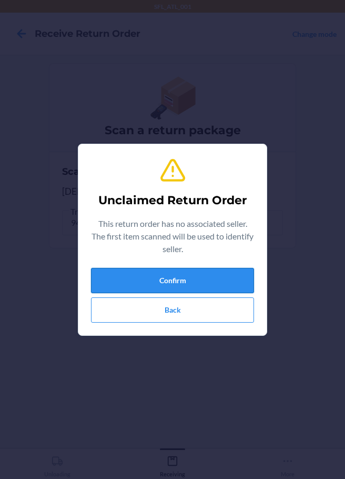
click at [143, 282] on button "Confirm" at bounding box center [172, 280] width 163 height 25
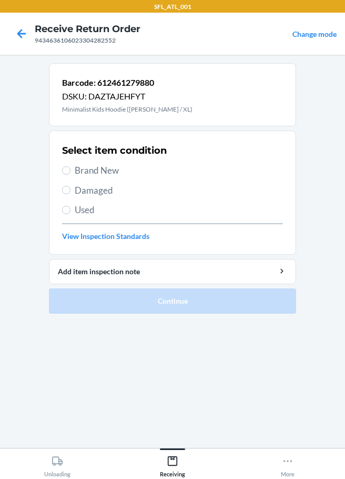
click at [71, 172] on label "Brand New" at bounding box center [172, 171] width 221 height 14
click at [71, 172] on input "Brand New" at bounding box center [66, 170] width 8 height 8
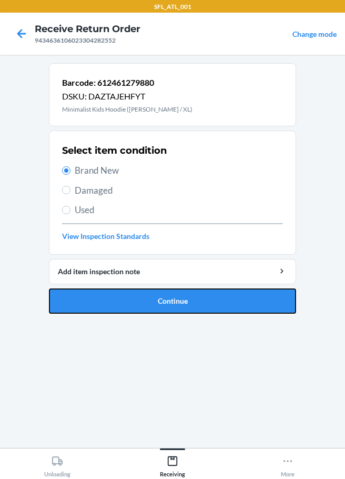
click at [150, 298] on button "Continue" at bounding box center [172, 300] width 247 height 25
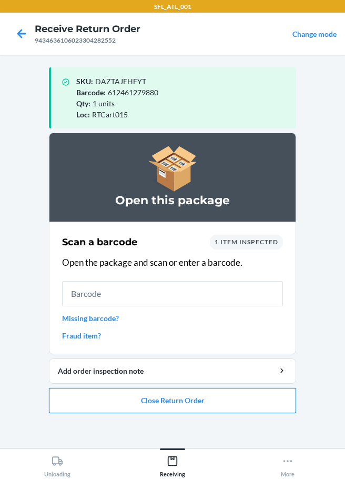
click at [134, 399] on button "Close Return Order" at bounding box center [172, 400] width 247 height 25
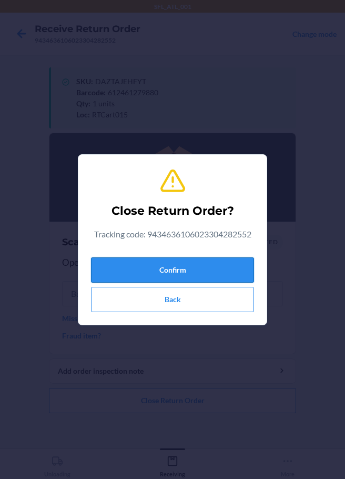
click at [197, 263] on button "Confirm" at bounding box center [172, 269] width 163 height 25
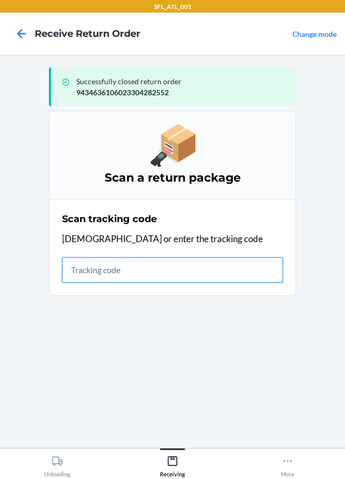
click at [120, 273] on input "text" at bounding box center [172, 269] width 221 height 25
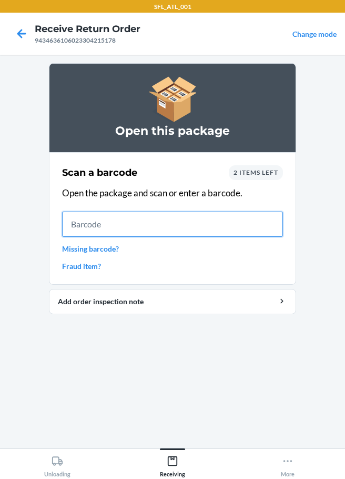
drag, startPoint x: 93, startPoint y: 230, endPoint x: 99, endPoint y: 226, distance: 7.6
click at [96, 230] on input "text" at bounding box center [172, 224] width 221 height 25
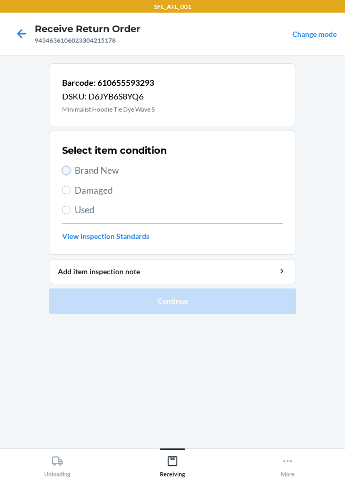
click at [68, 169] on input "Brand New" at bounding box center [66, 170] width 8 height 8
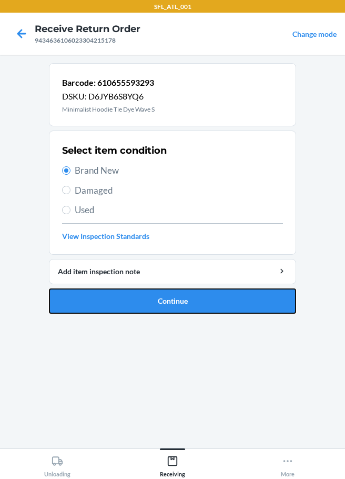
drag, startPoint x: 135, startPoint y: 305, endPoint x: 144, endPoint y: 279, distance: 27.6
click at [137, 304] on button "Continue" at bounding box center [172, 300] width 247 height 25
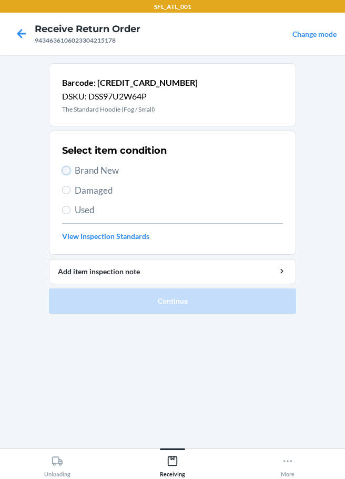
click at [64, 169] on input "Brand New" at bounding box center [66, 170] width 8 height 8
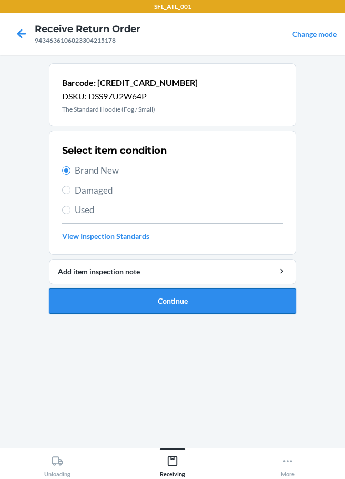
click at [136, 290] on button "Continue" at bounding box center [172, 300] width 247 height 25
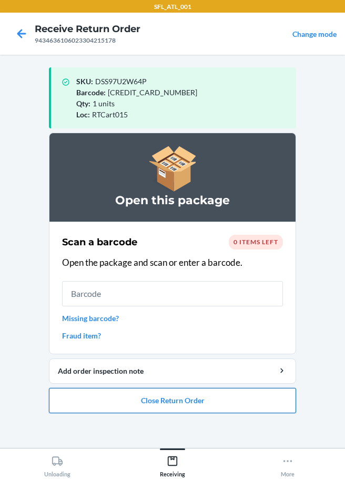
click at [182, 406] on button "Close Return Order" at bounding box center [172, 400] width 247 height 25
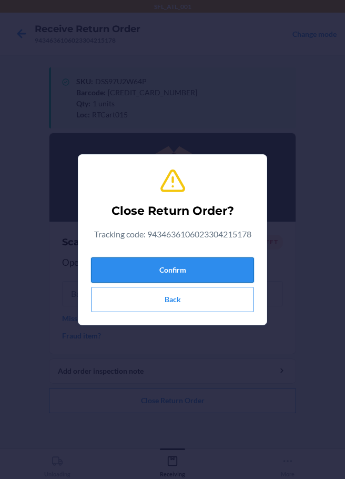
click at [166, 269] on button "Confirm" at bounding box center [172, 269] width 163 height 25
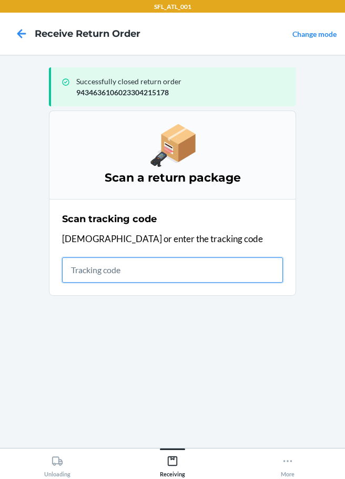
click at [88, 275] on input "text" at bounding box center [172, 269] width 221 height 25
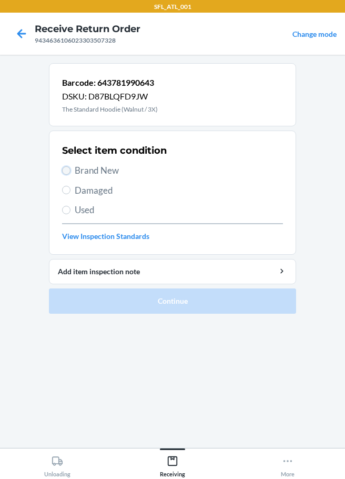
click at [68, 170] on input "Brand New" at bounding box center [66, 170] width 8 height 8
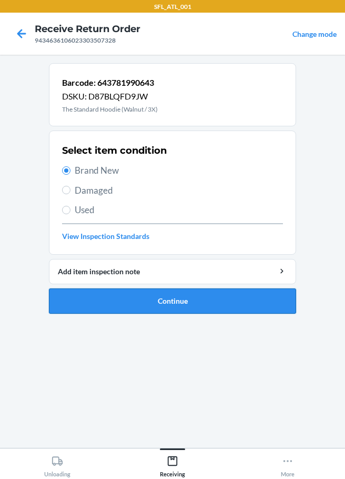
click at [137, 296] on button "Continue" at bounding box center [172, 300] width 247 height 25
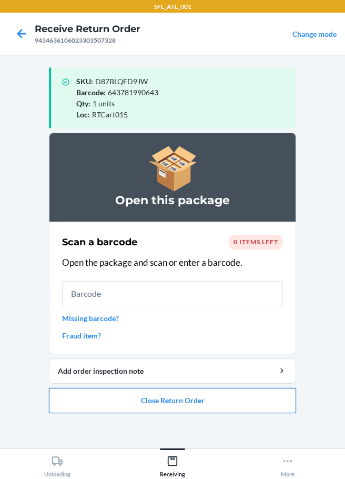
click at [165, 405] on button "Close Return Order" at bounding box center [172, 400] width 247 height 25
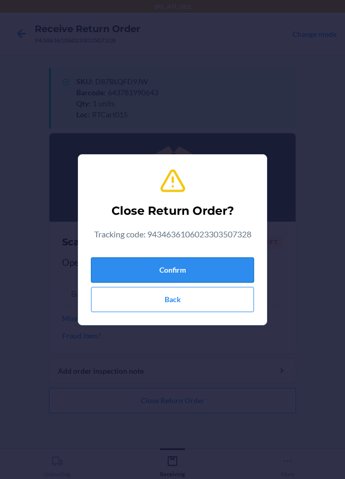
click at [158, 277] on button "Confirm" at bounding box center [172, 269] width 163 height 25
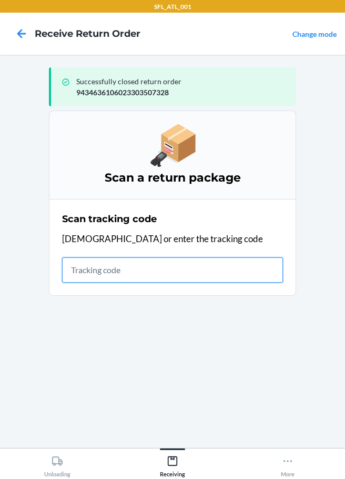
click at [72, 269] on input "text" at bounding box center [172, 269] width 221 height 25
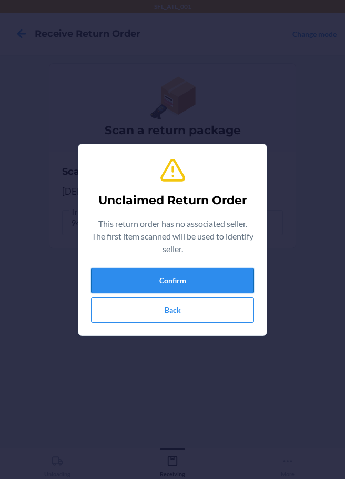
click at [123, 278] on button "Confirm" at bounding box center [172, 280] width 163 height 25
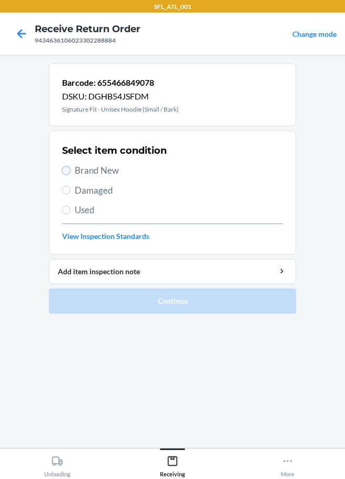
click at [65, 169] on input "Brand New" at bounding box center [66, 170] width 8 height 8
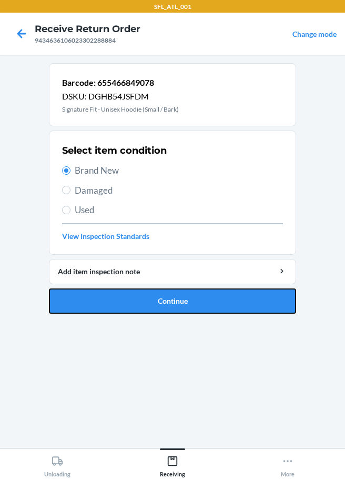
drag, startPoint x: 115, startPoint y: 299, endPoint x: 111, endPoint y: 281, distance: 18.9
click at [114, 299] on button "Continue" at bounding box center [172, 300] width 247 height 25
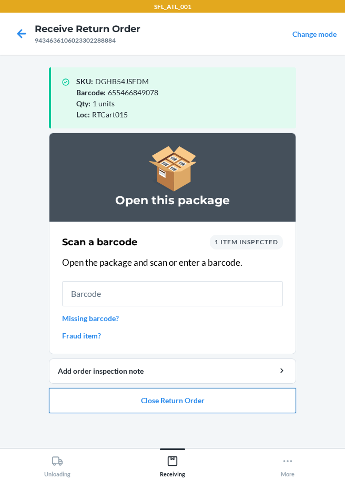
click at [143, 401] on button "Close Return Order" at bounding box center [172, 400] width 247 height 25
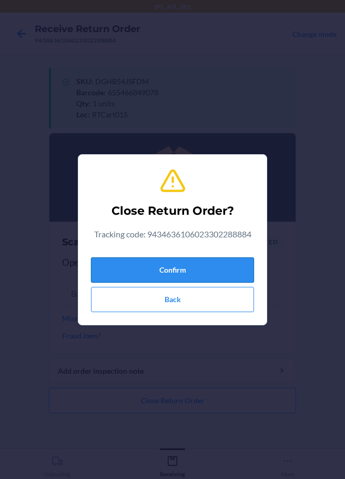
click at [152, 275] on button "Confirm" at bounding box center [172, 269] width 163 height 25
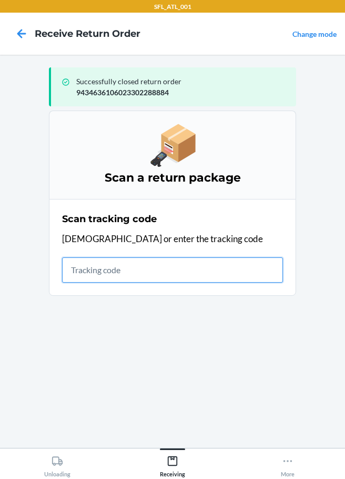
click at [93, 269] on input "text" at bounding box center [172, 269] width 221 height 25
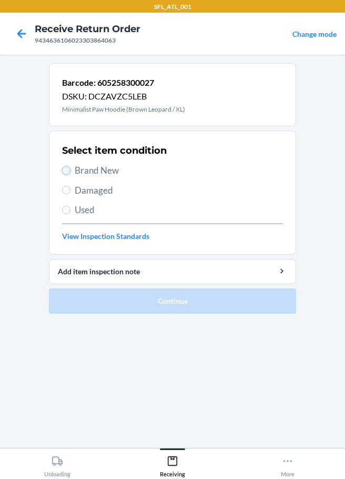
click at [65, 169] on input "Brand New" at bounding box center [66, 170] width 8 height 8
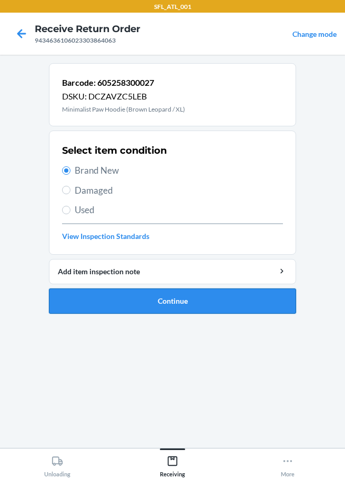
click at [159, 299] on button "Continue" at bounding box center [172, 300] width 247 height 25
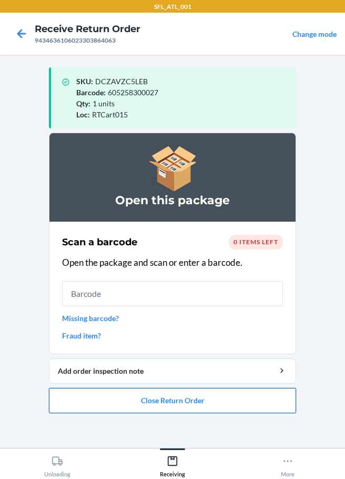
click at [181, 402] on button "Close Return Order" at bounding box center [172, 400] width 247 height 25
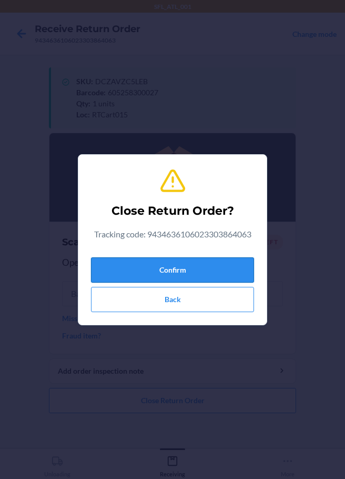
click at [149, 273] on button "Confirm" at bounding box center [172, 269] width 163 height 25
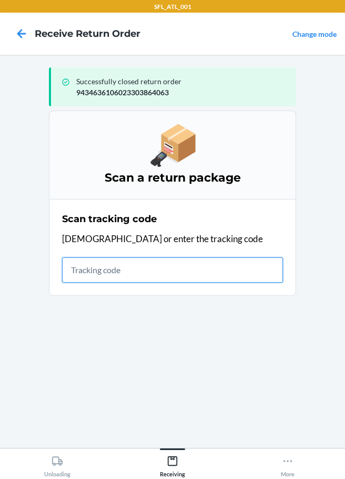
click at [99, 270] on input "text" at bounding box center [172, 269] width 221 height 25
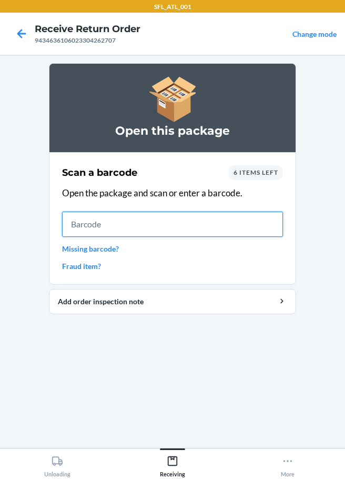
click at [102, 217] on input "text" at bounding box center [172, 224] width 221 height 25
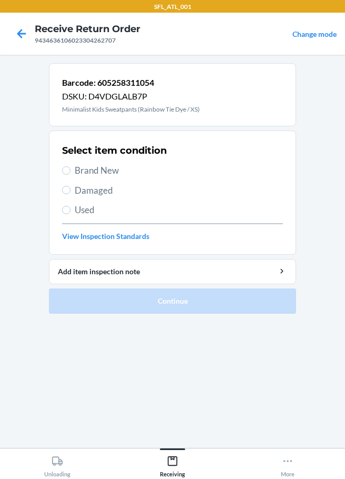
click at [78, 167] on span "Brand New" at bounding box center [179, 171] width 208 height 14
click at [71, 169] on label "Brand New" at bounding box center [172, 171] width 221 height 14
click at [71, 169] on input "Brand New" at bounding box center [66, 170] width 8 height 8
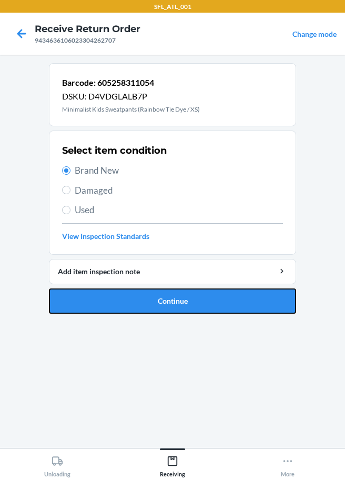
click at [131, 293] on button "Continue" at bounding box center [172, 300] width 247 height 25
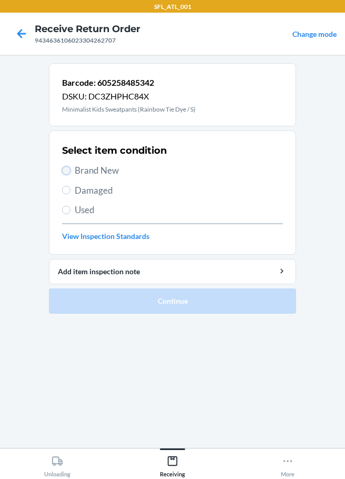
click at [66, 171] on input "Brand New" at bounding box center [66, 170] width 8 height 8
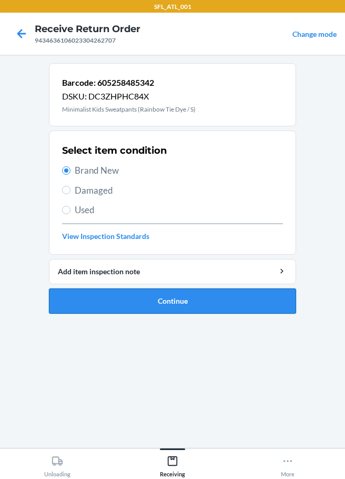
click at [183, 307] on button "Continue" at bounding box center [172, 300] width 247 height 25
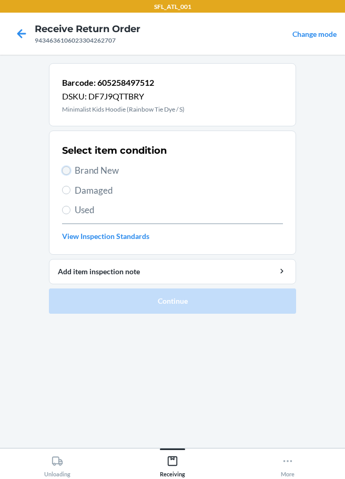
click at [63, 171] on input "Brand New" at bounding box center [66, 170] width 8 height 8
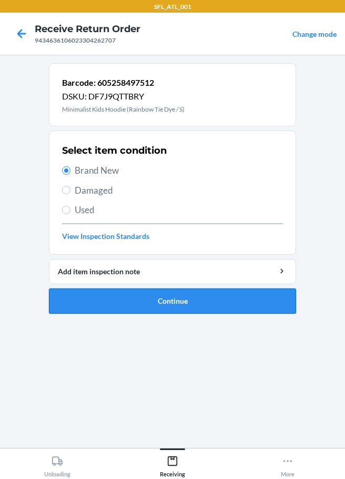
click at [135, 293] on button "Continue" at bounding box center [172, 300] width 247 height 25
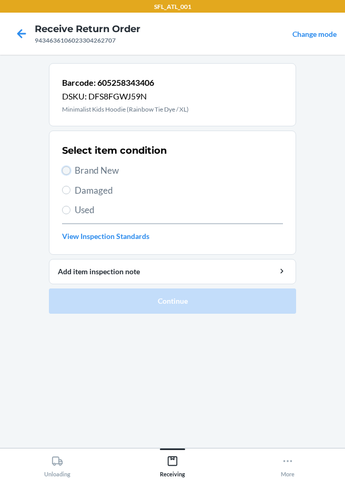
click at [66, 173] on input "Brand New" at bounding box center [66, 170] width 8 height 8
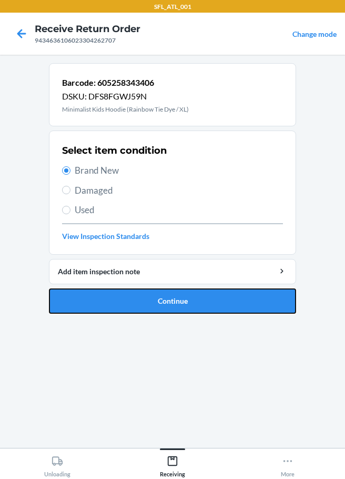
drag, startPoint x: 135, startPoint y: 304, endPoint x: 143, endPoint y: 282, distance: 23.0
click at [136, 304] on button "Continue" at bounding box center [172, 300] width 247 height 25
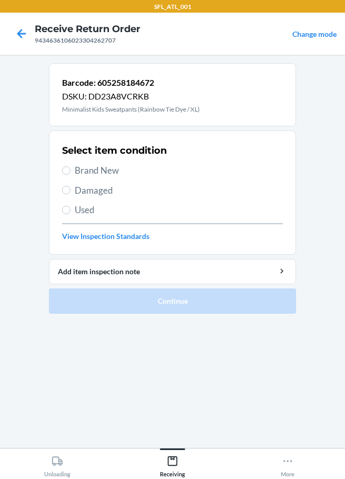
drag, startPoint x: 62, startPoint y: 164, endPoint x: 76, endPoint y: 173, distance: 17.5
click at [67, 169] on section "Select item condition Brand New Damaged Used View Inspection Standards" at bounding box center [172, 193] width 247 height 124
drag, startPoint x: 75, startPoint y: 170, endPoint x: 80, endPoint y: 176, distance: 7.5
click at [74, 170] on label "Brand New" at bounding box center [172, 171] width 221 height 14
click at [71, 170] on input "Brand New" at bounding box center [66, 170] width 8 height 8
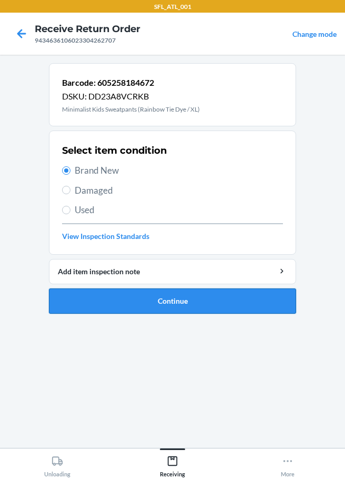
click at [161, 299] on button "Continue" at bounding box center [172, 300] width 247 height 25
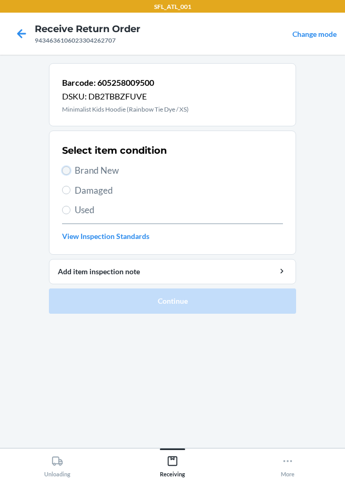
click at [64, 170] on input "Brand New" at bounding box center [66, 170] width 8 height 8
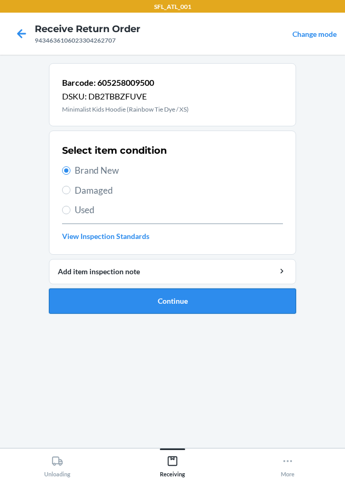
click at [136, 302] on button "Continue" at bounding box center [172, 300] width 247 height 25
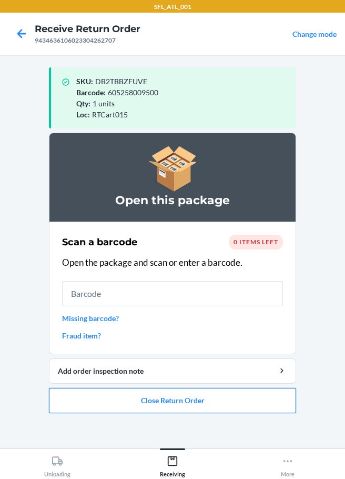
drag, startPoint x: 184, startPoint y: 407, endPoint x: 190, endPoint y: 403, distance: 7.6
click at [188, 406] on button "Close Return Order" at bounding box center [172, 400] width 247 height 25
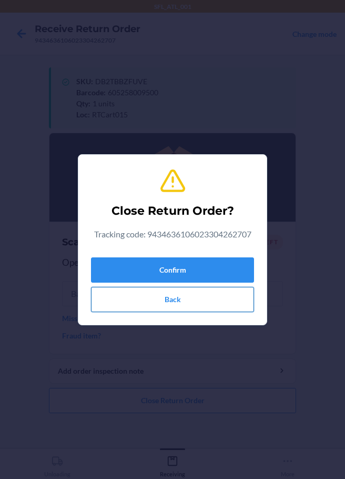
click at [202, 287] on button "Back" at bounding box center [172, 299] width 163 height 25
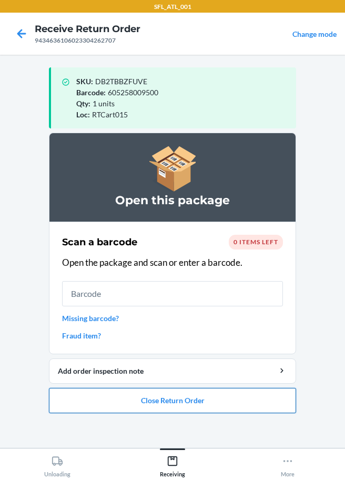
click at [200, 398] on button "Close Return Order" at bounding box center [172, 400] width 247 height 25
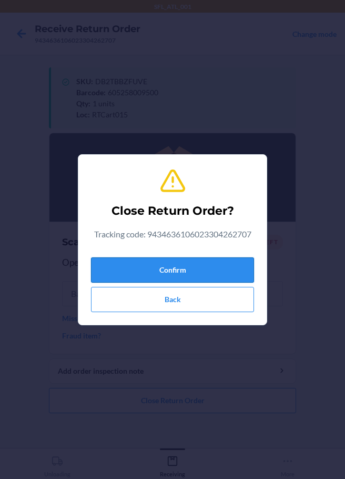
click at [191, 275] on button "Confirm" at bounding box center [172, 269] width 163 height 25
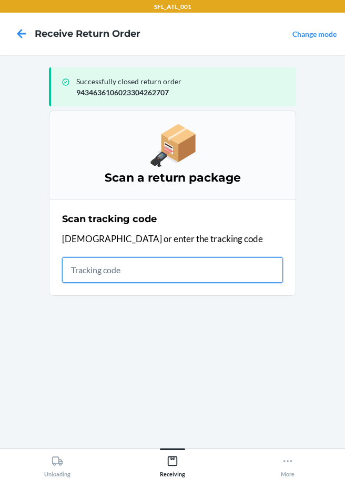
click at [75, 265] on input "text" at bounding box center [172, 269] width 221 height 25
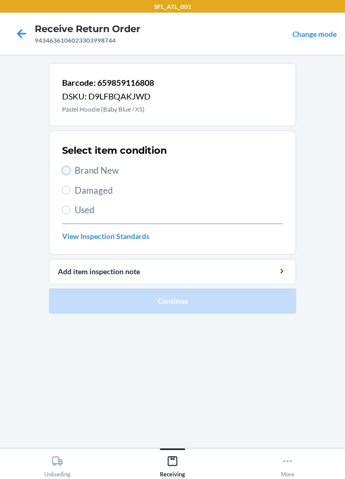
click at [66, 166] on input "Brand New" at bounding box center [66, 170] width 8 height 8
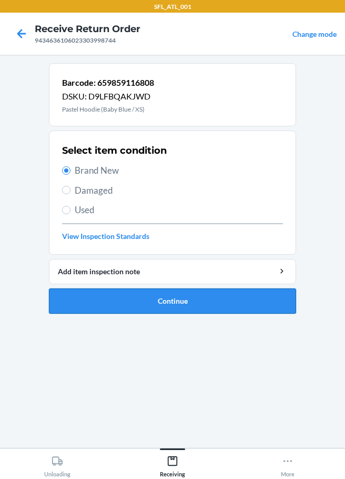
click at [157, 300] on button "Continue" at bounding box center [172, 300] width 247 height 25
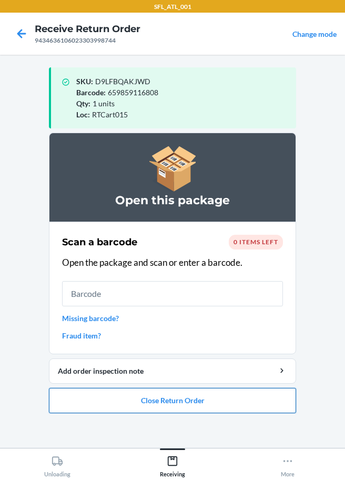
click at [174, 410] on button "Close Return Order" at bounding box center [172, 400] width 247 height 25
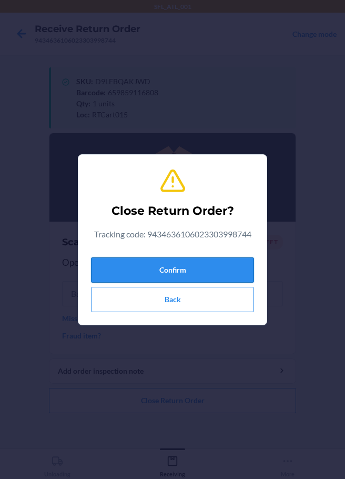
click at [151, 268] on button "Confirm" at bounding box center [172, 269] width 163 height 25
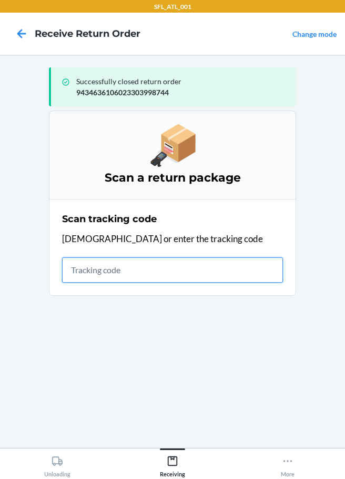
click at [78, 271] on input "text" at bounding box center [172, 269] width 221 height 25
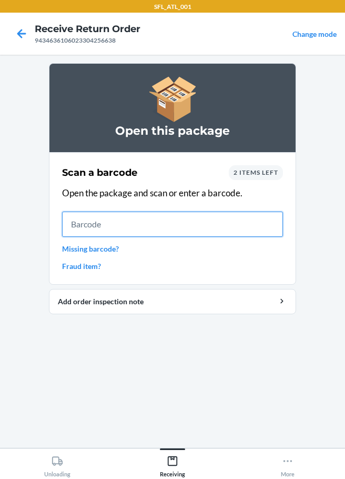
click at [102, 230] on input "text" at bounding box center [172, 224] width 221 height 25
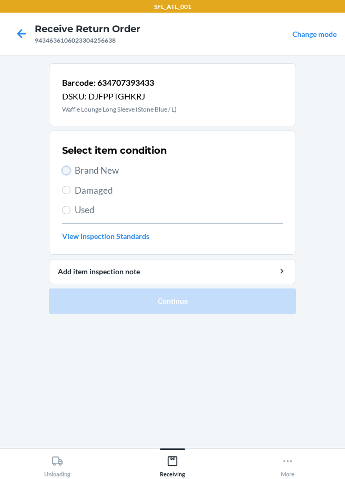
click at [67, 173] on input "Brand New" at bounding box center [66, 170] width 8 height 8
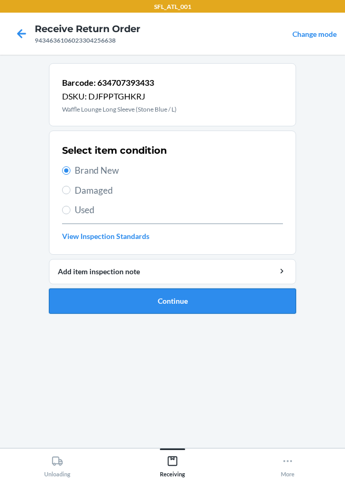
click at [130, 297] on button "Continue" at bounding box center [172, 300] width 247 height 25
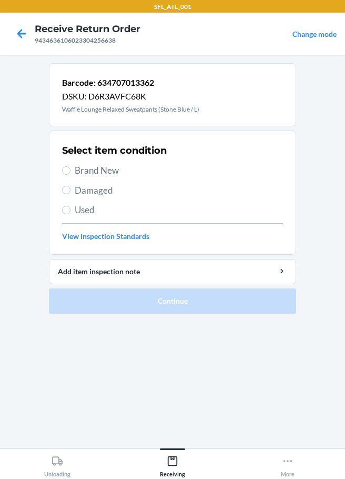
click at [78, 169] on span "Brand New" at bounding box center [179, 171] width 208 height 14
click at [71, 169] on input "Brand New" at bounding box center [66, 170] width 8 height 8
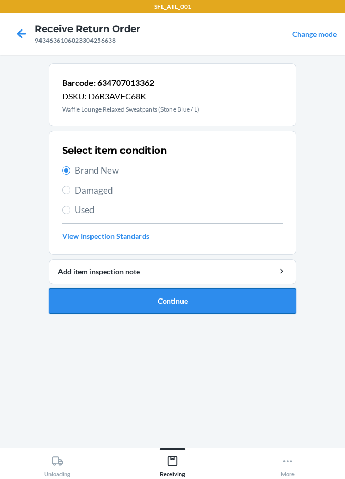
click at [156, 298] on button "Continue" at bounding box center [172, 300] width 247 height 25
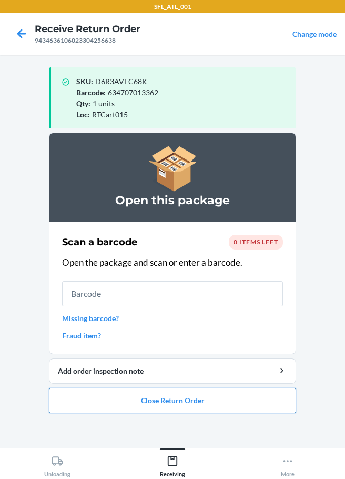
click at [149, 402] on button "Close Return Order" at bounding box center [172, 400] width 247 height 25
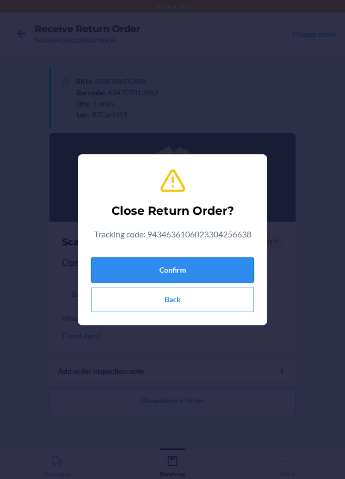
click at [167, 273] on button "Confirm" at bounding box center [172, 269] width 163 height 25
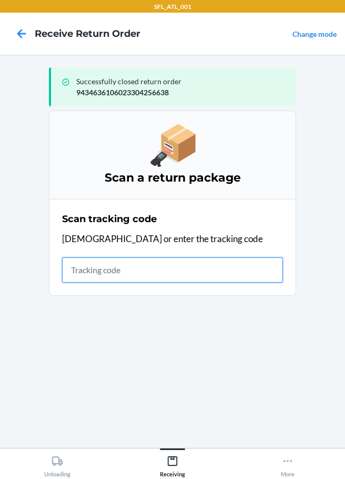
click at [117, 274] on input "text" at bounding box center [172, 269] width 221 height 25
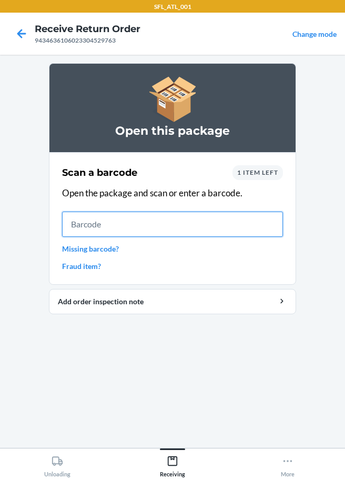
click at [107, 221] on input "text" at bounding box center [172, 224] width 221 height 25
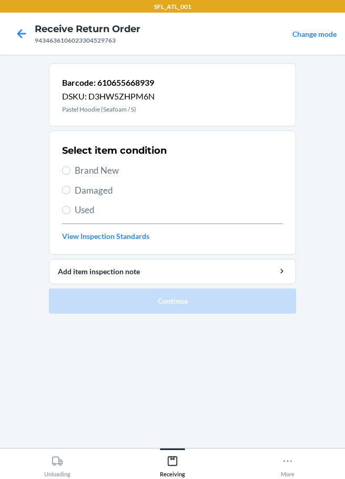
click at [74, 169] on label "Brand New" at bounding box center [172, 171] width 221 height 14
click at [71, 169] on input "Brand New" at bounding box center [66, 170] width 8 height 8
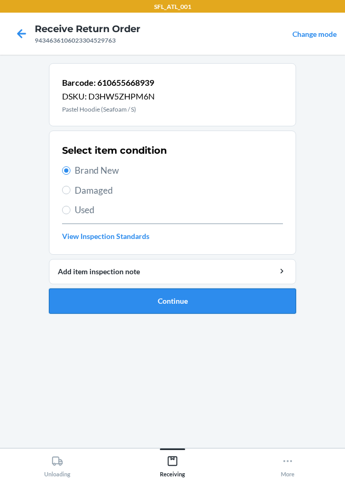
click at [121, 296] on button "Continue" at bounding box center [172, 300] width 247 height 25
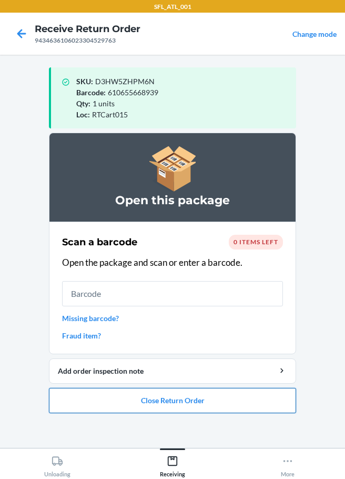
click at [160, 400] on button "Close Return Order" at bounding box center [172, 400] width 247 height 25
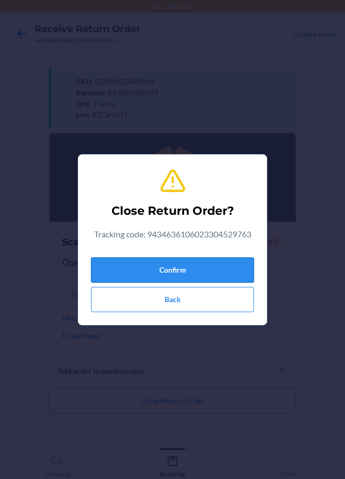
click at [189, 263] on button "Confirm" at bounding box center [172, 269] width 163 height 25
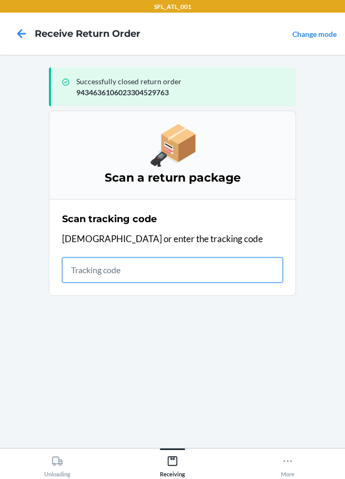
click at [105, 272] on input "text" at bounding box center [172, 269] width 221 height 25
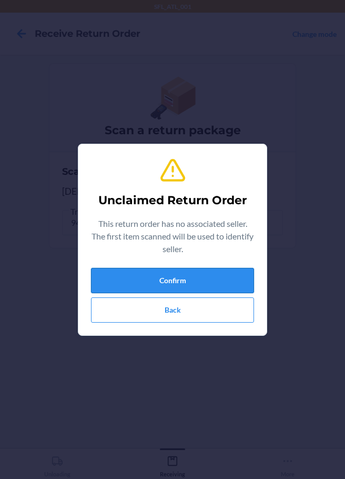
click at [119, 276] on button "Confirm" at bounding box center [172, 280] width 163 height 25
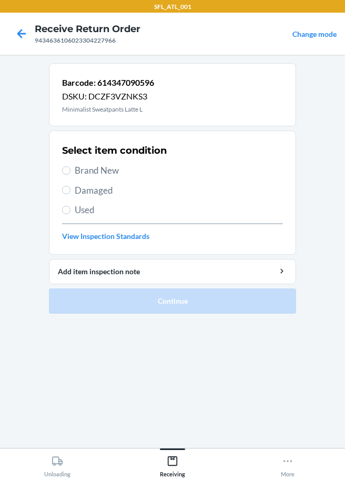
click at [73, 173] on label "Brand New" at bounding box center [172, 171] width 221 height 14
click at [71, 173] on input "Brand New" at bounding box center [66, 170] width 8 height 8
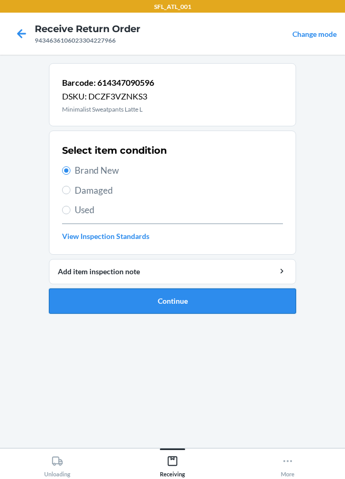
click at [184, 296] on button "Continue" at bounding box center [172, 300] width 247 height 25
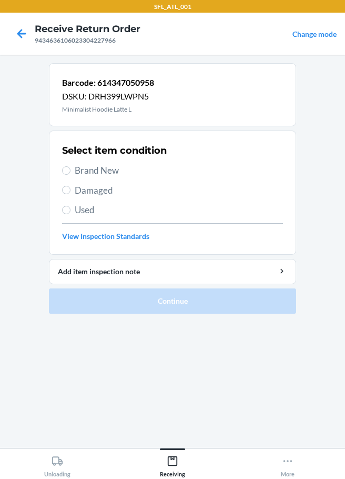
click at [73, 170] on label "Brand New" at bounding box center [172, 171] width 221 height 14
click at [71, 170] on input "Brand New" at bounding box center [66, 170] width 8 height 8
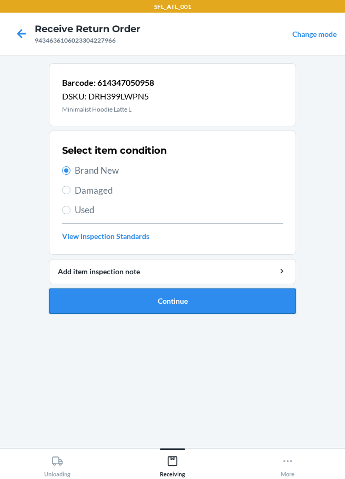
click at [154, 293] on button "Continue" at bounding box center [172, 300] width 247 height 25
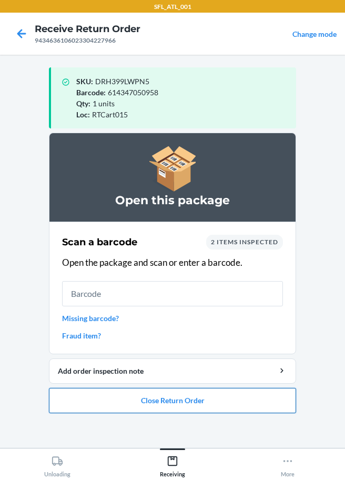
click at [141, 396] on button "Close Return Order" at bounding box center [172, 400] width 247 height 25
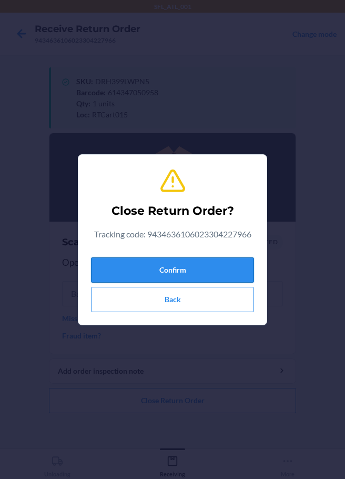
click at [155, 277] on button "Confirm" at bounding box center [172, 269] width 163 height 25
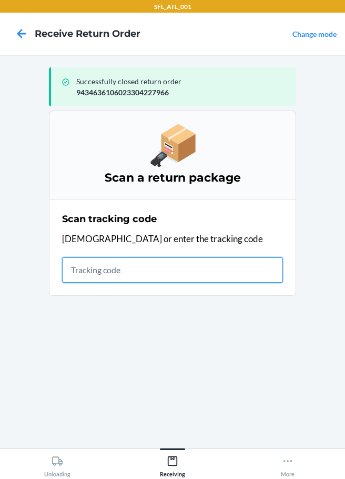
click at [75, 273] on input "text" at bounding box center [172, 269] width 221 height 25
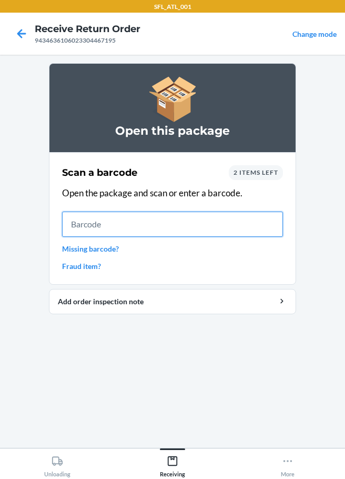
click at [97, 227] on input "text" at bounding box center [172, 224] width 221 height 25
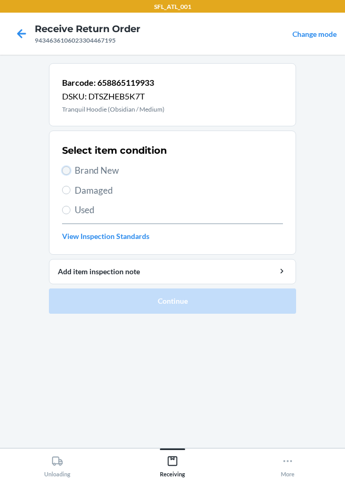
click at [68, 172] on input "Brand New" at bounding box center [66, 170] width 8 height 8
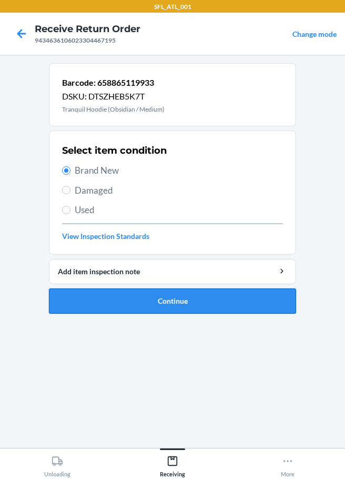
click at [156, 303] on button "Continue" at bounding box center [172, 300] width 247 height 25
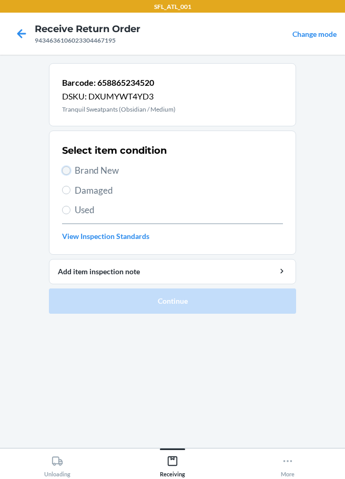
click at [64, 169] on input "Brand New" at bounding box center [66, 170] width 8 height 8
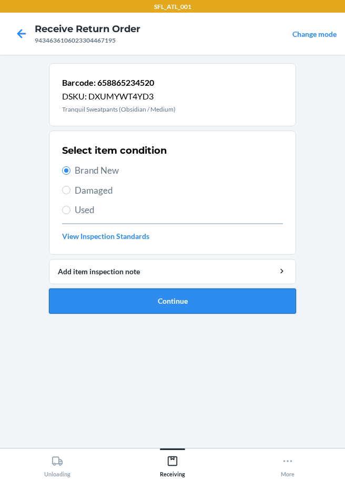
click at [152, 307] on button "Continue" at bounding box center [172, 300] width 247 height 25
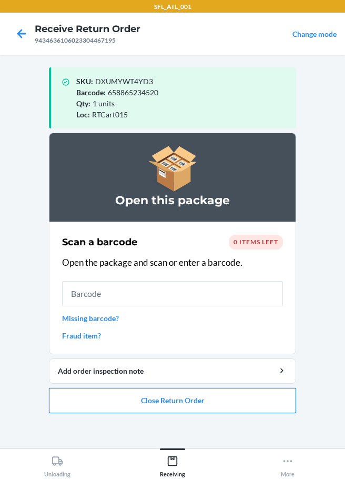
click at [194, 402] on button "Close Return Order" at bounding box center [172, 400] width 247 height 25
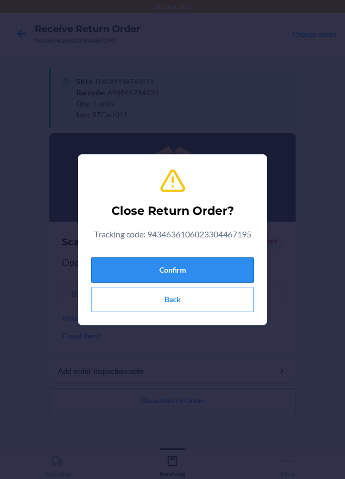
click at [199, 279] on button "Confirm" at bounding box center [172, 269] width 163 height 25
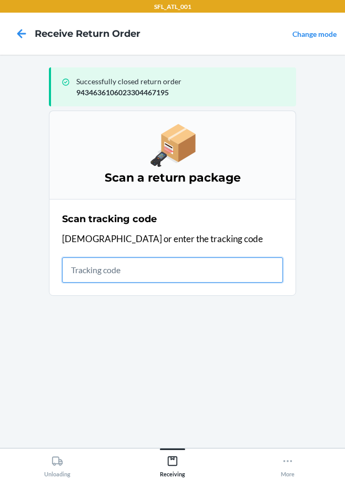
click at [74, 275] on input "text" at bounding box center [172, 269] width 221 height 25
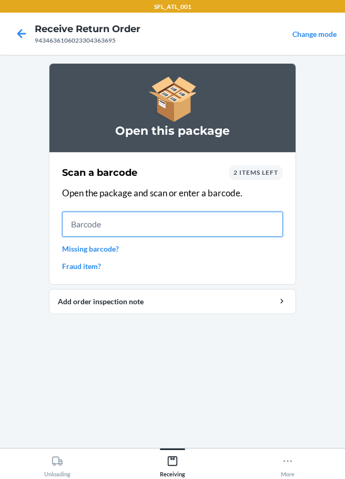
drag, startPoint x: 104, startPoint y: 227, endPoint x: 102, endPoint y: 219, distance: 8.2
click at [103, 219] on input "text" at bounding box center [172, 224] width 221 height 25
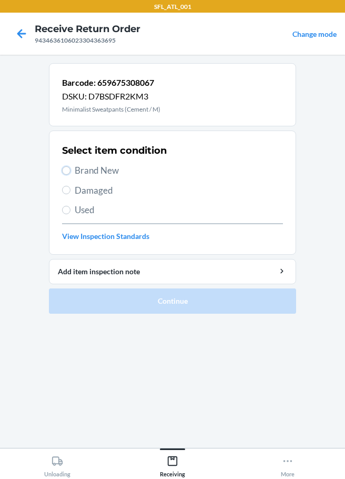
drag, startPoint x: 69, startPoint y: 173, endPoint x: 80, endPoint y: 202, distance: 30.8
click at [70, 173] on label "Brand New" at bounding box center [172, 171] width 221 height 14
click at [70, 173] on input "Brand New" at bounding box center [66, 170] width 8 height 8
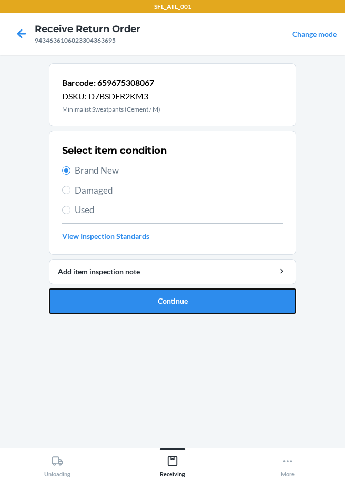
click at [140, 304] on button "Continue" at bounding box center [172, 300] width 247 height 25
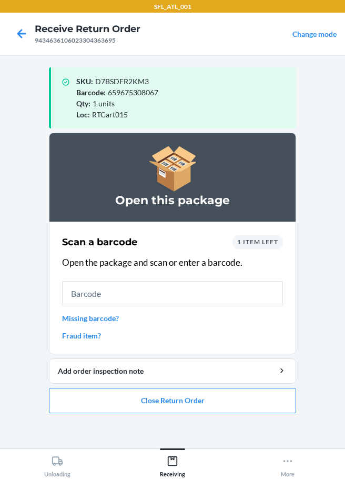
click at [84, 319] on link "Missing barcode?" at bounding box center [172, 318] width 221 height 11
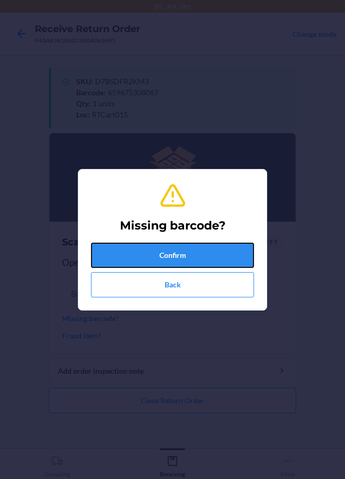
click at [152, 253] on button "Confirm" at bounding box center [172, 255] width 163 height 25
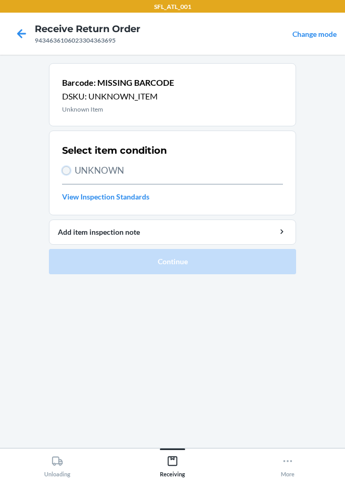
click at [68, 174] on input "UNKNOWN" at bounding box center [66, 170] width 8 height 8
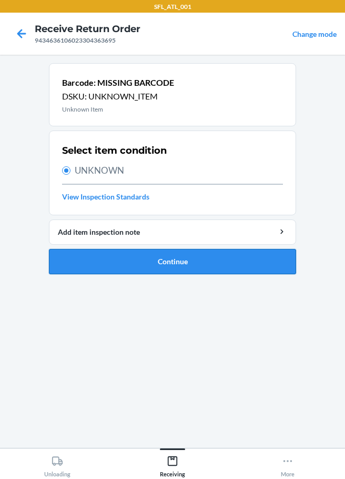
click at [155, 268] on button "Continue" at bounding box center [172, 261] width 247 height 25
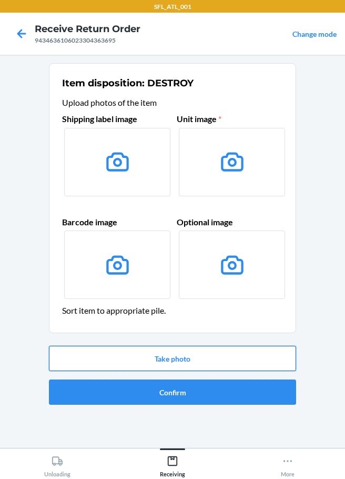
click at [183, 360] on button "Take photo" at bounding box center [172, 358] width 247 height 25
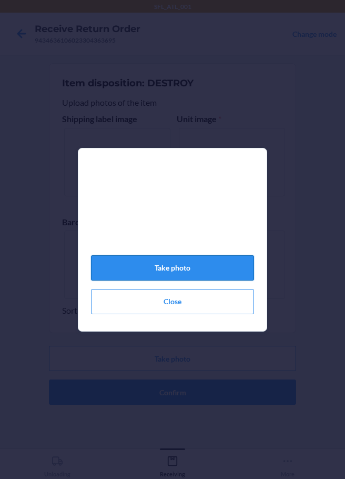
click at [177, 278] on button "Take photo" at bounding box center [172, 267] width 163 height 25
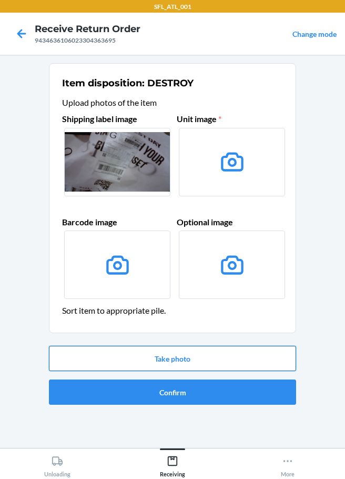
click at [175, 354] on button "Take photo" at bounding box center [172, 358] width 247 height 25
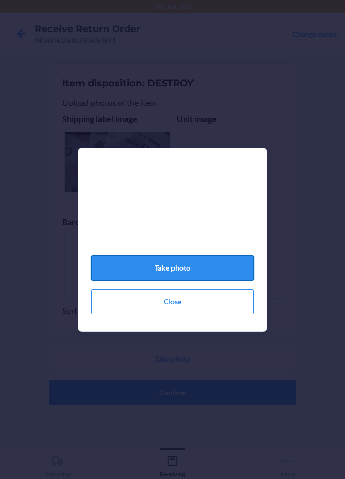
click at [174, 279] on button "Take photo" at bounding box center [172, 267] width 163 height 25
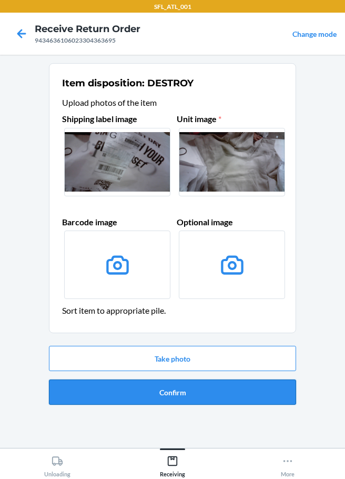
click at [173, 387] on button "Confirm" at bounding box center [172, 391] width 247 height 25
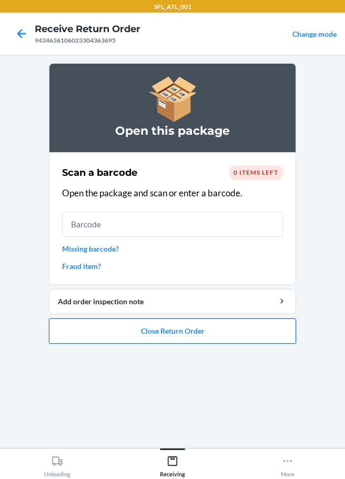
click at [163, 335] on button "Close Return Order" at bounding box center [172, 330] width 247 height 25
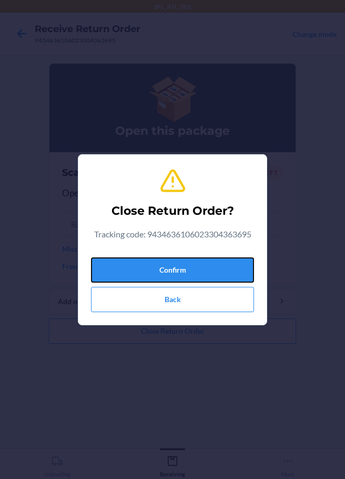
drag, startPoint x: 183, startPoint y: 268, endPoint x: 44, endPoint y: 273, distance: 139.6
click at [183, 268] on button "Confirm" at bounding box center [172, 269] width 163 height 25
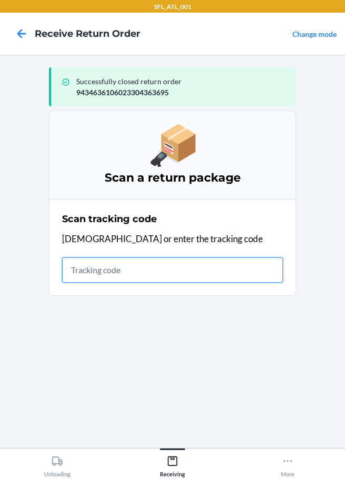
click at [123, 272] on input "text" at bounding box center [172, 269] width 221 height 25
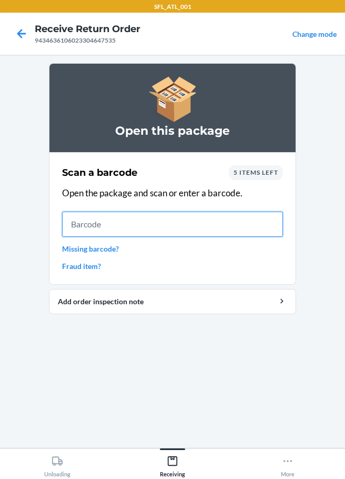
click at [104, 227] on input "text" at bounding box center [172, 224] width 221 height 25
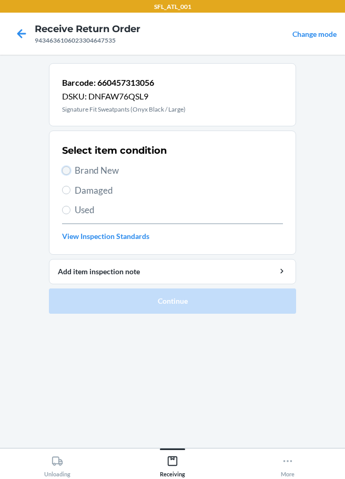
click at [69, 170] on input "Brand New" at bounding box center [66, 170] width 8 height 8
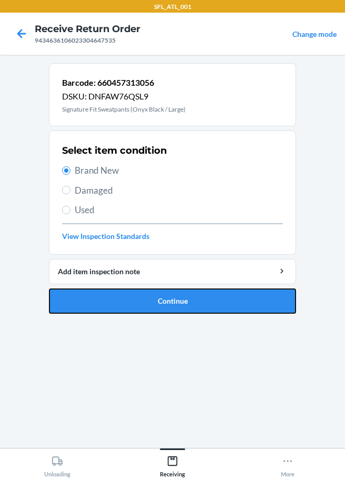
click at [147, 305] on button "Continue" at bounding box center [172, 300] width 247 height 25
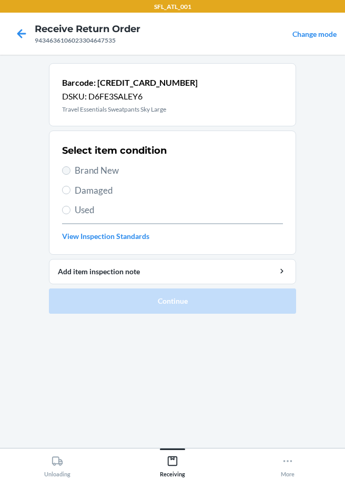
click at [72, 172] on label "Brand New" at bounding box center [172, 171] width 221 height 14
click at [71, 172] on input "Brand New" at bounding box center [66, 170] width 8 height 8
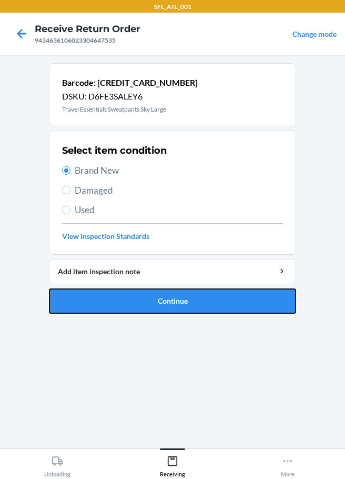
click at [122, 299] on button "Continue" at bounding box center [172, 300] width 247 height 25
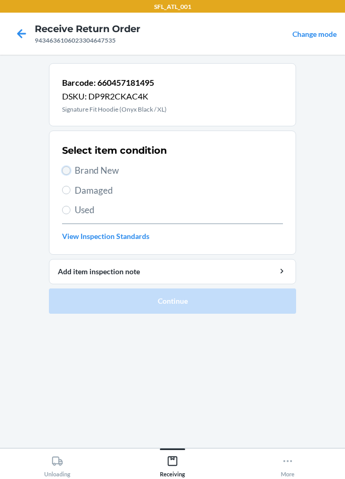
click at [66, 166] on input "Brand New" at bounding box center [66, 170] width 8 height 8
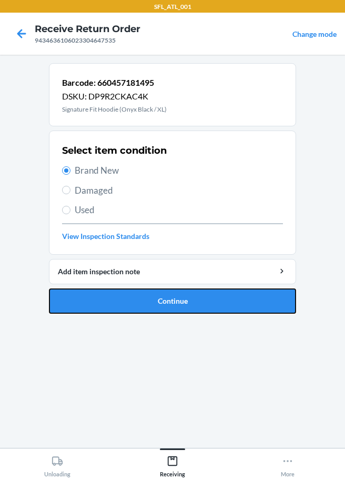
drag, startPoint x: 143, startPoint y: 301, endPoint x: 148, endPoint y: 267, distance: 34.0
click at [145, 301] on button "Continue" at bounding box center [172, 300] width 247 height 25
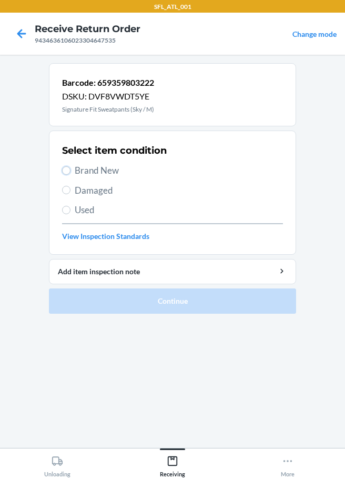
click at [70, 173] on label "Brand New" at bounding box center [172, 171] width 221 height 14
click at [70, 173] on input "Brand New" at bounding box center [66, 170] width 8 height 8
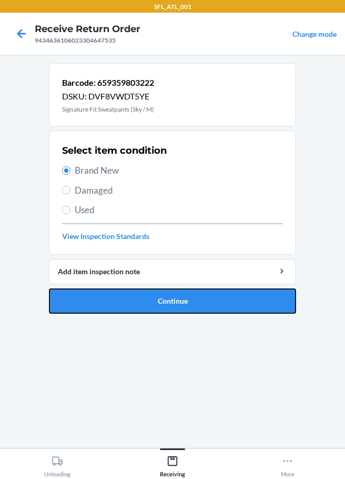
click at [158, 307] on button "Continue" at bounding box center [172, 300] width 247 height 25
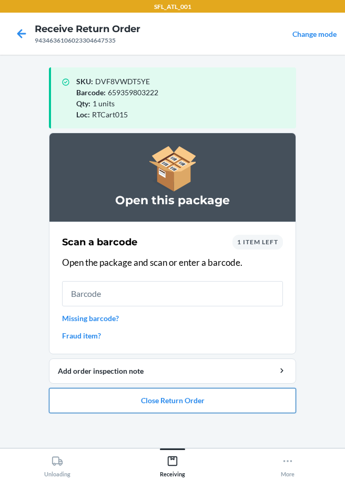
click at [238, 397] on button "Close Return Order" at bounding box center [172, 400] width 247 height 25
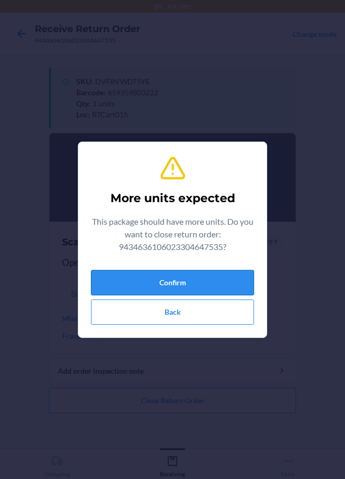
click at [216, 274] on button "Confirm" at bounding box center [172, 282] width 163 height 25
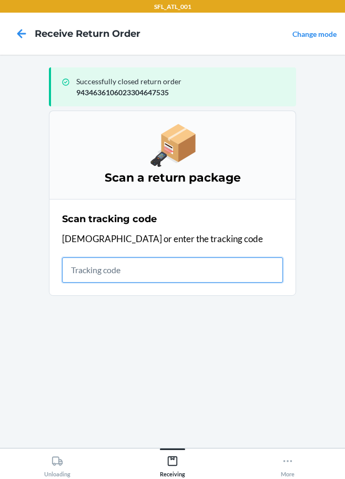
click at [77, 275] on input "text" at bounding box center [172, 269] width 221 height 25
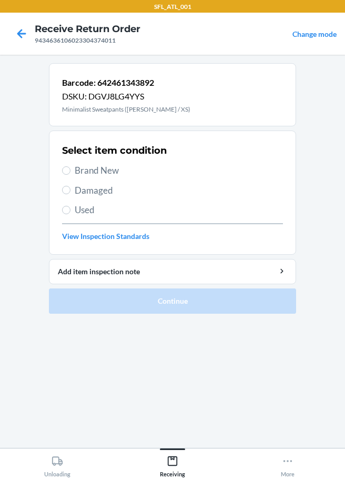
click at [71, 169] on label "Brand New" at bounding box center [172, 171] width 221 height 14
click at [71, 169] on input "Brand New" at bounding box center [66, 170] width 8 height 8
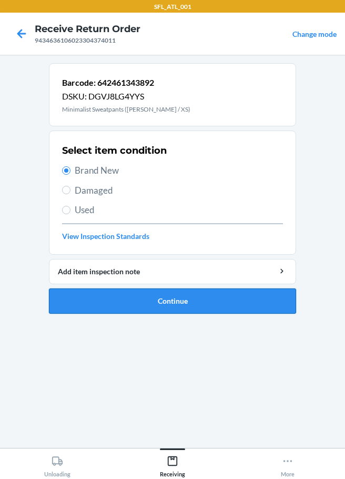
click at [124, 299] on button "Continue" at bounding box center [172, 300] width 247 height 25
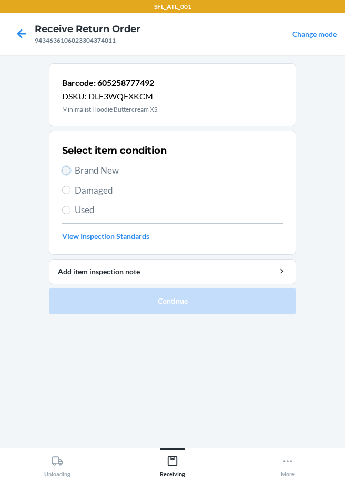
click at [69, 172] on input "Brand New" at bounding box center [66, 170] width 8 height 8
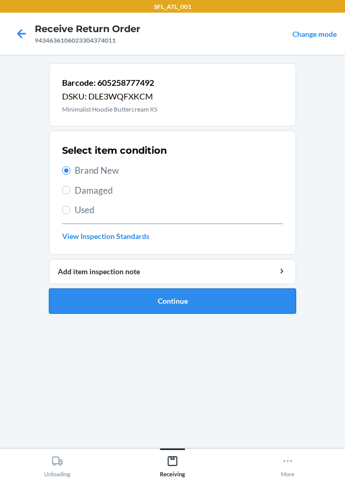
click at [120, 292] on button "Continue" at bounding box center [172, 300] width 247 height 25
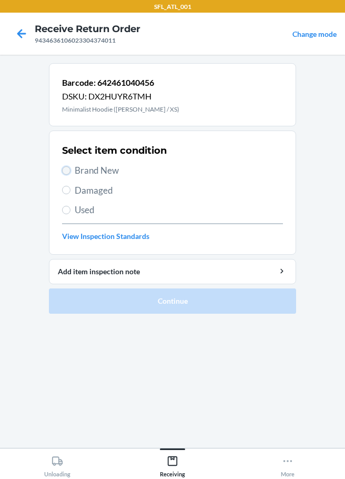
click at [67, 169] on input "Brand New" at bounding box center [66, 170] width 8 height 8
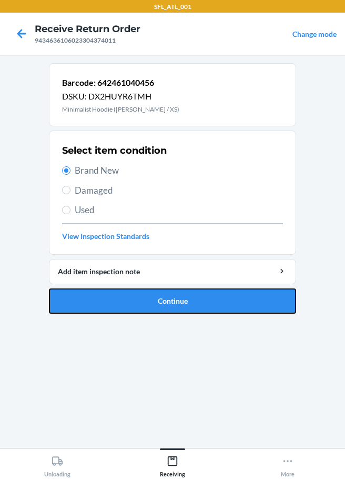
drag, startPoint x: 112, startPoint y: 296, endPoint x: 117, endPoint y: 268, distance: 28.5
click at [112, 296] on button "Continue" at bounding box center [172, 300] width 247 height 25
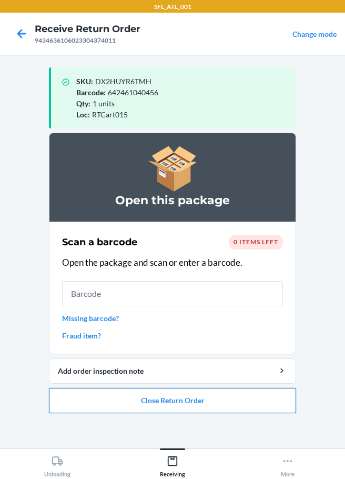
click at [105, 399] on button "Close Return Order" at bounding box center [172, 400] width 247 height 25
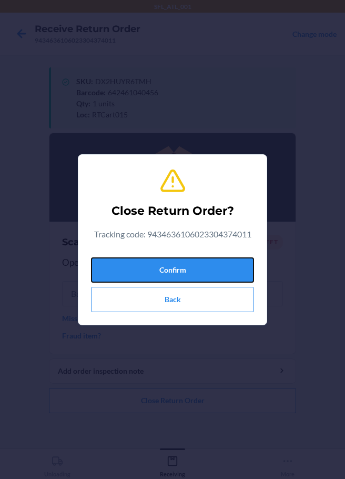
drag, startPoint x: 132, startPoint y: 270, endPoint x: 75, endPoint y: 278, distance: 57.9
click at [131, 272] on button "Confirm" at bounding box center [172, 269] width 163 height 25
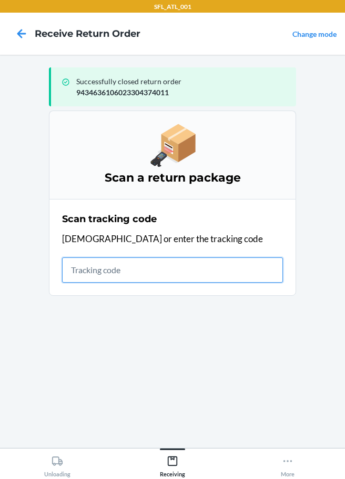
click at [68, 273] on input "text" at bounding box center [172, 269] width 221 height 25
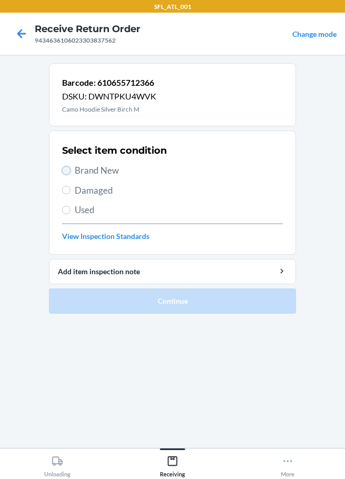
click at [69, 172] on input "Brand New" at bounding box center [66, 170] width 8 height 8
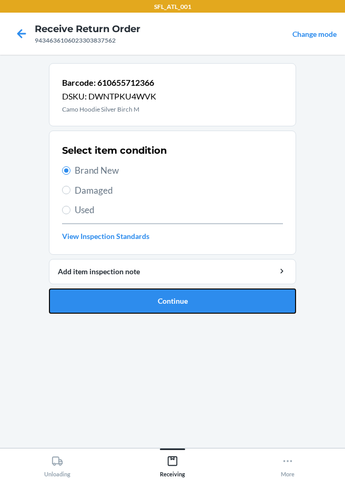
drag, startPoint x: 128, startPoint y: 303, endPoint x: 131, endPoint y: 272, distance: 31.7
click at [130, 301] on button "Continue" at bounding box center [172, 300] width 247 height 25
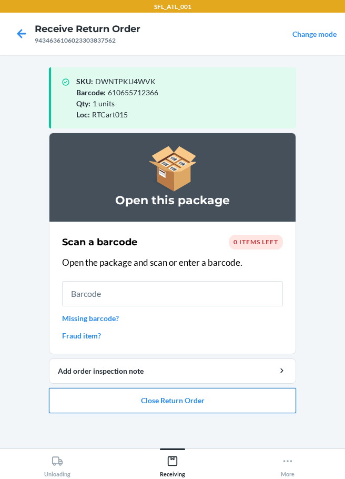
click at [151, 405] on button "Close Return Order" at bounding box center [172, 400] width 247 height 25
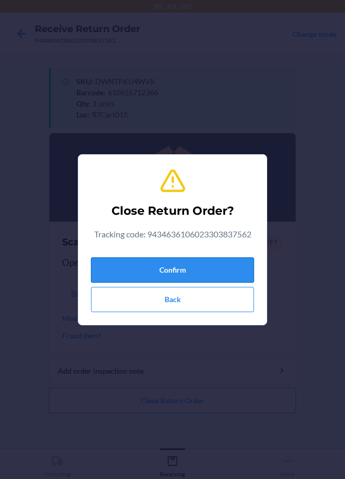
click at [151, 269] on button "Confirm" at bounding box center [172, 269] width 163 height 25
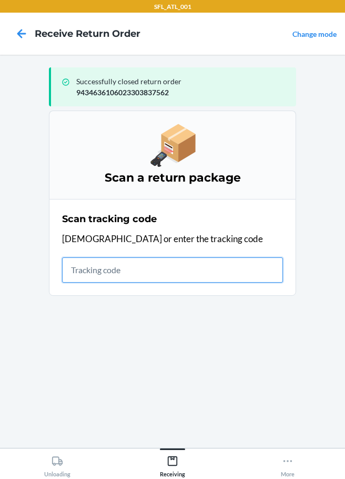
click at [73, 274] on input "text" at bounding box center [172, 269] width 221 height 25
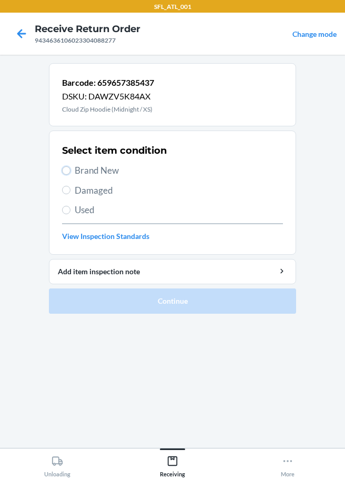
drag, startPoint x: 69, startPoint y: 173, endPoint x: 72, endPoint y: 178, distance: 6.1
click at [69, 173] on input "Brand New" at bounding box center [66, 170] width 8 height 8
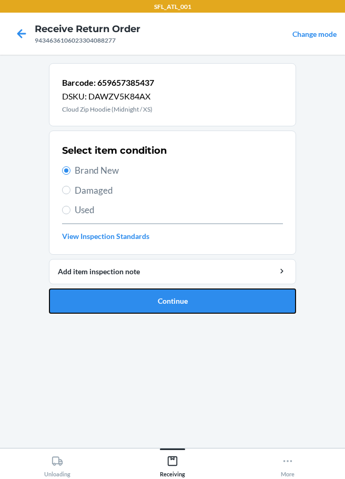
drag, startPoint x: 179, startPoint y: 303, endPoint x: 184, endPoint y: 275, distance: 28.9
click at [180, 303] on button "Continue" at bounding box center [172, 300] width 247 height 25
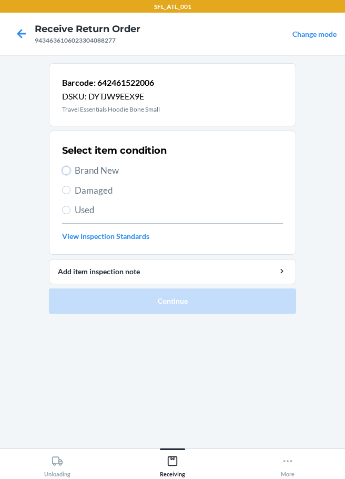
drag, startPoint x: 63, startPoint y: 167, endPoint x: 64, endPoint y: 185, distance: 17.9
click at [64, 167] on input "Brand New" at bounding box center [66, 170] width 8 height 8
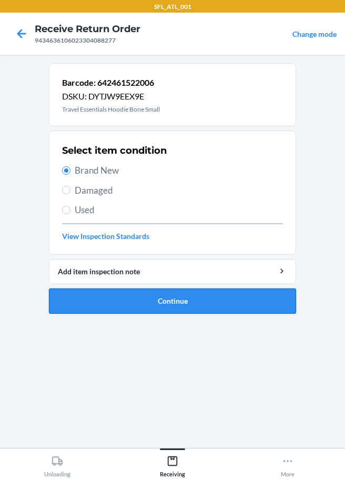
click at [117, 290] on button "Continue" at bounding box center [172, 300] width 247 height 25
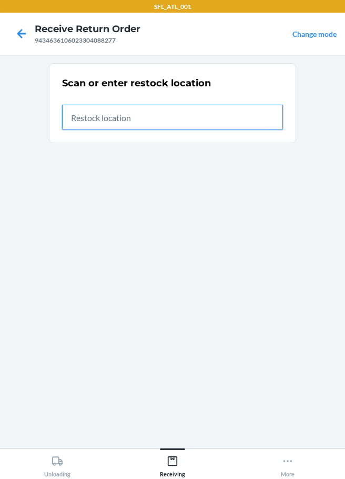
click at [162, 124] on input "text" at bounding box center [172, 117] width 221 height 25
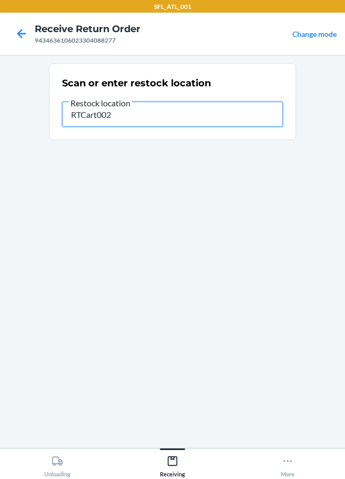
click at [130, 112] on input "RTCart002" at bounding box center [172, 114] width 221 height 25
click at [165, 114] on input "RTCart002" at bounding box center [172, 114] width 221 height 25
drag, startPoint x: 165, startPoint y: 113, endPoint x: 157, endPoint y: 183, distance: 70.4
click at [157, 183] on section "Scan or enter restock location Restock location RTCart002" at bounding box center [172, 251] width 247 height 376
click at [122, 115] on input "RTCart002" at bounding box center [172, 114] width 221 height 25
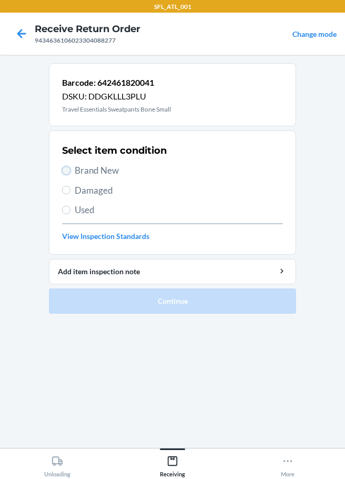
click at [70, 171] on input "Brand New" at bounding box center [66, 170] width 8 height 8
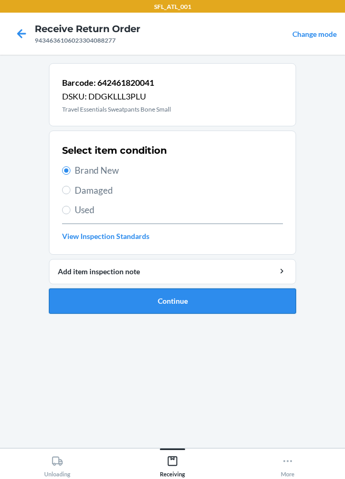
click at [177, 305] on button "Continue" at bounding box center [172, 300] width 247 height 25
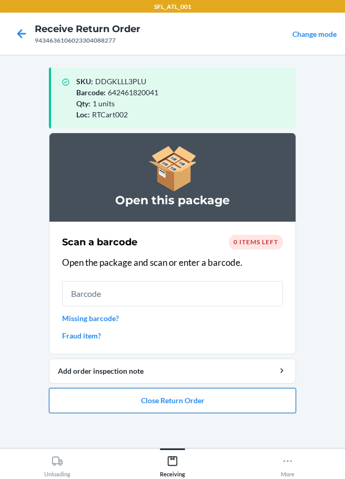
click at [155, 406] on button "Close Return Order" at bounding box center [172, 400] width 247 height 25
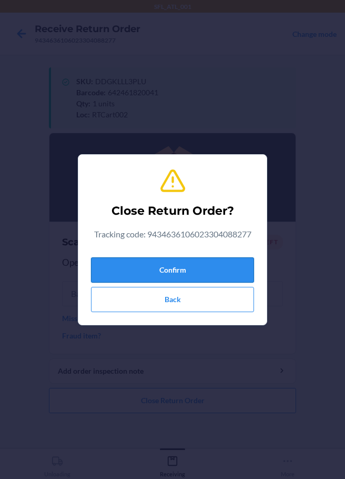
click at [153, 277] on button "Confirm" at bounding box center [172, 269] width 163 height 25
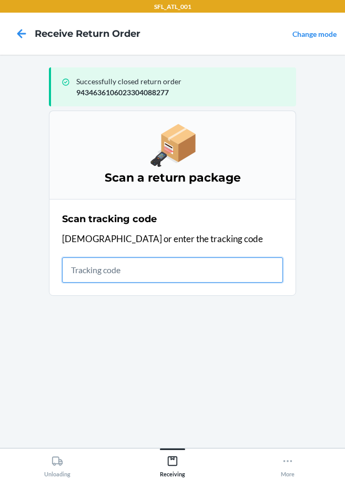
click at [86, 278] on input "text" at bounding box center [172, 269] width 221 height 25
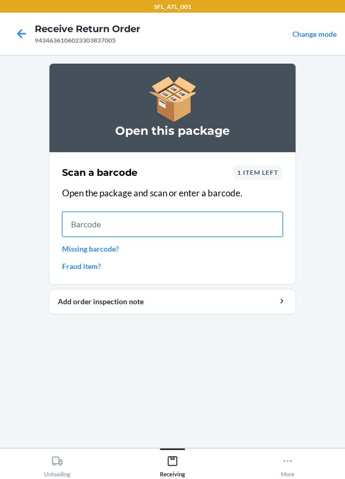
click at [110, 224] on input "text" at bounding box center [172, 224] width 221 height 25
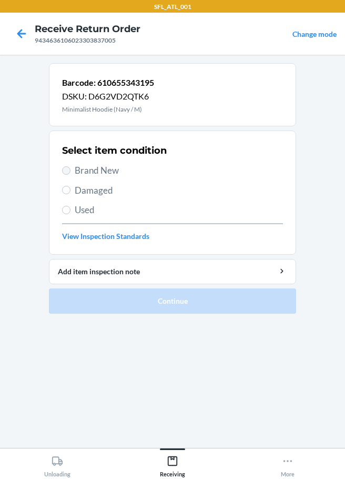
click at [71, 170] on label "Brand New" at bounding box center [172, 171] width 221 height 14
click at [71, 170] on input "Brand New" at bounding box center [66, 170] width 8 height 8
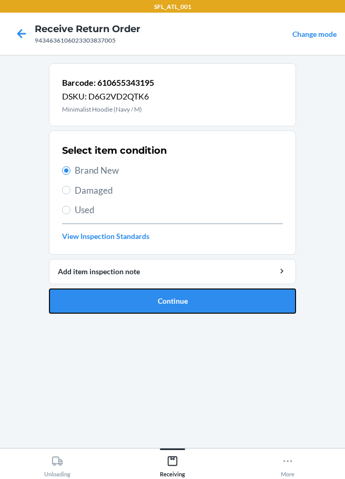
click at [118, 302] on button "Continue" at bounding box center [172, 300] width 247 height 25
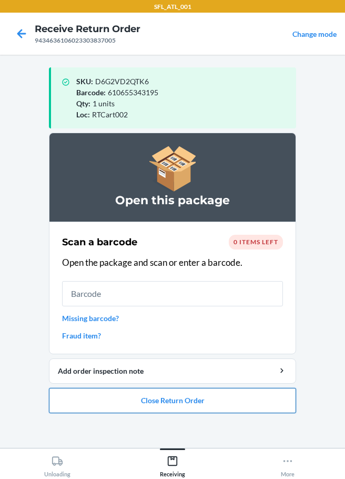
click at [131, 398] on button "Close Return Order" at bounding box center [172, 400] width 247 height 25
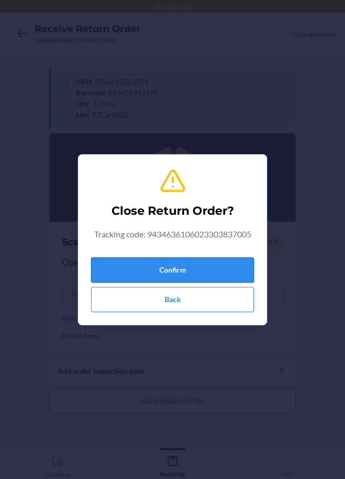
click at [149, 277] on button "Confirm" at bounding box center [172, 269] width 163 height 25
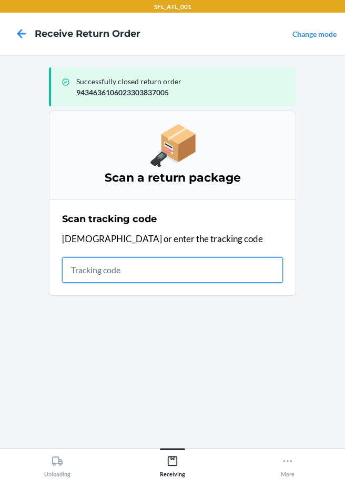
click at [78, 266] on input "text" at bounding box center [172, 269] width 221 height 25
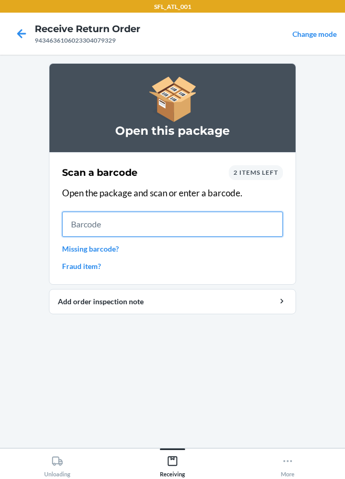
click at [75, 222] on input "text" at bounding box center [172, 224] width 221 height 25
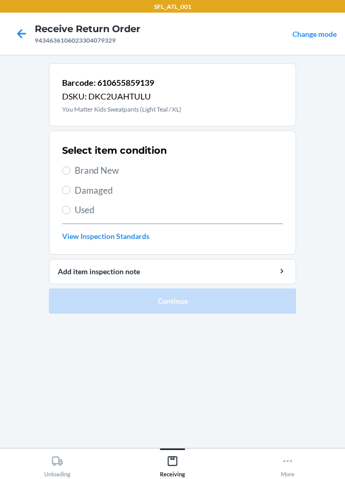
click at [67, 175] on label "Brand New" at bounding box center [172, 171] width 221 height 14
click at [67, 175] on input "Brand New" at bounding box center [66, 170] width 8 height 8
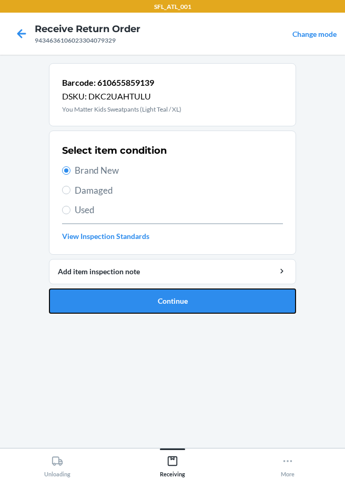
click at [121, 306] on button "Continue" at bounding box center [172, 300] width 247 height 25
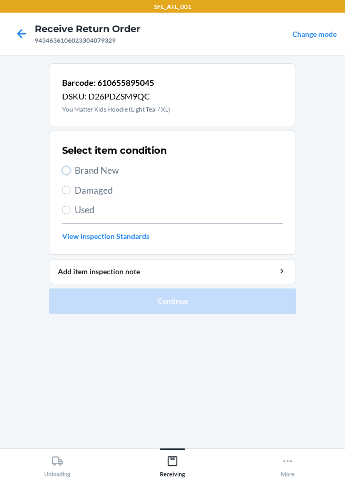
click at [69, 170] on input "Brand New" at bounding box center [66, 170] width 8 height 8
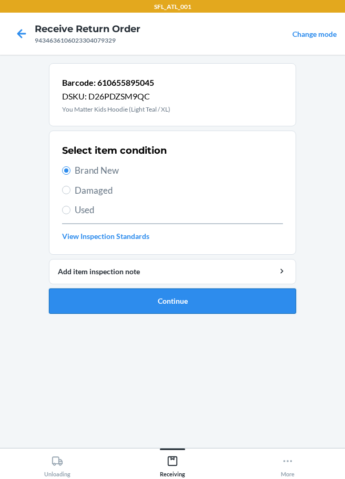
click at [151, 293] on button "Continue" at bounding box center [172, 300] width 247 height 25
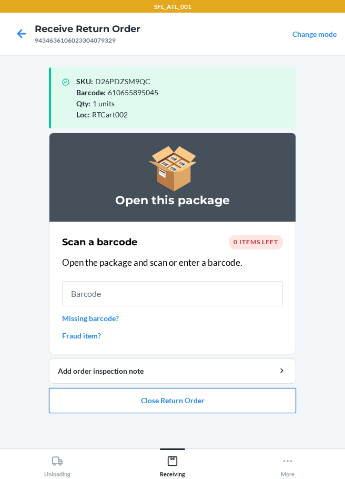
click at [186, 405] on button "Close Return Order" at bounding box center [172, 400] width 247 height 25
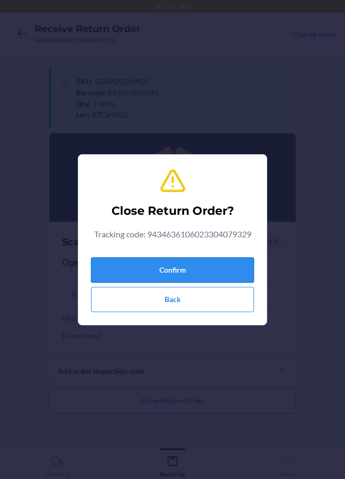
click at [194, 271] on button "Confirm" at bounding box center [172, 269] width 163 height 25
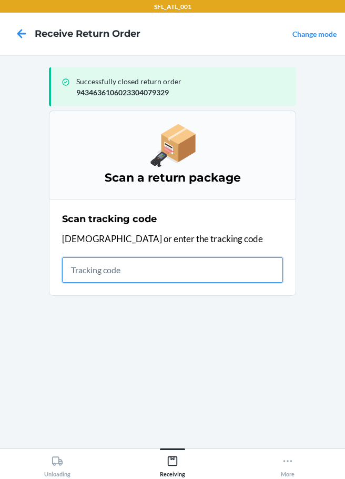
click at [76, 276] on input "text" at bounding box center [172, 269] width 221 height 25
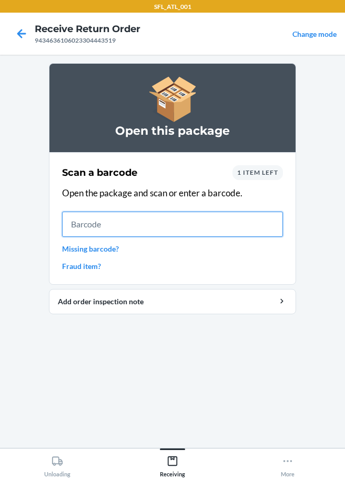
click at [98, 228] on input "text" at bounding box center [172, 224] width 221 height 25
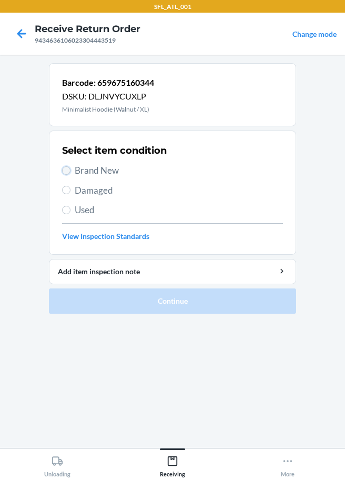
click at [68, 169] on input "Brand New" at bounding box center [66, 170] width 8 height 8
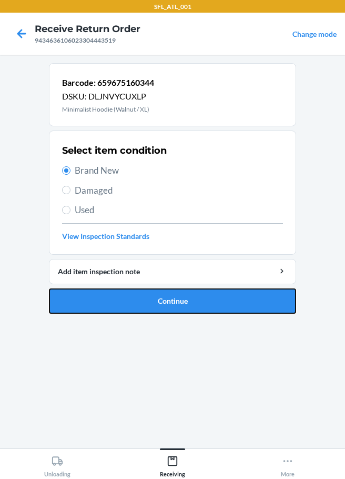
click at [133, 302] on button "Continue" at bounding box center [172, 300] width 247 height 25
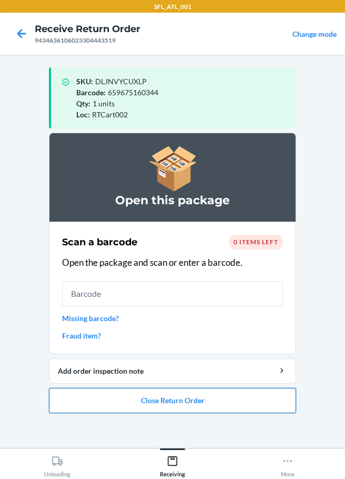
click at [202, 399] on button "Close Return Order" at bounding box center [172, 400] width 247 height 25
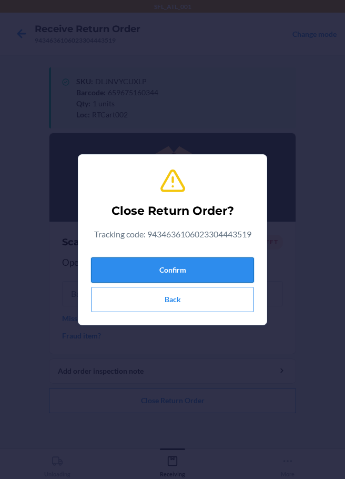
click at [183, 268] on button "Confirm" at bounding box center [172, 269] width 163 height 25
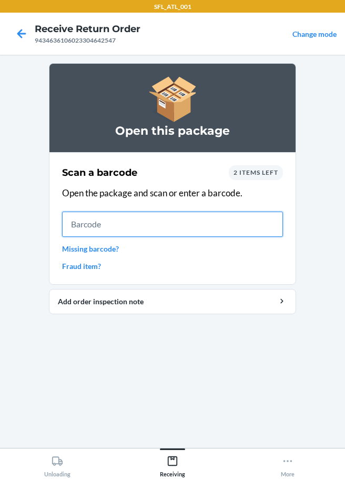
click at [80, 215] on input "text" at bounding box center [172, 224] width 221 height 25
click at [87, 228] on input "text" at bounding box center [172, 224] width 221 height 25
click at [89, 235] on input "text" at bounding box center [172, 224] width 221 height 25
click at [93, 228] on input "text" at bounding box center [172, 224] width 221 height 25
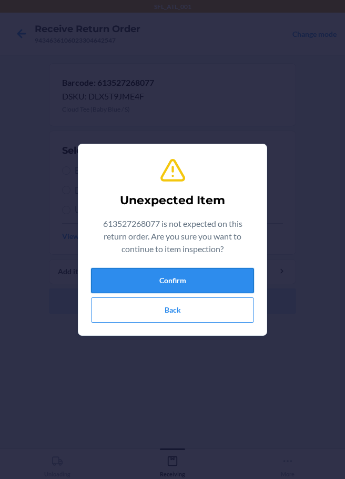
click at [142, 283] on button "Confirm" at bounding box center [172, 280] width 163 height 25
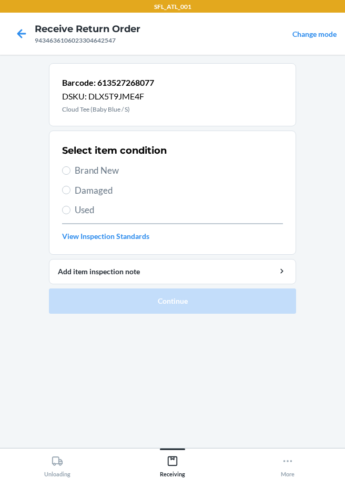
click at [72, 168] on label "Brand New" at bounding box center [172, 171] width 221 height 14
click at [71, 168] on input "Brand New" at bounding box center [66, 170] width 8 height 8
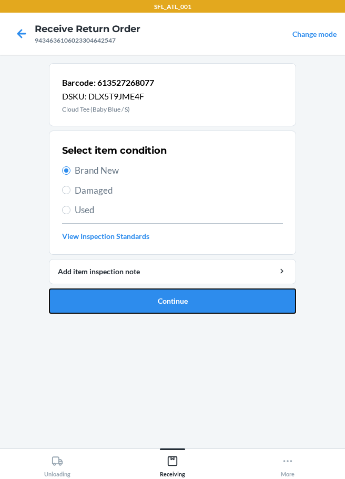
drag, startPoint x: 129, startPoint y: 302, endPoint x: 132, endPoint y: 280, distance: 22.3
click at [129, 302] on button "Continue" at bounding box center [172, 300] width 247 height 25
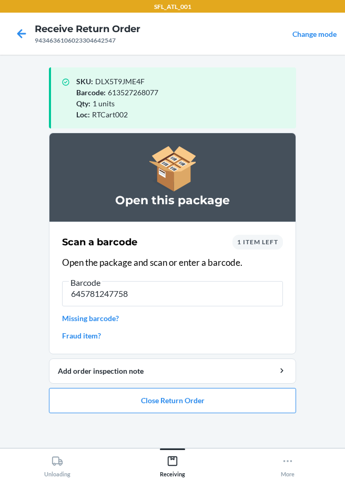
drag, startPoint x: 68, startPoint y: 294, endPoint x: 161, endPoint y: 302, distance: 92.4
click at [161, 302] on input "645781247758" at bounding box center [172, 293] width 221 height 25
click at [180, 297] on input "645781247758" at bounding box center [172, 293] width 221 height 25
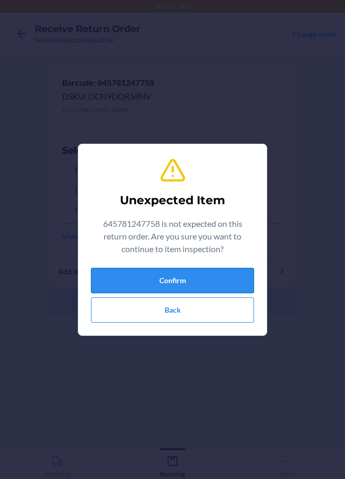
click at [198, 283] on button "Confirm" at bounding box center [172, 280] width 163 height 25
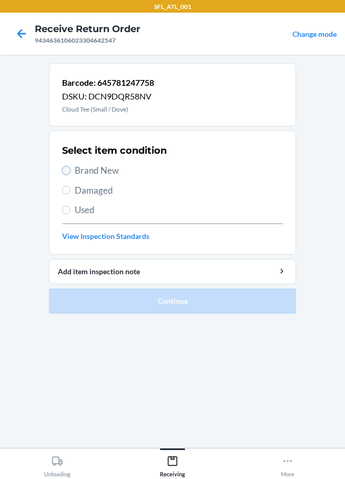
click at [69, 169] on input "Brand New" at bounding box center [66, 170] width 8 height 8
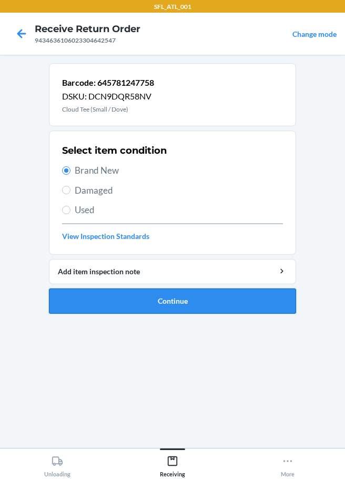
click at [188, 308] on button "Continue" at bounding box center [172, 300] width 247 height 25
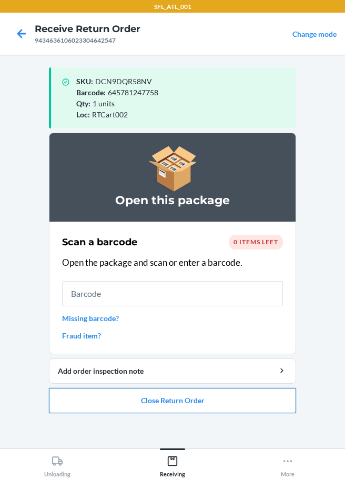
click at [163, 399] on button "Close Return Order" at bounding box center [172, 400] width 247 height 25
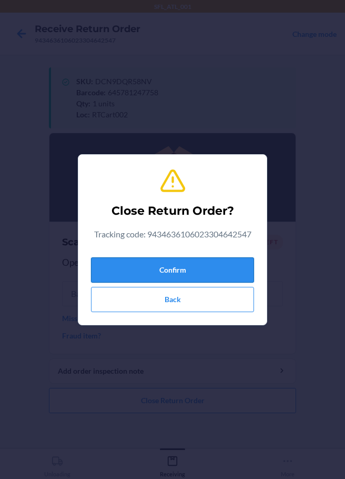
click at [180, 273] on button "Confirm" at bounding box center [172, 269] width 163 height 25
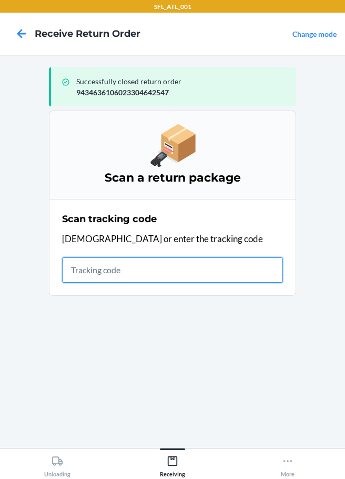
click at [83, 272] on input "text" at bounding box center [172, 269] width 221 height 25
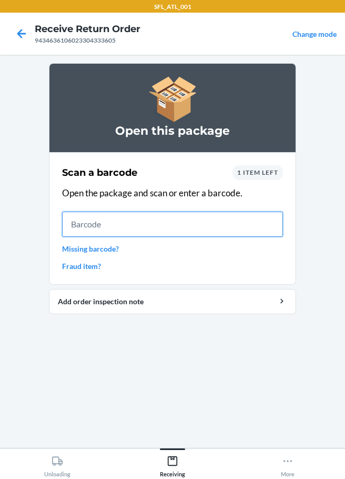
click at [98, 228] on input "text" at bounding box center [172, 224] width 221 height 25
click at [79, 225] on input "text" at bounding box center [172, 224] width 221 height 25
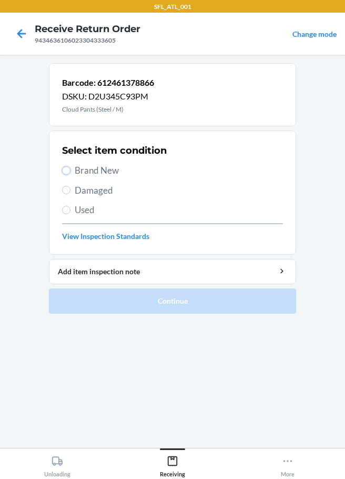
click at [71, 170] on label "Brand New" at bounding box center [172, 171] width 221 height 14
click at [71, 170] on input "Brand New" at bounding box center [66, 170] width 8 height 8
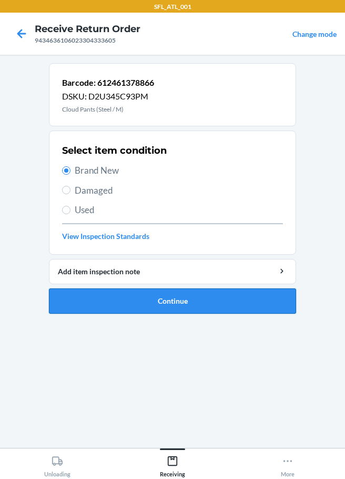
click at [171, 307] on button "Continue" at bounding box center [172, 300] width 247 height 25
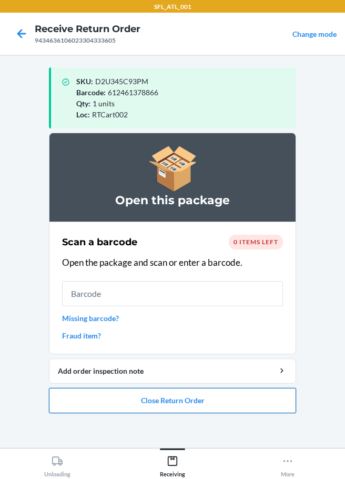
click at [202, 395] on button "Close Return Order" at bounding box center [172, 400] width 247 height 25
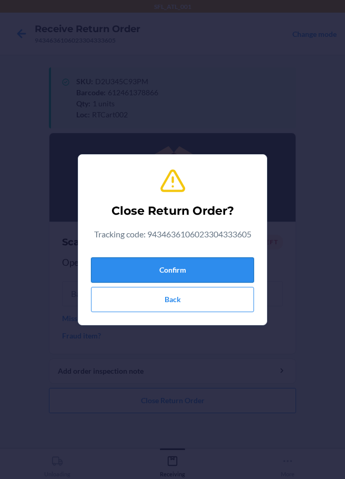
click at [219, 273] on button "Confirm" at bounding box center [172, 269] width 163 height 25
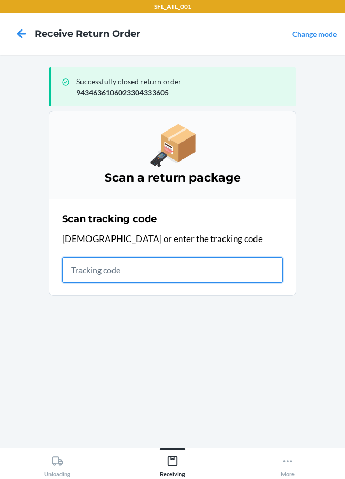
click at [89, 270] on input "text" at bounding box center [172, 269] width 221 height 25
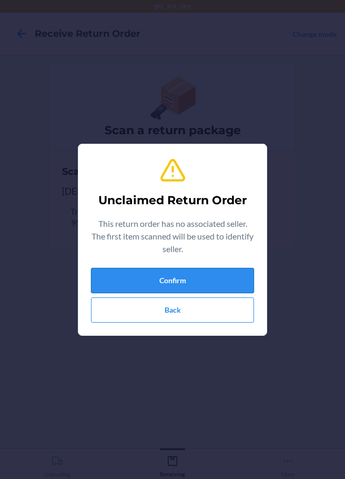
click at [143, 279] on button "Confirm" at bounding box center [172, 280] width 163 height 25
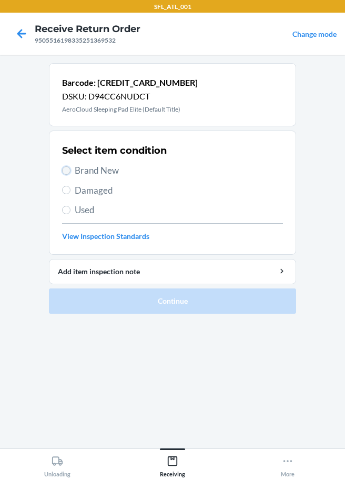
click at [66, 170] on input "Brand New" at bounding box center [66, 170] width 8 height 8
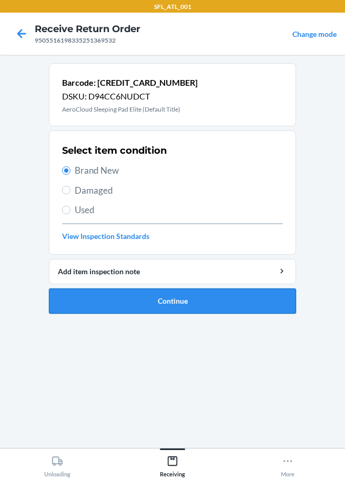
click at [152, 308] on button "Continue" at bounding box center [172, 300] width 247 height 25
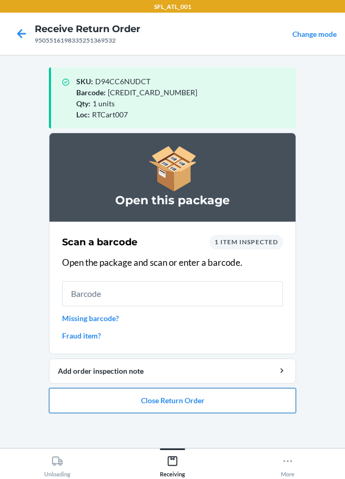
drag, startPoint x: 173, startPoint y: 402, endPoint x: 173, endPoint y: 392, distance: 10.5
click at [174, 402] on button "Close Return Order" at bounding box center [172, 400] width 247 height 25
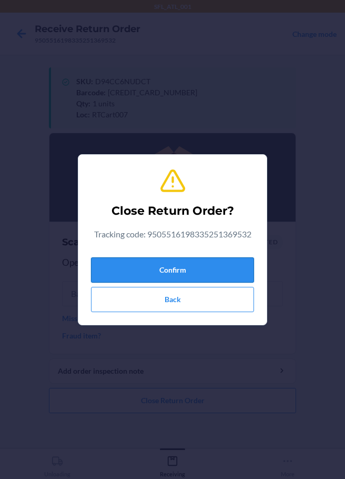
click at [143, 268] on button "Confirm" at bounding box center [172, 269] width 163 height 25
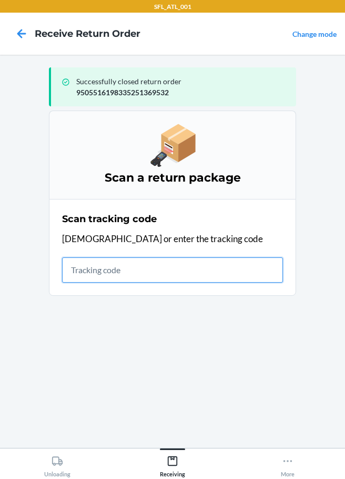
click at [91, 269] on input "text" at bounding box center [172, 269] width 221 height 25
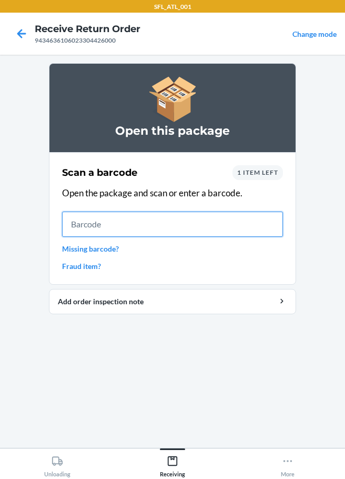
click at [85, 230] on input "text" at bounding box center [172, 224] width 221 height 25
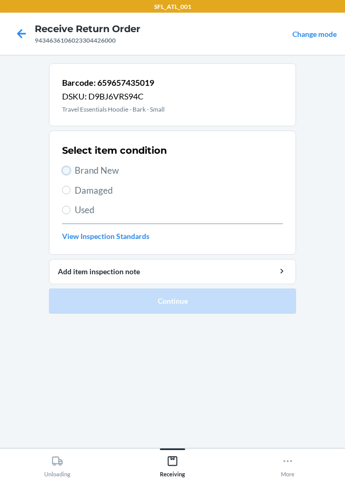
click at [65, 170] on input "Brand New" at bounding box center [66, 170] width 8 height 8
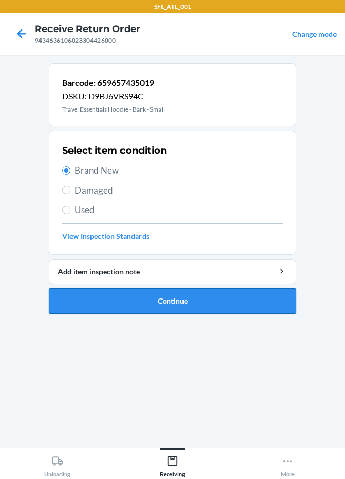
click at [173, 309] on button "Continue" at bounding box center [172, 300] width 247 height 25
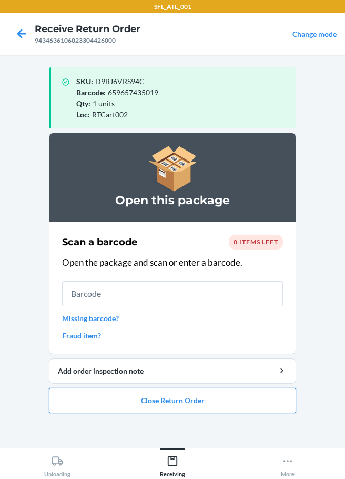
click at [181, 400] on button "Close Return Order" at bounding box center [172, 400] width 247 height 25
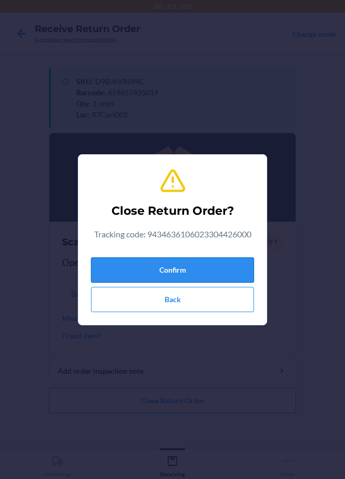
click at [192, 273] on button "Confirm" at bounding box center [172, 269] width 163 height 25
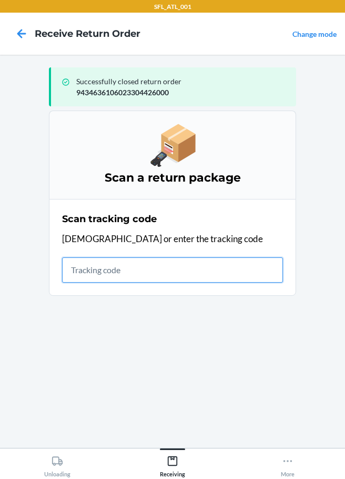
click at [149, 276] on input "text" at bounding box center [172, 269] width 221 height 25
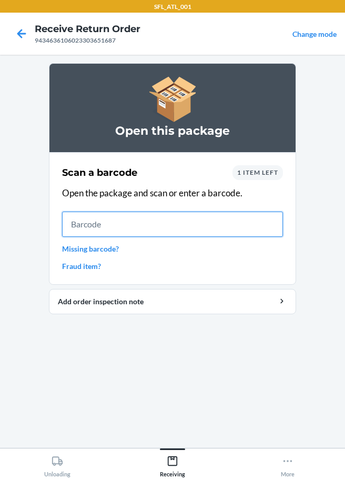
click at [95, 228] on input "text" at bounding box center [172, 224] width 221 height 25
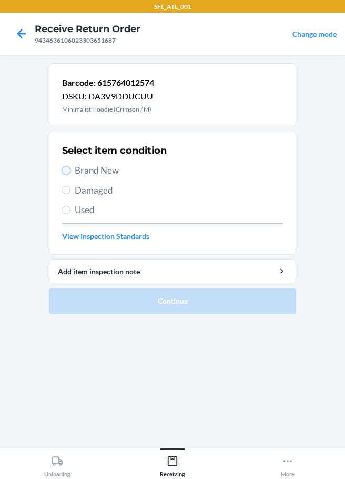
click at [67, 169] on input "Brand New" at bounding box center [66, 170] width 8 height 8
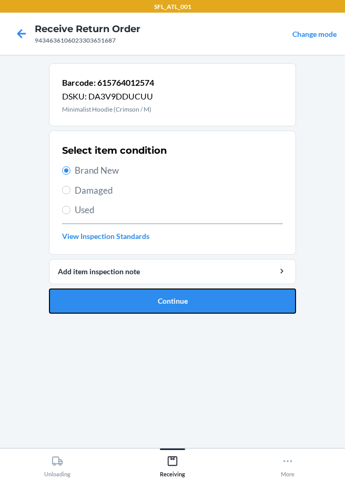
drag, startPoint x: 125, startPoint y: 296, endPoint x: 131, endPoint y: 273, distance: 24.3
click at [127, 290] on button "Continue" at bounding box center [172, 300] width 247 height 25
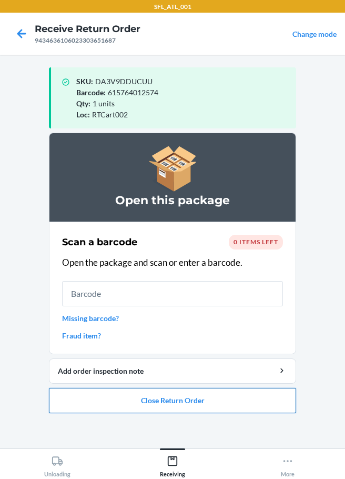
click at [214, 407] on button "Close Return Order" at bounding box center [172, 400] width 247 height 25
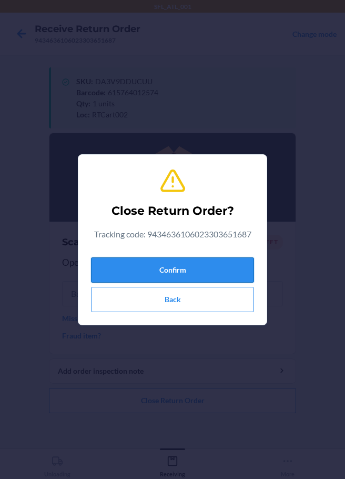
click at [199, 266] on button "Confirm" at bounding box center [172, 269] width 163 height 25
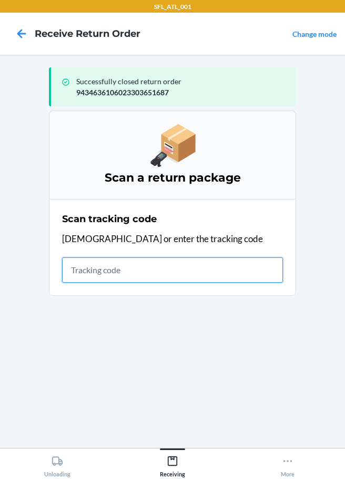
click at [82, 266] on input "text" at bounding box center [172, 269] width 221 height 25
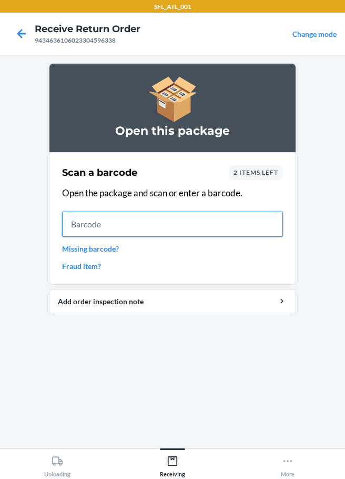
click at [111, 228] on input "text" at bounding box center [172, 224] width 221 height 25
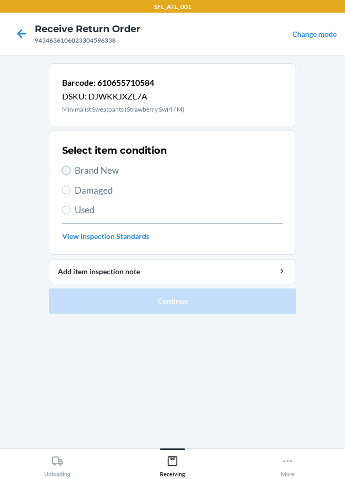
click at [63, 170] on input "Brand New" at bounding box center [66, 170] width 8 height 8
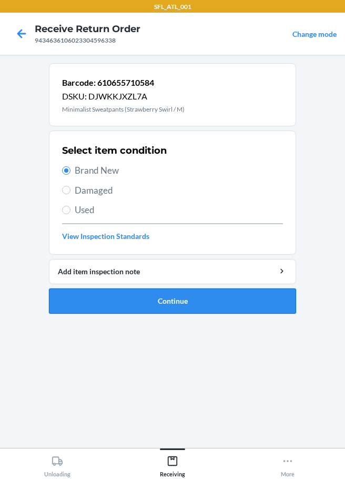
click at [112, 294] on button "Continue" at bounding box center [172, 300] width 247 height 25
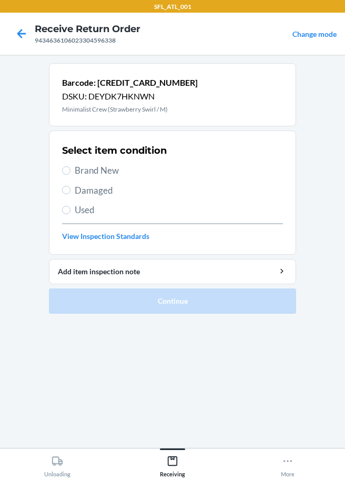
click at [74, 168] on label "Brand New" at bounding box center [172, 171] width 221 height 14
click at [71, 168] on input "Brand New" at bounding box center [66, 170] width 8 height 8
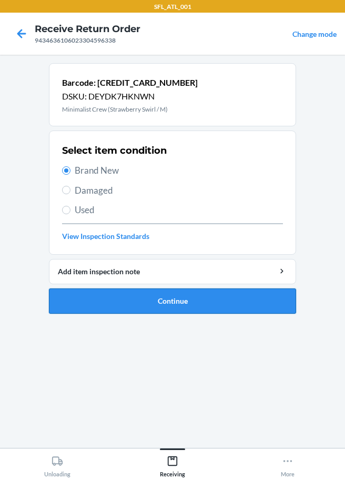
click at [158, 308] on button "Continue" at bounding box center [172, 300] width 247 height 25
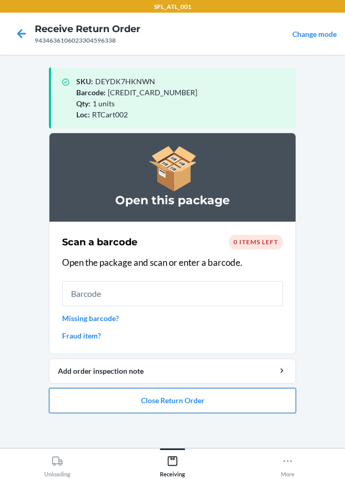
click at [168, 397] on button "Close Return Order" at bounding box center [172, 400] width 247 height 25
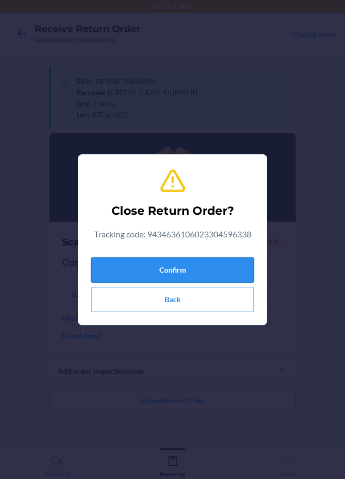
click at [159, 270] on button "Confirm" at bounding box center [172, 269] width 163 height 25
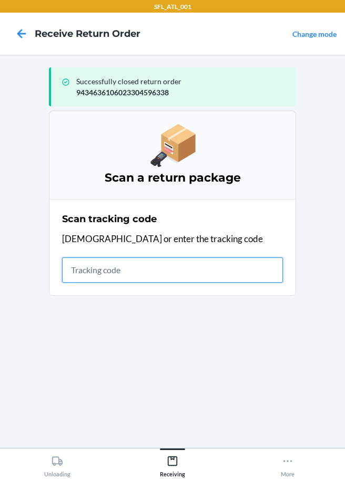
drag, startPoint x: 125, startPoint y: 275, endPoint x: 118, endPoint y: 276, distance: 7.4
click at [125, 275] on input "text" at bounding box center [172, 269] width 221 height 25
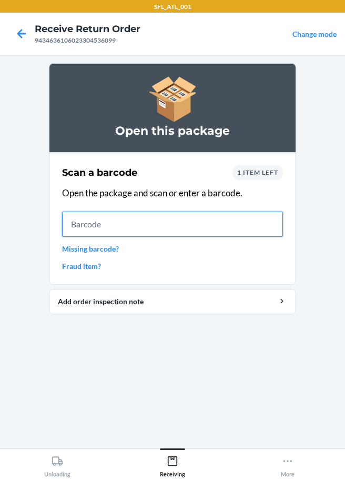
click at [102, 224] on input "text" at bounding box center [172, 224] width 221 height 25
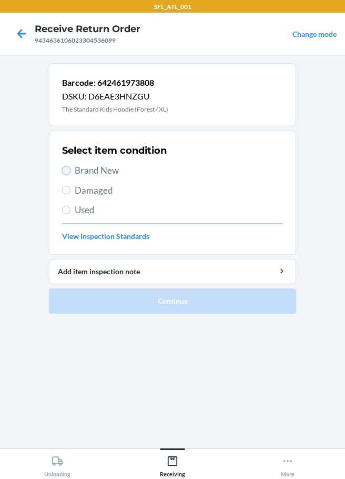
click at [69, 169] on input "Brand New" at bounding box center [66, 170] width 8 height 8
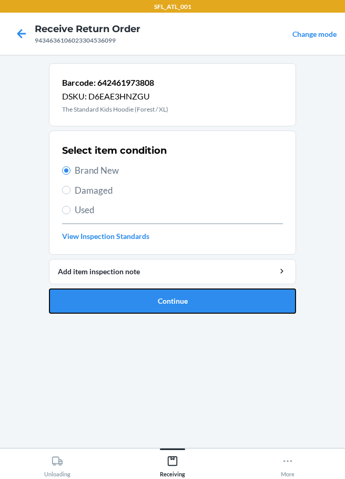
drag, startPoint x: 122, startPoint y: 301, endPoint x: 138, endPoint y: 257, distance: 47.3
click at [124, 301] on button "Continue" at bounding box center [172, 300] width 247 height 25
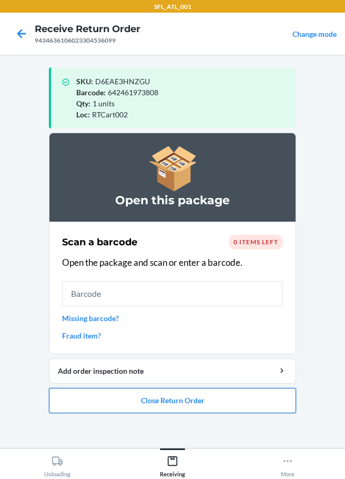
click at [153, 398] on button "Close Return Order" at bounding box center [172, 400] width 247 height 25
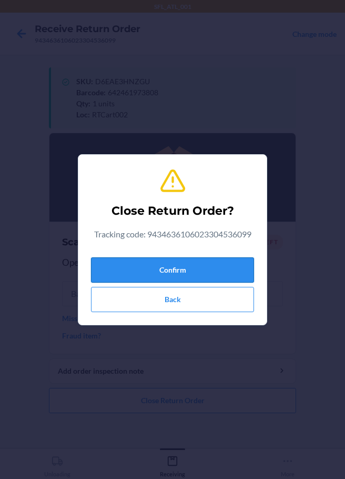
click at [169, 273] on button "Confirm" at bounding box center [172, 269] width 163 height 25
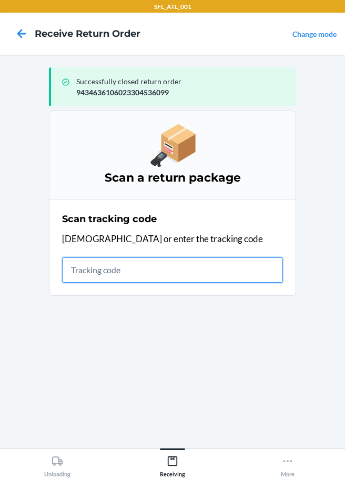
click at [86, 278] on input "text" at bounding box center [172, 269] width 221 height 25
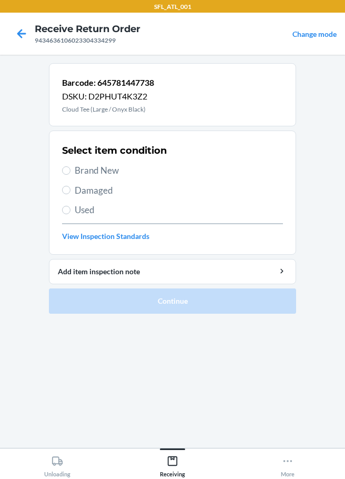
click at [85, 169] on span "Brand New" at bounding box center [179, 171] width 208 height 14
click at [71, 169] on input "Brand New" at bounding box center [66, 170] width 8 height 8
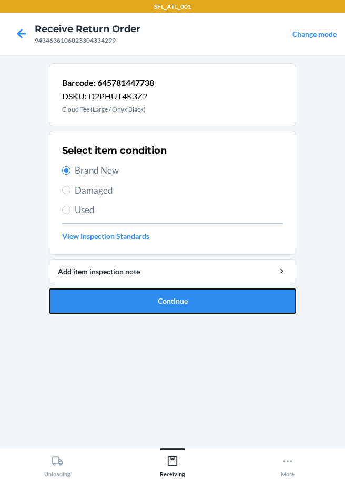
click at [162, 300] on button "Continue" at bounding box center [172, 300] width 247 height 25
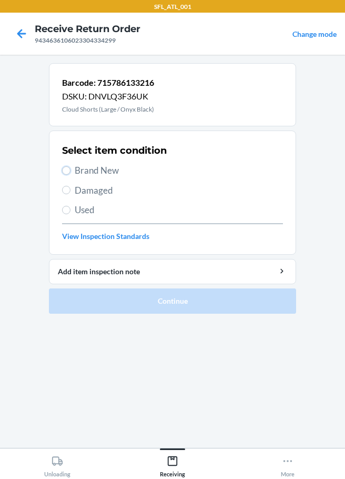
click at [71, 172] on label "Brand New" at bounding box center [172, 171] width 221 height 14
click at [71, 172] on input "Brand New" at bounding box center [66, 170] width 8 height 8
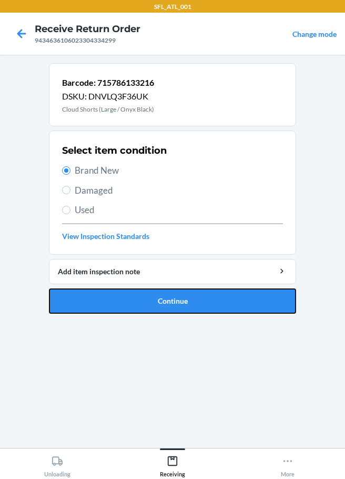
click at [128, 309] on button "Continue" at bounding box center [172, 300] width 247 height 25
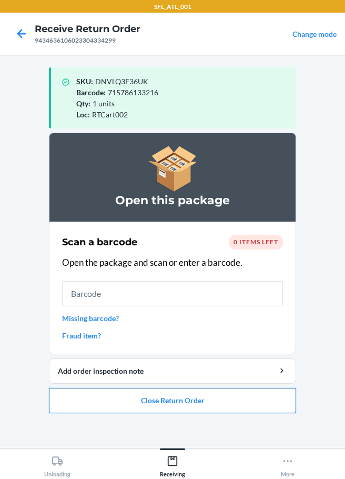
click at [175, 402] on button "Close Return Order" at bounding box center [172, 400] width 247 height 25
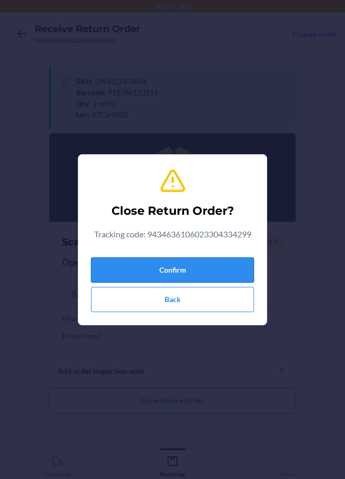
click at [189, 279] on button "Confirm" at bounding box center [172, 269] width 163 height 25
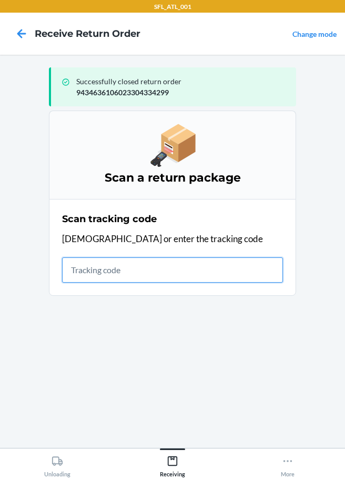
click at [71, 270] on input "text" at bounding box center [172, 269] width 221 height 25
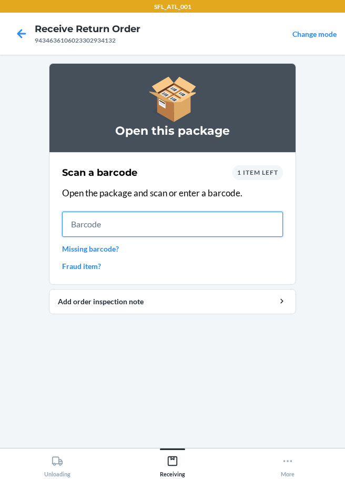
click at [99, 218] on input "text" at bounding box center [172, 224] width 221 height 25
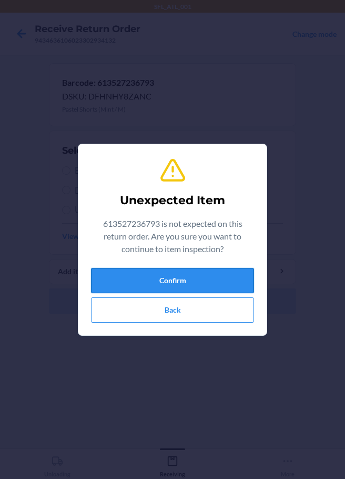
click at [205, 279] on button "Confirm" at bounding box center [172, 280] width 163 height 25
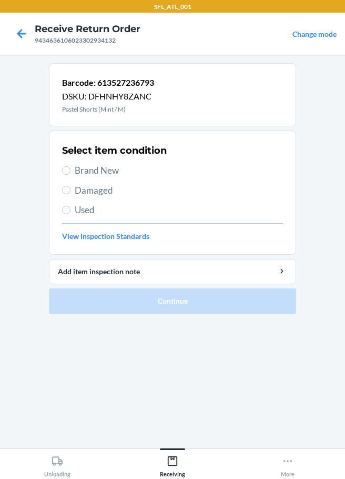
click at [77, 169] on span "Brand New" at bounding box center [179, 171] width 208 height 14
click at [71, 169] on input "Brand New" at bounding box center [66, 170] width 8 height 8
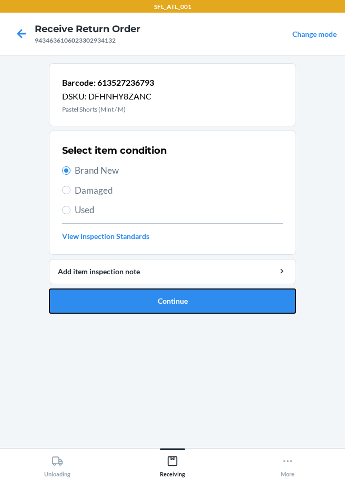
click at [173, 299] on button "Continue" at bounding box center [172, 300] width 247 height 25
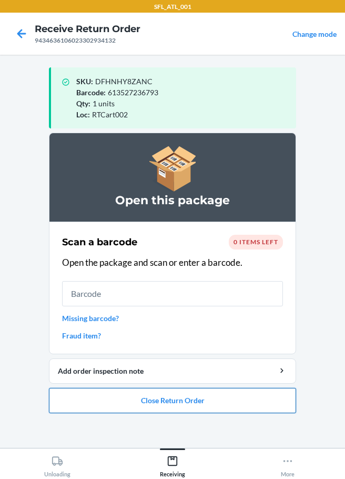
click at [142, 399] on button "Close Return Order" at bounding box center [172, 400] width 247 height 25
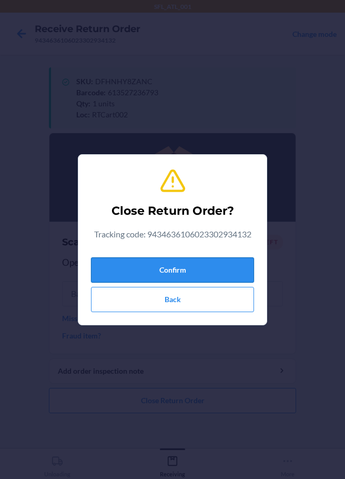
click at [154, 269] on button "Confirm" at bounding box center [172, 269] width 163 height 25
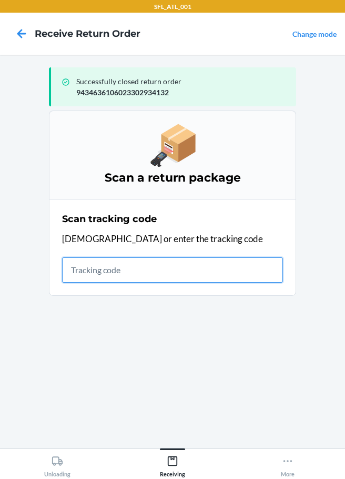
click at [87, 265] on input "text" at bounding box center [172, 269] width 221 height 25
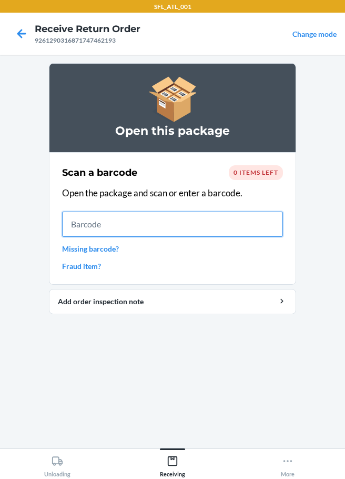
click at [88, 234] on input "text" at bounding box center [172, 224] width 221 height 25
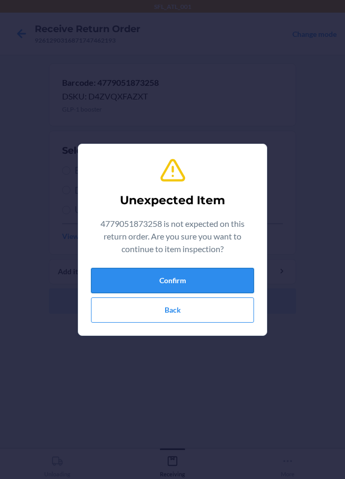
click at [151, 285] on button "Confirm" at bounding box center [172, 280] width 163 height 25
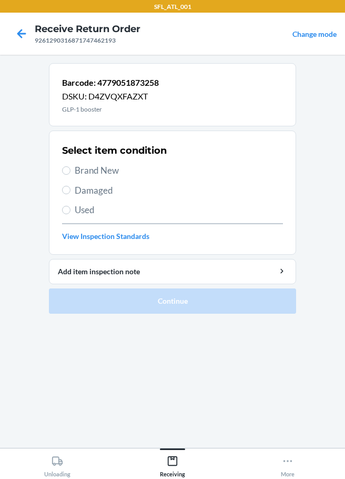
click at [73, 190] on label "Damaged" at bounding box center [172, 191] width 221 height 14
click at [71, 190] on input "Damaged" at bounding box center [66, 190] width 8 height 8
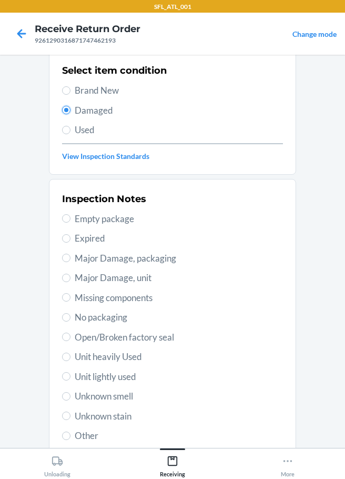
scroll to position [155, 0]
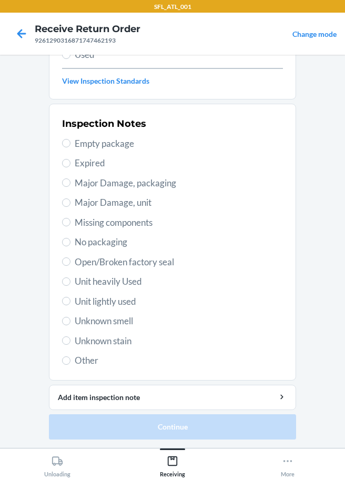
click at [69, 360] on label "Other" at bounding box center [172, 361] width 221 height 14
click at [64, 360] on input "Other" at bounding box center [66, 360] width 8 height 8
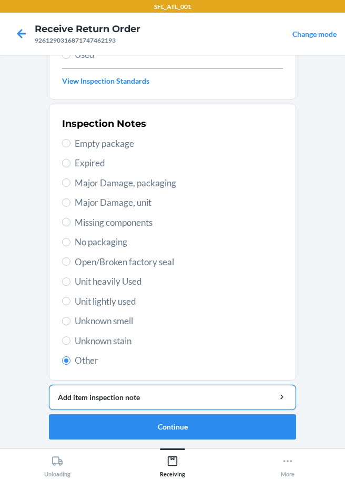
click at [77, 398] on div "Add item inspection note" at bounding box center [172, 397] width 229 height 11
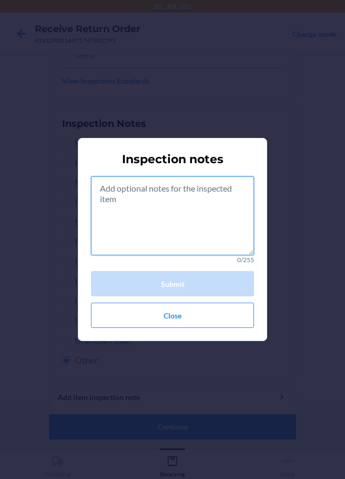
click at [178, 242] on textarea at bounding box center [172, 215] width 163 height 79
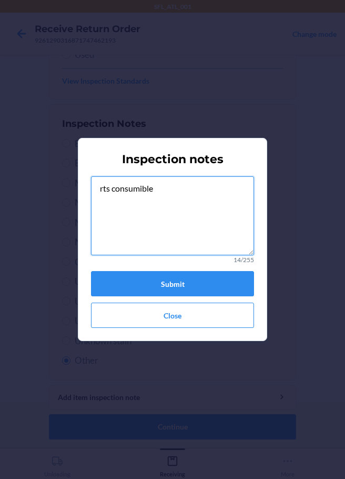
drag, startPoint x: 139, startPoint y: 194, endPoint x: 72, endPoint y: 190, distance: 66.9
click at [72, 190] on div "Inspection notes rts consumible 14/255 Submit Close" at bounding box center [172, 239] width 345 height 479
click at [190, 284] on button "Submit" at bounding box center [172, 283] width 163 height 25
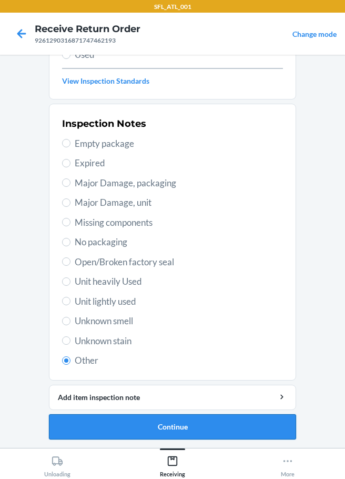
click at [147, 425] on button "Continue" at bounding box center [172, 426] width 247 height 25
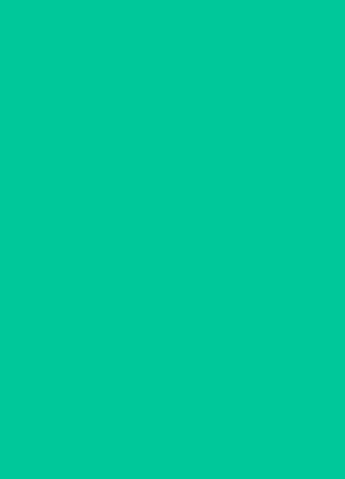
scroll to position [68, 0]
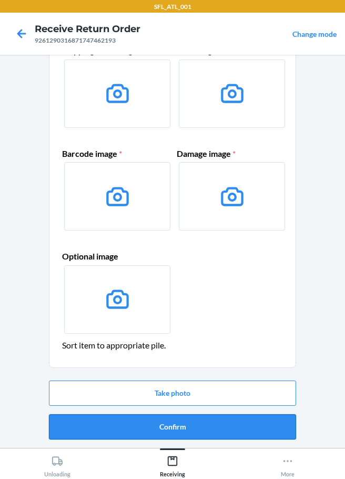
click at [183, 433] on button "Confirm" at bounding box center [172, 426] width 247 height 25
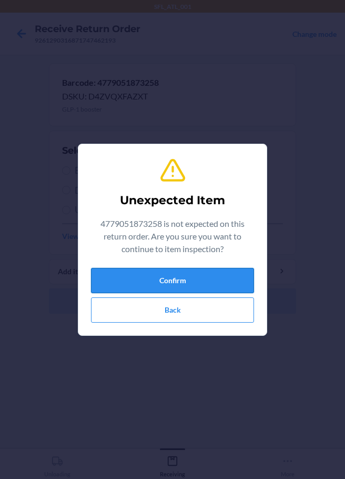
click at [152, 271] on button "Confirm" at bounding box center [172, 280] width 163 height 25
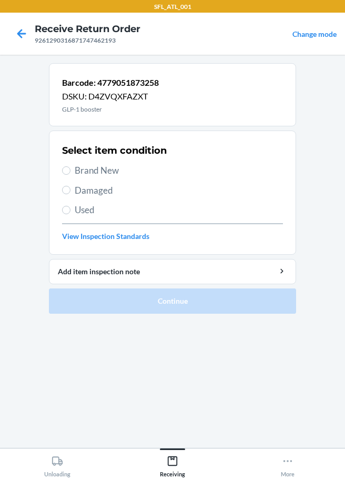
click at [86, 192] on span "Damaged" at bounding box center [179, 191] width 208 height 14
click at [71, 192] on input "Damaged" at bounding box center [66, 190] width 8 height 8
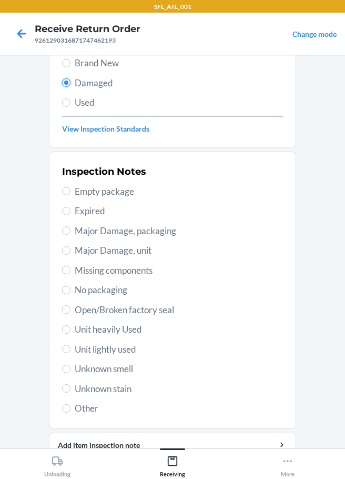
scroll to position [155, 0]
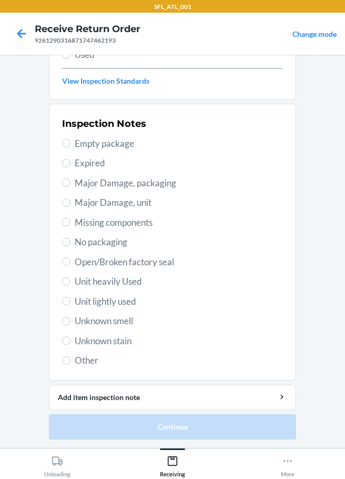
click at [75, 360] on span "Other" at bounding box center [179, 361] width 208 height 14
click at [71, 360] on input "Other" at bounding box center [66, 360] width 8 height 8
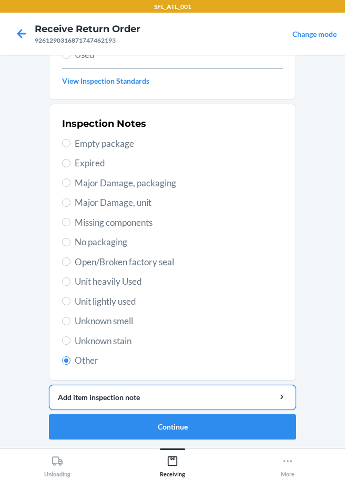
click at [128, 395] on div "Add item inspection note" at bounding box center [172, 397] width 229 height 11
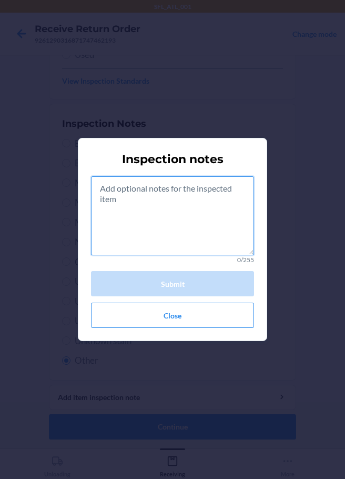
click at [147, 215] on textarea at bounding box center [172, 215] width 163 height 79
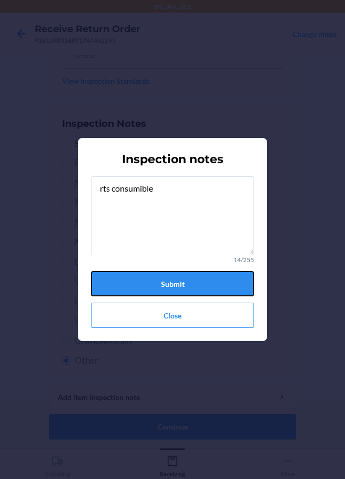
click at [180, 287] on button "Submit" at bounding box center [172, 283] width 163 height 25
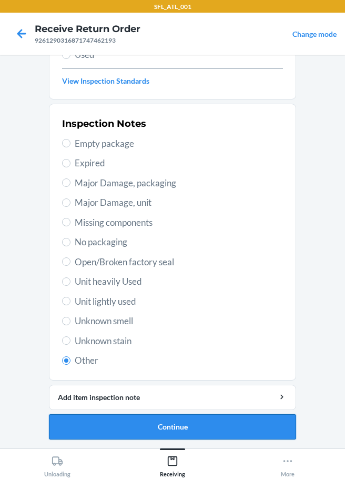
click at [158, 421] on button "Continue" at bounding box center [172, 426] width 247 height 25
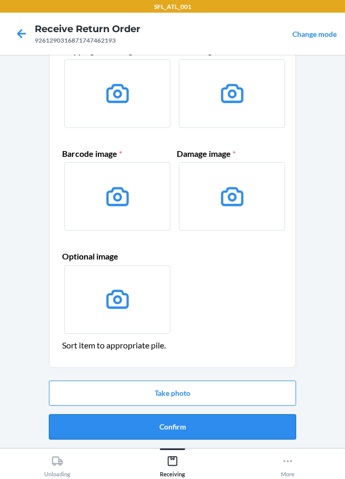
click at [179, 432] on button "Confirm" at bounding box center [172, 426] width 247 height 25
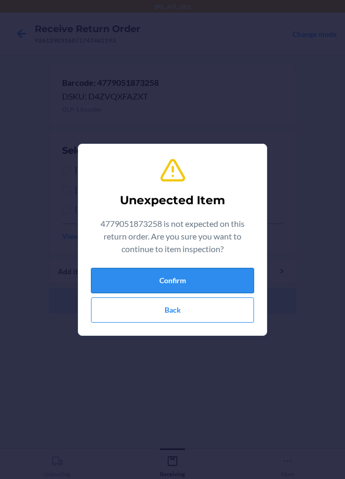
click at [175, 275] on button "Confirm" at bounding box center [172, 280] width 163 height 25
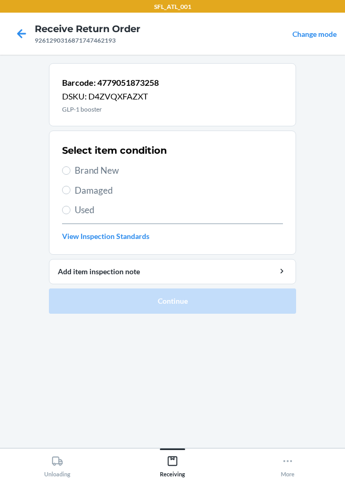
click at [88, 186] on span "Damaged" at bounding box center [179, 191] width 208 height 14
click at [71, 186] on input "Damaged" at bounding box center [66, 190] width 8 height 8
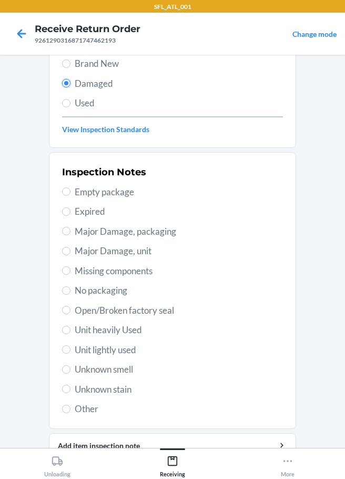
scroll to position [155, 0]
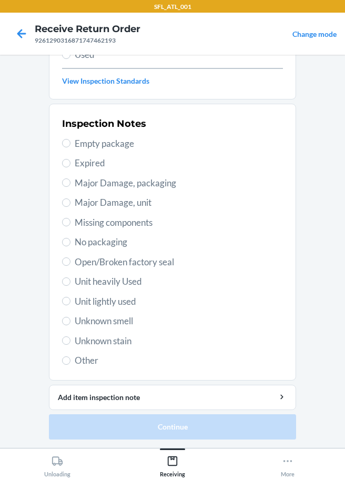
click at [75, 363] on span "Other" at bounding box center [179, 361] width 208 height 14
click at [71, 363] on input "Other" at bounding box center [66, 360] width 8 height 8
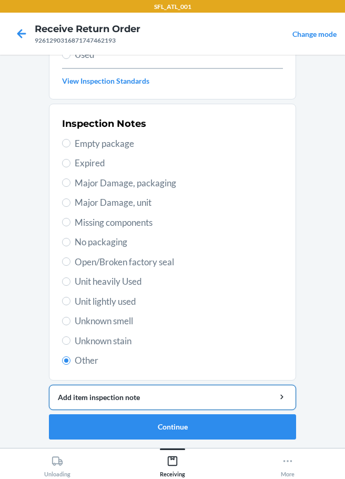
click at [99, 393] on div "Add item inspection note" at bounding box center [172, 397] width 229 height 11
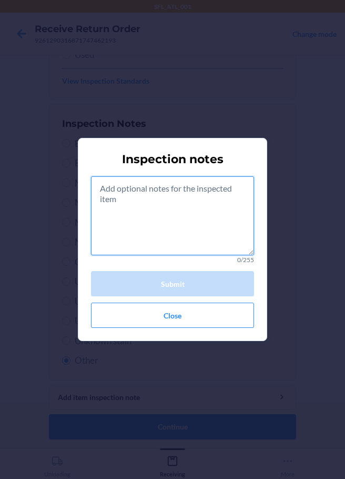
paste textarea "rts consumible"
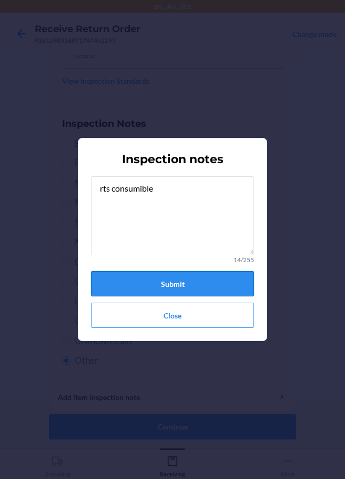
click at [188, 294] on button "Submit" at bounding box center [172, 283] width 163 height 25
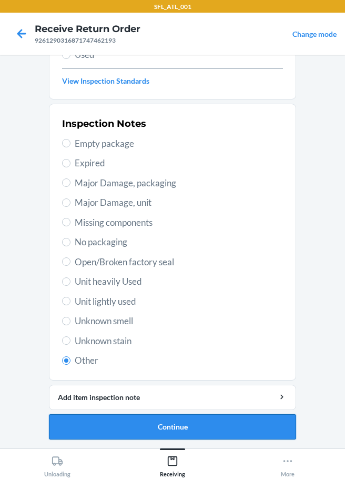
click at [149, 429] on button "Continue" at bounding box center [172, 426] width 247 height 25
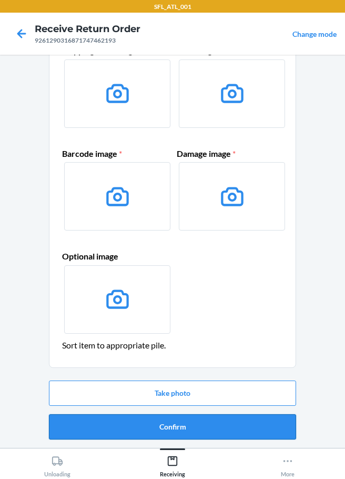
click at [196, 430] on button "Confirm" at bounding box center [172, 426] width 247 height 25
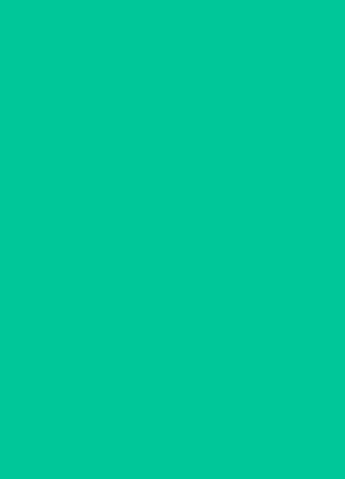
scroll to position [0, 0]
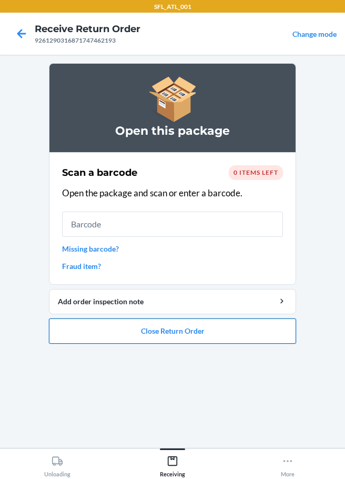
drag, startPoint x: 97, startPoint y: 326, endPoint x: 110, endPoint y: 330, distance: 13.2
click at [103, 330] on button "Close Return Order" at bounding box center [172, 330] width 247 height 25
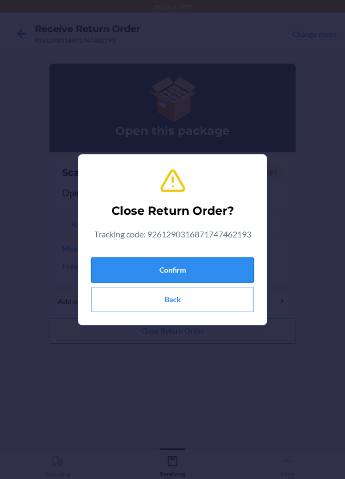
click at [140, 268] on button "Confirm" at bounding box center [172, 269] width 163 height 25
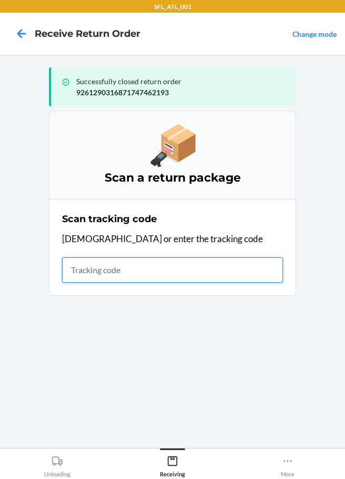
click at [99, 267] on input "text" at bounding box center [172, 269] width 221 height 25
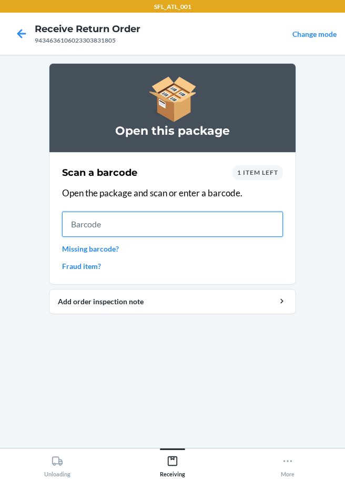
click at [94, 219] on input "text" at bounding box center [172, 224] width 221 height 25
click at [101, 248] on link "Missing barcode?" at bounding box center [172, 248] width 221 height 11
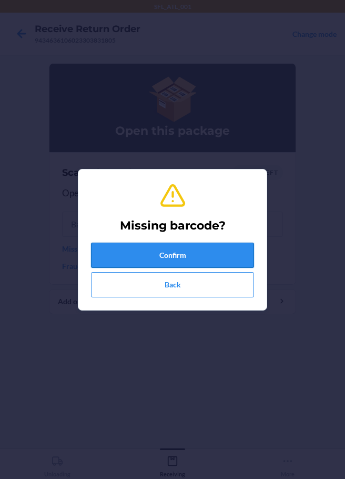
click at [119, 257] on button "Confirm" at bounding box center [172, 255] width 163 height 25
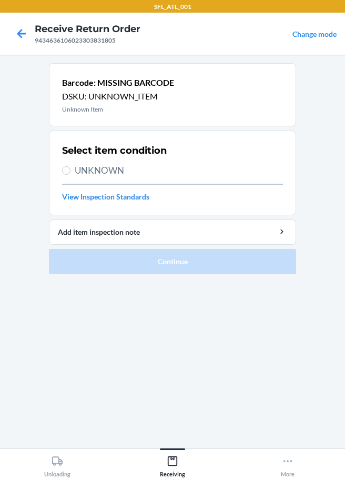
click at [65, 163] on div "Select item condition UNKNOWN View Inspection Standards" at bounding box center [172, 173] width 221 height 65
click at [72, 167] on label "UNKNOWN" at bounding box center [172, 171] width 221 height 14
click at [71, 167] on input "UNKNOWN" at bounding box center [66, 170] width 8 height 8
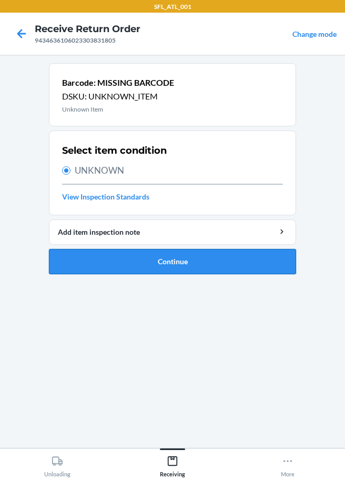
click at [125, 262] on button "Continue" at bounding box center [172, 261] width 247 height 25
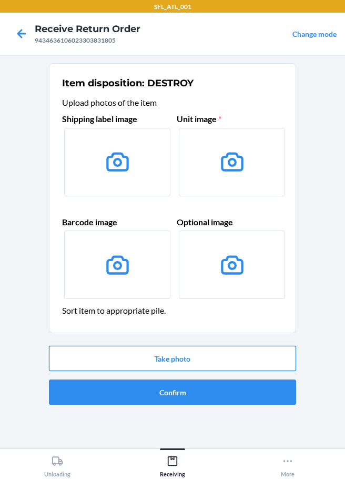
click at [174, 357] on button "Take photo" at bounding box center [172, 358] width 247 height 25
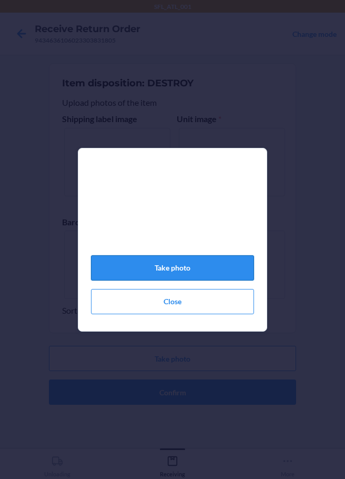
click at [143, 276] on button "Take photo" at bounding box center [172, 267] width 163 height 25
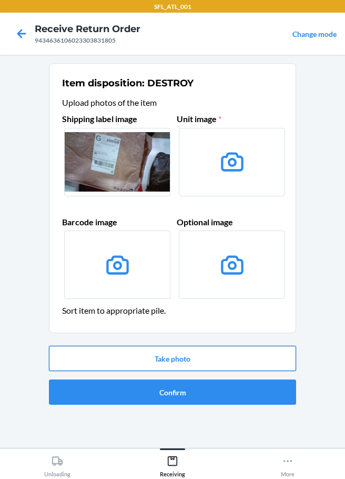
click at [156, 354] on button "Take photo" at bounding box center [172, 358] width 247 height 25
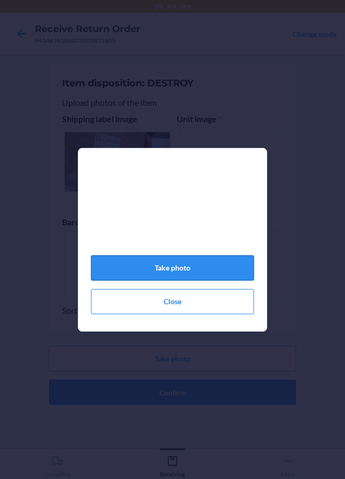
click at [210, 272] on button "Take photo" at bounding box center [172, 267] width 163 height 25
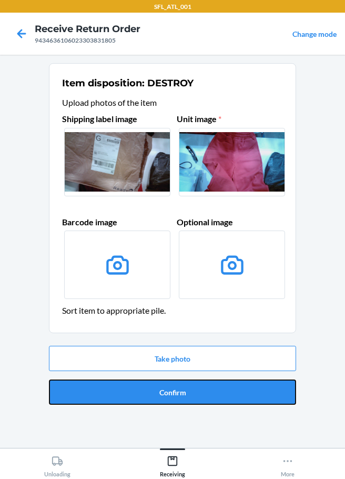
click at [180, 399] on button "Confirm" at bounding box center [172, 391] width 247 height 25
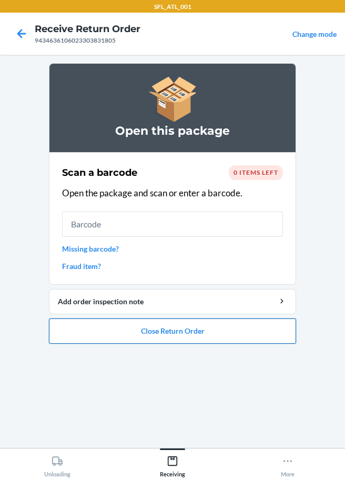
click at [142, 337] on button "Close Return Order" at bounding box center [172, 330] width 247 height 25
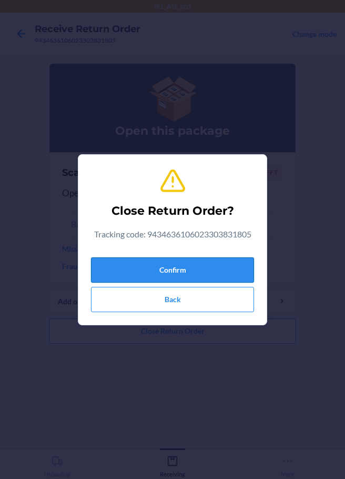
click at [146, 267] on button "Confirm" at bounding box center [172, 269] width 163 height 25
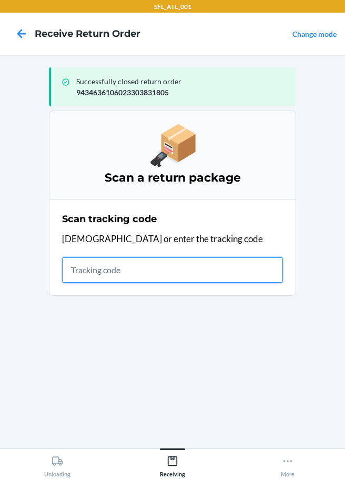
click at [84, 257] on input "text" at bounding box center [172, 269] width 221 height 25
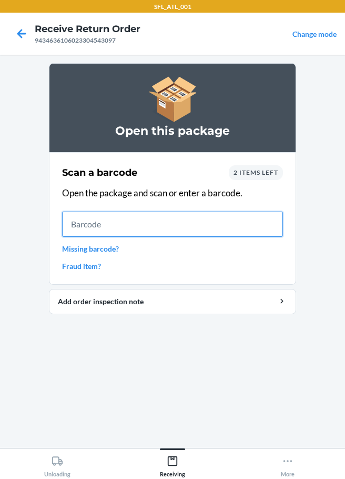
click at [100, 230] on input "text" at bounding box center [172, 224] width 221 height 25
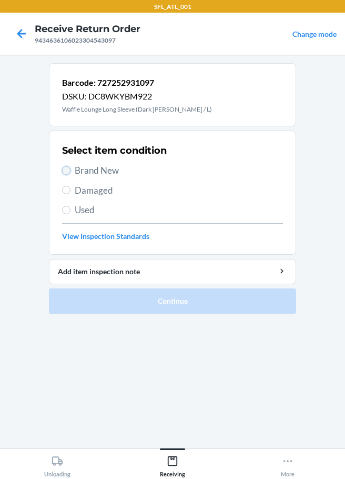
click at [68, 171] on input "Brand New" at bounding box center [66, 170] width 8 height 8
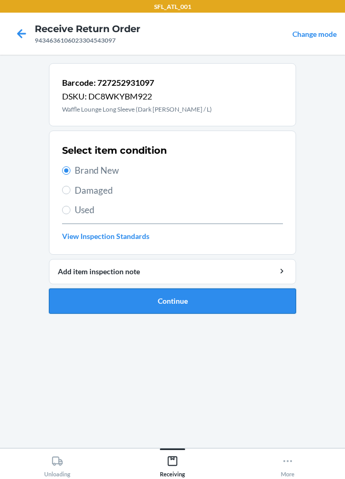
click at [118, 302] on button "Continue" at bounding box center [172, 300] width 247 height 25
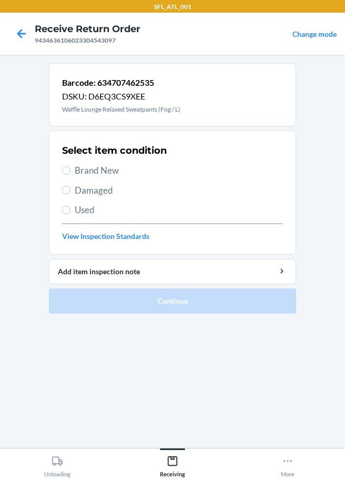
click at [71, 172] on label "Brand New" at bounding box center [172, 171] width 221 height 14
click at [71, 172] on input "Brand New" at bounding box center [66, 170] width 8 height 8
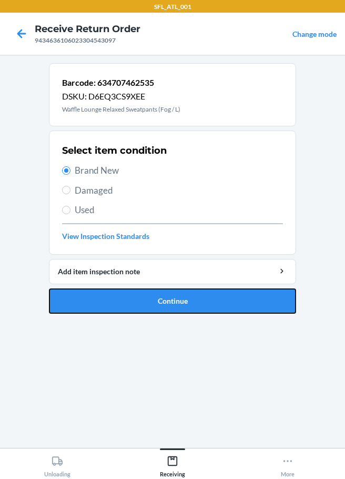
drag, startPoint x: 165, startPoint y: 305, endPoint x: 172, endPoint y: 305, distance: 6.8
click at [168, 305] on button "Continue" at bounding box center [172, 300] width 247 height 25
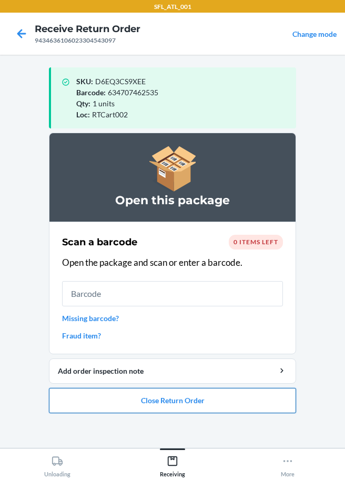
click at [209, 400] on button "Close Return Order" at bounding box center [172, 400] width 247 height 25
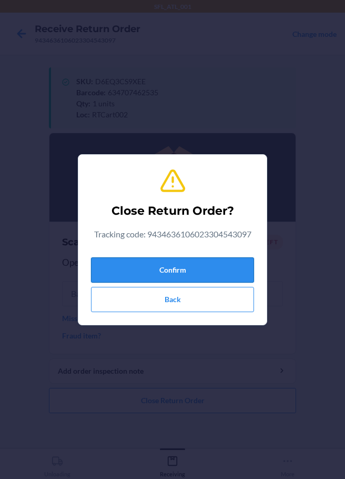
click at [214, 262] on button "Confirm" at bounding box center [172, 269] width 163 height 25
